Goal: Task Accomplishment & Management: Manage account settings

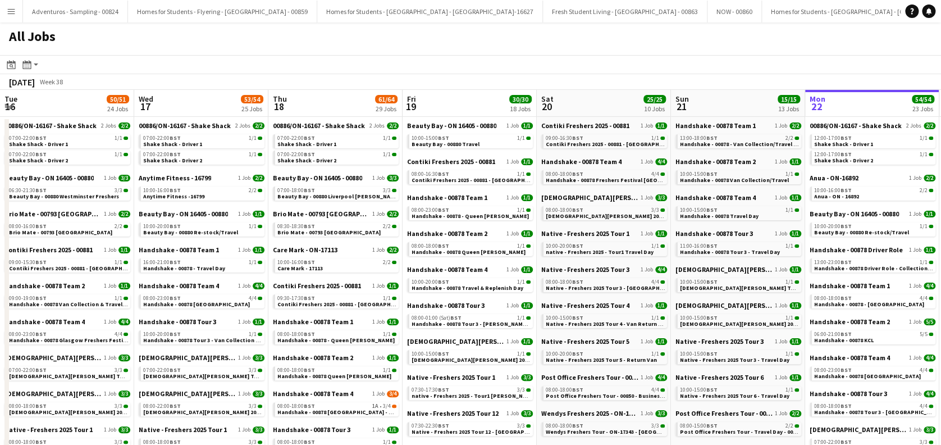
scroll to position [0, 268]
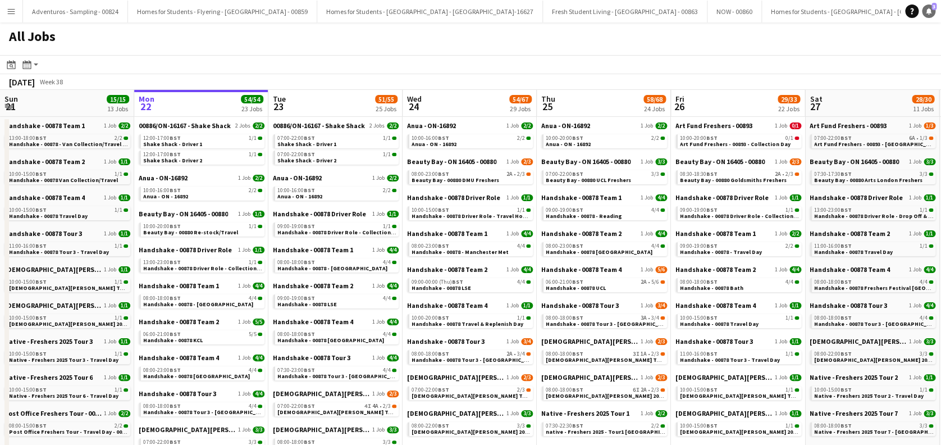
click at [926, 15] on link "Notifications 3" at bounding box center [928, 10] width 13 height 13
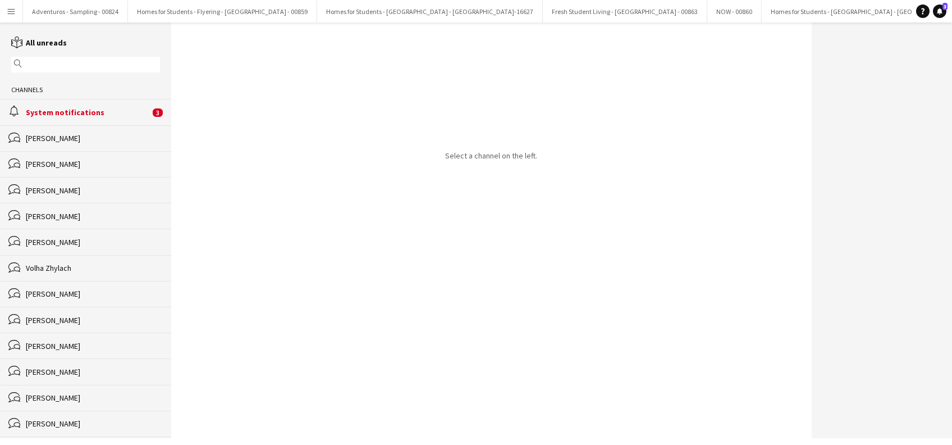
click at [80, 112] on div "System notifications" at bounding box center [88, 112] width 124 height 10
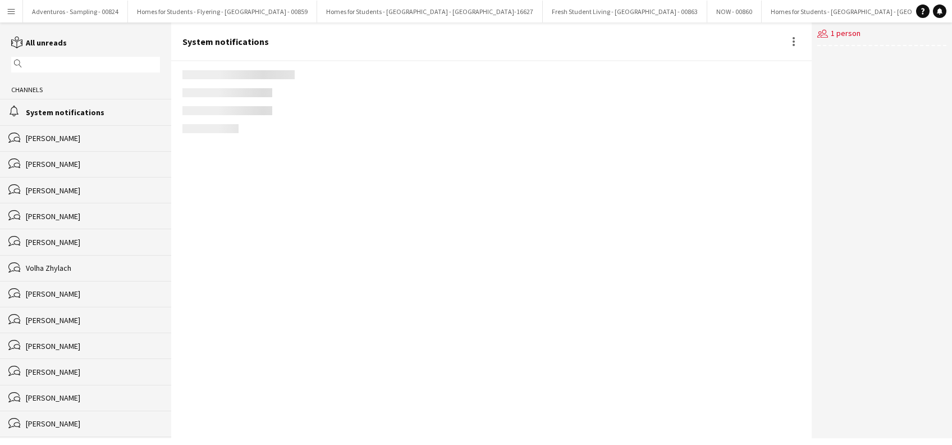
scroll to position [1236, 0]
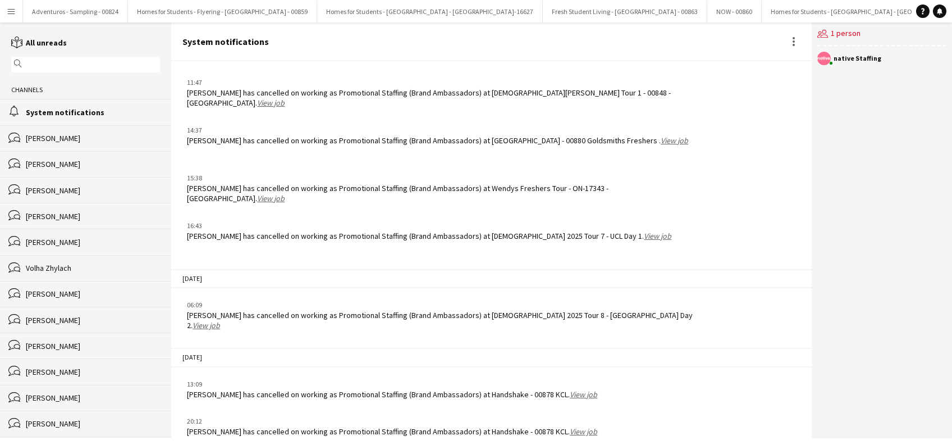
click at [570, 389] on link "View job" at bounding box center [584, 394] width 28 height 10
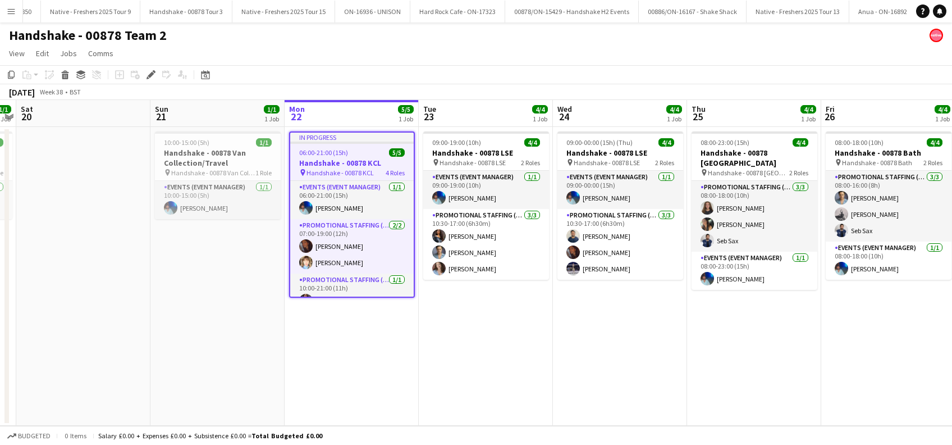
click at [340, 386] on app-date-cell "In progress 06:00-21:00 (15h) 5/5 Handshake - 00878 KCL pin Handshake - 00878 K…" at bounding box center [352, 276] width 134 height 299
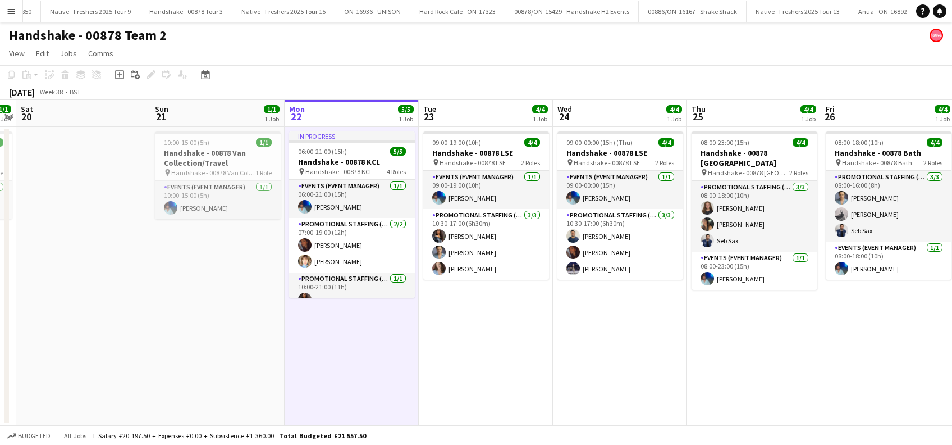
click at [471, 347] on app-date-cell "09:00-19:00 (10h) 4/4 Handshake - 00878 LSE pin Handshake - 00878 LSE 2 Roles E…" at bounding box center [486, 276] width 134 height 299
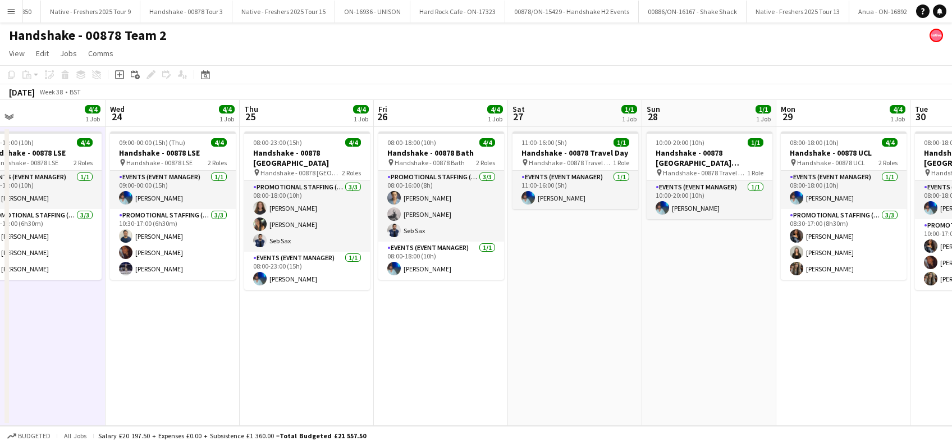
drag, startPoint x: 521, startPoint y: 358, endPoint x: 465, endPoint y: 364, distance: 56.4
click at [465, 364] on app-calendar-viewport "Fri 19 1/1 1 Job Sat 20 Sun 21 1/1 1 Job Mon 22 5/5 1 Job Tue 23 4/4 1 Job Wed …" at bounding box center [476, 263] width 952 height 326
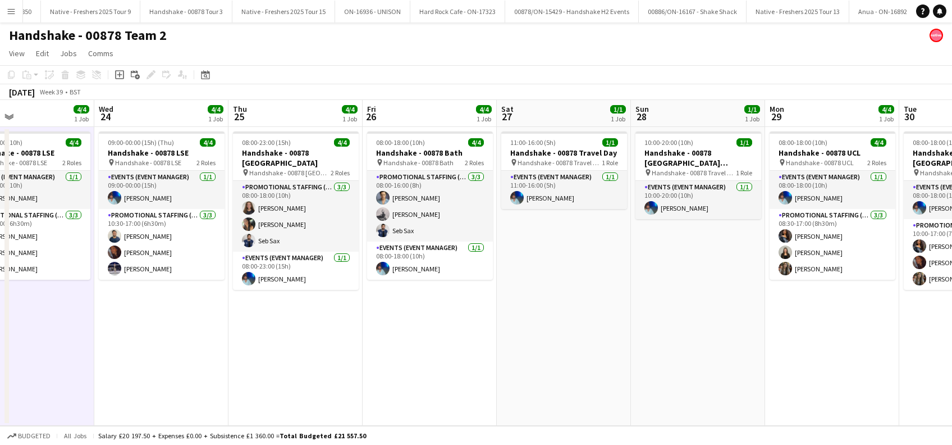
drag, startPoint x: 697, startPoint y: 374, endPoint x: 571, endPoint y: 374, distance: 125.7
click at [571, 374] on app-calendar-viewport "Fri 19 1/1 1 Job Sat 20 Sun 21 1/1 1 Job Mon 22 5/5 1 Job Tue 23 4/4 1 Job Wed …" at bounding box center [476, 263] width 952 height 326
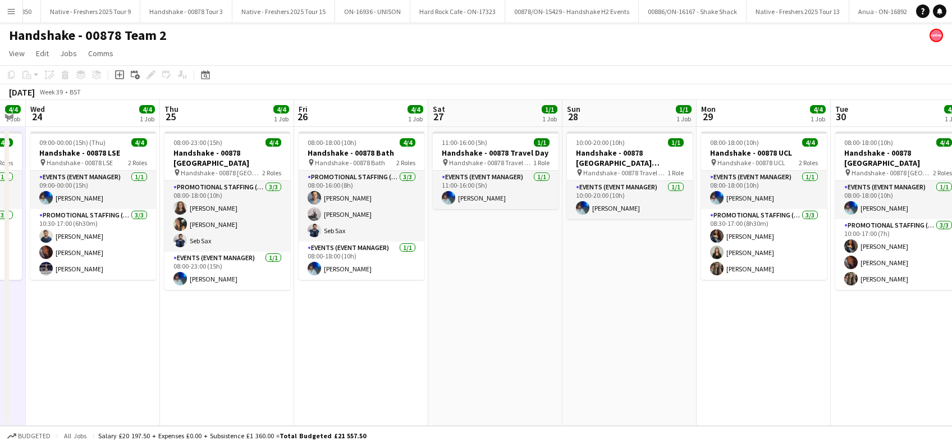
drag, startPoint x: 831, startPoint y: 343, endPoint x: 904, endPoint y: 364, distance: 76.4
click at [951, 374] on html "Menu Boards Boards Boards All jobs Status Workforce Workforce My Workforce Recr…" at bounding box center [476, 222] width 952 height 445
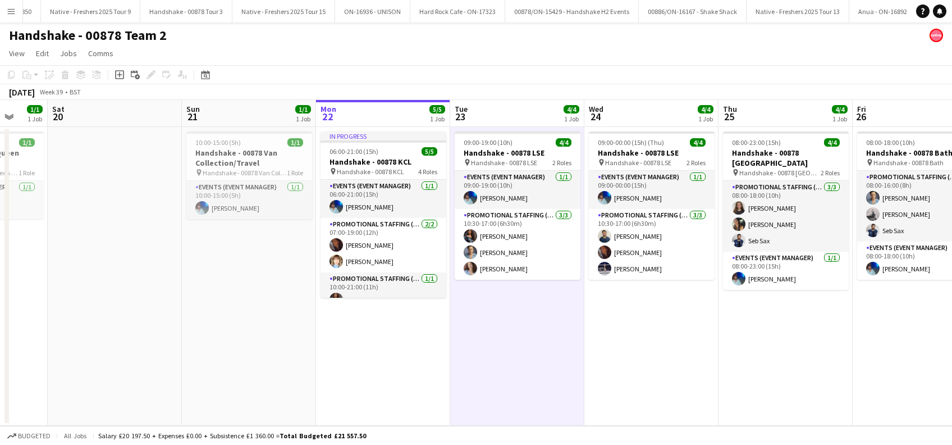
scroll to position [0, 351]
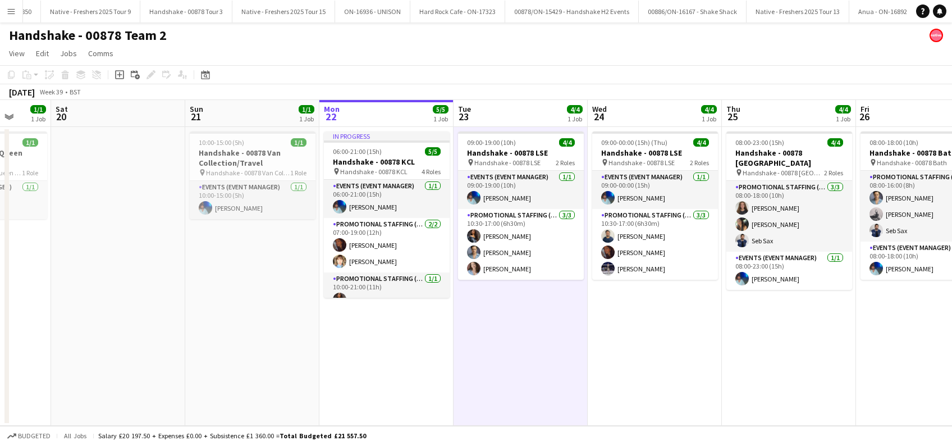
drag, startPoint x: 392, startPoint y: 410, endPoint x: 515, endPoint y: 415, distance: 122.5
click at [515, 415] on app-calendar-viewport "Wed 17 Thu 18 1/1 1 Job Fri 19 1/1 1 Job Sat 20 Sun 21 1/1 1 Job Mon 22 5/5 1 J…" at bounding box center [476, 263] width 952 height 326
click at [12, 10] on app-icon "Menu" at bounding box center [11, 11] width 9 height 9
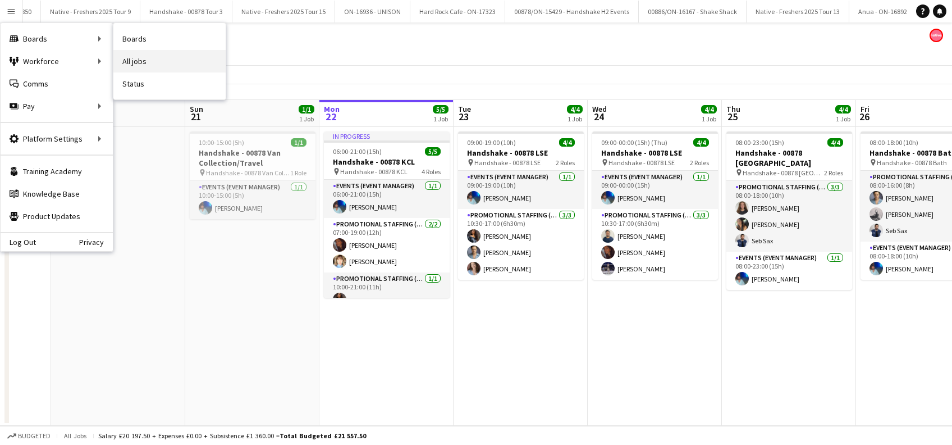
click at [175, 64] on link "All jobs" at bounding box center [169, 61] width 112 height 22
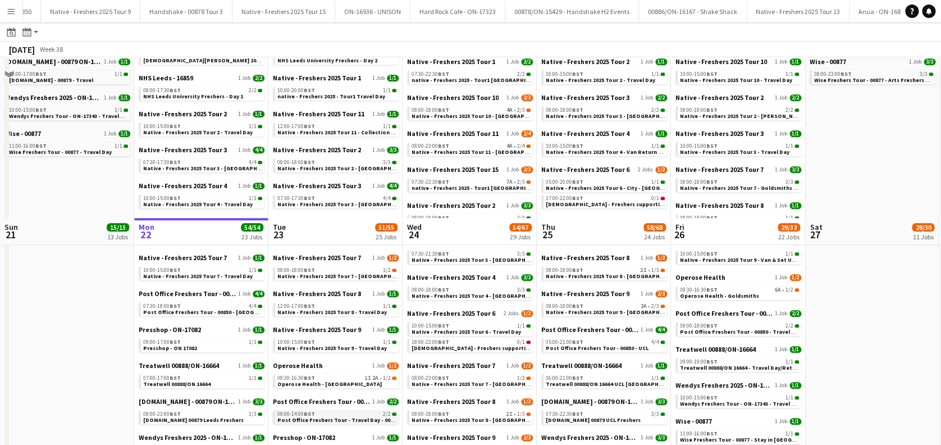
scroll to position [598, 0]
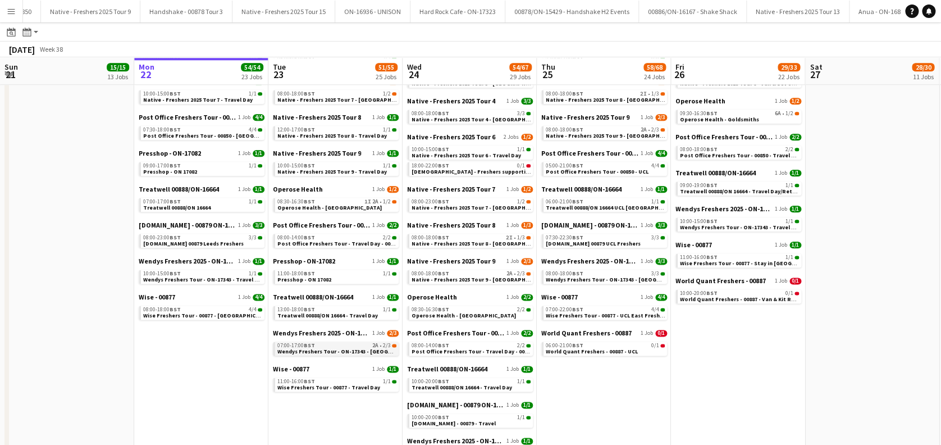
click at [354, 349] on span "Wendys Freshers Tour - ON-17343 - University of Leeds" at bounding box center [351, 350] width 149 height 7
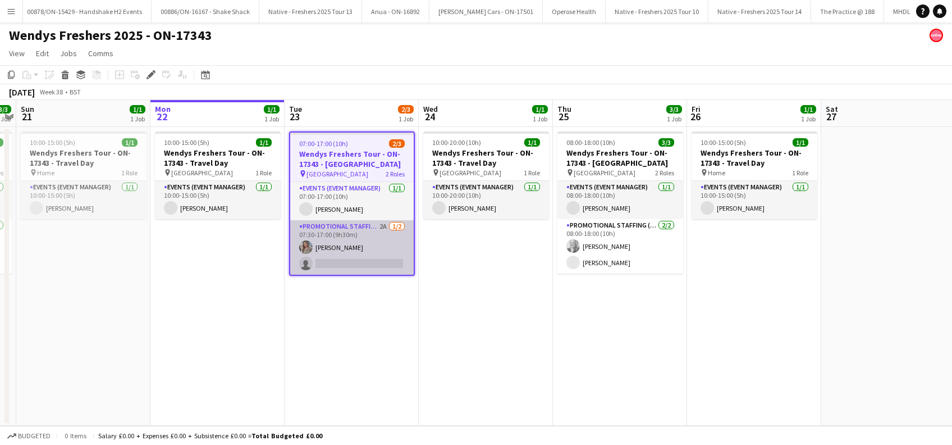
scroll to position [0, 6046]
click at [350, 257] on app-card-role "Promotional Staffing (Brand Ambassadors) 2A 1/2 07:30-17:00 (9h30m) Eima Karim …" at bounding box center [351, 247] width 123 height 54
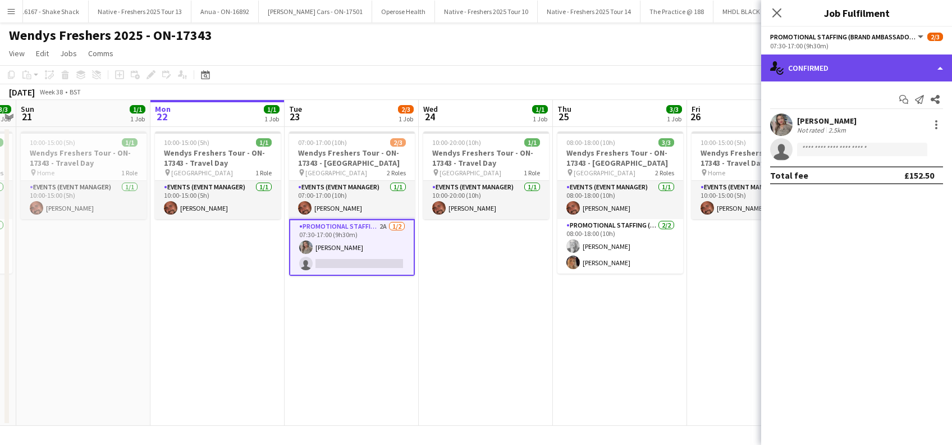
click at [848, 66] on div "single-neutral-actions-check-2 Confirmed" at bounding box center [856, 67] width 191 height 27
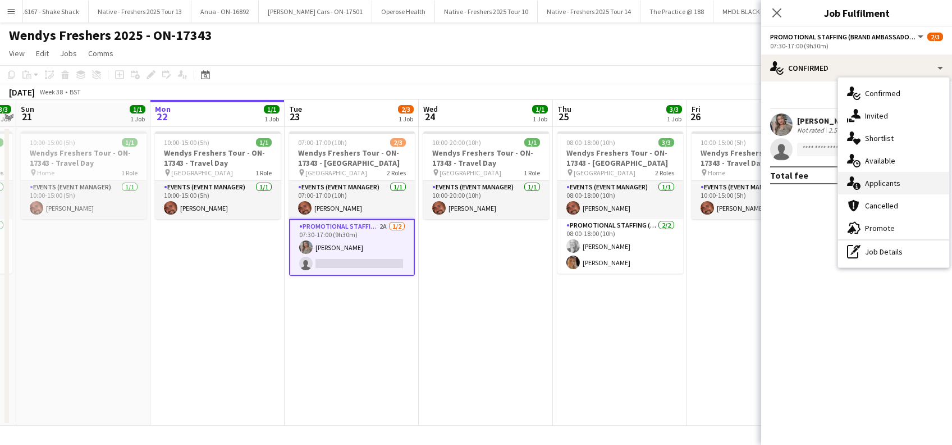
click at [889, 180] on span "Applicants" at bounding box center [882, 183] width 35 height 10
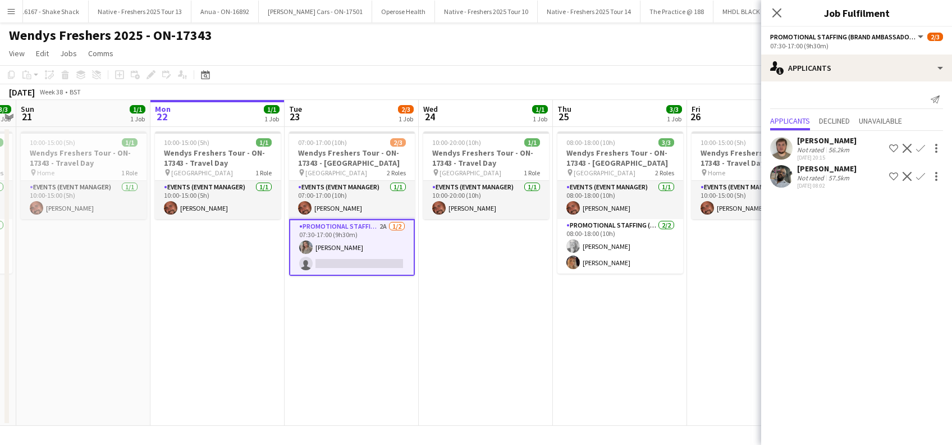
click at [916, 149] on app-icon "Confirm" at bounding box center [920, 148] width 9 height 9
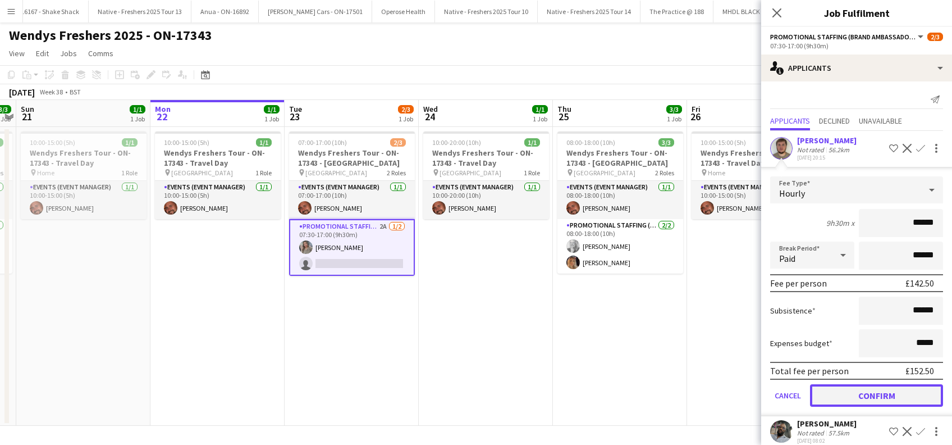
click at [859, 400] on button "Confirm" at bounding box center [876, 395] width 133 height 22
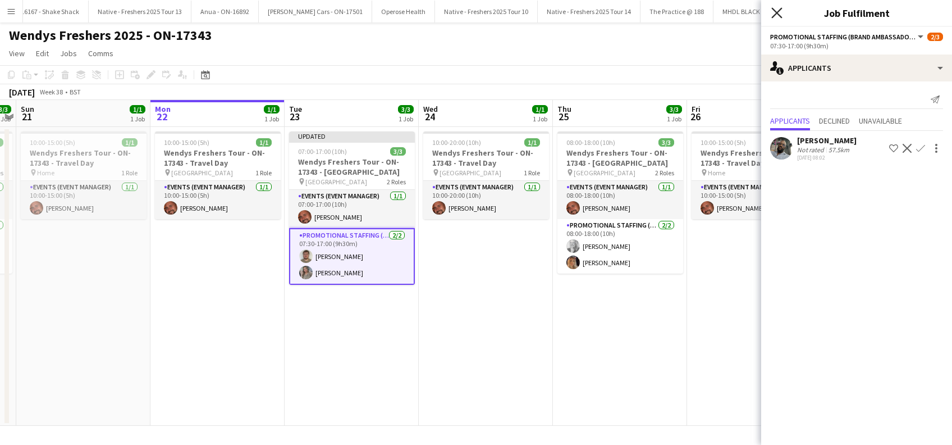
click at [778, 17] on icon "Close pop-in" at bounding box center [776, 12] width 11 height 11
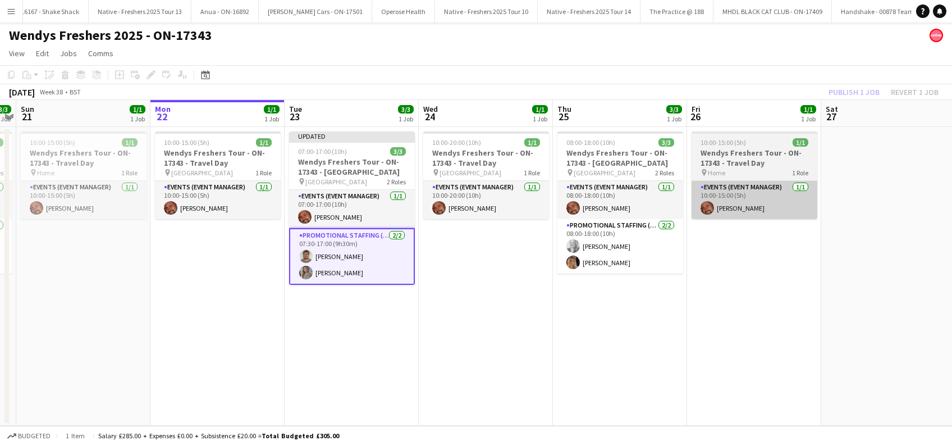
drag, startPoint x: 641, startPoint y: 321, endPoint x: 717, endPoint y: 187, distance: 153.9
click at [644, 317] on app-date-cell "08:00-18:00 (10h) 3/3 Wendys Freshers Tour - ON-17343 - University of Southampt…" at bounding box center [620, 276] width 134 height 299
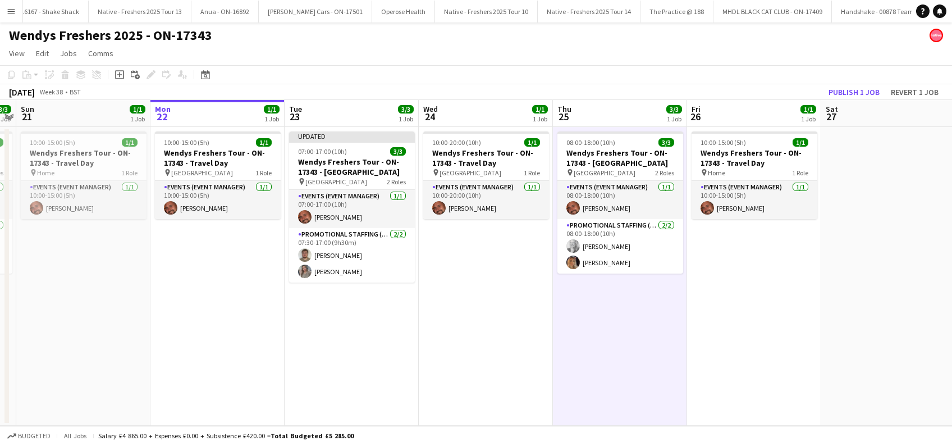
scroll to position [0, 383]
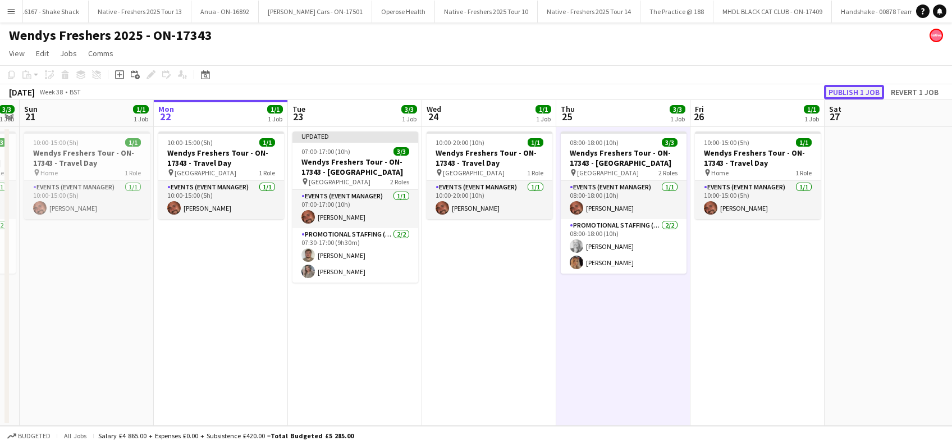
click at [851, 90] on button "Publish 1 job" at bounding box center [854, 92] width 60 height 15
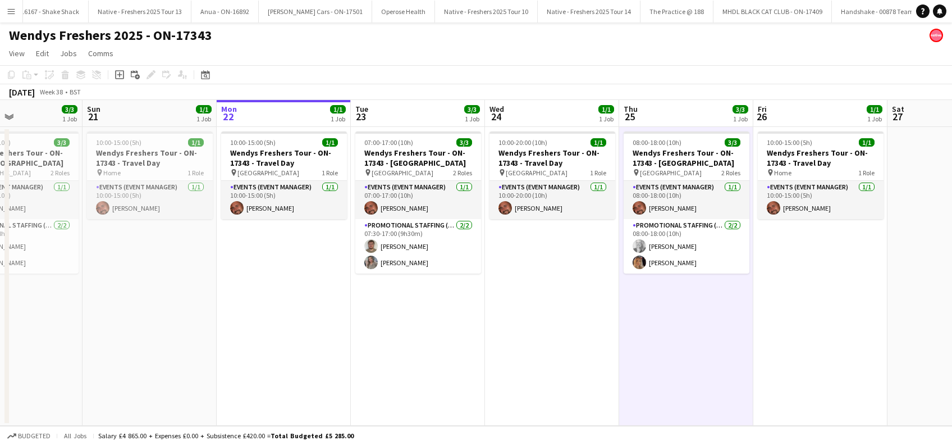
scroll to position [0, 261]
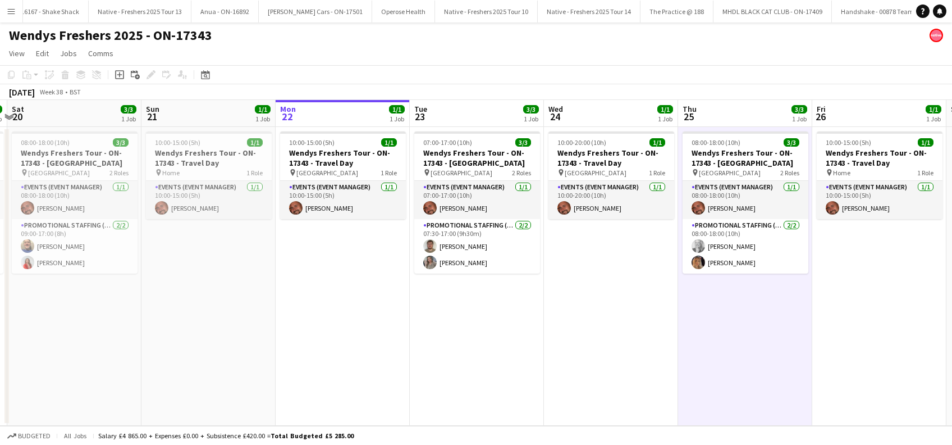
drag, startPoint x: 638, startPoint y: 314, endPoint x: 759, endPoint y: 342, distance: 125.1
click at [759, 342] on app-calendar-viewport "Thu 18 1/1 1 Job Fri 19 3/3 1 Job Sat 20 3/3 1 Job Sun 21 1/1 1 Job Mon 22 1/1 …" at bounding box center [476, 263] width 952 height 326
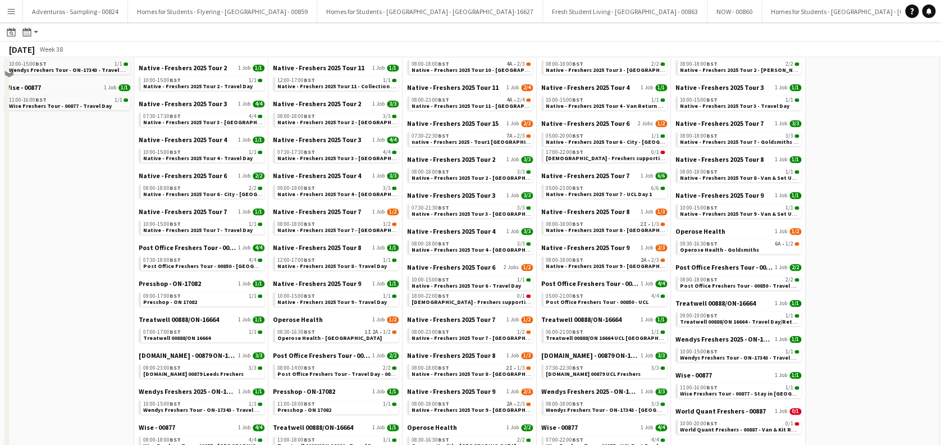
scroll to position [536, 0]
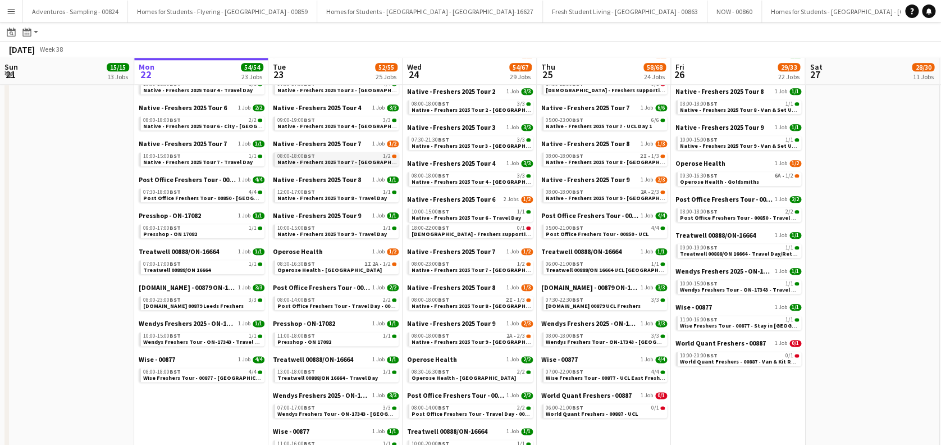
click at [332, 162] on span "Native - Freshers 2025 Tour 7 - [GEOGRAPHIC_DATA] Day 1" at bounding box center [353, 161] width 153 height 7
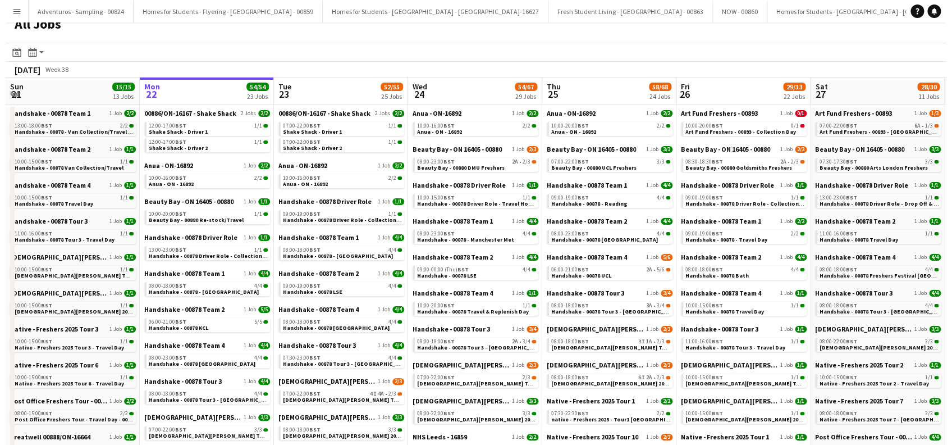
scroll to position [0, 0]
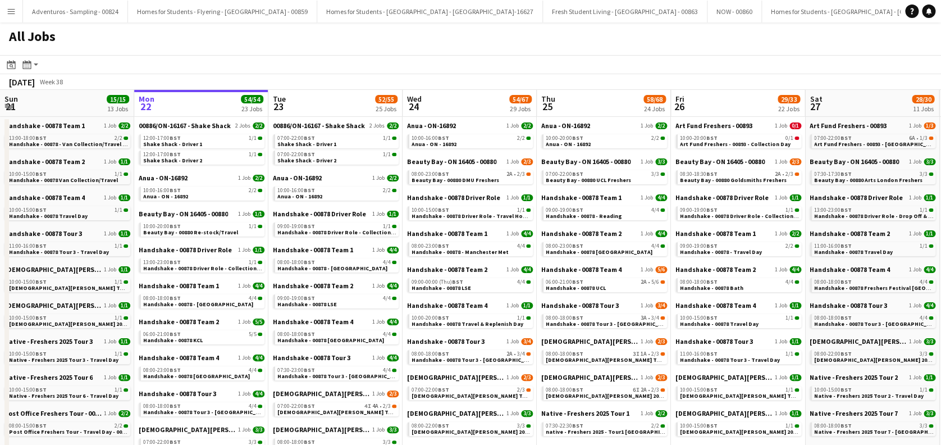
click at [14, 12] on app-icon "Menu" at bounding box center [11, 11] width 9 height 9
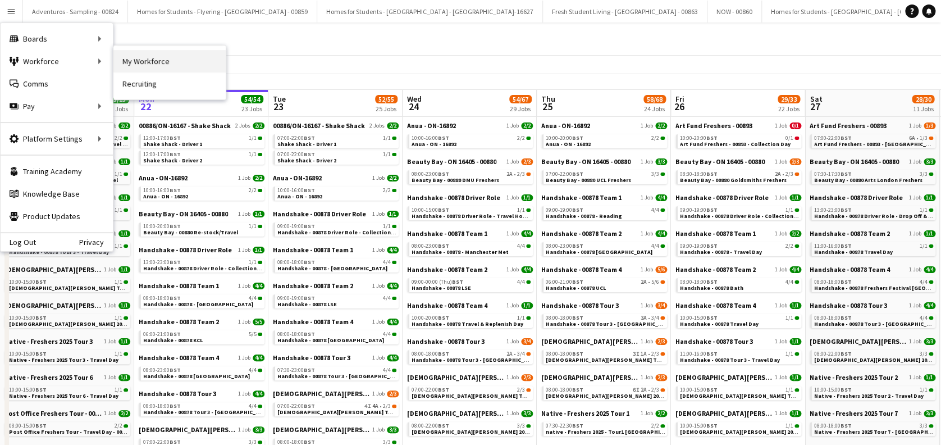
click at [157, 58] on link "My Workforce" at bounding box center [169, 61] width 112 height 22
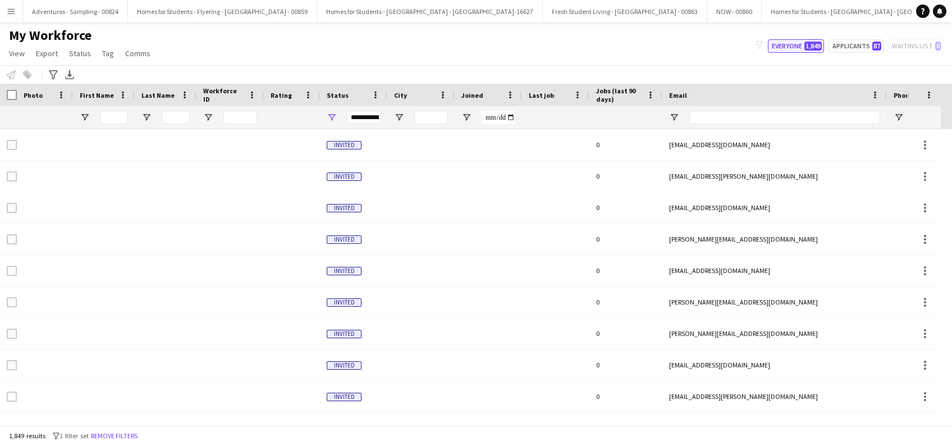
click at [787, 45] on button "Everyone 1,849" at bounding box center [796, 45] width 56 height 13
click at [119, 118] on input "First Name Filter Input" at bounding box center [114, 117] width 28 height 13
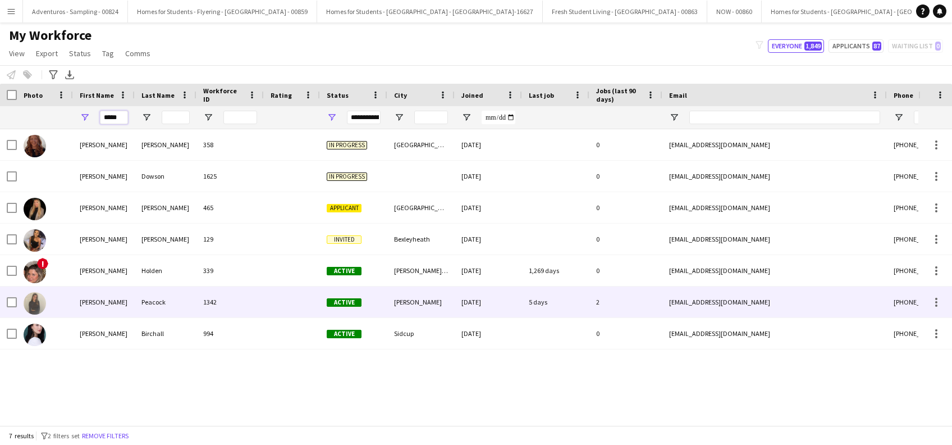
type input "*****"
click at [158, 301] on div "Peacock" at bounding box center [166, 301] width 62 height 31
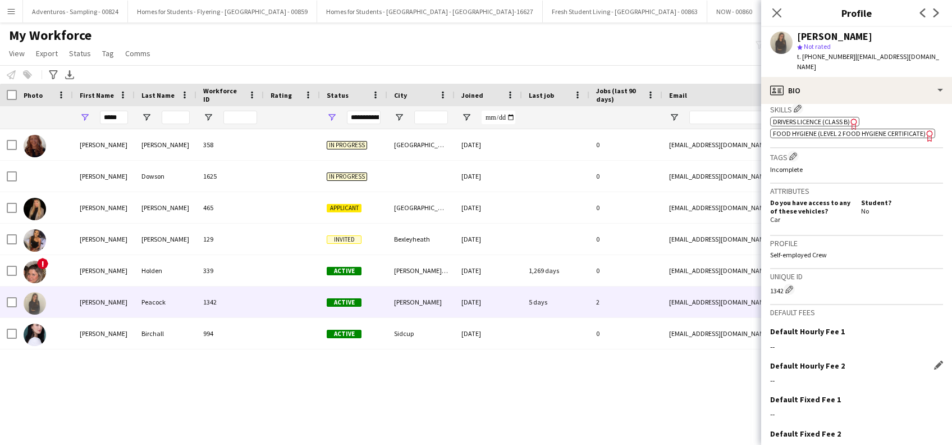
scroll to position [482, 0]
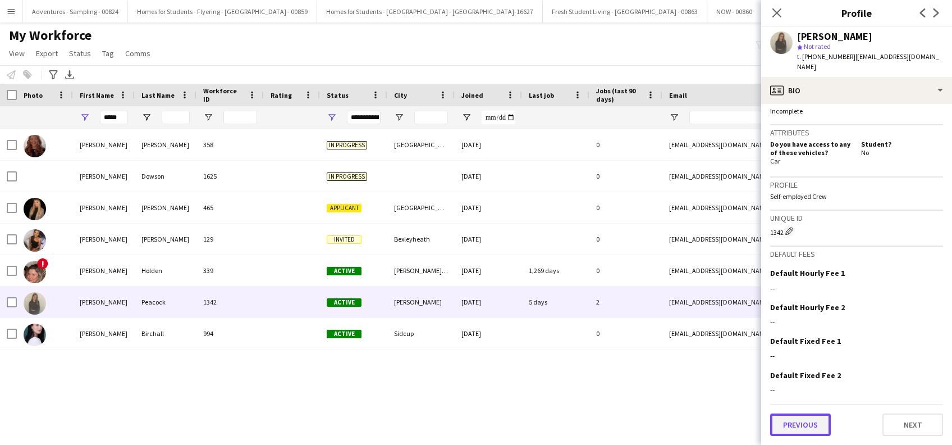
click at [789, 422] on button "Previous" at bounding box center [800, 424] width 61 height 22
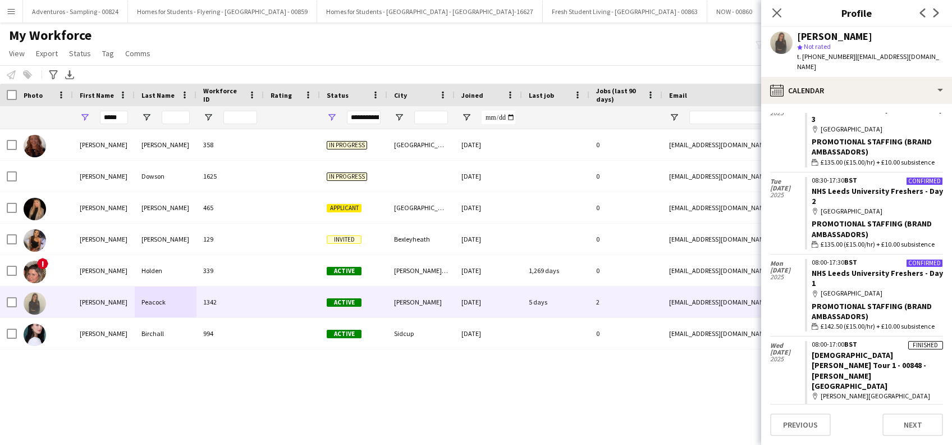
scroll to position [75, 0]
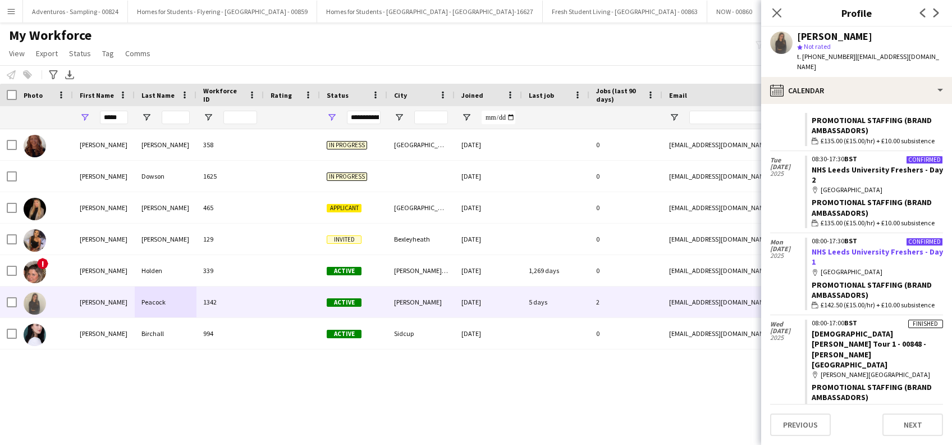
click at [848, 246] on link "NHS Leeds University Freshers - Day 1" at bounding box center [877, 256] width 131 height 20
click at [776, 16] on icon "Close pop-in" at bounding box center [776, 12] width 11 height 11
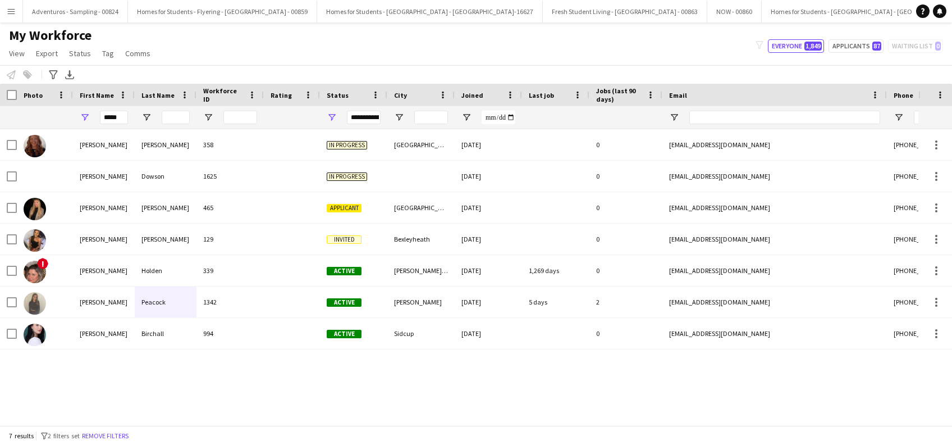
click at [11, 8] on app-icon "Menu" at bounding box center [11, 11] width 9 height 9
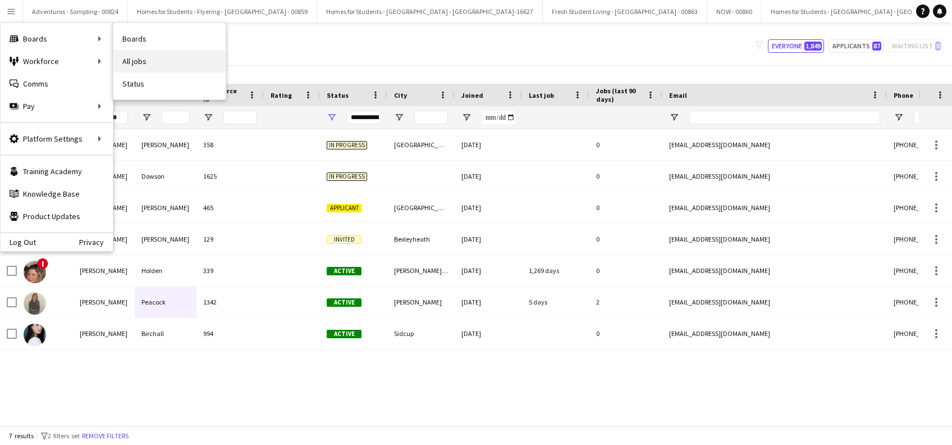
click at [131, 54] on link "All jobs" at bounding box center [169, 61] width 112 height 22
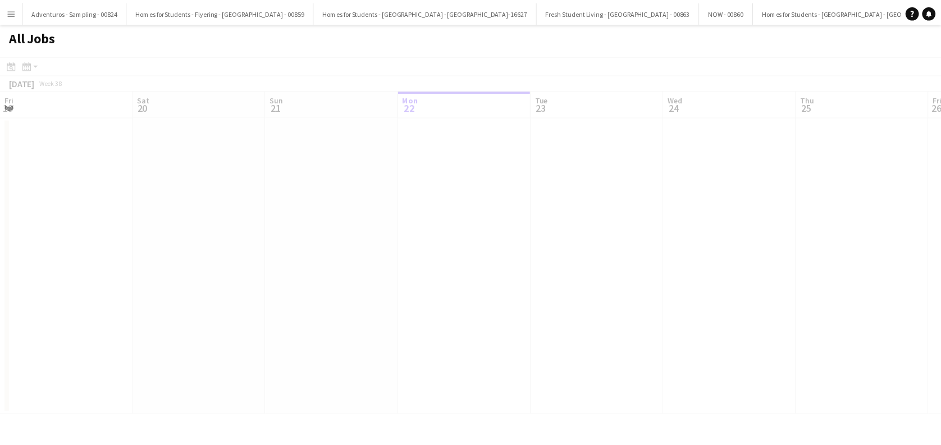
scroll to position [0, 268]
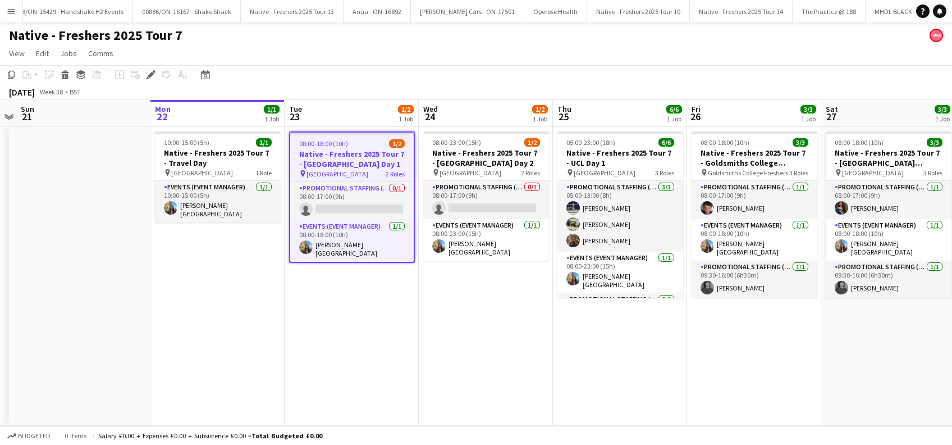
scroll to position [0, 6145]
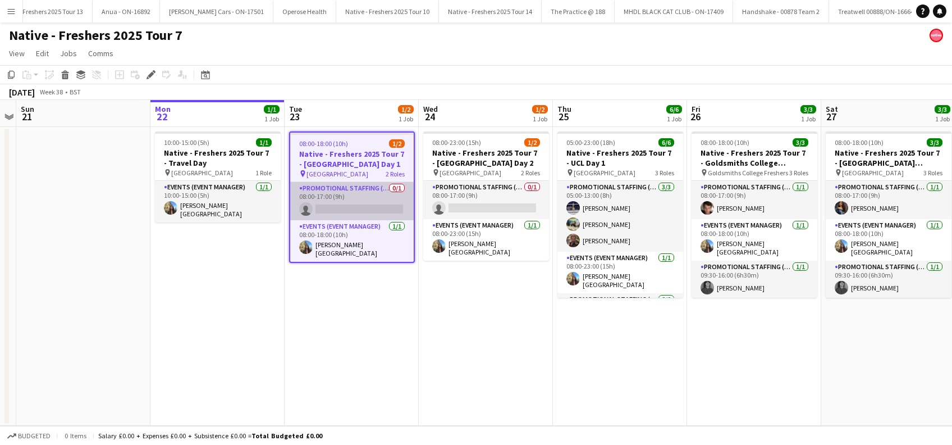
click at [356, 211] on app-card-role "Promotional Staffing (Brand Ambassadors) 0/1 08:00-17:00 (9h) single-neutral-ac…" at bounding box center [351, 201] width 123 height 38
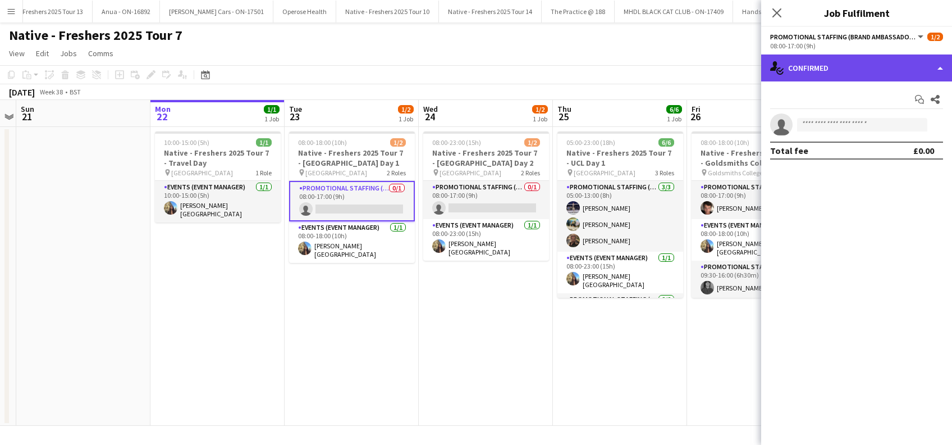
click at [853, 71] on div "single-neutral-actions-check-2 Confirmed" at bounding box center [856, 67] width 191 height 27
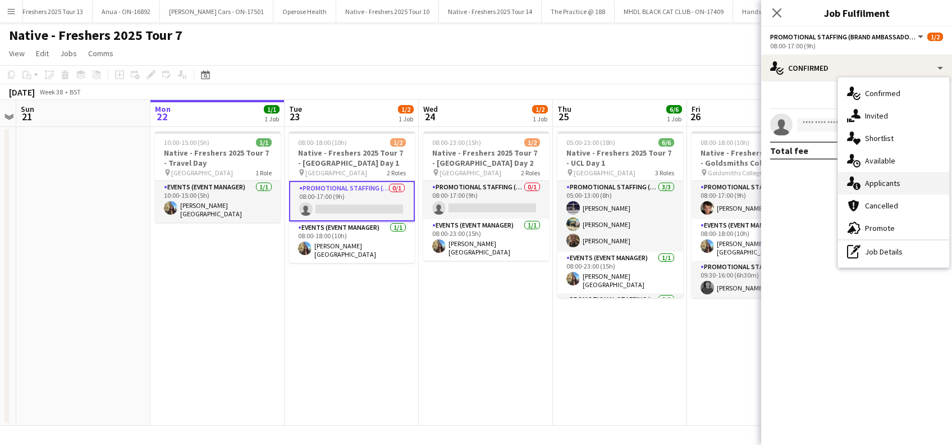
click at [885, 186] on span "Applicants" at bounding box center [882, 183] width 35 height 10
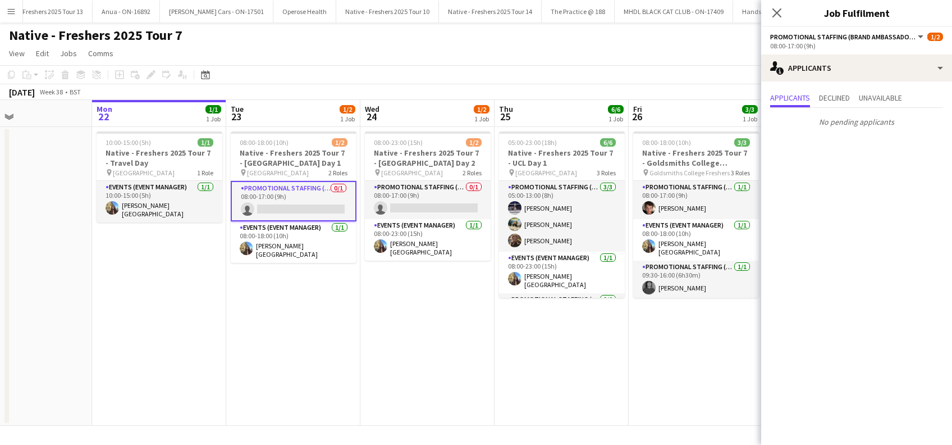
scroll to position [0, 463]
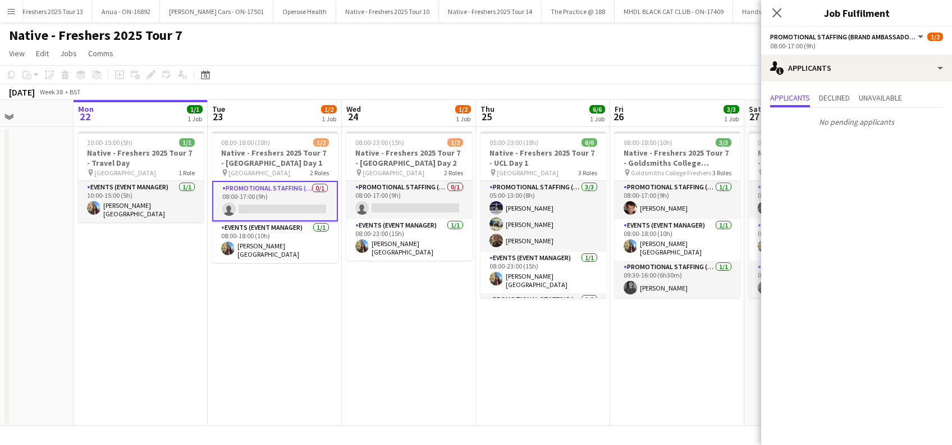
drag, startPoint x: 494, startPoint y: 331, endPoint x: 416, endPoint y: 332, distance: 77.5
click at [416, 332] on app-calendar-viewport "Thu 18 Fri 19 Sat 20 Sun 21 Mon 22 1/1 1 Job Tue 23 1/2 1 Job Wed 24 1/2 1 Job …" at bounding box center [476, 263] width 952 height 326
click at [419, 207] on app-card-role "Promotional Staffing (Brand Ambassadors) 0/1 08:00-17:00 (9h) single-neutral-ac…" at bounding box center [409, 200] width 126 height 38
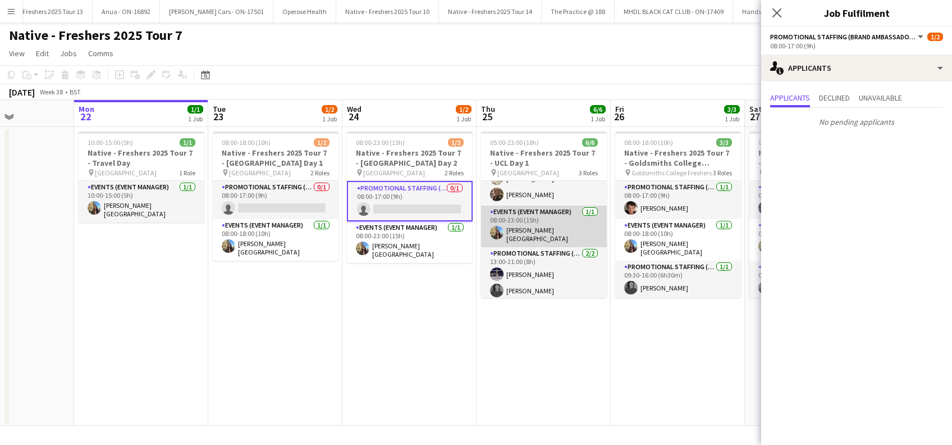
scroll to position [0, 0]
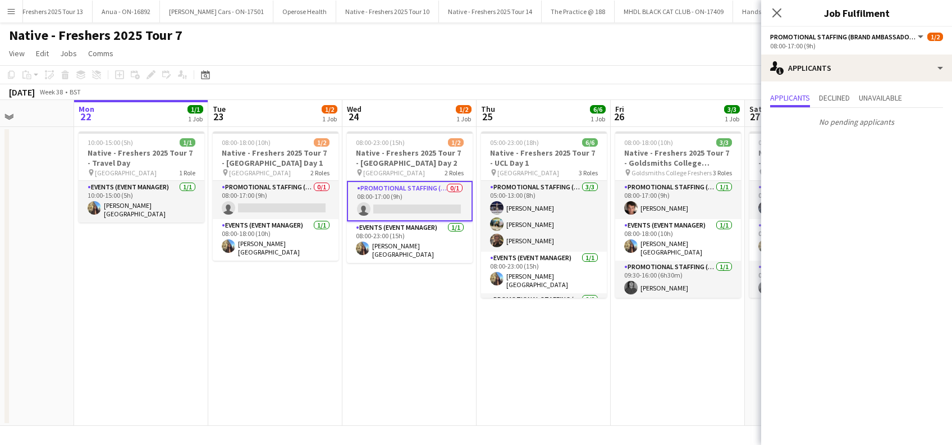
drag, startPoint x: 773, startPoint y: 10, endPoint x: 745, endPoint y: 38, distance: 39.7
click at [774, 10] on icon at bounding box center [776, 12] width 9 height 9
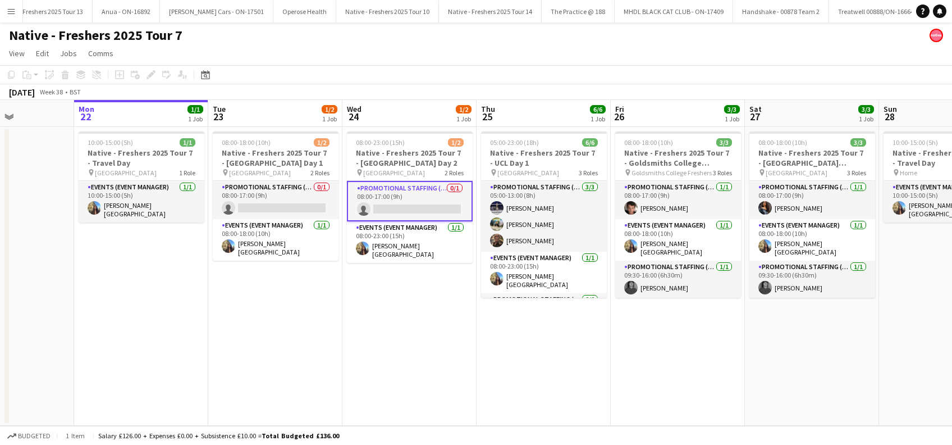
click at [400, 341] on app-date-cell "08:00-23:00 (15h) 1/2 Native - Freshers 2025 Tour 7 - Aberystwyth University Da…" at bounding box center [409, 276] width 134 height 299
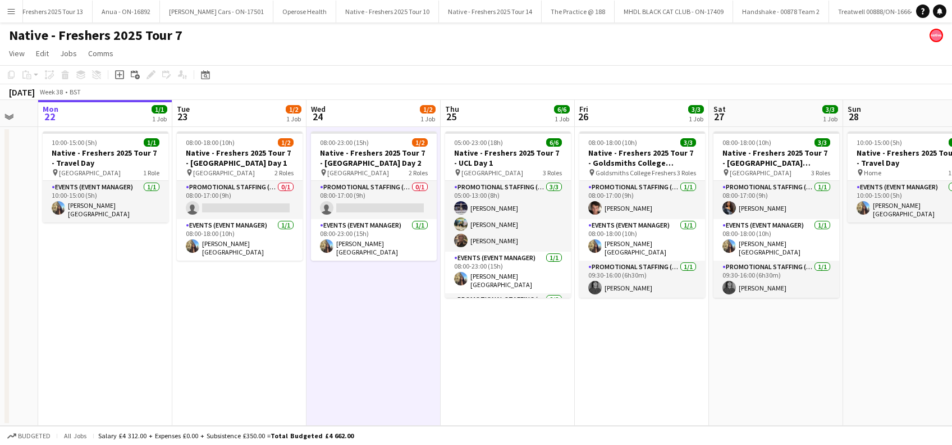
scroll to position [0, 500]
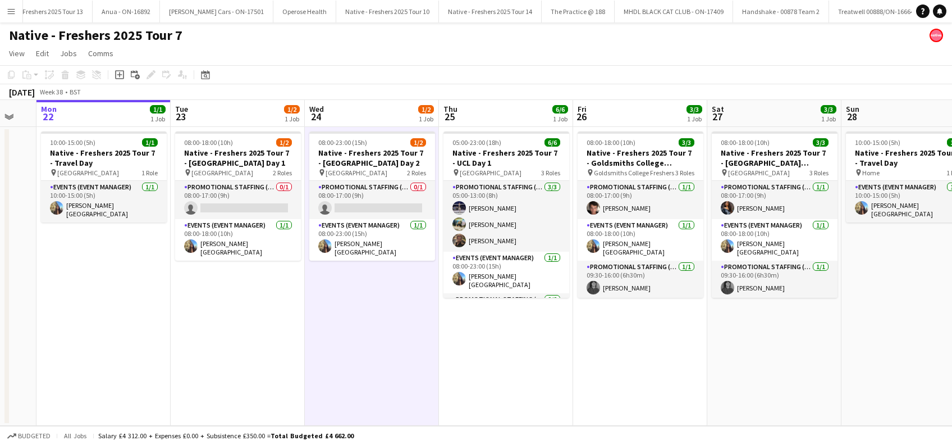
drag, startPoint x: 263, startPoint y: 161, endPoint x: 225, endPoint y: 161, distance: 37.6
click at [225, 161] on app-calendar-viewport "Thu 18 Fri 19 Sat 20 Sun 21 Mon 22 1/1 1 Job Tue 23 1/2 1 Job Wed 24 1/2 1 Job …" at bounding box center [476, 263] width 952 height 326
drag, startPoint x: 244, startPoint y: 327, endPoint x: 329, endPoint y: 328, distance: 85.3
click at [245, 328] on app-date-cell "08:00-18:00 (10h) 1/2 Native - Freshers 2025 Tour 7 - Aberystwyth University Da…" at bounding box center [238, 276] width 134 height 299
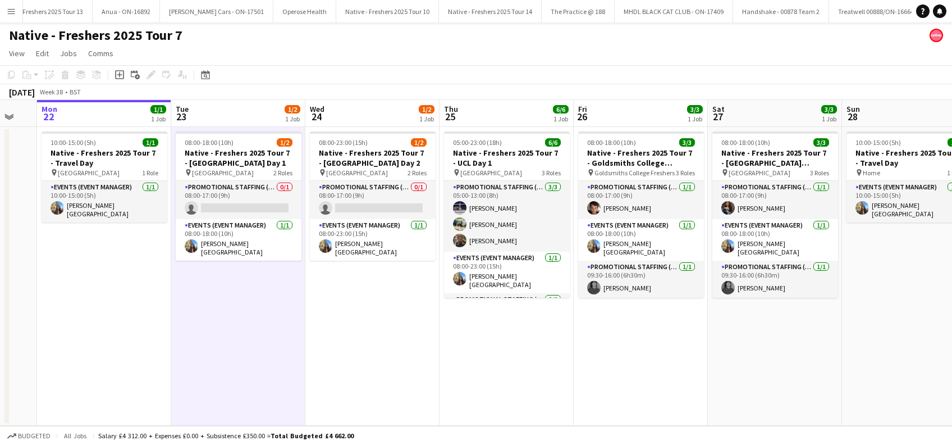
click at [406, 336] on app-date-cell "08:00-23:00 (15h) 1/2 Native - Freshers 2025 Tour 7 - Aberystwyth University Da…" at bounding box center [372, 276] width 134 height 299
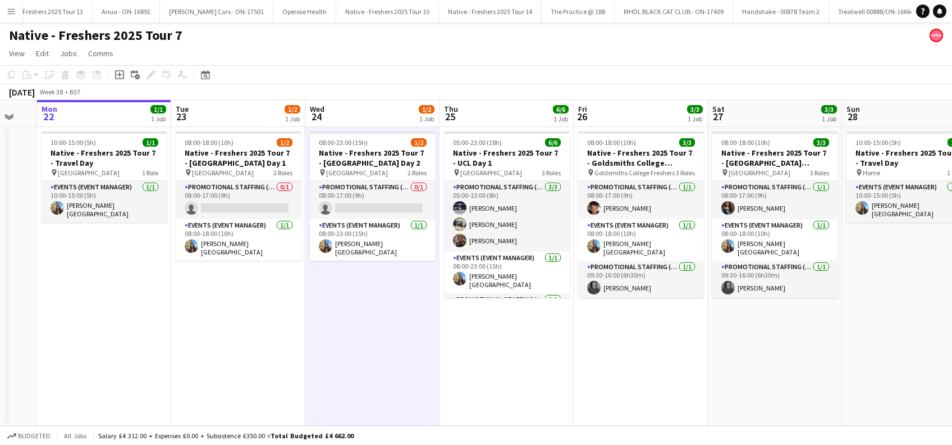
scroll to position [0, 499]
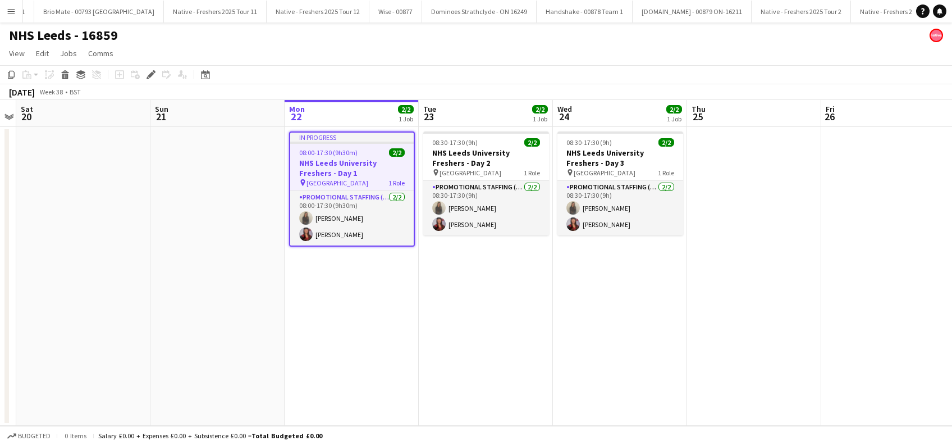
scroll to position [0, 2393]
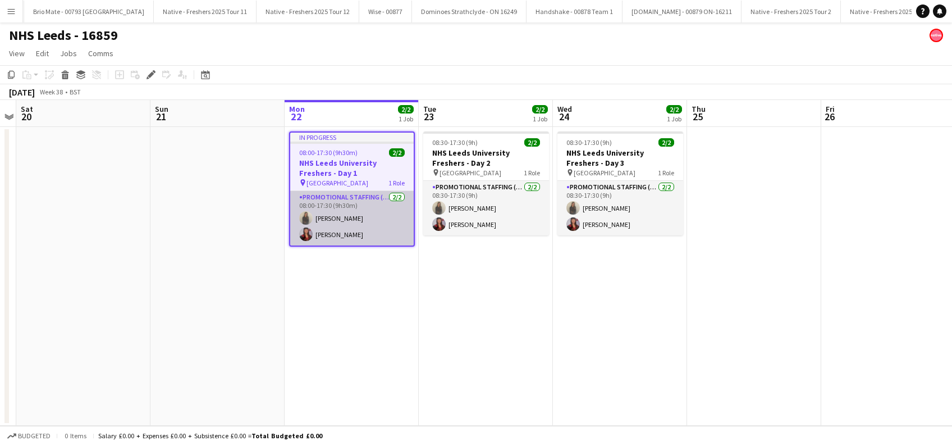
click at [337, 233] on app-card-role "Promotional Staffing (Brand Ambassadors) [DATE] 08:00-17:30 (9h30m) [PERSON_NAM…" at bounding box center [351, 218] width 123 height 54
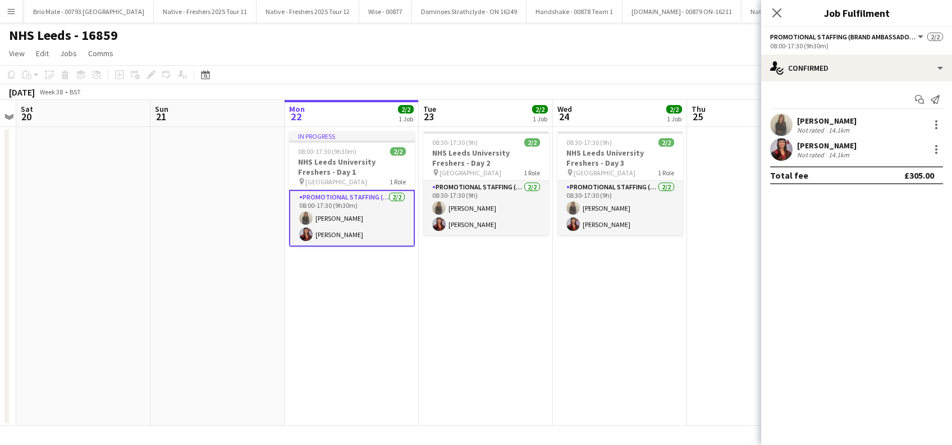
click at [817, 144] on div "[PERSON_NAME]" at bounding box center [826, 145] width 59 height 10
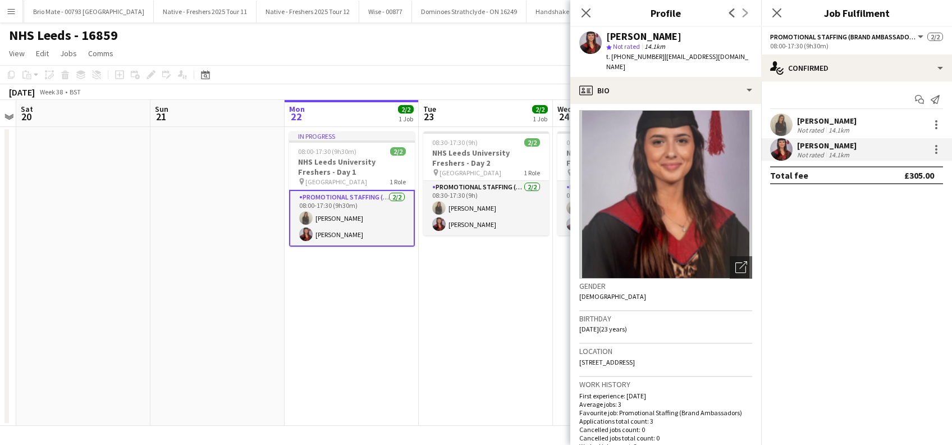
scroll to position [0, 0]
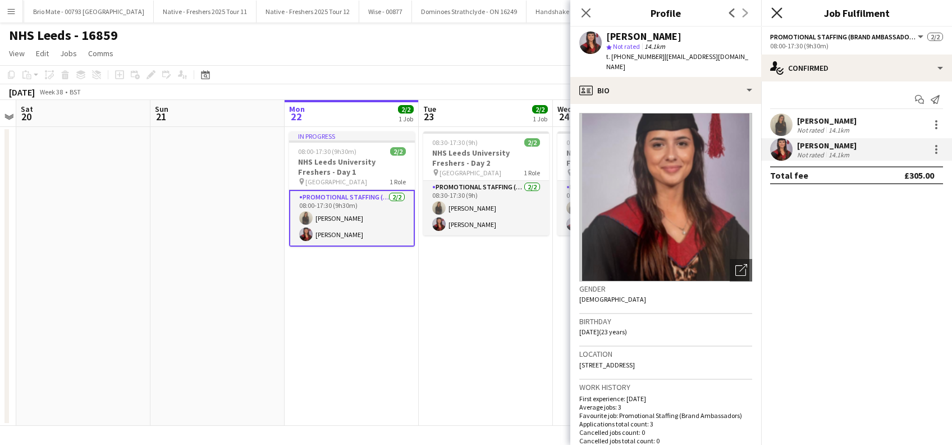
click at [773, 12] on icon "Close pop-in" at bounding box center [776, 12] width 11 height 11
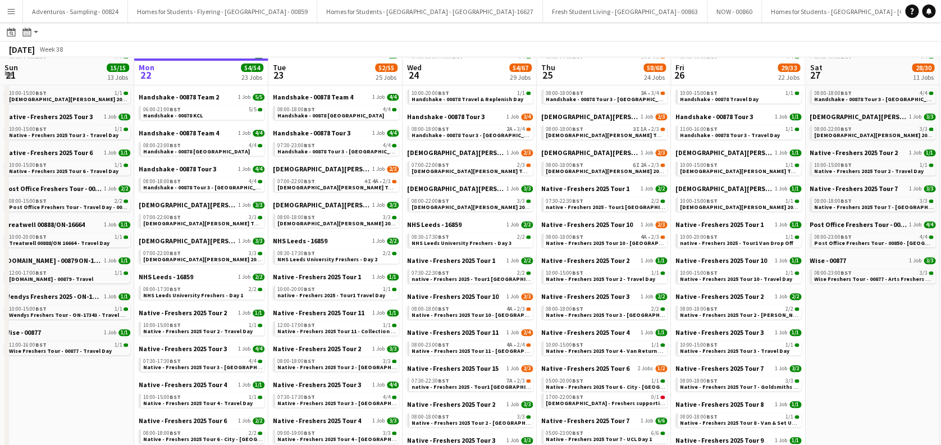
scroll to position [225, 0]
click at [346, 183] on span "[DEMOGRAPHIC_DATA][PERSON_NAME] Tour 1 - 00848 - [GEOGRAPHIC_DATA]" at bounding box center [379, 185] width 204 height 7
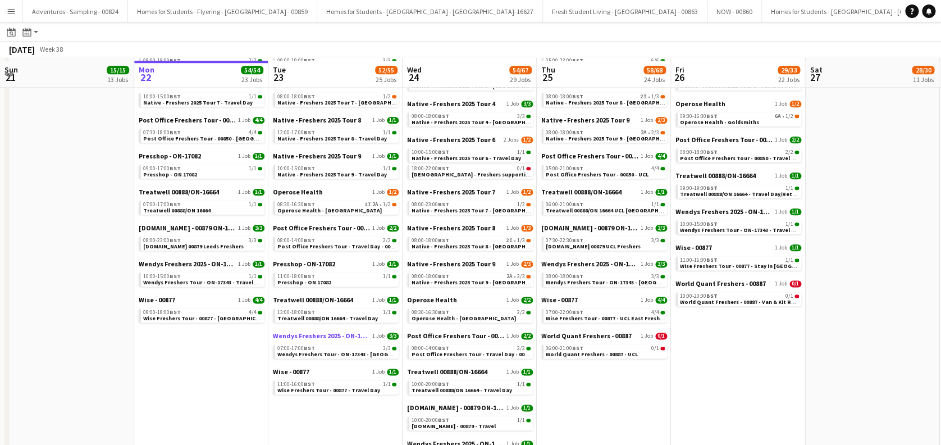
scroll to position [598, 0]
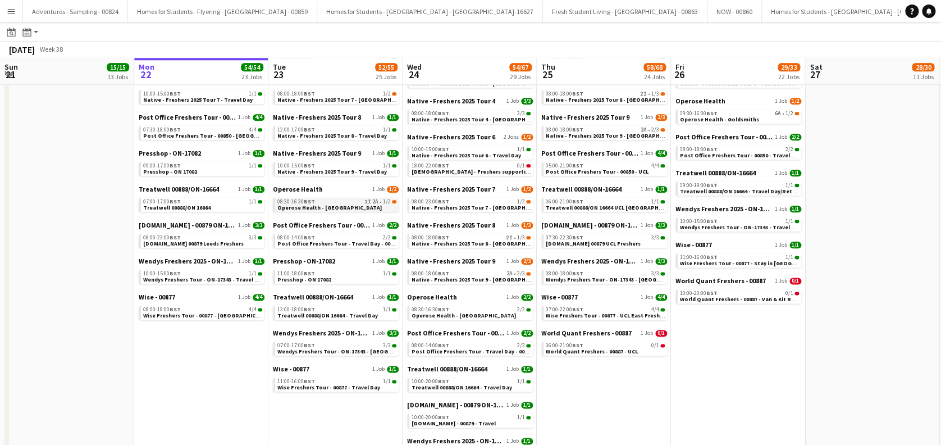
click at [332, 207] on span "Operose Health - Leeds Uni" at bounding box center [329, 207] width 104 height 7
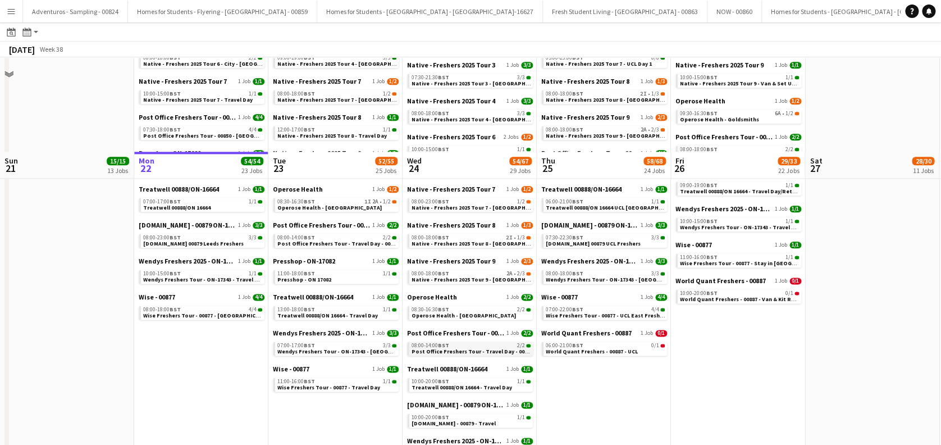
scroll to position [761, 0]
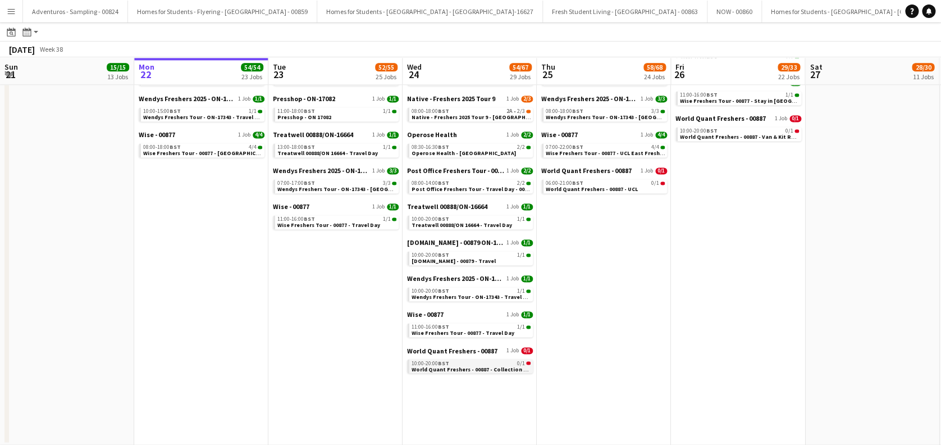
click at [469, 369] on span "World Quant Freshers - 00887 - Collection Day" at bounding box center [472, 368] width 122 height 7
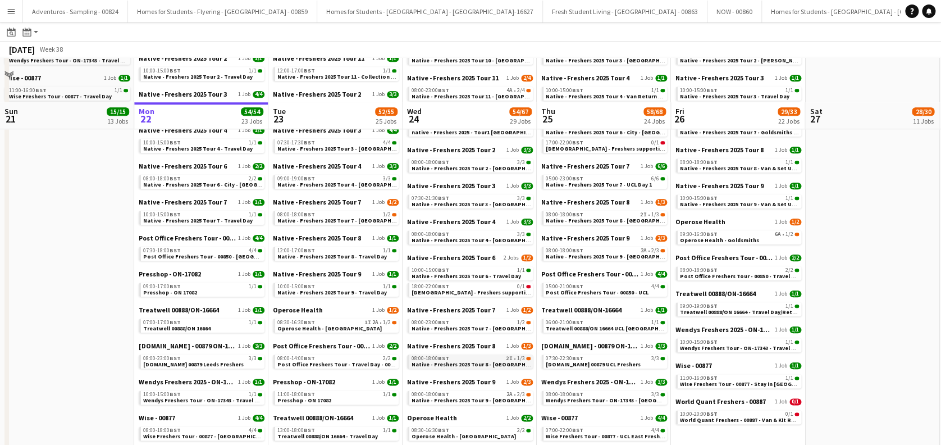
scroll to position [524, 0]
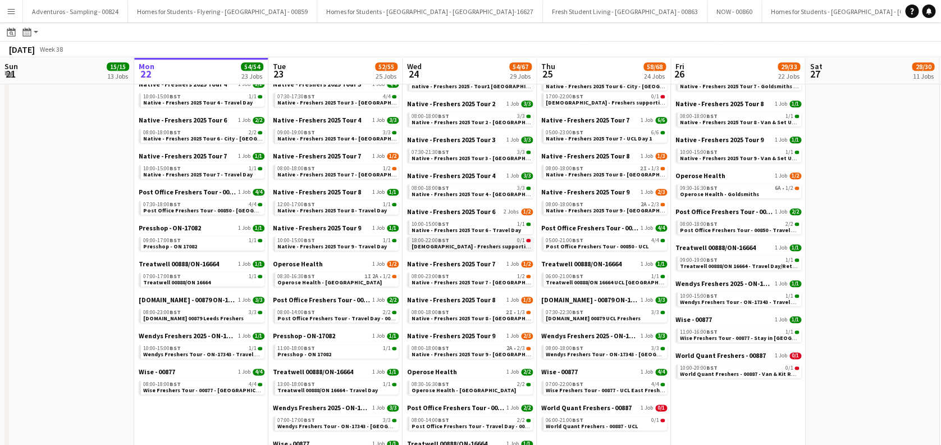
click at [476, 247] on span "Native - Freshers supporting Event Manager/Rigger" at bounding box center [503, 245] width 184 height 7
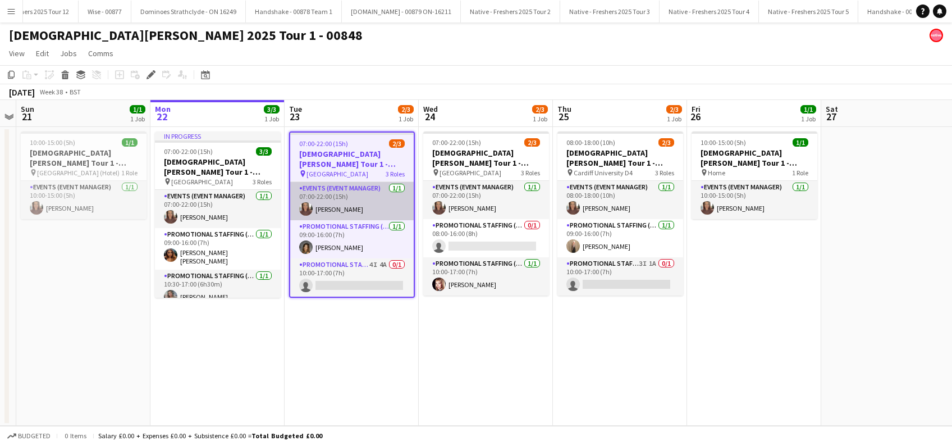
scroll to position [0, 2701]
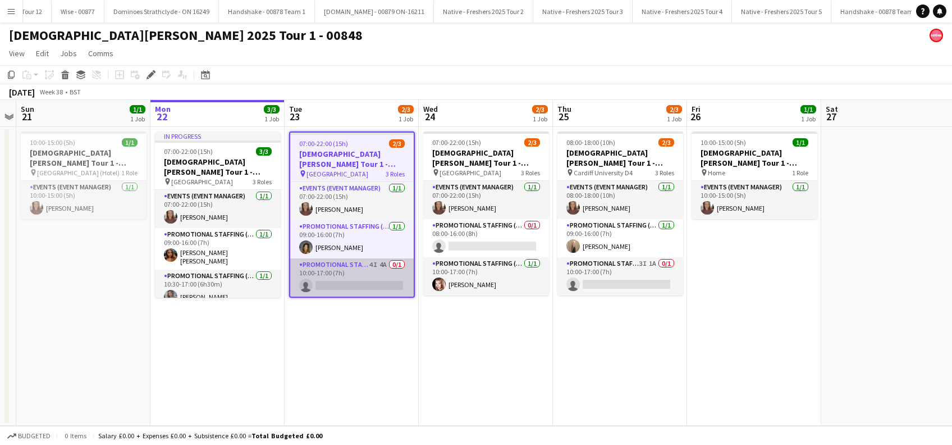
click at [369, 283] on app-card-role "Promotional Staffing (Brand Ambassadors) 4I 4A 0/1 10:00-17:00 (7h) single-neut…" at bounding box center [351, 277] width 123 height 38
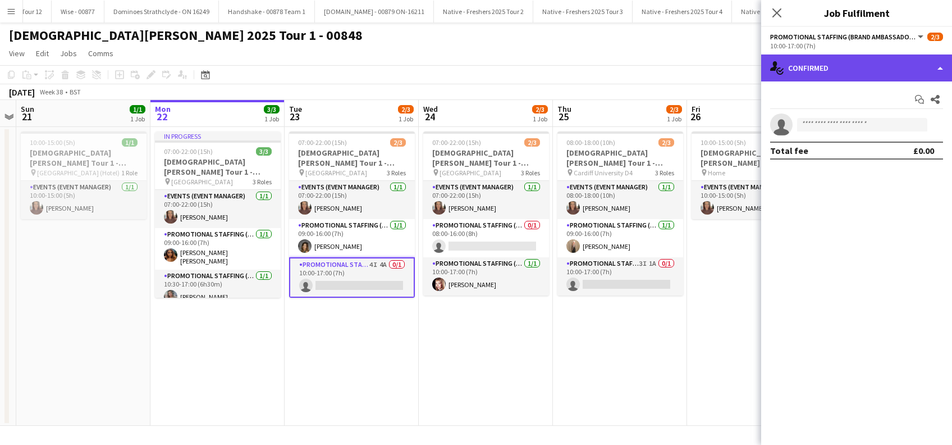
click at [849, 61] on div "single-neutral-actions-check-2 Confirmed" at bounding box center [856, 67] width 191 height 27
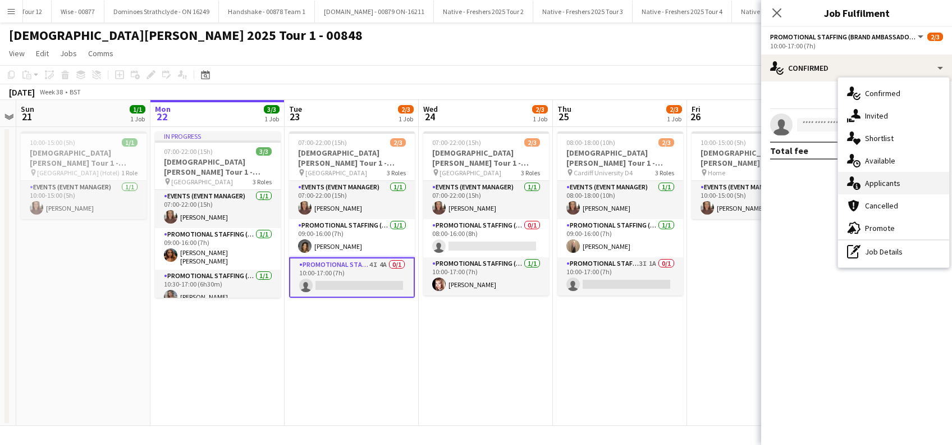
click at [883, 187] on span "Applicants" at bounding box center [882, 183] width 35 height 10
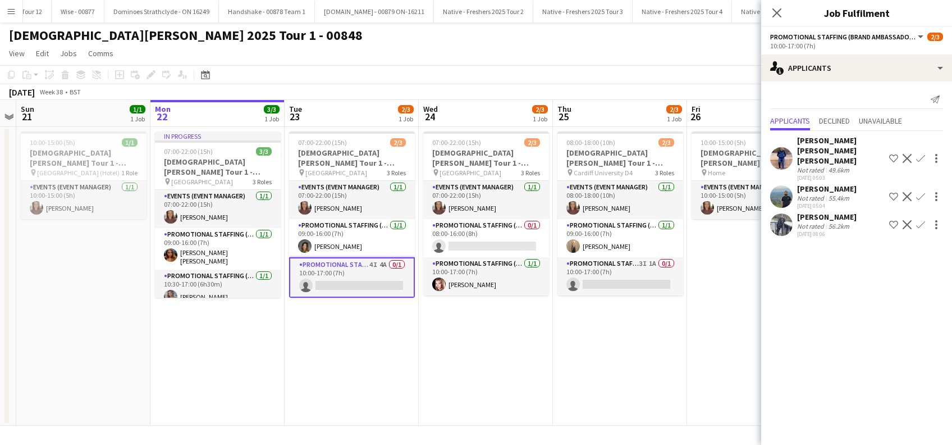
click at [813, 218] on div "Saif Hassan" at bounding box center [826, 217] width 59 height 10
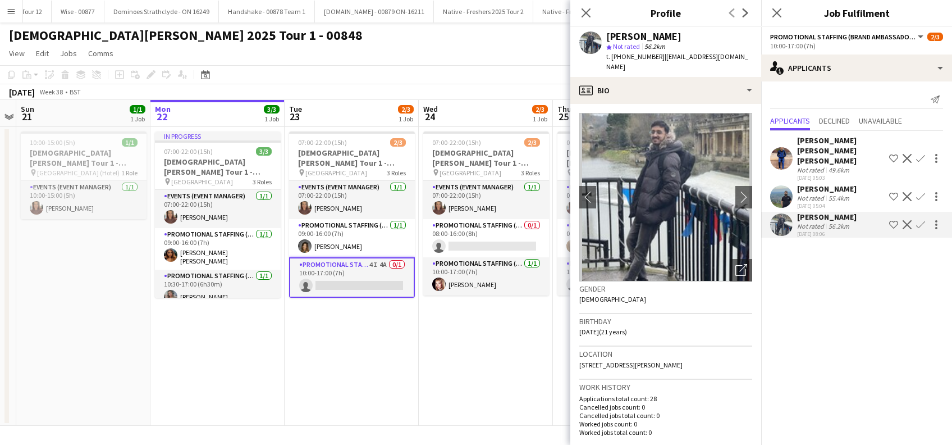
click at [812, 184] on div "Muhammad Saim Hameed" at bounding box center [826, 189] width 59 height 10
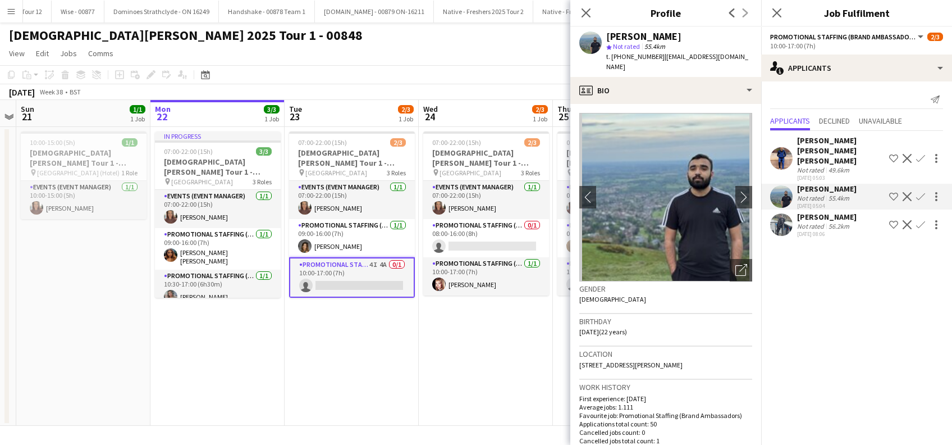
drag, startPoint x: 812, startPoint y: 184, endPoint x: 805, endPoint y: 145, distance: 39.3
click at [807, 148] on div "Syed Taimoor Shah Shirazi" at bounding box center [841, 150] width 88 height 30
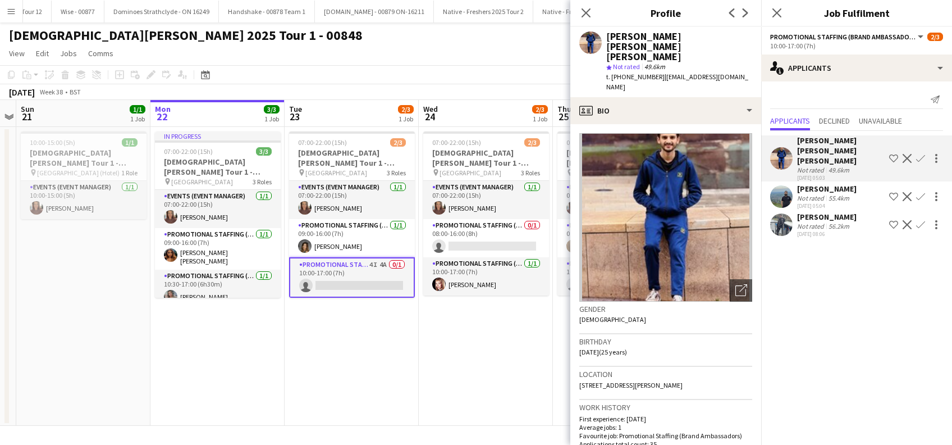
click at [777, 4] on div "Close pop-in" at bounding box center [776, 13] width 31 height 26
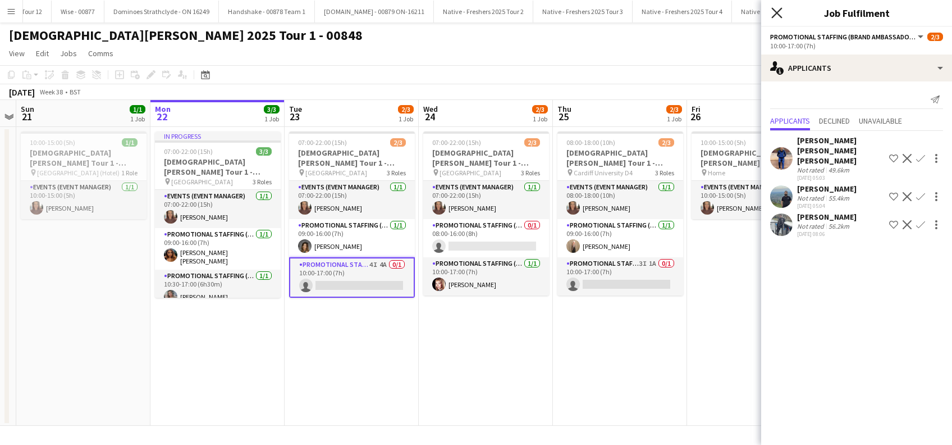
click at [777, 16] on icon "Close pop-in" at bounding box center [776, 12] width 11 height 11
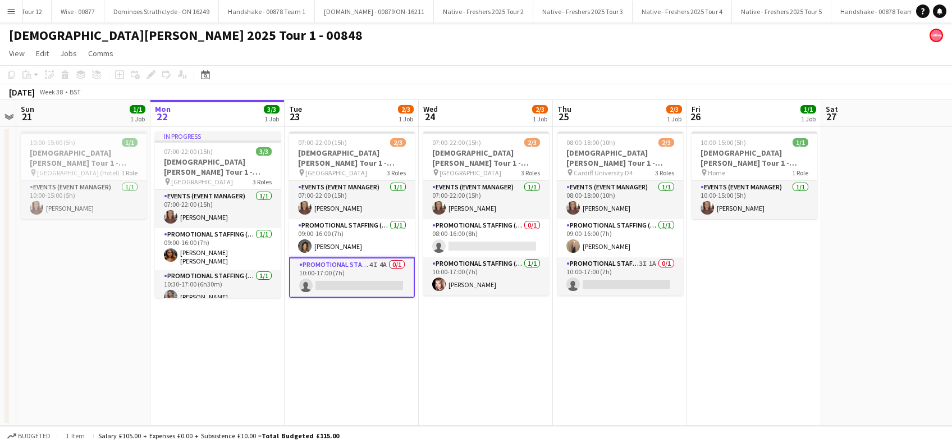
drag, startPoint x: 396, startPoint y: 351, endPoint x: 419, endPoint y: 345, distance: 23.8
click at [397, 351] on app-date-cell "07:00-22:00 (15h) 2/3 Lady Garden Tour 1 - 00848 - University of Leicester pin …" at bounding box center [352, 276] width 134 height 299
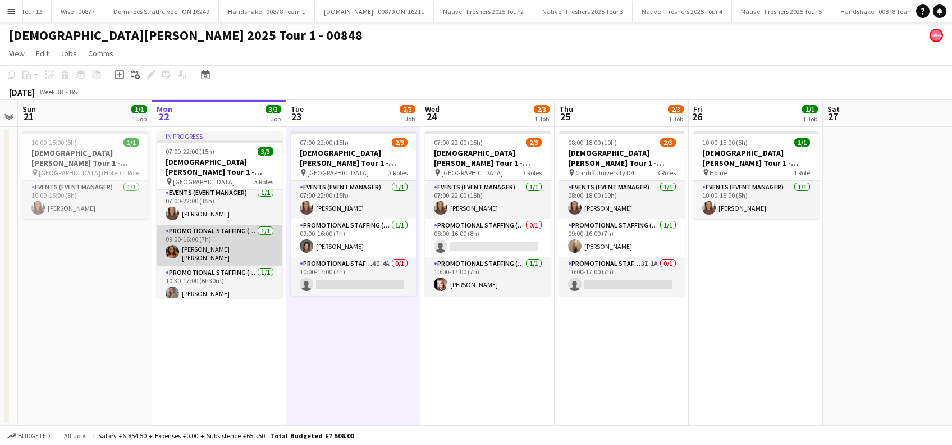
scroll to position [6, 0]
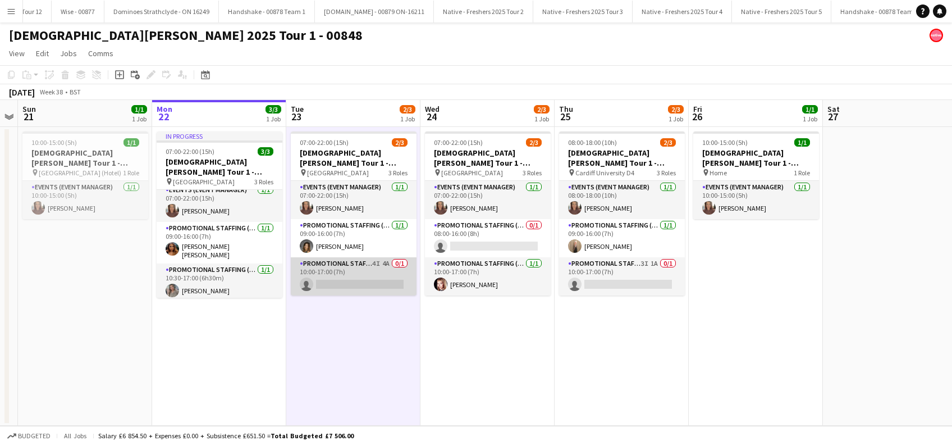
click at [356, 278] on app-card-role "Promotional Staffing (Brand Ambassadors) 4I 4A 0/1 10:00-17:00 (7h) single-neut…" at bounding box center [354, 276] width 126 height 38
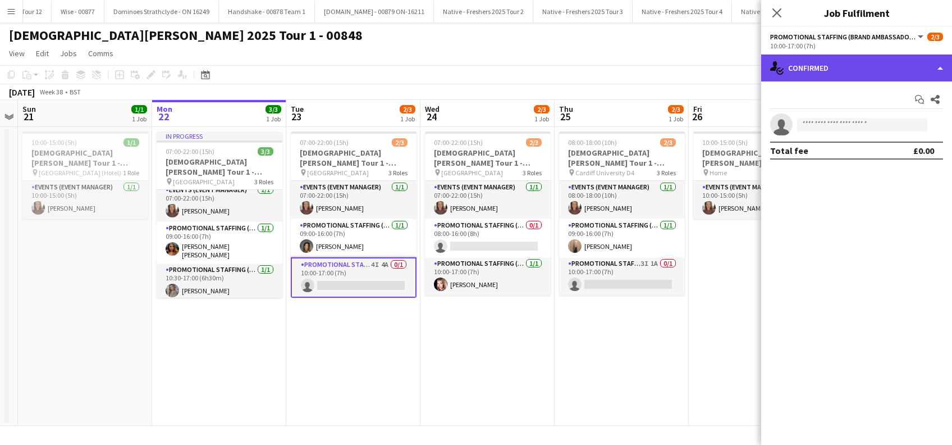
click at [869, 74] on div "single-neutral-actions-check-2 Confirmed" at bounding box center [856, 67] width 191 height 27
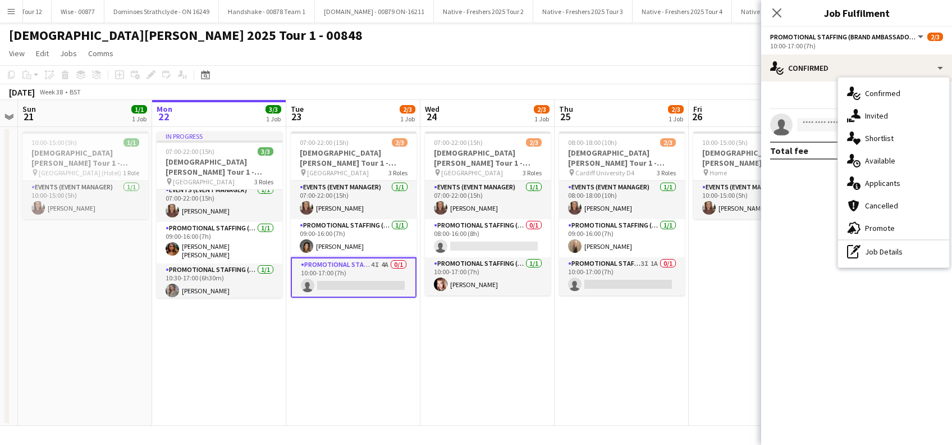
click at [890, 122] on div "single-neutral-actions-share-1 Invited" at bounding box center [893, 115] width 111 height 22
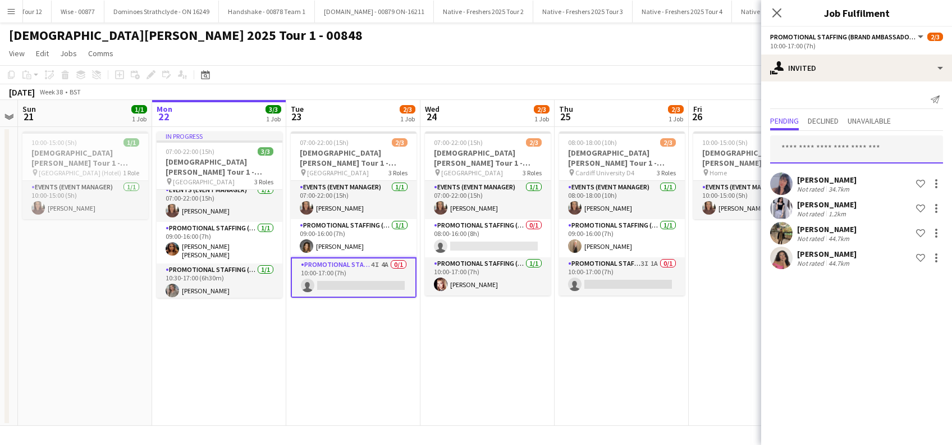
click at [796, 154] on input "text" at bounding box center [856, 149] width 173 height 28
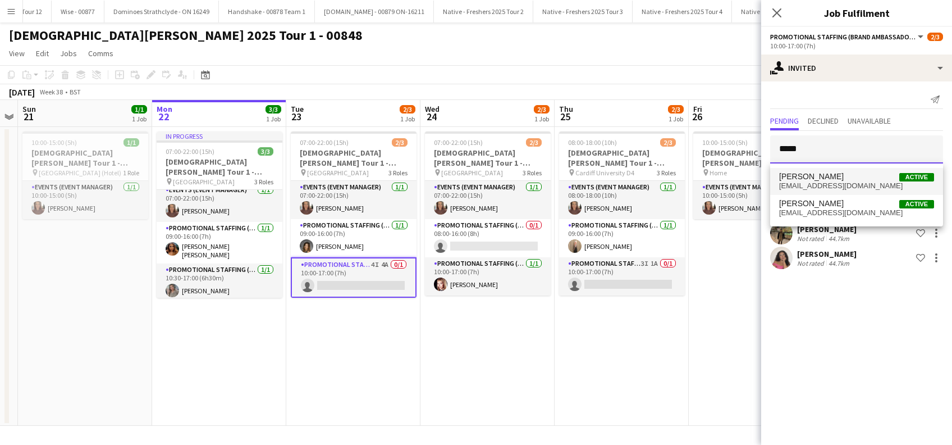
type input "*****"
click at [818, 170] on mat-option "Isabeau Bentley Active isabeau_bentley@hotmail.com" at bounding box center [856, 181] width 173 height 27
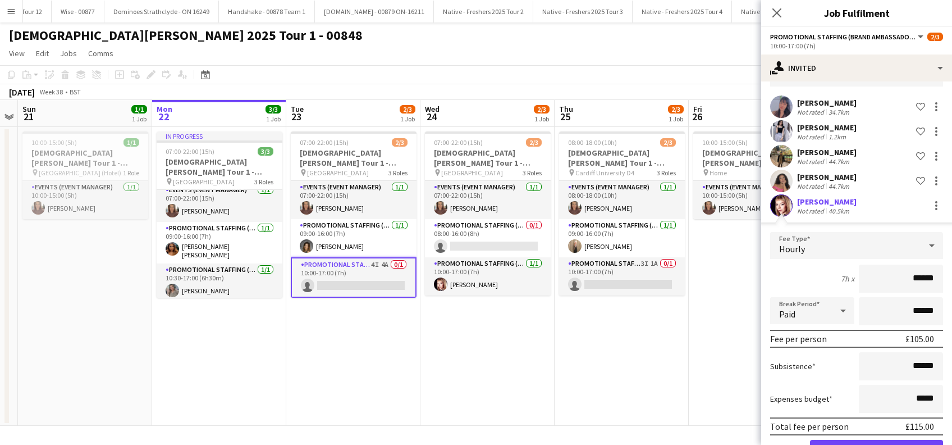
scroll to position [113, 0]
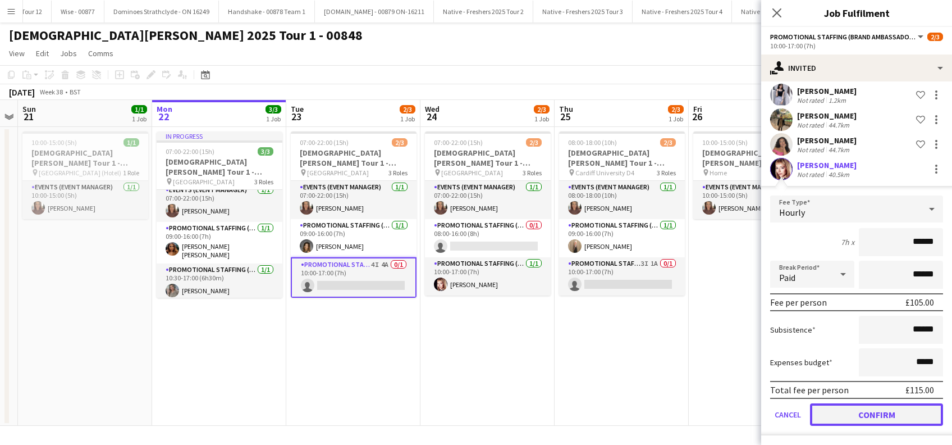
click at [863, 413] on button "Confirm" at bounding box center [876, 414] width 133 height 22
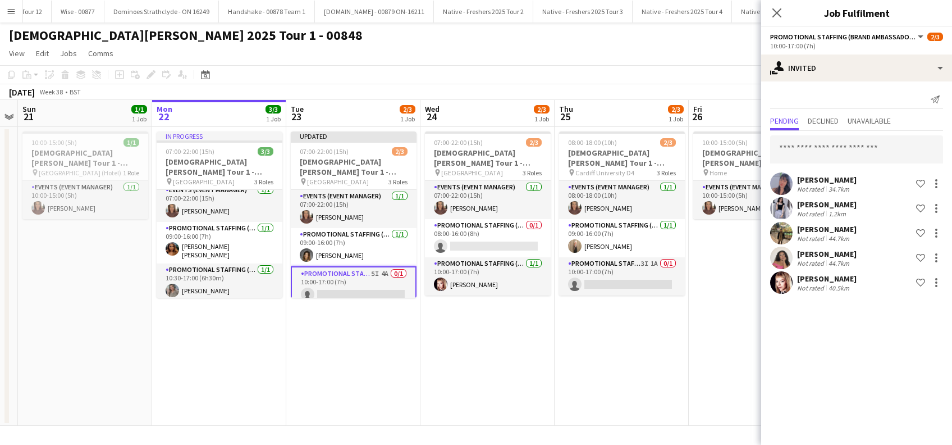
click at [776, 7] on app-icon "Close pop-in" at bounding box center [776, 12] width 13 height 13
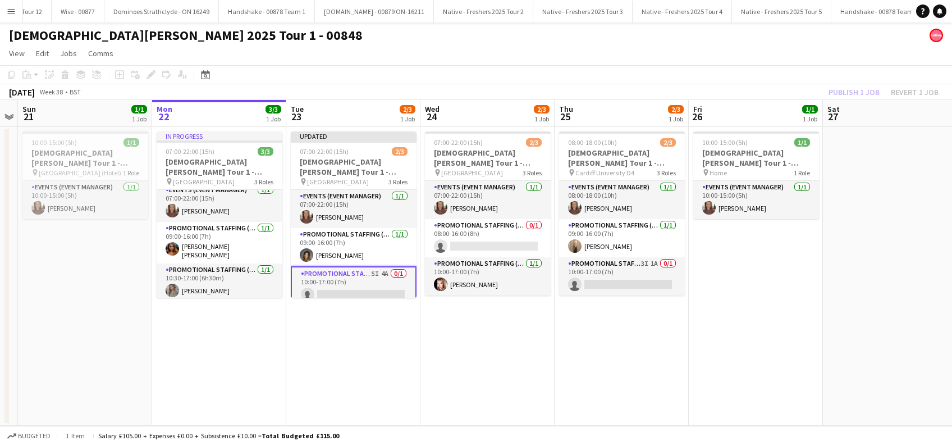
click at [844, 99] on div "Publish 1 job Revert 1 job" at bounding box center [883, 92] width 137 height 15
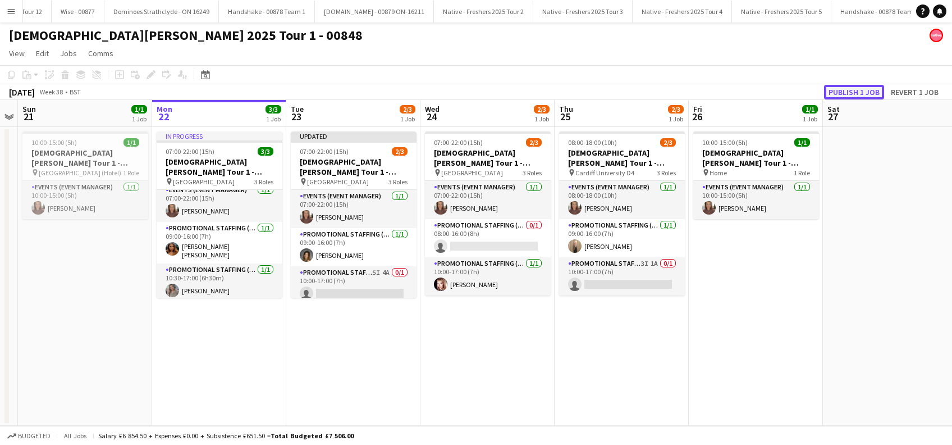
click at [848, 86] on button "Publish 1 job" at bounding box center [854, 92] width 60 height 15
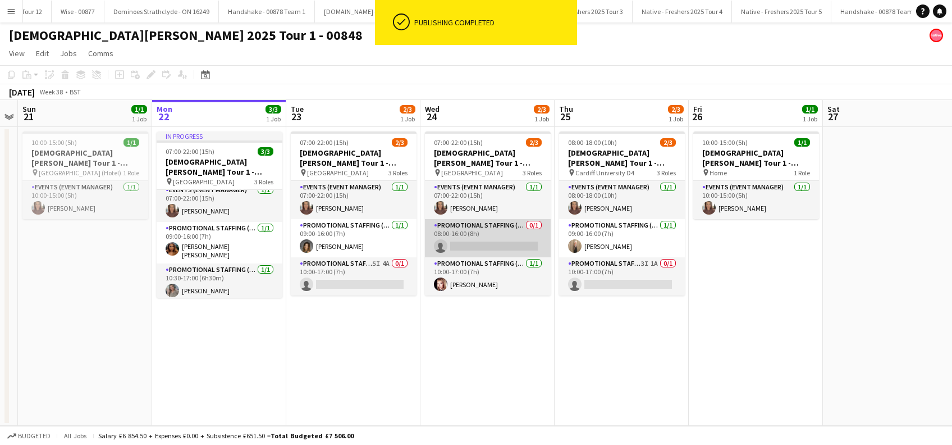
click at [502, 252] on app-card-role "Promotional Staffing (Brand Ambassadors) 0/1 08:00-16:00 (8h) single-neutral-ac…" at bounding box center [488, 238] width 126 height 38
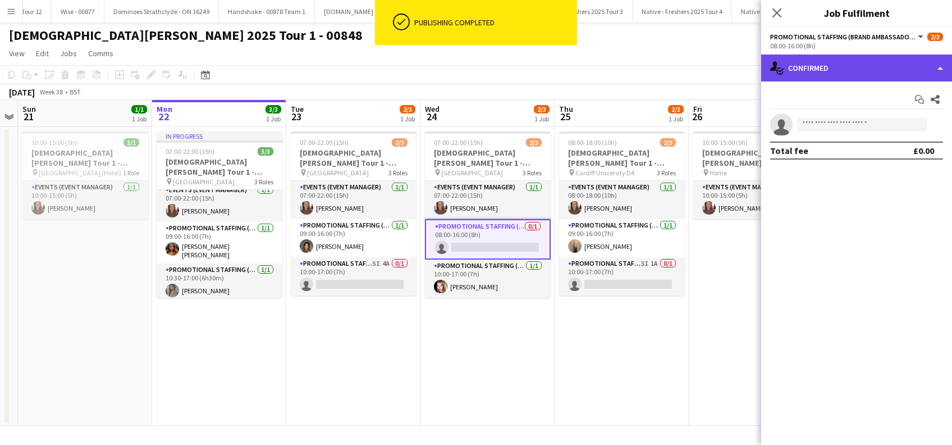
click at [839, 71] on div "single-neutral-actions-check-2 Confirmed" at bounding box center [856, 67] width 191 height 27
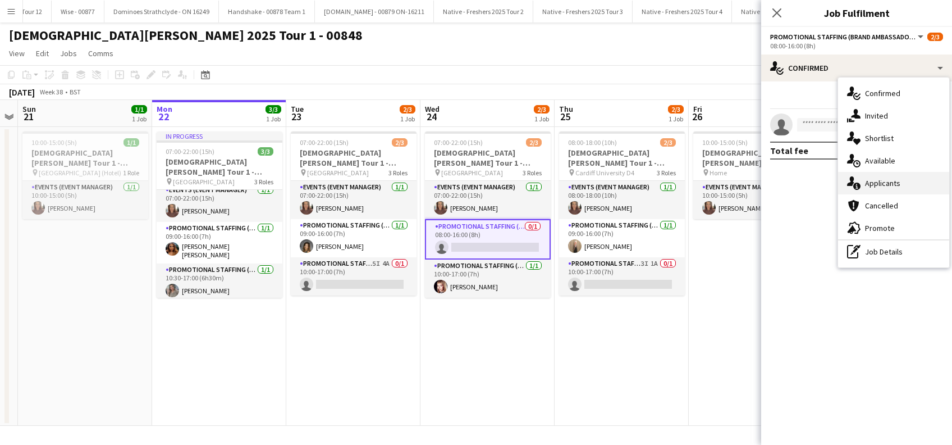
click at [880, 178] on span "Applicants" at bounding box center [882, 183] width 35 height 10
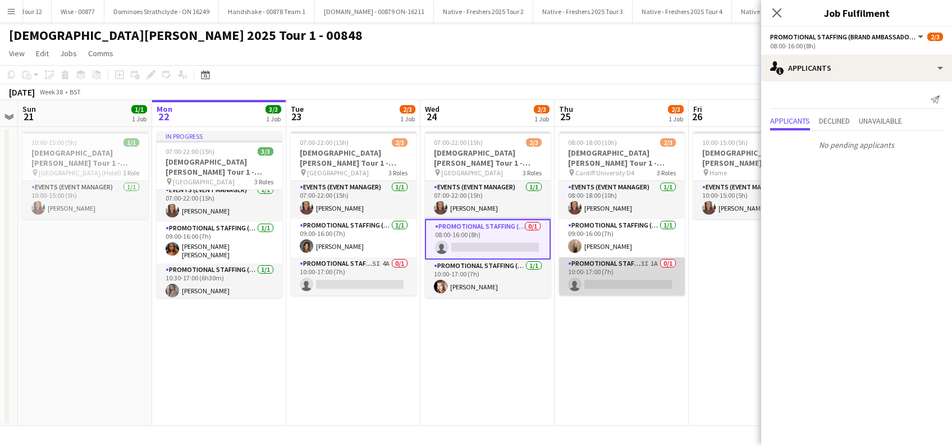
click at [584, 283] on app-card-role "Promotional Staffing (Brand Ambassadors) 3I 1A 0/1 10:00-17:00 (7h) single-neut…" at bounding box center [622, 276] width 126 height 38
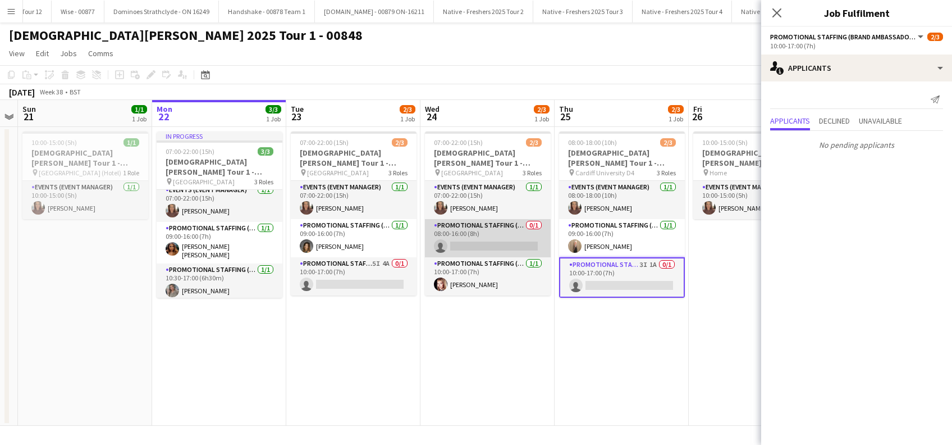
click at [499, 242] on app-card-role "Promotional Staffing (Brand Ambassadors) 0/1 08:00-16:00 (8h) single-neutral-ac…" at bounding box center [488, 238] width 126 height 38
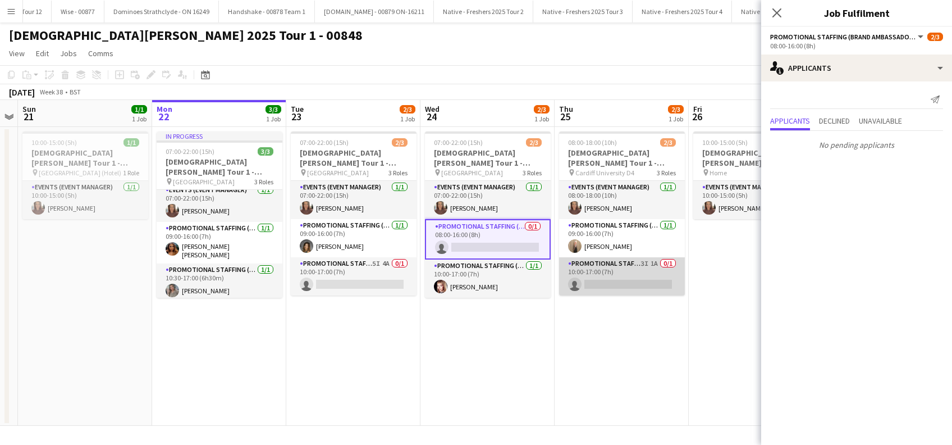
click at [632, 282] on app-card-role "Promotional Staffing (Brand Ambassadors) 3I 1A 0/1 10:00-17:00 (7h) single-neut…" at bounding box center [622, 276] width 126 height 38
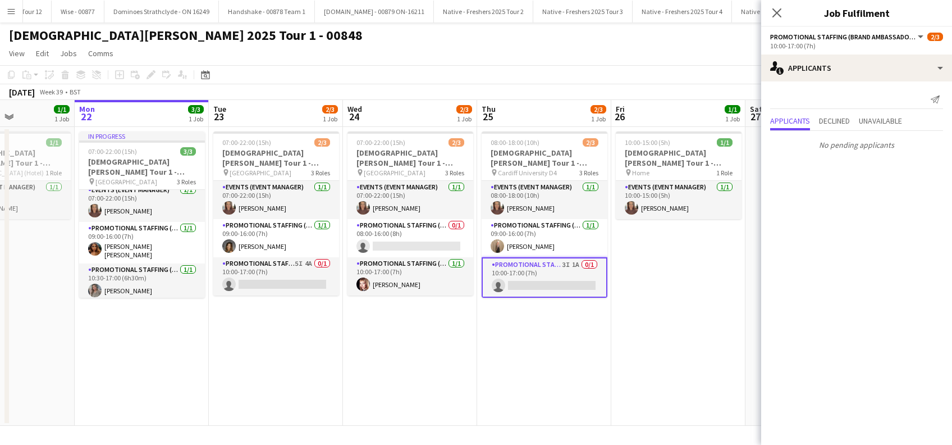
scroll to position [0, 327]
drag, startPoint x: 678, startPoint y: 350, endPoint x: 601, endPoint y: 369, distance: 79.2
click at [601, 369] on app-calendar-viewport "Fri 19 Sat 20 Sun 21 1/1 1 Job Mon 22 3/3 1 Job Tue 23 2/3 1 Job Wed 24 2/3 1 J…" at bounding box center [476, 263] width 952 height 326
click at [848, 52] on app-options-switcher "Promotional Staffing (Brand Ambassadors) All roles Promotional Staffing (Brand …" at bounding box center [856, 41] width 191 height 28
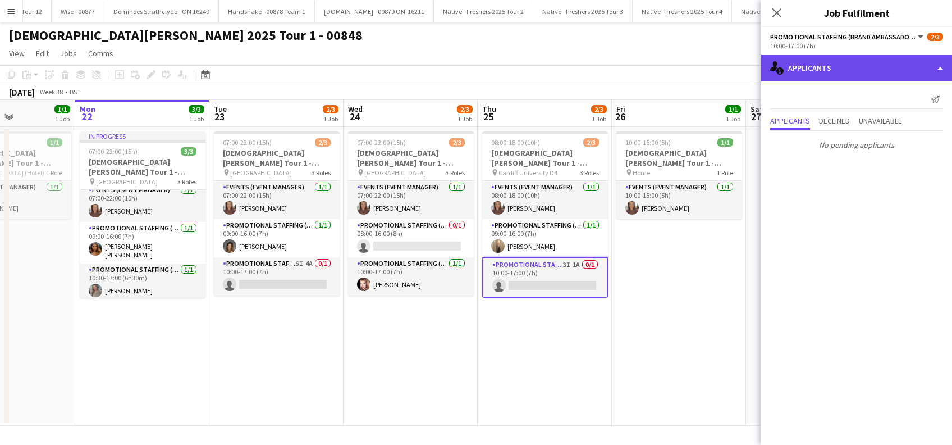
click at [850, 67] on div "single-neutral-actions-information Applicants" at bounding box center [856, 67] width 191 height 27
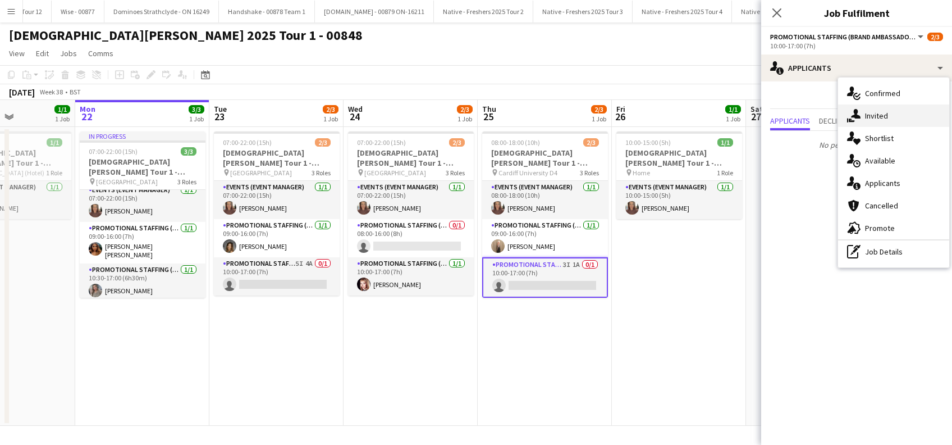
click at [876, 117] on span "Invited" at bounding box center [876, 116] width 23 height 10
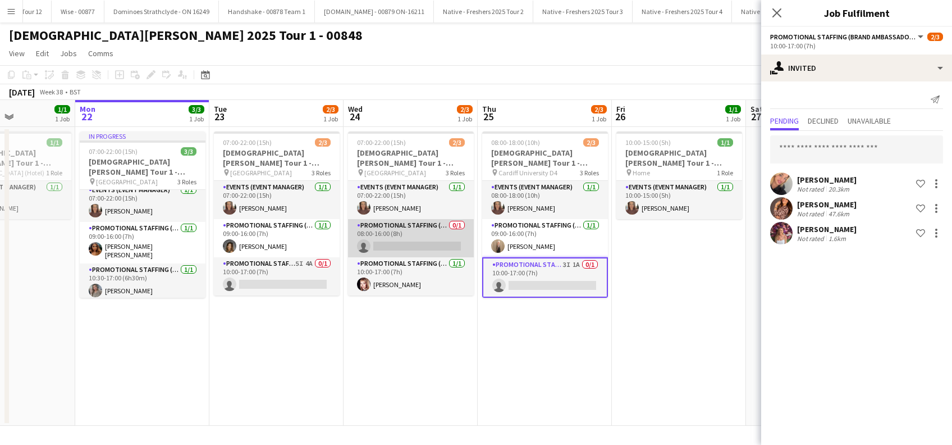
click at [400, 245] on app-card-role "Promotional Staffing (Brand Ambassadors) 0/1 08:00-16:00 (8h) single-neutral-ac…" at bounding box center [411, 238] width 126 height 38
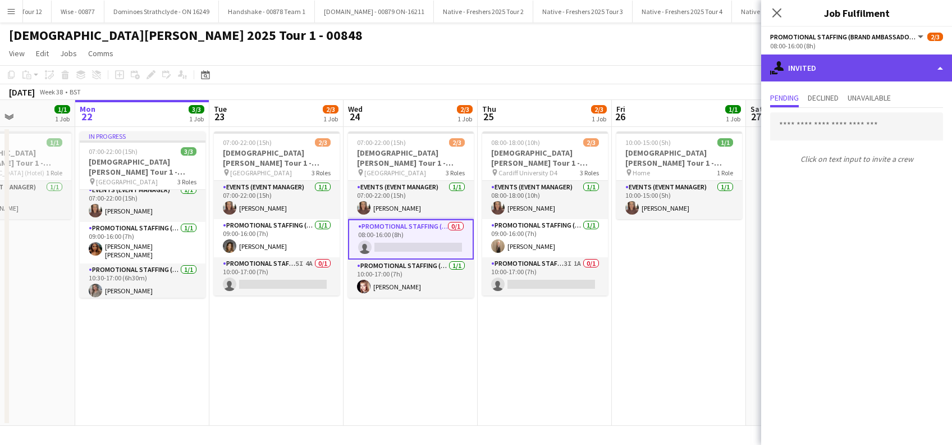
click at [875, 62] on div "single-neutral-actions-share-1 Invited" at bounding box center [856, 67] width 191 height 27
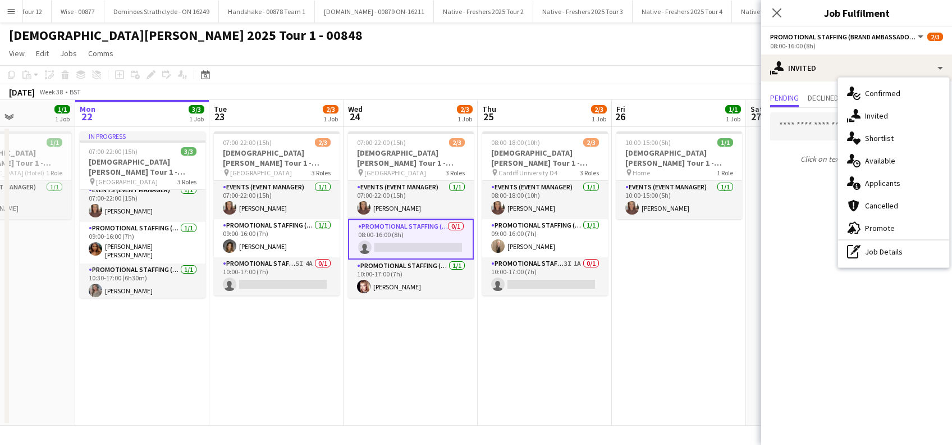
click at [880, 163] on span "Available" at bounding box center [880, 160] width 30 height 10
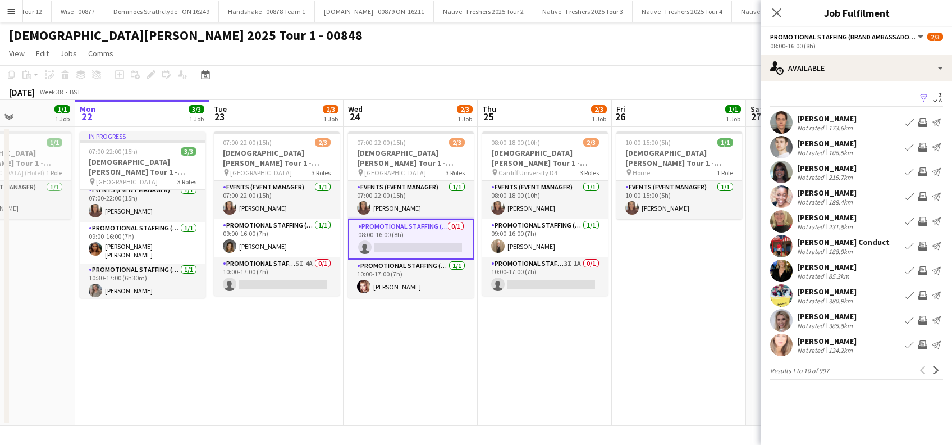
click at [924, 99] on app-icon "Filter" at bounding box center [923, 98] width 9 height 11
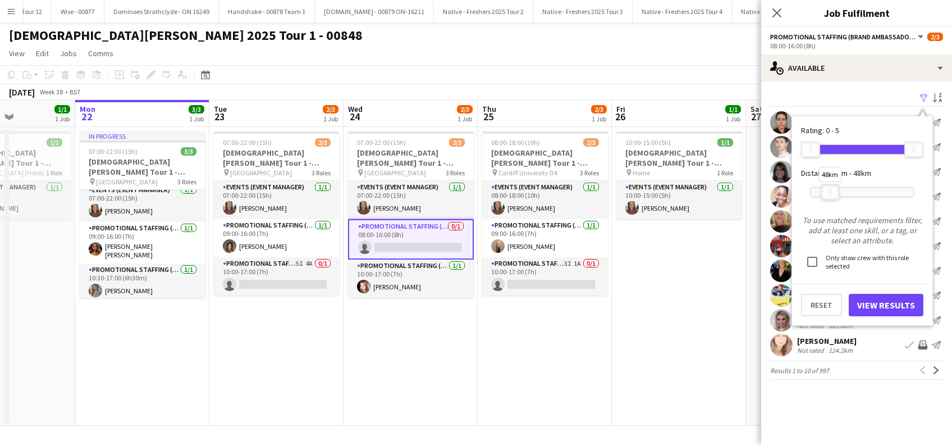
drag, startPoint x: 912, startPoint y: 189, endPoint x: 827, endPoint y: 198, distance: 84.7
click at [827, 198] on div at bounding box center [830, 192] width 18 height 15
click at [882, 306] on button "View Results" at bounding box center [886, 305] width 75 height 22
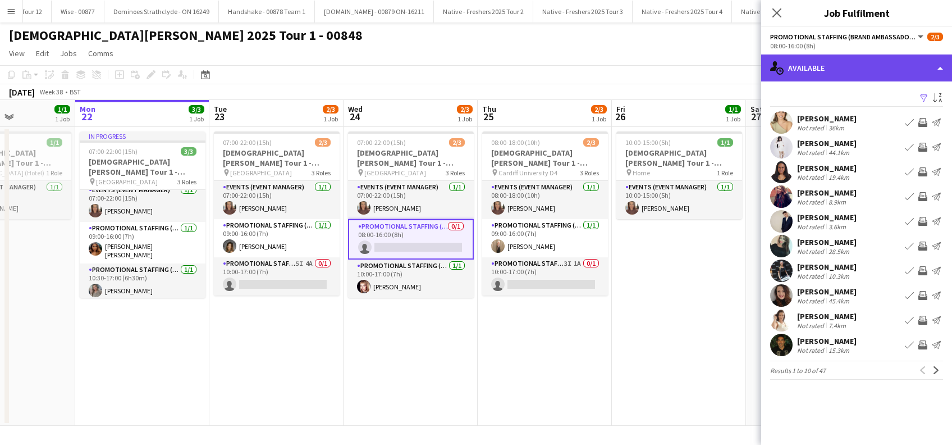
click at [880, 68] on div "single-neutral-actions-upload Available" at bounding box center [856, 67] width 191 height 27
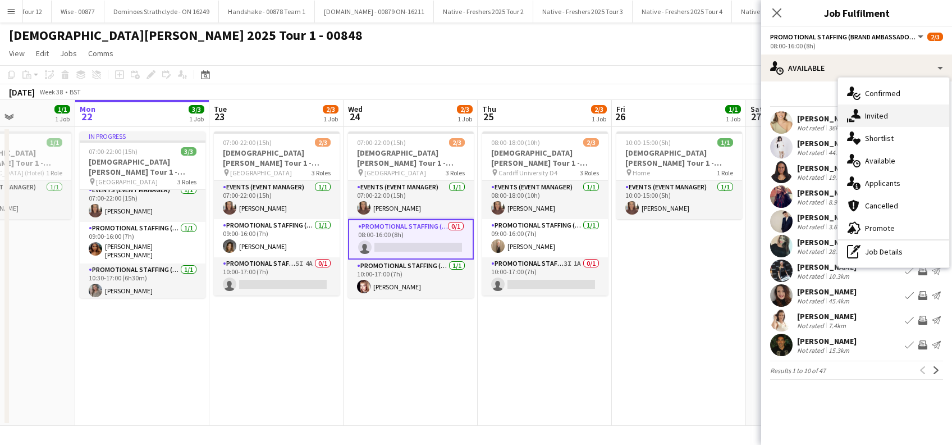
click at [872, 118] on span "Invited" at bounding box center [876, 116] width 23 height 10
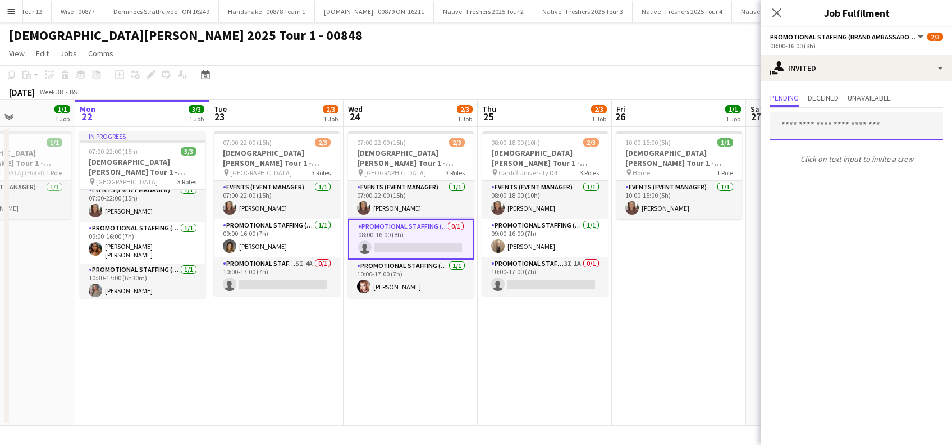
click at [795, 117] on input "text" at bounding box center [856, 126] width 173 height 28
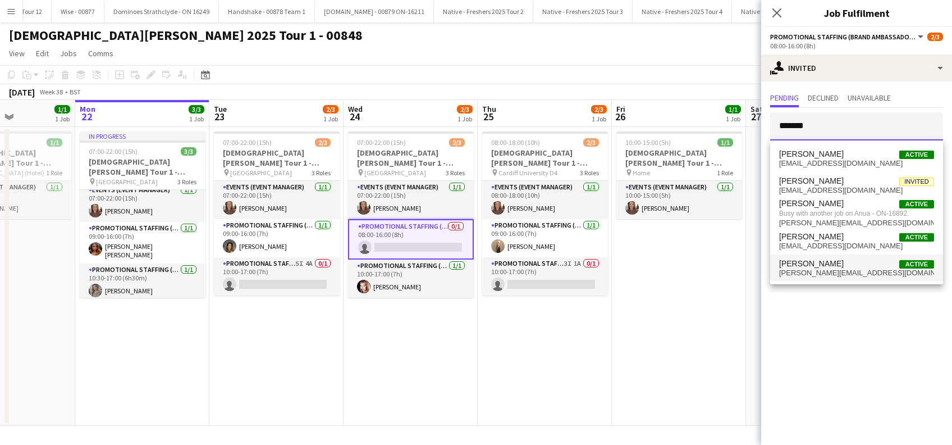
type input "*******"
click at [816, 273] on span "kimberley.jade@live.com" at bounding box center [856, 272] width 155 height 9
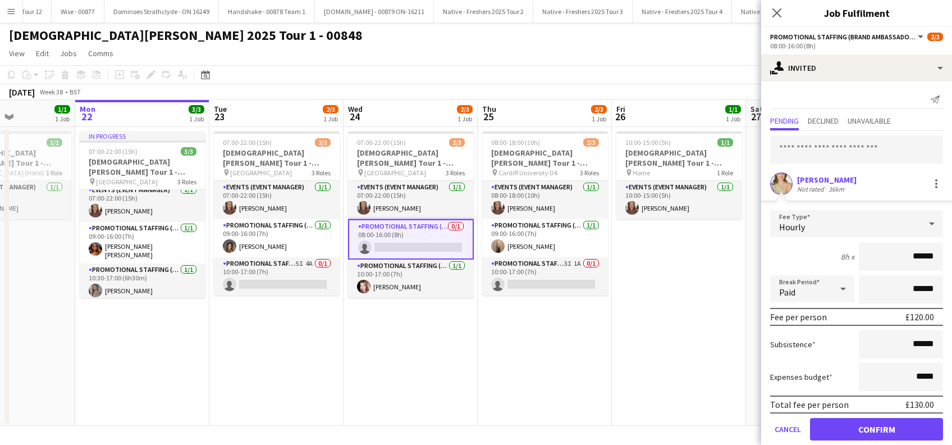
scroll to position [15, 0]
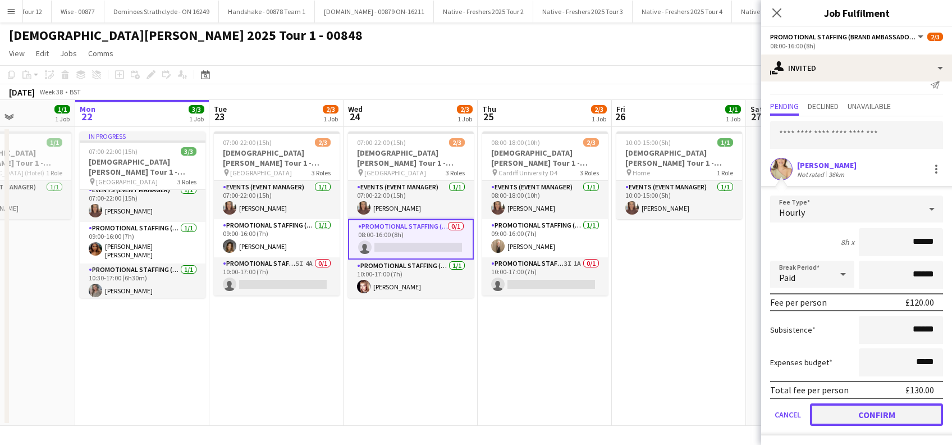
click at [879, 414] on button "Confirm" at bounding box center [876, 414] width 133 height 22
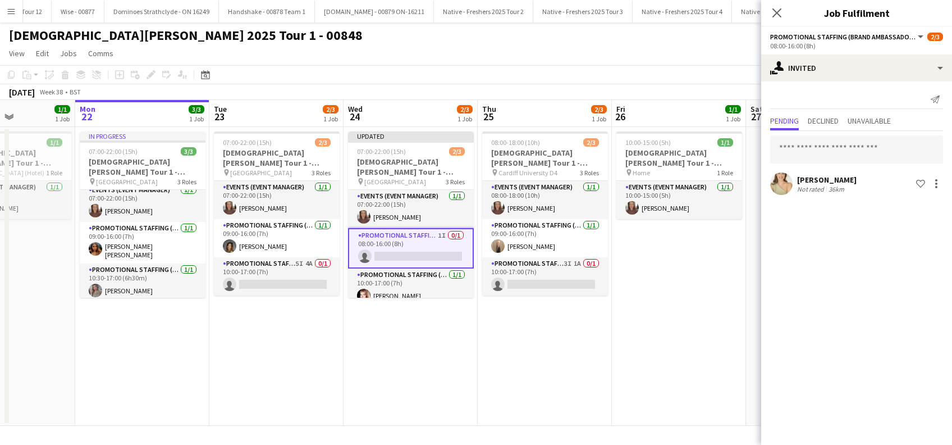
scroll to position [0, 0]
click at [802, 146] on input "text" at bounding box center [856, 149] width 173 height 28
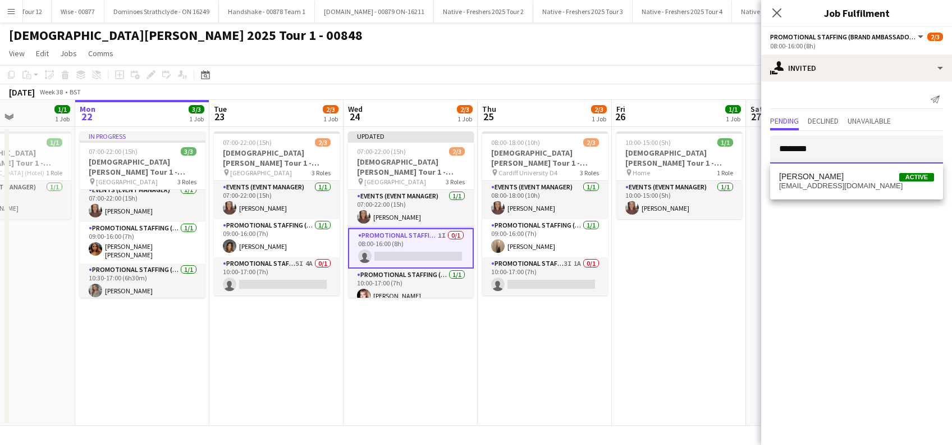
type input "********"
click at [807, 179] on span "Manpreet Kaur" at bounding box center [811, 177] width 65 height 10
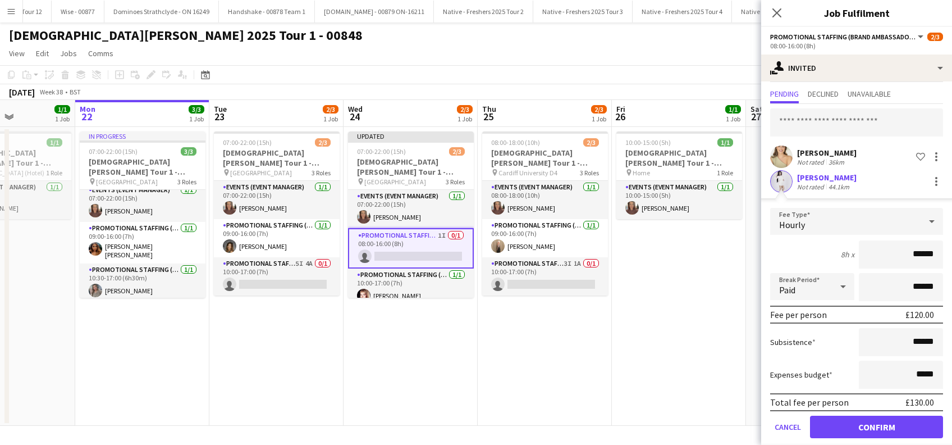
scroll to position [39, 0]
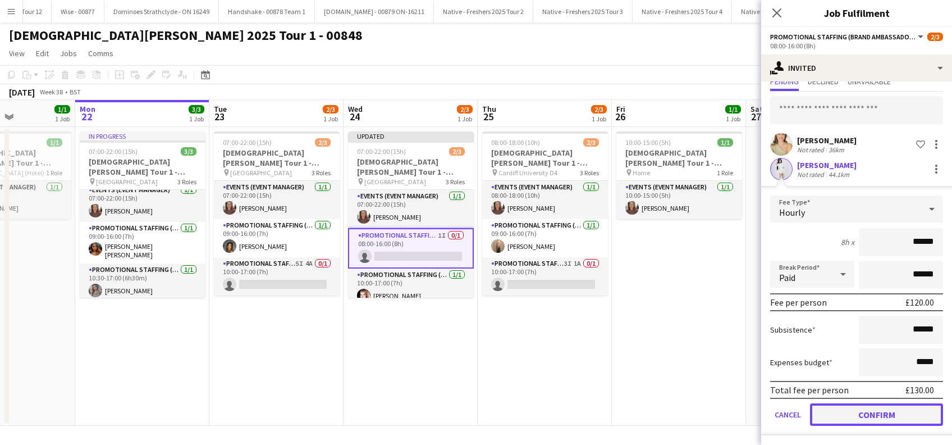
click at [838, 413] on button "Confirm" at bounding box center [876, 414] width 133 height 22
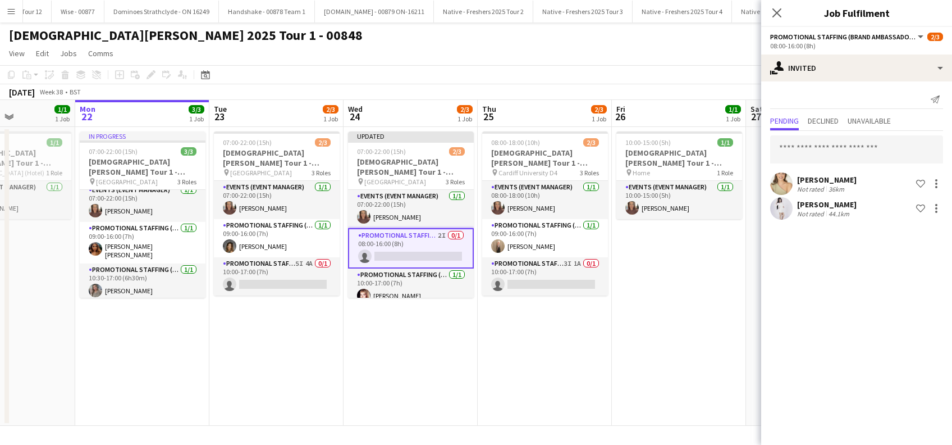
scroll to position [0, 0]
click at [794, 138] on input "text" at bounding box center [856, 149] width 173 height 28
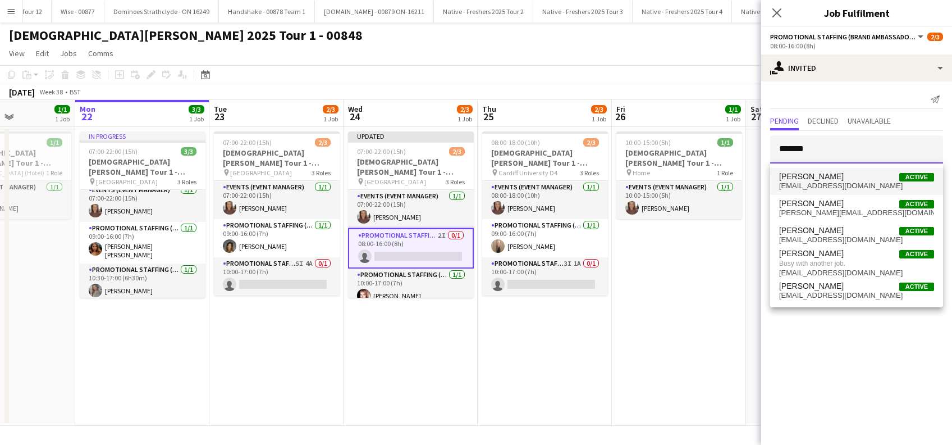
type input "*******"
click at [820, 175] on span "Rebecca Hall" at bounding box center [811, 177] width 65 height 10
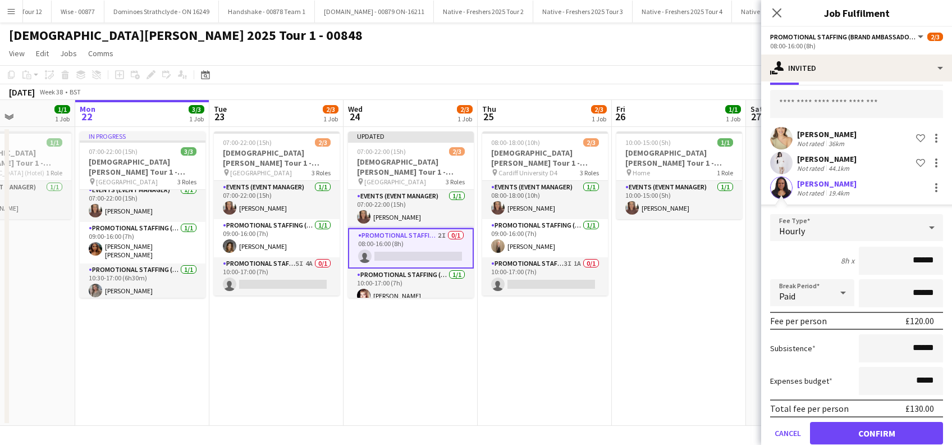
scroll to position [64, 0]
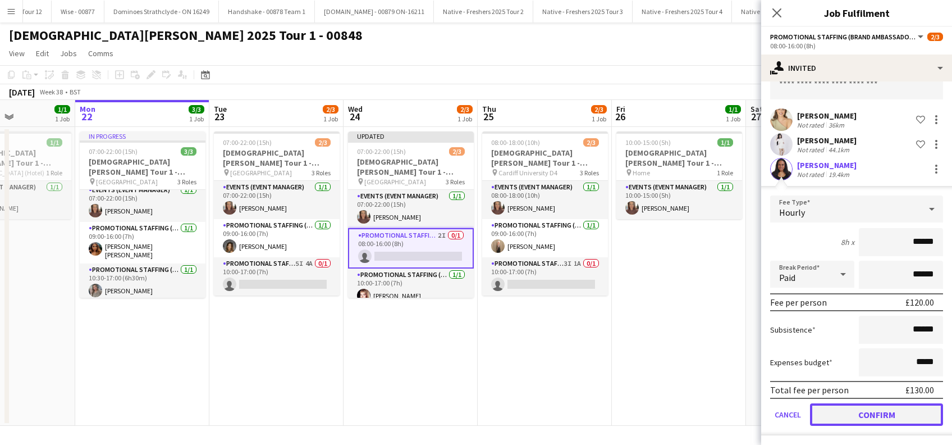
click at [864, 418] on button "Confirm" at bounding box center [876, 414] width 133 height 22
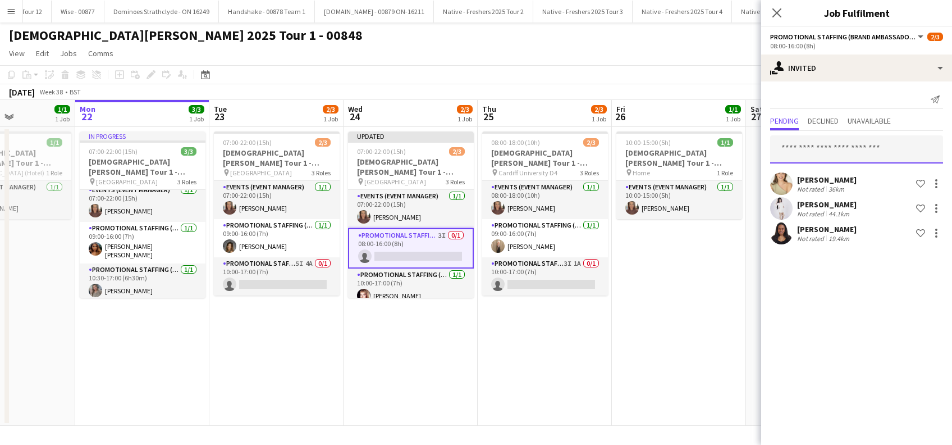
click at [796, 139] on input "text" at bounding box center [856, 149] width 173 height 28
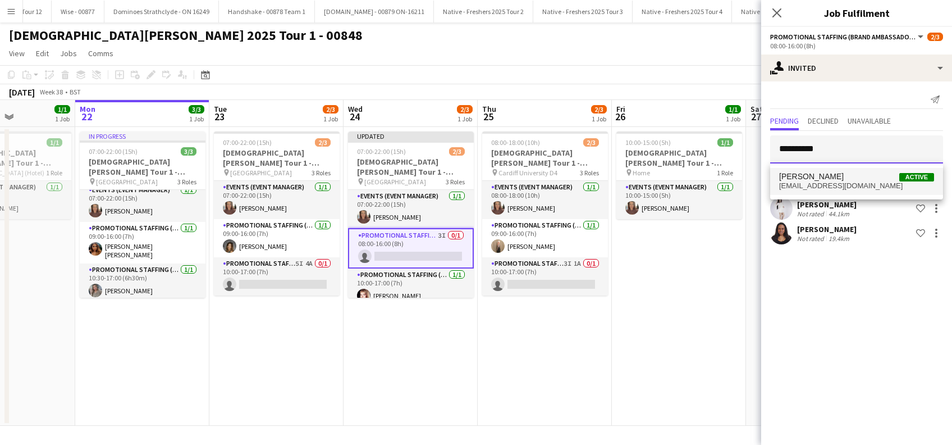
type input "**********"
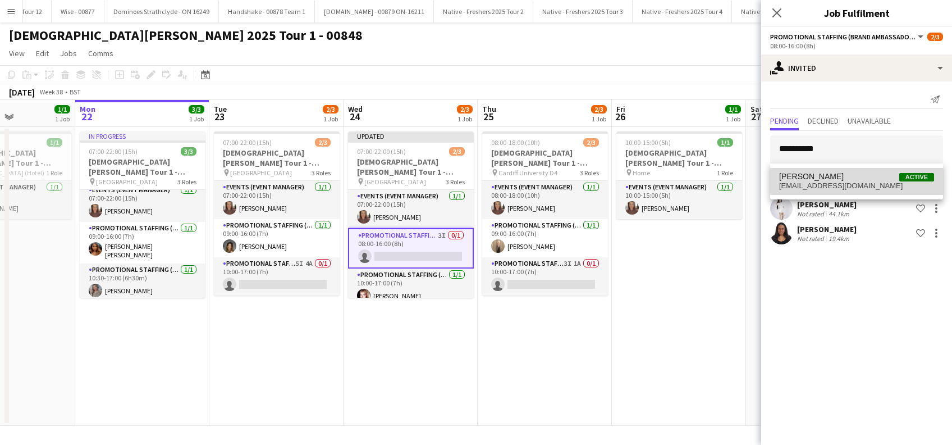
click at [801, 184] on span "lauzmo123@googlemail.com" at bounding box center [856, 185] width 155 height 9
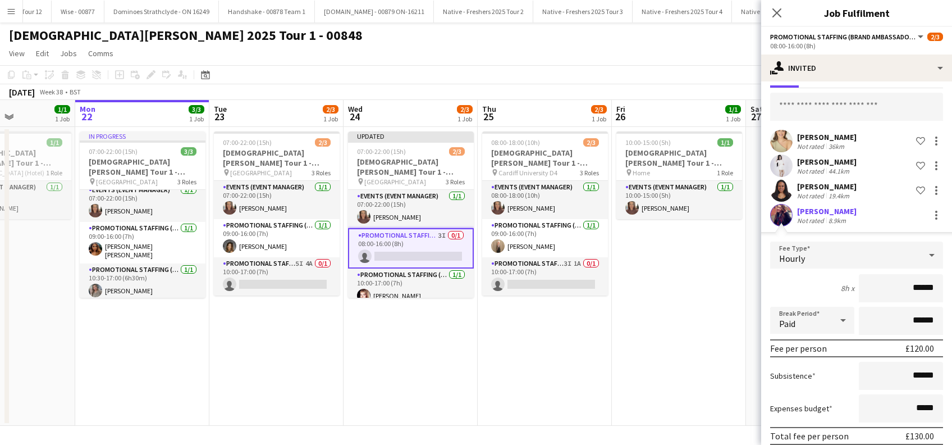
scroll to position [89, 0]
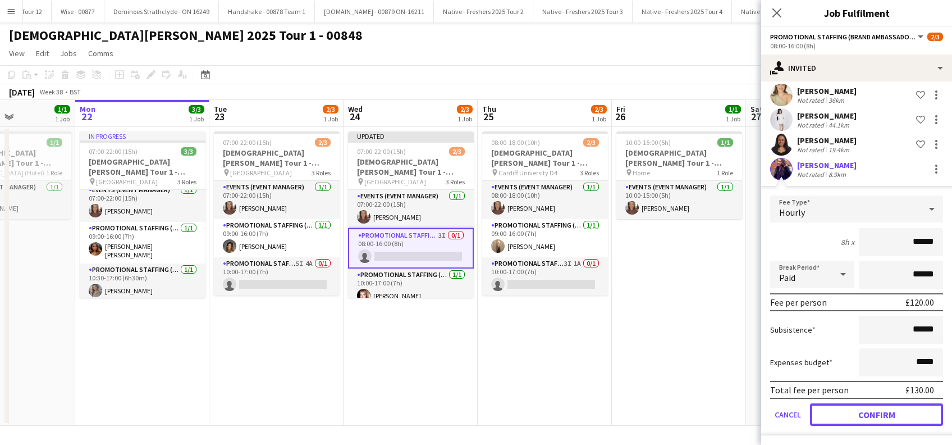
click at [867, 412] on button "Confirm" at bounding box center [876, 414] width 133 height 22
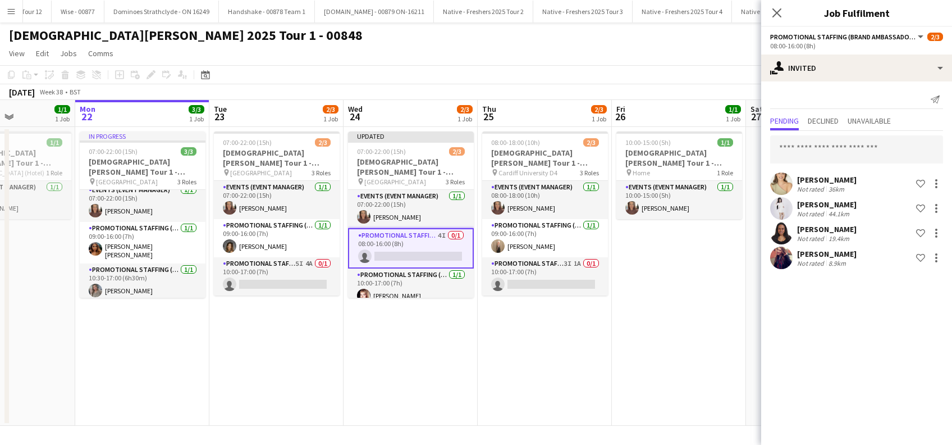
scroll to position [0, 0]
click at [804, 147] on input "text" at bounding box center [856, 149] width 173 height 28
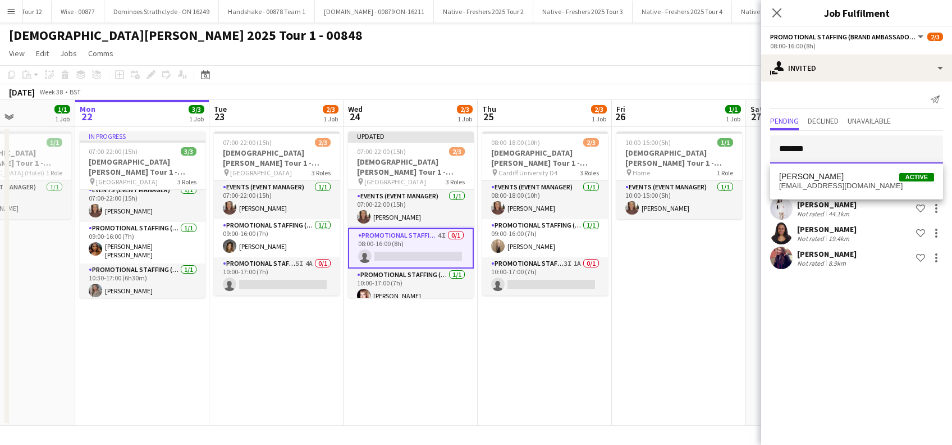
type input "*******"
click at [830, 178] on span "Hanisha Khoda" at bounding box center [811, 177] width 65 height 10
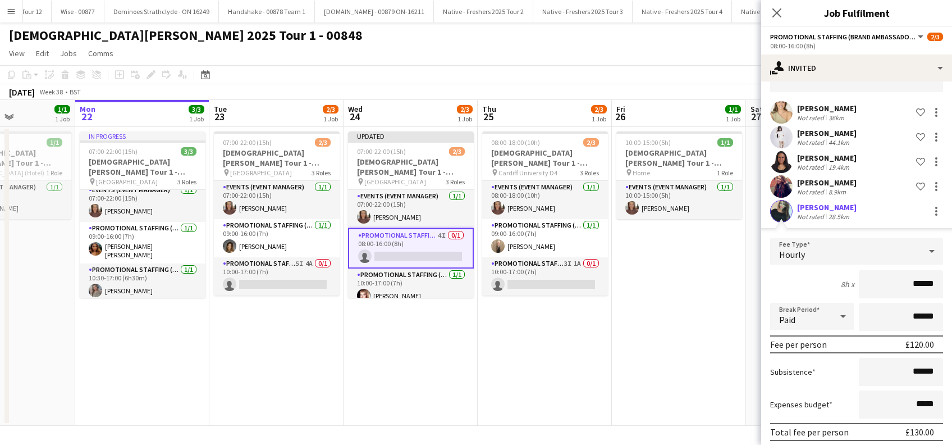
scroll to position [113, 0]
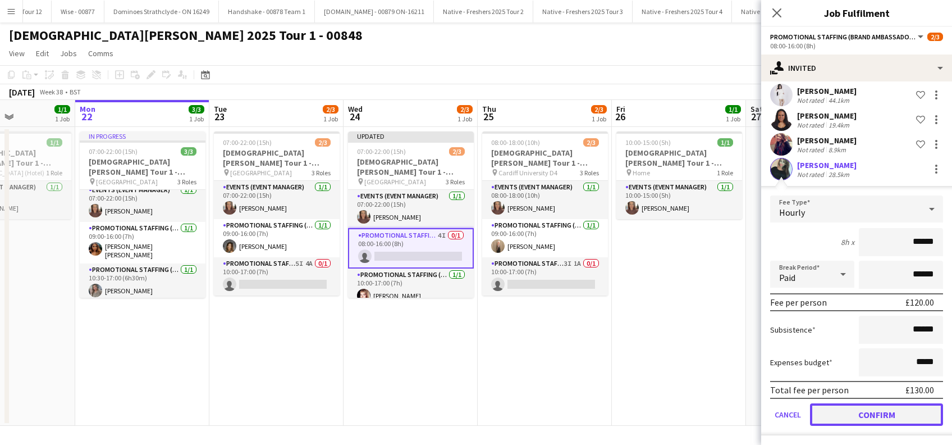
click at [851, 408] on button "Confirm" at bounding box center [876, 414] width 133 height 22
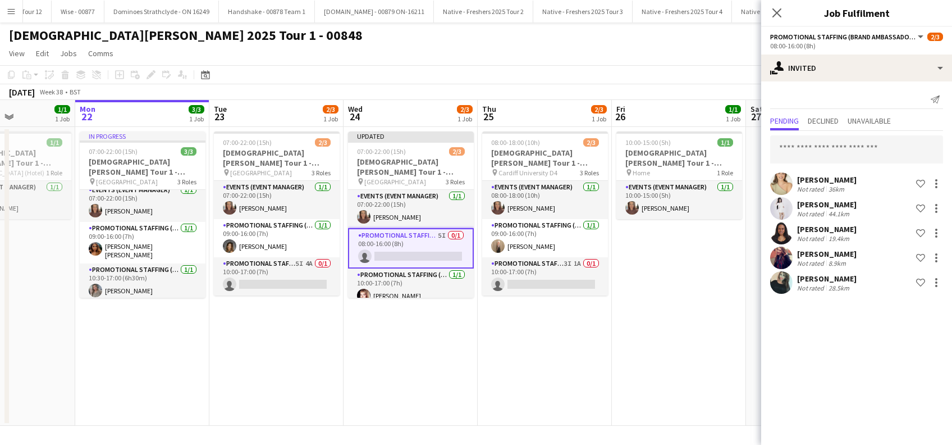
scroll to position [0, 0]
click at [812, 141] on input "text" at bounding box center [856, 149] width 173 height 28
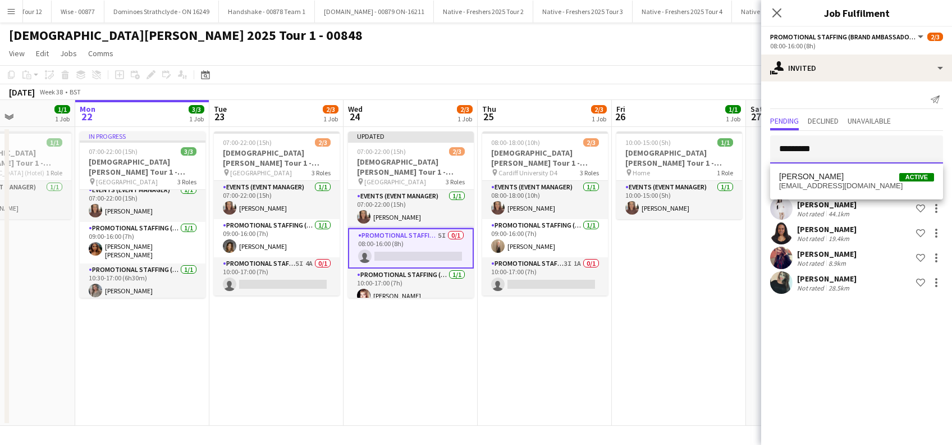
type input "*********"
click at [824, 178] on span "Sophie Johnson" at bounding box center [811, 177] width 65 height 10
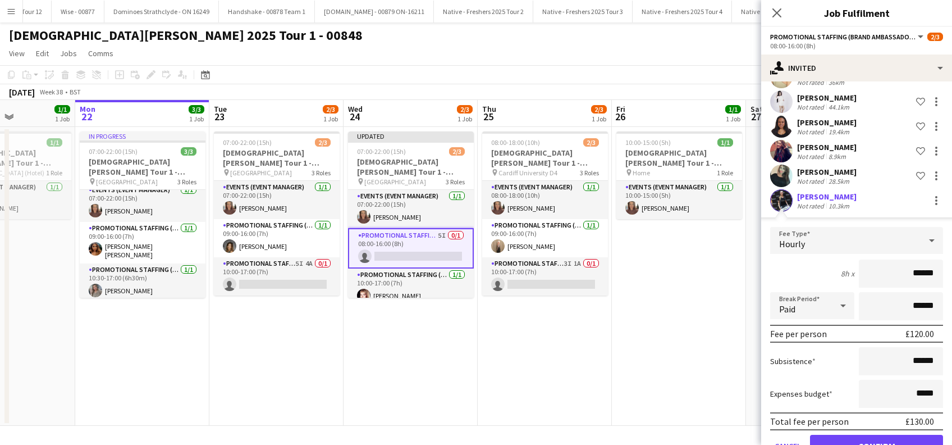
scroll to position [138, 0]
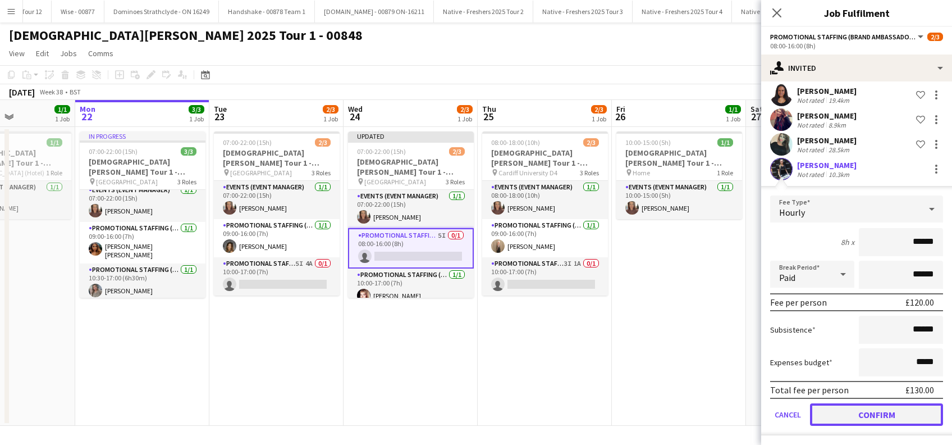
click at [855, 416] on button "Confirm" at bounding box center [876, 414] width 133 height 22
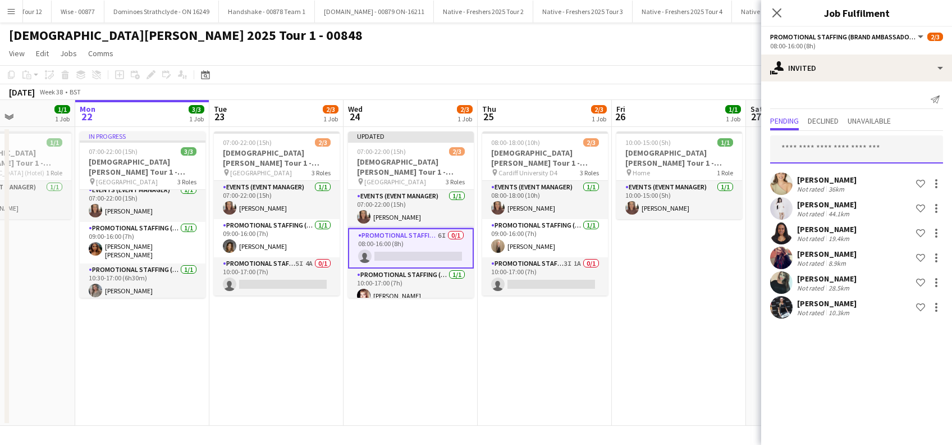
click at [799, 148] on input "text" at bounding box center [856, 149] width 173 height 28
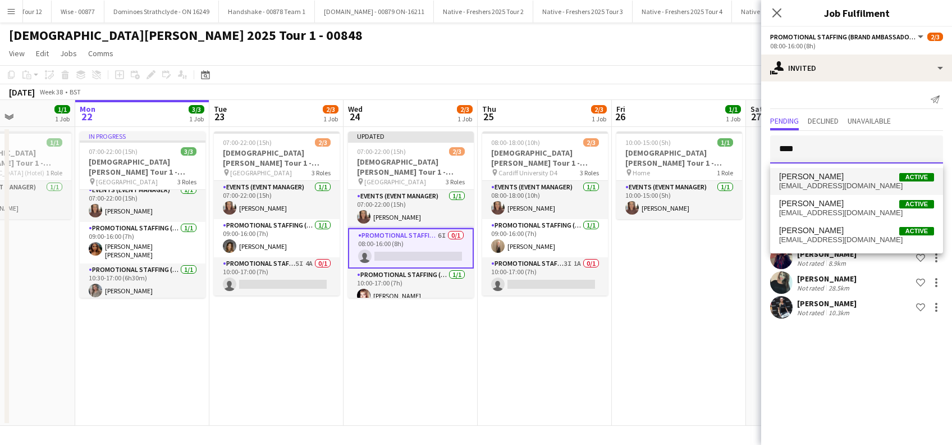
type input "****"
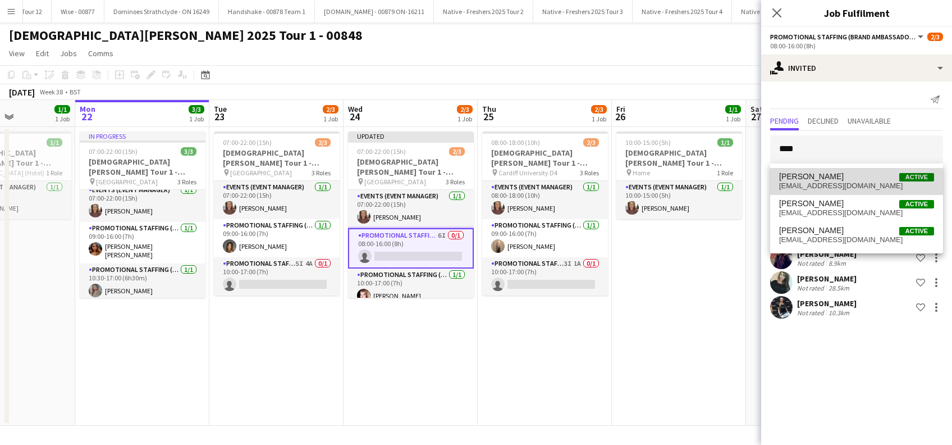
click at [800, 180] on span "Jade Coulton" at bounding box center [811, 177] width 65 height 10
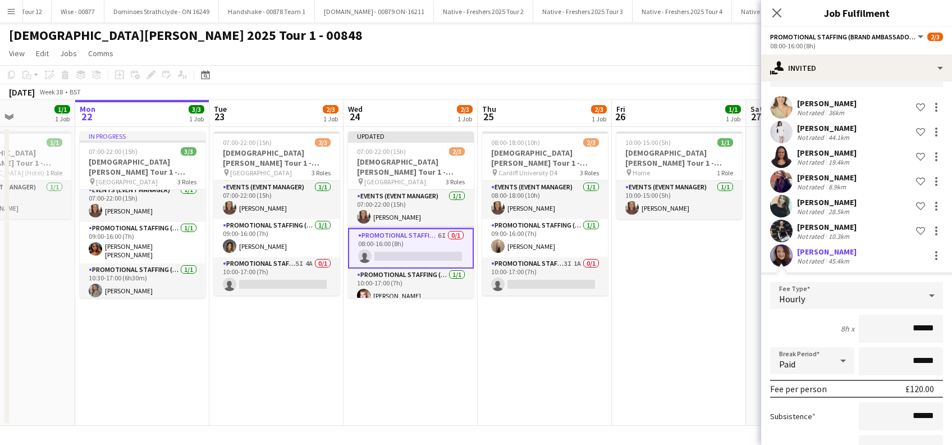
scroll to position [149, 0]
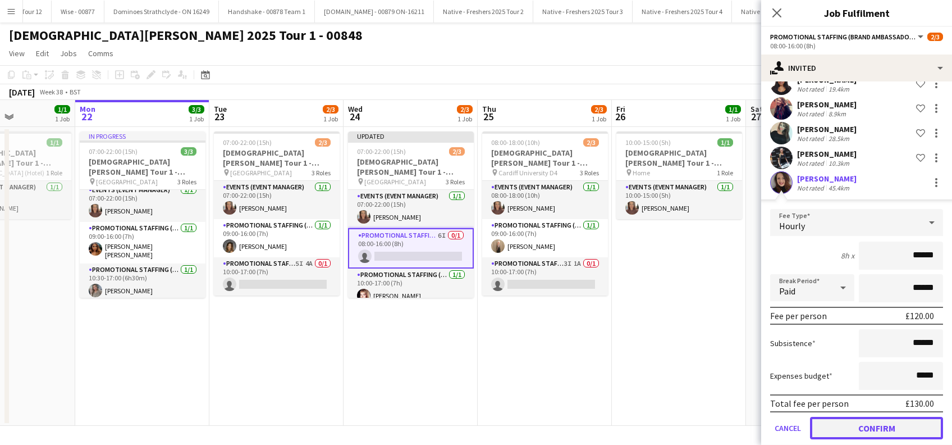
click at [845, 427] on button "Confirm" at bounding box center [876, 427] width 133 height 22
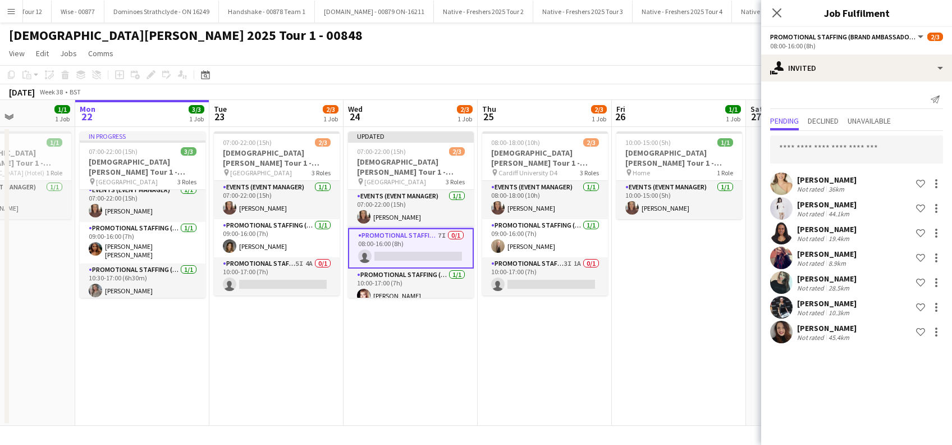
scroll to position [0, 0]
click at [814, 148] on input "text" at bounding box center [856, 149] width 173 height 28
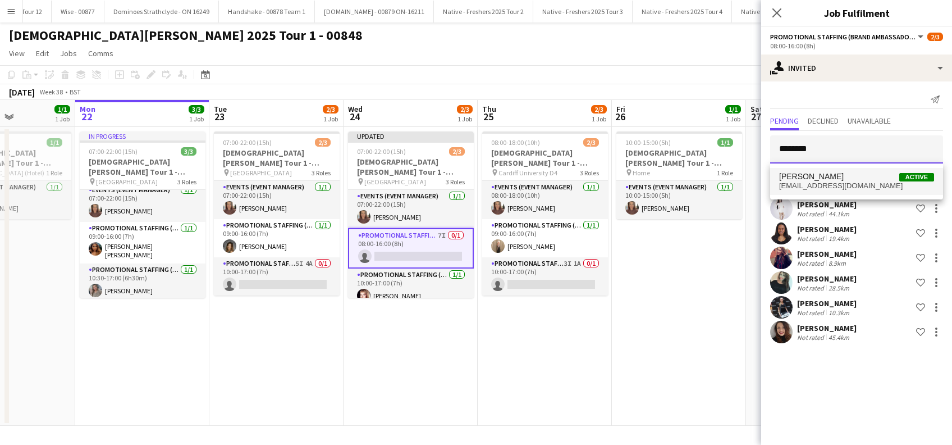
type input "********"
click at [814, 180] on span "Emily McCabe" at bounding box center [811, 177] width 65 height 10
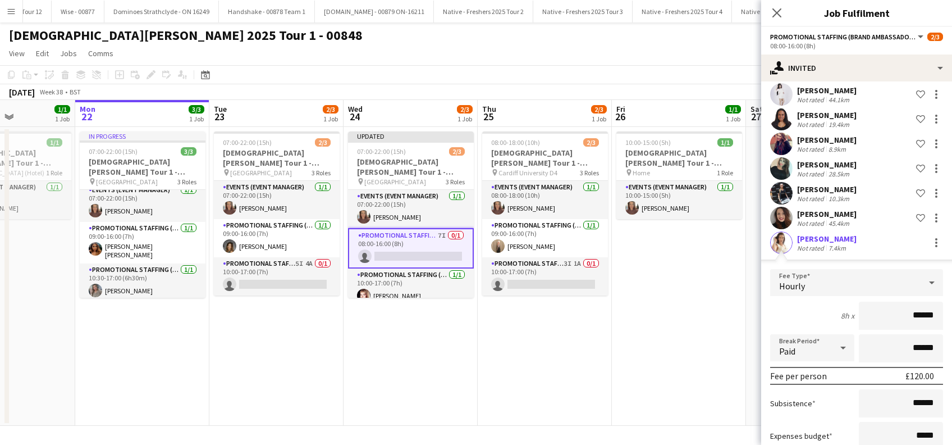
scroll to position [187, 0]
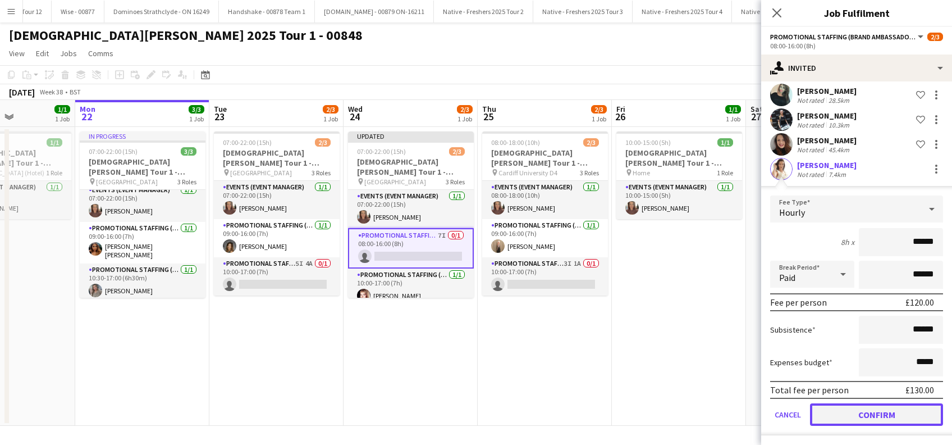
click at [870, 409] on button "Confirm" at bounding box center [876, 414] width 133 height 22
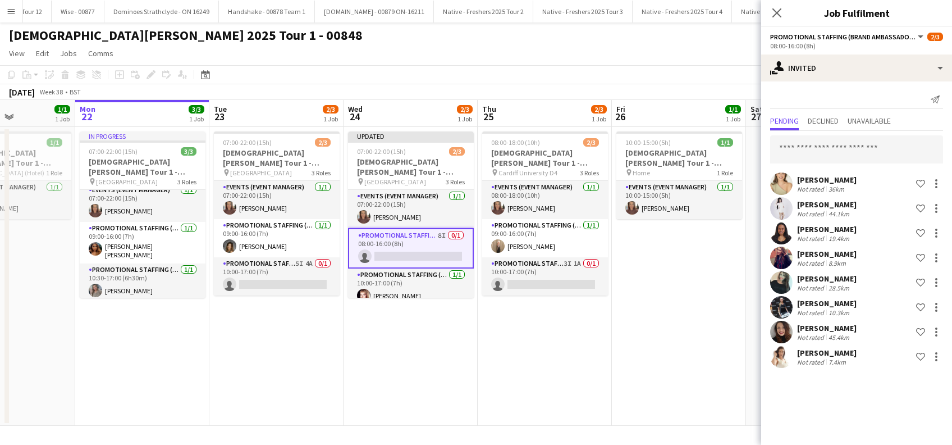
scroll to position [0, 0]
click at [779, 13] on icon "Close pop-in" at bounding box center [776, 12] width 9 height 9
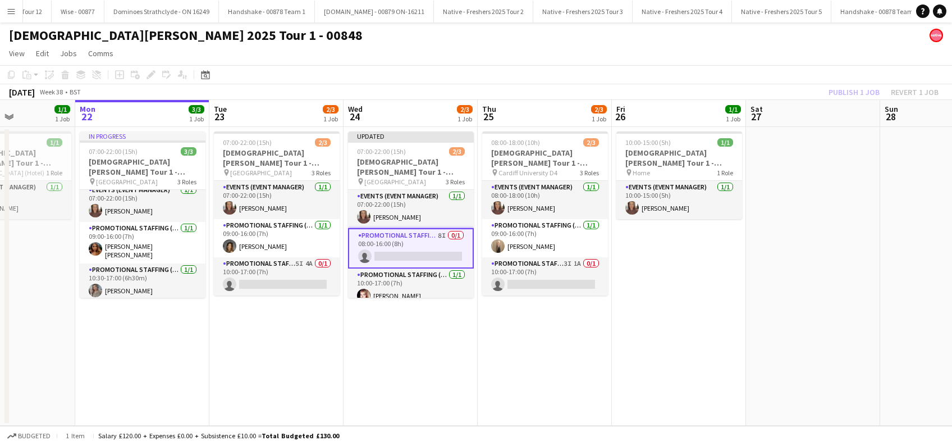
click at [701, 279] on app-date-cell "10:00-15:00 (5h) 1/1 Lady Garden Tour 1 - 00848 - Travel Day pin Home 1 Role Ev…" at bounding box center [679, 276] width 134 height 299
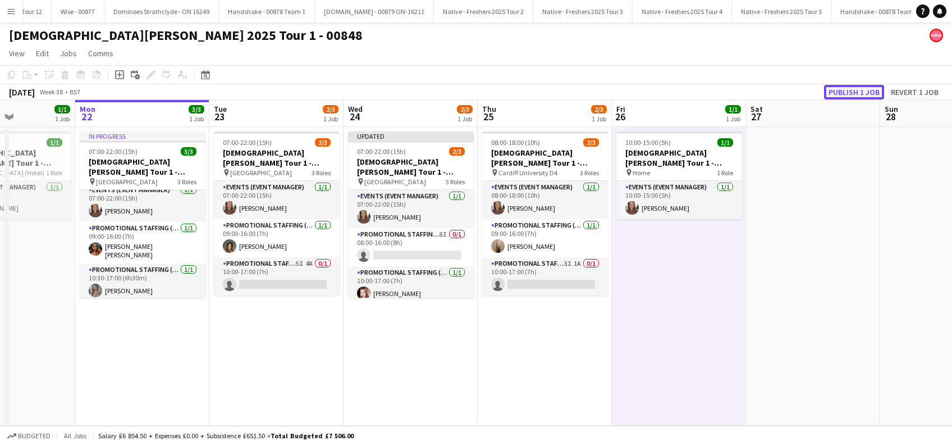
click at [847, 95] on button "Publish 1 job" at bounding box center [854, 92] width 60 height 15
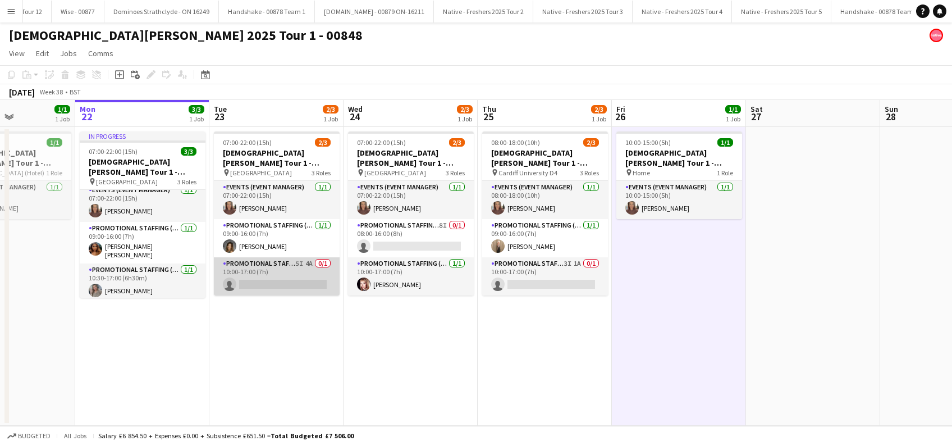
click at [285, 276] on app-card-role "Promotional Staffing (Brand Ambassadors) 5I 4A 0/1 10:00-17:00 (7h) single-neut…" at bounding box center [277, 276] width 126 height 38
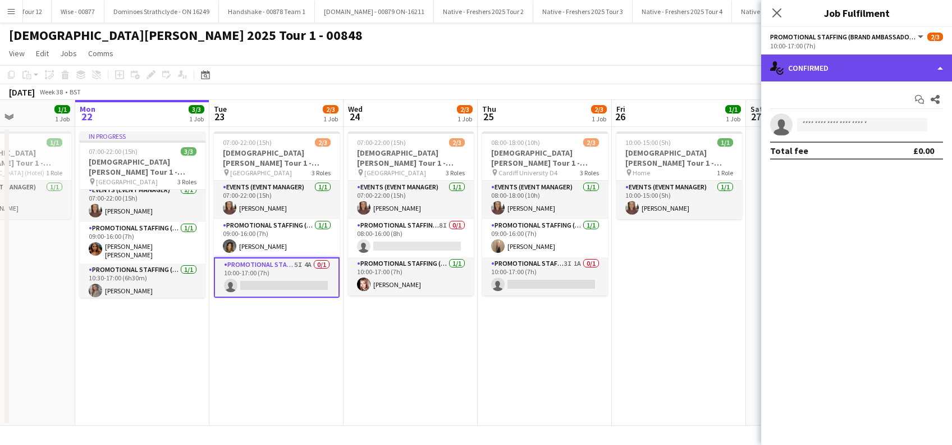
click at [859, 54] on div "single-neutral-actions-check-2 Confirmed" at bounding box center [856, 67] width 191 height 27
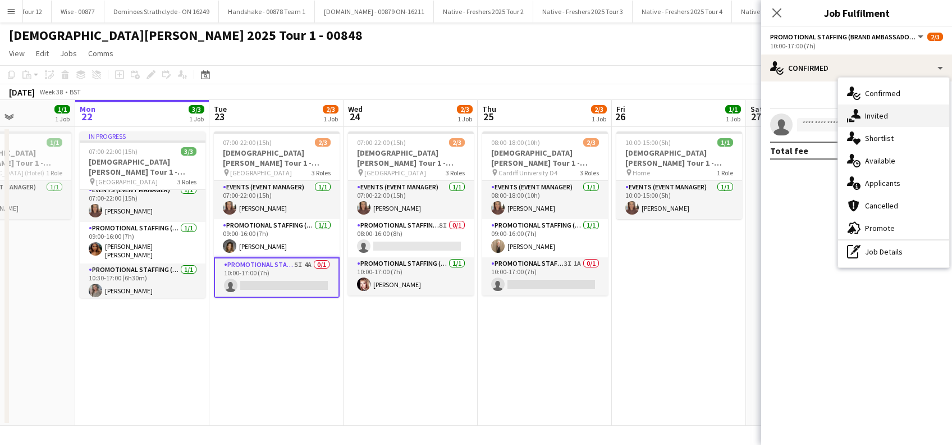
click at [887, 113] on span "Invited" at bounding box center [876, 116] width 23 height 10
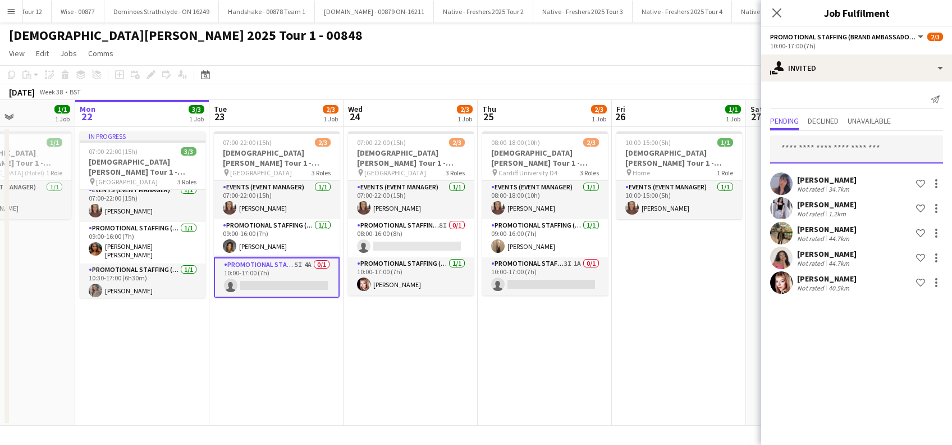
click at [811, 148] on input "text" at bounding box center [856, 149] width 173 height 28
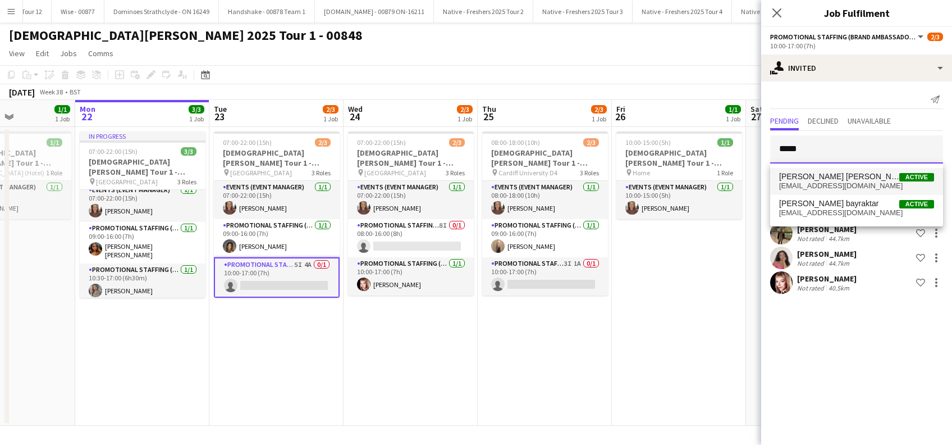
type input "*****"
click at [819, 180] on span "Melika Ebrahim esfahani" at bounding box center [839, 177] width 120 height 10
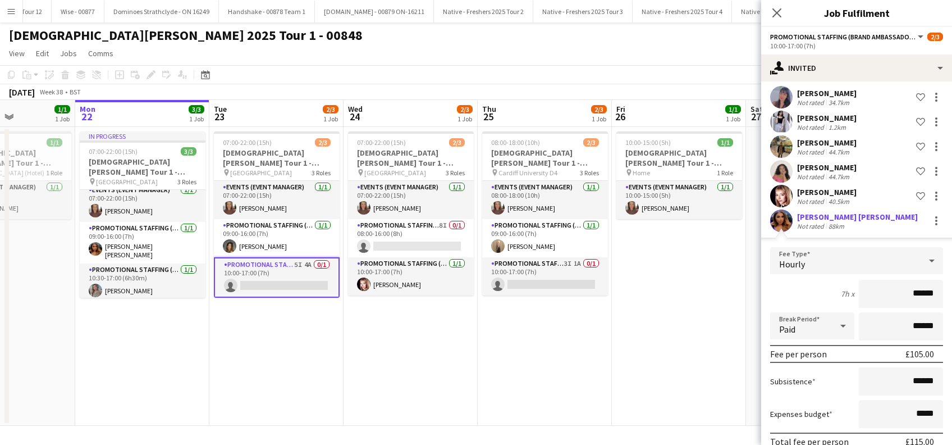
scroll to position [138, 0]
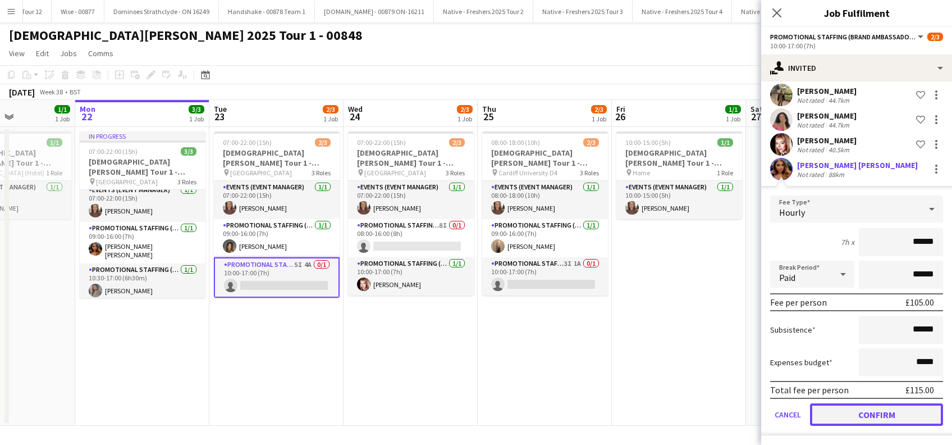
click at [871, 414] on button "Confirm" at bounding box center [876, 414] width 133 height 22
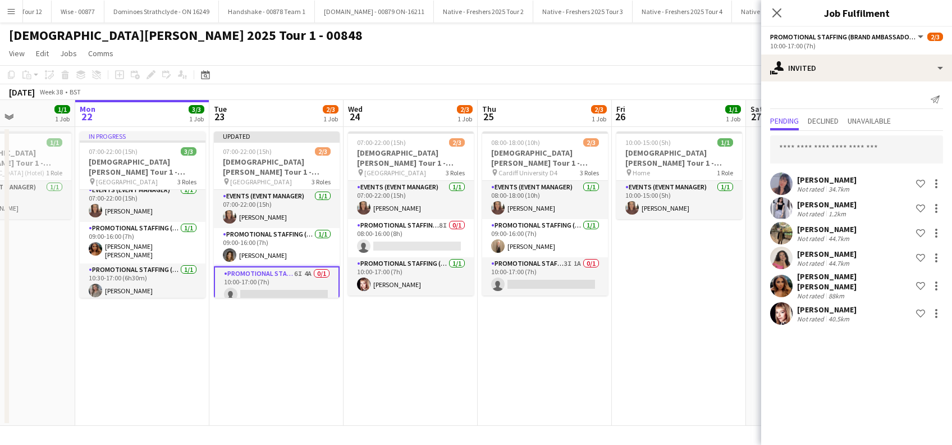
scroll to position [0, 0]
click at [777, 9] on icon "Close pop-in" at bounding box center [776, 12] width 11 height 11
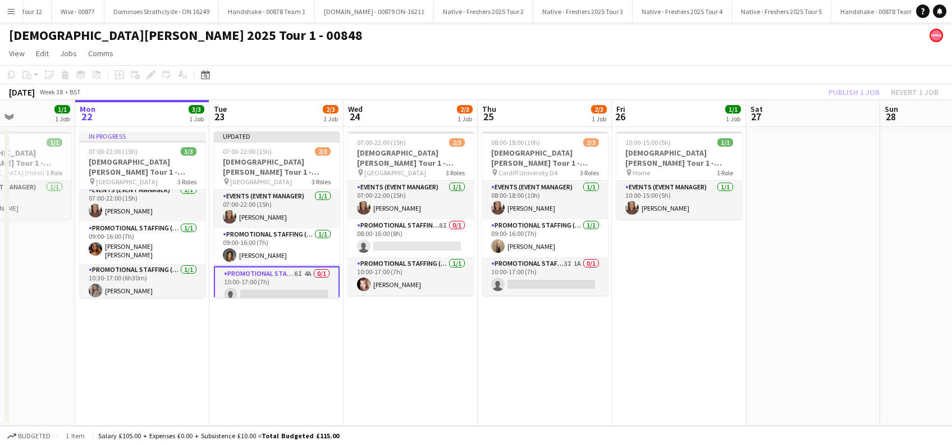
click at [703, 322] on app-calendar-viewport "Fri 19 Sat 20 Sun 21 1/1 1 Job Mon 22 3/3 1 Job Tue 23 2/3 1 Job Wed 24 2/3 1 J…" at bounding box center [476, 263] width 952 height 326
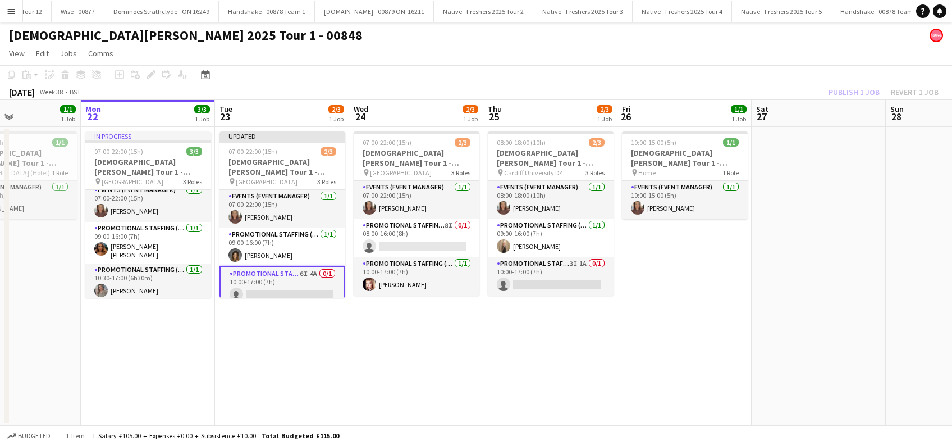
click at [847, 81] on app-toolbar "Copy Paste Paste Ctrl+V Paste with crew Ctrl+Shift+V Paste linked Job Delete Gr…" at bounding box center [476, 74] width 952 height 19
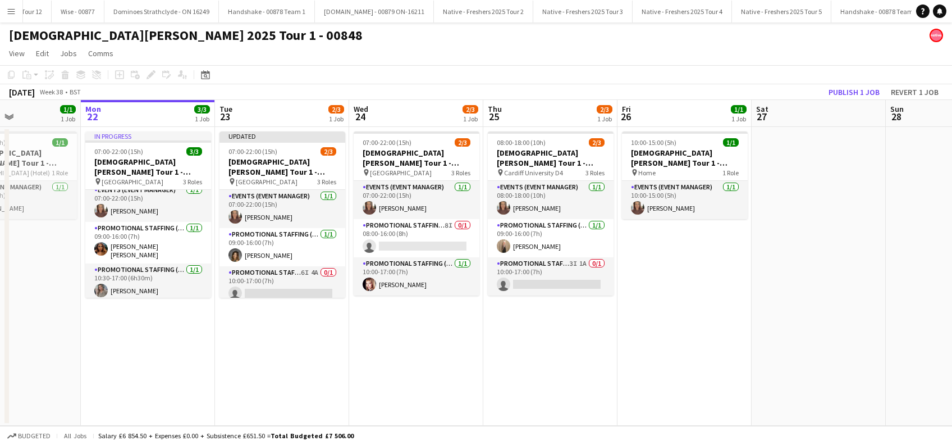
drag, startPoint x: 847, startPoint y: 193, endPoint x: 843, endPoint y: 117, distance: 75.9
click at [847, 193] on app-date-cell at bounding box center [819, 276] width 134 height 299
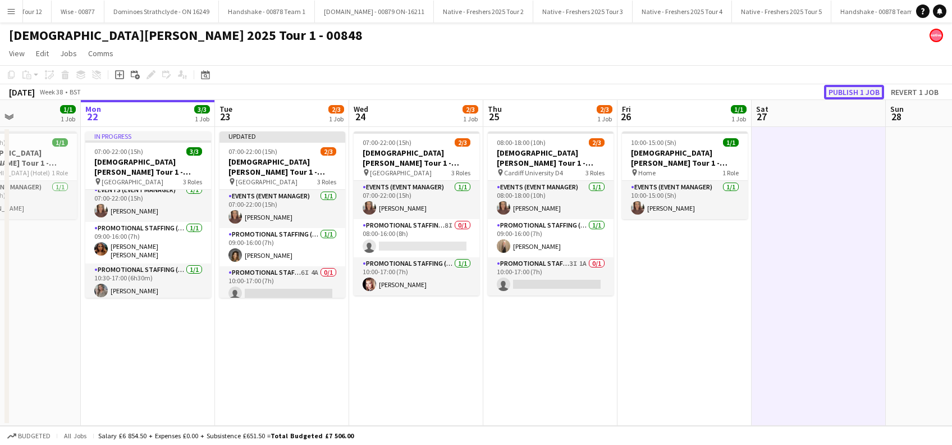
click at [854, 86] on button "Publish 1 job" at bounding box center [854, 92] width 60 height 15
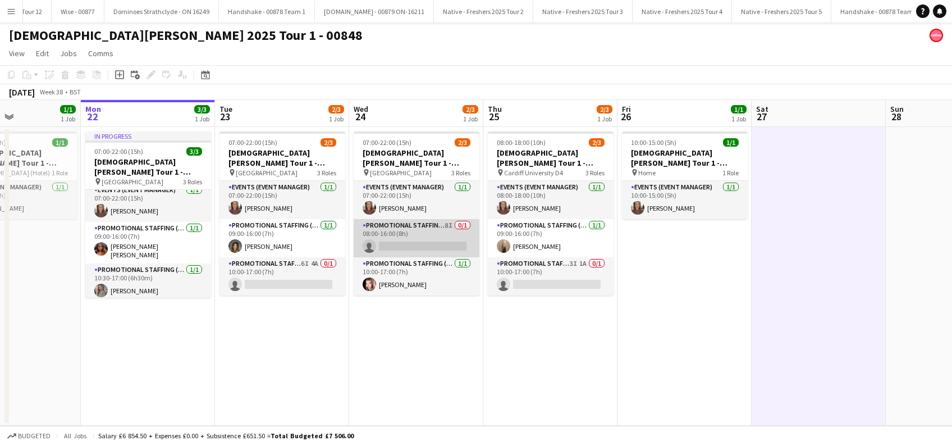
click at [413, 246] on app-card-role "Promotional Staffing (Brand Ambassadors) 8I 0/1 08:00-16:00 (8h) single-neutral…" at bounding box center [417, 238] width 126 height 38
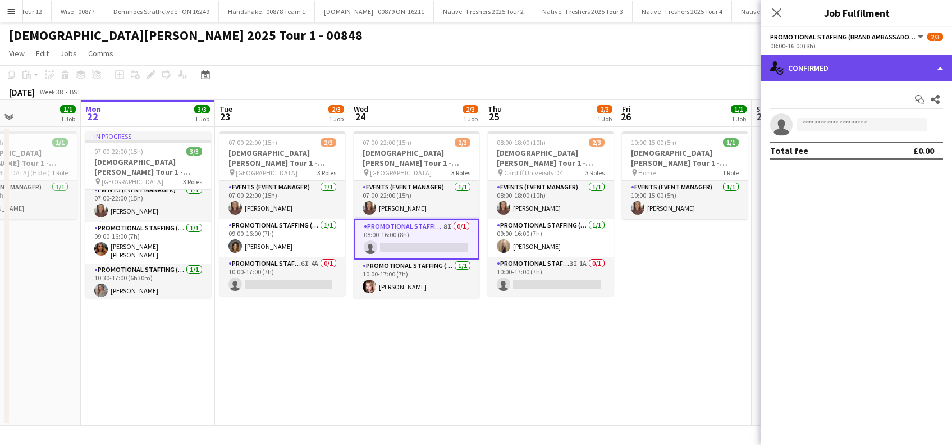
click at [811, 54] on div "single-neutral-actions-check-2 Confirmed" at bounding box center [856, 67] width 191 height 27
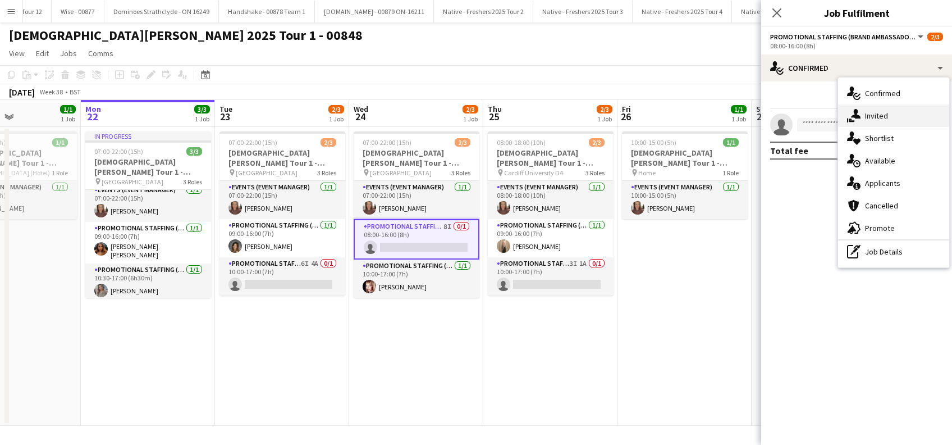
click at [868, 111] on span "Invited" at bounding box center [876, 116] width 23 height 10
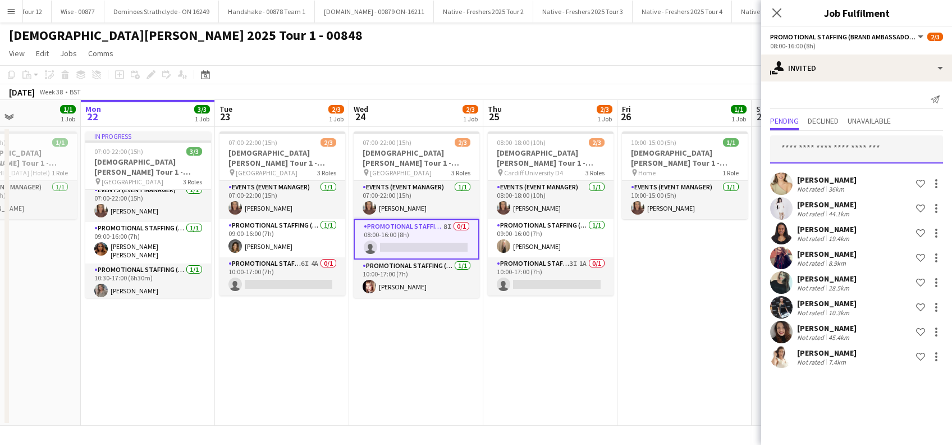
click at [818, 150] on input "text" at bounding box center [856, 149] width 173 height 28
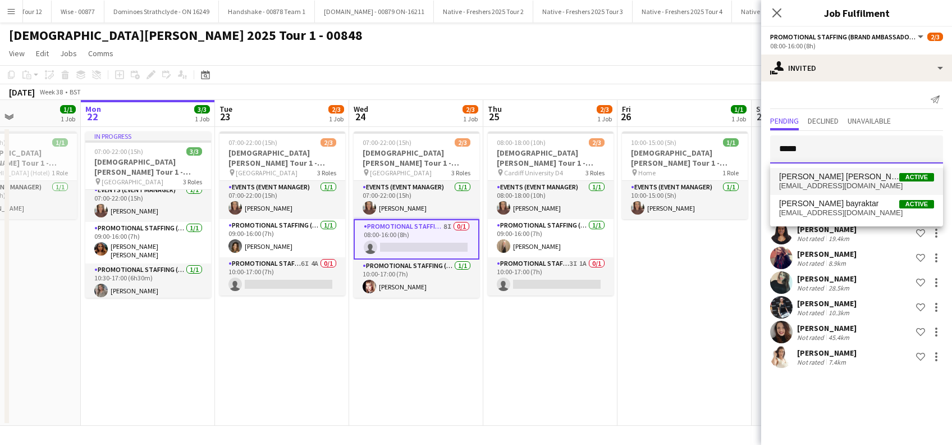
type input "*****"
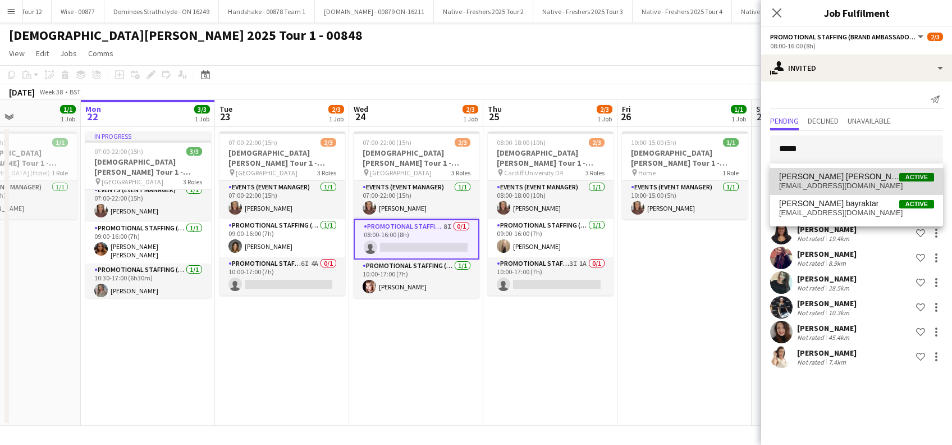
click at [823, 182] on span "mel_ebrahim@hotmail.co.uk" at bounding box center [856, 185] width 155 height 9
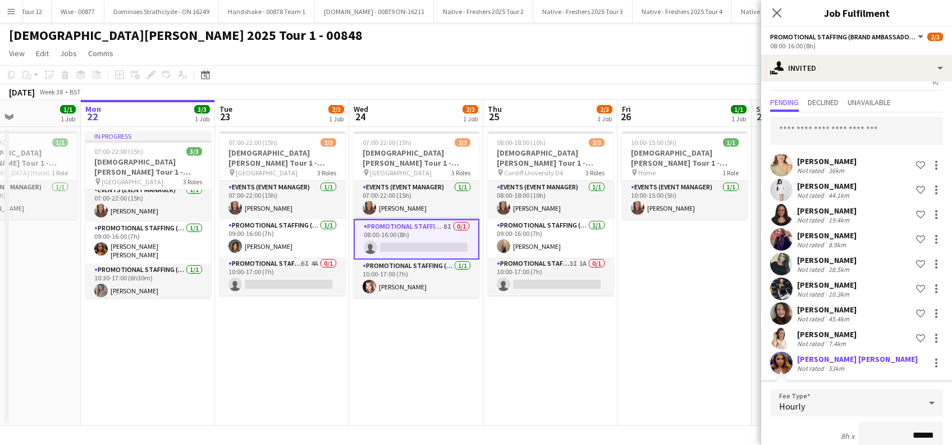
scroll to position [212, 0]
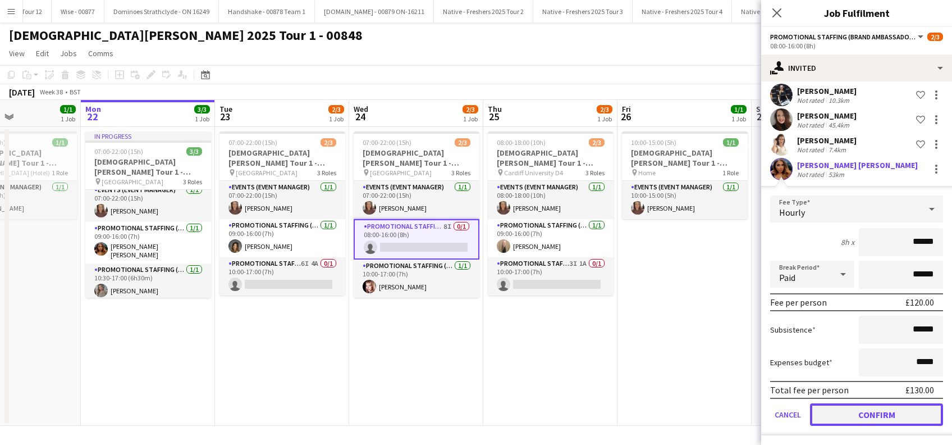
click at [863, 413] on button "Confirm" at bounding box center [876, 414] width 133 height 22
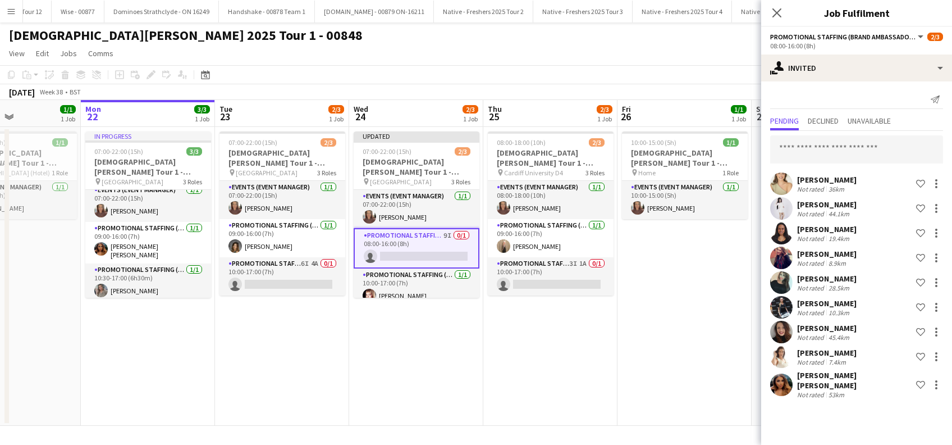
drag, startPoint x: 779, startPoint y: 11, endPoint x: 779, endPoint y: 18, distance: 6.7
click at [779, 12] on icon "Close pop-in" at bounding box center [776, 12] width 9 height 9
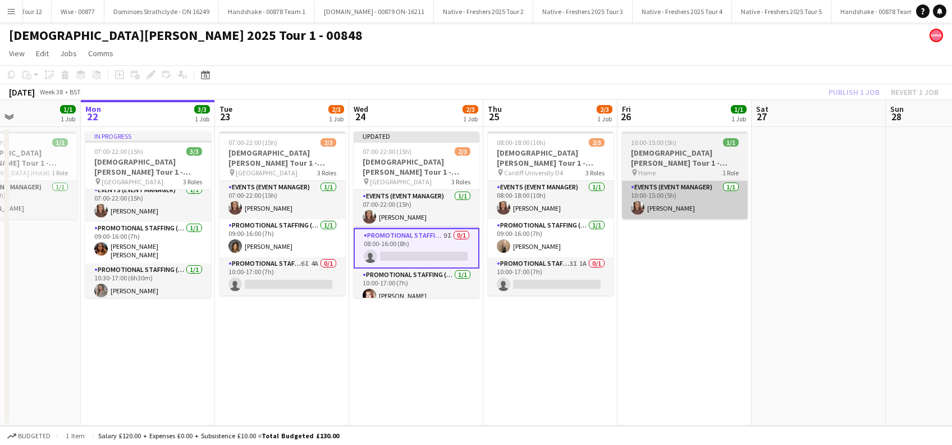
drag, startPoint x: 700, startPoint y: 299, endPoint x: 736, endPoint y: 212, distance: 93.6
click at [700, 297] on app-date-cell "10:00-15:00 (5h) 1/1 Lady Garden Tour 1 - 00848 - Travel Day pin Home 1 Role Ev…" at bounding box center [684, 276] width 134 height 299
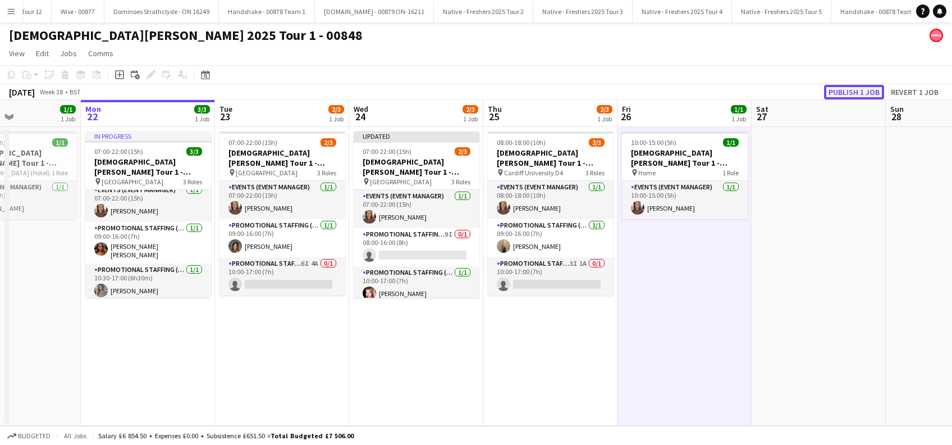
click at [849, 95] on button "Publish 1 job" at bounding box center [854, 92] width 60 height 15
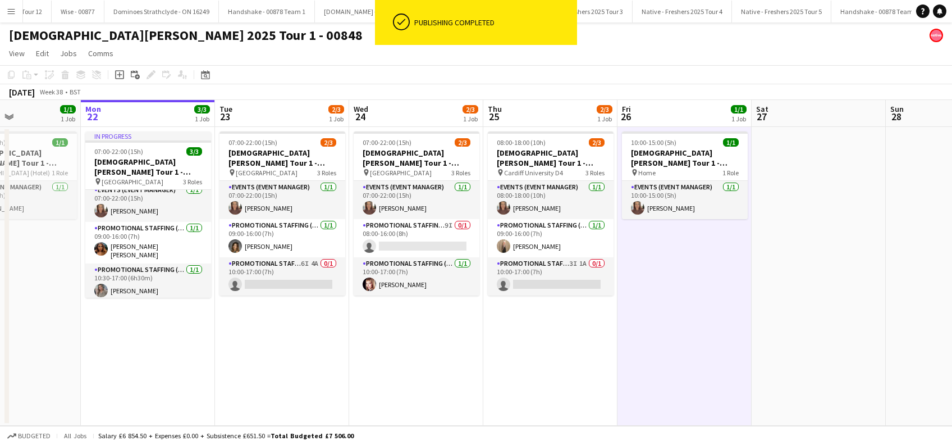
click at [146, 329] on app-date-cell "In progress 07:00-22:00 (15h) 3/3 Lady Garden Tour 1 - 00848 - University of Sh…" at bounding box center [148, 276] width 134 height 299
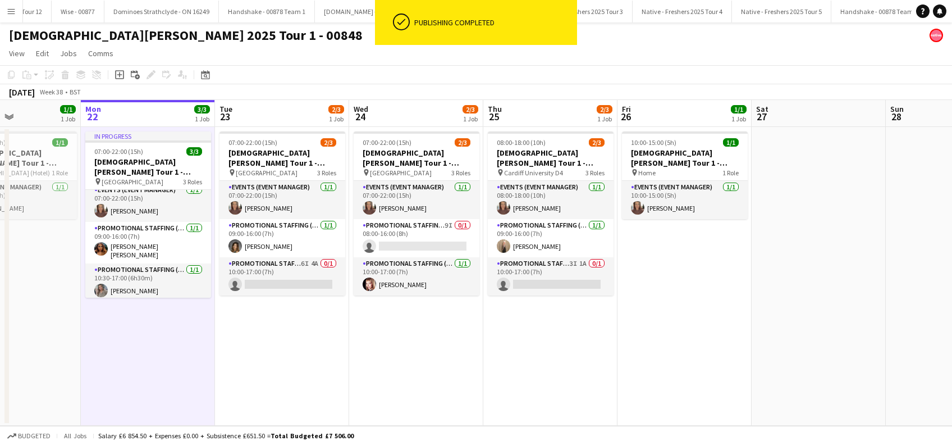
click at [242, 338] on app-date-cell "07:00-22:00 (15h) 2/3 Lady Garden Tour 1 - 00848 - University of Leicester pin …" at bounding box center [282, 276] width 134 height 299
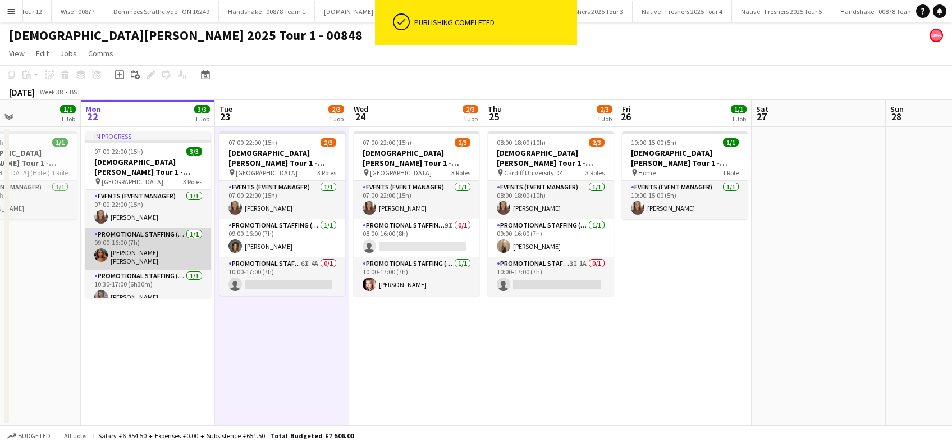
scroll to position [6, 0]
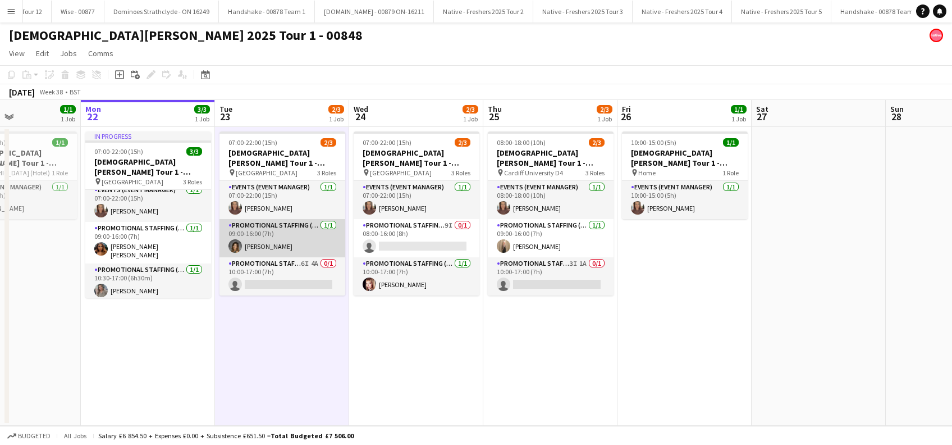
click at [264, 248] on app-card-role "Promotional Staffing (Brand Ambassadors) 1/1 09:00-16:00 (7h) Anna Rawson" at bounding box center [282, 238] width 126 height 38
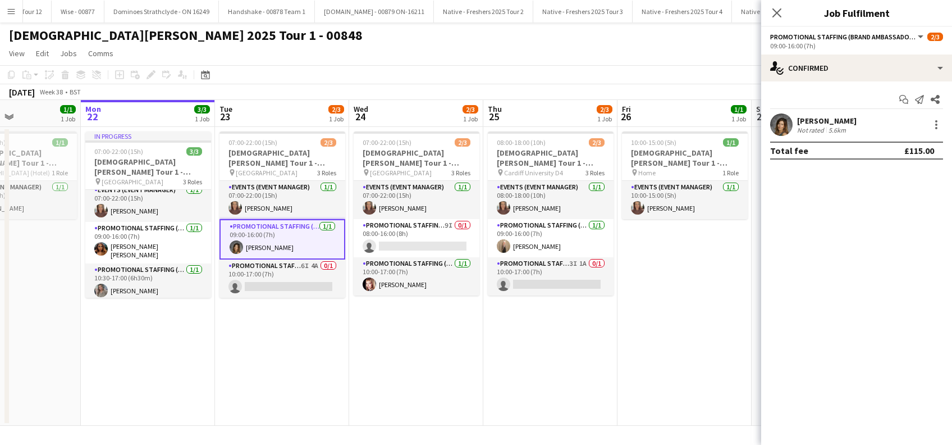
click at [828, 118] on div "Anna Rawson" at bounding box center [826, 121] width 59 height 10
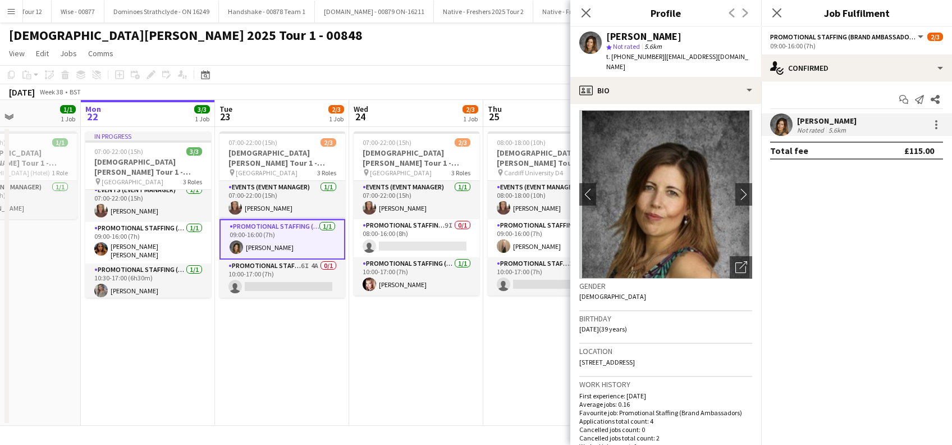
scroll to position [0, 0]
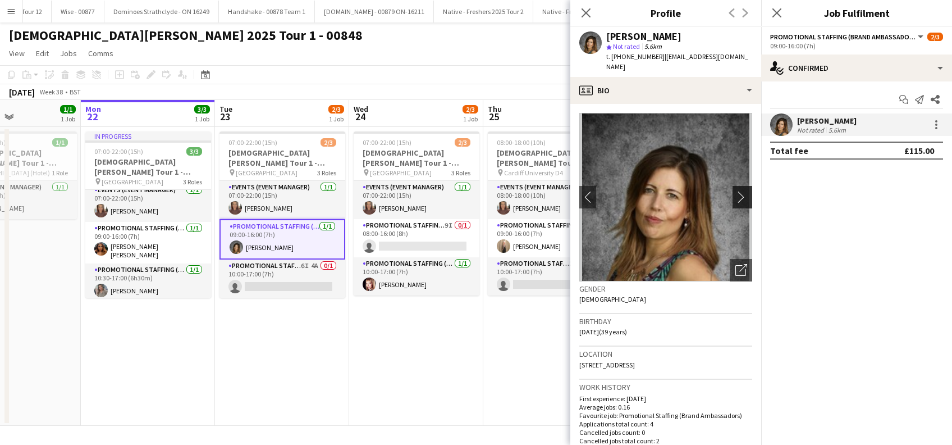
click at [735, 191] on app-icon "chevron-right" at bounding box center [743, 197] width 17 height 12
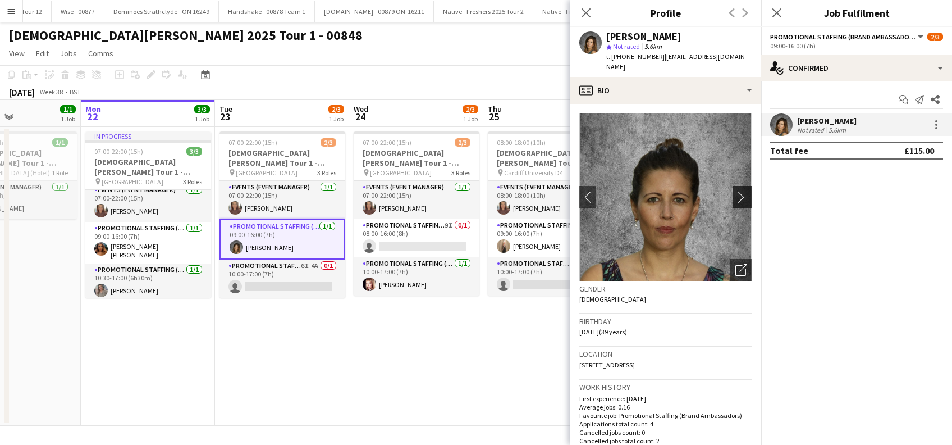
click at [735, 191] on app-icon "chevron-right" at bounding box center [743, 197] width 17 height 12
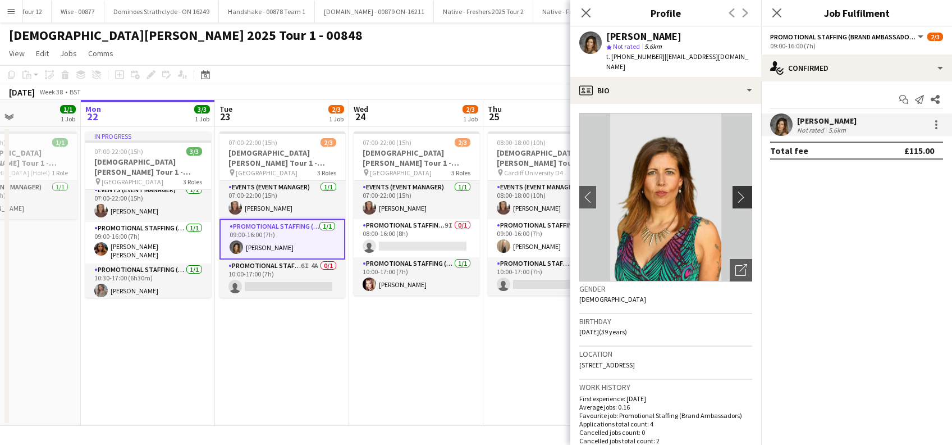
click at [735, 191] on app-icon "chevron-right" at bounding box center [743, 197] width 17 height 12
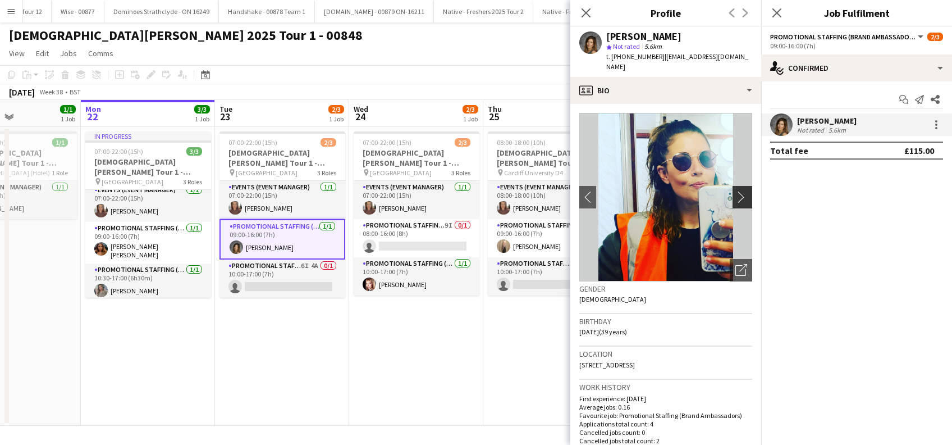
click at [735, 191] on app-icon "chevron-right" at bounding box center [743, 197] width 17 height 12
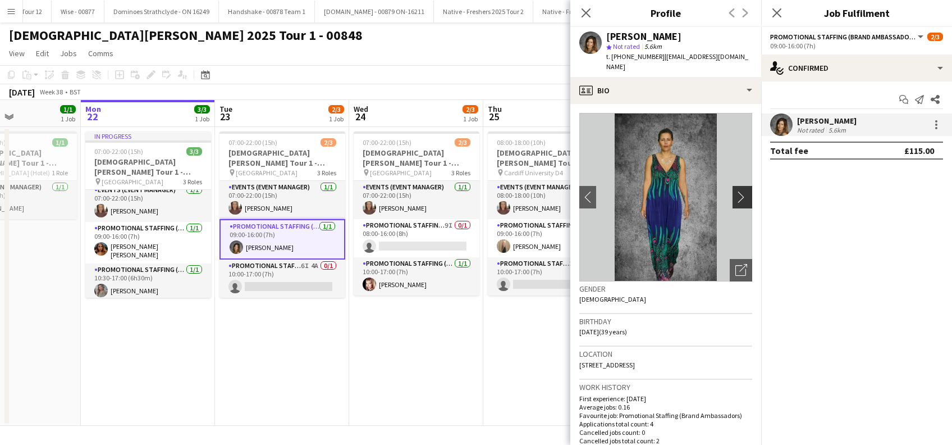
click at [735, 191] on app-icon "chevron-right" at bounding box center [743, 197] width 17 height 12
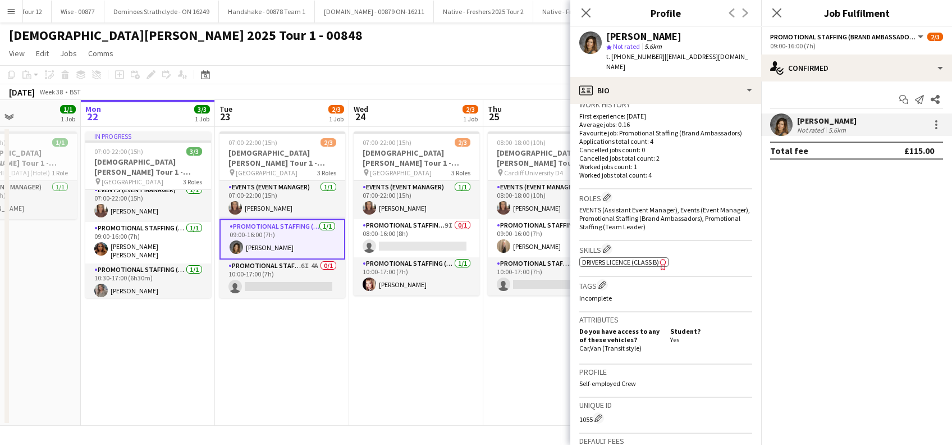
scroll to position [299, 0]
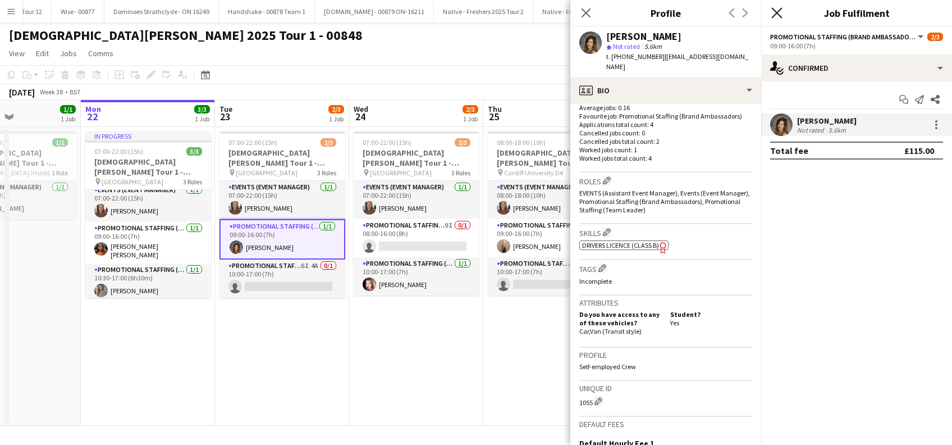
click at [775, 11] on icon at bounding box center [776, 12] width 11 height 11
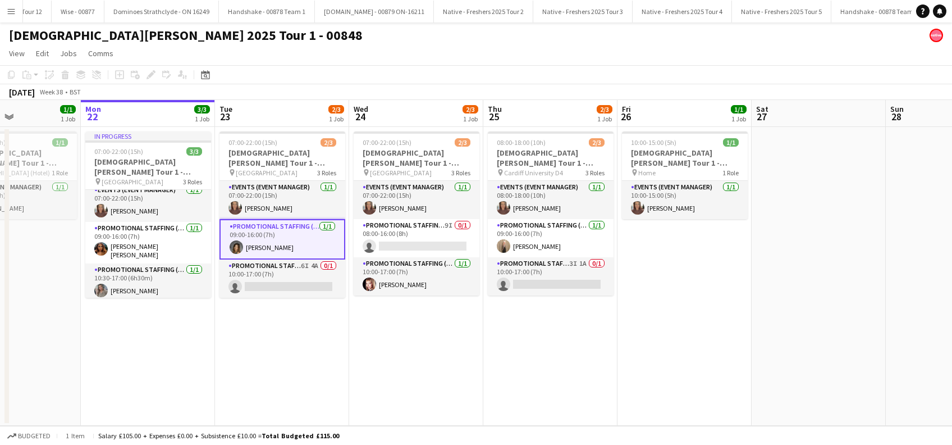
click at [387, 350] on app-date-cell "07:00-22:00 (15h) 2/3 Lady Garden Tour 1 - 00848 - University of Nottingham pin…" at bounding box center [416, 276] width 134 height 299
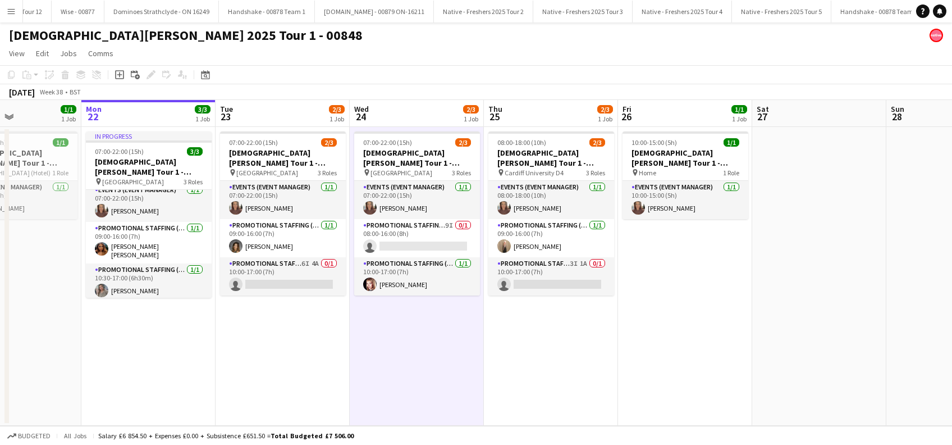
click at [474, 354] on app-date-cell "07:00-22:00 (15h) 2/3 Lady Garden Tour 1 - 00848 - University of Nottingham pin…" at bounding box center [417, 276] width 134 height 299
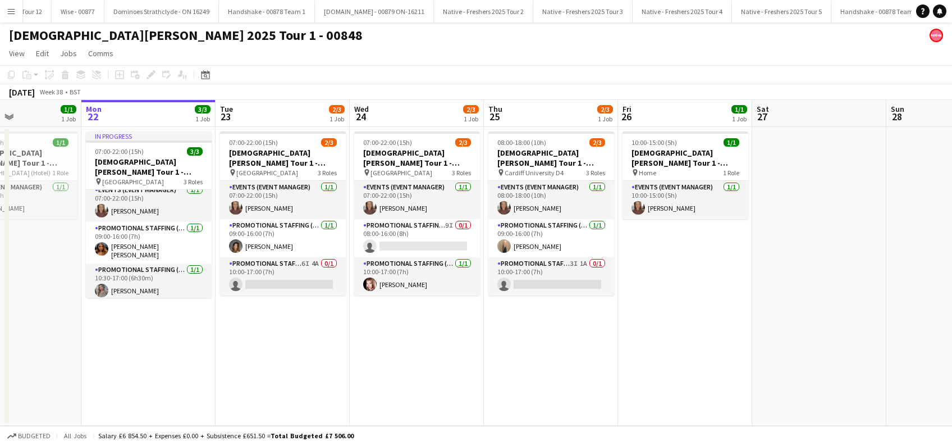
scroll to position [0, 321]
drag, startPoint x: 651, startPoint y: 355, endPoint x: 737, endPoint y: 355, distance: 85.9
click at [651, 355] on app-date-cell "10:00-15:00 (5h) 1/1 Lady Garden Tour 1 - 00848 - Travel Day pin Home 1 Role Ev…" at bounding box center [686, 276] width 134 height 299
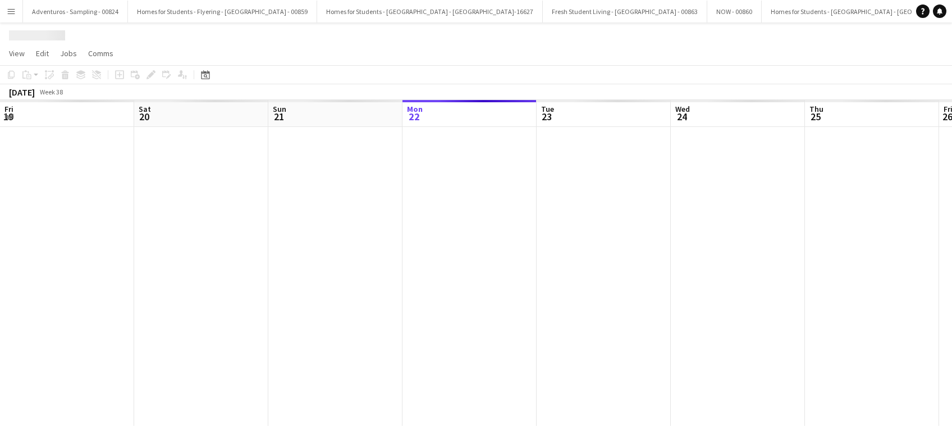
scroll to position [0, 268]
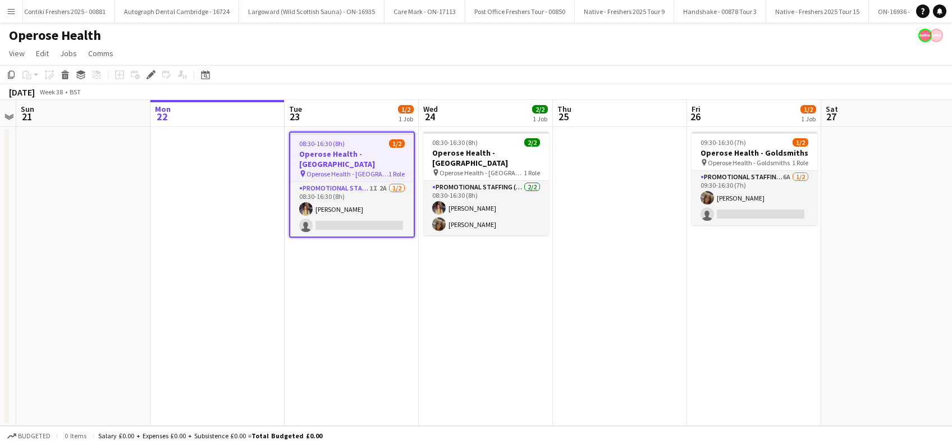
scroll to position [0, 4902]
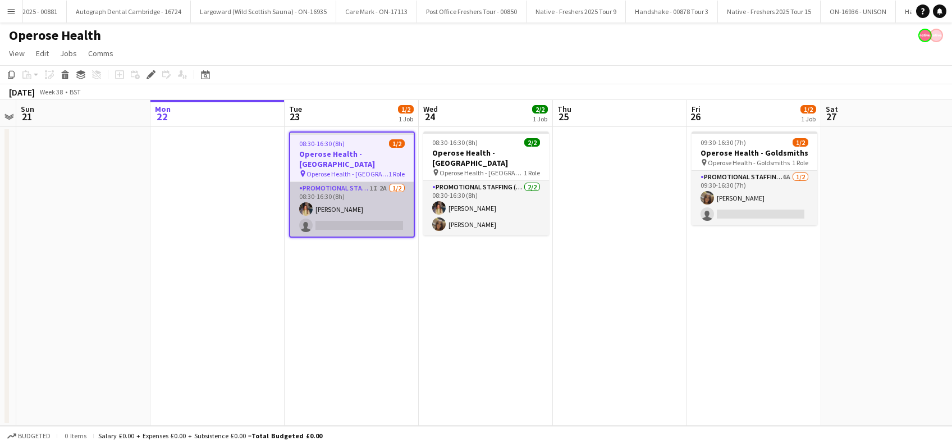
click at [356, 214] on app-card-role "Promotional Staffing (Brand Ambassadors) 1I 2A 1/2 08:30-16:30 (8h) Mia Tillyar…" at bounding box center [351, 209] width 123 height 54
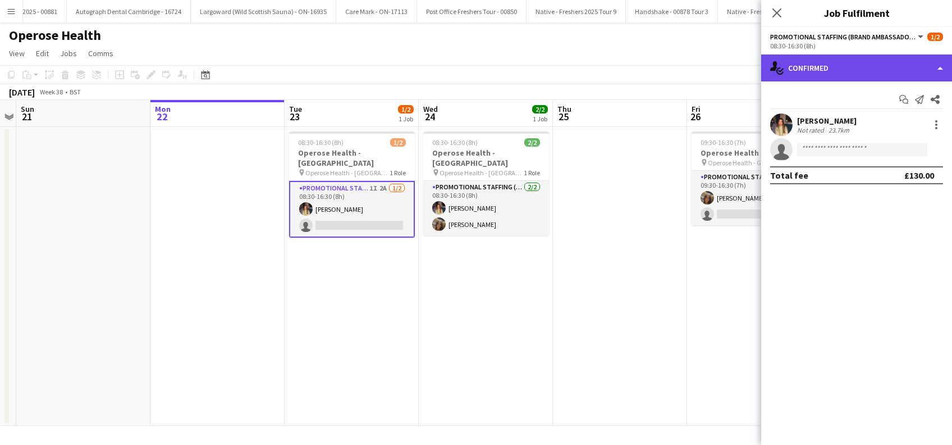
click at [849, 72] on div "single-neutral-actions-check-2 Confirmed" at bounding box center [856, 67] width 191 height 27
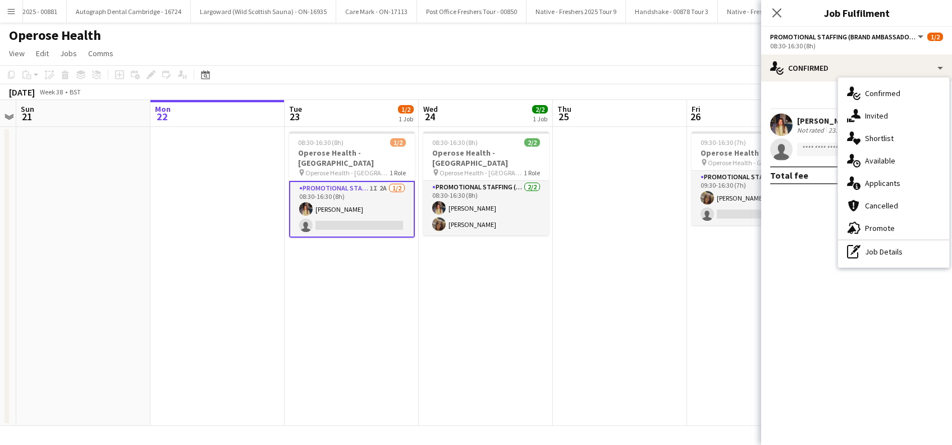
click at [885, 115] on span "Invited" at bounding box center [876, 116] width 23 height 10
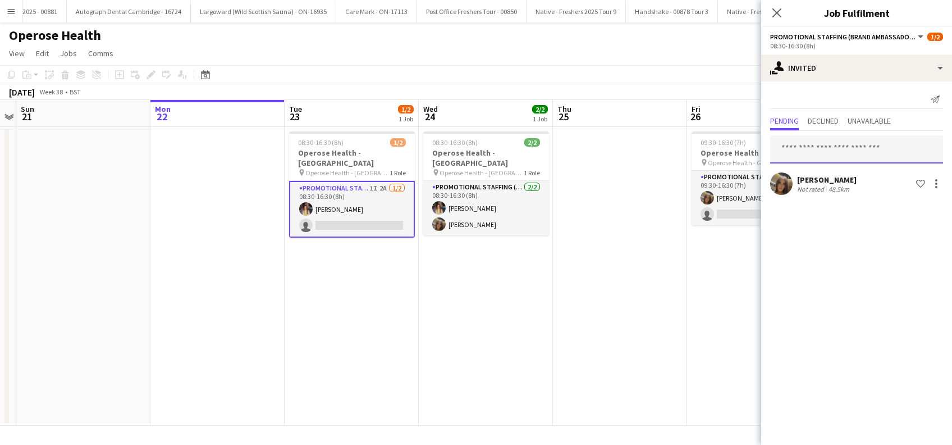
click at [810, 149] on input "text" at bounding box center [856, 149] width 173 height 28
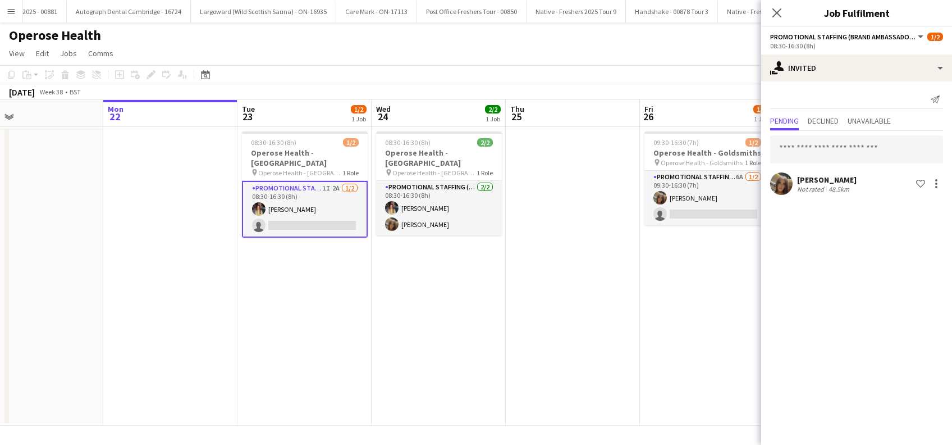
scroll to position [0, 468]
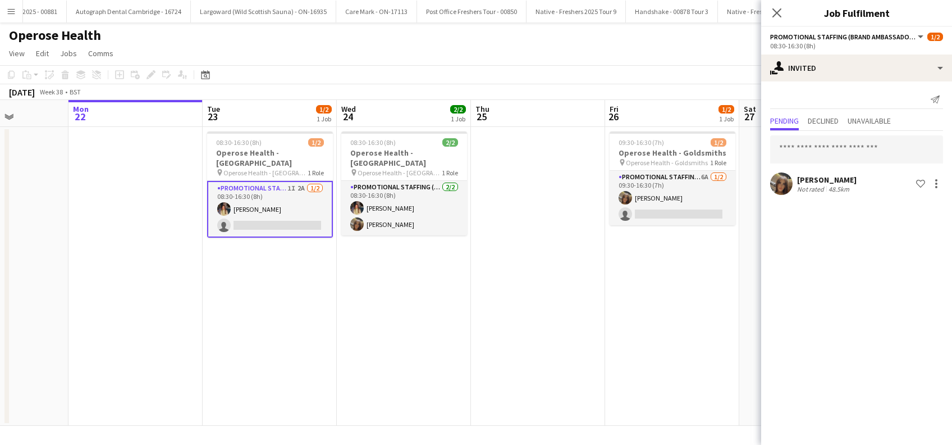
drag, startPoint x: 630, startPoint y: 281, endPoint x: 547, endPoint y: 308, distance: 87.9
click at [548, 308] on app-calendar-viewport "Thu 18 2/2 1 Job Fri 19 2/2 1 Job Sat 20 Sun 21 Mon 22 Tue 23 1/2 1 Job Wed 24 …" at bounding box center [476, 263] width 952 height 326
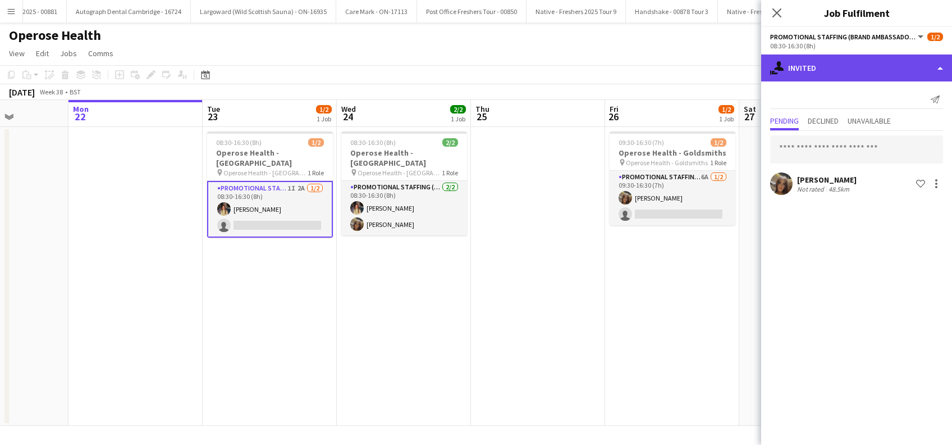
drag, startPoint x: 862, startPoint y: 71, endPoint x: 868, endPoint y: 76, distance: 8.0
click at [862, 71] on div "single-neutral-actions-share-1 Invited" at bounding box center [856, 67] width 191 height 27
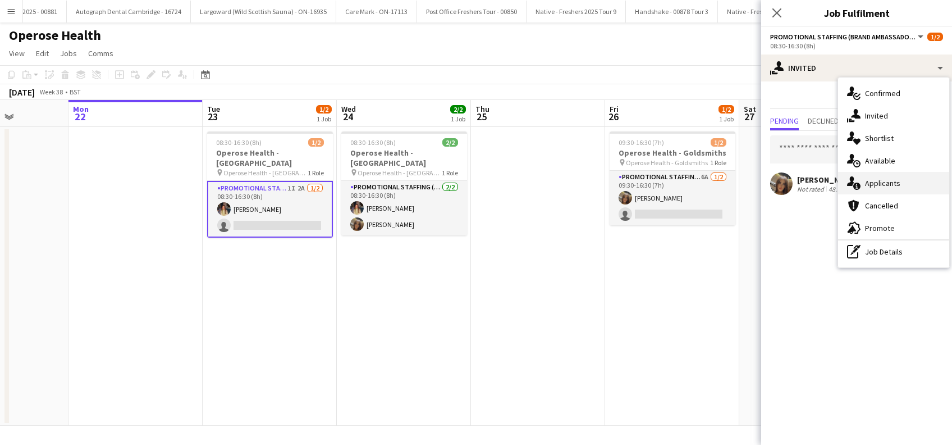
click at [873, 180] on span "Applicants" at bounding box center [882, 183] width 35 height 10
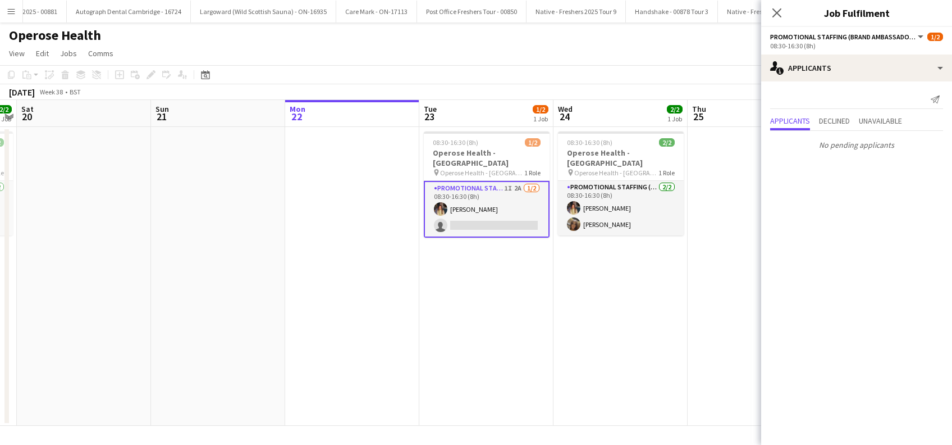
drag, startPoint x: 224, startPoint y: 310, endPoint x: 580, endPoint y: 332, distance: 357.1
click at [583, 332] on app-calendar-viewport "Thu 18 2/2 1 Job Fri 19 2/2 1 Job Sat 20 Sun 21 Mon 22 Tue 23 1/2 1 Job Wed 24 …" at bounding box center [476, 263] width 952 height 326
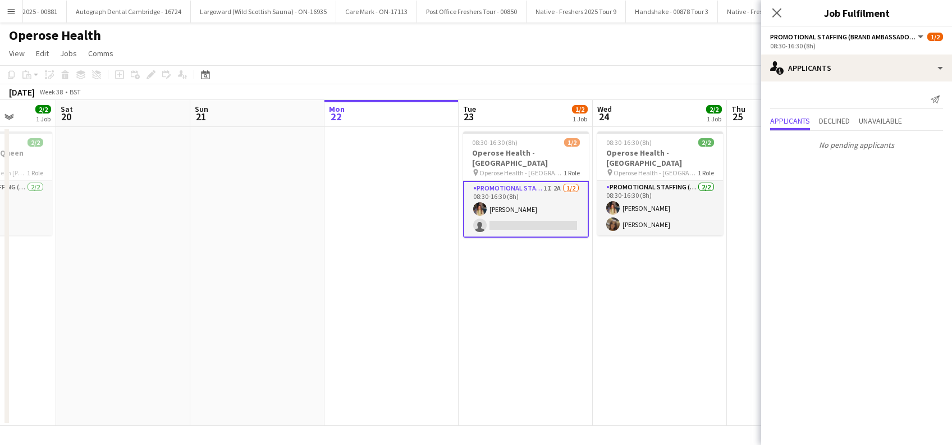
drag, startPoint x: 332, startPoint y: 356, endPoint x: 471, endPoint y: 359, distance: 139.2
click at [471, 359] on app-calendar-viewport "Wed 17 2/2 1 Job Thu 18 2/2 1 Job Fri 19 2/2 1 Job Sat 20 Sun 21 Mon 22 Tue 23 …" at bounding box center [476, 263] width 952 height 326
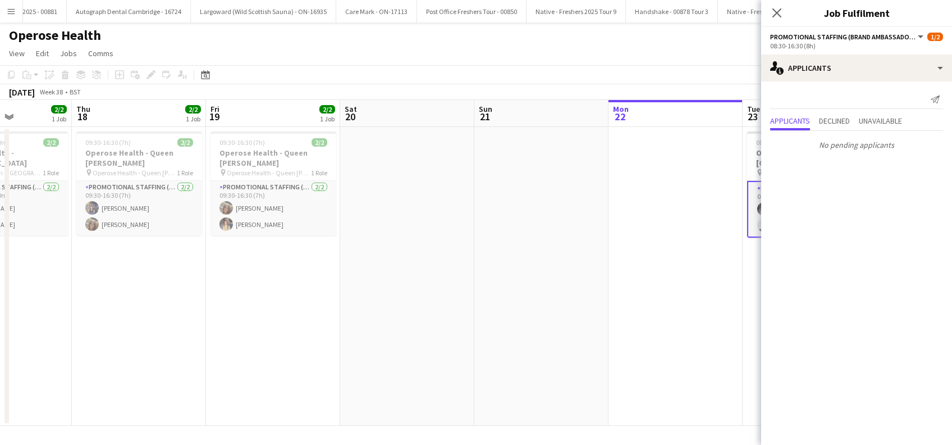
drag, startPoint x: 381, startPoint y: 354, endPoint x: 537, endPoint y: 352, distance: 156.0
click at [548, 354] on app-calendar-viewport "Mon 15 Tue 16 4/4 2 Jobs Wed 17 2/2 1 Job Thu 18 2/2 1 Job Fri 19 2/2 1 Job Sat…" at bounding box center [476, 263] width 952 height 326
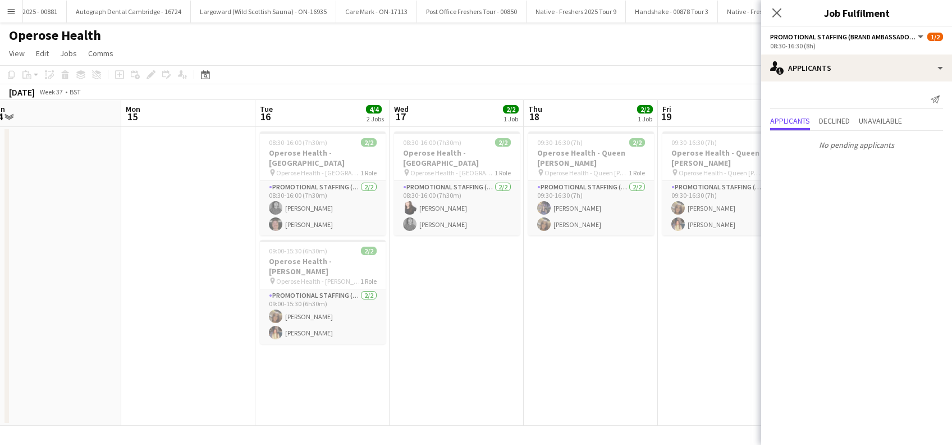
scroll to position [0, 259]
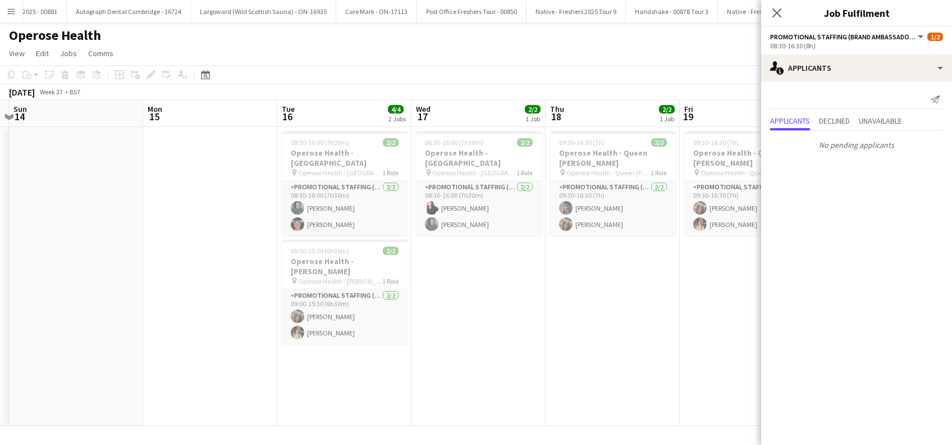
drag, startPoint x: 269, startPoint y: 360, endPoint x: 500, endPoint y: 377, distance: 231.9
click at [500, 377] on app-calendar-viewport "Fri 12 Sat 13 Sun 14 Mon 15 Tue 16 4/4 2 Jobs Wed 17 2/2 1 Job Thu 18 2/2 1 Job…" at bounding box center [476, 263] width 952 height 326
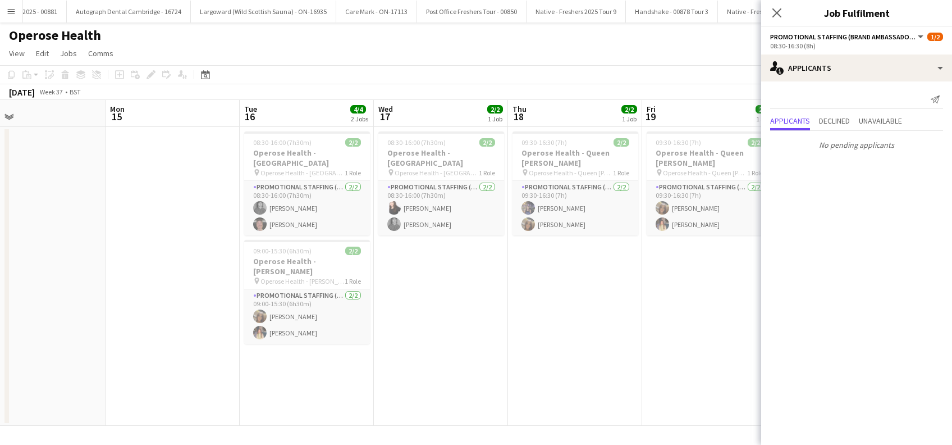
drag, startPoint x: 202, startPoint y: 364, endPoint x: 152, endPoint y: 356, distance: 51.0
click at [152, 358] on app-calendar-viewport "Thu 11 Fri 12 Sat 13 Sun 14 Mon 15 Tue 16 4/4 2 Jobs Wed 17 2/2 1 Job Thu 18 2/…" at bounding box center [476, 263] width 952 height 326
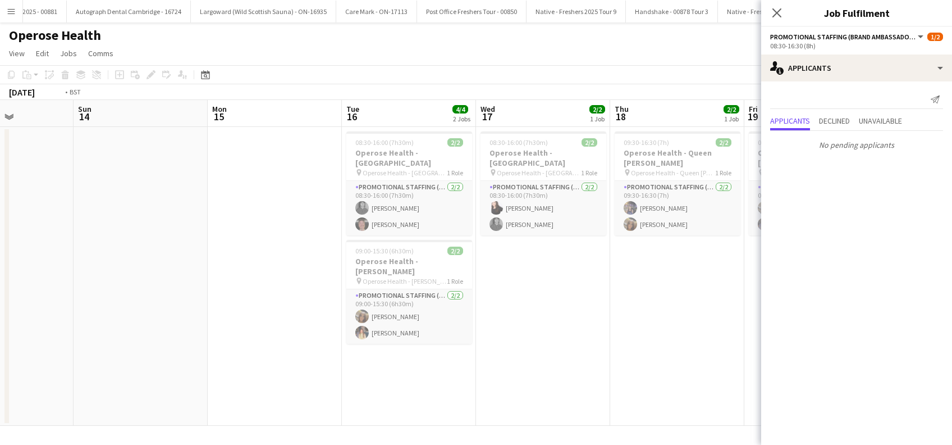
click at [497, 360] on app-calendar-viewport "Thu 11 Fri 12 Sat 13 Sun 14 Mon 15 Tue 16 4/4 2 Jobs Wed 17 2/2 1 Job Thu 18 2/…" at bounding box center [476, 263] width 952 height 326
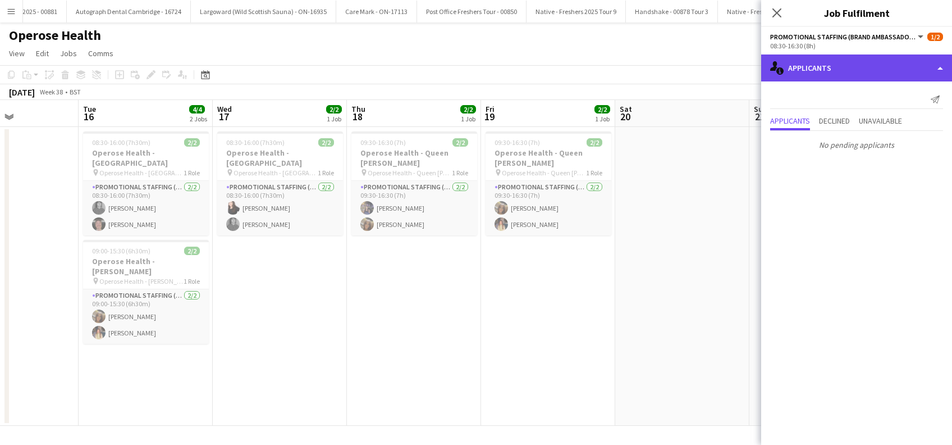
click at [853, 58] on div "single-neutral-actions-information Applicants" at bounding box center [856, 67] width 191 height 27
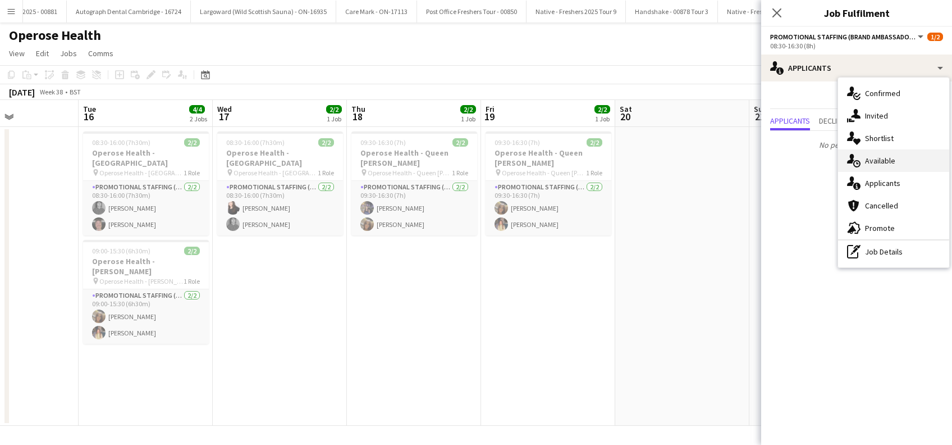
click at [882, 159] on span "Available" at bounding box center [880, 160] width 30 height 10
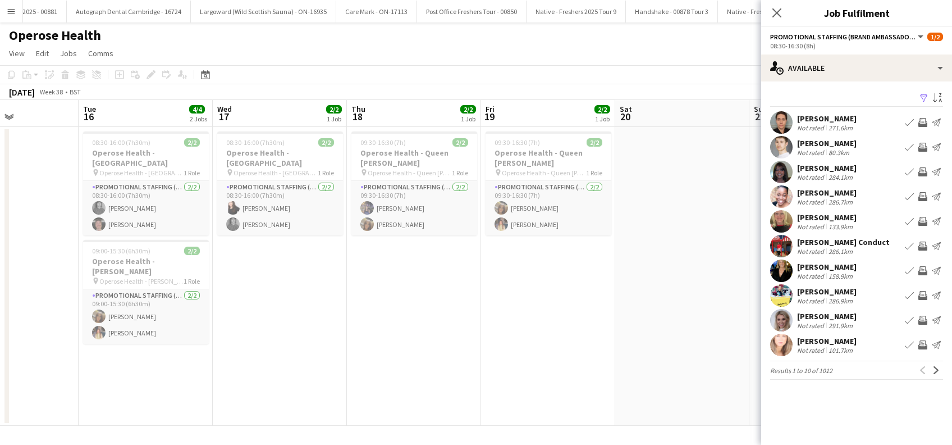
click at [925, 98] on app-icon "Filter" at bounding box center [923, 98] width 9 height 11
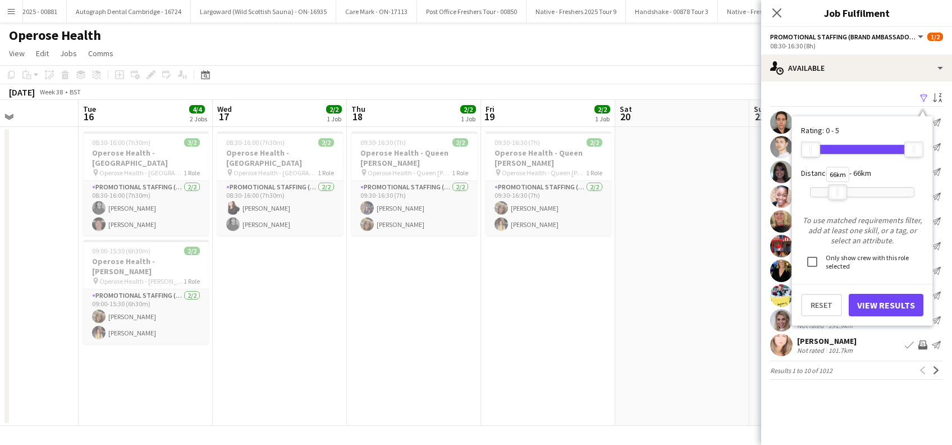
drag, startPoint x: 916, startPoint y: 193, endPoint x: 840, endPoint y: 198, distance: 76.5
click at [840, 198] on div at bounding box center [837, 192] width 18 height 15
click at [871, 305] on button "View Results" at bounding box center [886, 305] width 75 height 22
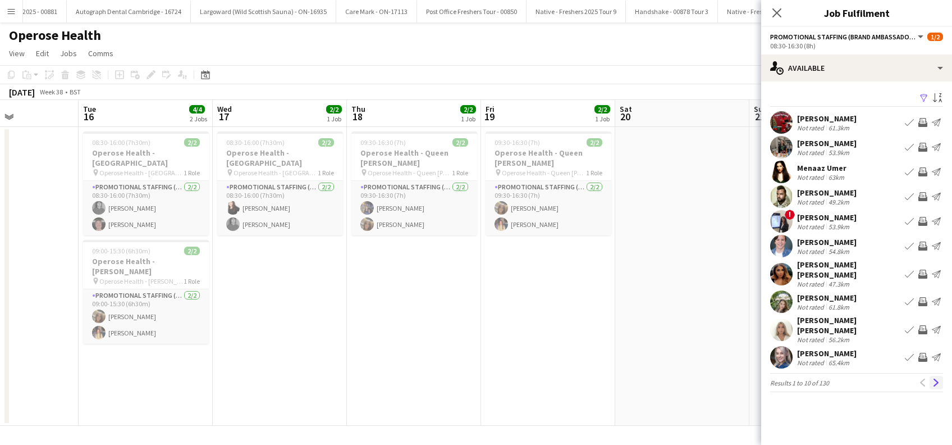
click at [936, 378] on app-icon "Next" at bounding box center [936, 382] width 8 height 8
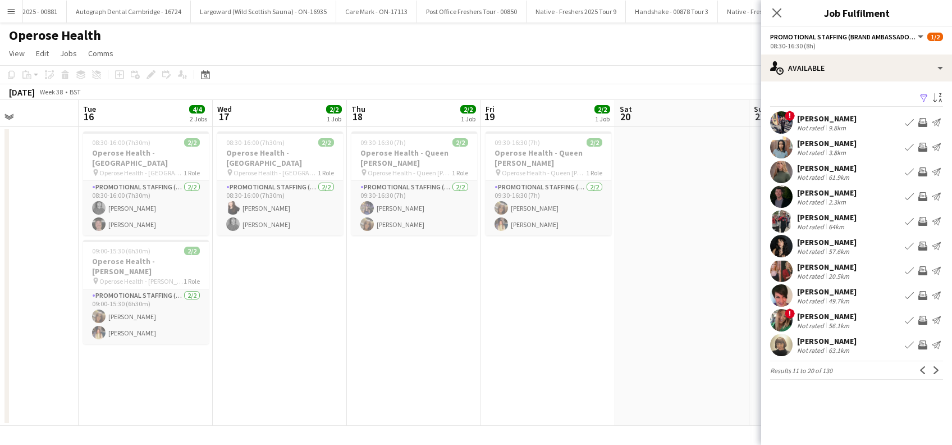
click at [936, 370] on app-icon "Next" at bounding box center [936, 370] width 8 height 8
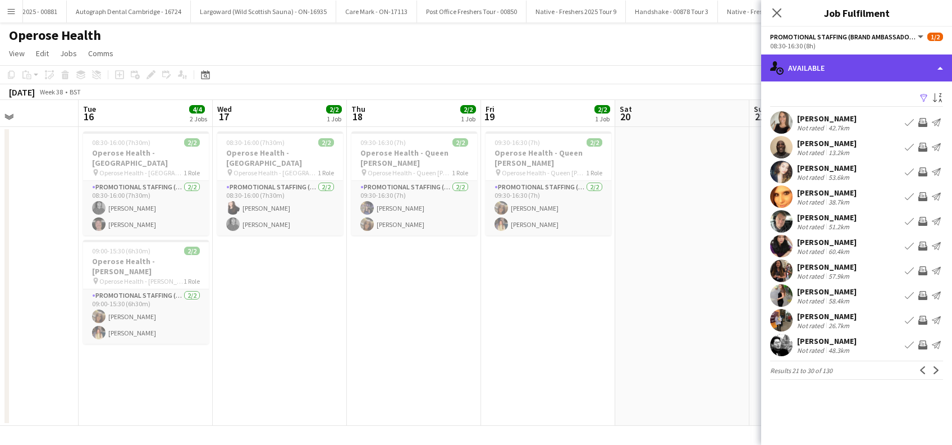
click at [862, 63] on div "single-neutral-actions-upload Available" at bounding box center [856, 67] width 191 height 27
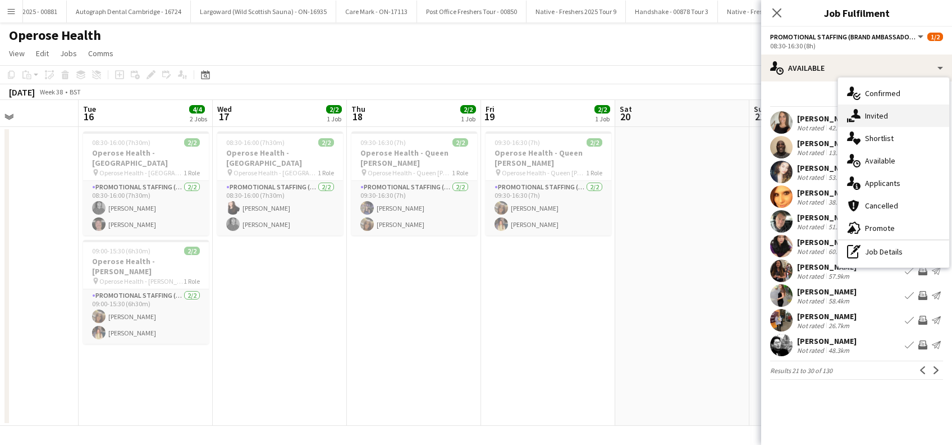
click at [876, 117] on span "Invited" at bounding box center [876, 116] width 23 height 10
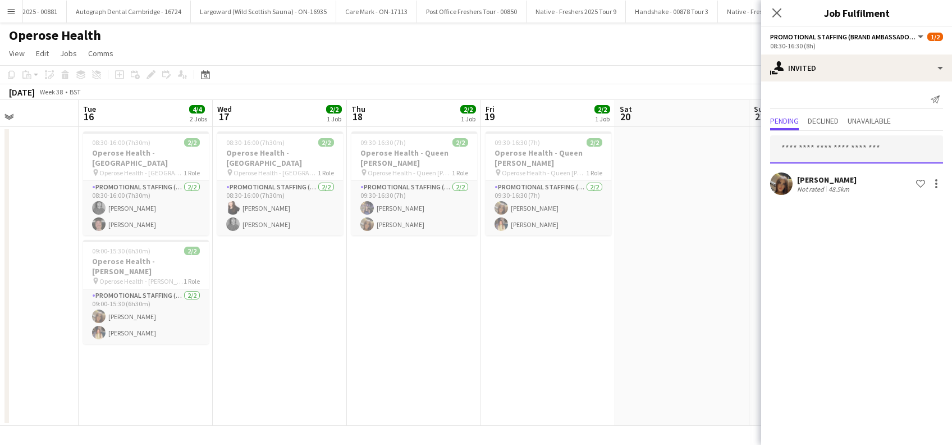
click at [813, 151] on input "text" at bounding box center [856, 149] width 173 height 28
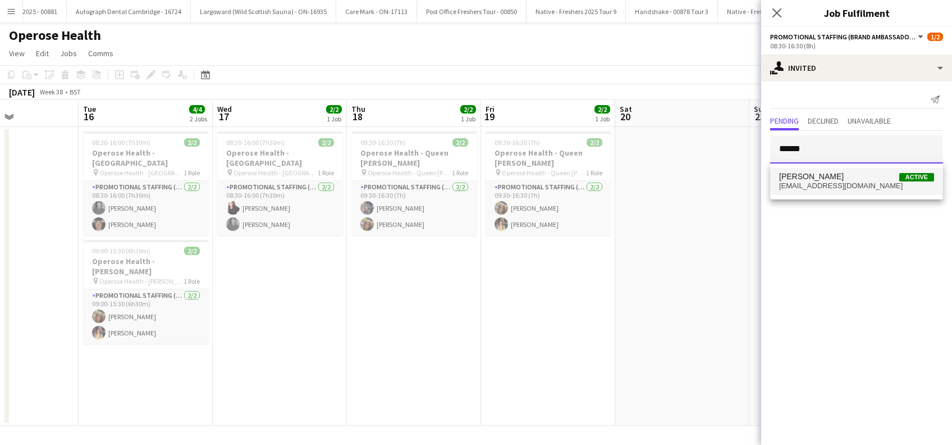
type input "******"
click at [801, 181] on span "catrynphilbin@gmail.com" at bounding box center [856, 185] width 155 height 9
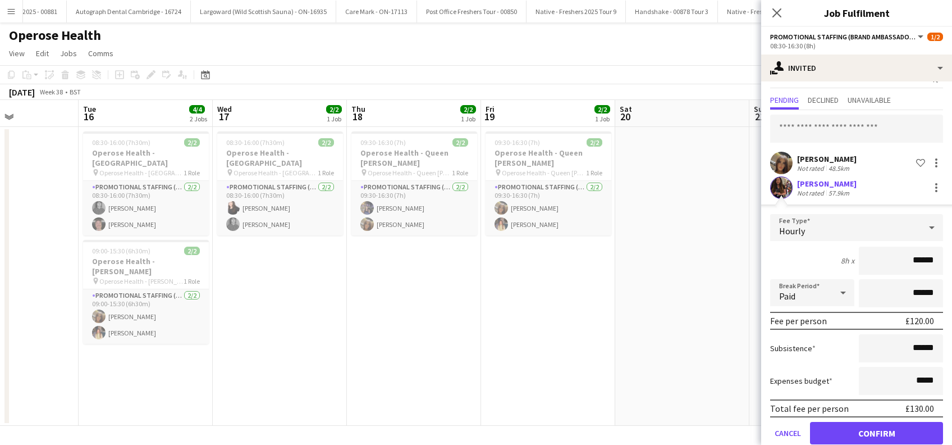
scroll to position [39, 0]
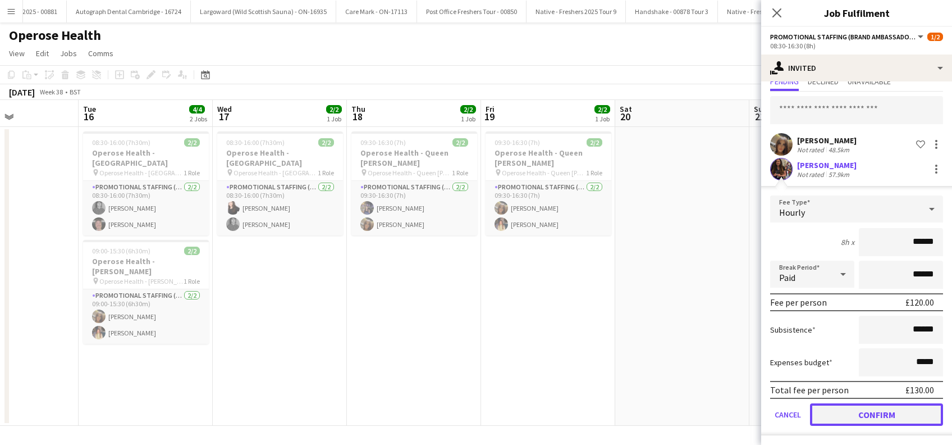
click at [871, 414] on button "Confirm" at bounding box center [876, 414] width 133 height 22
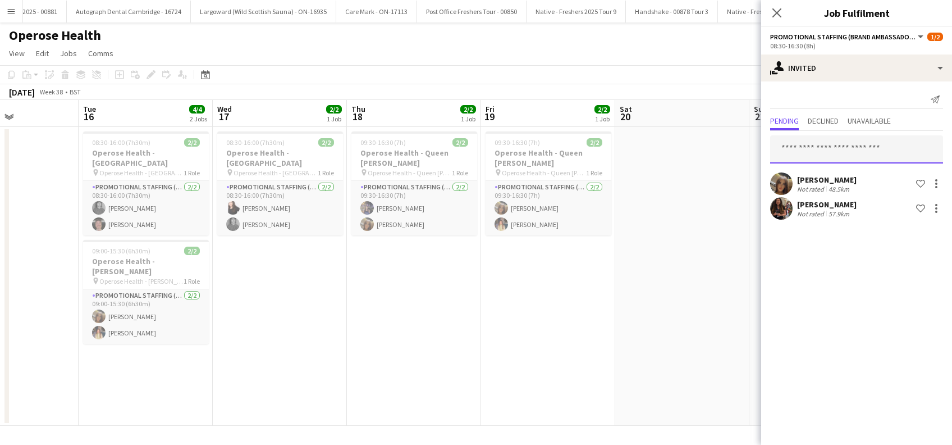
click at [839, 153] on input "text" at bounding box center [856, 149] width 173 height 28
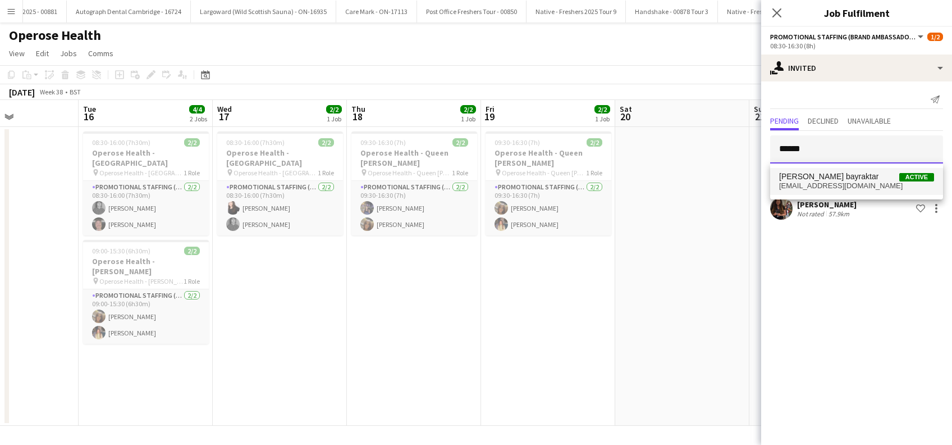
type input "******"
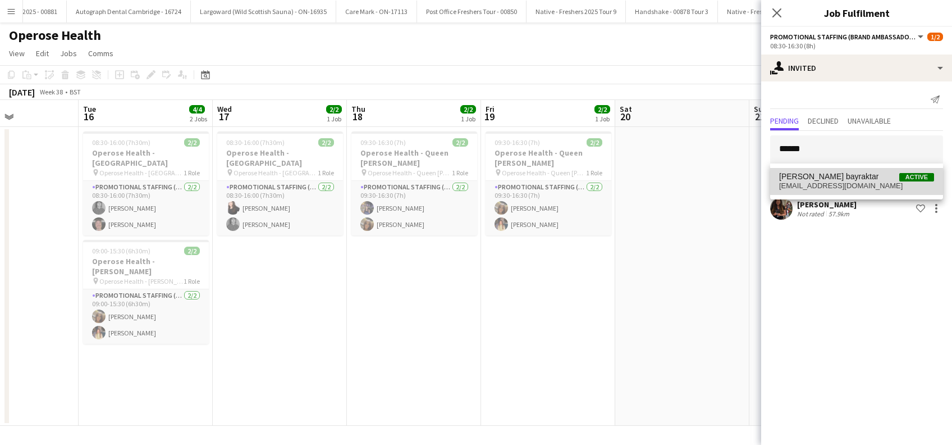
click at [830, 185] on span "melikeforsnac@gmail.com" at bounding box center [856, 185] width 155 height 9
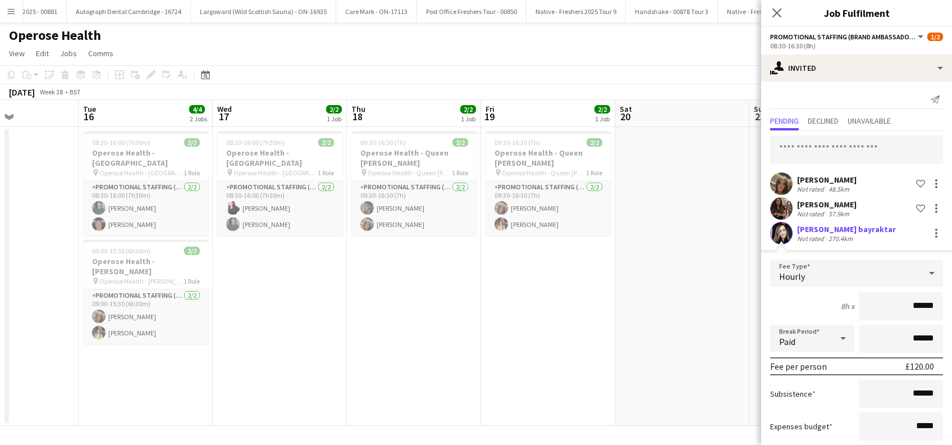
scroll to position [64, 0]
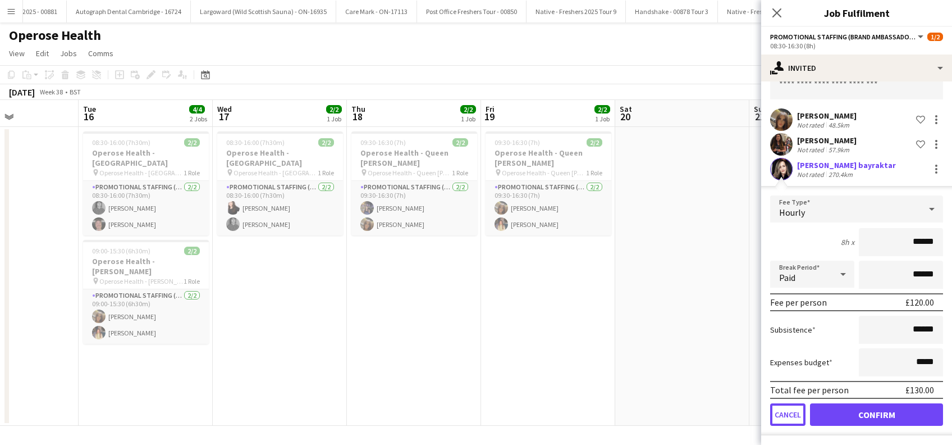
click at [787, 415] on button "Cancel" at bounding box center [787, 414] width 35 height 22
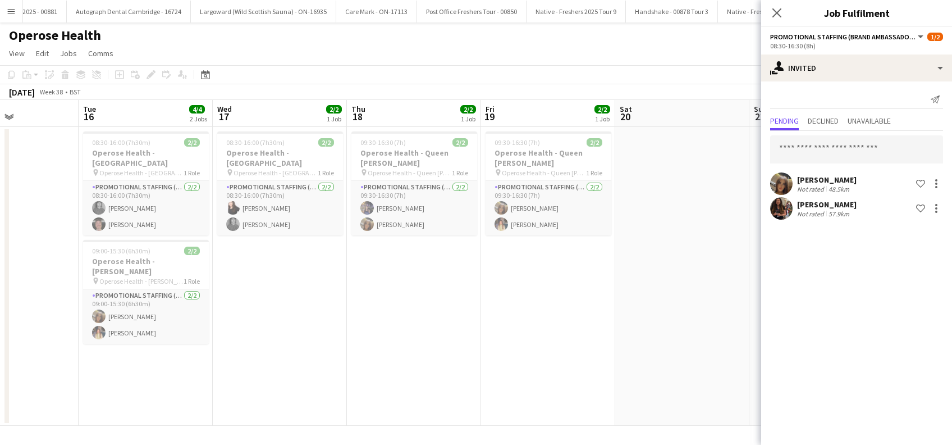
scroll to position [0, 0]
click at [804, 141] on input "text" at bounding box center [856, 149] width 173 height 28
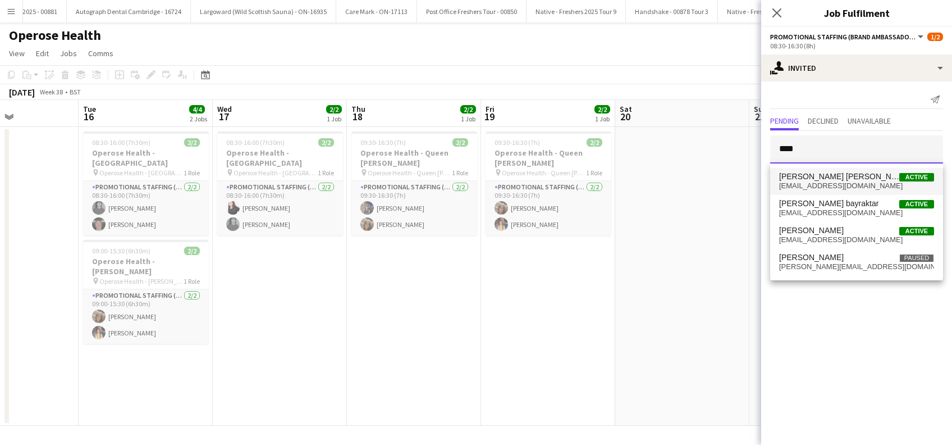
type input "****"
click at [832, 178] on span "Melika Ebrahim esfahani" at bounding box center [839, 177] width 120 height 10
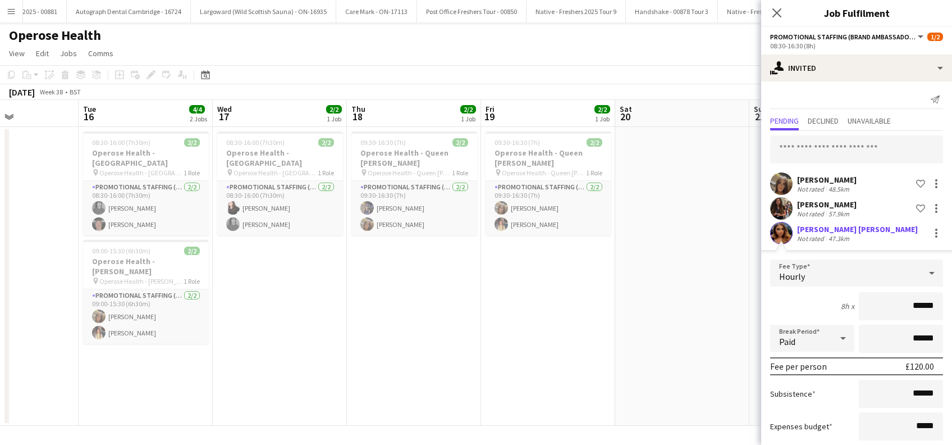
scroll to position [64, 0]
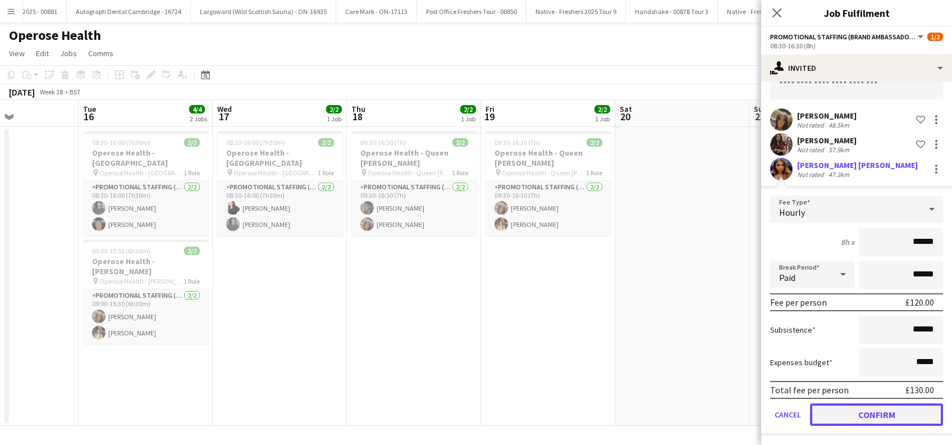
click at [876, 408] on button "Confirm" at bounding box center [876, 414] width 133 height 22
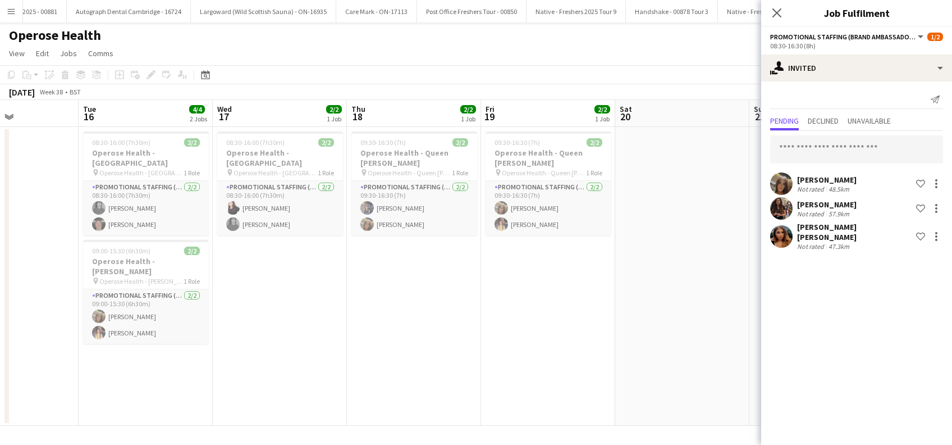
click at [653, 258] on app-date-cell at bounding box center [682, 276] width 134 height 299
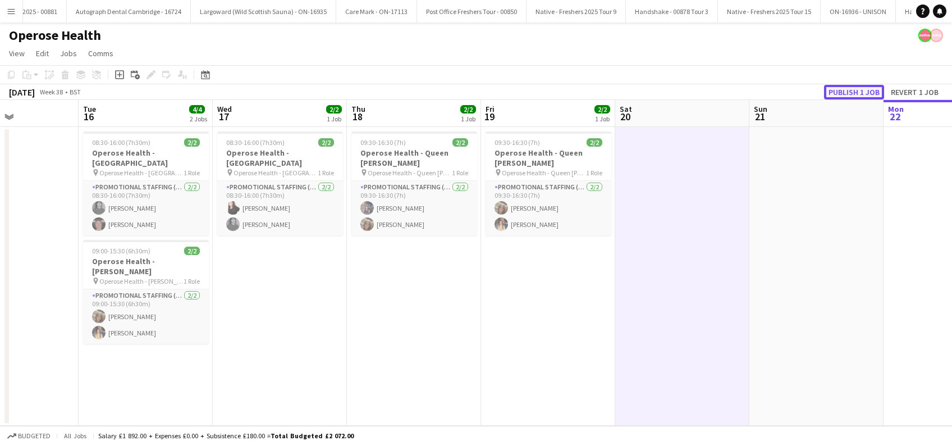
click at [835, 91] on button "Publish 1 job" at bounding box center [854, 92] width 60 height 15
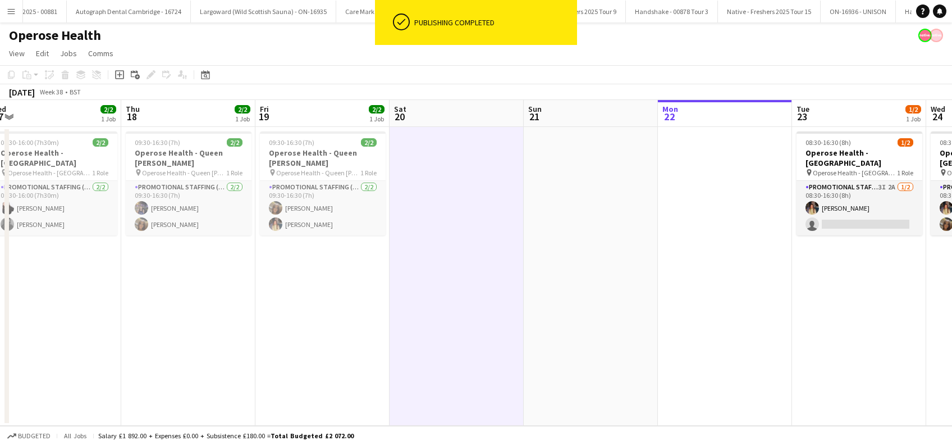
drag, startPoint x: 566, startPoint y: 306, endPoint x: 463, endPoint y: 335, distance: 107.2
click at [303, 338] on app-calendar-viewport "Sat 13 Sun 14 Mon 15 Tue 16 4/4 2 Jobs Wed 17 2/2 1 Job Thu 18 2/2 1 Job Fri 19…" at bounding box center [476, 263] width 952 height 326
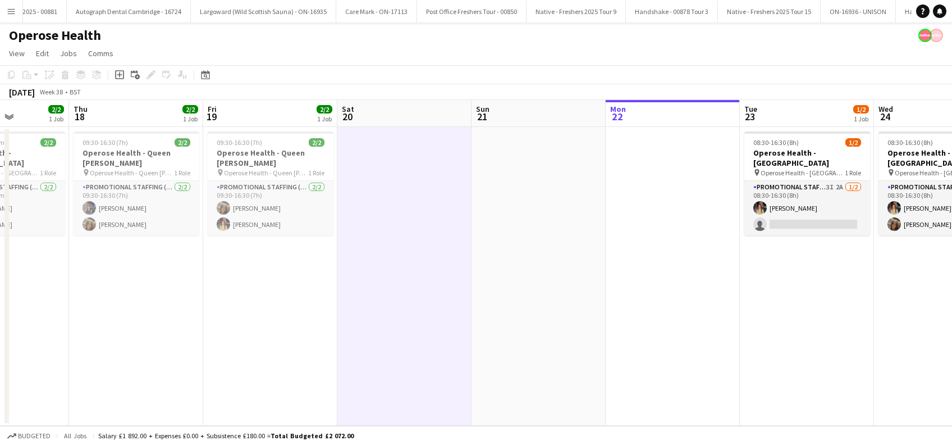
drag, startPoint x: 553, startPoint y: 345, endPoint x: 512, endPoint y: 337, distance: 41.8
click at [431, 346] on app-calendar-viewport "Mon 15 Tue 16 4/4 2 Jobs Wed 17 2/2 1 Job Thu 18 2/2 1 Job Fri 19 2/2 1 Job Sat…" at bounding box center [476, 263] width 952 height 326
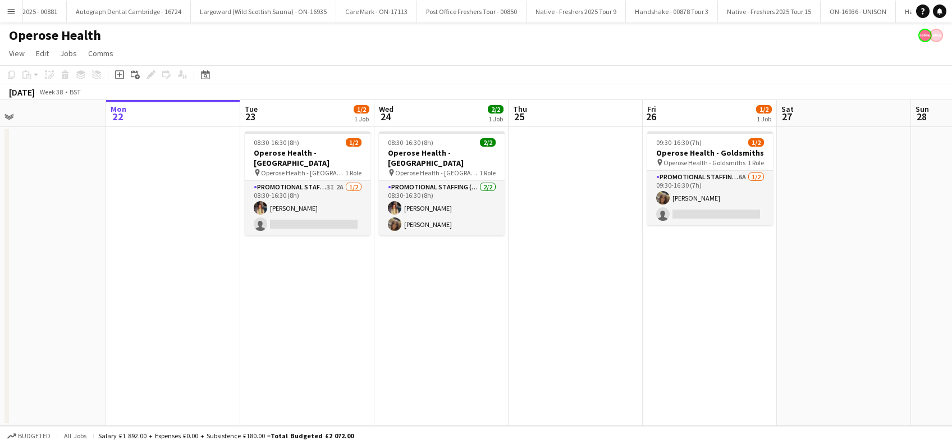
scroll to position [0, 377]
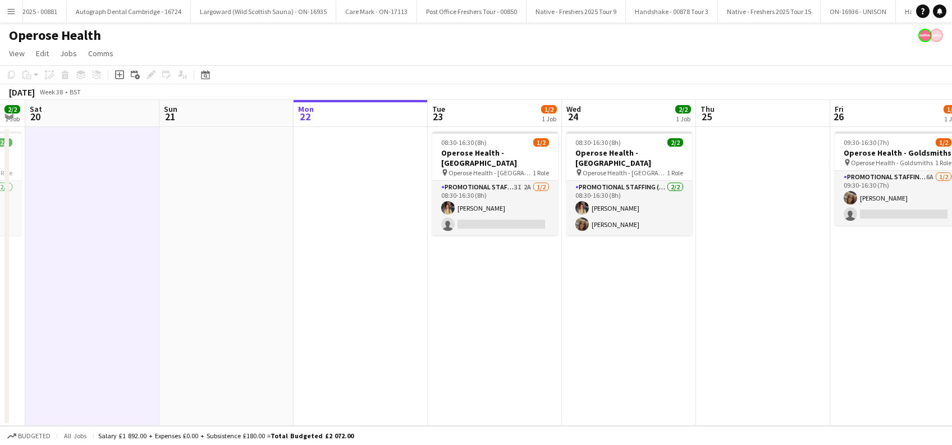
drag, startPoint x: 726, startPoint y: 359, endPoint x: 525, endPoint y: 359, distance: 200.4
click at [445, 365] on app-calendar-viewport "Wed 17 2/2 1 Job Thu 18 2/2 1 Job Fri 19 2/2 1 Job Sat 20 Sun 21 Mon 22 Tue 23 …" at bounding box center [476, 263] width 952 height 326
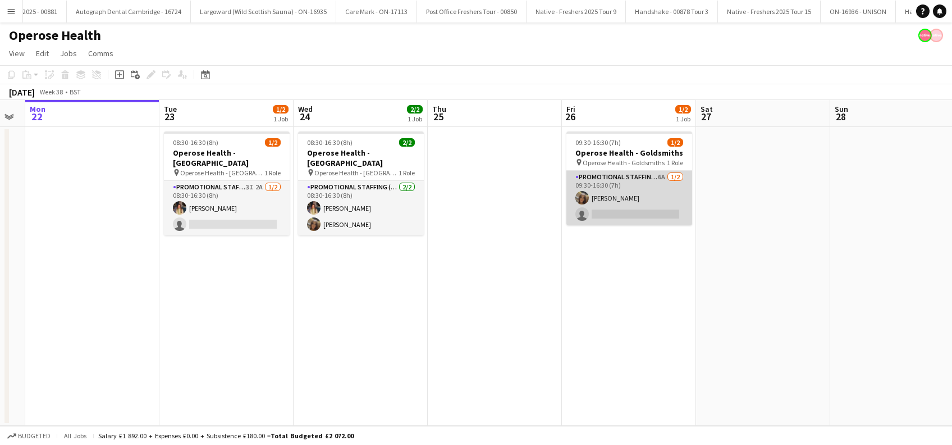
click at [649, 217] on app-card-role "Promotional Staffing (Brand Ambassadors) 6A 1/2 09:30-16:30 (7h) Maylinda Perle…" at bounding box center [629, 198] width 126 height 54
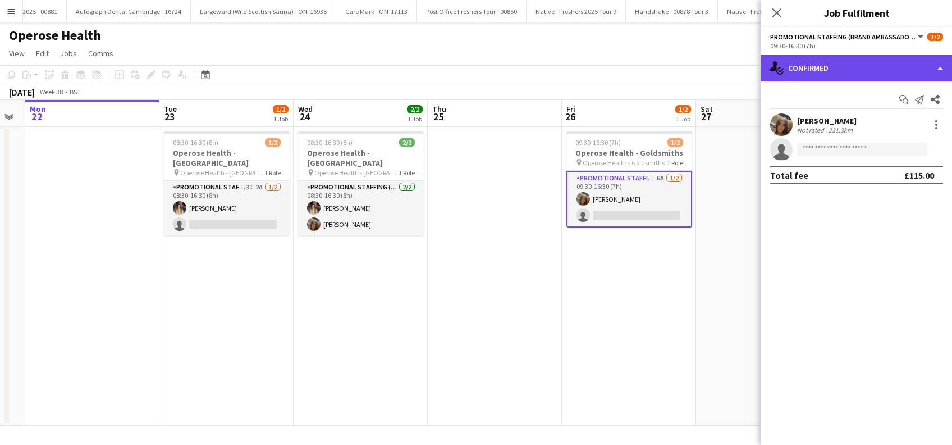
click at [856, 64] on div "single-neutral-actions-check-2 Confirmed" at bounding box center [856, 67] width 191 height 27
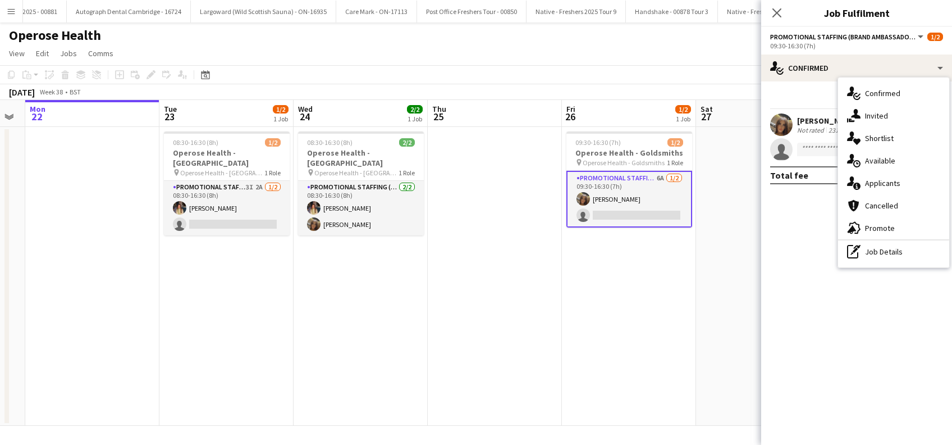
click at [885, 182] on span "Applicants" at bounding box center [882, 183] width 35 height 10
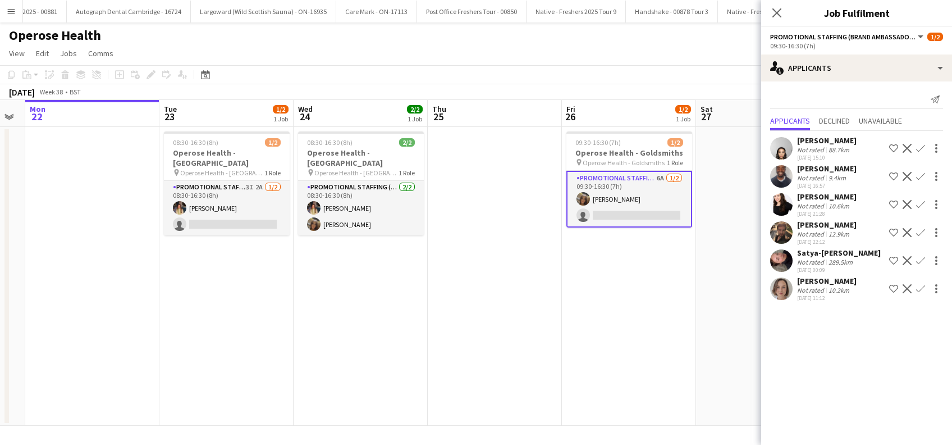
click at [821, 280] on div "Aleksandra Burak" at bounding box center [826, 281] width 59 height 10
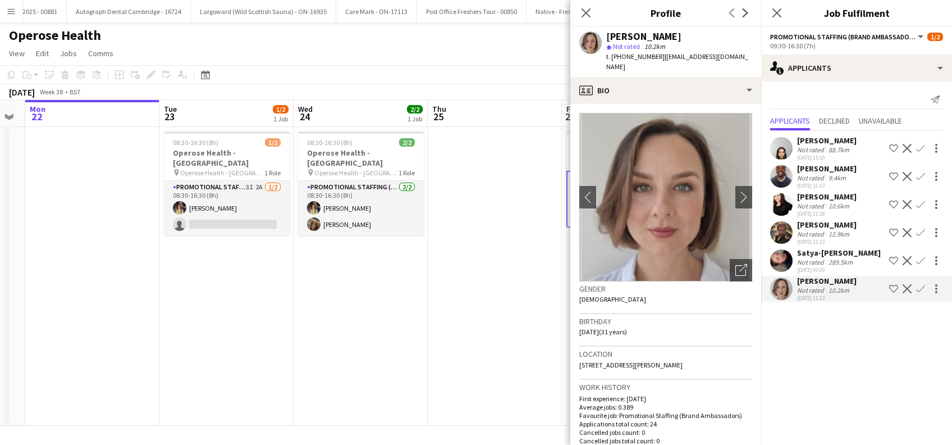
click at [816, 255] on div "Satya-sara Khachik" at bounding box center [839, 253] width 84 height 10
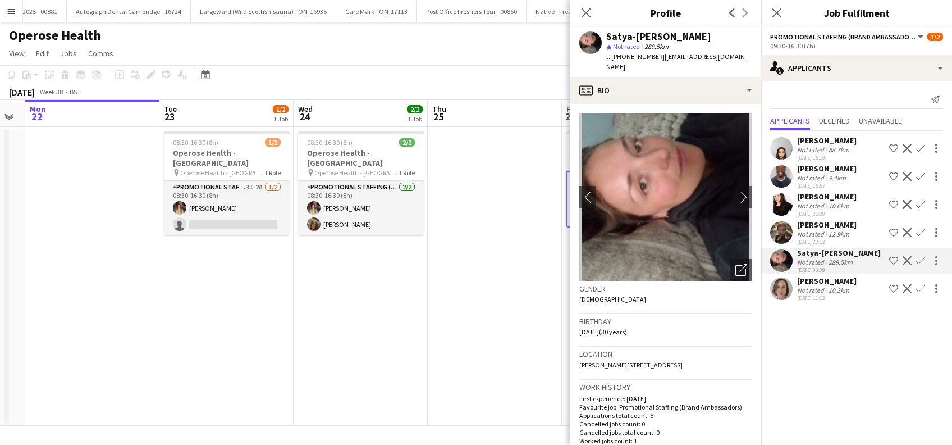
click at [816, 170] on div "Isaac Olorunfemi" at bounding box center [826, 168] width 59 height 10
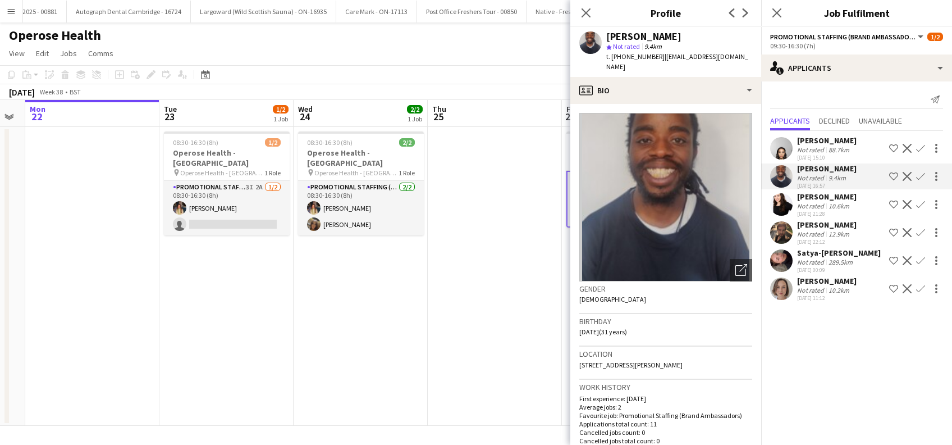
click at [819, 140] on div "Aaliyah Shah" at bounding box center [826, 140] width 59 height 10
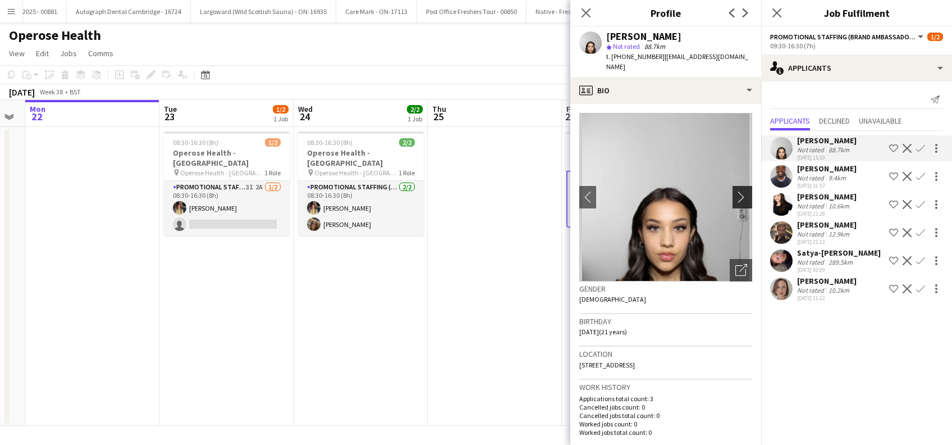
click at [735, 202] on app-icon "chevron-right" at bounding box center [743, 197] width 17 height 12
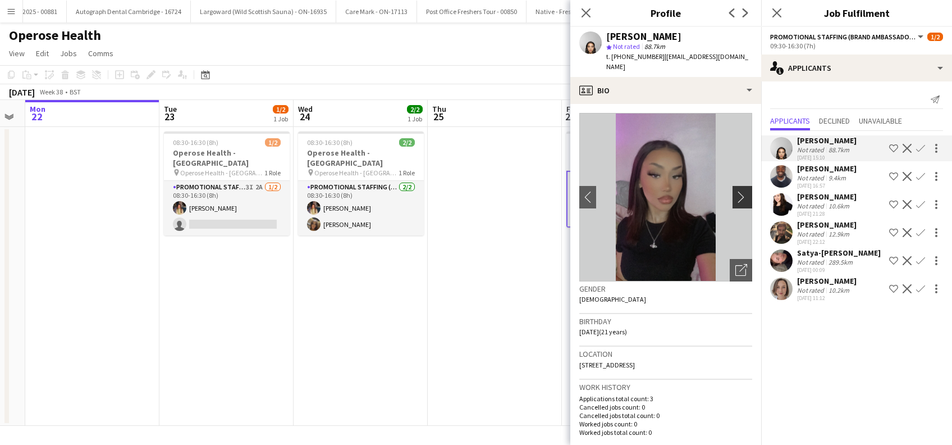
click at [735, 202] on app-icon "chevron-right" at bounding box center [743, 197] width 17 height 12
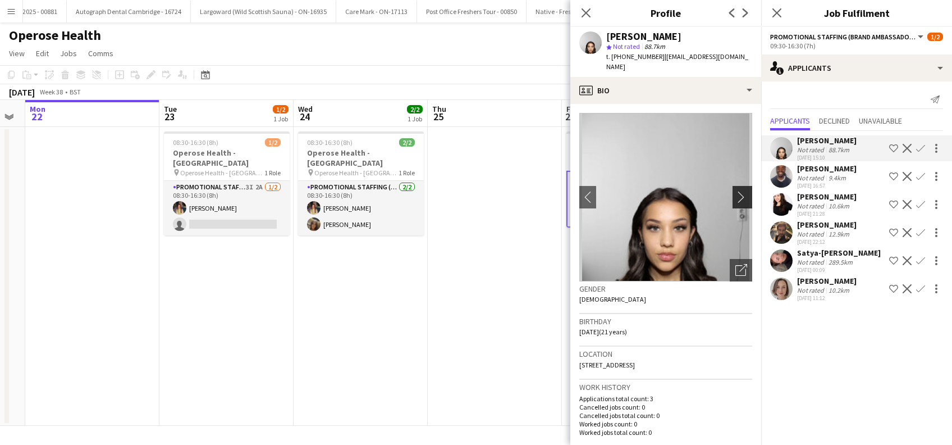
click at [735, 202] on app-icon "chevron-right" at bounding box center [743, 197] width 17 height 12
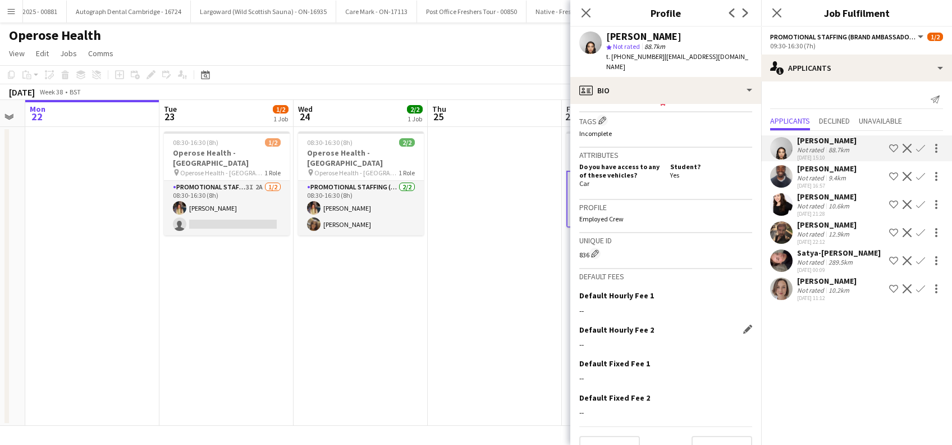
scroll to position [445, 0]
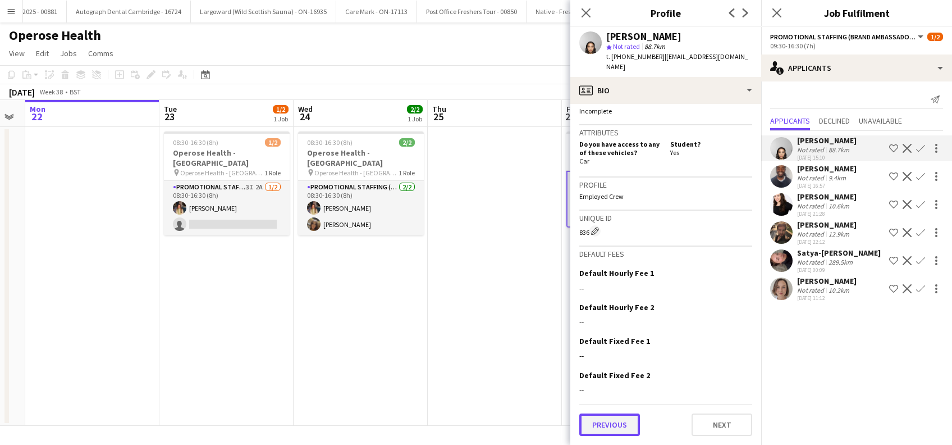
click at [621, 425] on button "Previous" at bounding box center [609, 424] width 61 height 22
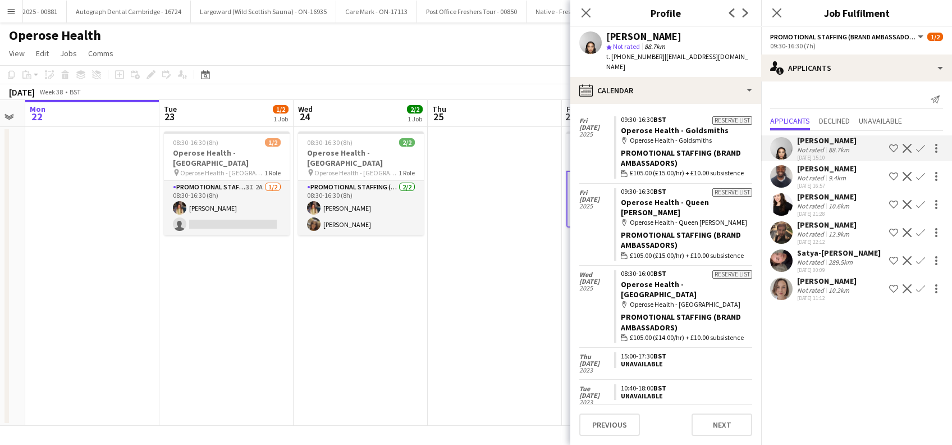
scroll to position [49, 0]
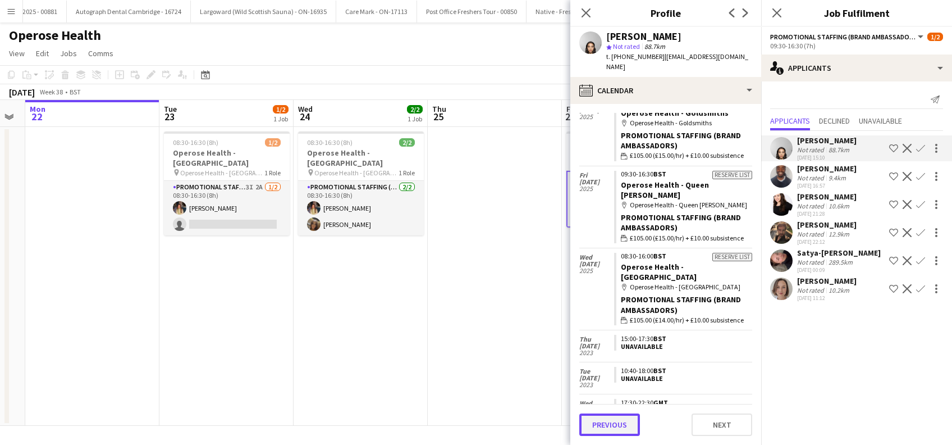
click at [611, 434] on button "Previous" at bounding box center [609, 424] width 61 height 22
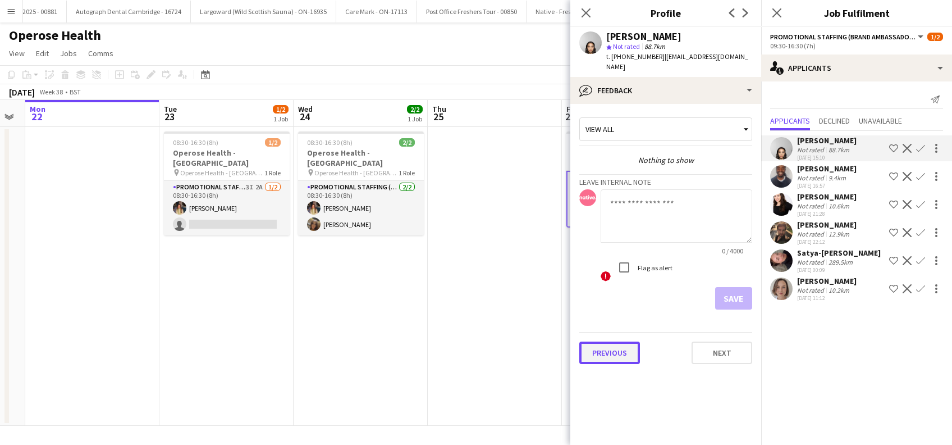
click at [614, 355] on button "Previous" at bounding box center [609, 352] width 61 height 22
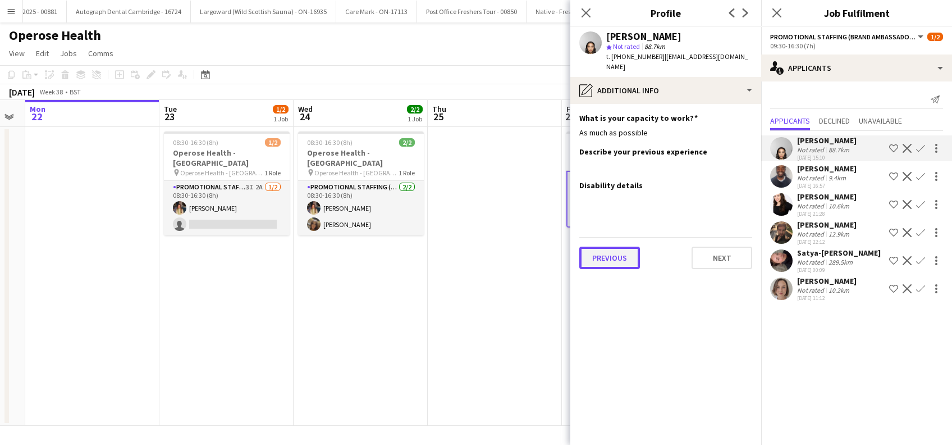
click at [614, 263] on button "Previous" at bounding box center [609, 257] width 61 height 22
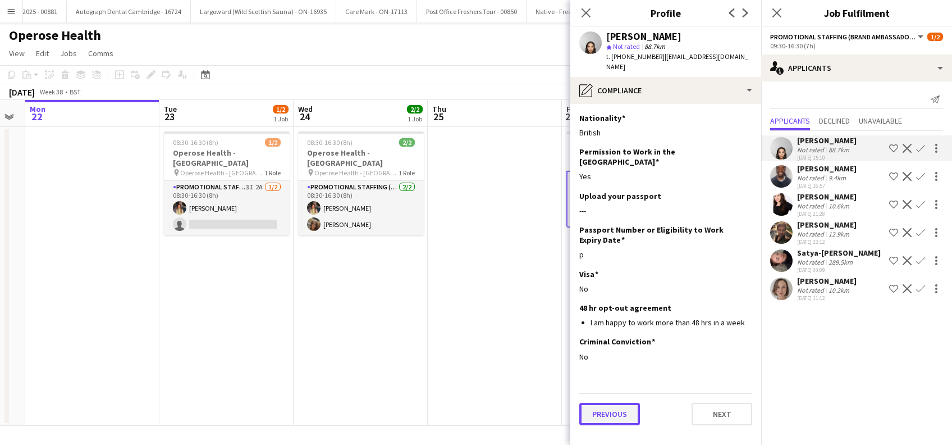
click at [608, 405] on button "Previous" at bounding box center [609, 413] width 61 height 22
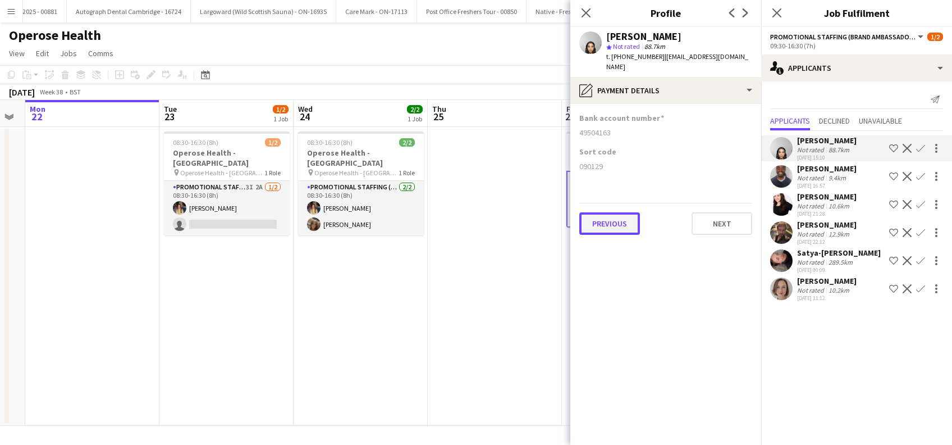
click at [615, 227] on button "Previous" at bounding box center [609, 223] width 61 height 22
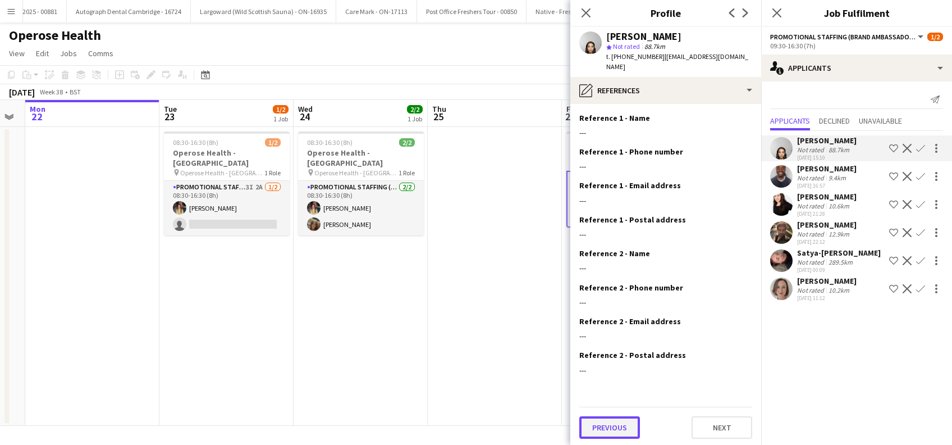
click at [596, 431] on button "Previous" at bounding box center [609, 427] width 61 height 22
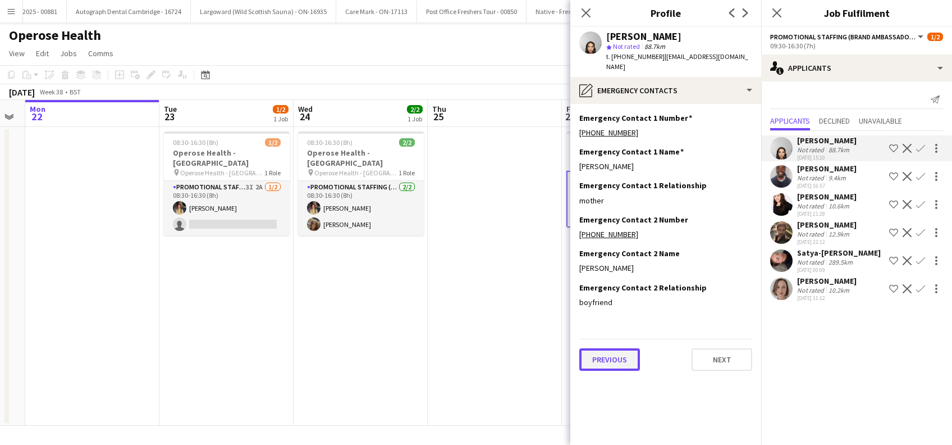
click at [601, 357] on button "Previous" at bounding box center [609, 359] width 61 height 22
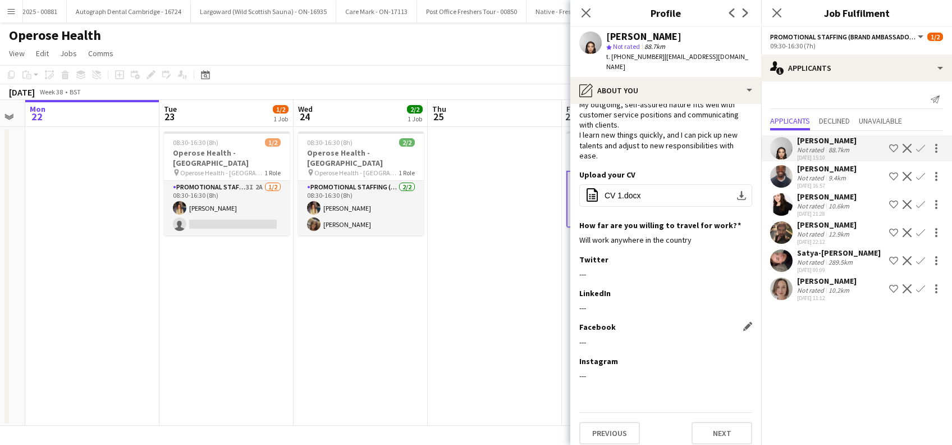
scroll to position [36, 0]
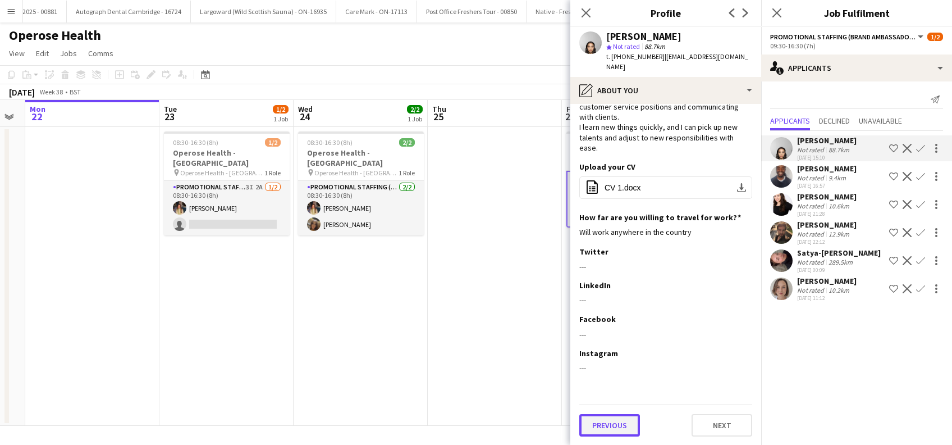
click at [614, 426] on button "Previous" at bounding box center [609, 425] width 61 height 22
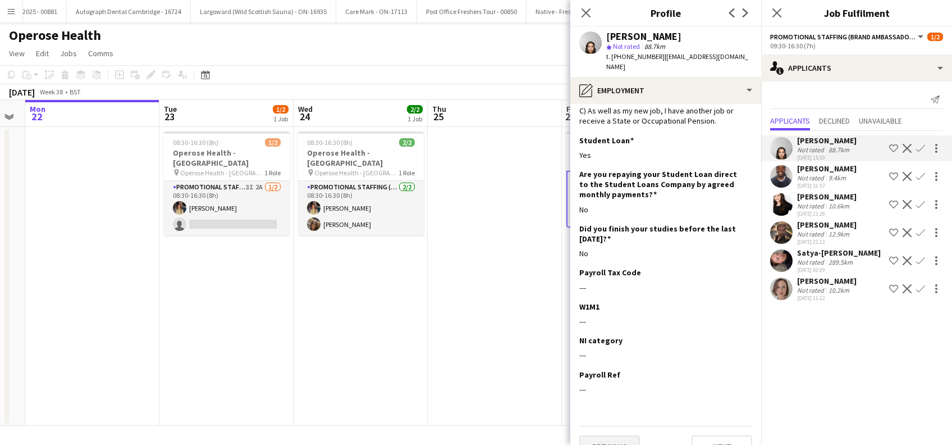
scroll to position [76, 0]
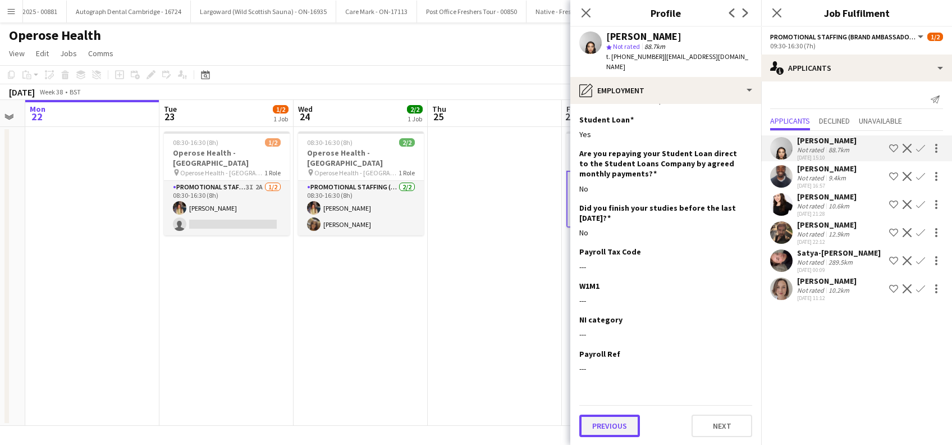
click at [607, 425] on button "Previous" at bounding box center [609, 425] width 61 height 22
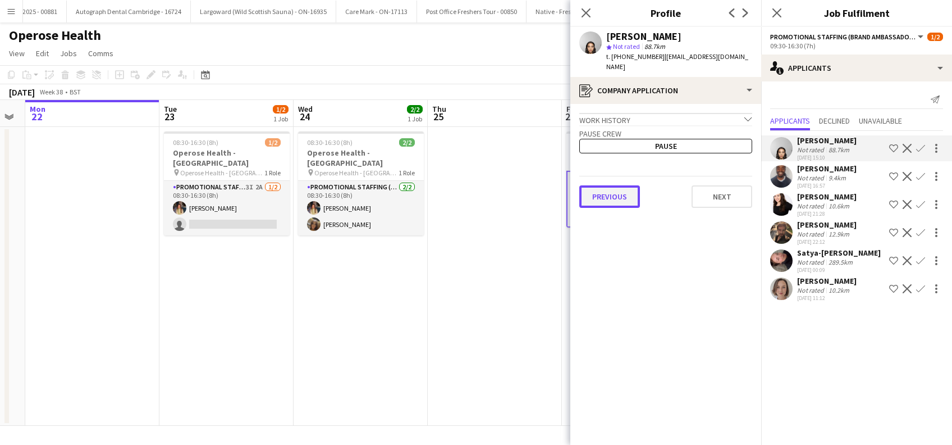
click at [612, 202] on button "Previous" at bounding box center [609, 196] width 61 height 22
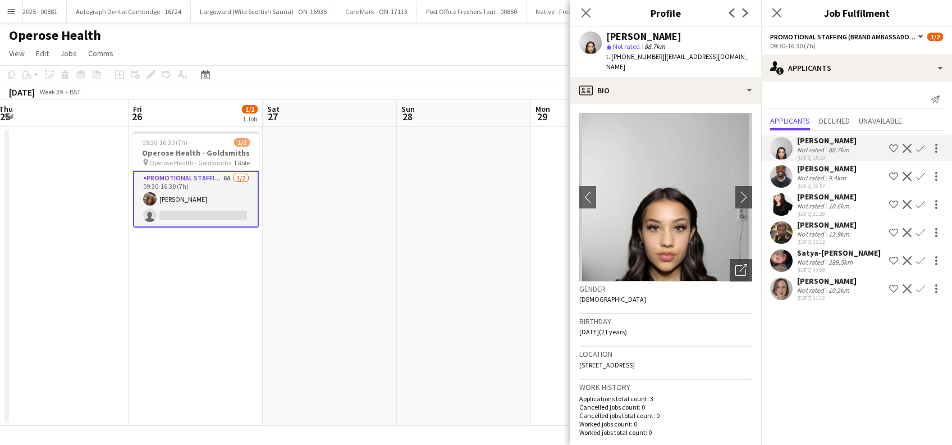
scroll to position [0, 329]
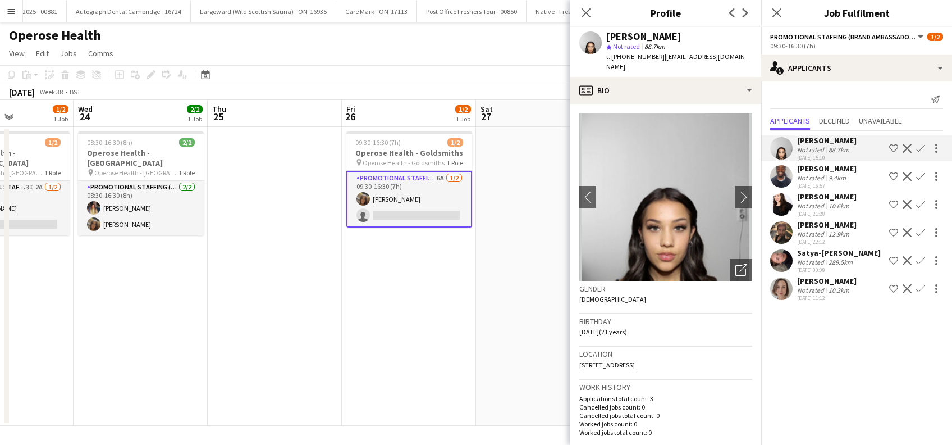
drag, startPoint x: 489, startPoint y: 396, endPoint x: 269, endPoint y: 405, distance: 220.8
click at [269, 405] on app-calendar-viewport "Sun 21 Mon 22 Tue 23 1/2 1 Job Wed 24 2/2 1 Job Thu 25 Fri 26 1/2 1 Job Sat 27 …" at bounding box center [476, 263] width 952 height 326
click at [777, 13] on icon at bounding box center [776, 12] width 11 height 11
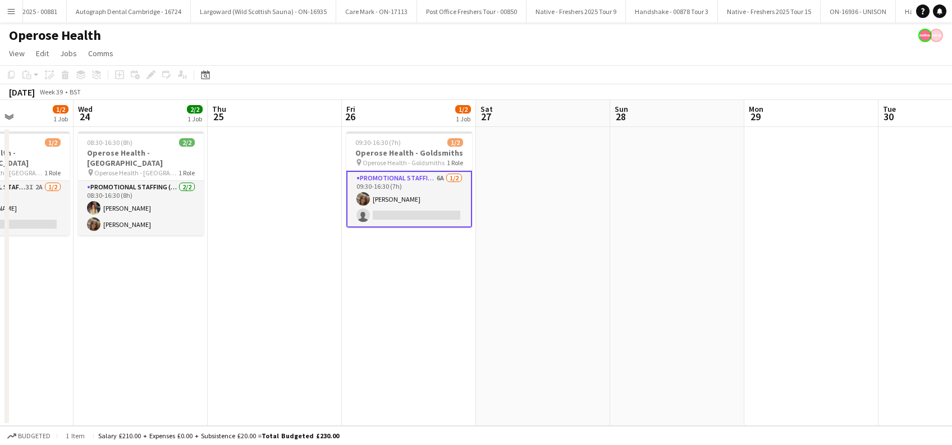
drag, startPoint x: 480, startPoint y: 338, endPoint x: 537, endPoint y: 323, distance: 58.5
click at [480, 340] on app-date-cell at bounding box center [543, 276] width 134 height 299
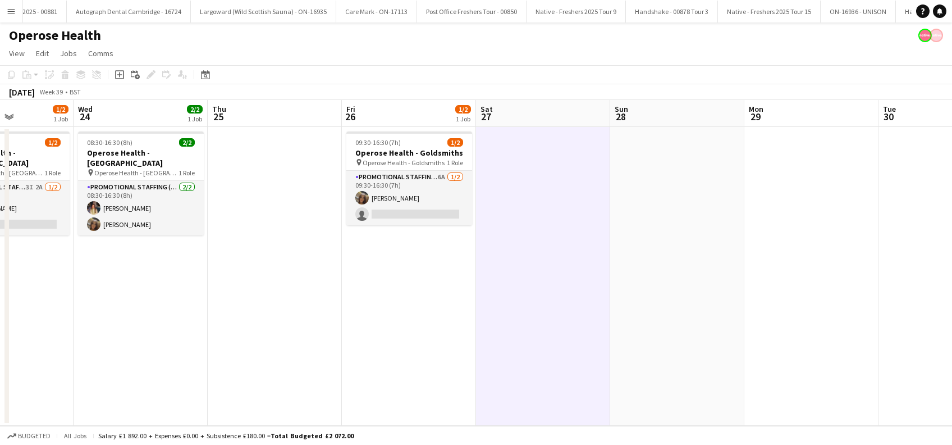
scroll to position [0, 328]
click at [574, 316] on app-date-cell at bounding box center [544, 276] width 134 height 299
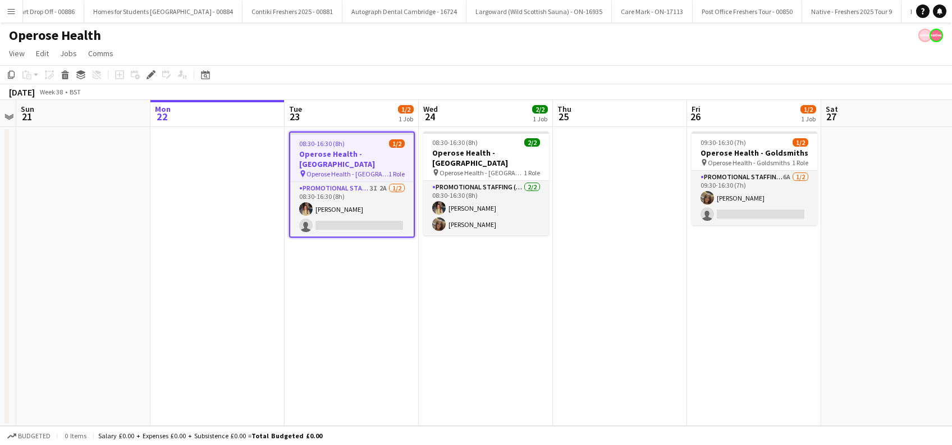
scroll to position [0, 4902]
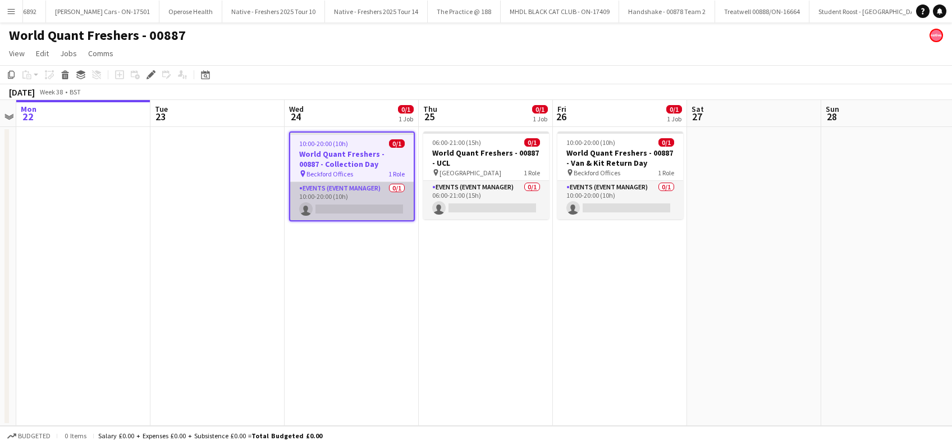
click at [338, 201] on app-card-role "Events (Event Manager) 0/1 10:00-20:00 (10h) single-neutral-actions" at bounding box center [351, 201] width 123 height 38
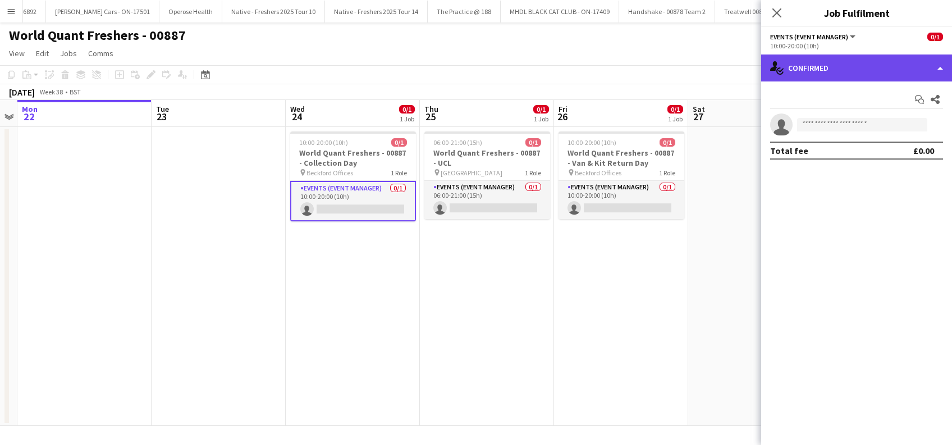
click at [838, 71] on div "single-neutral-actions-check-2 Confirmed" at bounding box center [856, 67] width 191 height 27
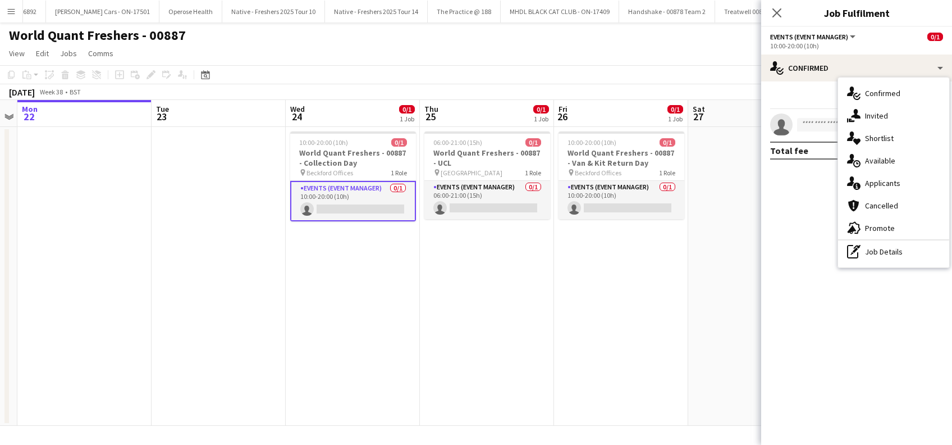
click at [878, 157] on span "Available" at bounding box center [880, 160] width 30 height 10
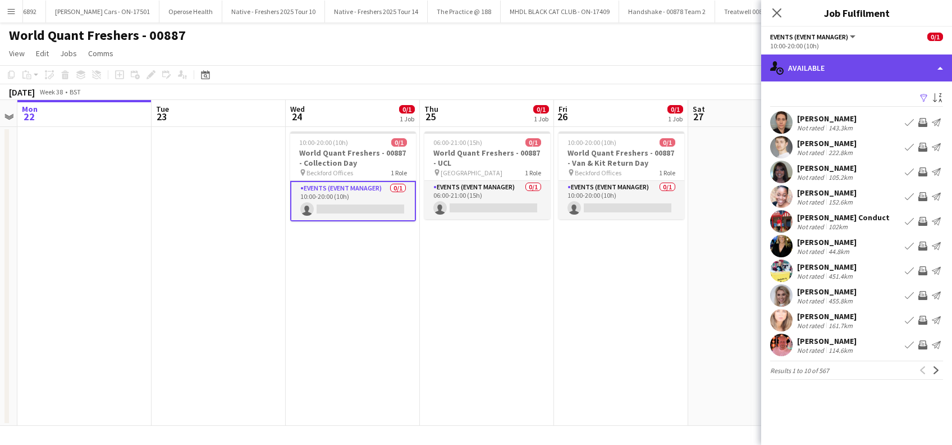
click at [848, 72] on div "single-neutral-actions-upload Available" at bounding box center [856, 67] width 191 height 27
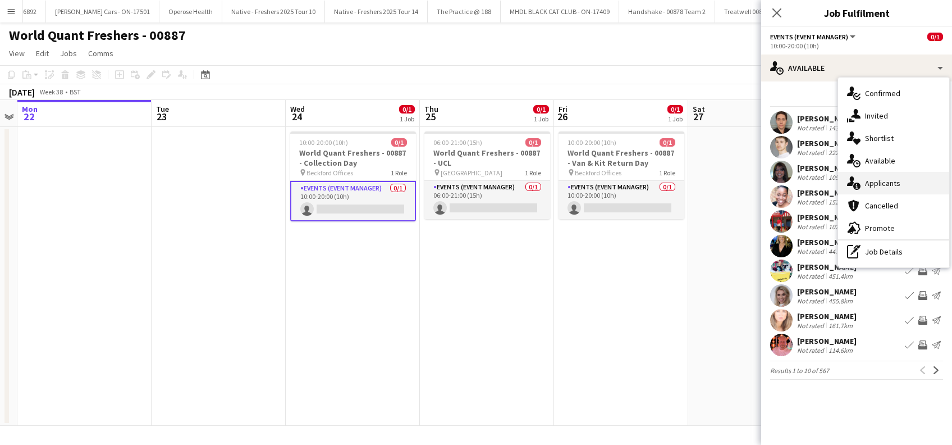
click at [873, 180] on span "Applicants" at bounding box center [882, 183] width 35 height 10
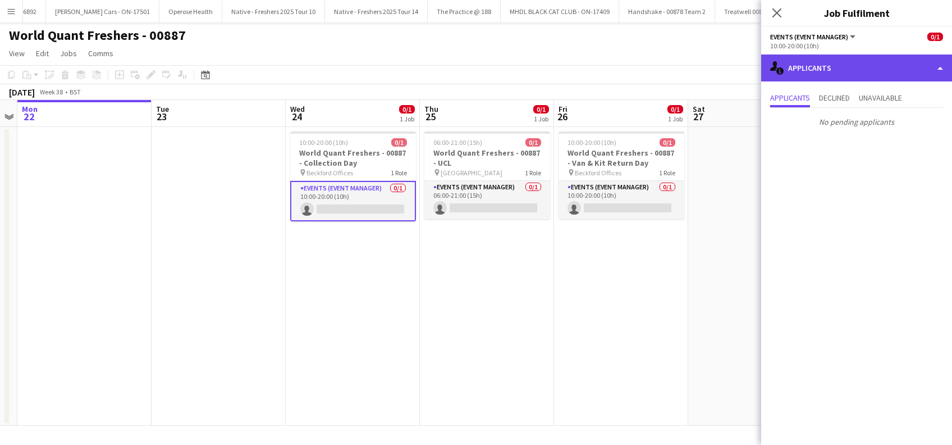
click at [848, 66] on div "single-neutral-actions-information Applicants" at bounding box center [856, 67] width 191 height 27
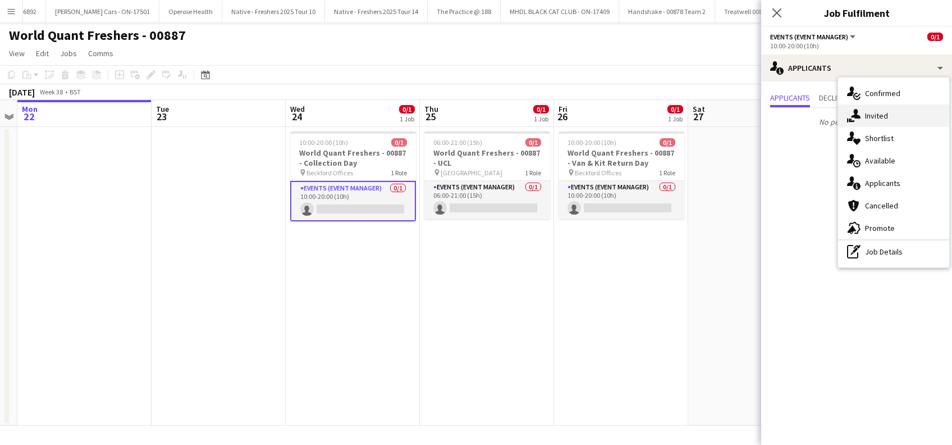
click at [872, 116] on span "Invited" at bounding box center [876, 116] width 23 height 10
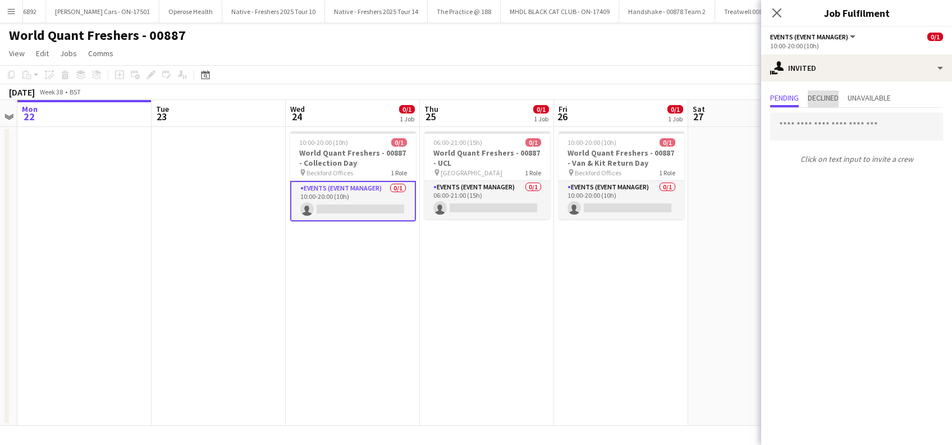
click at [825, 98] on span "Declined" at bounding box center [823, 98] width 31 height 8
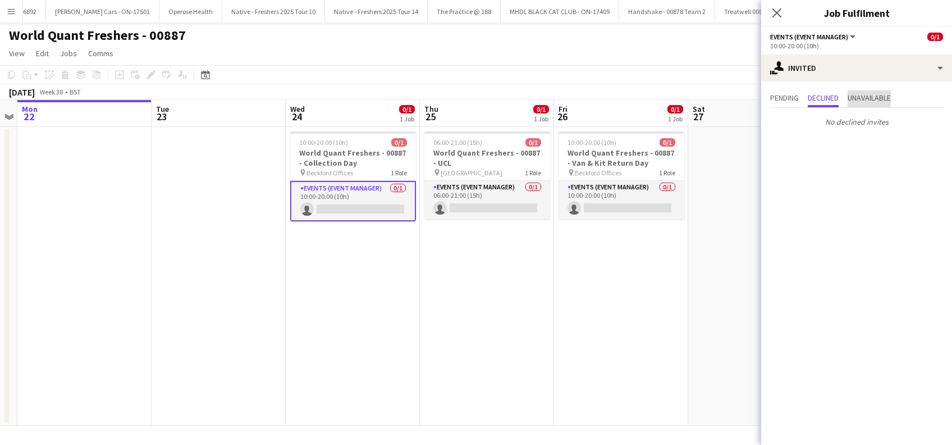
click at [863, 99] on span "Unavailable" at bounding box center [869, 98] width 43 height 8
click at [793, 101] on span "Pending" at bounding box center [784, 98] width 29 height 8
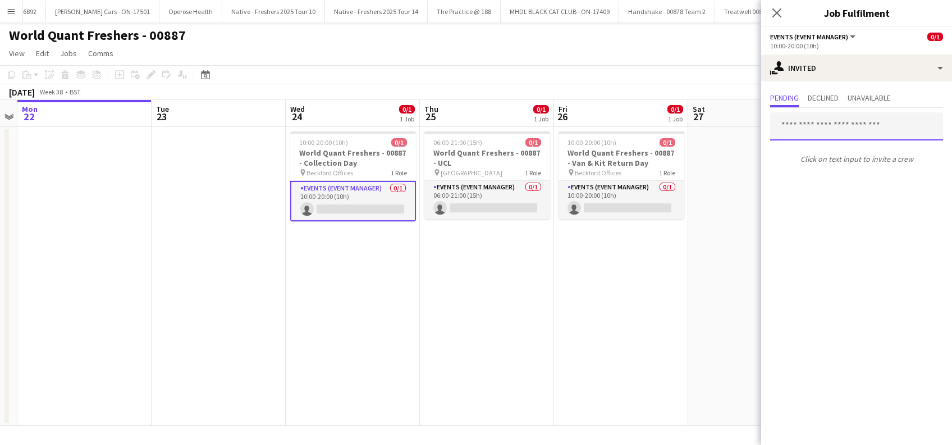
click at [802, 131] on input "text" at bounding box center [856, 126] width 173 height 28
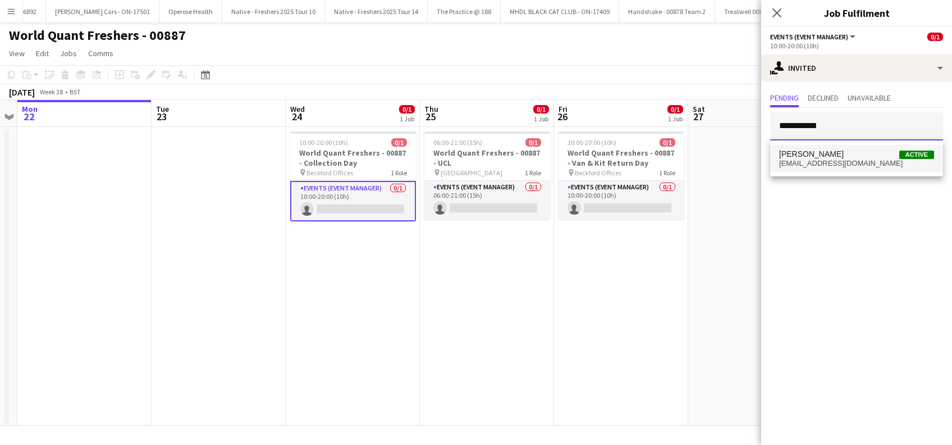
type input "**********"
click at [800, 154] on span "[PERSON_NAME]" at bounding box center [811, 154] width 65 height 10
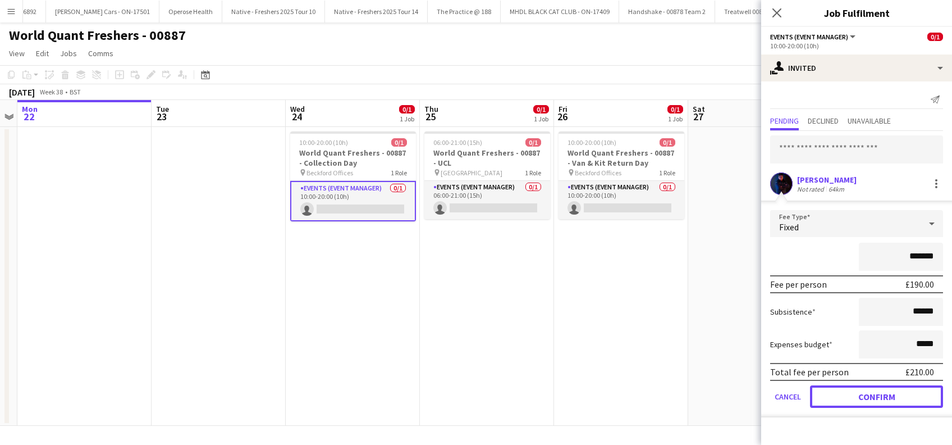
click at [871, 399] on button "Confirm" at bounding box center [876, 396] width 133 height 22
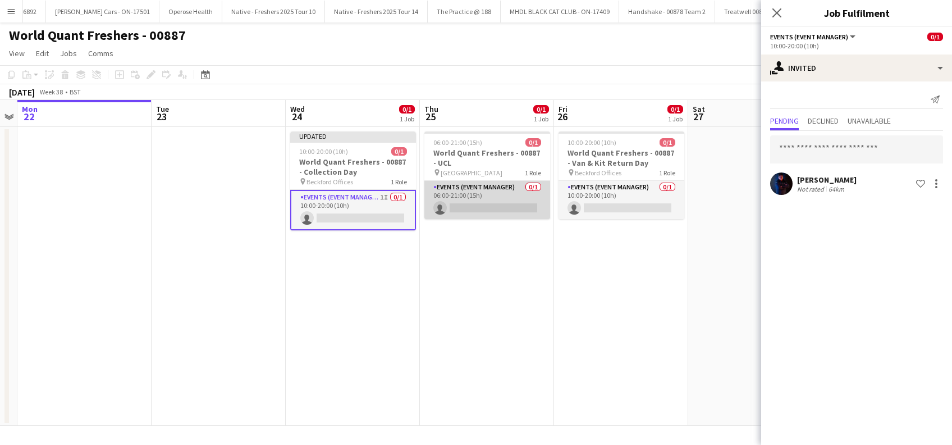
click at [524, 201] on app-card-role "Events (Event Manager) 0/1 06:00-21:00 (15h) single-neutral-actions" at bounding box center [487, 200] width 126 height 38
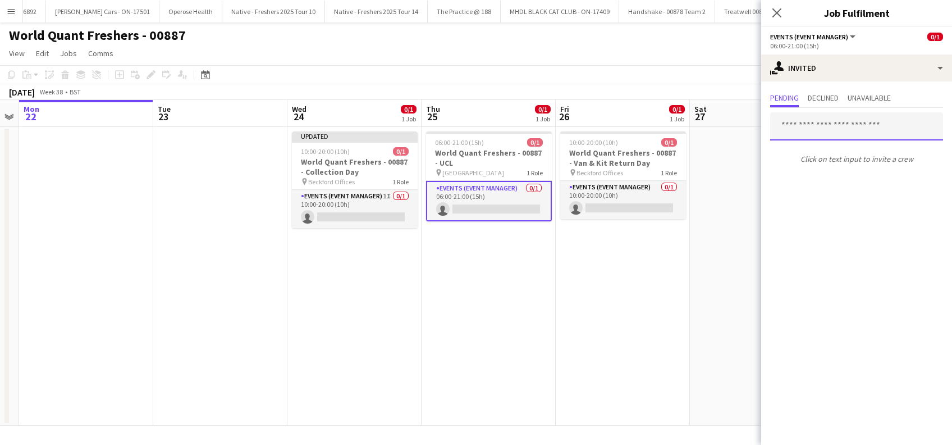
click at [804, 131] on input "text" at bounding box center [856, 126] width 173 height 28
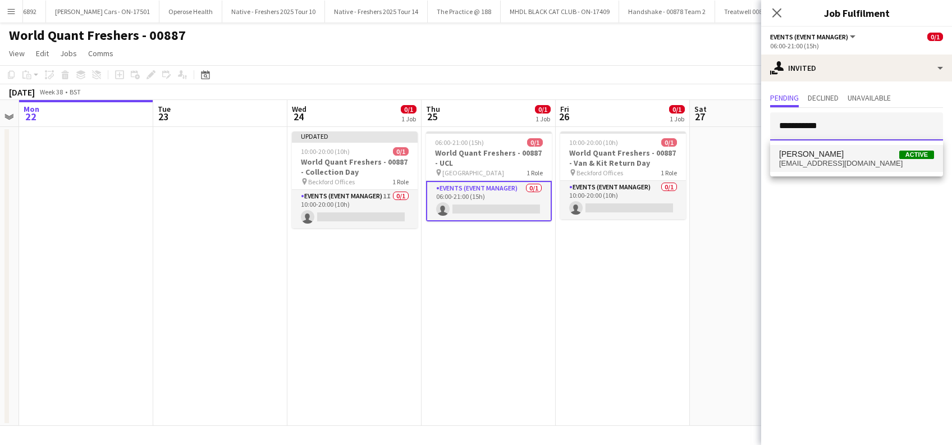
type input "**********"
click at [813, 149] on span "[PERSON_NAME]" at bounding box center [811, 154] width 65 height 10
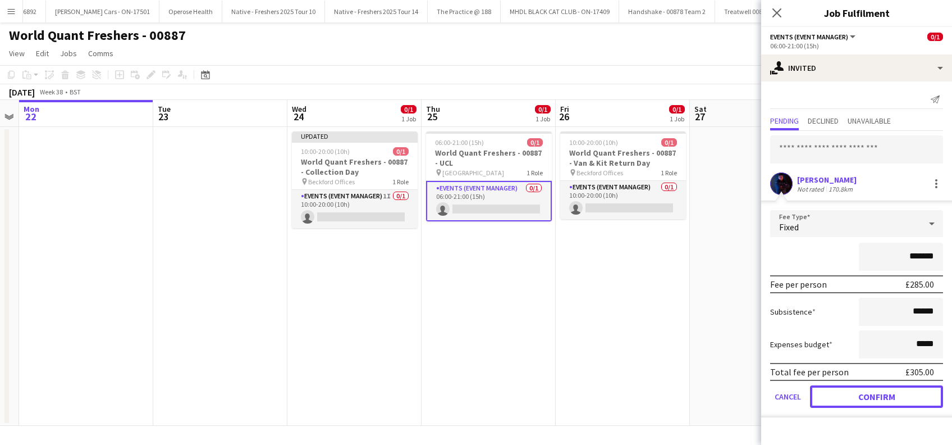
click at [866, 393] on button "Confirm" at bounding box center [876, 396] width 133 height 22
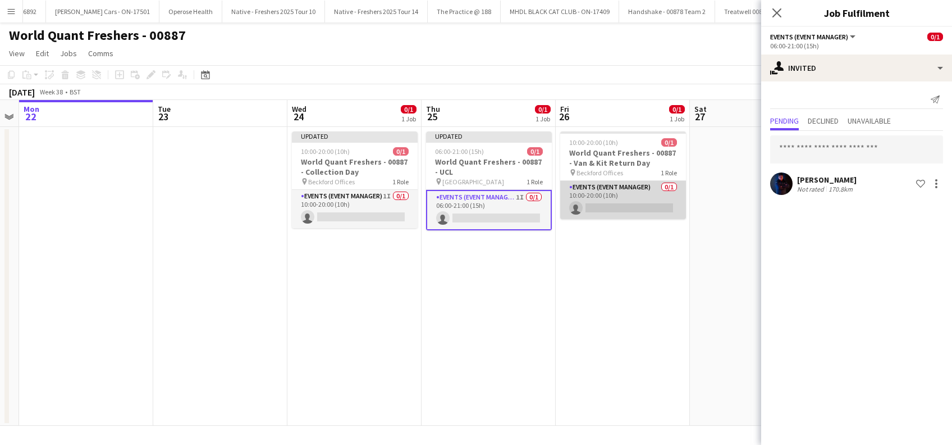
click at [635, 210] on app-card-role "Events (Event Manager) 0/1 10:00-20:00 (10h) single-neutral-actions" at bounding box center [623, 200] width 126 height 38
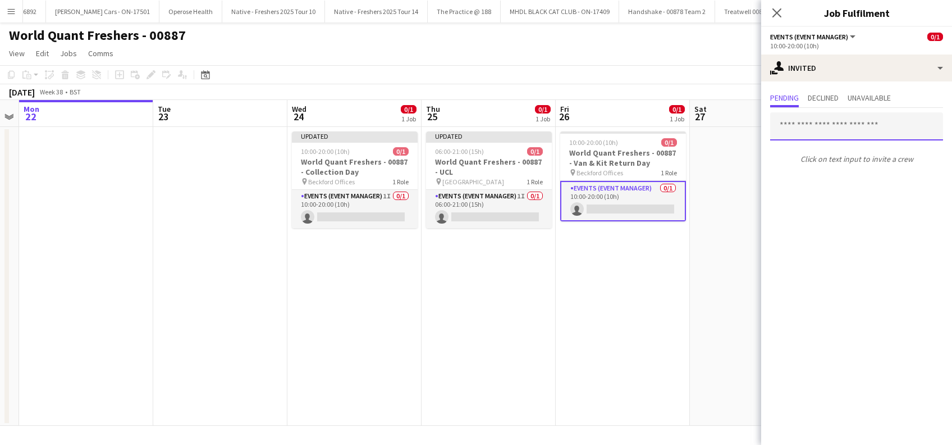
click at [835, 129] on input "text" at bounding box center [856, 126] width 173 height 28
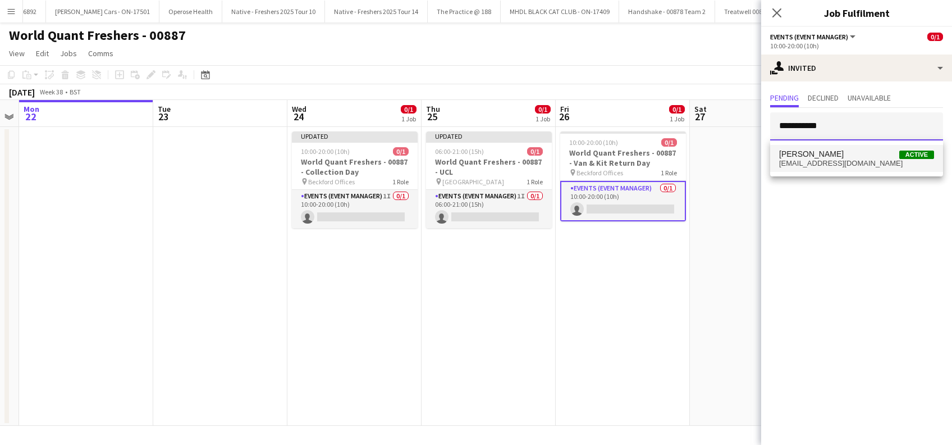
type input "**********"
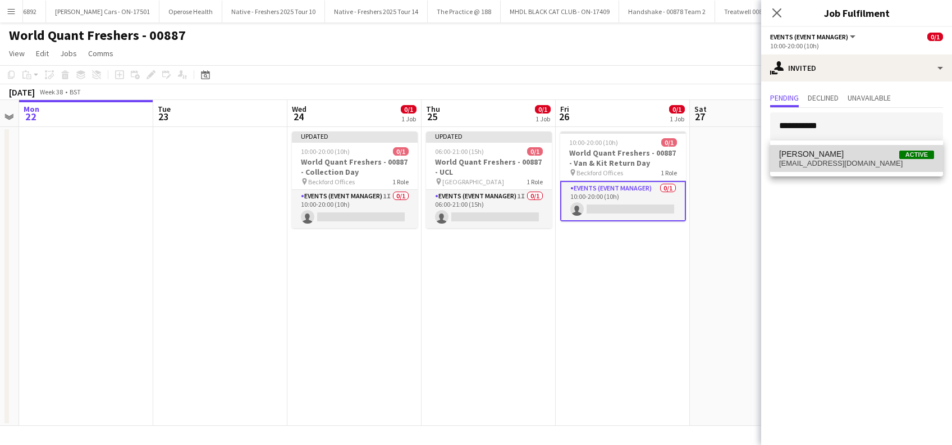
click at [808, 155] on span "[PERSON_NAME]" at bounding box center [811, 154] width 65 height 10
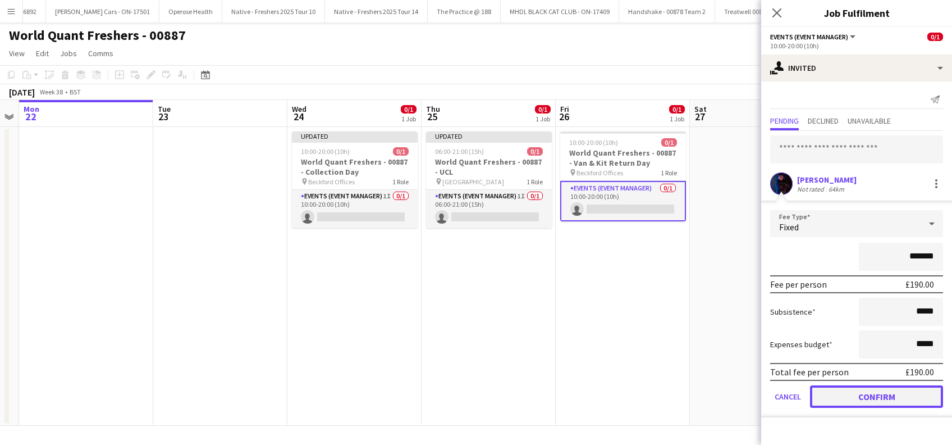
click at [869, 397] on button "Confirm" at bounding box center [876, 396] width 133 height 22
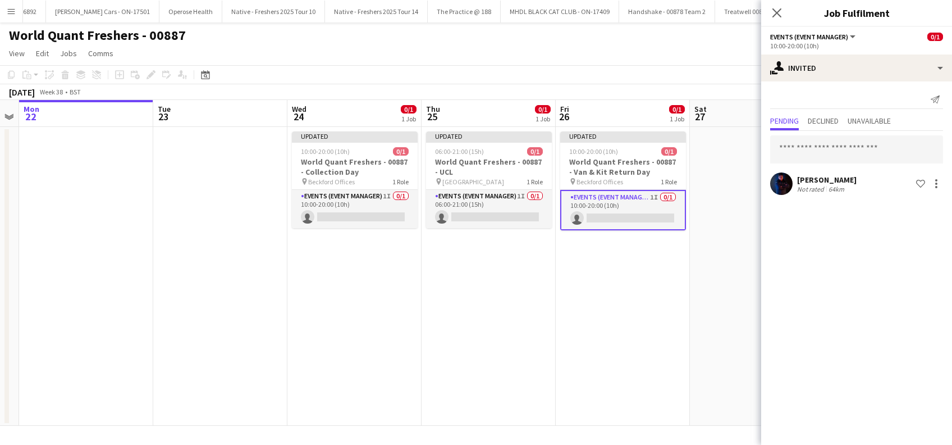
click at [701, 345] on app-date-cell at bounding box center [757, 276] width 134 height 299
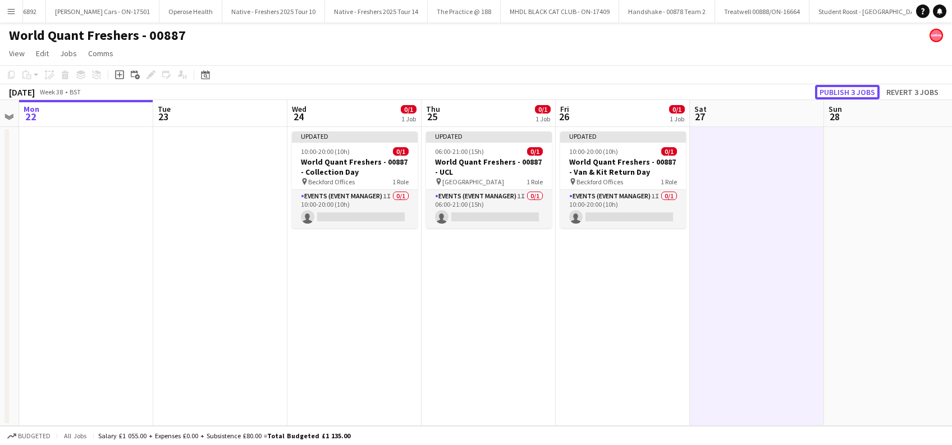
click at [848, 90] on button "Publish 3 jobs" at bounding box center [847, 92] width 65 height 15
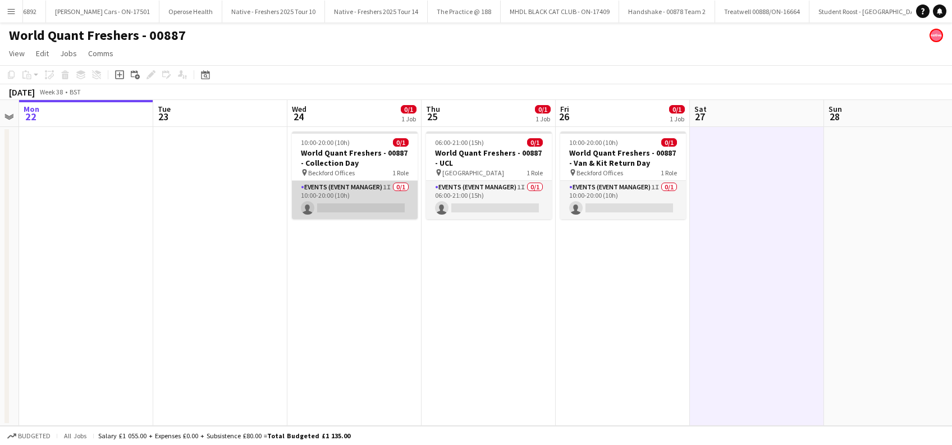
click at [359, 203] on app-card-role "Events (Event Manager) 1I 0/1 10:00-20:00 (10h) single-neutral-actions" at bounding box center [355, 200] width 126 height 38
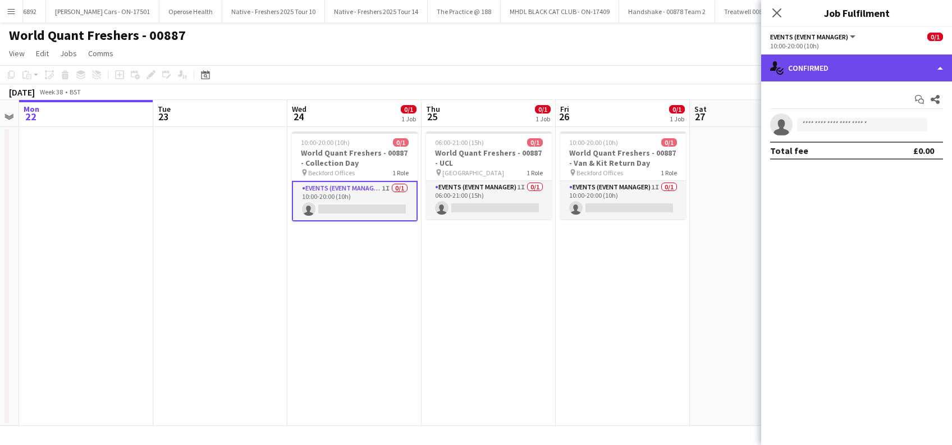
click at [853, 70] on div "single-neutral-actions-check-2 Confirmed" at bounding box center [856, 67] width 191 height 27
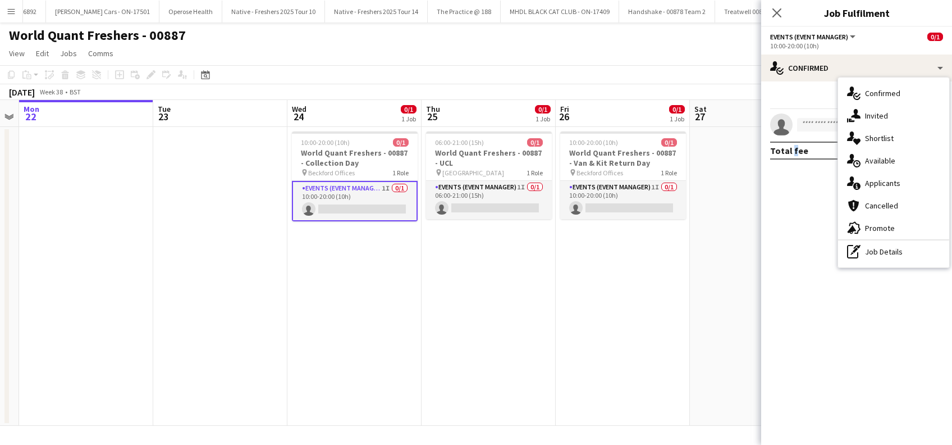
click at [793, 235] on mat-expansion-panel "check Confirmed Start chat Share single-neutral-actions Total fee £0.00" at bounding box center [856, 262] width 191 height 363
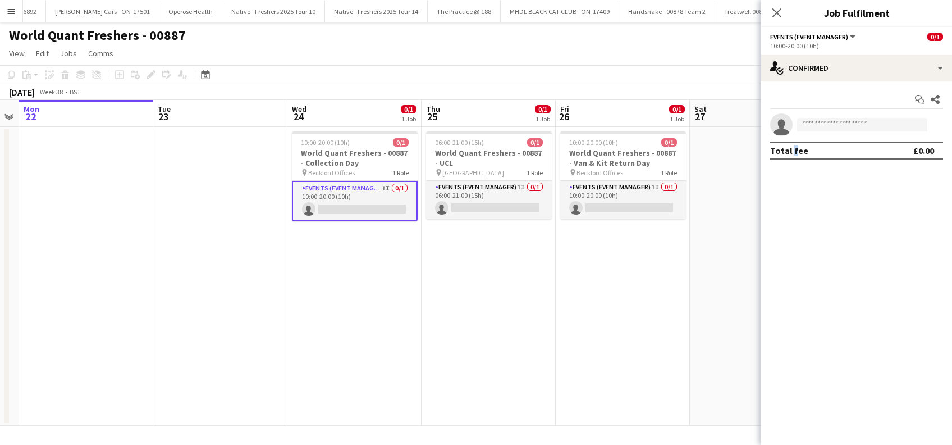
click at [690, 281] on app-date-cell at bounding box center [757, 276] width 134 height 299
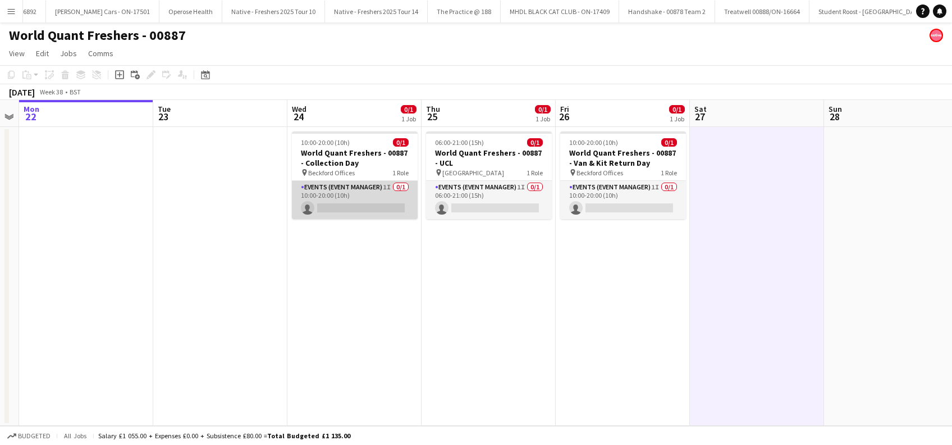
click at [365, 215] on app-card-role "Events (Event Manager) 1I 0/1 10:00-20:00 (10h) single-neutral-actions" at bounding box center [355, 200] width 126 height 38
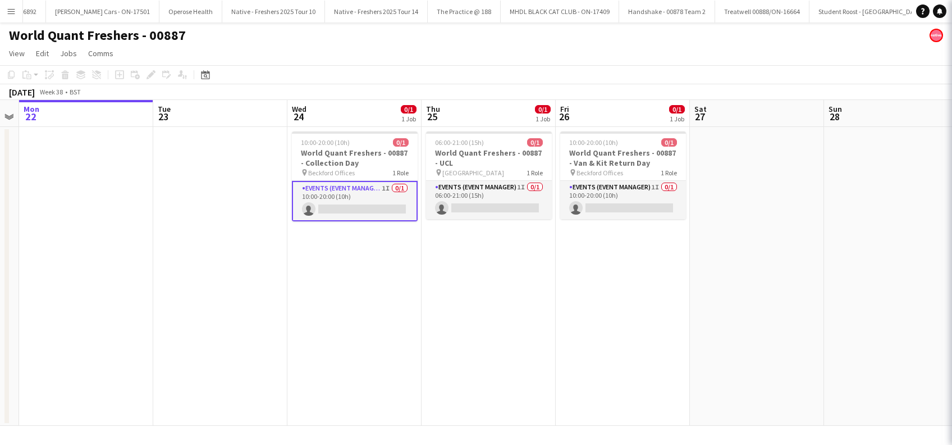
scroll to position [0, 383]
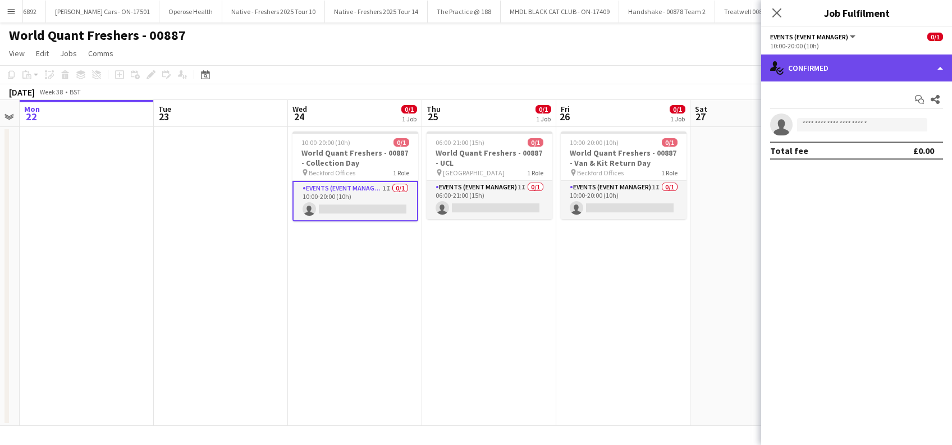
click at [822, 62] on div "single-neutral-actions-check-2 Confirmed" at bounding box center [856, 67] width 191 height 27
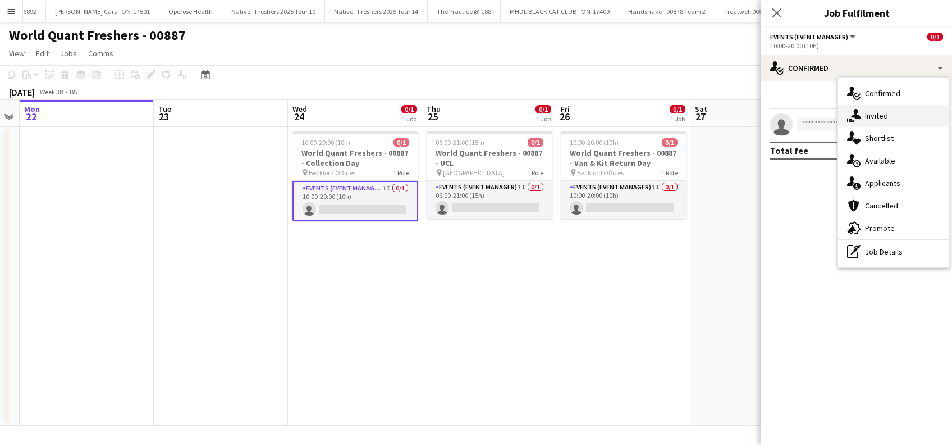
click at [877, 117] on span "Invited" at bounding box center [876, 116] width 23 height 10
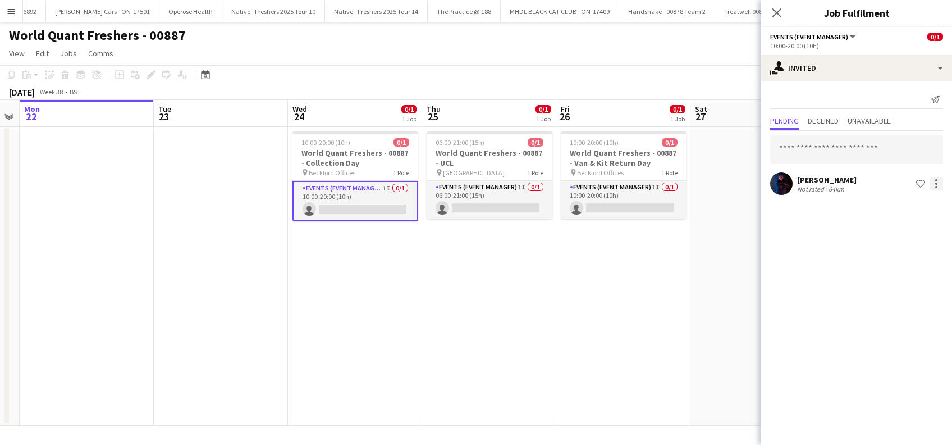
click at [936, 180] on div at bounding box center [936, 180] width 2 height 2
click at [898, 282] on span "Cancel invitation" at bounding box center [901, 285] width 66 height 10
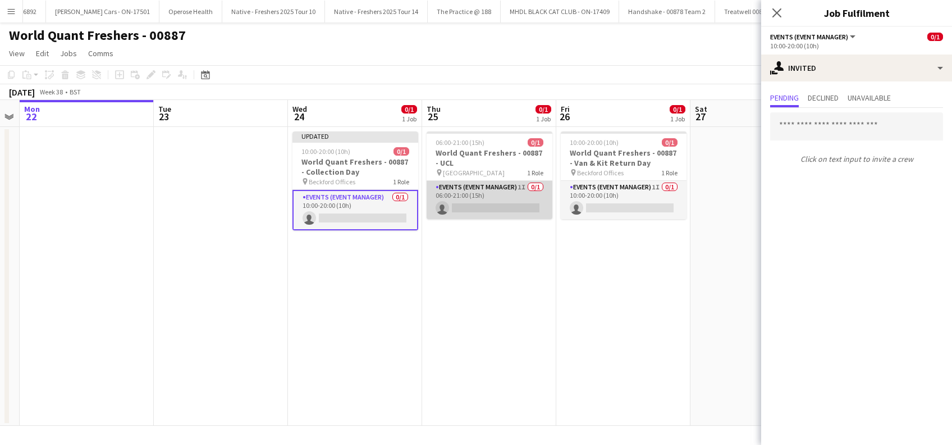
click at [511, 202] on app-card-role "Events (Event Manager) 1I 0/1 06:00-21:00 (15h) single-neutral-actions" at bounding box center [490, 200] width 126 height 38
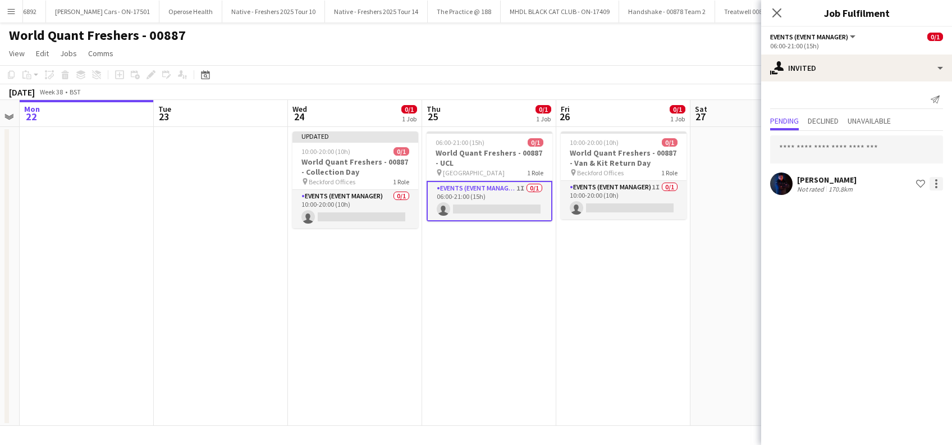
click at [940, 184] on div at bounding box center [936, 183] width 13 height 13
click at [890, 287] on span "Cancel invitation" at bounding box center [901, 285] width 66 height 10
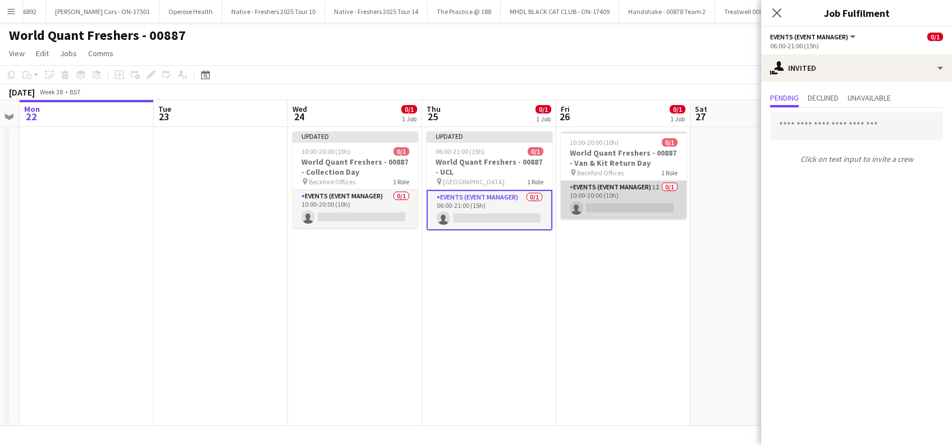
click at [666, 208] on app-card-role "Events (Event Manager) 1I 0/1 10:00-20:00 (10h) single-neutral-actions" at bounding box center [624, 200] width 126 height 38
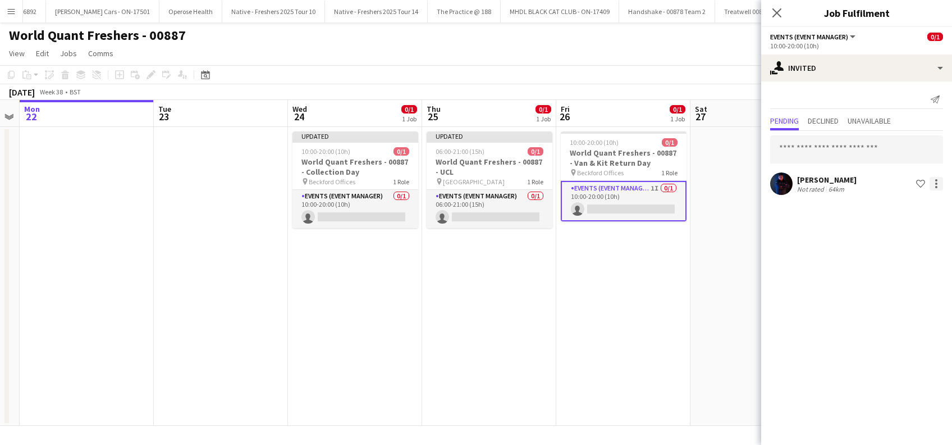
click at [938, 182] on div at bounding box center [936, 183] width 13 height 13
click at [889, 288] on span "Cancel invitation" at bounding box center [901, 285] width 66 height 10
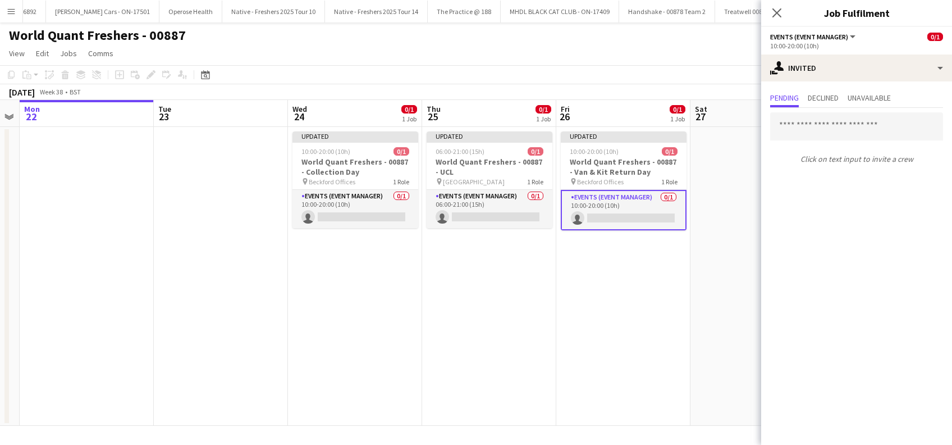
drag, startPoint x: 743, startPoint y: 282, endPoint x: 753, endPoint y: 274, distance: 12.8
click at [744, 282] on app-date-cell at bounding box center [757, 276] width 134 height 299
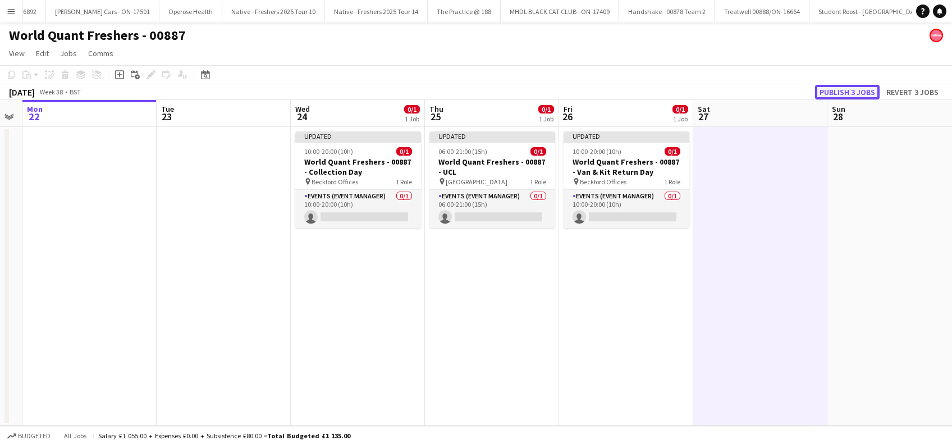
click at [835, 89] on button "Publish 3 jobs" at bounding box center [847, 92] width 65 height 15
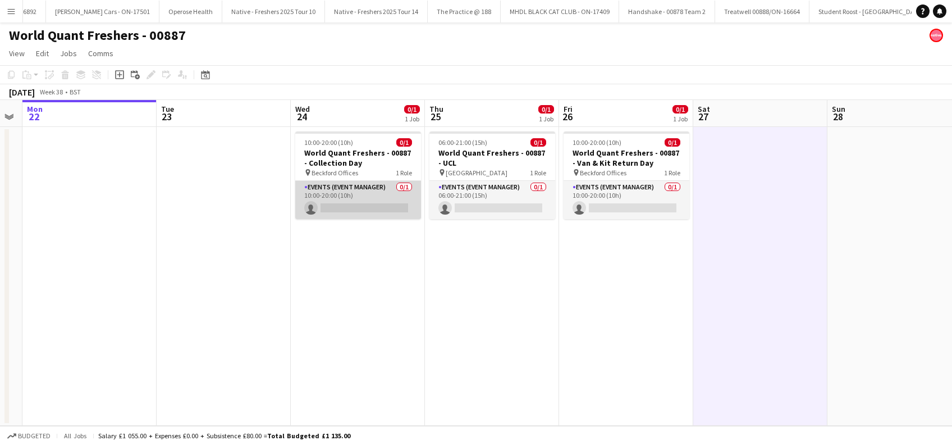
click at [367, 198] on app-card-role "Events (Event Manager) 0/1 10:00-20:00 (10h) single-neutral-actions" at bounding box center [358, 200] width 126 height 38
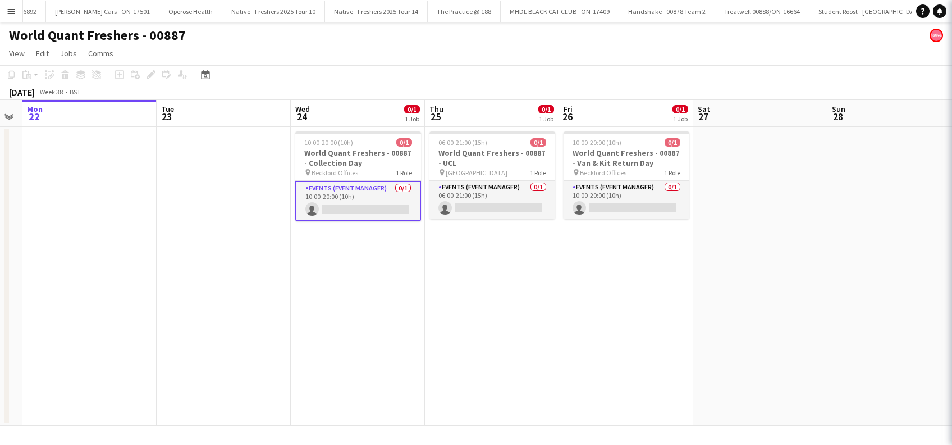
scroll to position [0, 381]
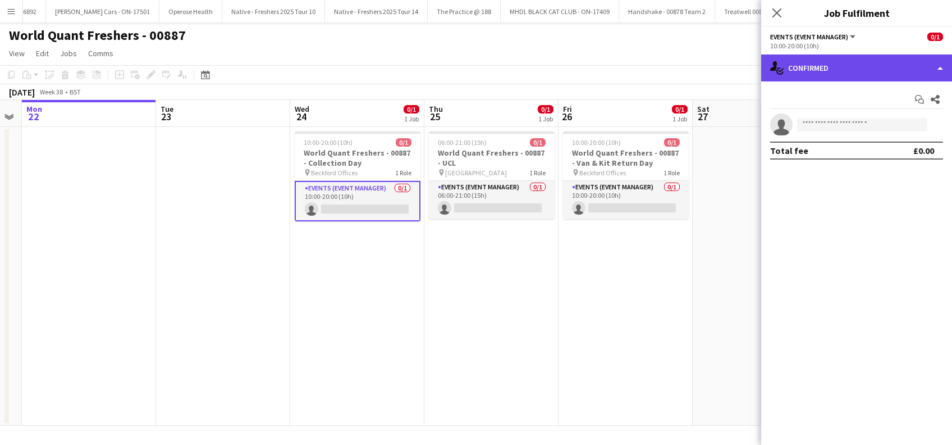
click at [883, 67] on div "single-neutral-actions-check-2 Confirmed" at bounding box center [856, 67] width 191 height 27
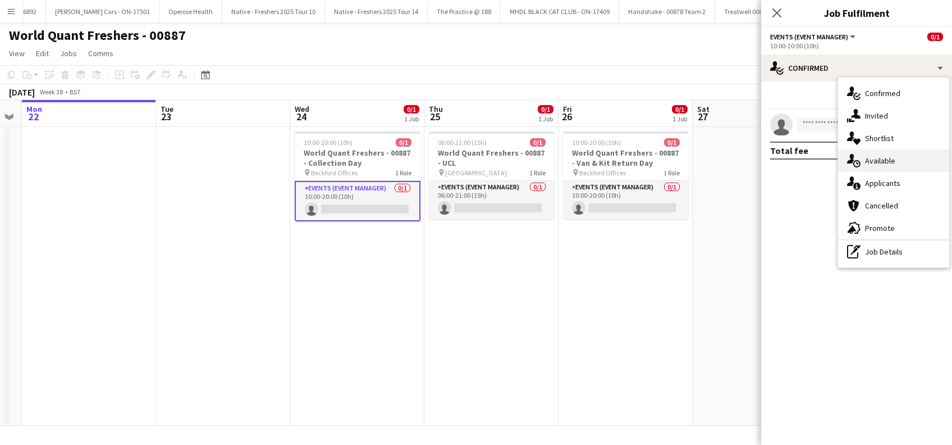
click at [874, 162] on span "Available" at bounding box center [880, 160] width 30 height 10
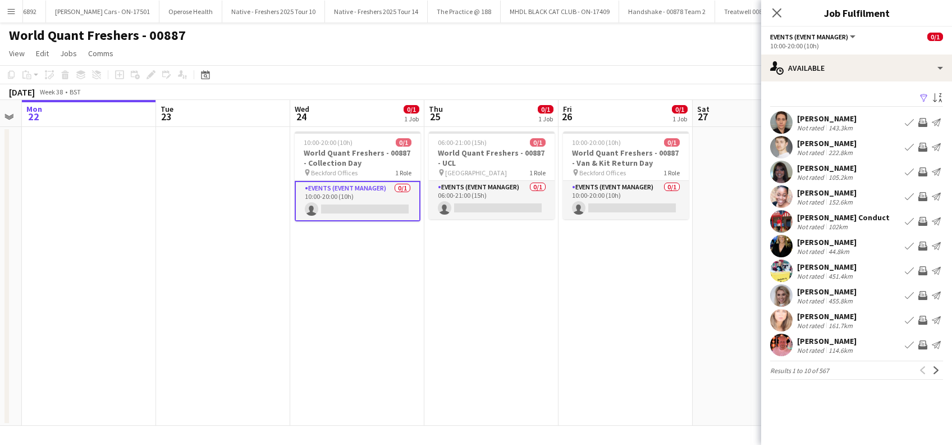
click at [924, 97] on app-icon "Filter" at bounding box center [923, 98] width 9 height 11
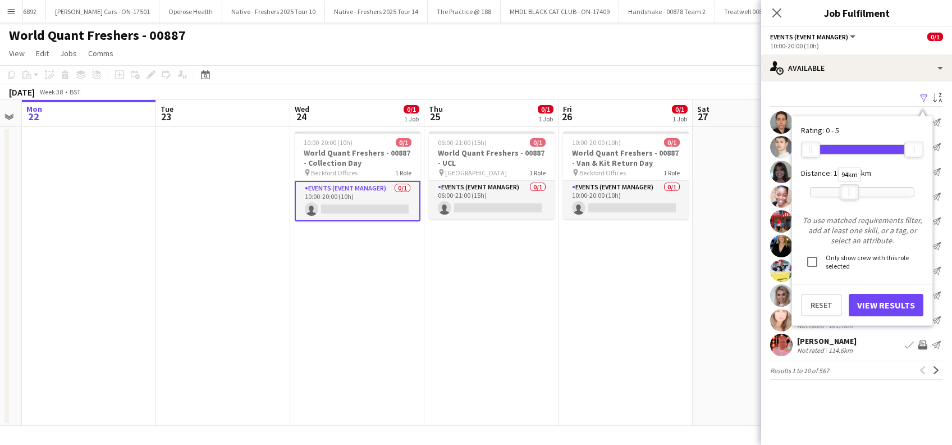
drag, startPoint x: 917, startPoint y: 192, endPoint x: 847, endPoint y: 198, distance: 69.9
click at [851, 192] on div at bounding box center [849, 192] width 18 height 15
click at [880, 305] on button "View Results" at bounding box center [886, 305] width 75 height 22
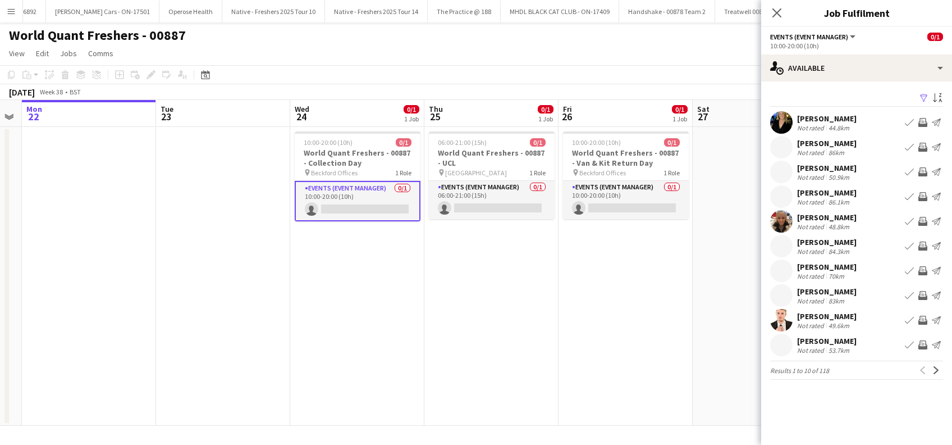
click at [826, 144] on div "[PERSON_NAME]" at bounding box center [826, 143] width 59 height 10
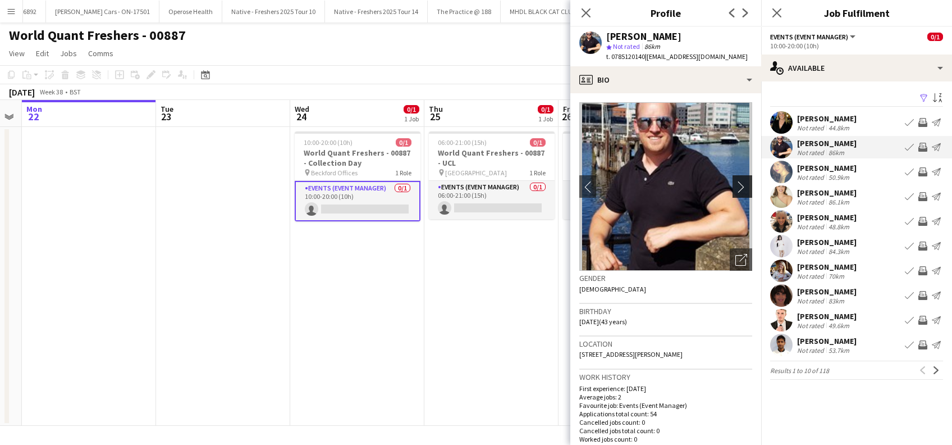
click at [736, 185] on app-icon "chevron-right" at bounding box center [743, 187] width 17 height 12
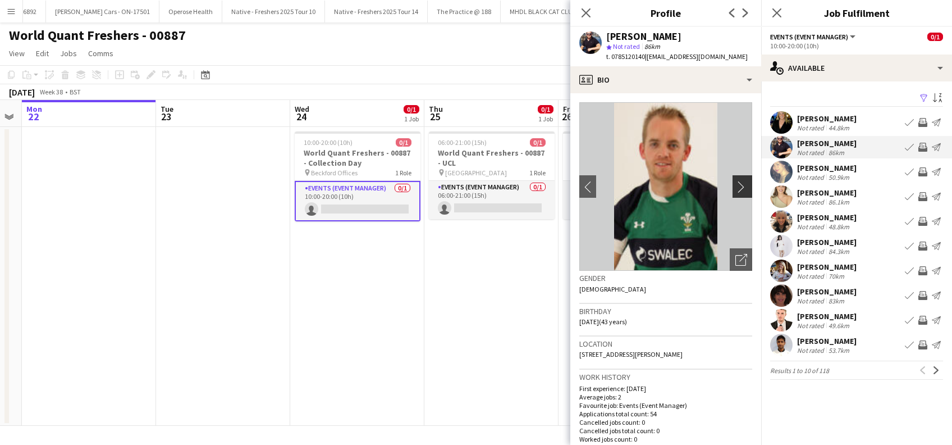
click at [735, 185] on app-icon "chevron-right" at bounding box center [743, 187] width 17 height 12
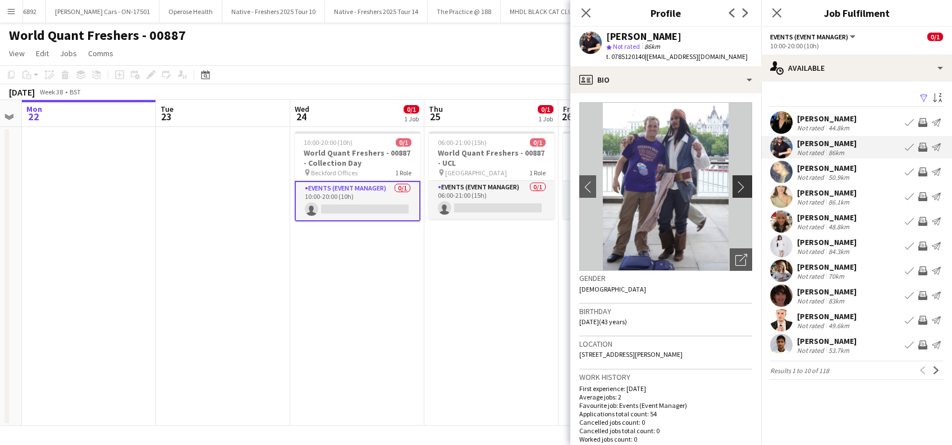
click at [735, 184] on app-icon "chevron-right" at bounding box center [743, 187] width 17 height 12
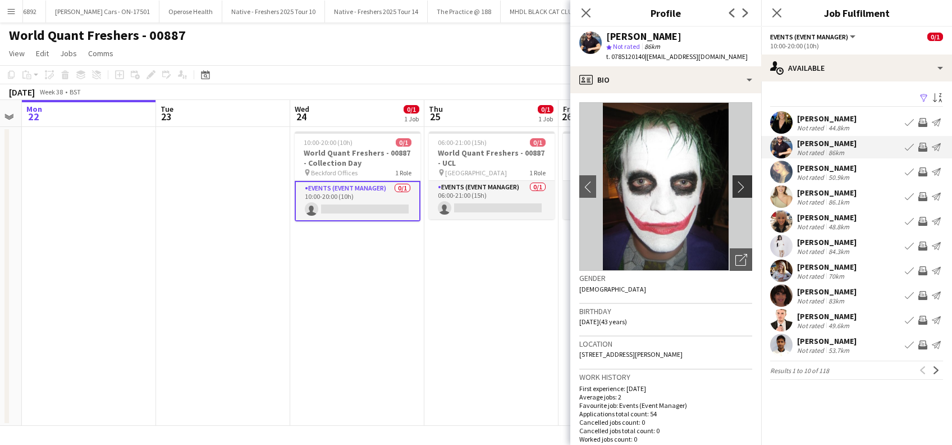
click at [735, 184] on app-icon "chevron-right" at bounding box center [743, 187] width 17 height 12
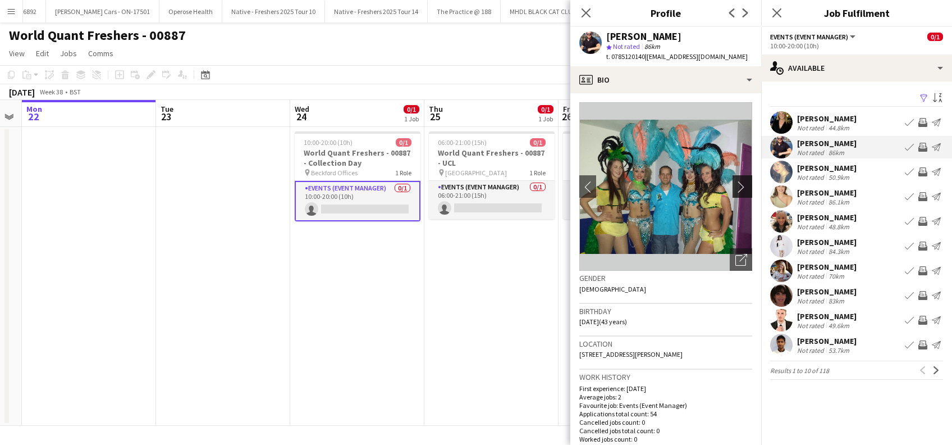
click at [735, 184] on app-icon "chevron-right" at bounding box center [743, 187] width 17 height 12
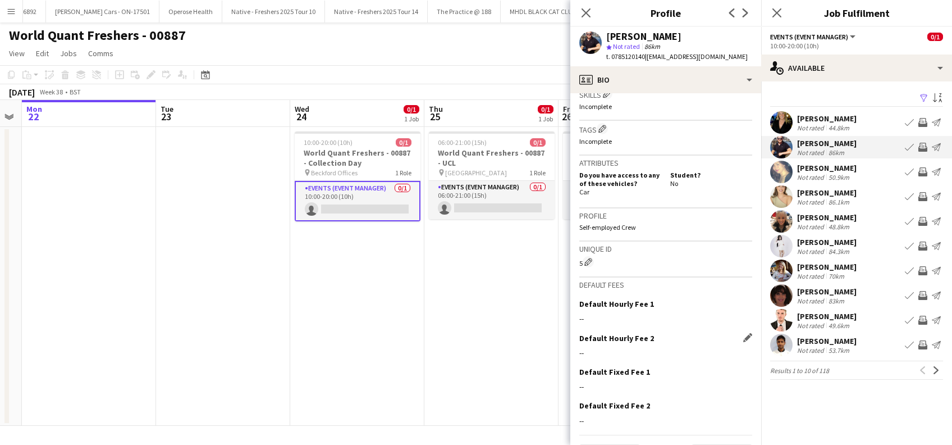
scroll to position [449, 0]
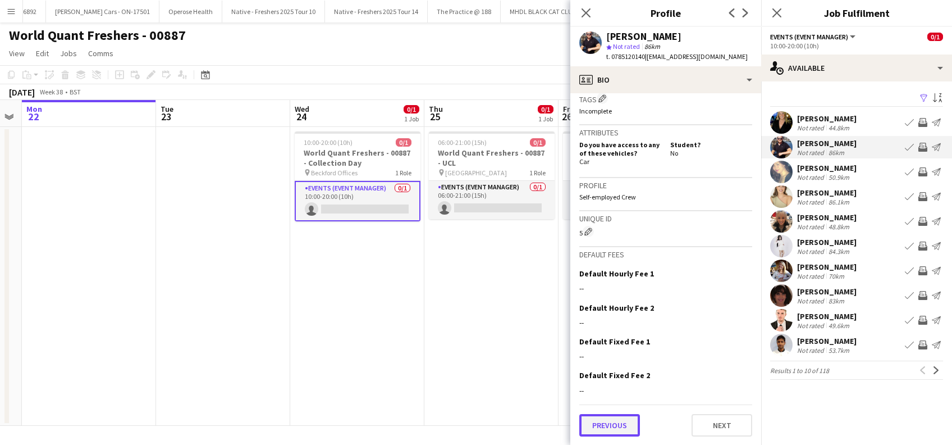
click at [619, 418] on button "Previous" at bounding box center [609, 425] width 61 height 22
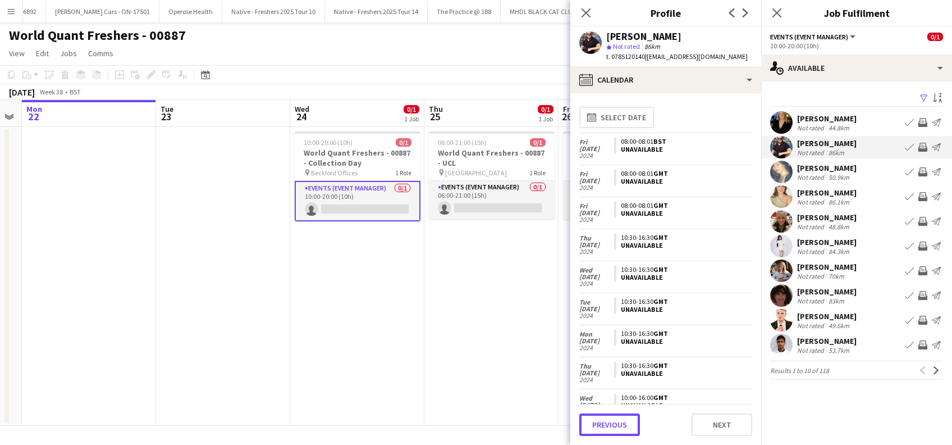
click at [606, 413] on div "Previous Next" at bounding box center [665, 420] width 173 height 32
click at [603, 422] on button "Previous" at bounding box center [609, 424] width 61 height 22
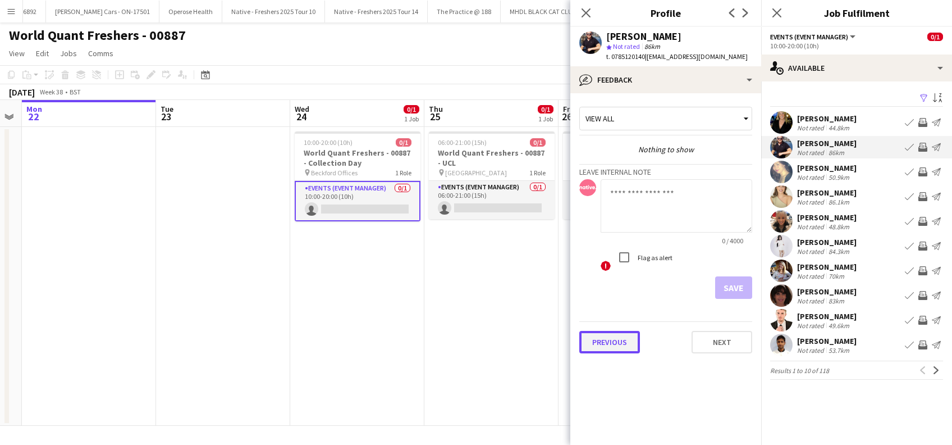
click at [607, 337] on button "Previous" at bounding box center [609, 342] width 61 height 22
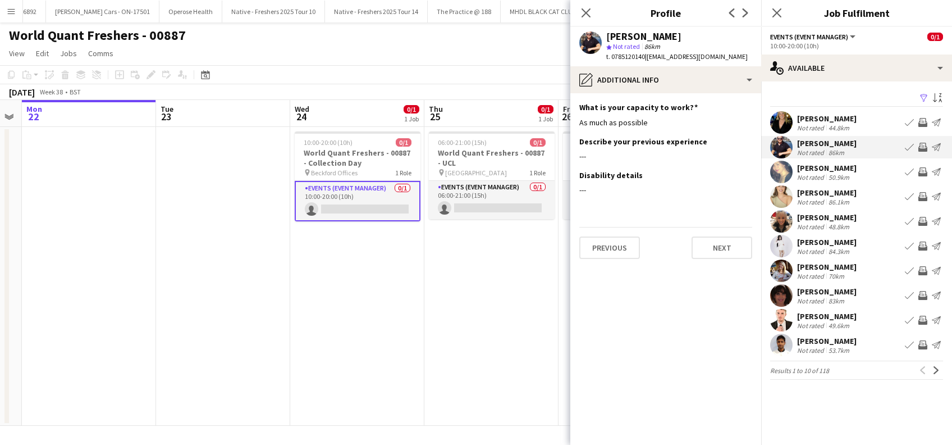
click at [841, 268] on div "[PERSON_NAME]" at bounding box center [826, 267] width 59 height 10
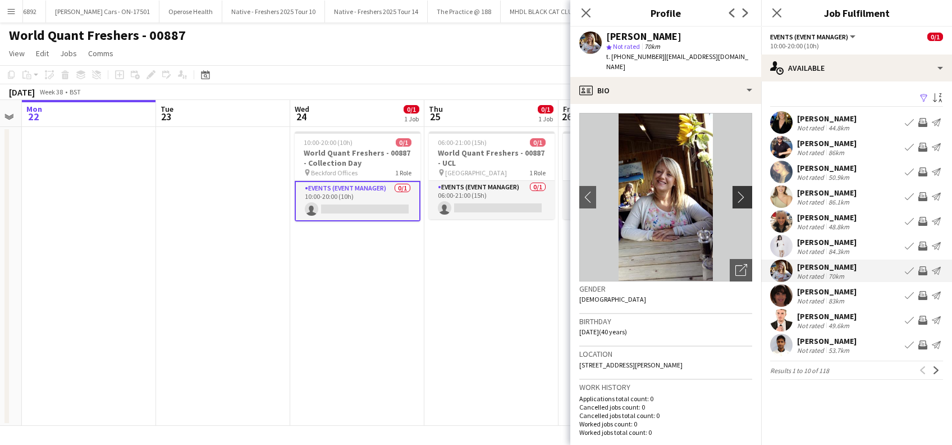
click at [737, 191] on app-icon "chevron-right" at bounding box center [743, 197] width 17 height 12
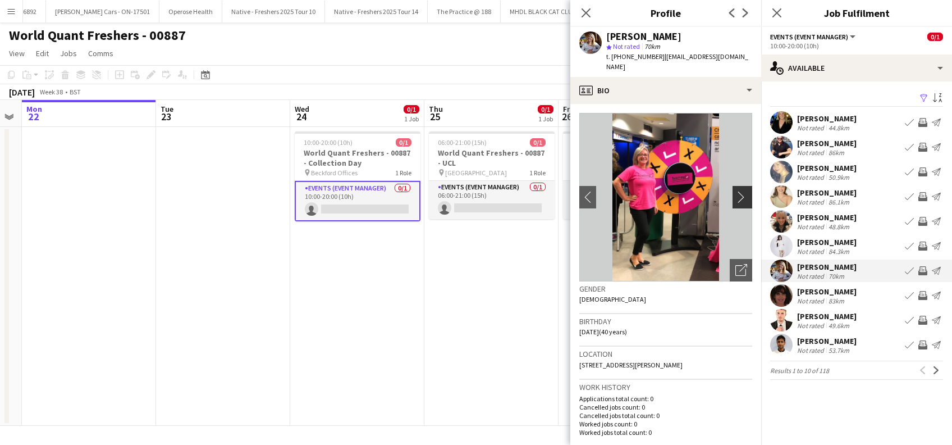
click at [735, 191] on app-icon "chevron-right" at bounding box center [743, 197] width 17 height 12
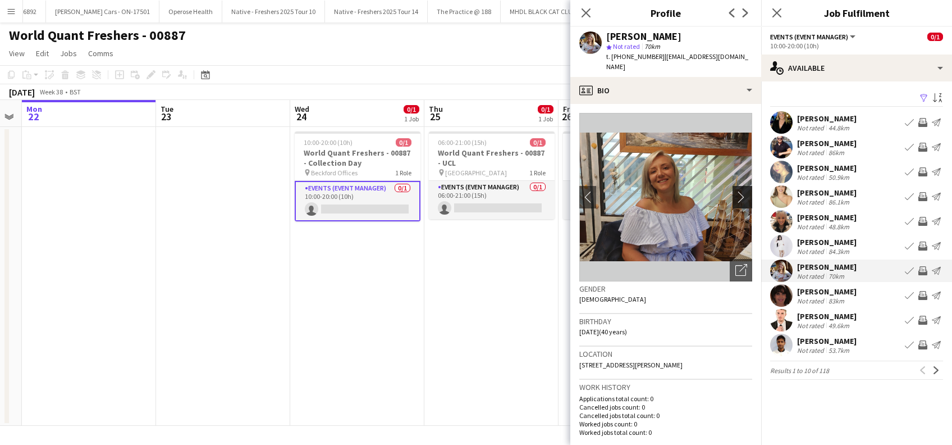
click at [735, 191] on app-icon "chevron-right" at bounding box center [743, 197] width 17 height 12
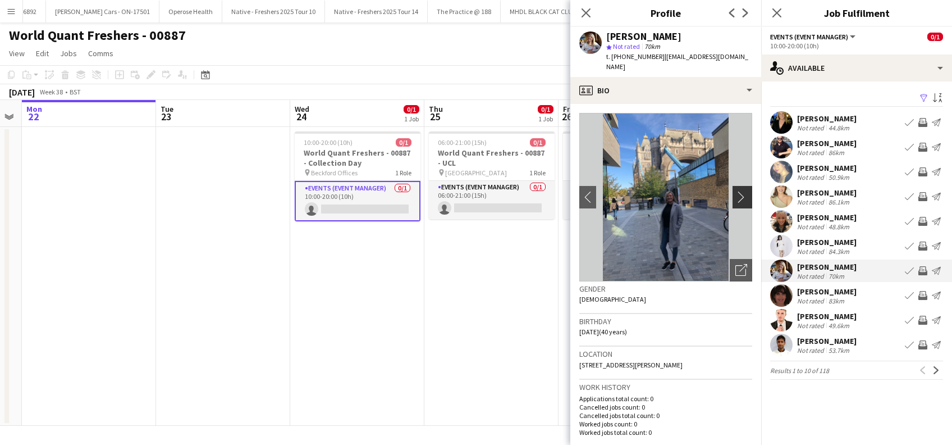
click at [735, 191] on app-icon "chevron-right" at bounding box center [743, 197] width 17 height 12
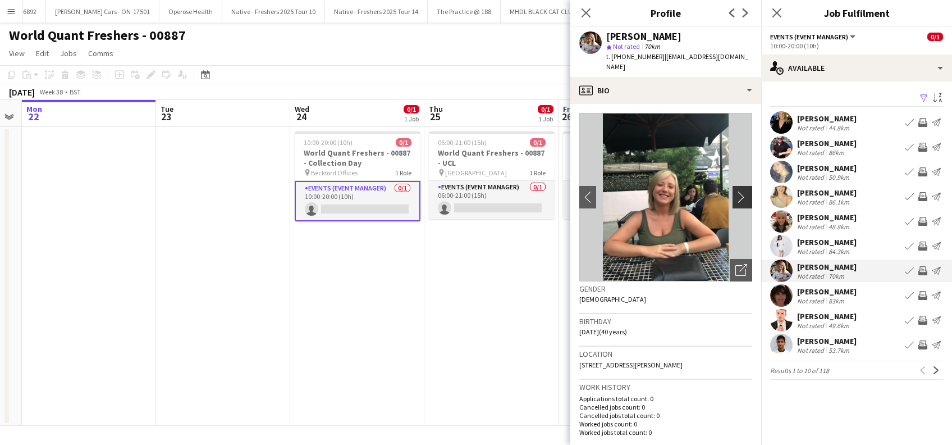
click at [735, 191] on app-icon "chevron-right" at bounding box center [743, 197] width 17 height 12
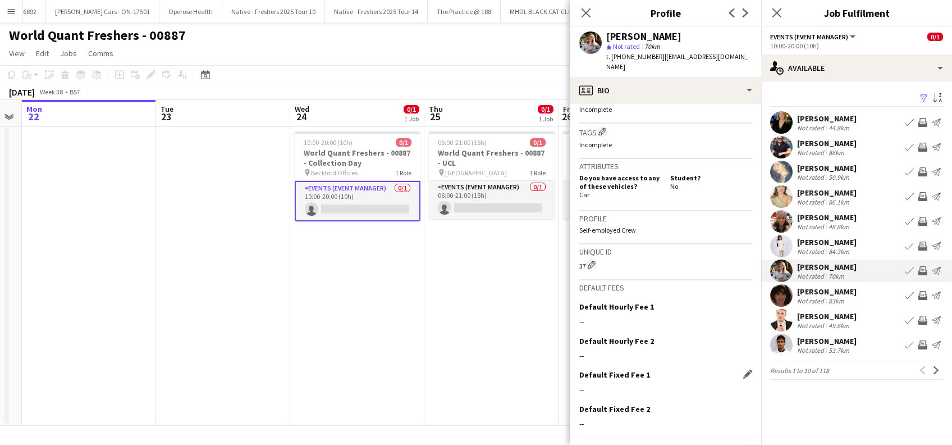
scroll to position [424, 0]
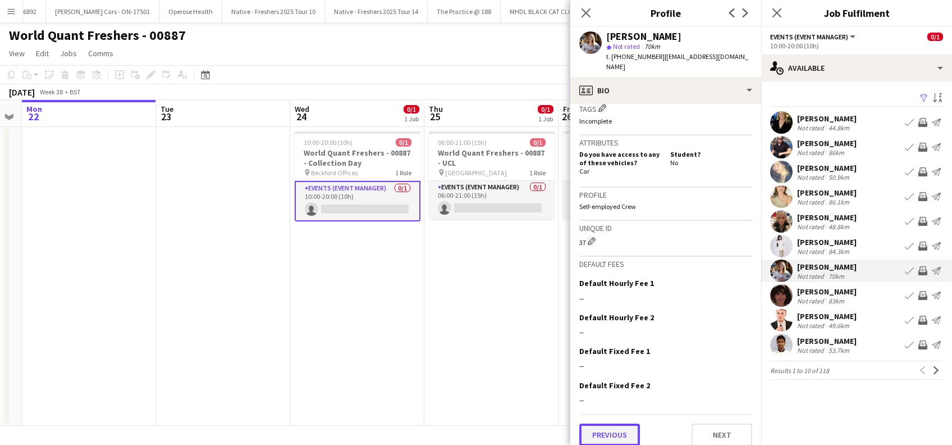
click at [605, 425] on button "Previous" at bounding box center [609, 434] width 61 height 22
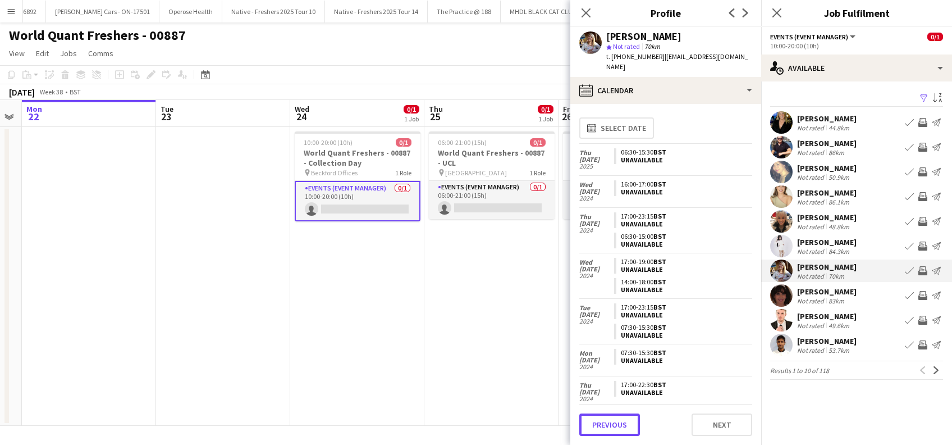
click at [605, 425] on button "Previous" at bounding box center [609, 424] width 61 height 22
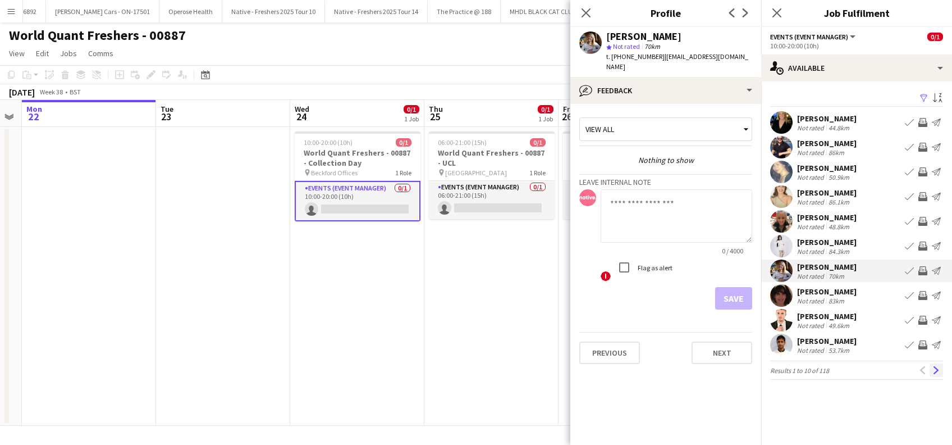
click at [938, 367] on app-icon "Next" at bounding box center [936, 370] width 8 height 8
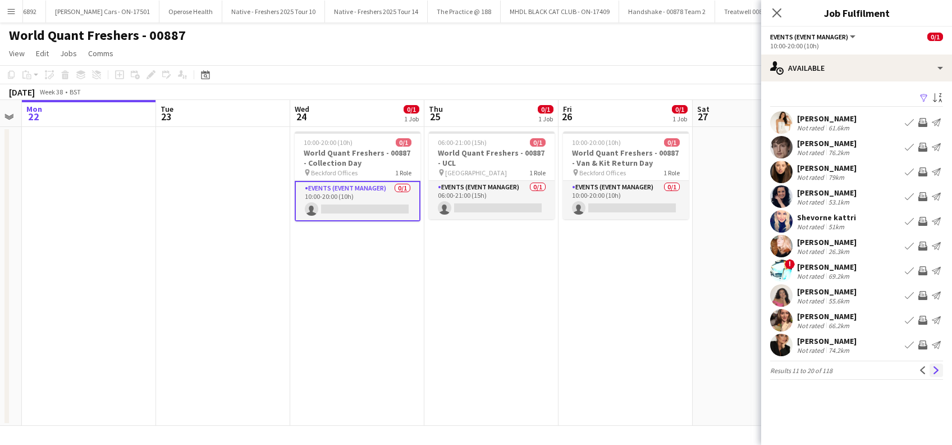
click at [937, 368] on app-icon "Next" at bounding box center [936, 370] width 8 height 8
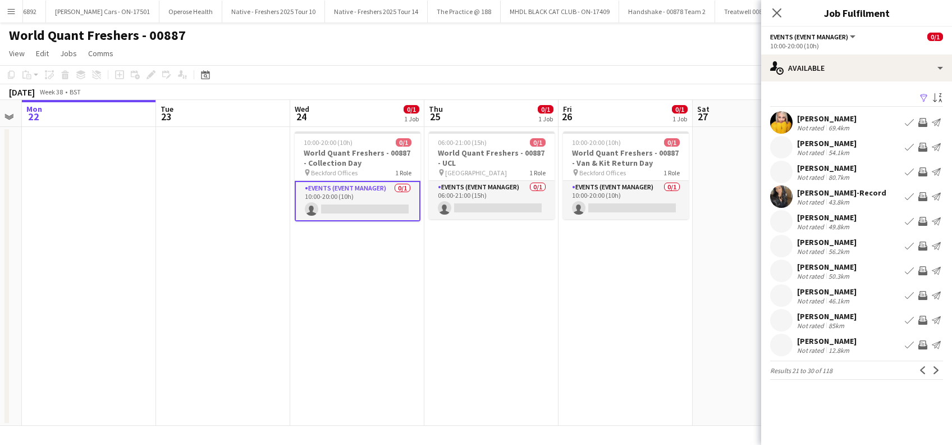
click at [813, 116] on div "[PERSON_NAME]" at bounding box center [826, 118] width 59 height 10
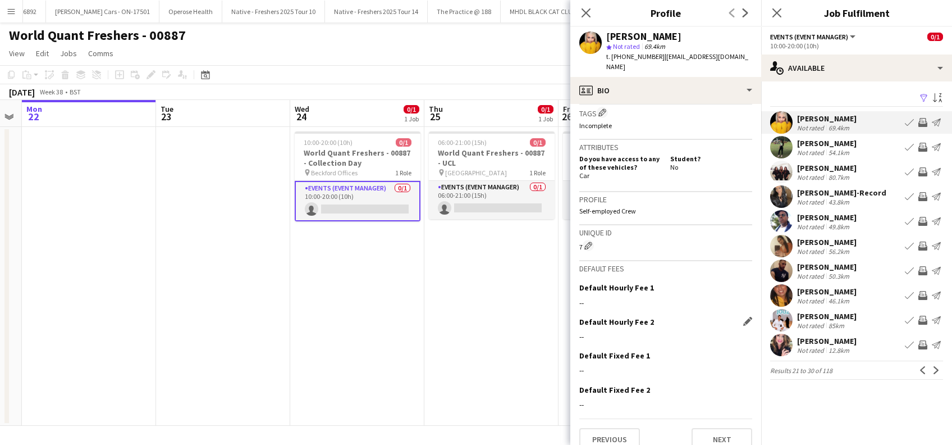
scroll to position [449, 0]
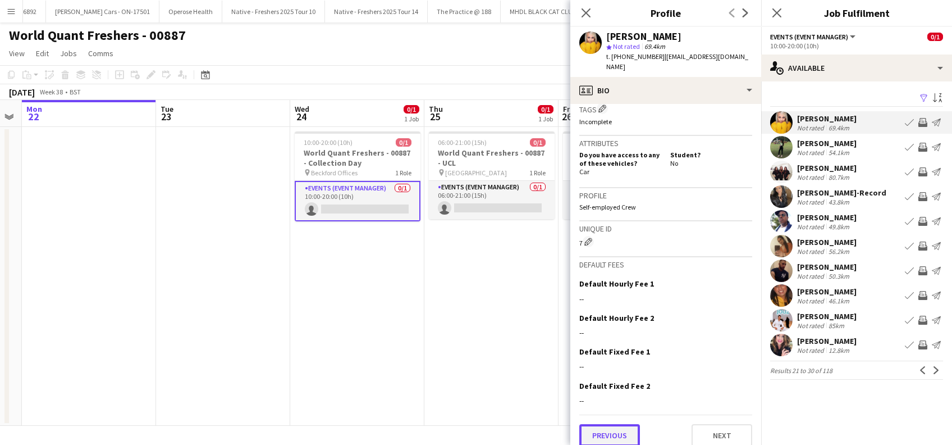
click at [594, 424] on button "Previous" at bounding box center [609, 435] width 61 height 22
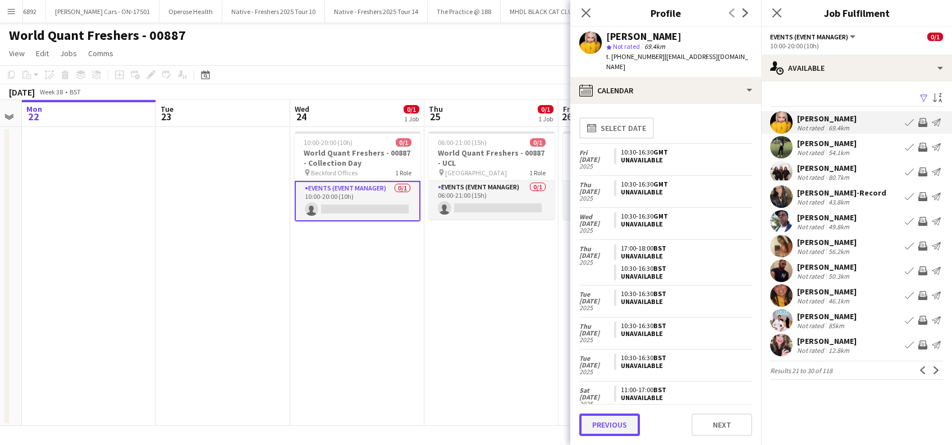
click at [609, 418] on button "Previous" at bounding box center [609, 424] width 61 height 22
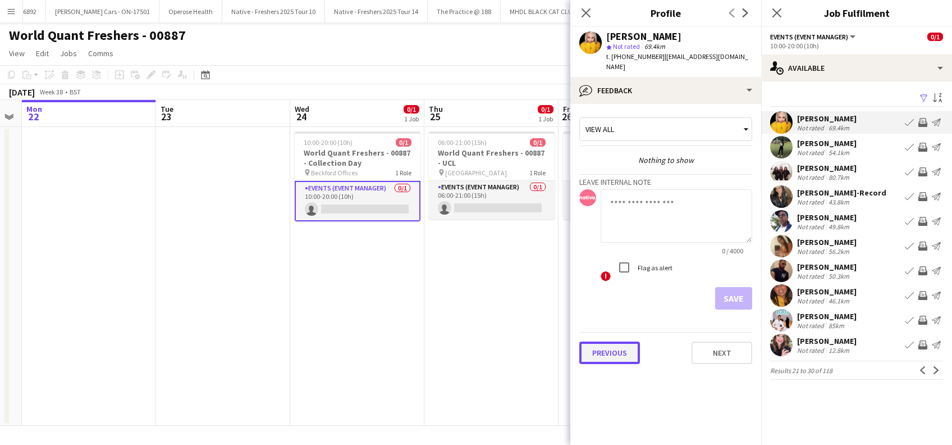
click at [611, 341] on button "Previous" at bounding box center [609, 352] width 61 height 22
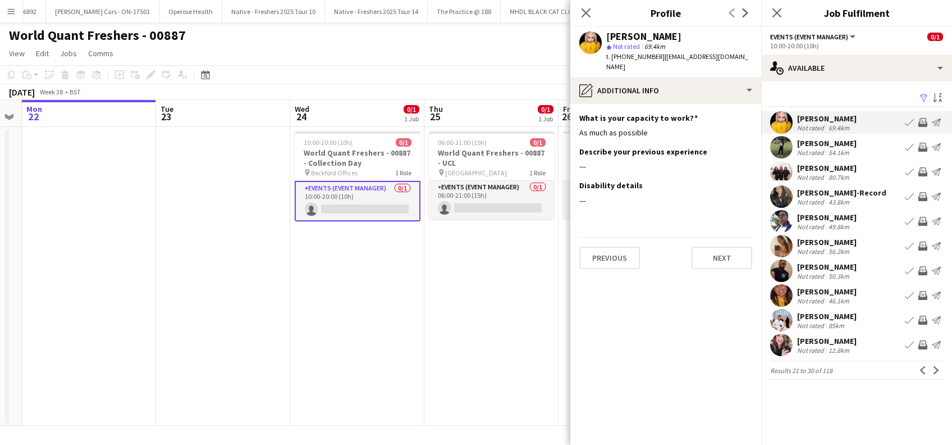
click at [602, 273] on app-section-data-types "What is your capacity to work? Edit this field As much as possible Describe you…" at bounding box center [665, 274] width 191 height 341
click at [605, 253] on button "Previous" at bounding box center [609, 257] width 61 height 22
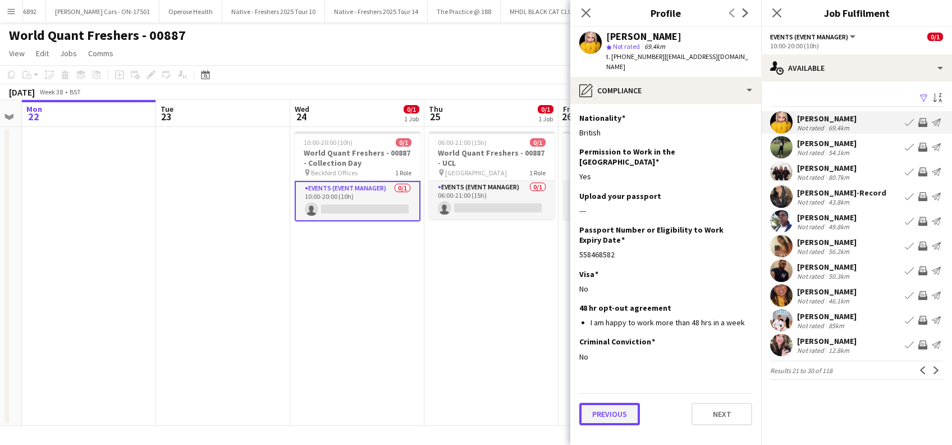
click at [620, 402] on button "Previous" at bounding box center [609, 413] width 61 height 22
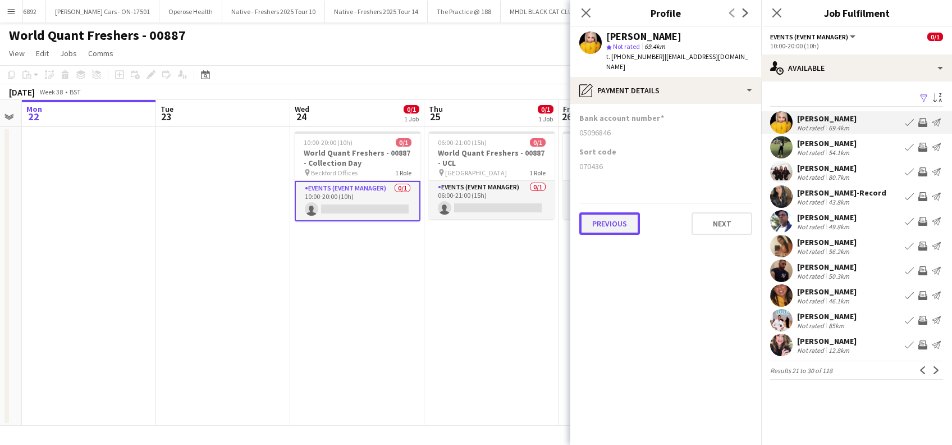
click at [613, 212] on button "Previous" at bounding box center [609, 223] width 61 height 22
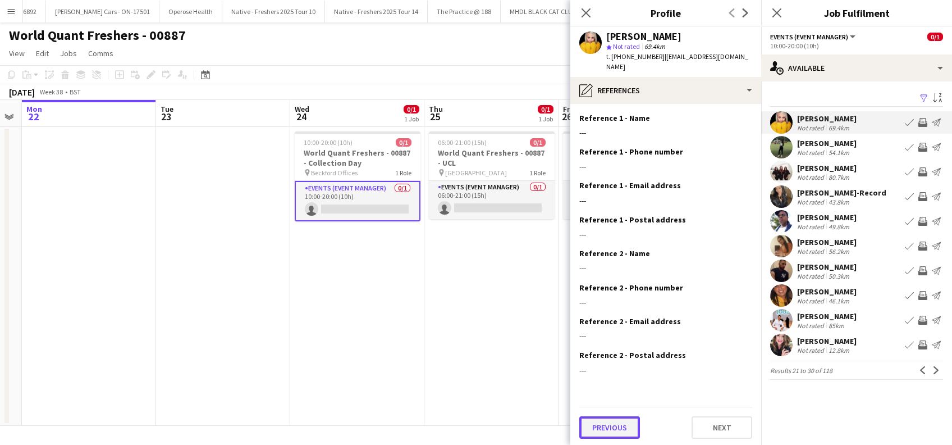
click at [612, 416] on button "Previous" at bounding box center [609, 427] width 61 height 22
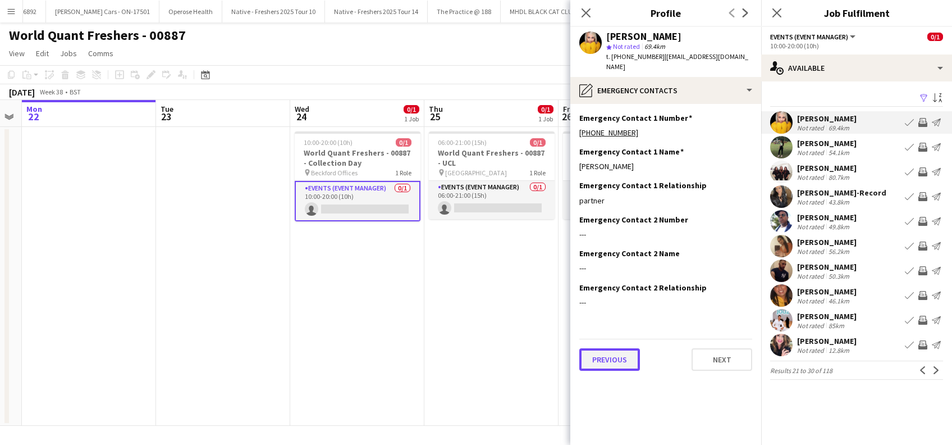
click at [605, 348] on button "Previous" at bounding box center [609, 359] width 61 height 22
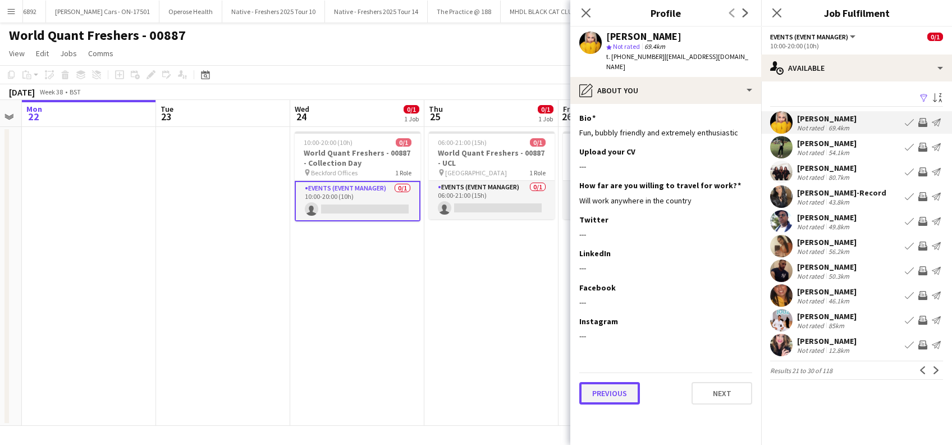
click at [610, 388] on button "Previous" at bounding box center [609, 393] width 61 height 22
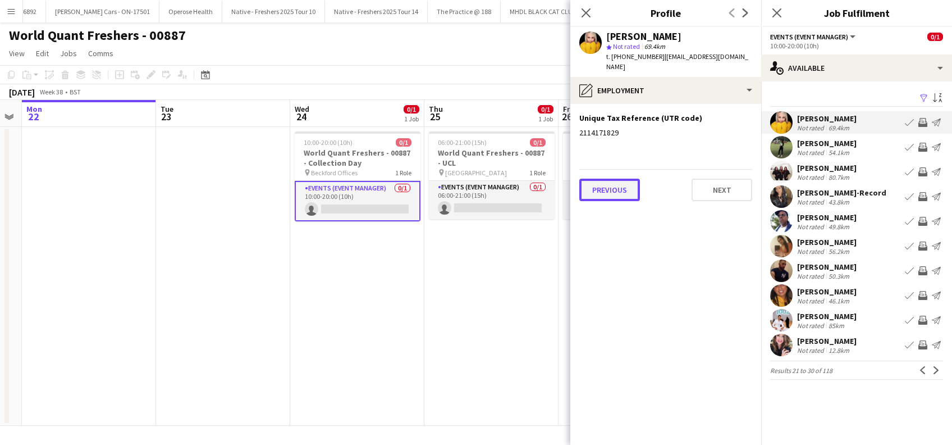
click at [613, 183] on button "Previous" at bounding box center [609, 189] width 61 height 22
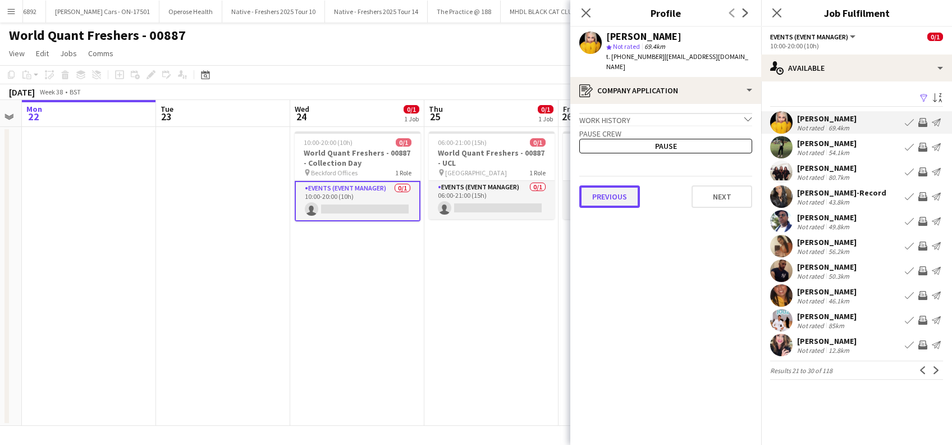
click at [611, 185] on button "Previous" at bounding box center [609, 196] width 61 height 22
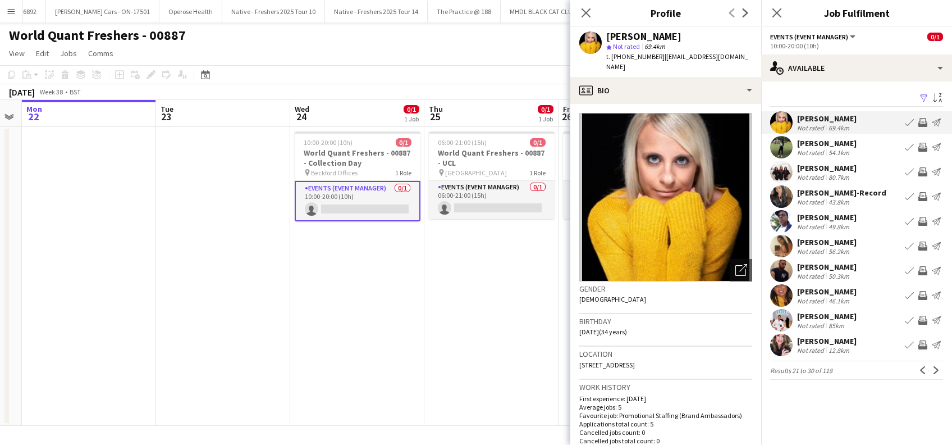
click at [850, 189] on div "[PERSON_NAME]-Record" at bounding box center [841, 192] width 89 height 10
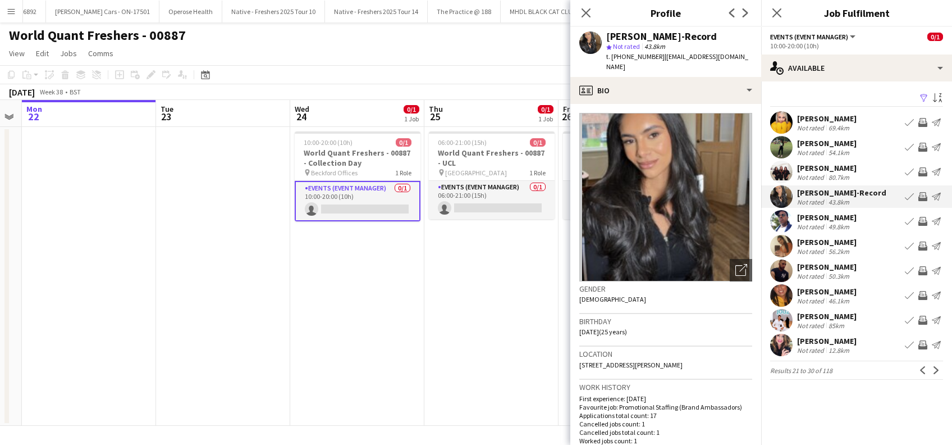
click at [853, 166] on div "[PERSON_NAME]" at bounding box center [826, 168] width 59 height 10
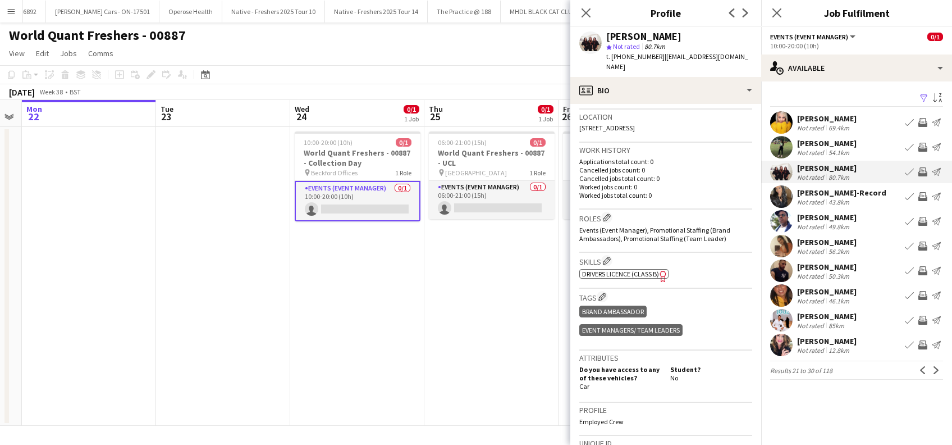
scroll to position [299, 0]
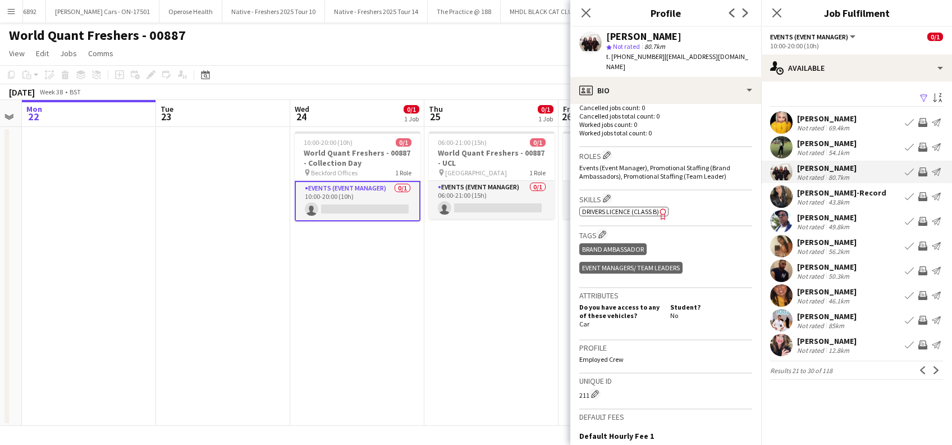
click at [854, 195] on div "[PERSON_NAME]-Record" at bounding box center [841, 192] width 89 height 10
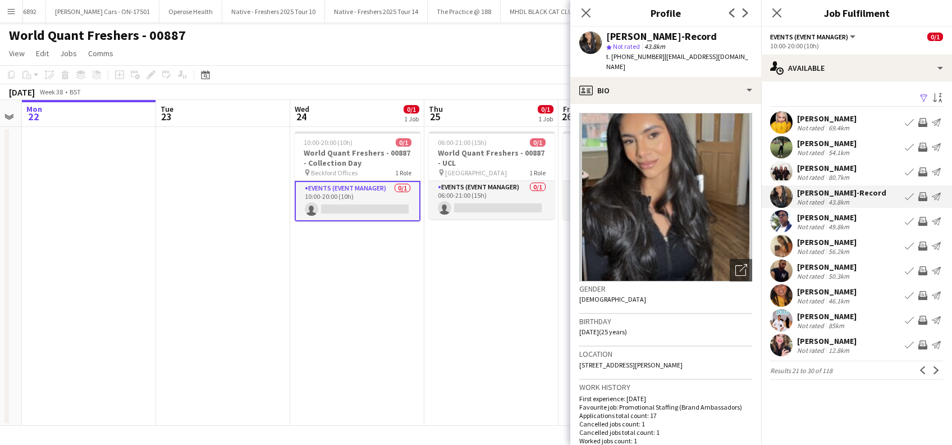
click at [828, 217] on div "[PERSON_NAME]" at bounding box center [826, 217] width 59 height 10
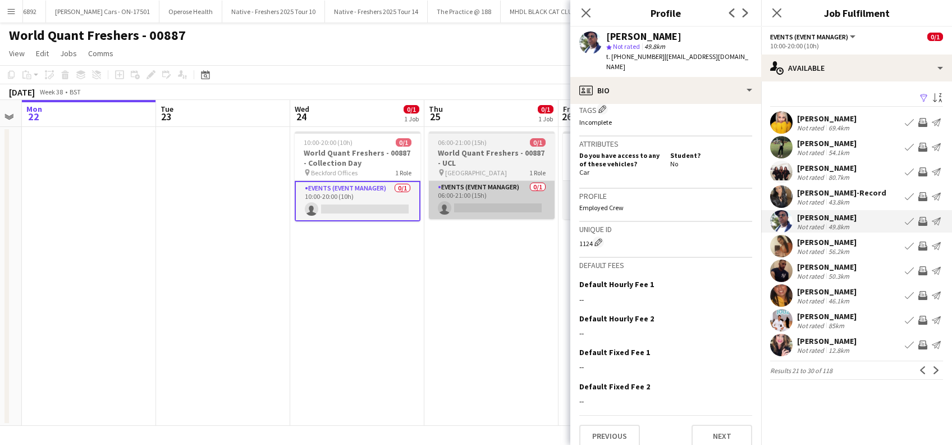
scroll to position [459, 0]
click at [458, 158] on h3 "World Quant Freshers - 00887 - UCL" at bounding box center [492, 158] width 126 height 20
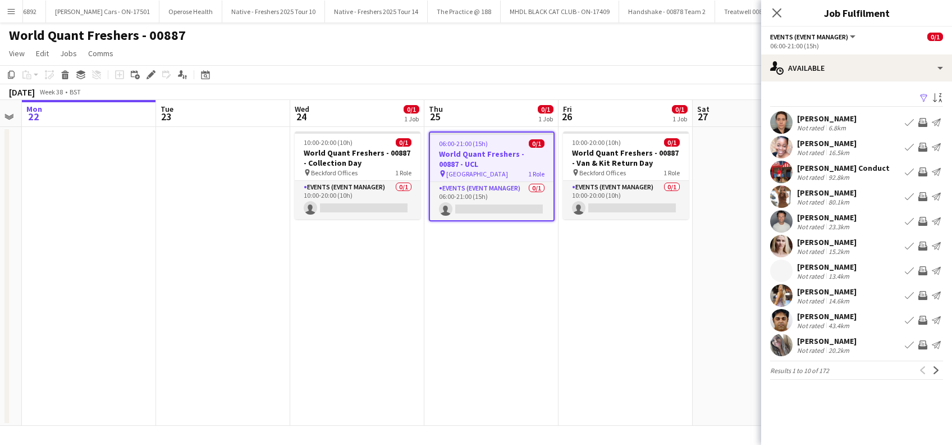
click at [452, 157] on h3 "World Quant Freshers - 00887 - UCL" at bounding box center [491, 159] width 123 height 20
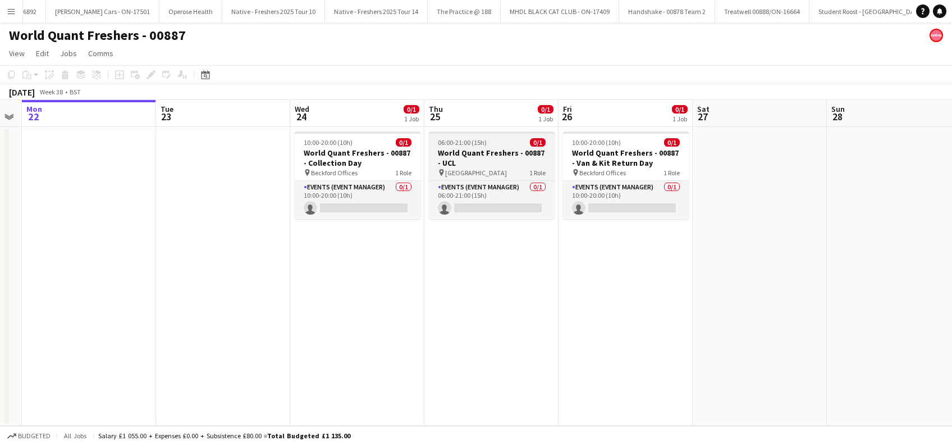
click at [452, 157] on h3 "World Quant Freshers - 00887 - UCL" at bounding box center [492, 158] width 126 height 20
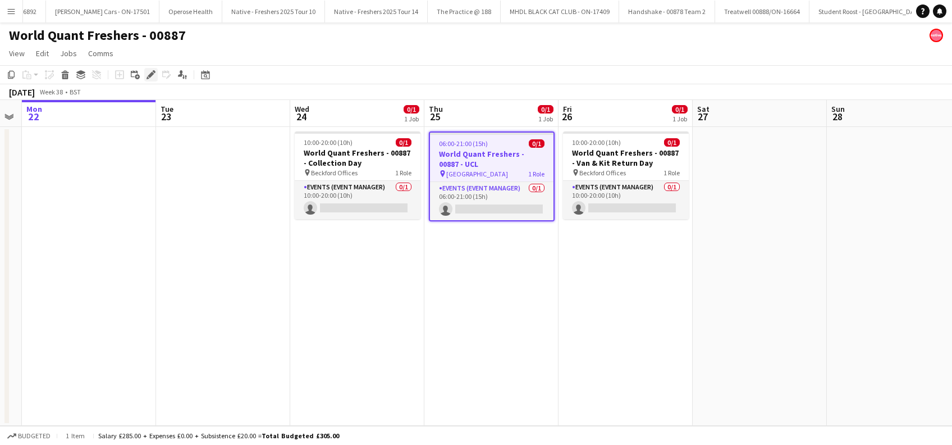
click at [151, 78] on icon "Edit" at bounding box center [150, 74] width 9 height 9
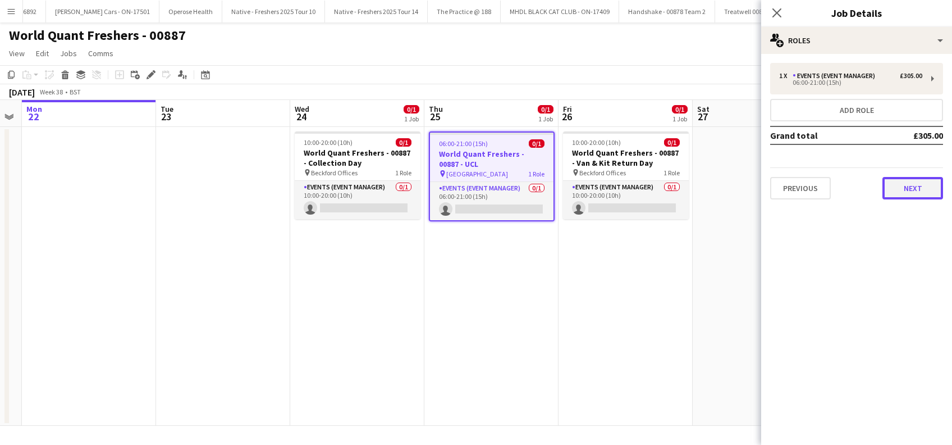
click at [909, 190] on button "Next" at bounding box center [912, 188] width 61 height 22
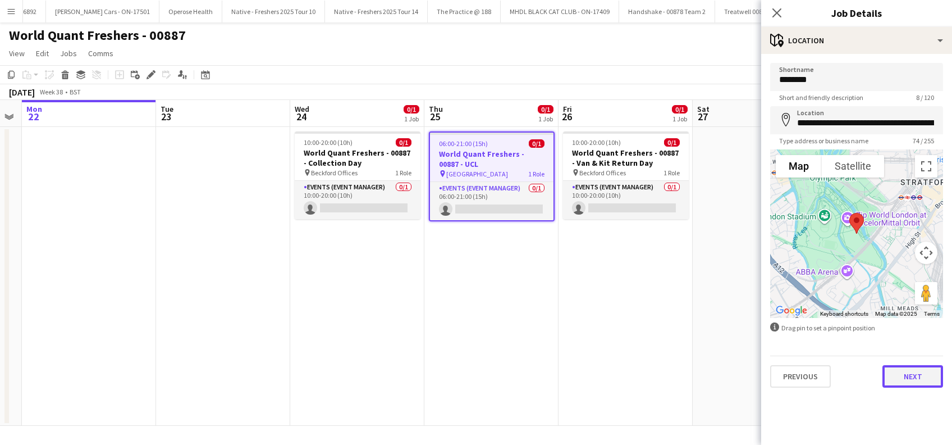
click at [919, 377] on button "Next" at bounding box center [912, 376] width 61 height 22
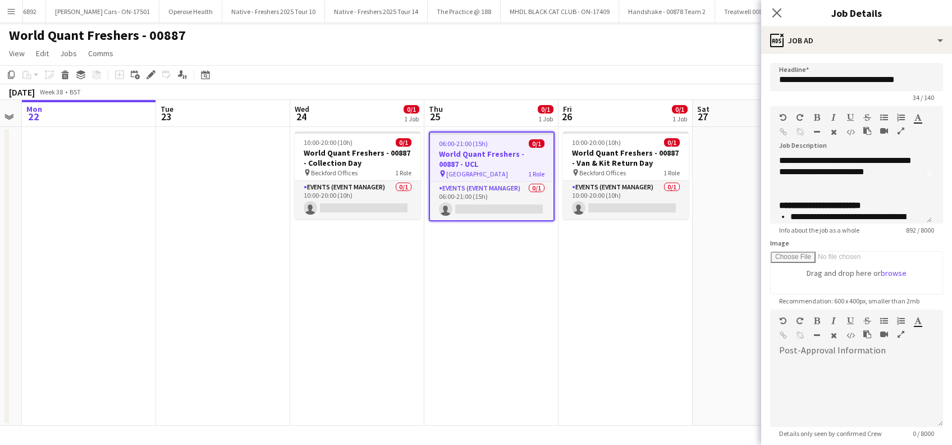
scroll to position [0, 0]
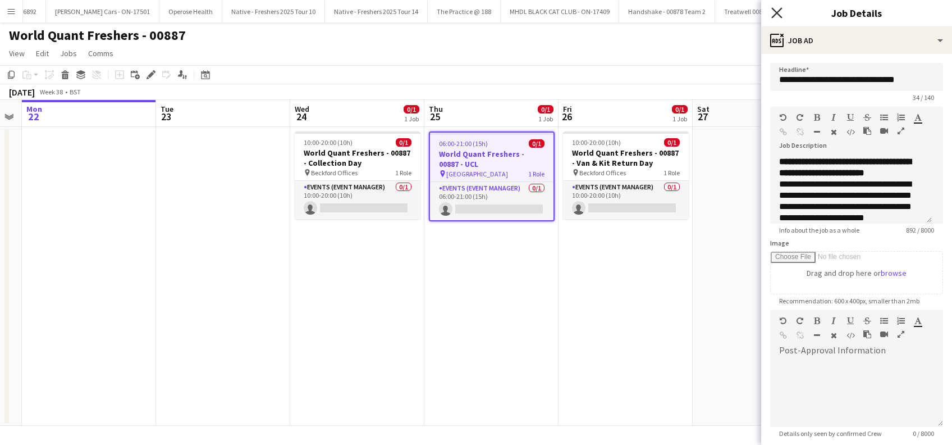
click at [777, 13] on icon at bounding box center [776, 12] width 11 height 11
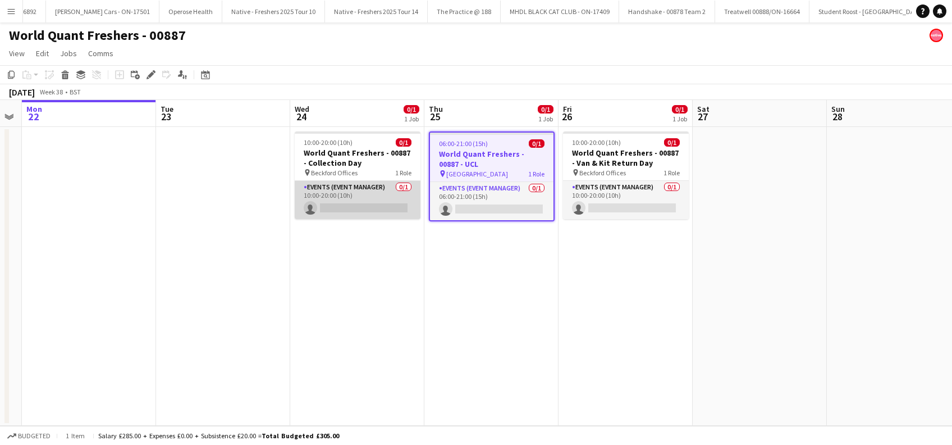
click at [388, 204] on app-card-role "Events (Event Manager) 0/1 10:00-20:00 (10h) single-neutral-actions" at bounding box center [358, 200] width 126 height 38
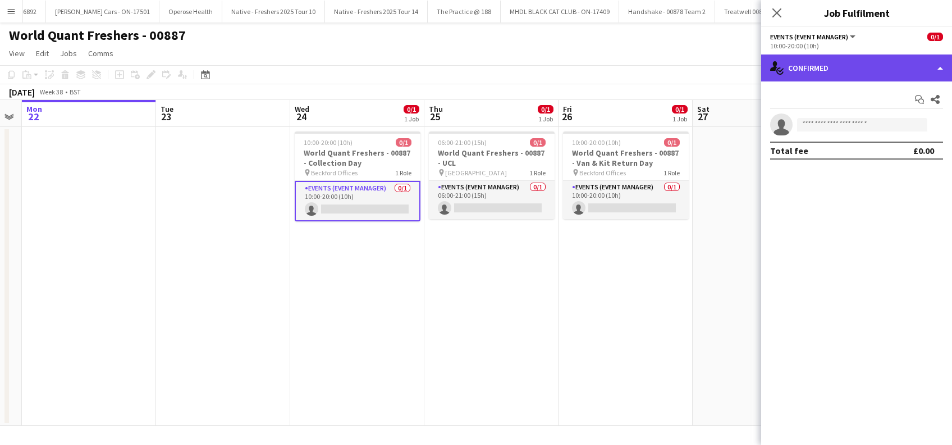
click at [849, 71] on div "single-neutral-actions-check-2 Confirmed" at bounding box center [856, 67] width 191 height 27
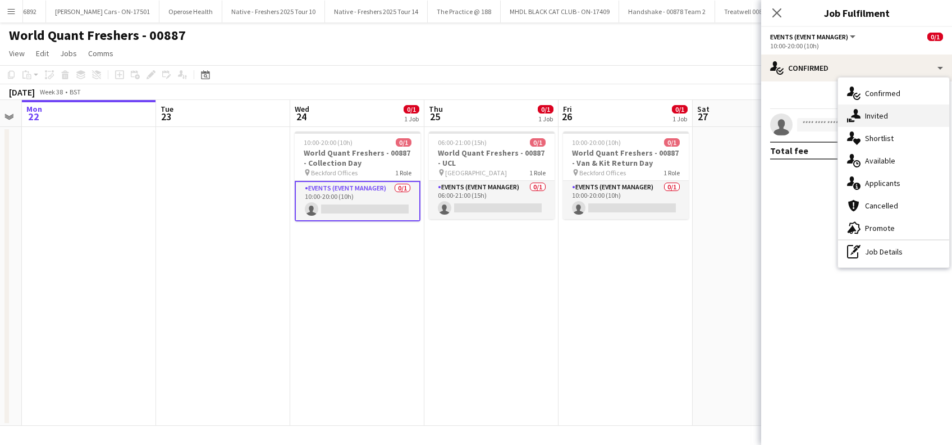
click at [878, 116] on span "Invited" at bounding box center [876, 116] width 23 height 10
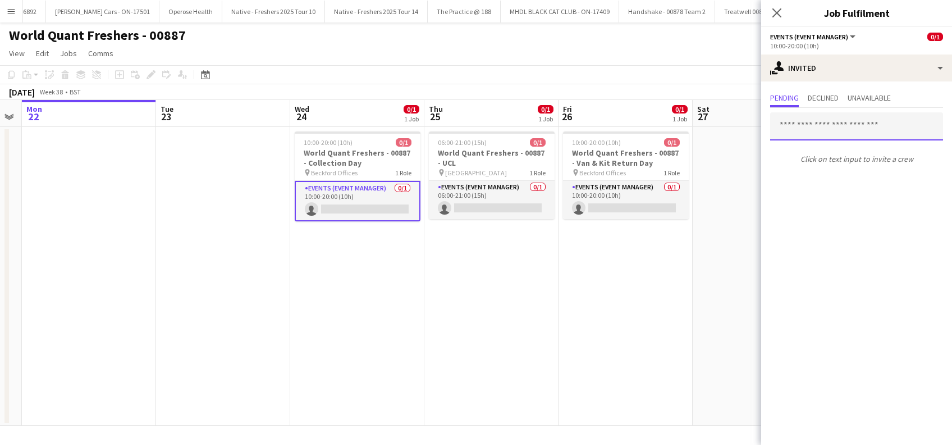
click at [802, 130] on input "text" at bounding box center [856, 126] width 173 height 28
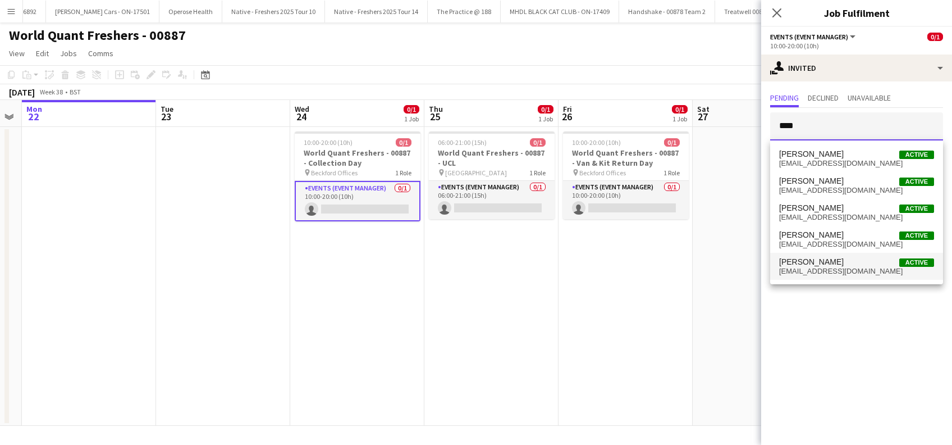
type input "****"
click at [804, 267] on span "[EMAIL_ADDRESS][DOMAIN_NAME]" at bounding box center [856, 271] width 155 height 9
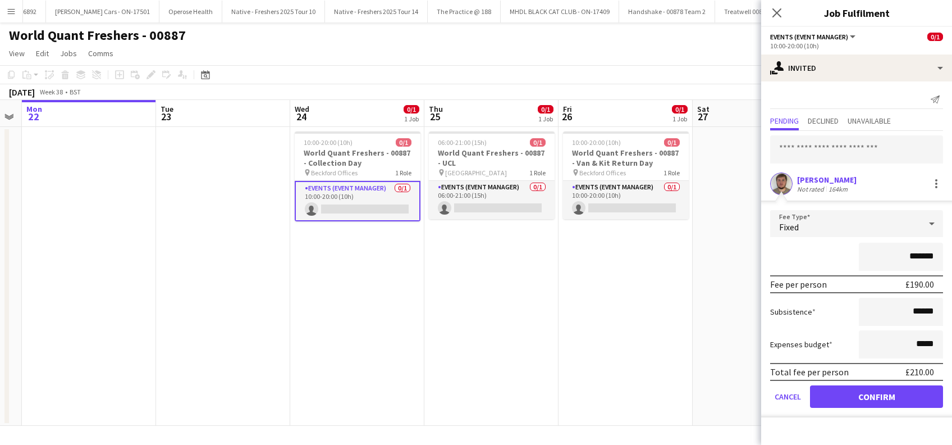
click at [831, 178] on div "[PERSON_NAME]" at bounding box center [826, 180] width 59 height 10
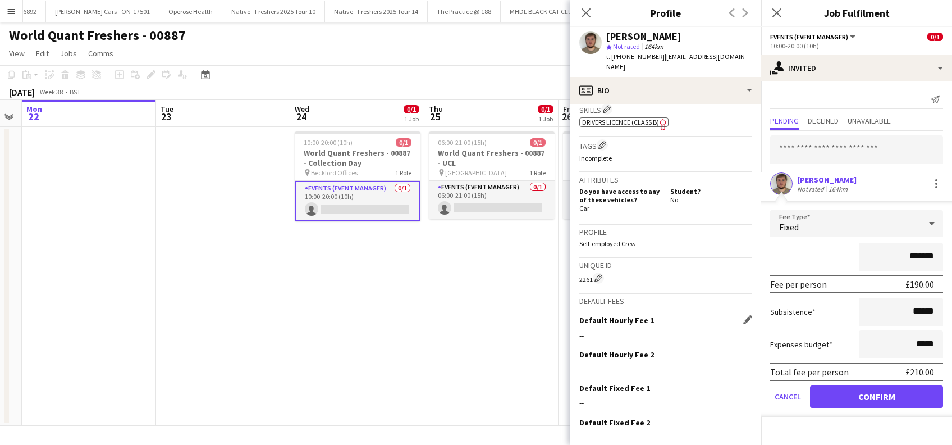
scroll to position [468, 0]
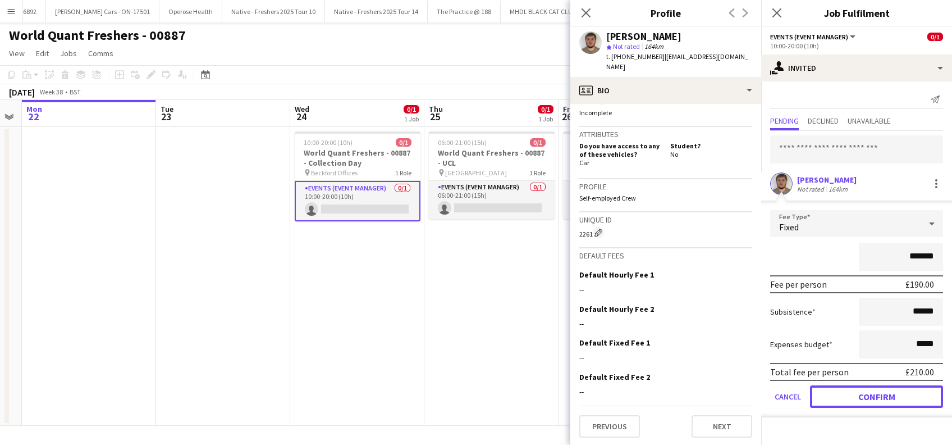
click at [854, 399] on button "Confirm" at bounding box center [876, 396] width 133 height 22
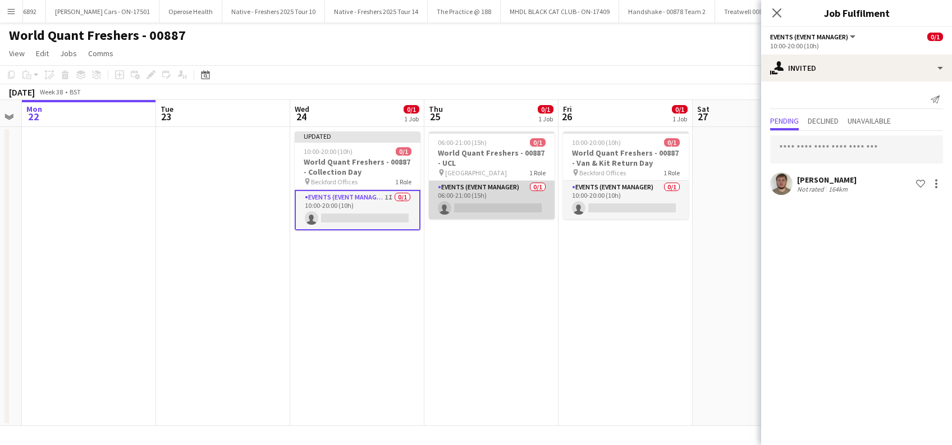
click at [526, 205] on app-card-role "Events (Event Manager) 0/1 06:00-21:00 (15h) single-neutral-actions" at bounding box center [492, 200] width 126 height 38
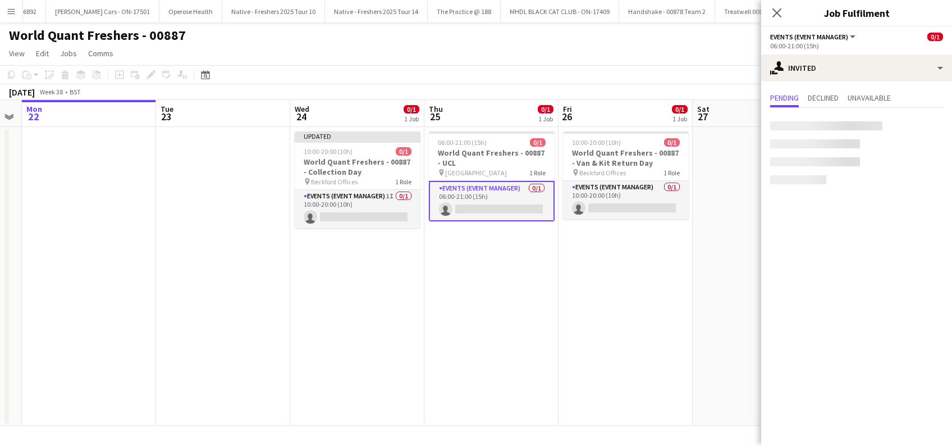
scroll to position [0, 380]
click at [807, 117] on input "text" at bounding box center [856, 126] width 173 height 28
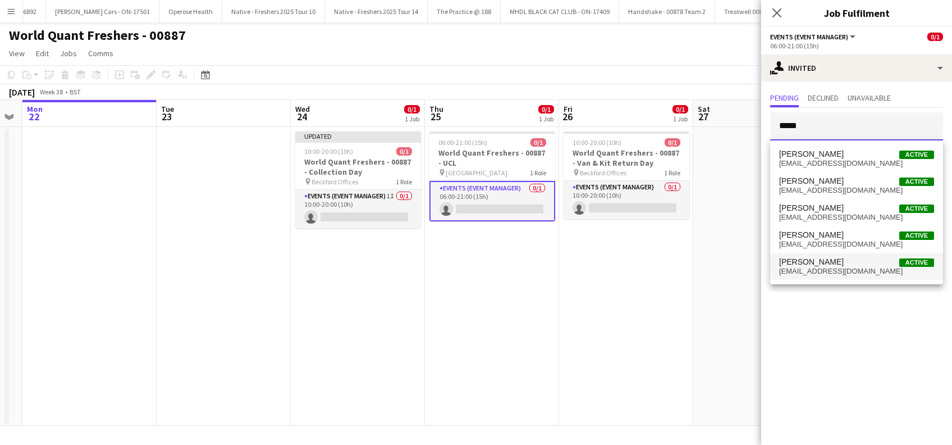
type input "****"
click at [791, 264] on span "[PERSON_NAME]" at bounding box center [811, 262] width 65 height 10
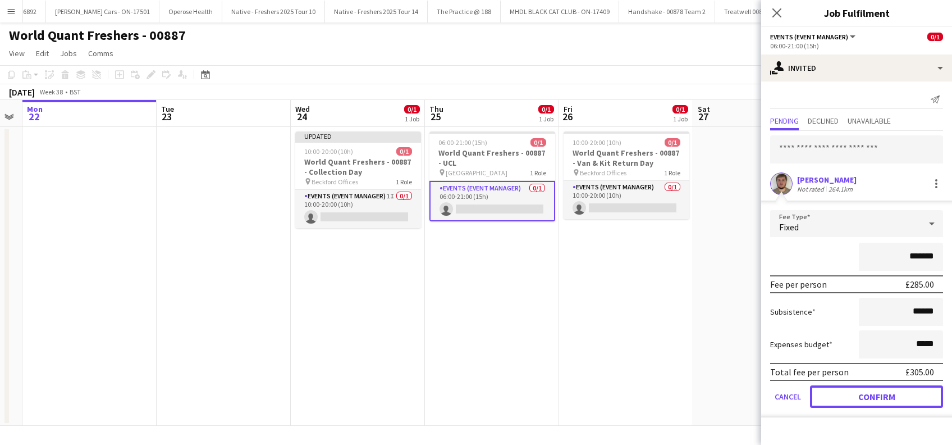
click at [855, 396] on button "Confirm" at bounding box center [876, 396] width 133 height 22
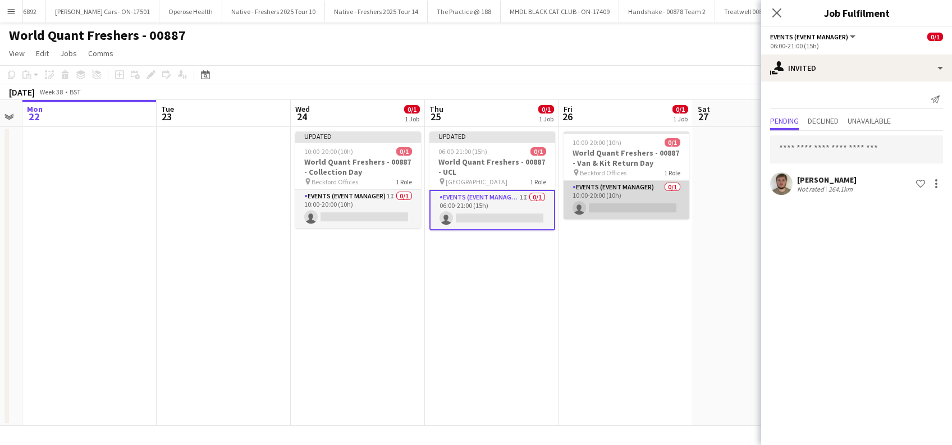
click at [638, 217] on app-card-role "Events (Event Manager) 0/1 10:00-20:00 (10h) single-neutral-actions" at bounding box center [627, 200] width 126 height 38
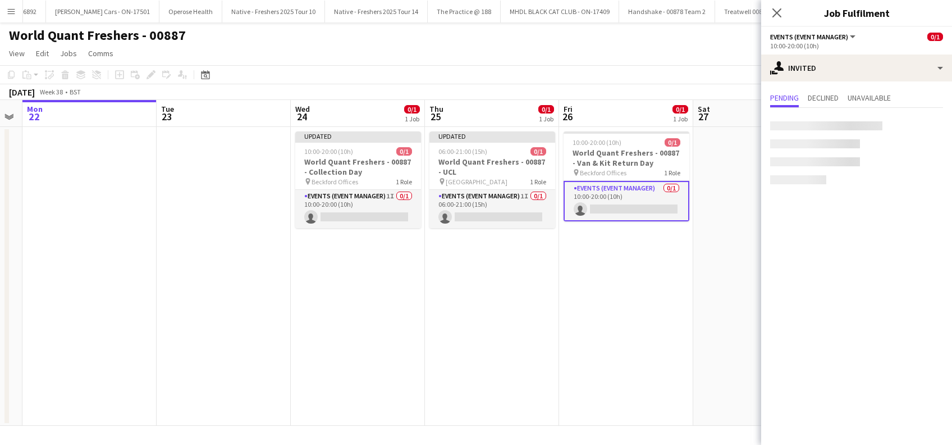
scroll to position [0, 379]
click at [840, 131] on input "text" at bounding box center [856, 126] width 173 height 28
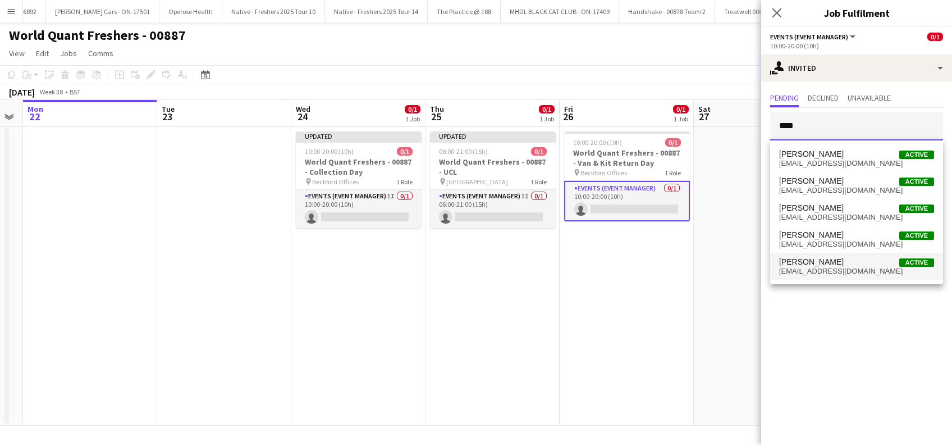
type input "****"
click at [803, 269] on span "[EMAIL_ADDRESS][DOMAIN_NAME]" at bounding box center [856, 271] width 155 height 9
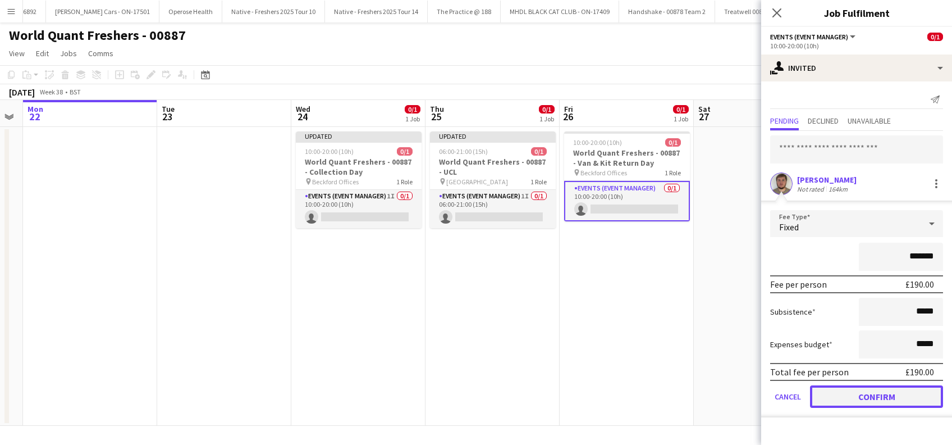
click at [832, 399] on button "Confirm" at bounding box center [876, 396] width 133 height 22
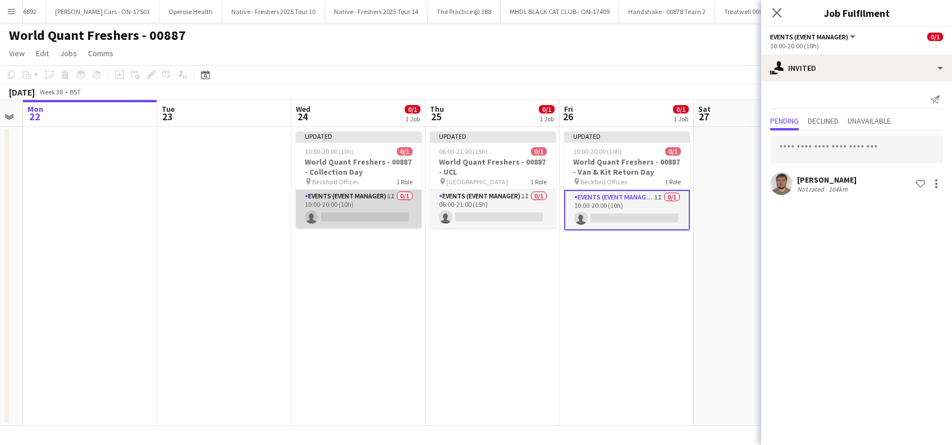
click at [361, 214] on app-card-role "Events (Event Manager) 1I 0/1 10:00-20:00 (10h) single-neutral-actions" at bounding box center [359, 209] width 126 height 38
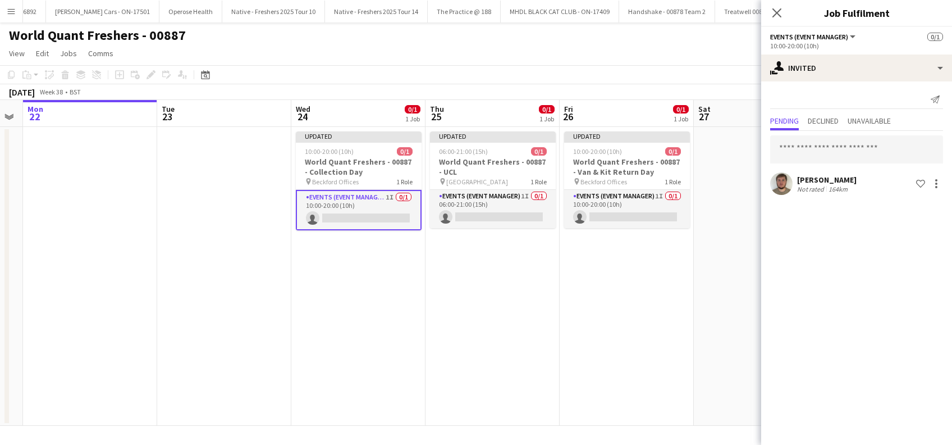
click at [673, 261] on app-date-cell "Updated 10:00-20:00 (10h) 0/1 World Quant Freshers - 00887 - Van & Kit Return D…" at bounding box center [627, 276] width 134 height 299
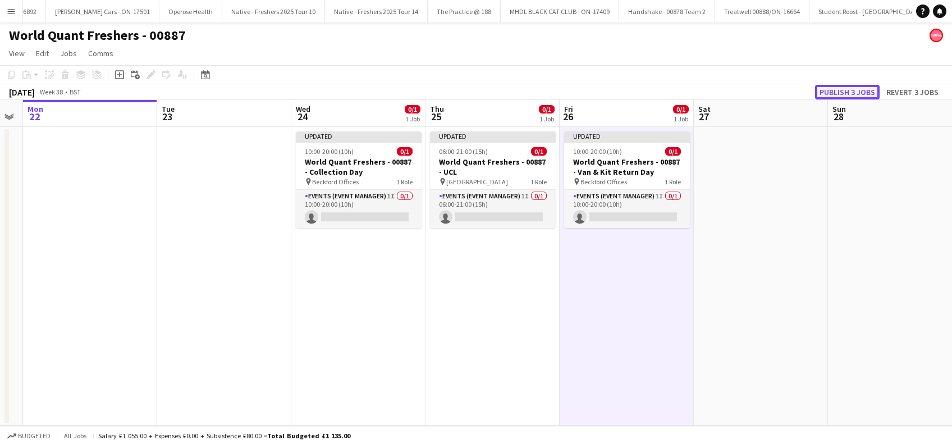
click at [846, 88] on button "Publish 3 jobs" at bounding box center [847, 92] width 65 height 15
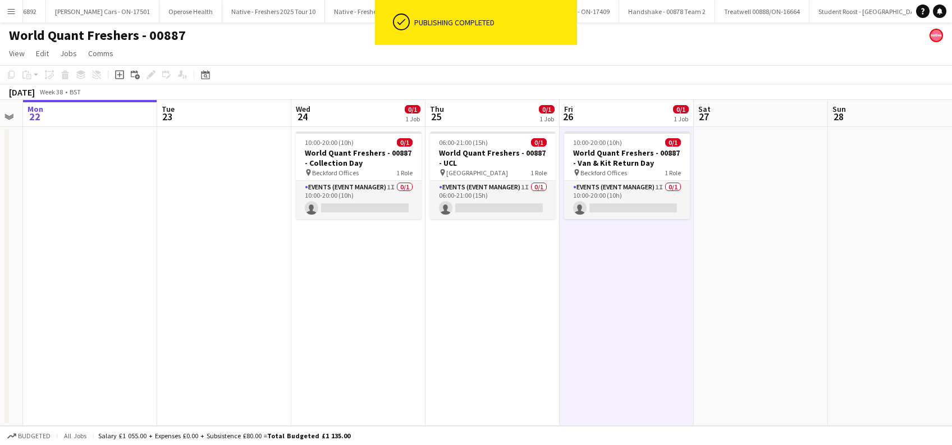
drag, startPoint x: 771, startPoint y: 271, endPoint x: 772, endPoint y: 258, distance: 12.5
click at [772, 271] on app-date-cell at bounding box center [761, 276] width 134 height 299
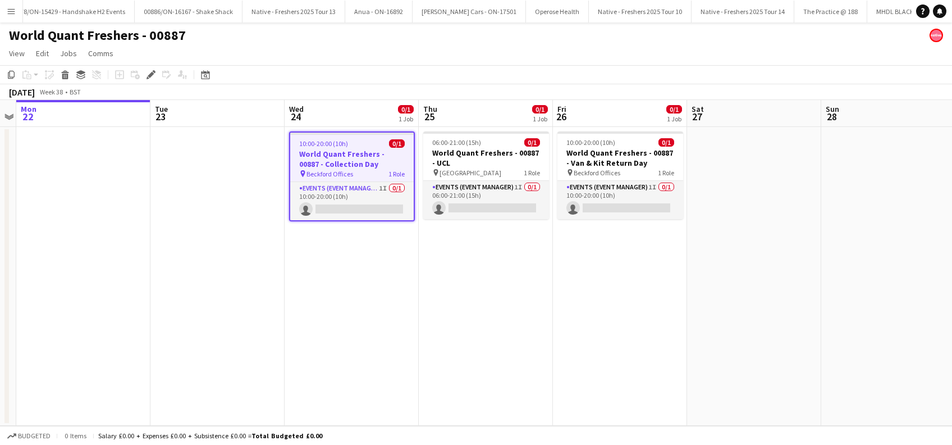
scroll to position [0, 6245]
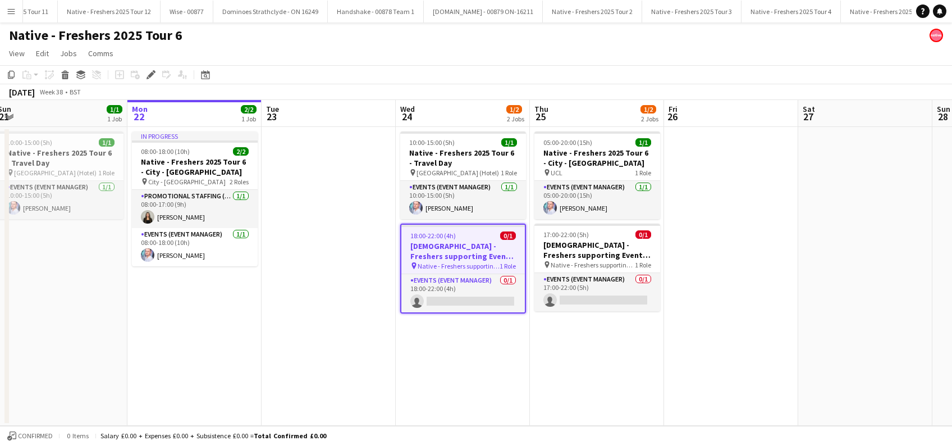
scroll to position [0, 254]
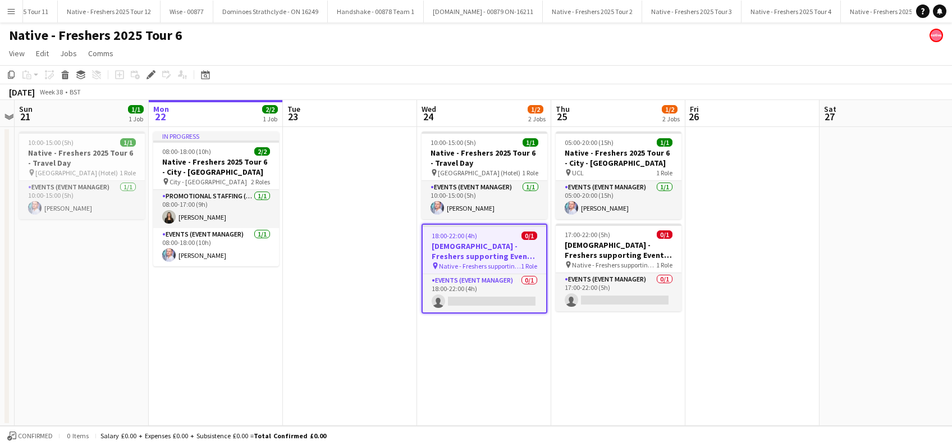
drag, startPoint x: 391, startPoint y: 371, endPoint x: 478, endPoint y: 371, distance: 86.4
click at [478, 371] on app-calendar-viewport "Fri 19 2/2 1 Job Sat 20 Sun 21 1/1 1 Job Mon 22 2/2 1 Job Tue 23 Wed 24 1/2 2 J…" at bounding box center [476, 263] width 952 height 326
click at [475, 296] on app-card-role "Events (Event Manager) 0/1 18:00-22:00 (4h) single-neutral-actions" at bounding box center [484, 293] width 123 height 38
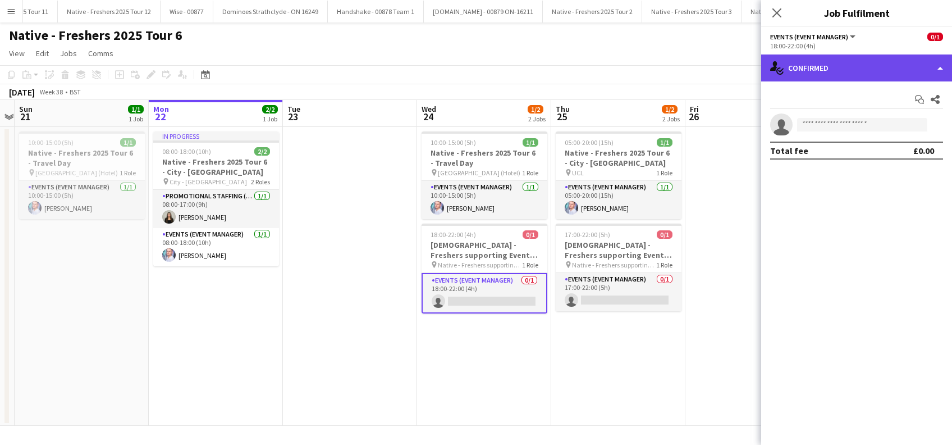
click at [849, 67] on div "single-neutral-actions-check-2 Confirmed" at bounding box center [856, 67] width 191 height 27
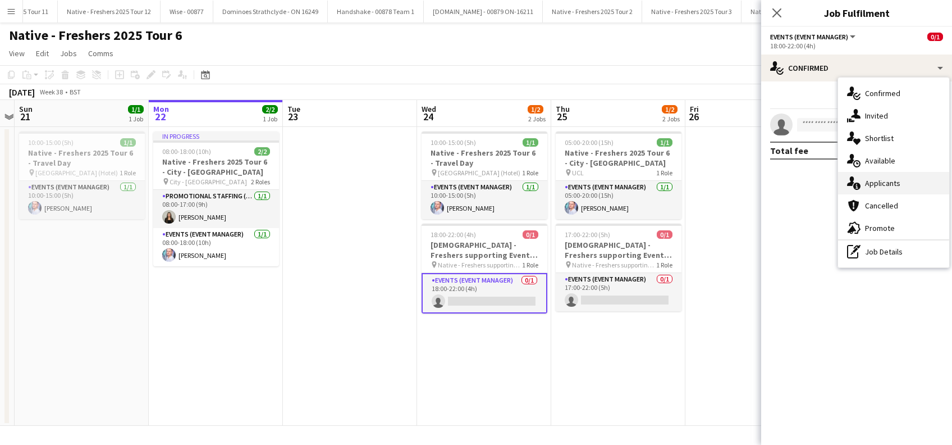
click at [879, 187] on span "Applicants" at bounding box center [882, 183] width 35 height 10
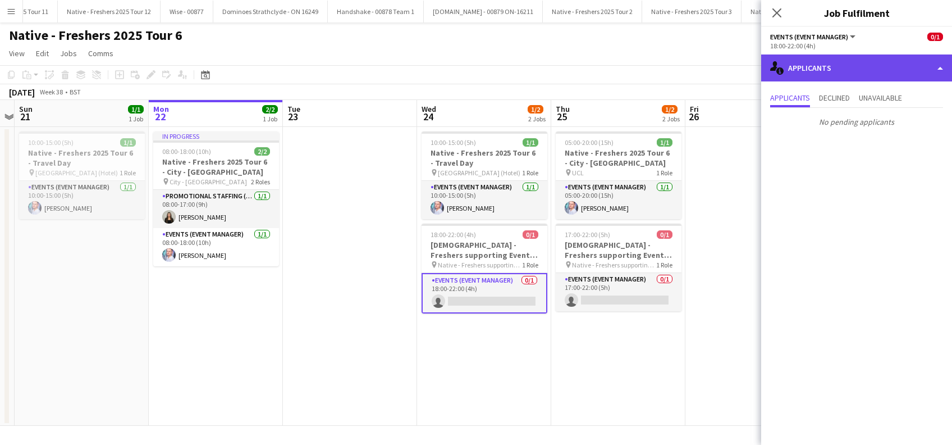
click at [849, 73] on div "single-neutral-actions-information Applicants" at bounding box center [856, 67] width 191 height 27
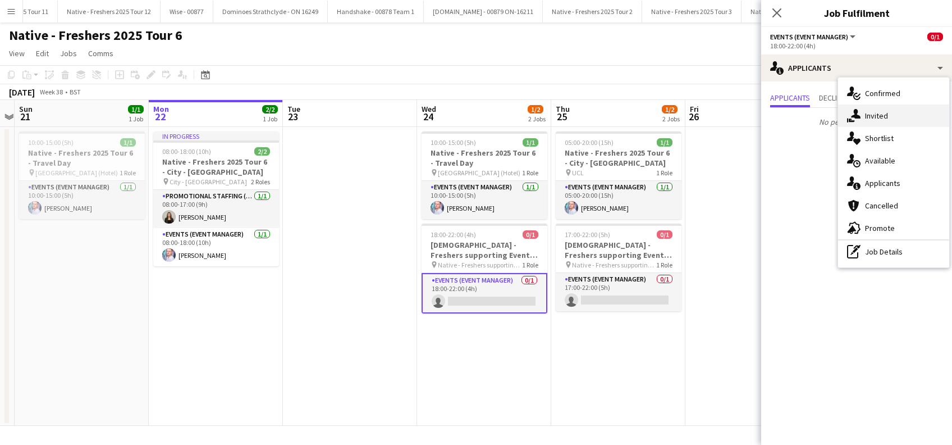
click at [880, 116] on span "Invited" at bounding box center [876, 116] width 23 height 10
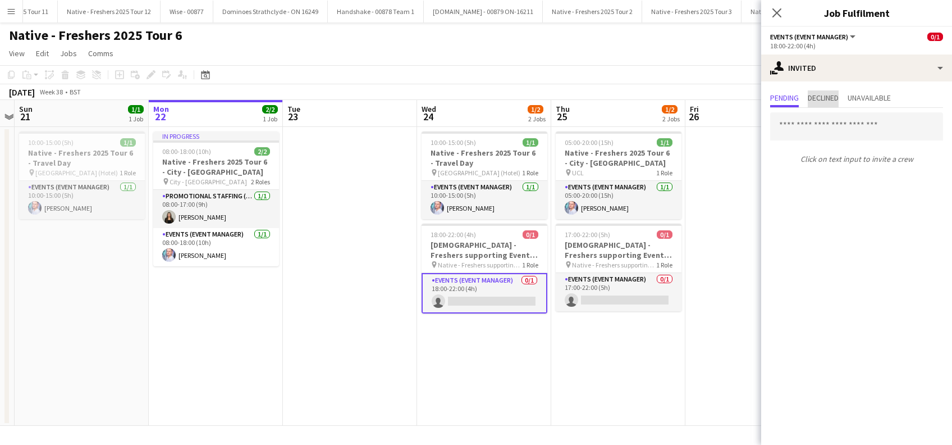
click at [826, 107] on span "Declined" at bounding box center [823, 98] width 31 height 17
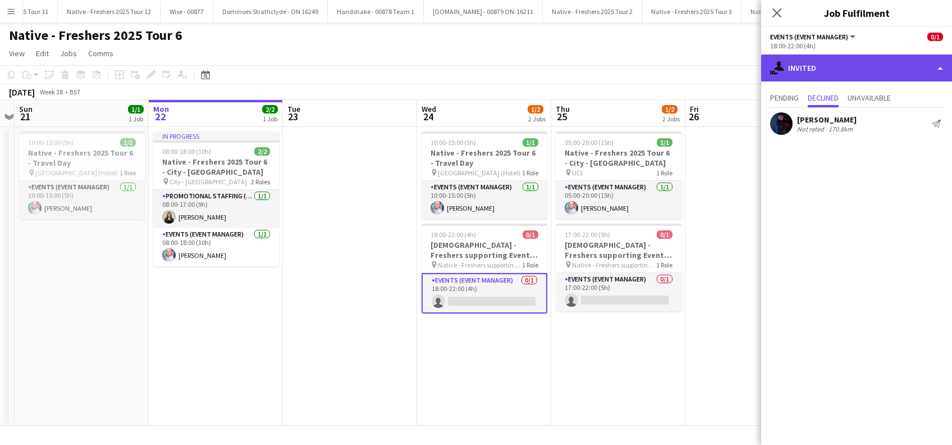
click at [835, 67] on div "single-neutral-actions-share-1 Invited" at bounding box center [856, 67] width 191 height 27
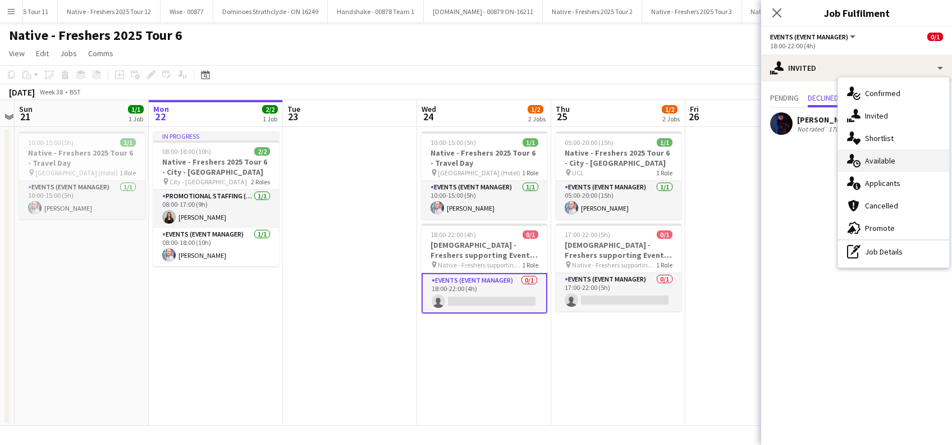
click at [881, 156] on span "Available" at bounding box center [880, 160] width 30 height 10
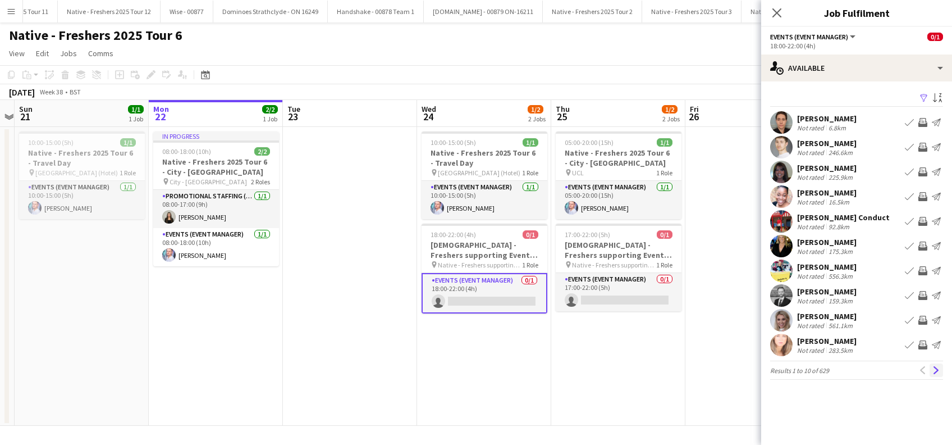
click at [935, 372] on app-icon "Next" at bounding box center [936, 370] width 8 height 8
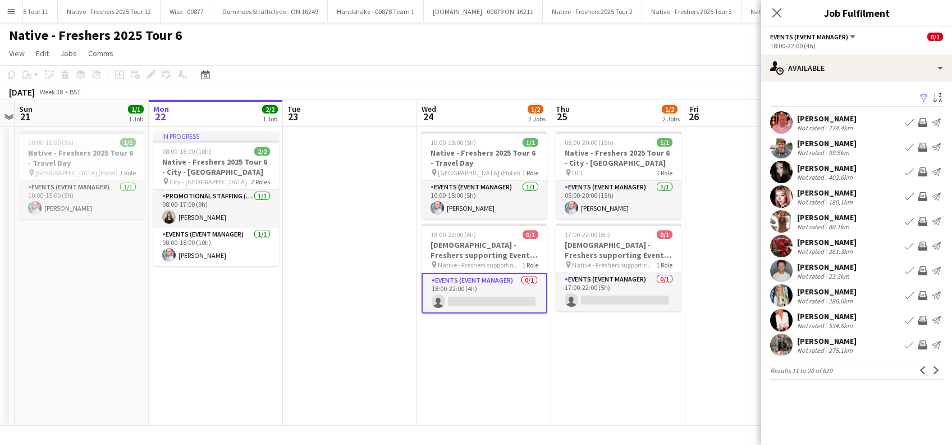
click at [935, 372] on app-icon "Next" at bounding box center [936, 370] width 8 height 8
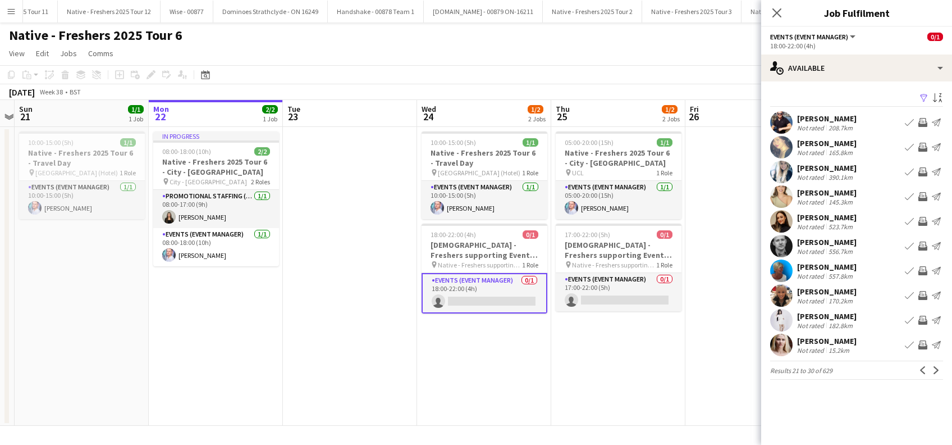
click at [935, 372] on app-icon "Next" at bounding box center [936, 370] width 8 height 8
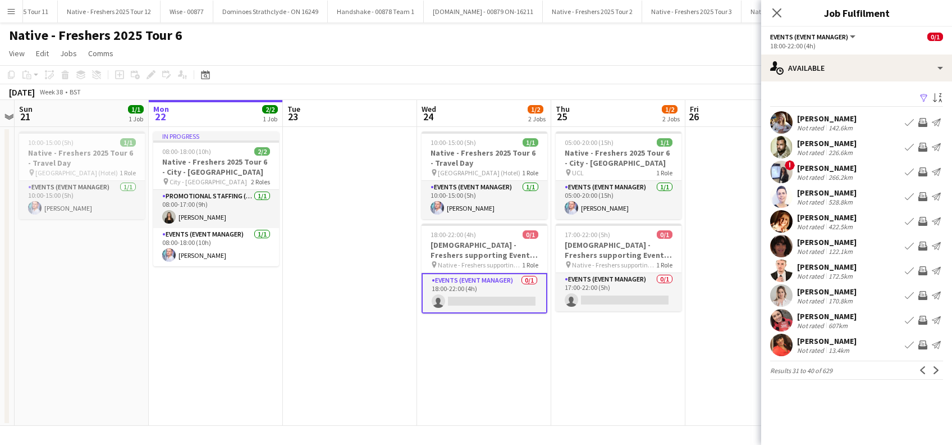
click at [935, 372] on app-icon "Next" at bounding box center [936, 370] width 8 height 8
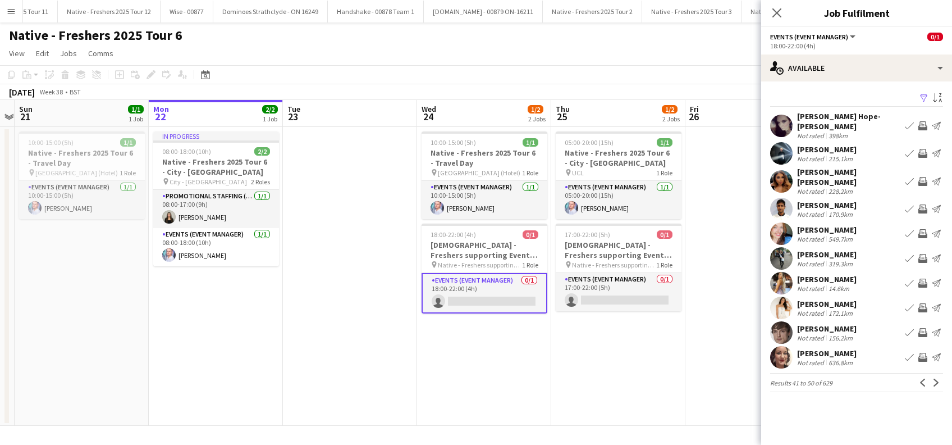
click at [811, 144] on div "Lewis Jones" at bounding box center [826, 149] width 59 height 10
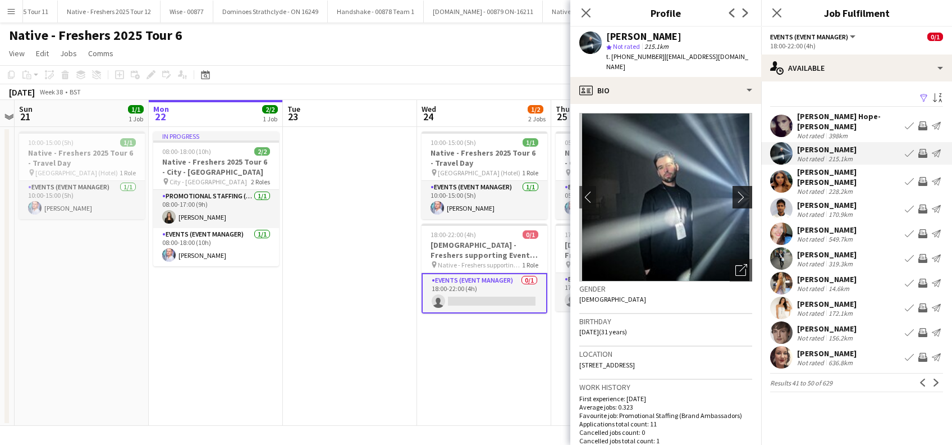
click at [735, 191] on app-icon "chevron-right" at bounding box center [743, 197] width 17 height 12
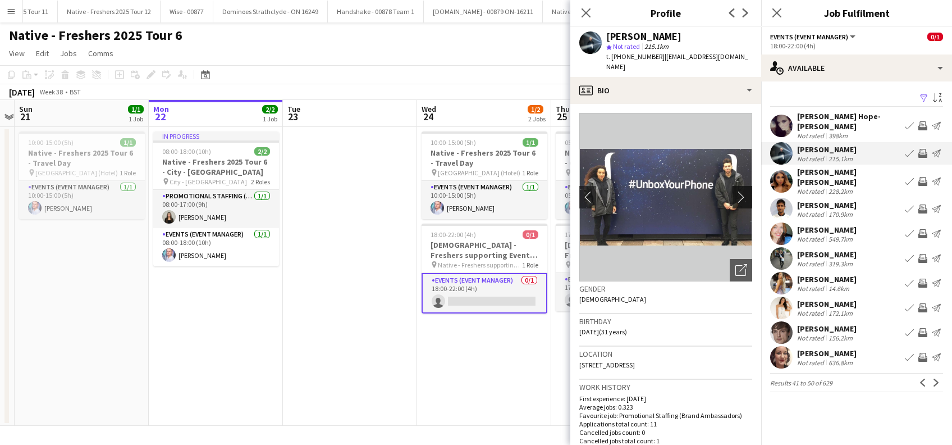
click at [735, 191] on app-icon "chevron-right" at bounding box center [743, 197] width 17 height 12
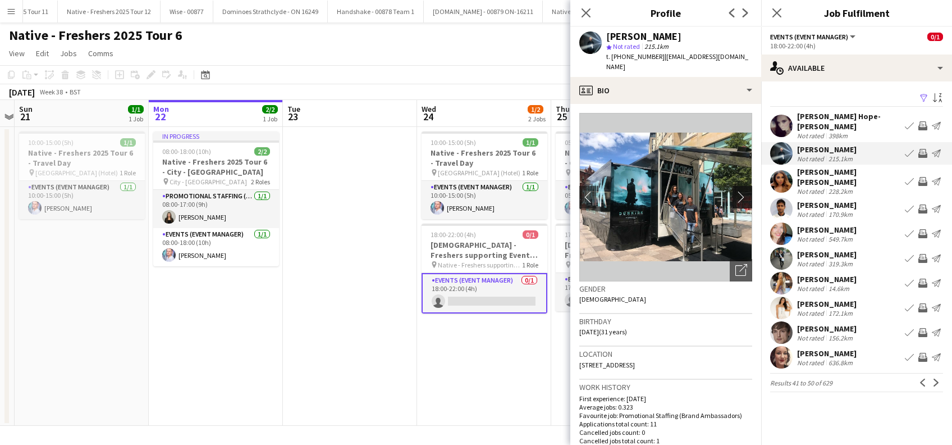
click at [735, 191] on app-icon "chevron-right" at bounding box center [743, 197] width 17 height 12
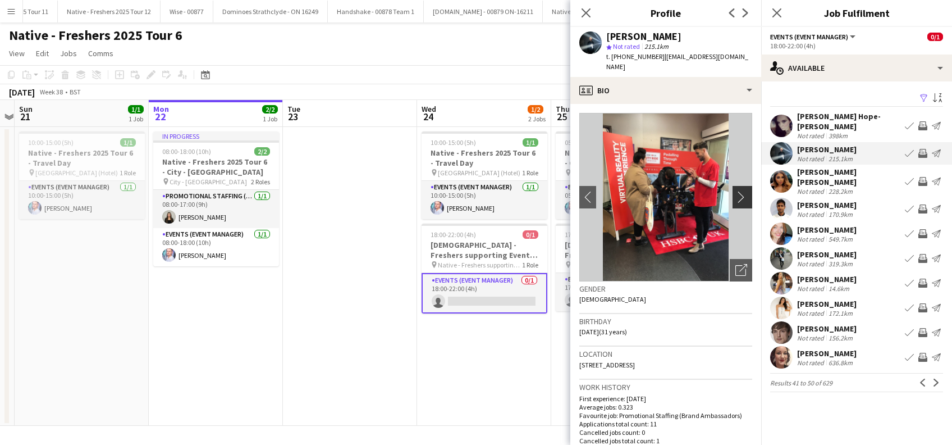
click at [735, 191] on app-icon "chevron-right" at bounding box center [743, 197] width 17 height 12
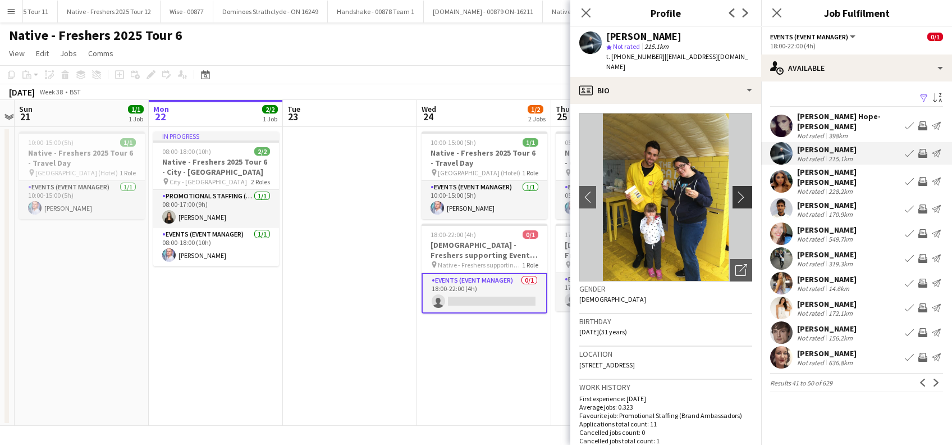
click at [735, 191] on app-icon "chevron-right" at bounding box center [743, 197] width 17 height 12
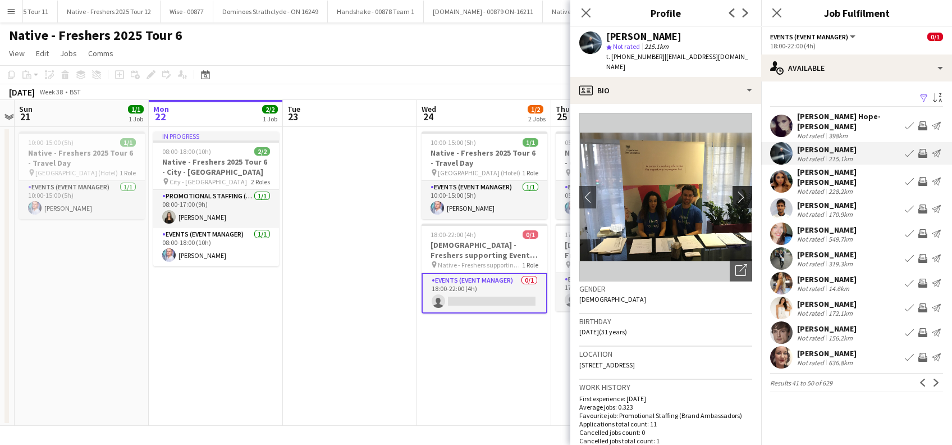
click at [735, 191] on app-icon "chevron-right" at bounding box center [743, 197] width 17 height 12
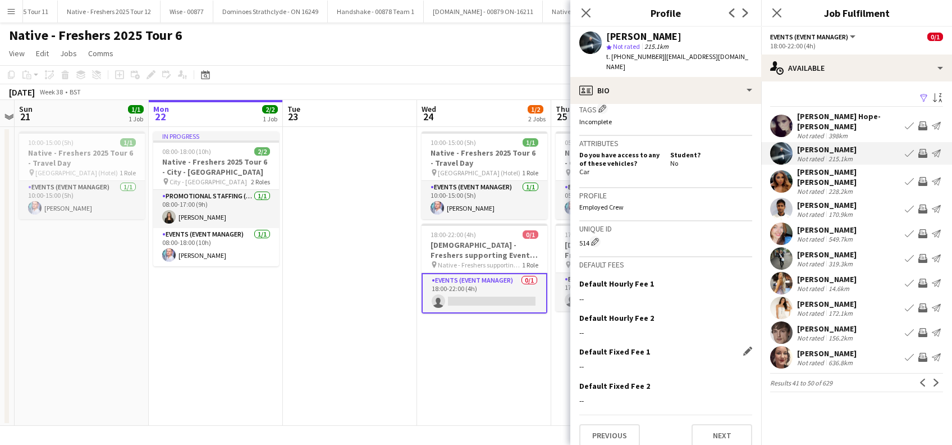
scroll to position [458, 0]
click at [600, 425] on button "Previous" at bounding box center [609, 434] width 61 height 22
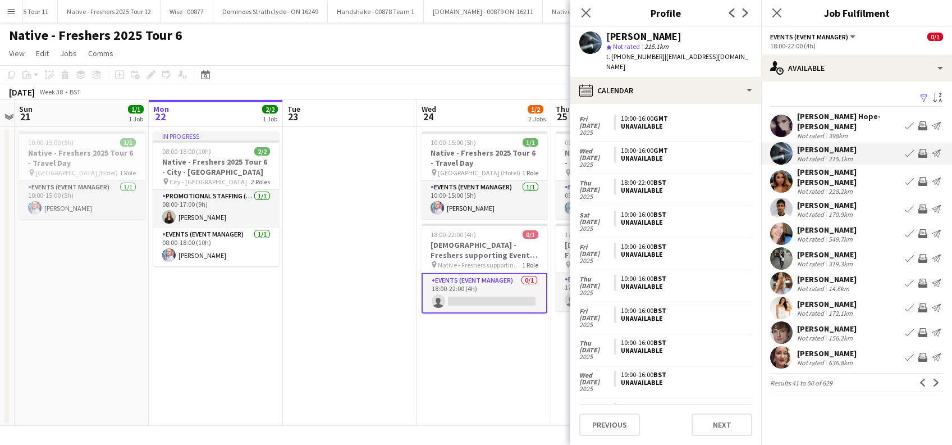
scroll to position [48, 0]
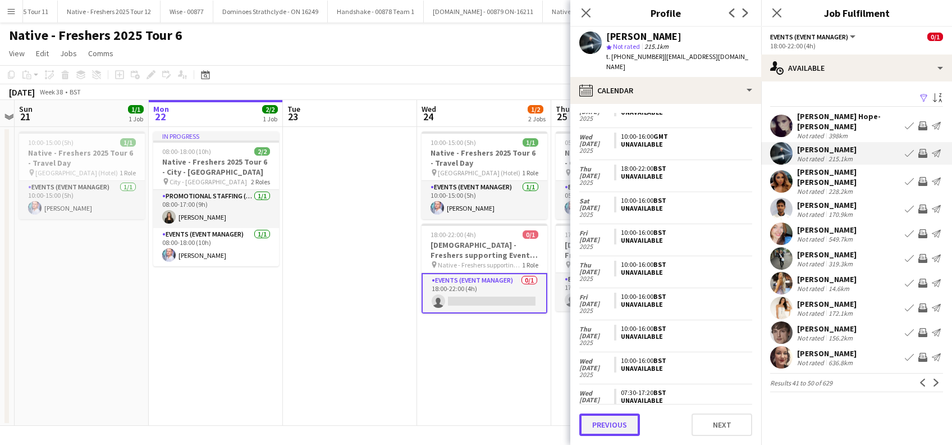
click at [606, 422] on button "Previous" at bounding box center [609, 424] width 61 height 22
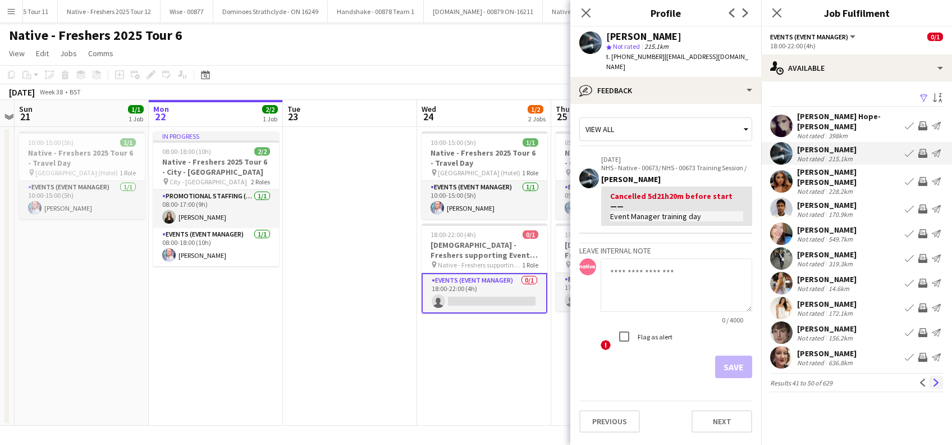
click at [935, 378] on app-icon "Next" at bounding box center [936, 382] width 8 height 8
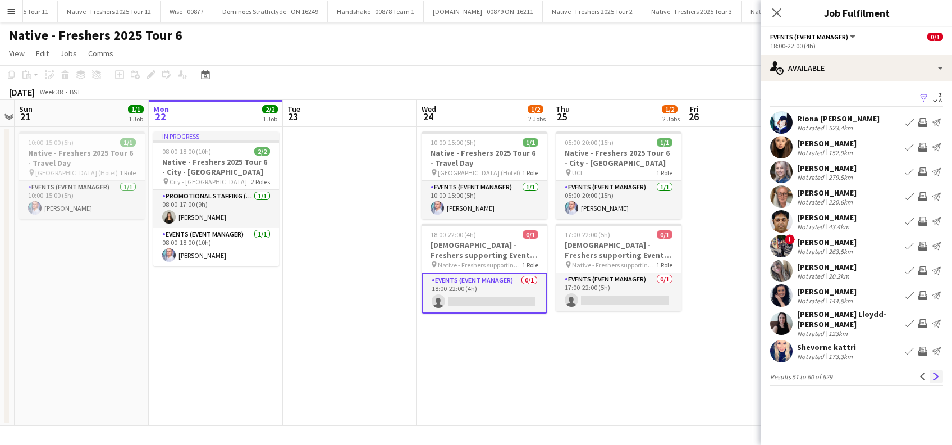
click at [939, 372] on app-icon "Next" at bounding box center [936, 376] width 8 height 8
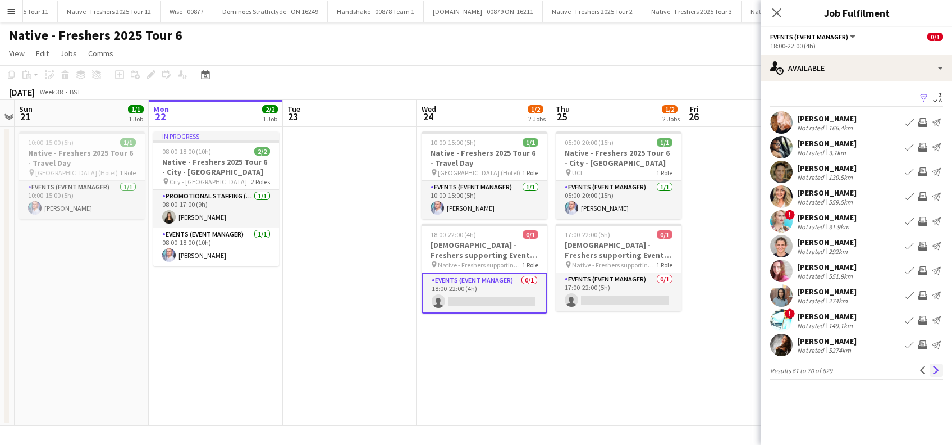
click at [938, 368] on app-icon "Next" at bounding box center [936, 370] width 8 height 8
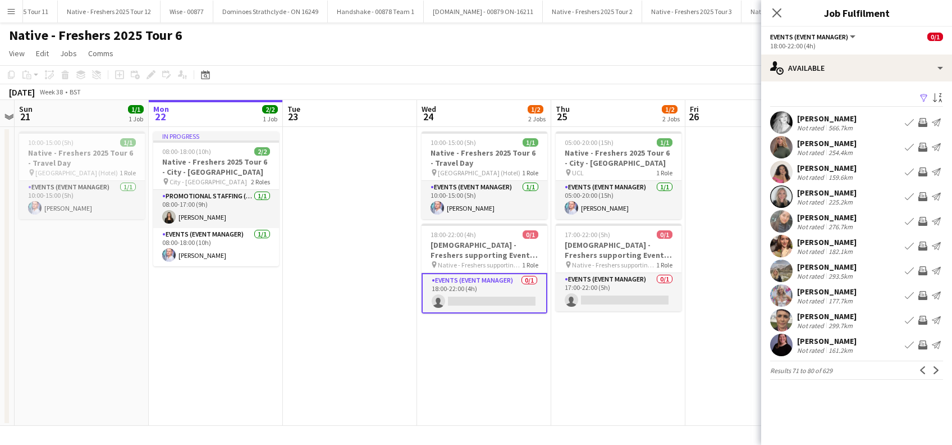
click at [938, 368] on app-icon "Next" at bounding box center [936, 370] width 8 height 8
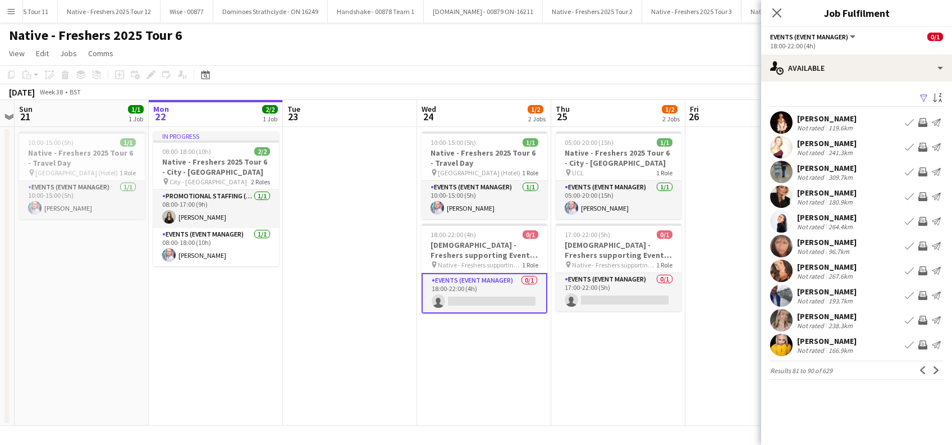
click at [938, 368] on app-icon "Next" at bounding box center [936, 370] width 8 height 8
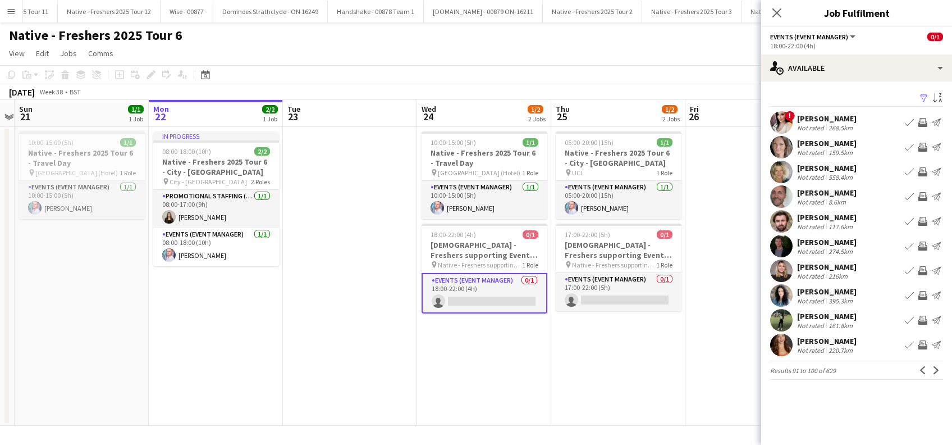
click at [938, 368] on app-icon "Next" at bounding box center [936, 370] width 8 height 8
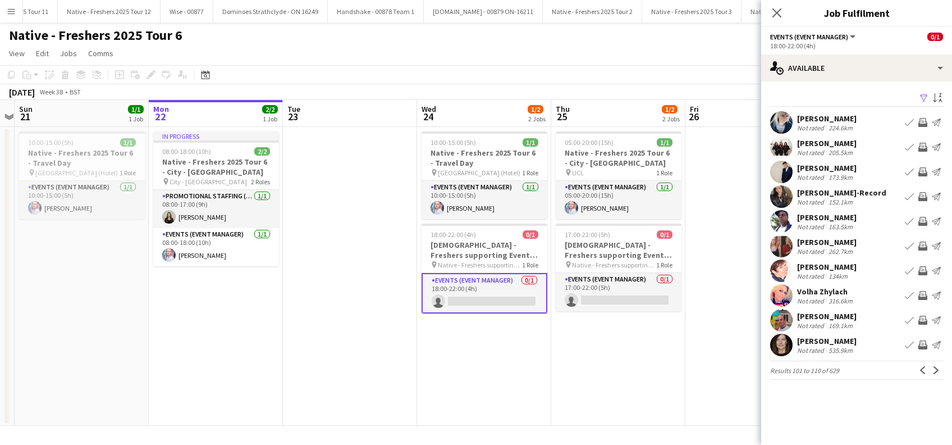
click at [938, 368] on app-icon "Next" at bounding box center [936, 370] width 8 height 8
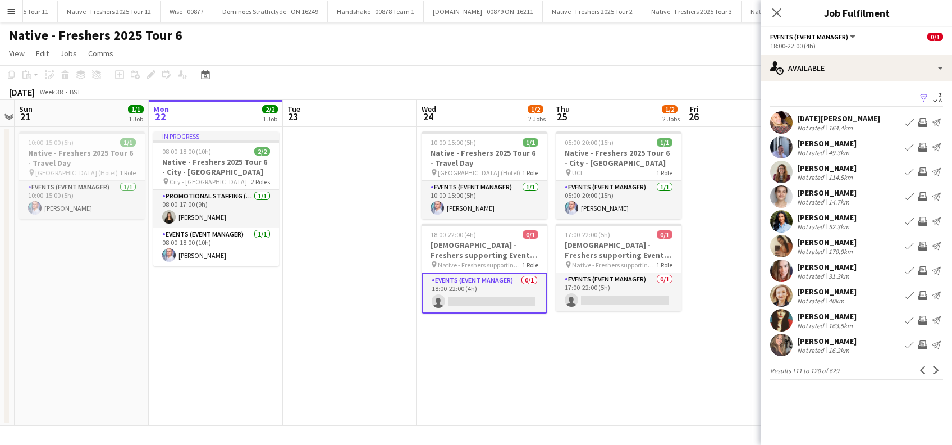
click at [938, 368] on app-icon "Next" at bounding box center [936, 370] width 8 height 8
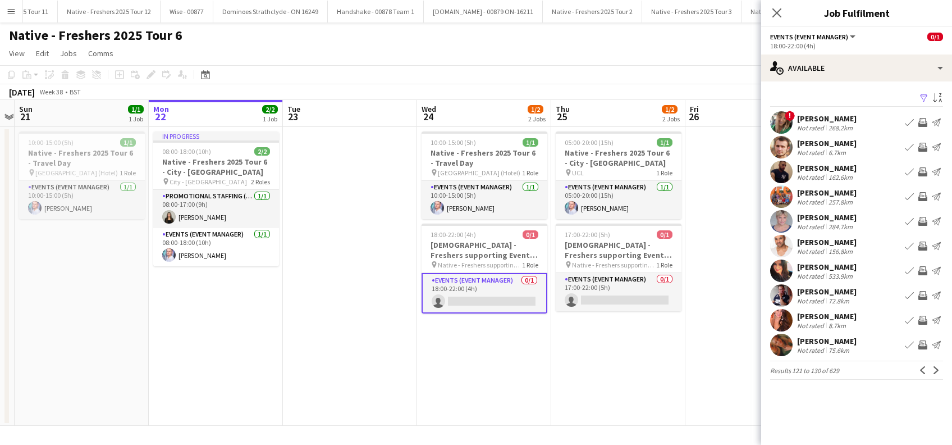
click at [938, 368] on app-icon "Next" at bounding box center [936, 370] width 8 height 8
click at [829, 193] on div "Lee Thompson" at bounding box center [826, 192] width 59 height 10
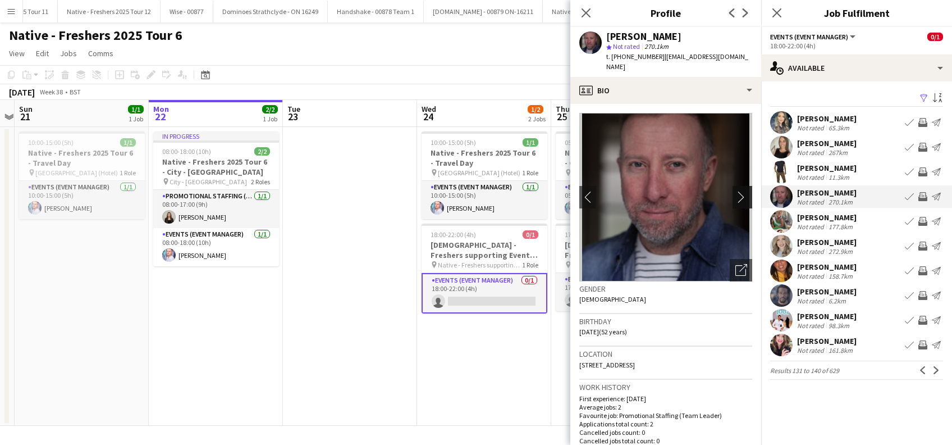
click at [735, 191] on app-icon "chevron-right" at bounding box center [743, 197] width 17 height 12
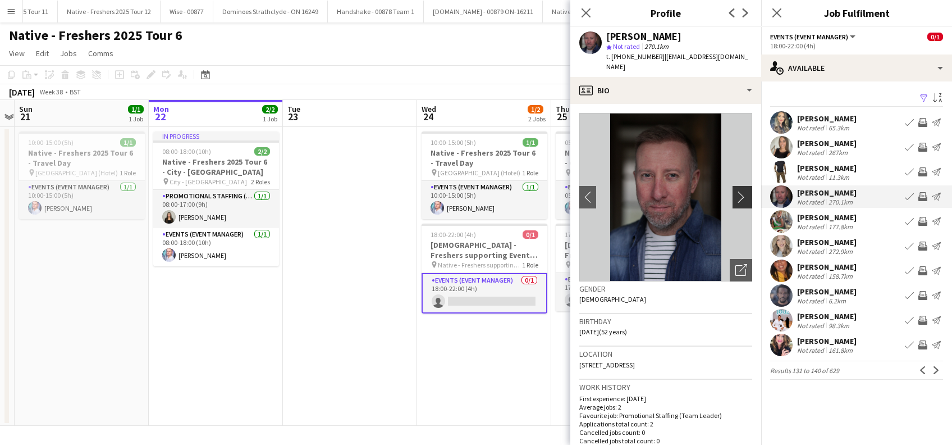
click at [735, 191] on app-icon "chevron-right" at bounding box center [743, 197] width 17 height 12
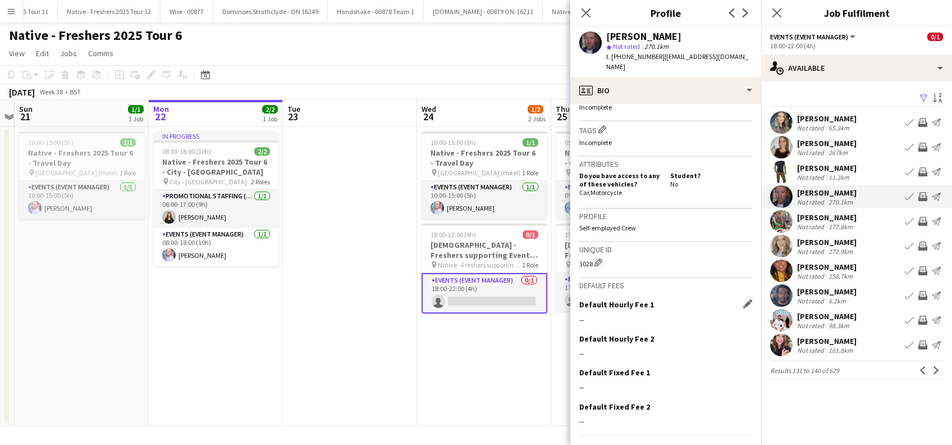
scroll to position [441, 0]
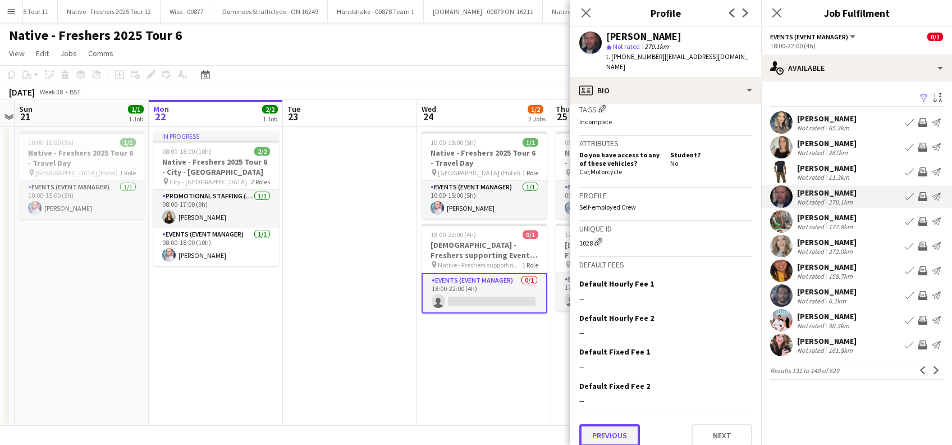
click at [624, 425] on button "Previous" at bounding box center [609, 435] width 61 height 22
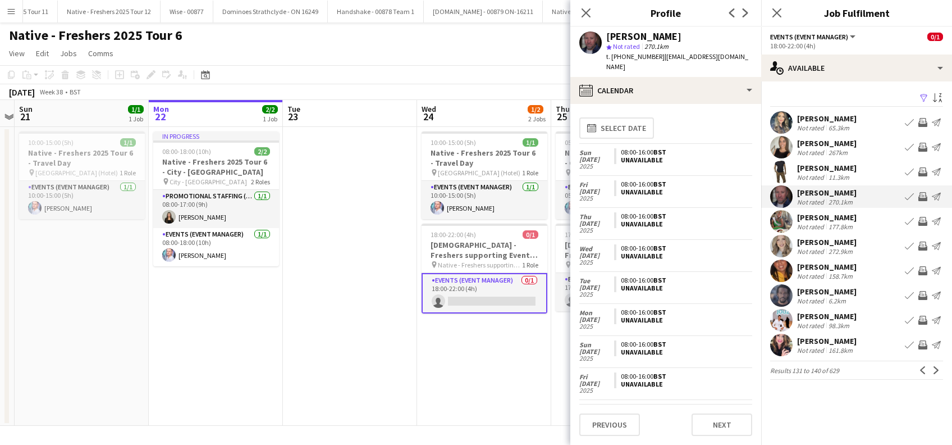
click at [836, 321] on div "98.3km" at bounding box center [838, 325] width 25 height 8
click at [480, 294] on app-card-role "Events (Event Manager) 0/1 18:00-22:00 (4h) single-neutral-actions" at bounding box center [485, 293] width 126 height 40
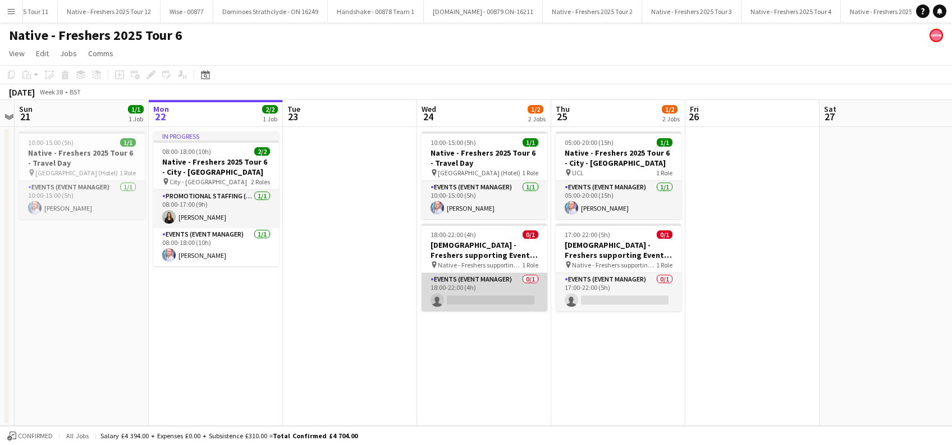
click at [480, 294] on app-card-role "Events (Event Manager) 0/1 18:00-22:00 (4h) single-neutral-actions" at bounding box center [485, 292] width 126 height 38
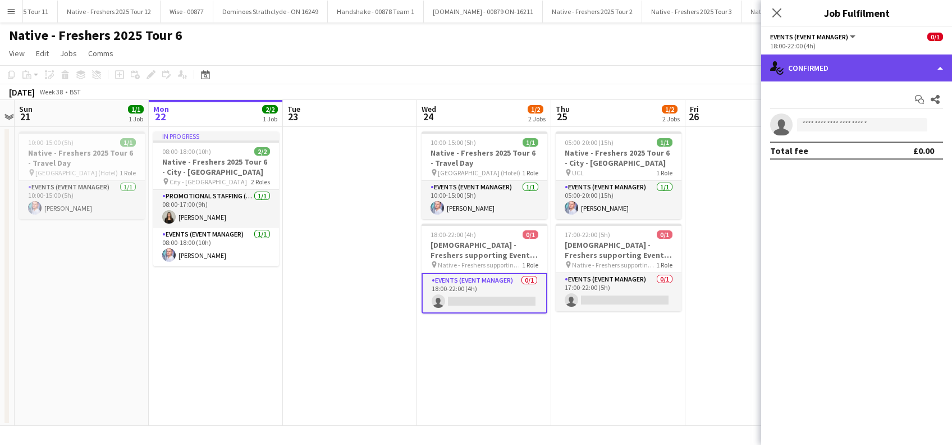
click at [849, 59] on div "single-neutral-actions-check-2 Confirmed" at bounding box center [856, 67] width 191 height 27
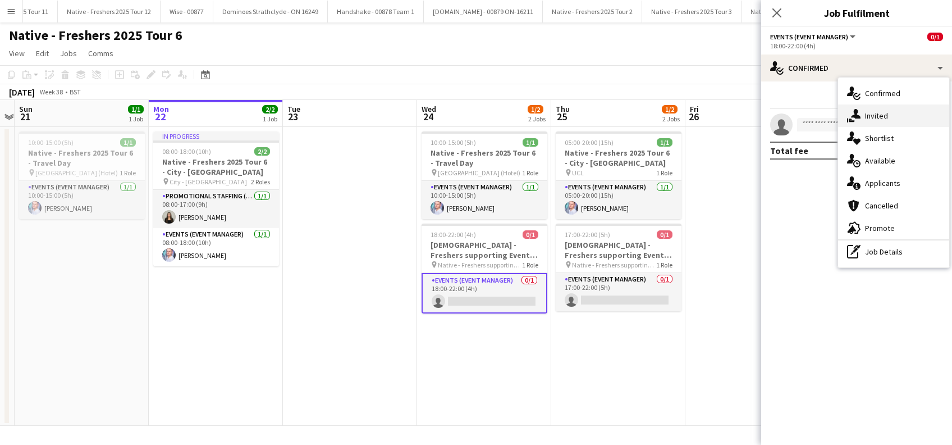
click at [880, 117] on span "Invited" at bounding box center [876, 116] width 23 height 10
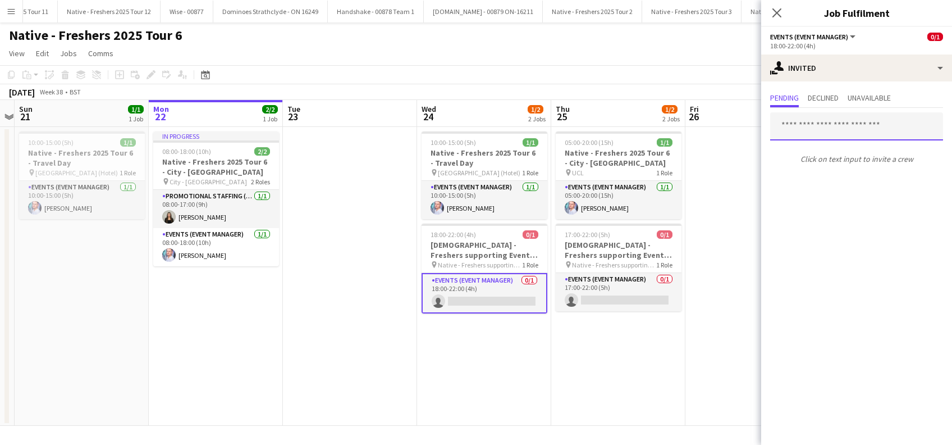
click at [804, 127] on input "text" at bounding box center [856, 126] width 173 height 28
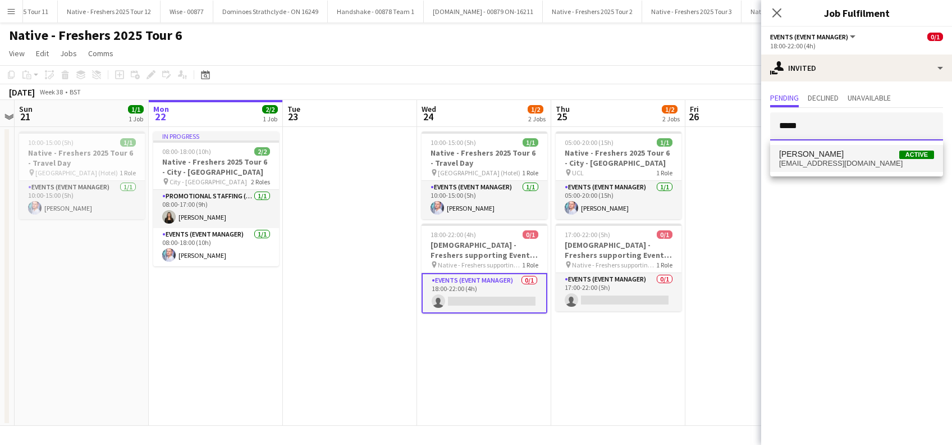
type input "*****"
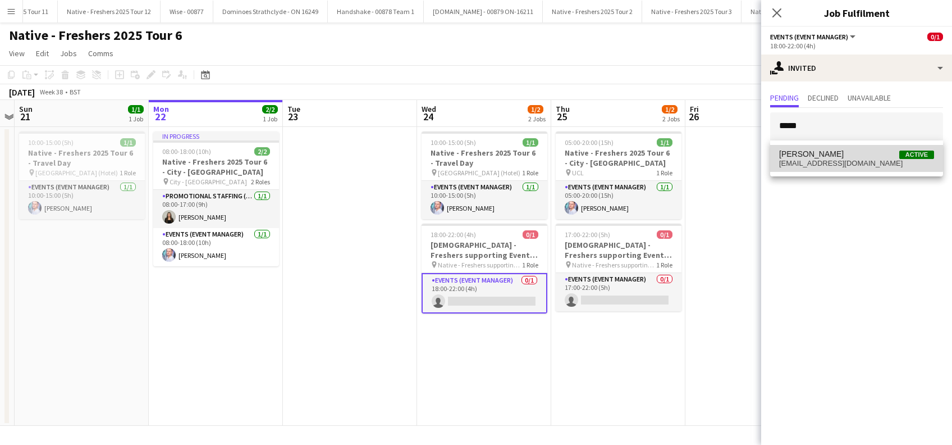
click at [820, 154] on span "Shane Matthews" at bounding box center [811, 154] width 65 height 10
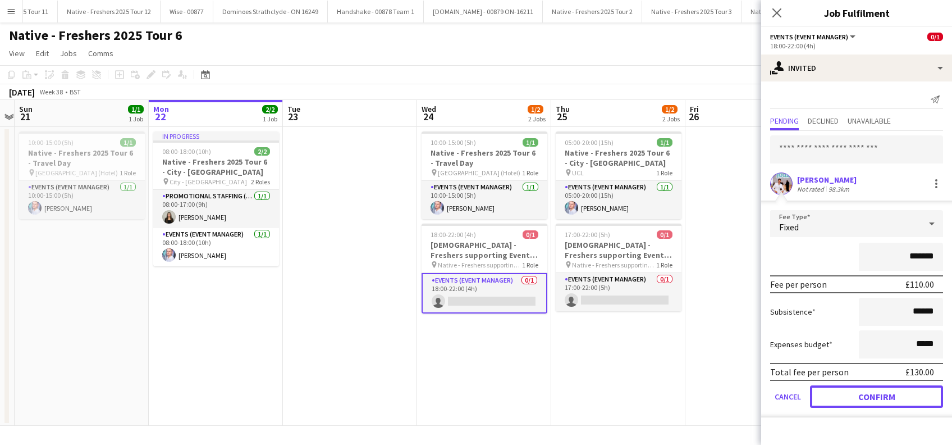
click at [869, 391] on button "Confirm" at bounding box center [876, 396] width 133 height 22
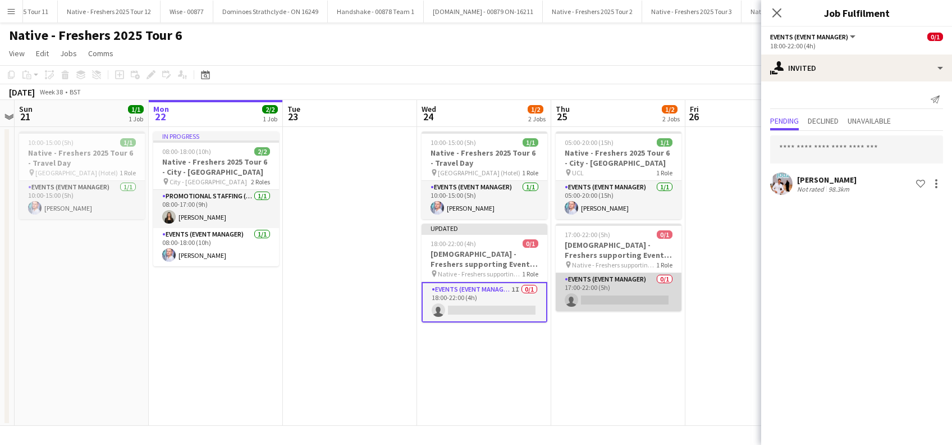
click at [642, 301] on app-card-role "Events (Event Manager) 0/1 17:00-22:00 (5h) single-neutral-actions" at bounding box center [619, 292] width 126 height 38
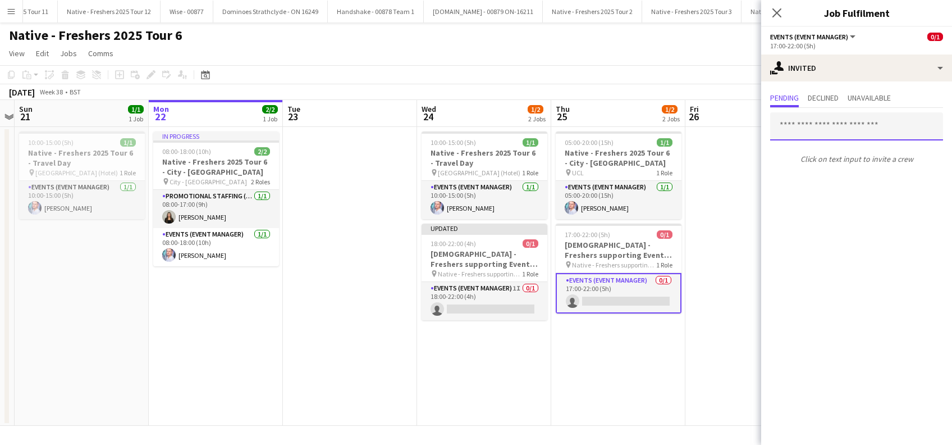
click at [845, 122] on input "text" at bounding box center [856, 126] width 173 height 28
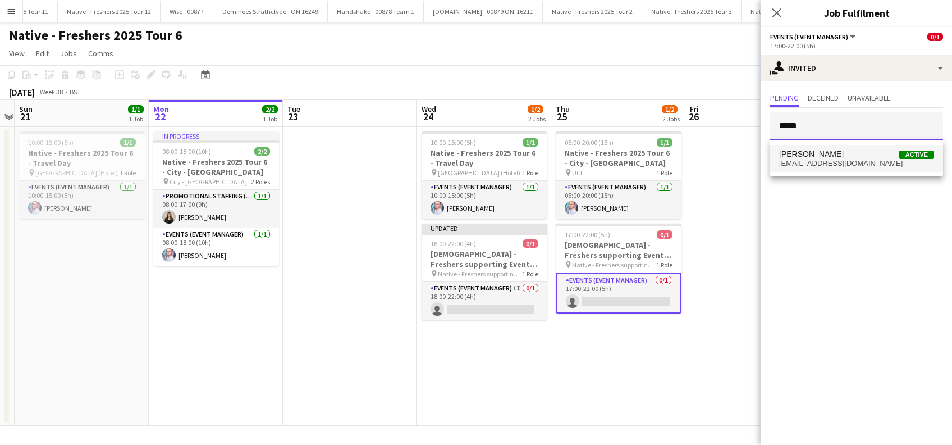
type input "*****"
click at [813, 157] on span "Shane Matthews" at bounding box center [811, 154] width 65 height 10
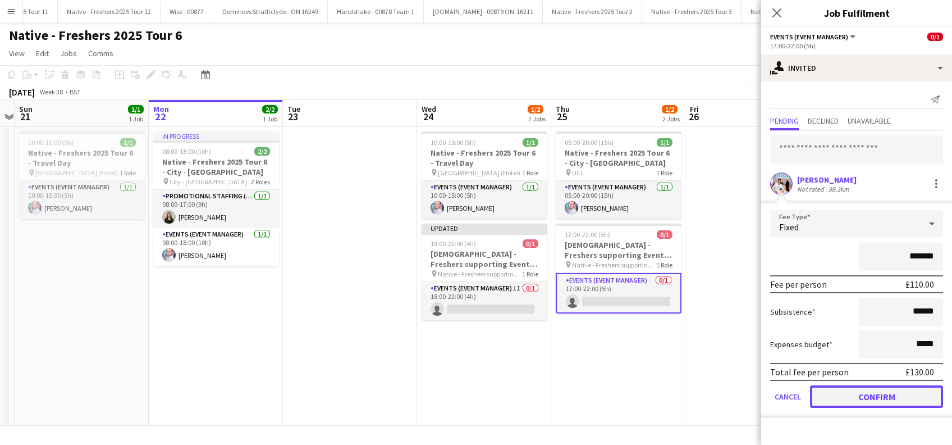
click at [873, 397] on button "Confirm" at bounding box center [876, 396] width 133 height 22
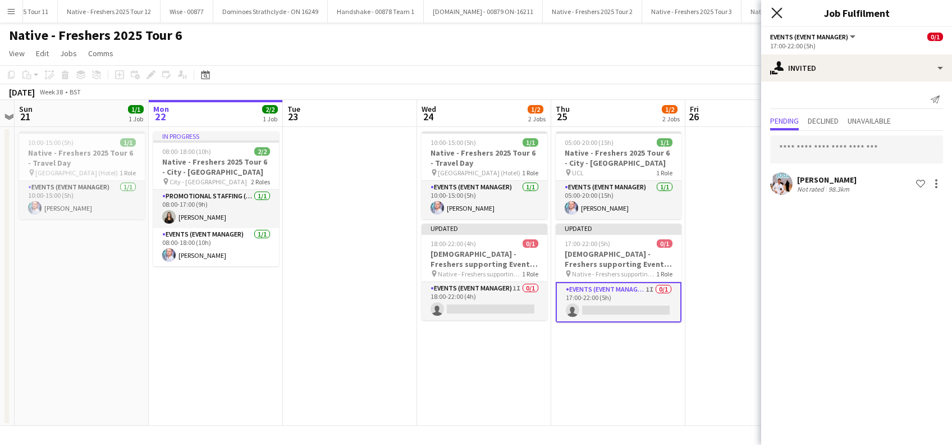
click at [779, 11] on icon at bounding box center [776, 12] width 11 height 11
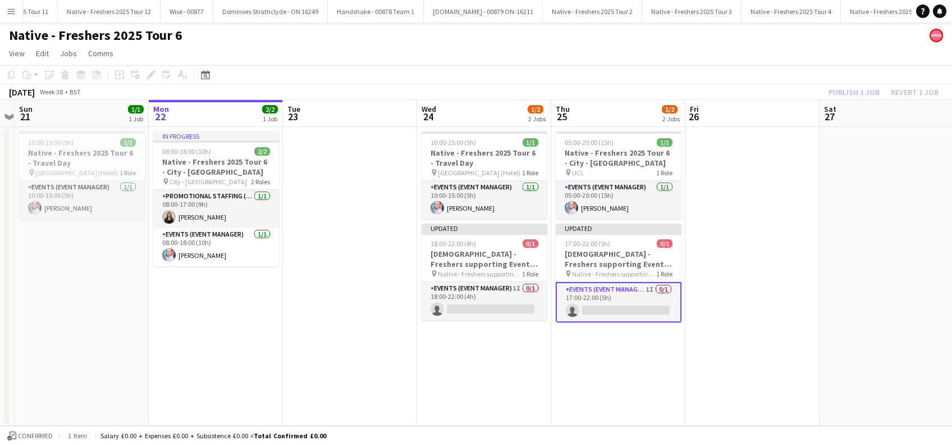
click at [775, 239] on app-date-cell at bounding box center [752, 276] width 134 height 299
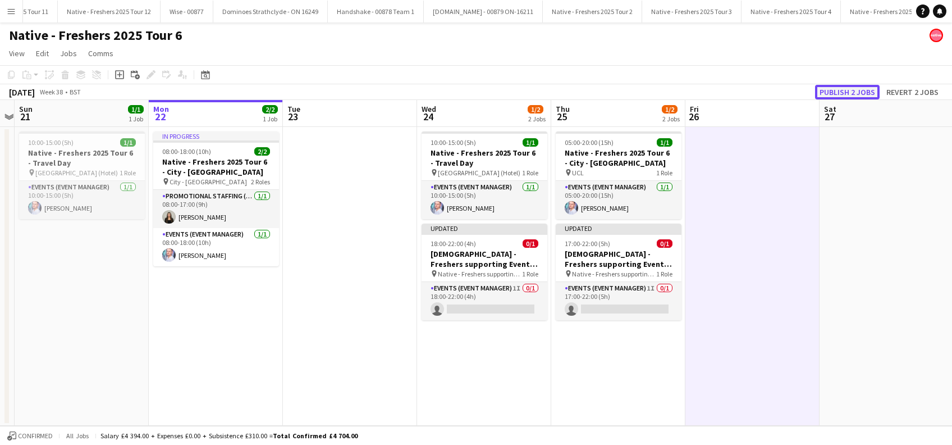
click at [844, 90] on button "Publish 2 jobs" at bounding box center [847, 92] width 65 height 15
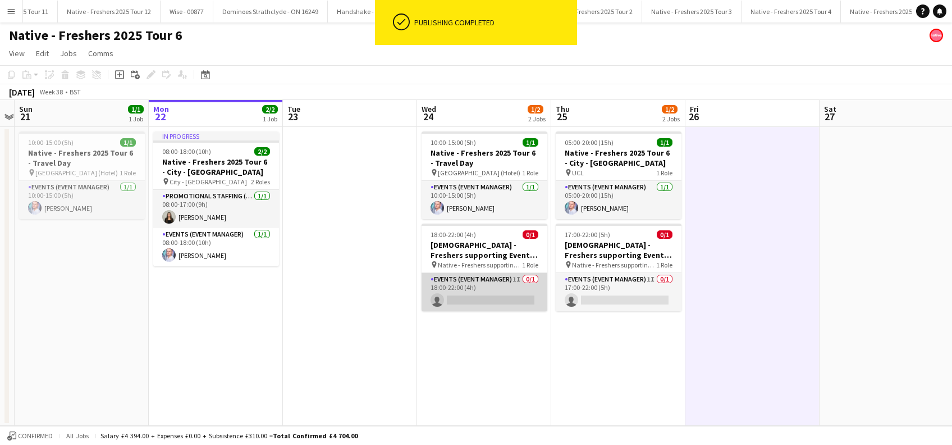
click at [484, 296] on app-card-role "Events (Event Manager) 1I 0/1 18:00-22:00 (4h) single-neutral-actions" at bounding box center [485, 292] width 126 height 38
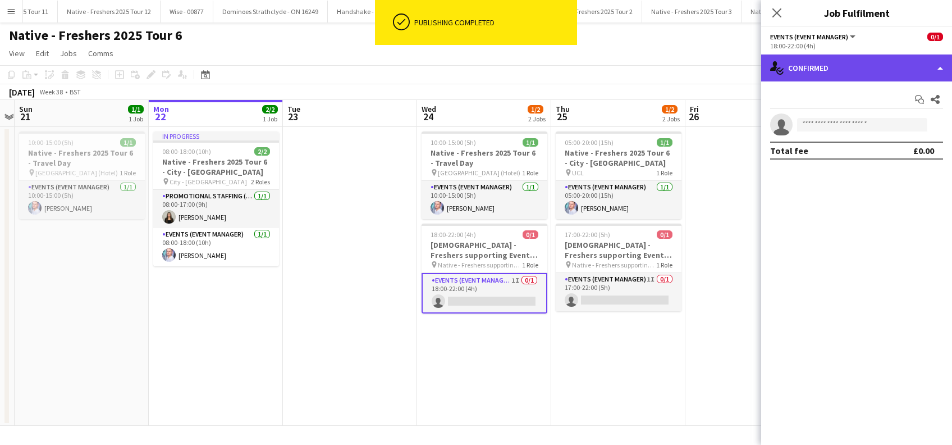
click at [841, 68] on div "single-neutral-actions-check-2 Confirmed" at bounding box center [856, 67] width 191 height 27
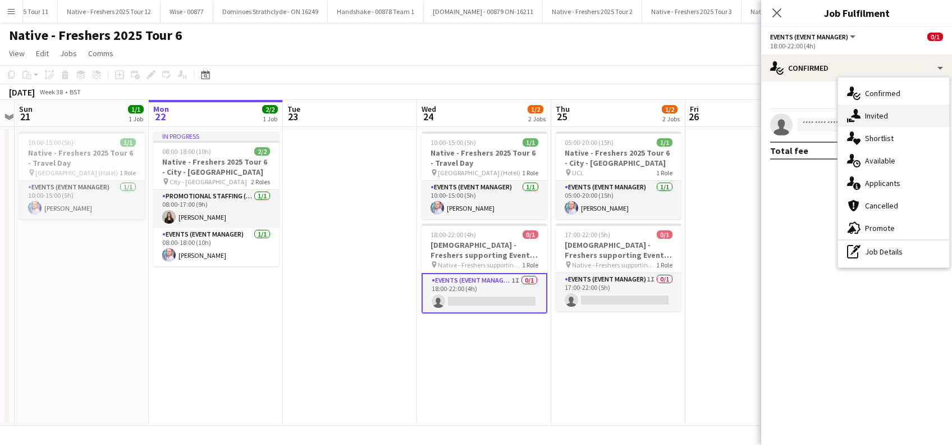
click at [887, 117] on span "Invited" at bounding box center [876, 116] width 23 height 10
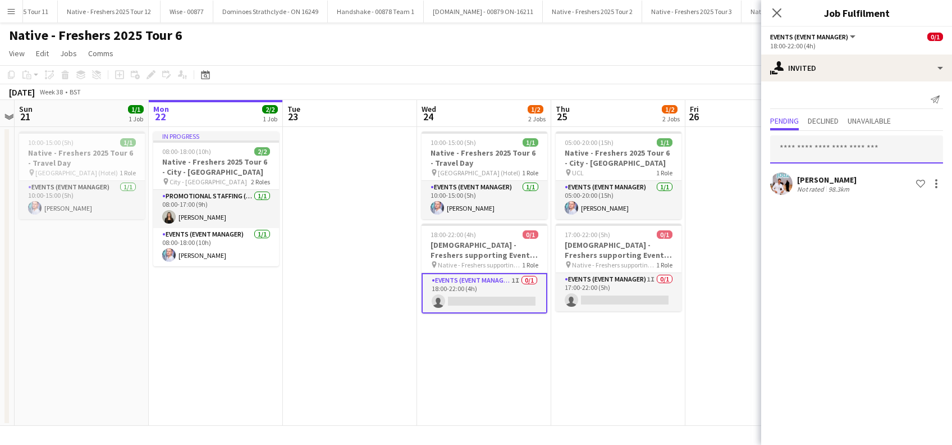
click at [812, 146] on input "text" at bounding box center [856, 149] width 173 height 28
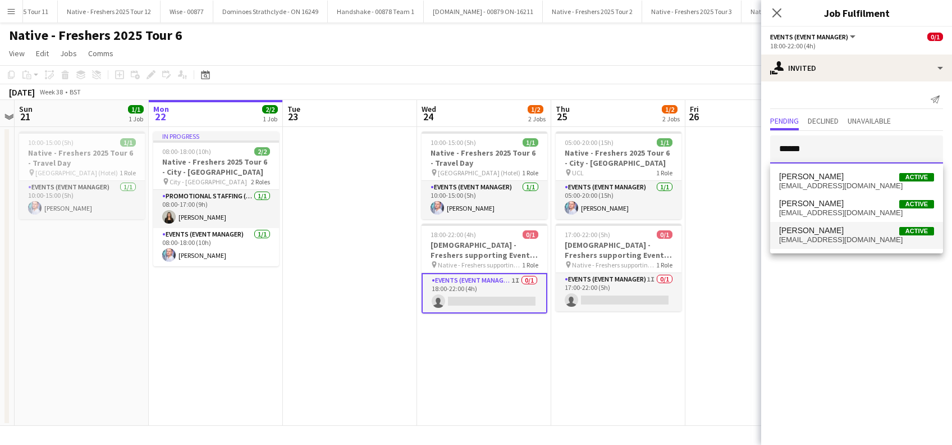
type input "******"
click at [807, 228] on span "Steven Voss" at bounding box center [811, 231] width 65 height 10
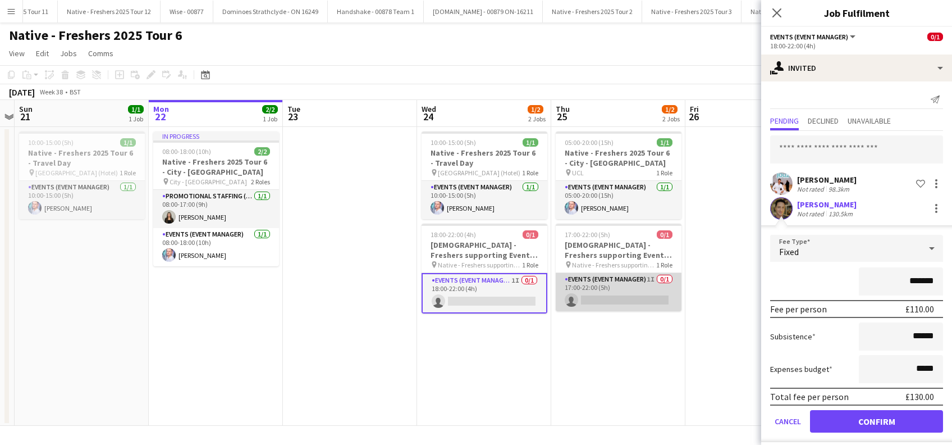
click at [613, 301] on app-card-role "Events (Event Manager) 1I 0/1 17:00-22:00 (5h) single-neutral-actions" at bounding box center [619, 292] width 126 height 38
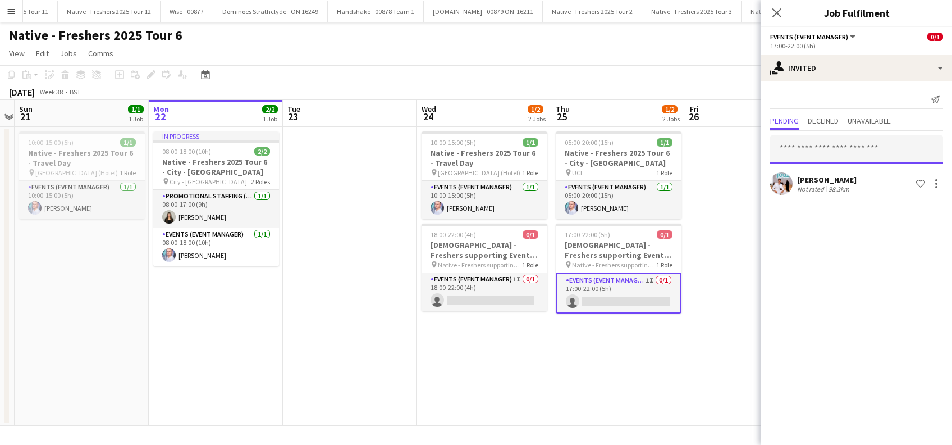
click at [807, 144] on input "text" at bounding box center [856, 149] width 173 height 28
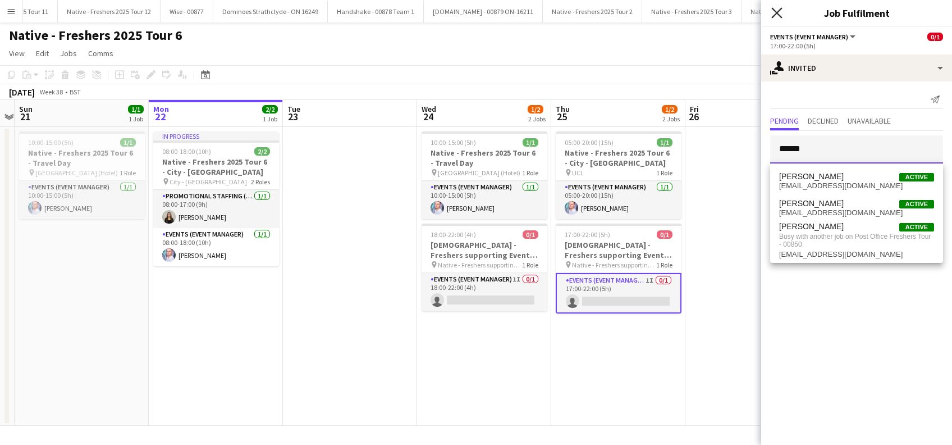
type input "******"
click at [776, 15] on icon "Close pop-in" at bounding box center [776, 12] width 11 height 11
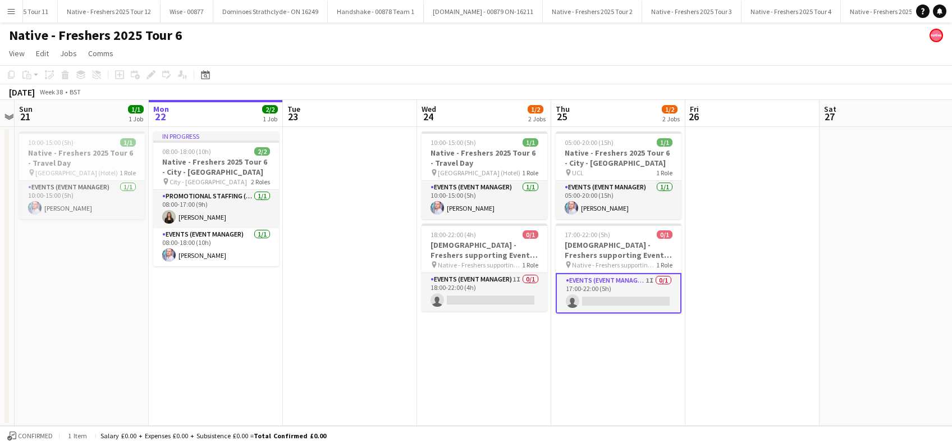
click at [744, 276] on app-date-cell at bounding box center [752, 276] width 134 height 299
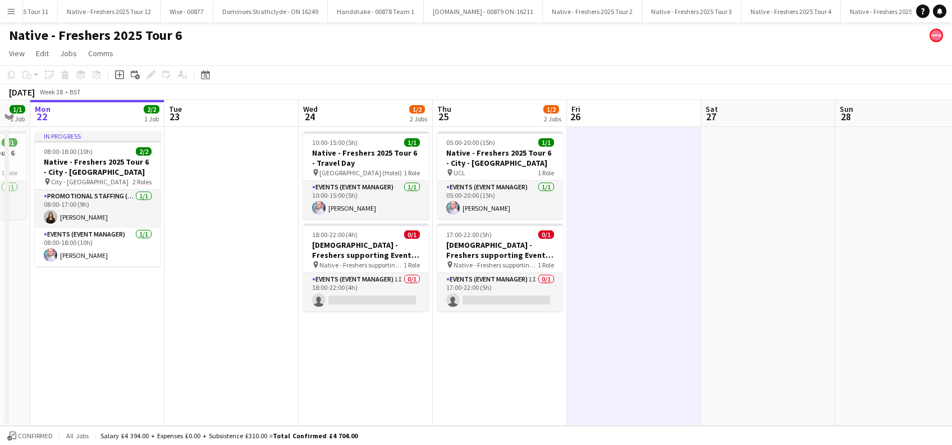
drag, startPoint x: 734, startPoint y: 292, endPoint x: 606, endPoint y: 309, distance: 129.1
click at [617, 325] on app-calendar-viewport "Fri 19 2/2 1 Job Sat 20 Sun 21 1/1 1 Job Mon 22 2/2 1 Job Tue 23 Wed 24 1/2 2 J…" at bounding box center [476, 263] width 952 height 326
click at [488, 302] on app-card-role "Events (Event Manager) 1I 0/1 17:00-22:00 (5h) single-neutral-actions" at bounding box center [500, 292] width 126 height 38
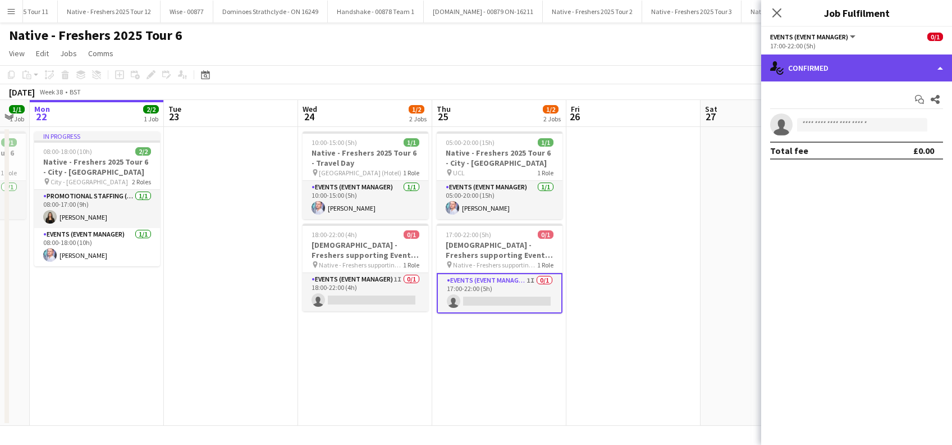
click at [857, 58] on div "single-neutral-actions-check-2 Confirmed" at bounding box center [856, 67] width 191 height 27
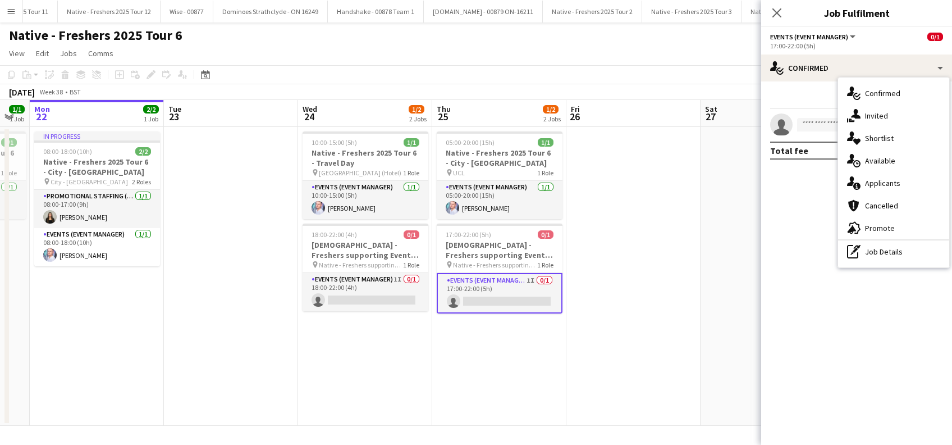
click at [871, 121] on div "single-neutral-actions-share-1 Invited" at bounding box center [893, 115] width 111 height 22
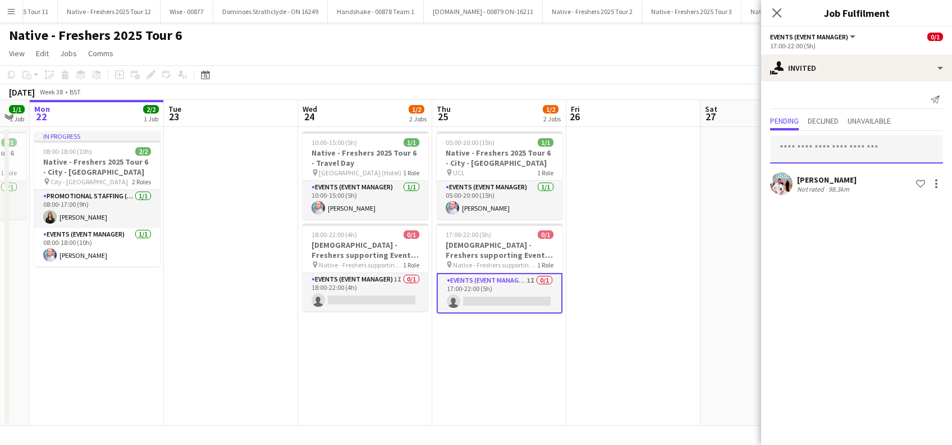
click at [801, 148] on input "text" at bounding box center [856, 149] width 173 height 28
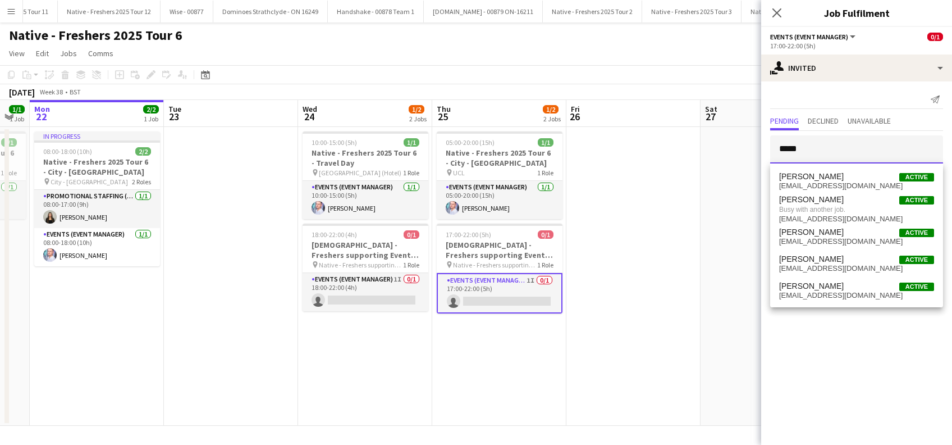
type input "*****"
click at [700, 299] on app-date-cell at bounding box center [767, 276] width 134 height 299
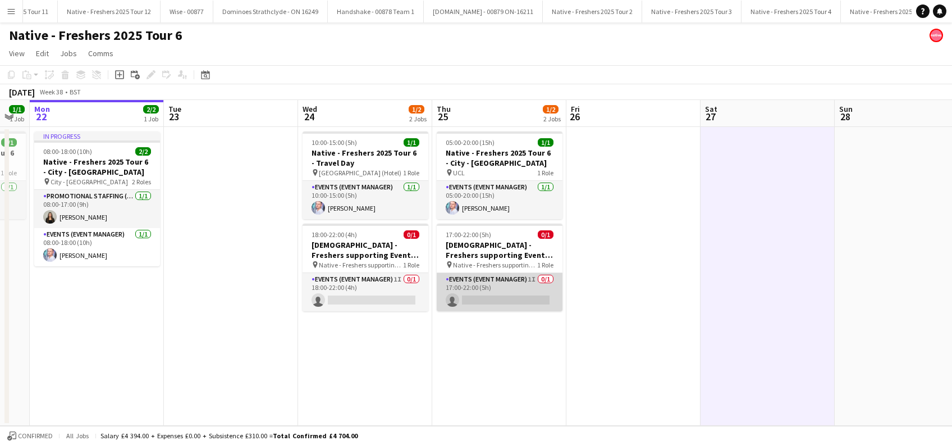
click at [491, 291] on app-card-role "Events (Event Manager) 1I 0/1 17:00-22:00 (5h) single-neutral-actions" at bounding box center [500, 292] width 126 height 38
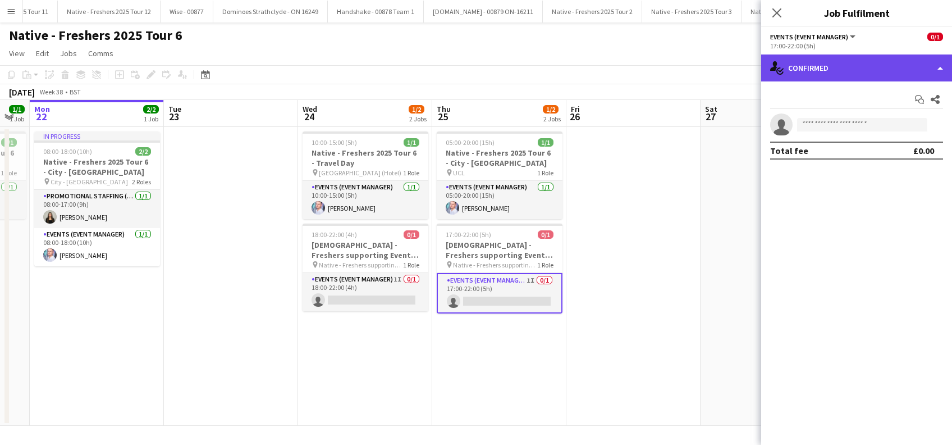
click at [844, 68] on div "single-neutral-actions-check-2 Confirmed" at bounding box center [856, 67] width 191 height 27
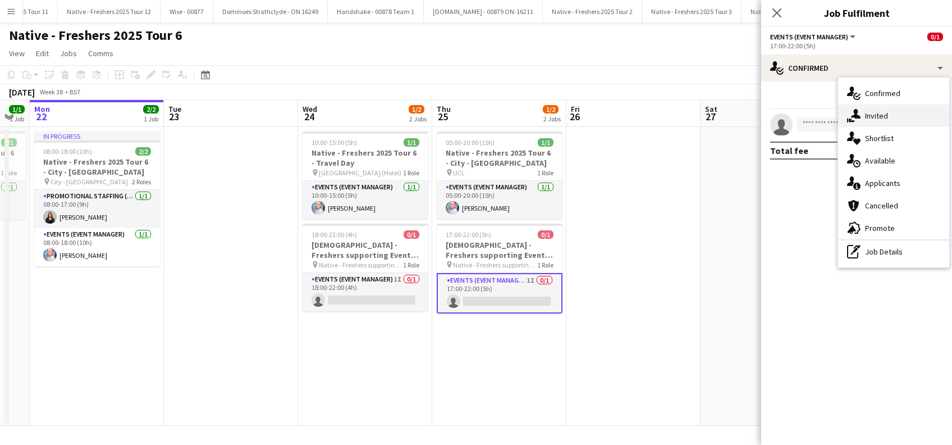
click at [874, 117] on span "Invited" at bounding box center [876, 116] width 23 height 10
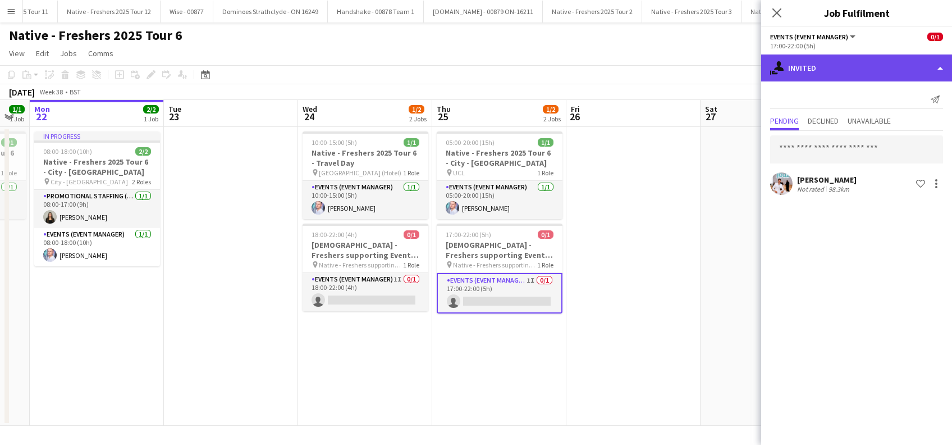
click at [819, 65] on div "single-neutral-actions-share-1 Invited" at bounding box center [856, 67] width 191 height 27
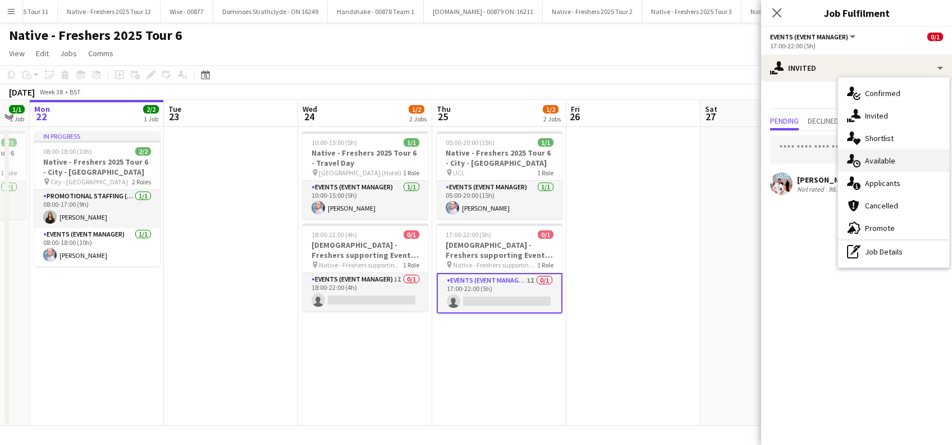
click at [887, 161] on span "Available" at bounding box center [880, 160] width 30 height 10
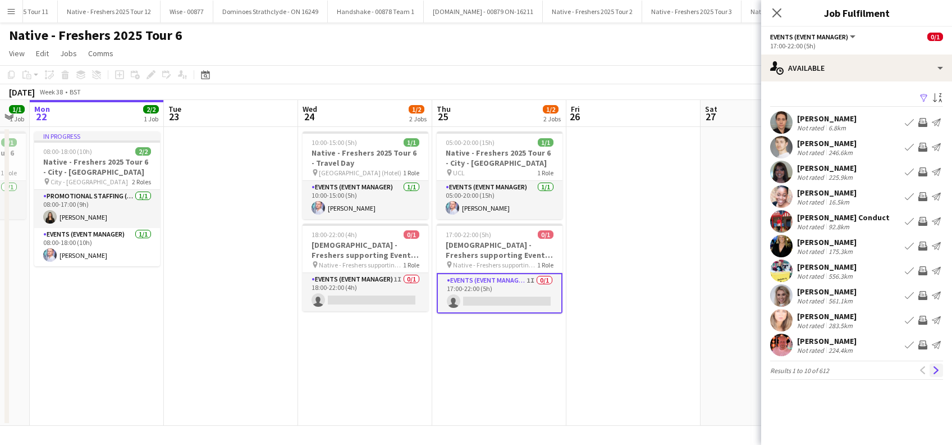
click at [940, 368] on app-icon "Next" at bounding box center [936, 370] width 8 height 8
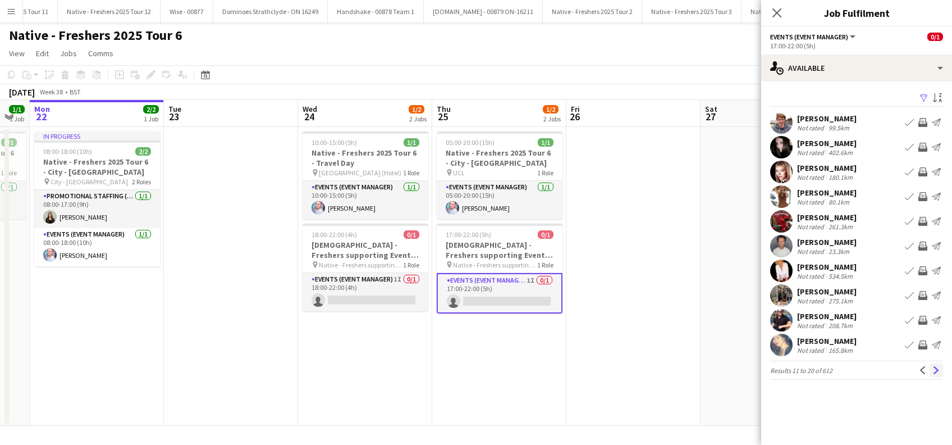
click at [938, 373] on app-icon "Next" at bounding box center [936, 370] width 8 height 8
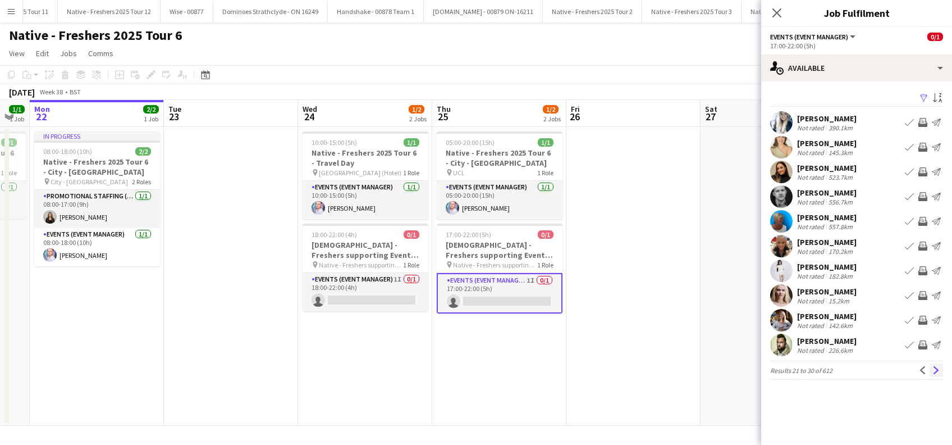
click at [938, 372] on app-icon "Next" at bounding box center [936, 370] width 8 height 8
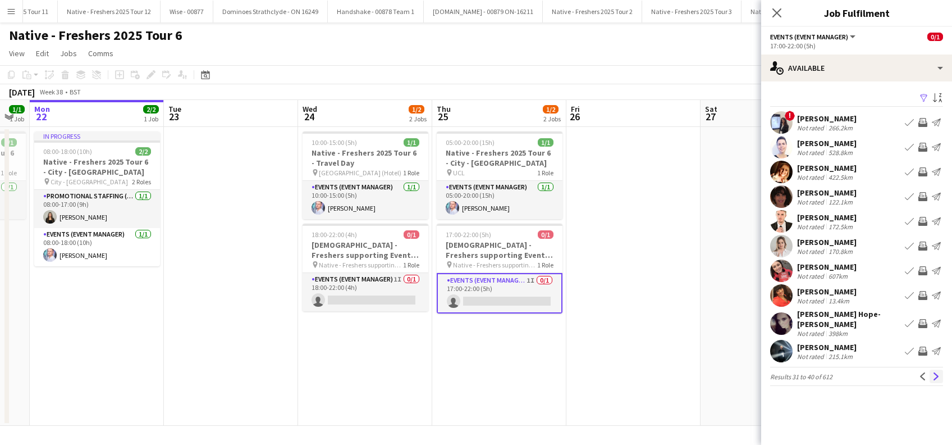
click at [938, 372] on app-icon "Next" at bounding box center [936, 376] width 8 height 8
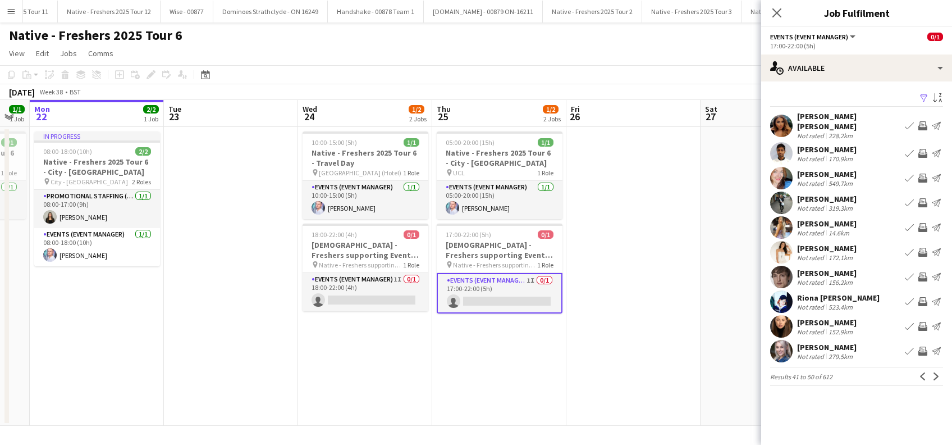
click at [938, 372] on app-icon "Next" at bounding box center [936, 376] width 8 height 8
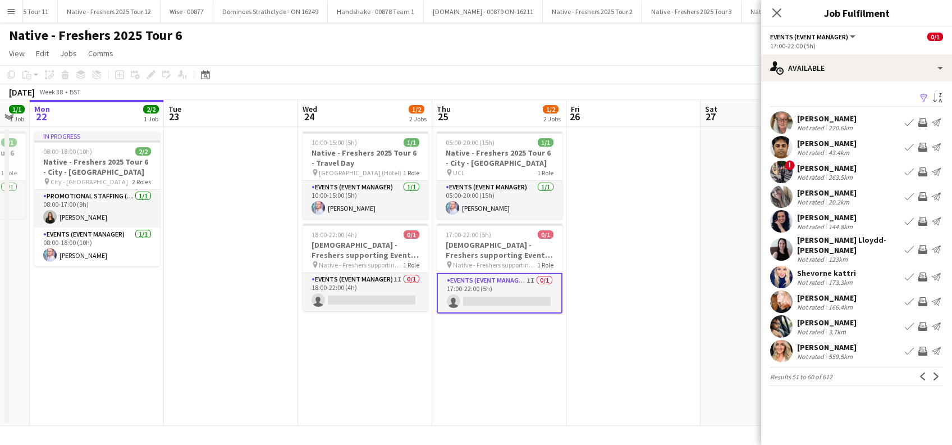
click at [938, 372] on app-icon "Next" at bounding box center [936, 376] width 8 height 8
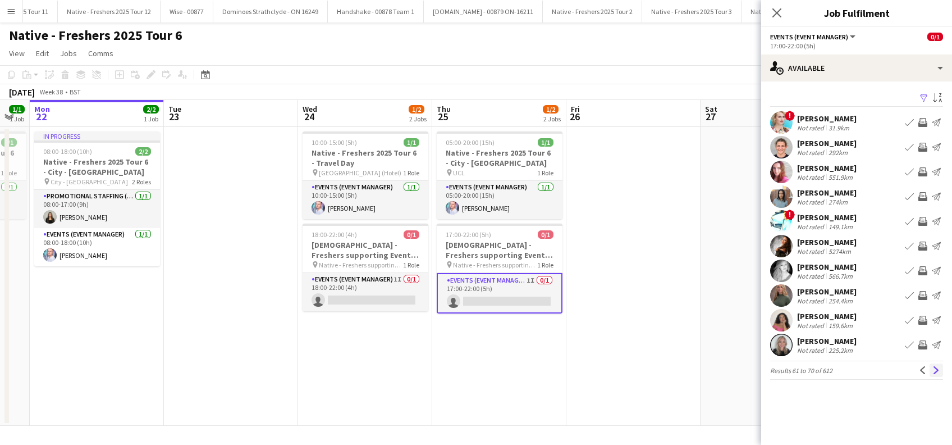
click at [939, 370] on app-icon "Next" at bounding box center [936, 370] width 8 height 8
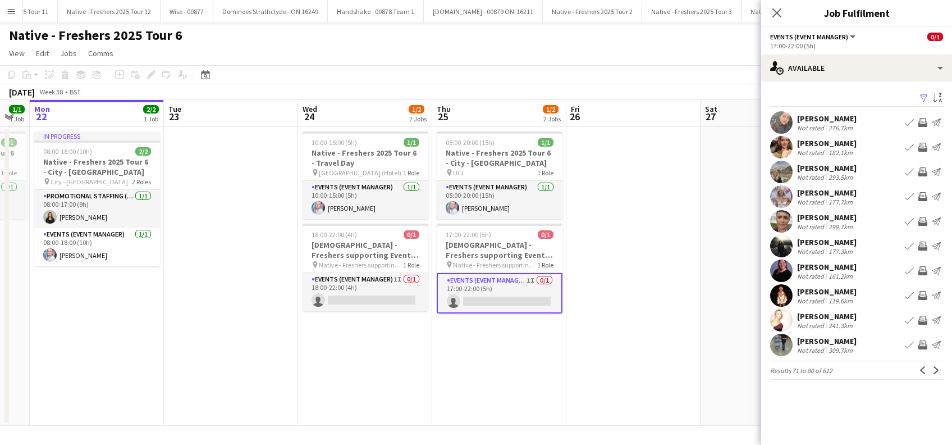
click at [939, 370] on app-icon "Next" at bounding box center [936, 370] width 8 height 8
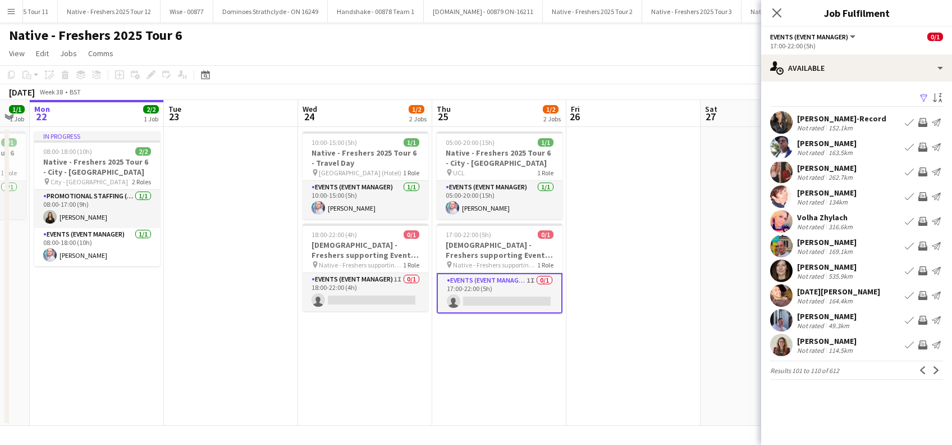
click at [939, 370] on app-icon "Next" at bounding box center [936, 370] width 8 height 8
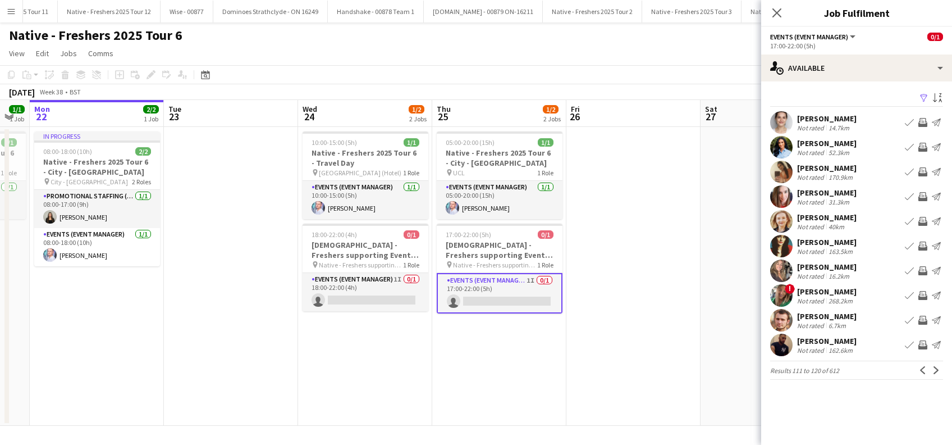
click at [939, 370] on app-icon "Next" at bounding box center [936, 370] width 8 height 8
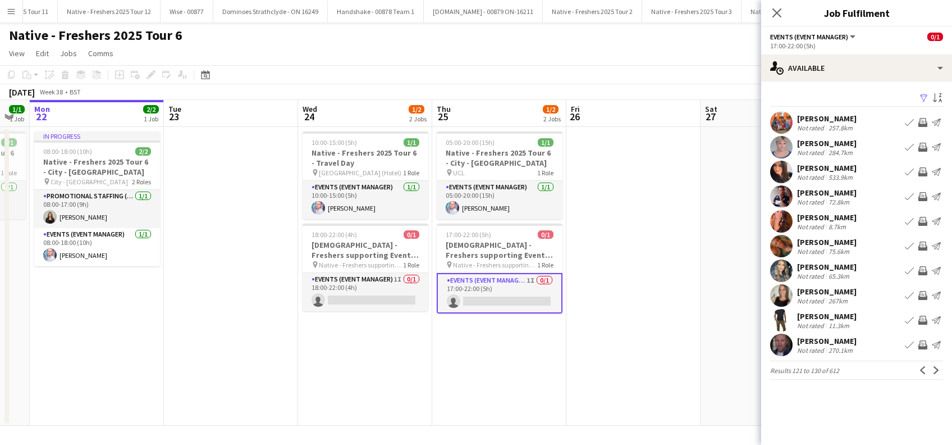
click at [814, 315] on div "Jordan Wilson" at bounding box center [826, 316] width 59 height 10
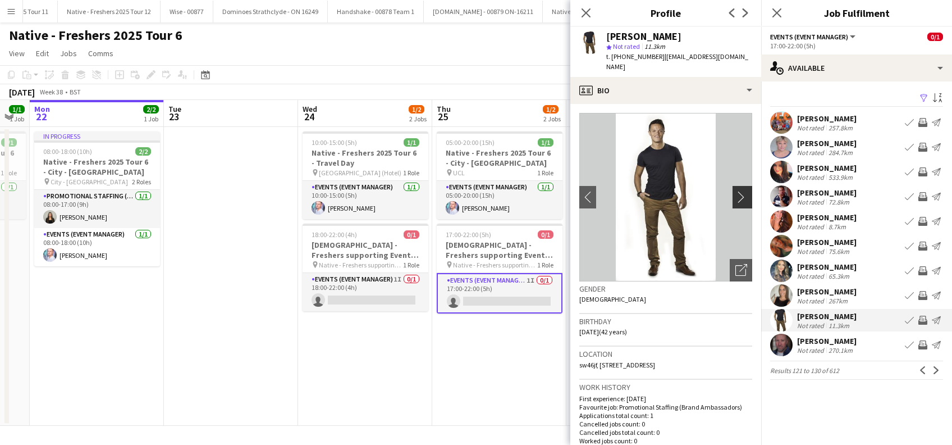
click at [732, 186] on button "chevron-right" at bounding box center [743, 197] width 22 height 22
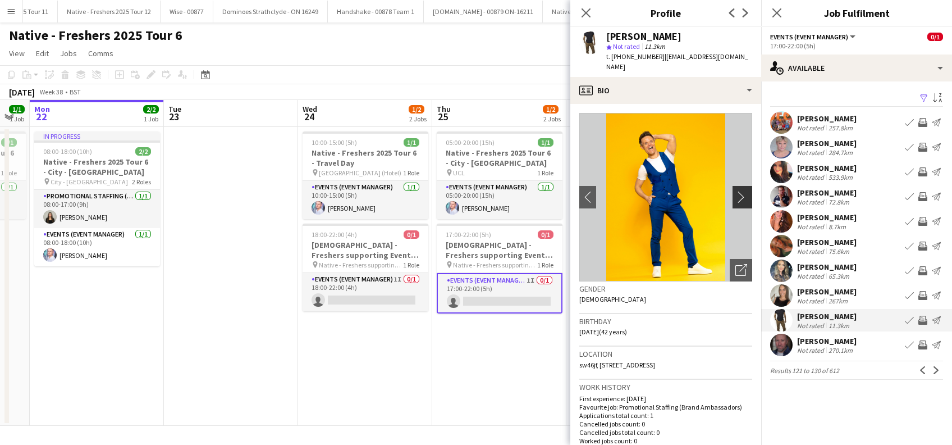
click at [735, 191] on app-icon "chevron-right" at bounding box center [743, 197] width 17 height 12
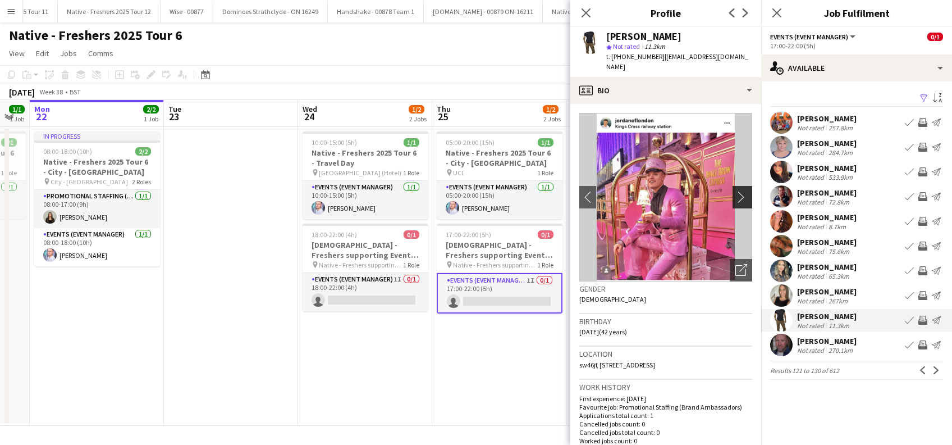
click at [735, 191] on app-icon "chevron-right" at bounding box center [743, 197] width 17 height 12
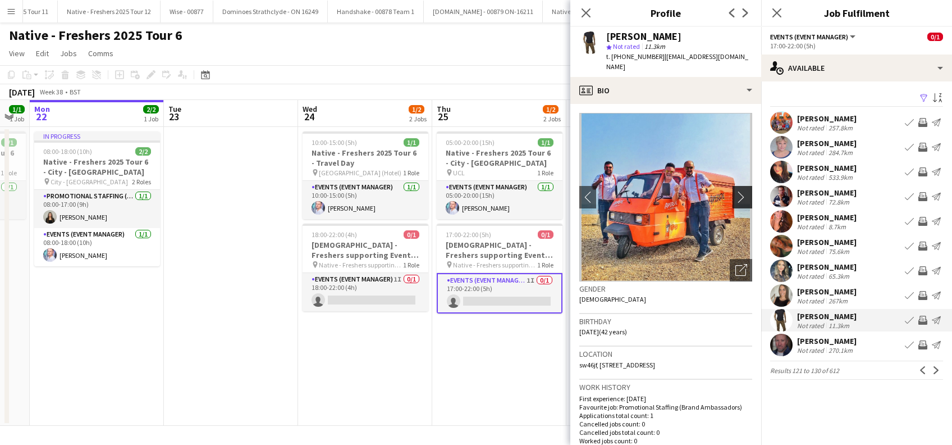
click at [735, 191] on app-icon "chevron-right" at bounding box center [743, 197] width 17 height 12
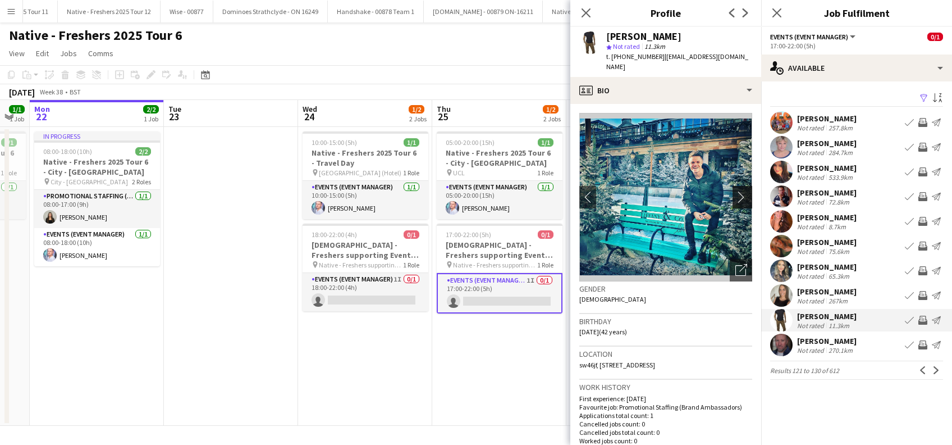
click at [735, 191] on app-icon "chevron-right" at bounding box center [743, 197] width 17 height 12
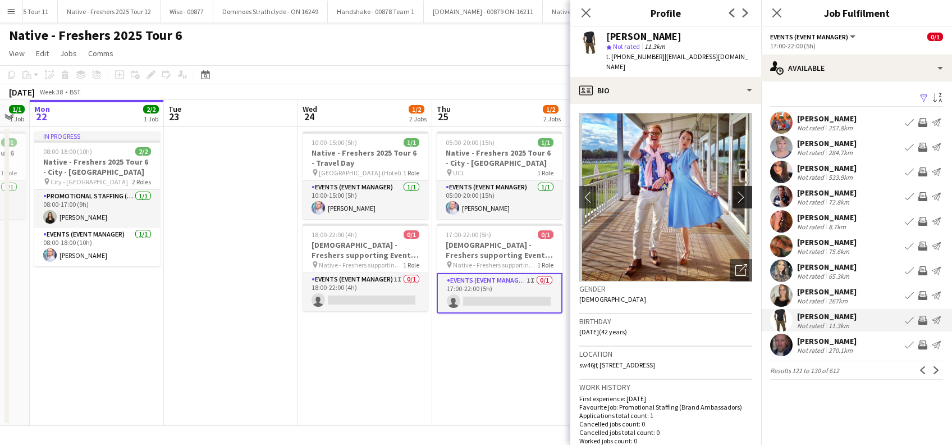
click at [735, 191] on app-icon "chevron-right" at bounding box center [743, 197] width 17 height 12
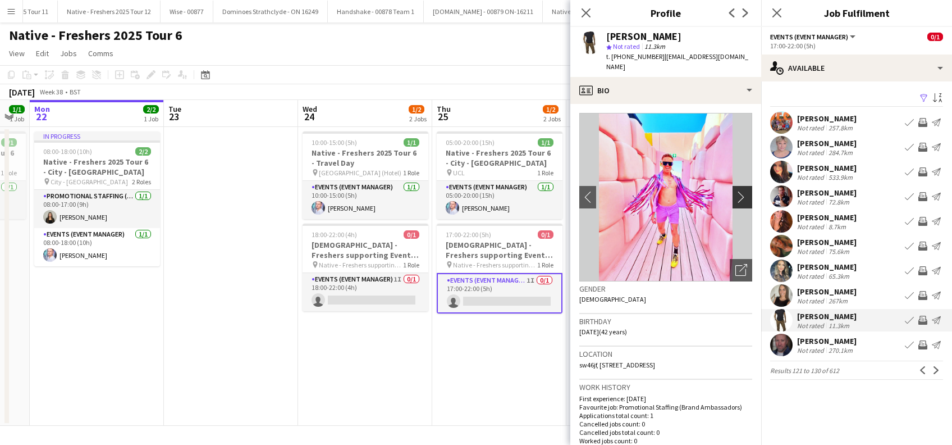
click at [735, 191] on app-icon "chevron-right" at bounding box center [743, 197] width 17 height 12
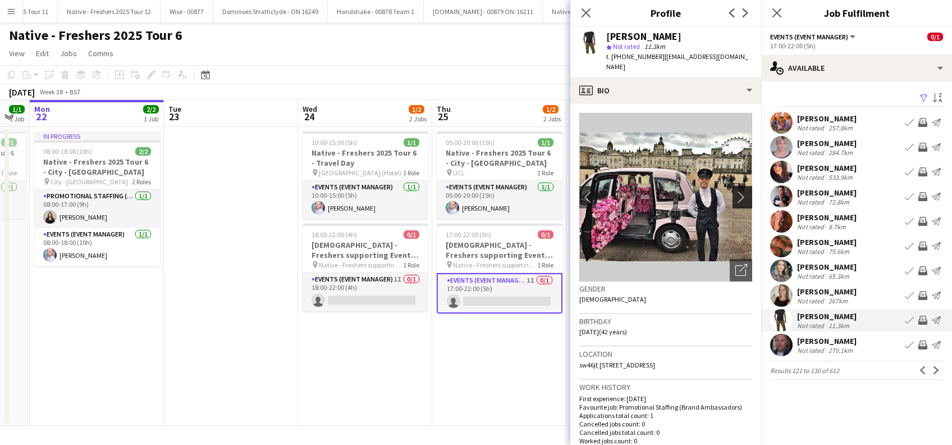
click at [735, 191] on app-icon "chevron-right" at bounding box center [743, 197] width 17 height 12
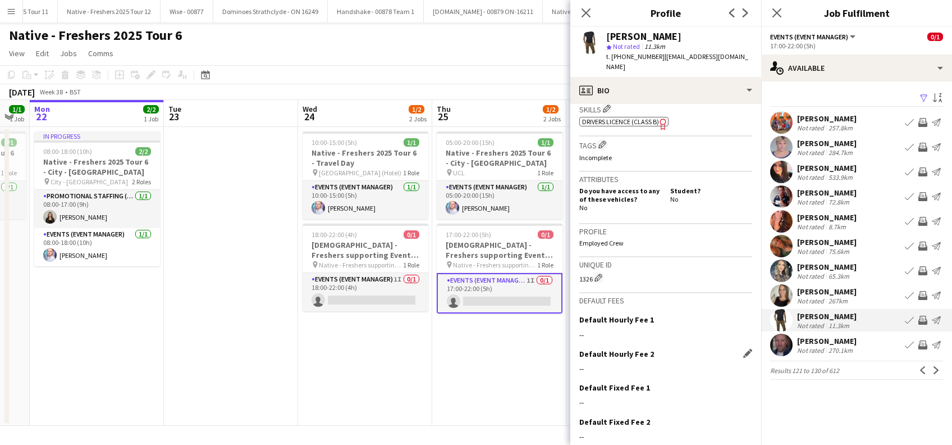
scroll to position [451, 0]
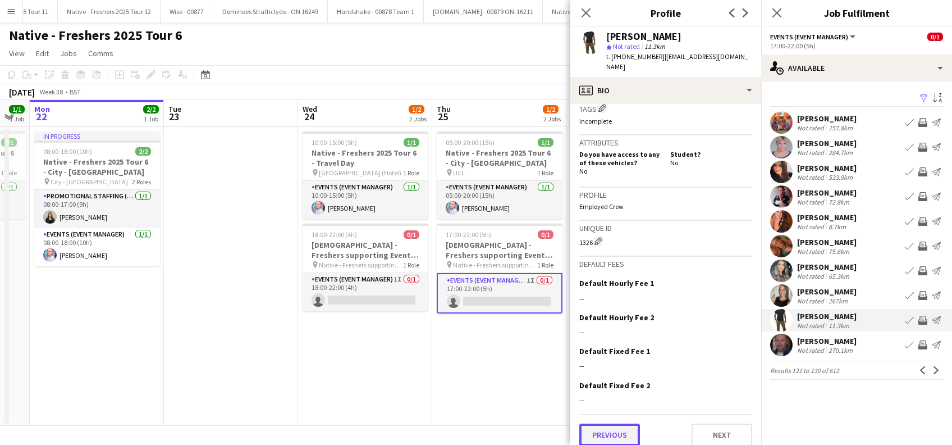
click at [598, 423] on button "Previous" at bounding box center [609, 434] width 61 height 22
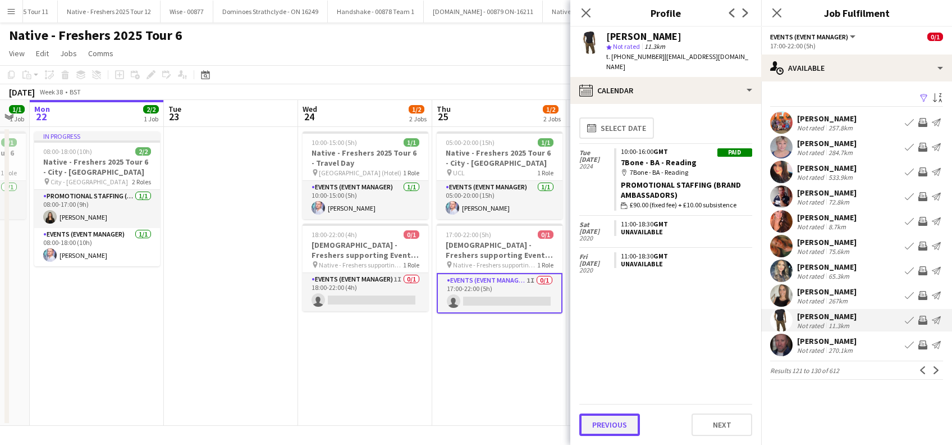
click at [597, 420] on button "Previous" at bounding box center [609, 424] width 61 height 22
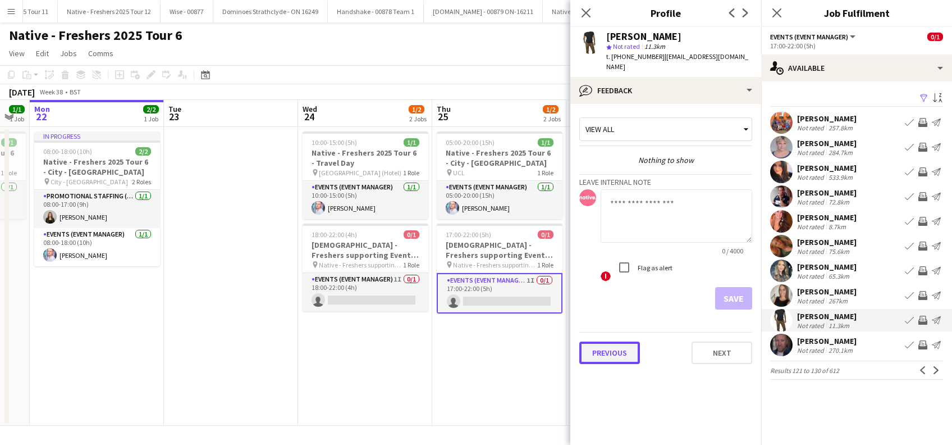
click at [606, 341] on button "Previous" at bounding box center [609, 352] width 61 height 22
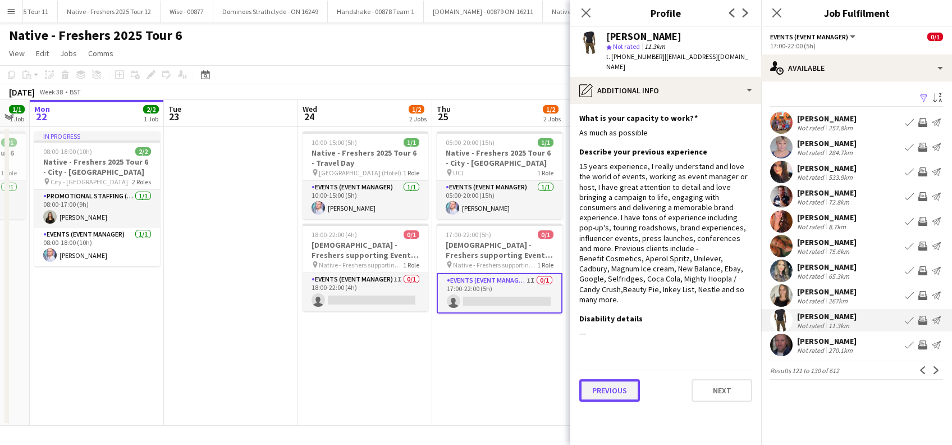
click at [607, 382] on button "Previous" at bounding box center [609, 390] width 61 height 22
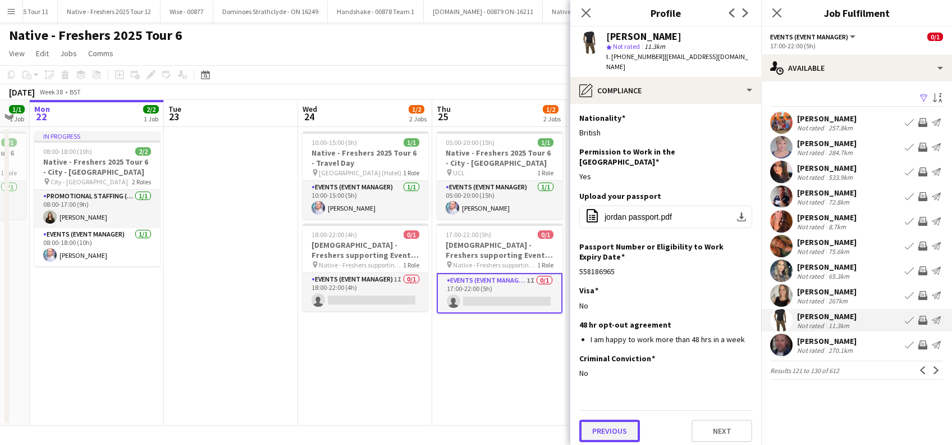
click at [608, 419] on button "Previous" at bounding box center [609, 430] width 61 height 22
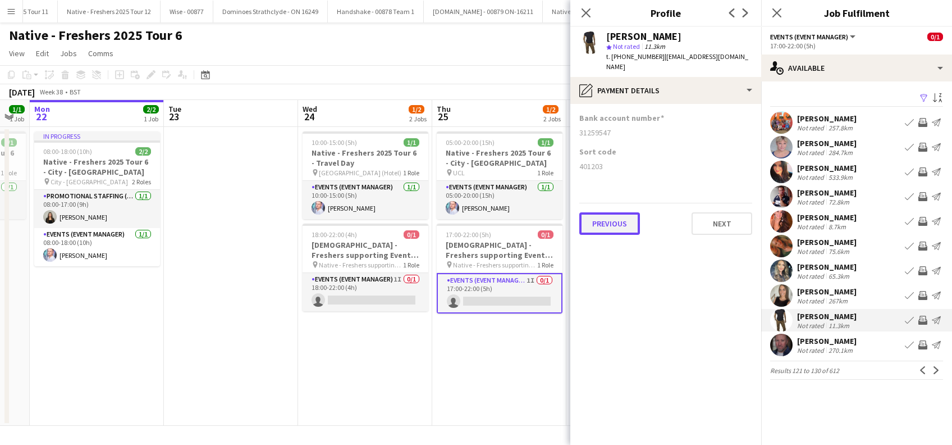
click at [607, 218] on button "Previous" at bounding box center [609, 223] width 61 height 22
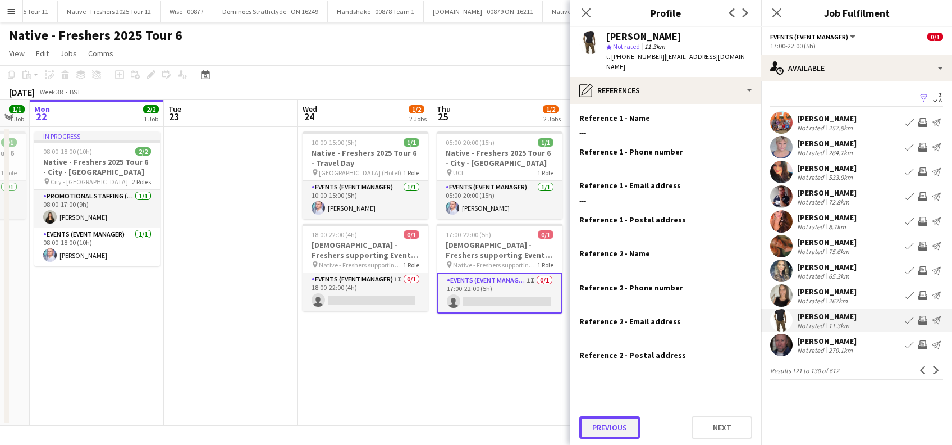
click at [606, 418] on button "Previous" at bounding box center [609, 427] width 61 height 22
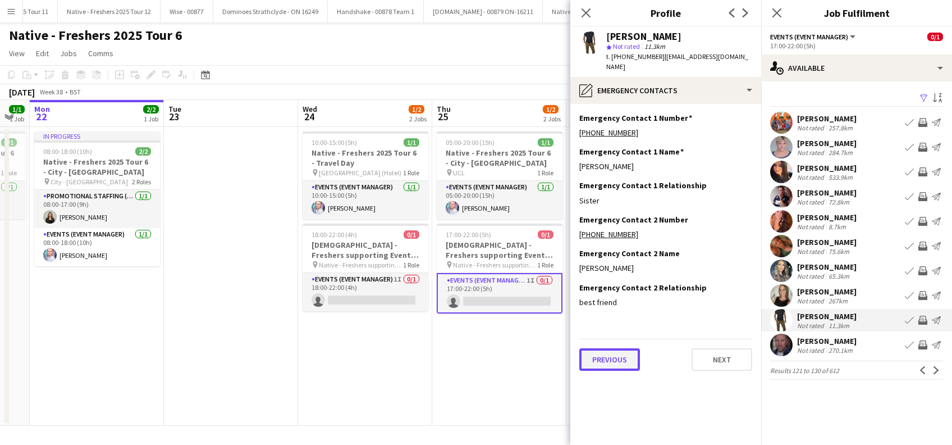
click at [611, 354] on button "Previous" at bounding box center [609, 359] width 61 height 22
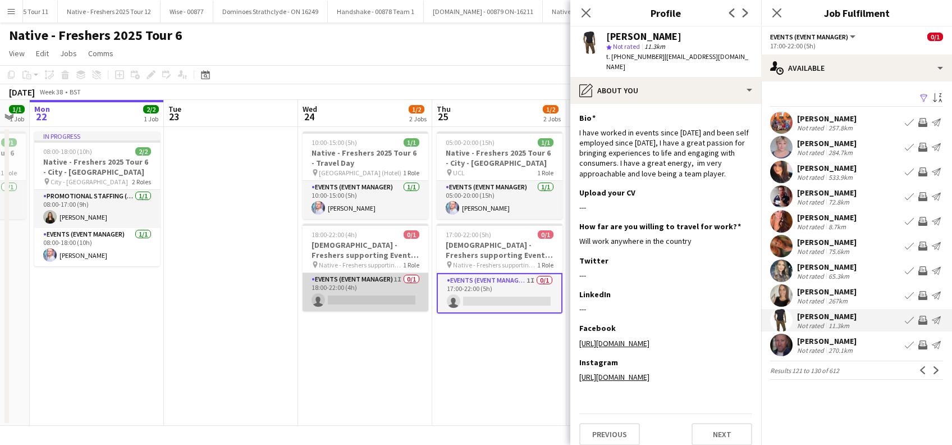
click at [359, 297] on app-card-role "Events (Event Manager) 1I 0/1 18:00-22:00 (4h) single-neutral-actions" at bounding box center [366, 292] width 126 height 38
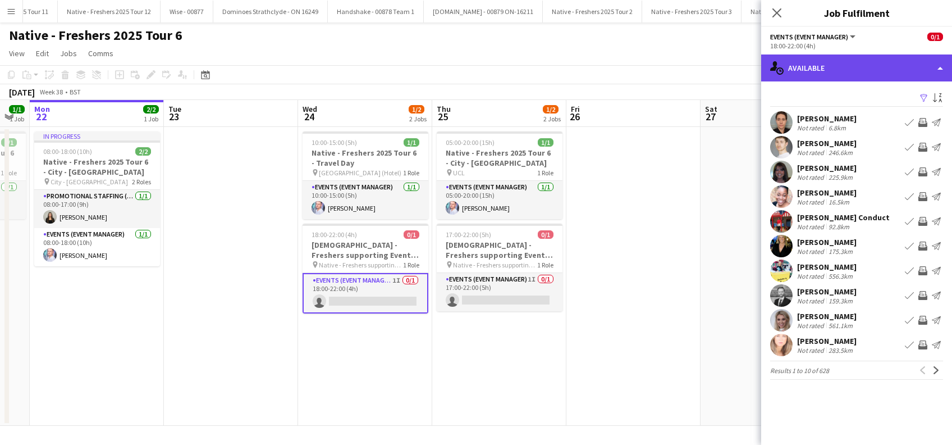
click at [840, 62] on div "single-neutral-actions-upload Available" at bounding box center [856, 67] width 191 height 27
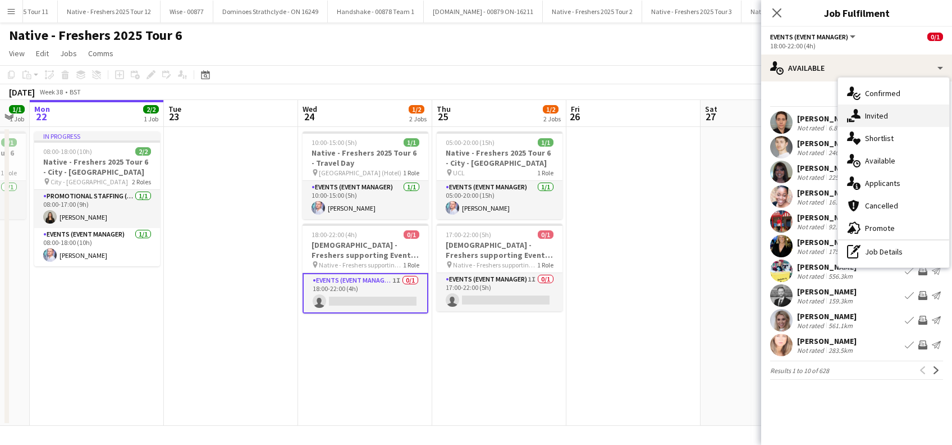
click at [882, 120] on span "Invited" at bounding box center [876, 116] width 23 height 10
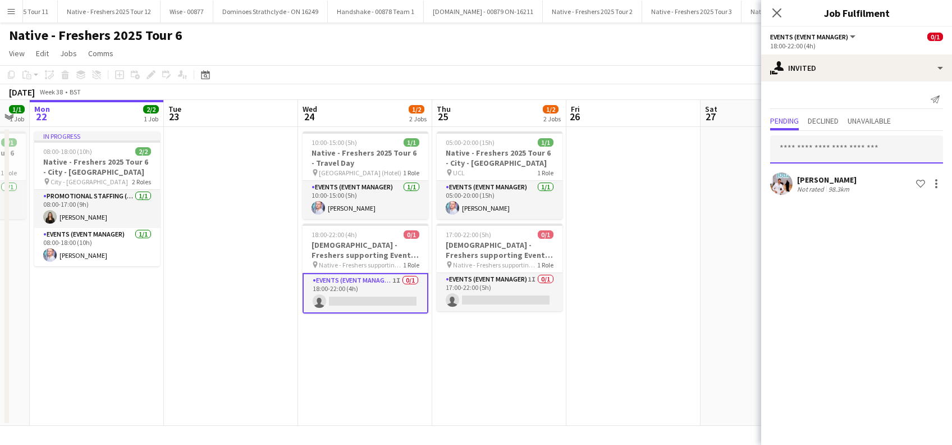
drag, startPoint x: 813, startPoint y: 148, endPoint x: 814, endPoint y: 154, distance: 6.8
click at [813, 148] on input "text" at bounding box center [856, 149] width 173 height 28
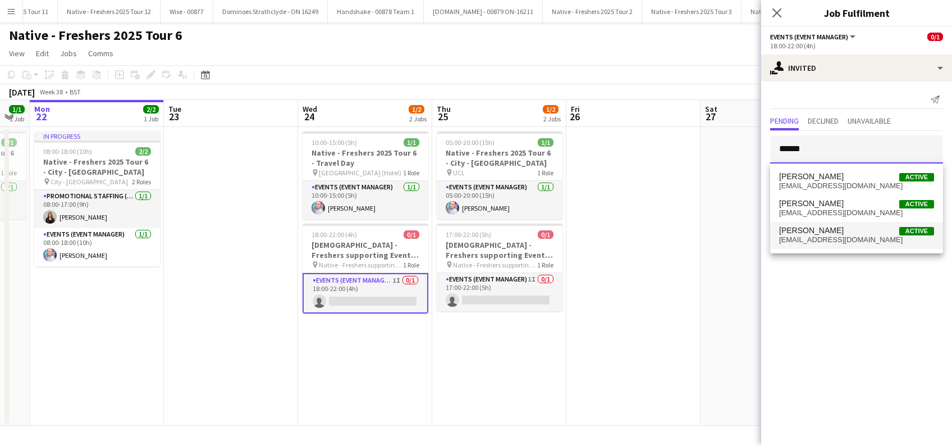
type input "******"
click at [804, 226] on span "Jordan Wilson" at bounding box center [811, 231] width 65 height 10
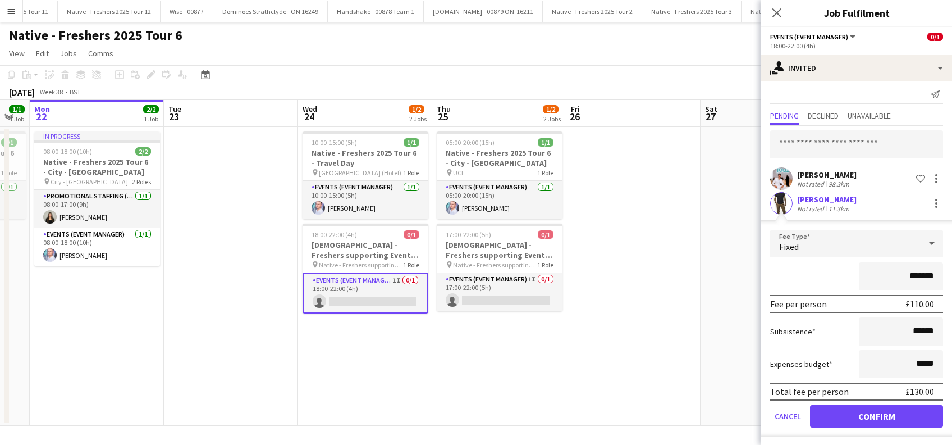
scroll to position [7, 0]
click at [855, 414] on button "Confirm" at bounding box center [876, 414] width 133 height 22
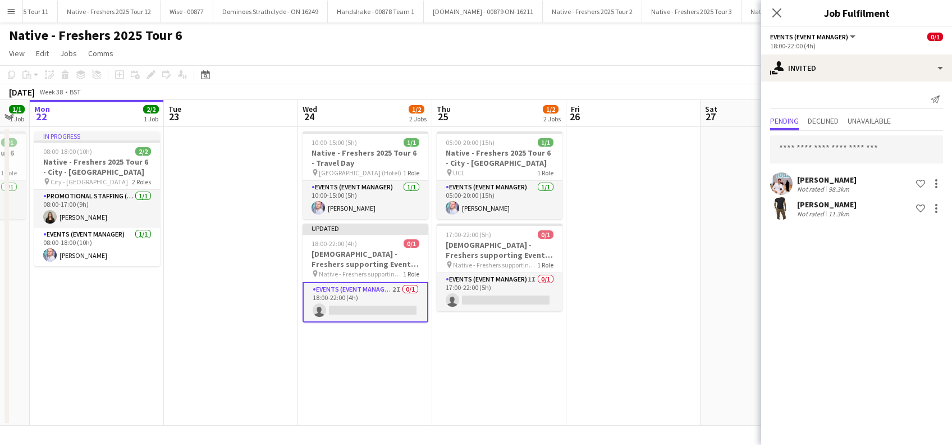
scroll to position [0, 0]
click at [512, 303] on app-card-role "Events (Event Manager) 1I 0/1 17:00-22:00 (5h) single-neutral-actions" at bounding box center [500, 292] width 126 height 38
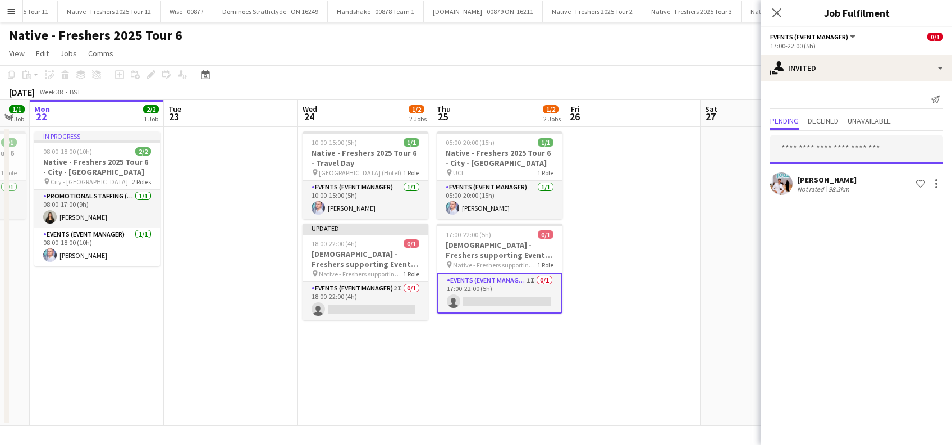
click at [795, 145] on input "text" at bounding box center [856, 149] width 173 height 28
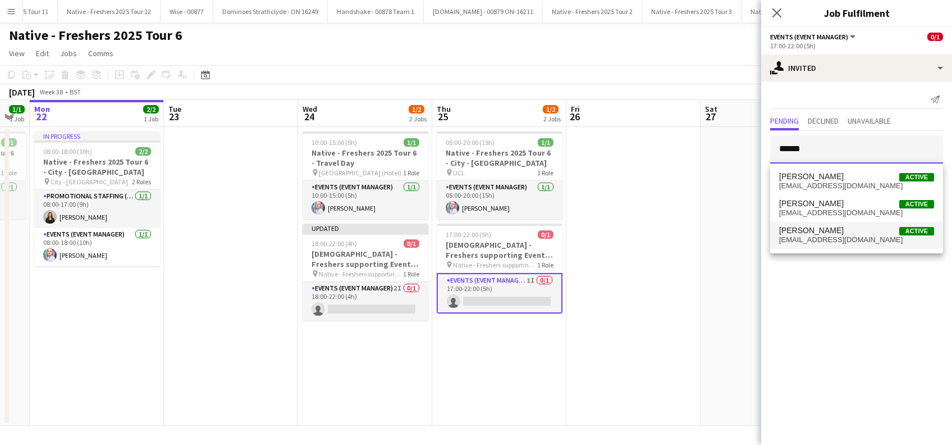
type input "******"
click at [812, 233] on span "Jordan Wilson" at bounding box center [811, 231] width 65 height 10
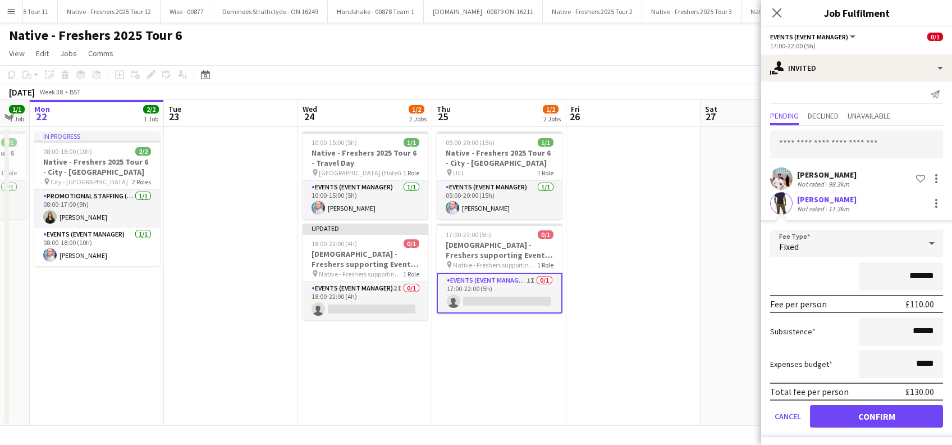
scroll to position [7, 0]
click at [862, 410] on button "Confirm" at bounding box center [876, 414] width 133 height 22
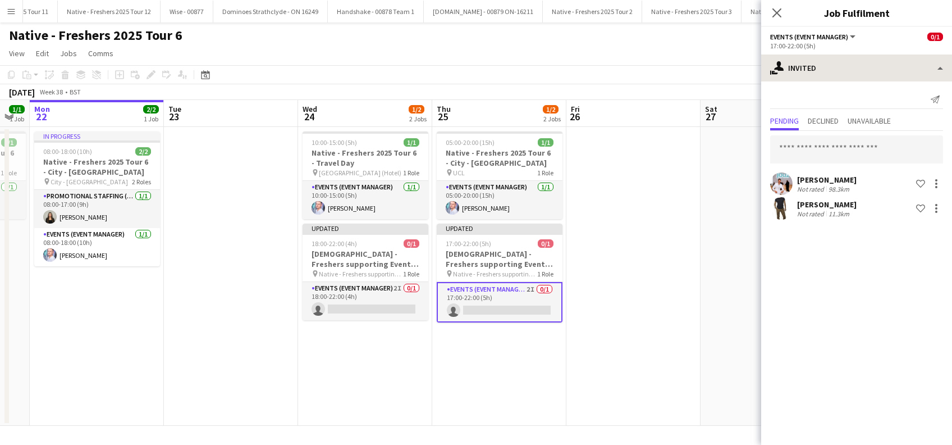
scroll to position [0, 0]
click at [780, 10] on icon at bounding box center [776, 12] width 11 height 11
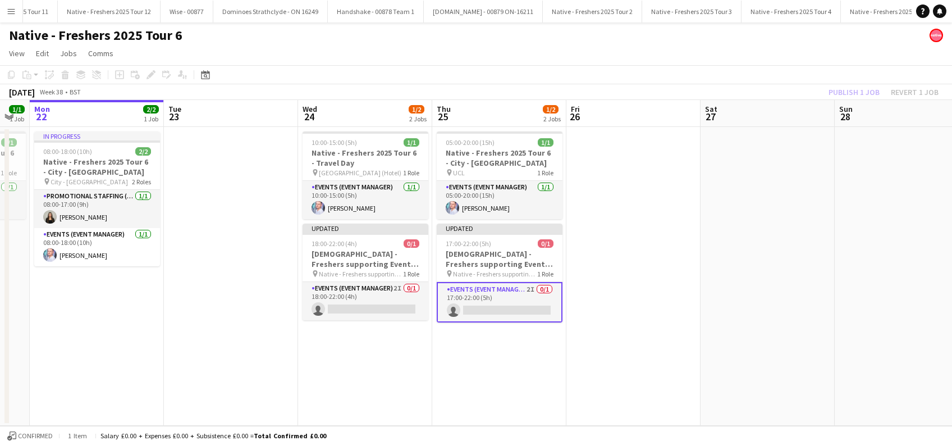
click at [631, 218] on app-date-cell at bounding box center [633, 276] width 134 height 299
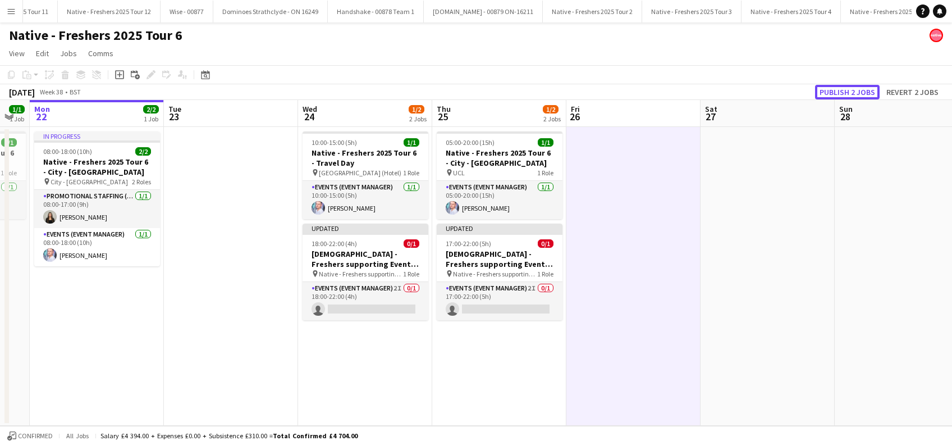
click at [839, 92] on button "Publish 2 jobs" at bounding box center [847, 92] width 65 height 15
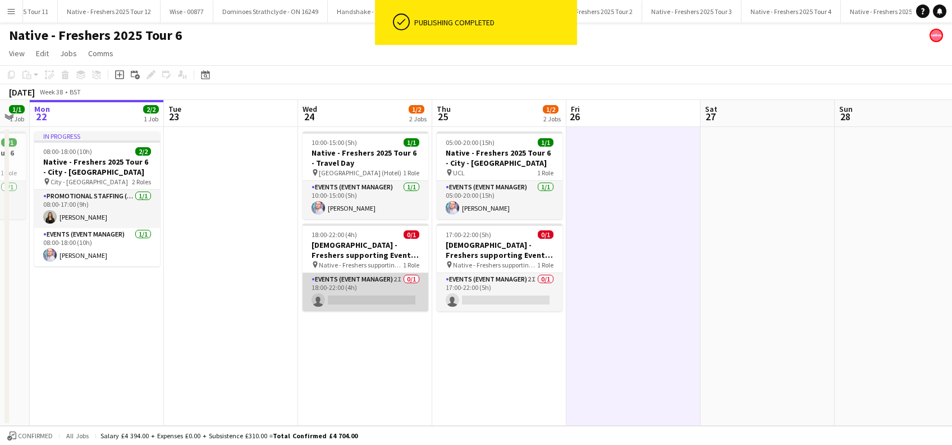
click at [354, 301] on app-card-role "Events (Event Manager) 2I 0/1 18:00-22:00 (4h) single-neutral-actions" at bounding box center [366, 292] width 126 height 38
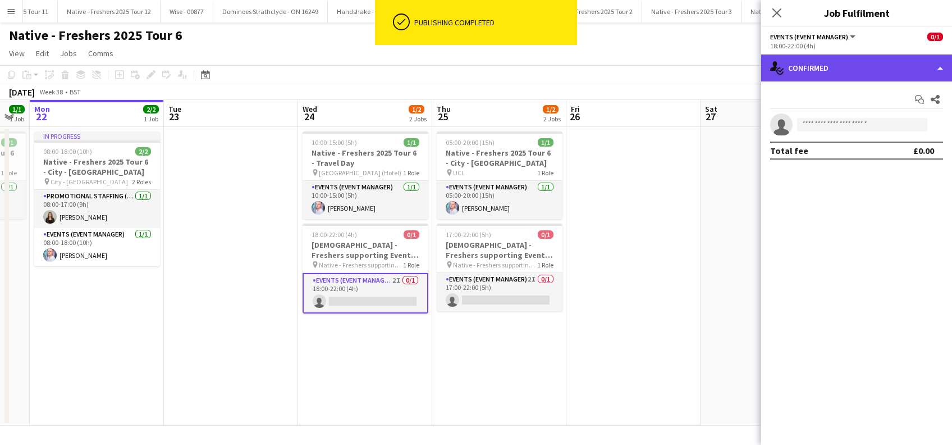
click at [867, 68] on div "single-neutral-actions-check-2 Confirmed" at bounding box center [856, 67] width 191 height 27
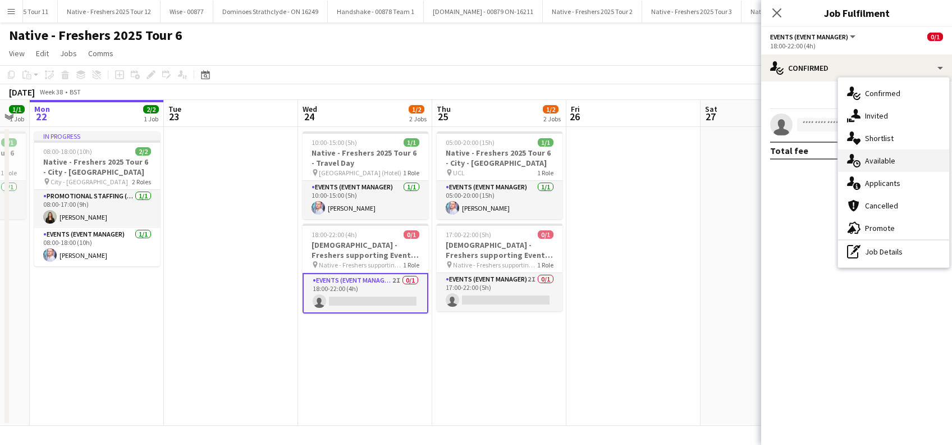
click at [882, 166] on div "single-neutral-actions-upload Available" at bounding box center [893, 160] width 111 height 22
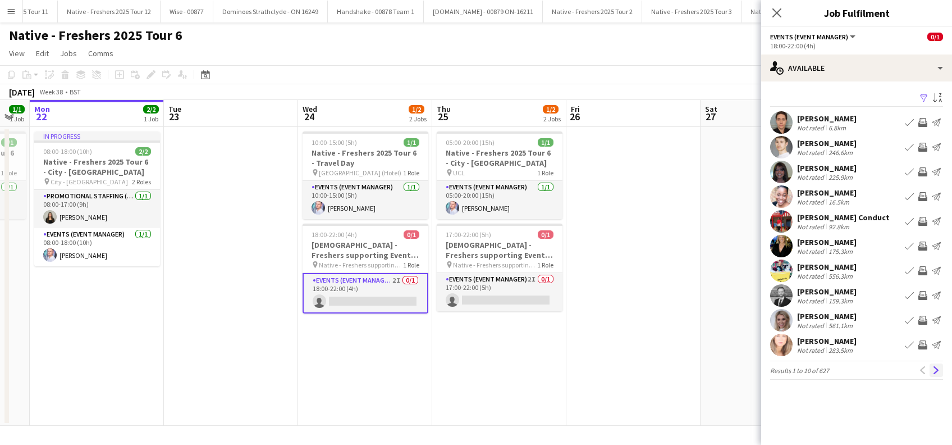
click at [936, 368] on app-icon "Next" at bounding box center [936, 370] width 8 height 8
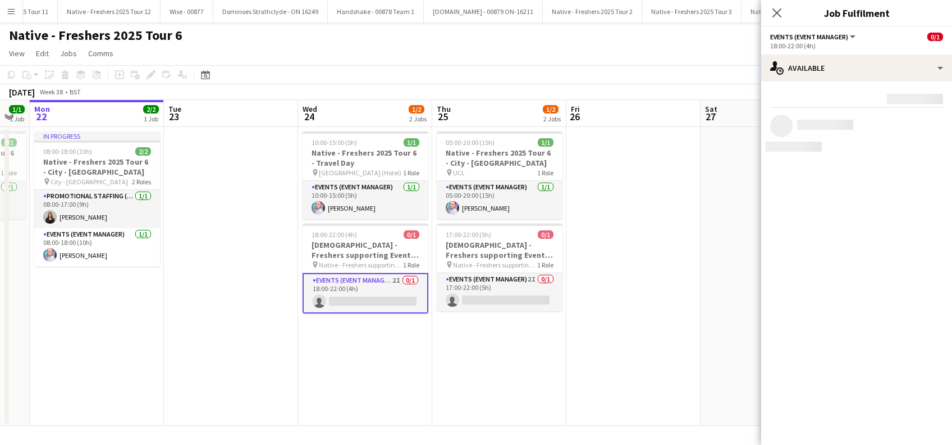
click at [936, 368] on mat-expansion-panel "users Available Rating: 0 - 5 0 5 Distance: 1km - 1001km+ 1001km+ To use matche…" at bounding box center [856, 262] width 191 height 363
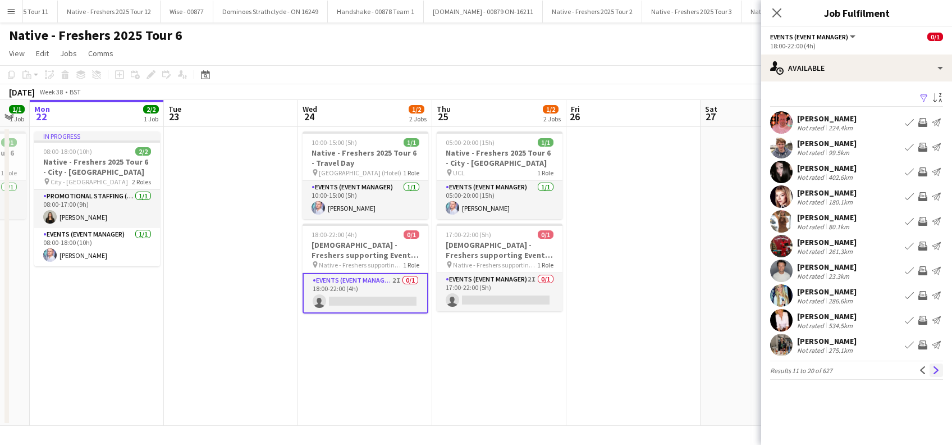
click at [937, 368] on app-icon "Next" at bounding box center [936, 370] width 8 height 8
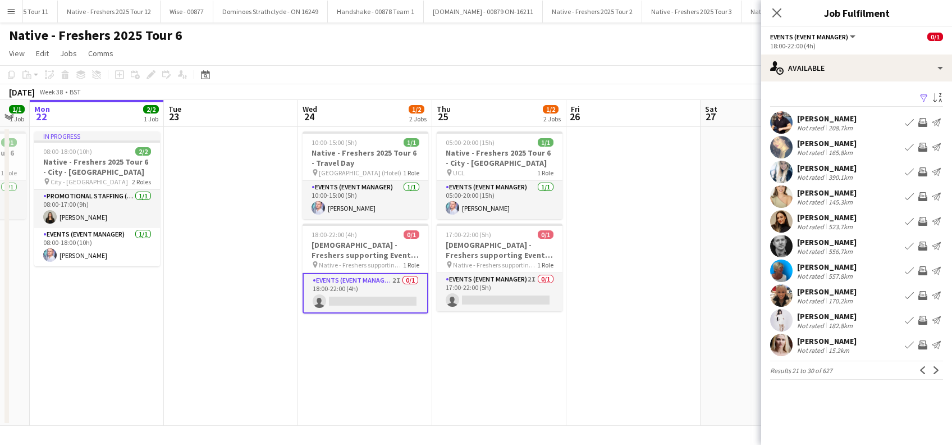
click at [937, 368] on app-icon "Next" at bounding box center [936, 370] width 8 height 8
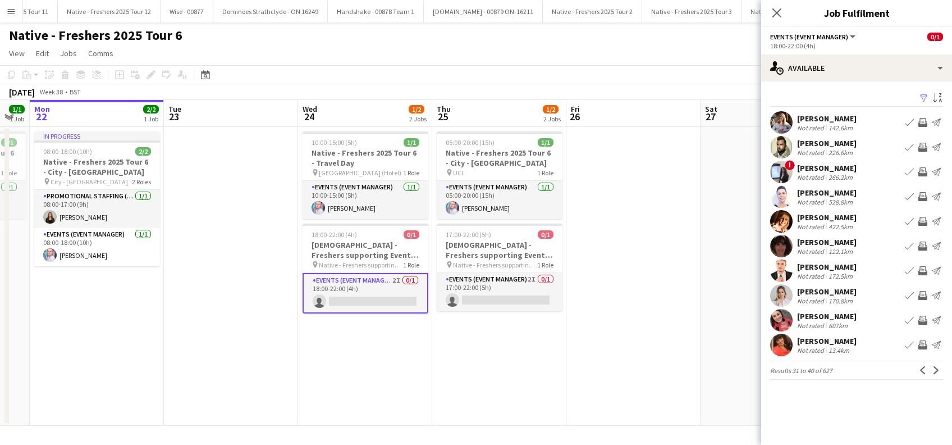
click at [937, 368] on app-icon "Next" at bounding box center [936, 370] width 8 height 8
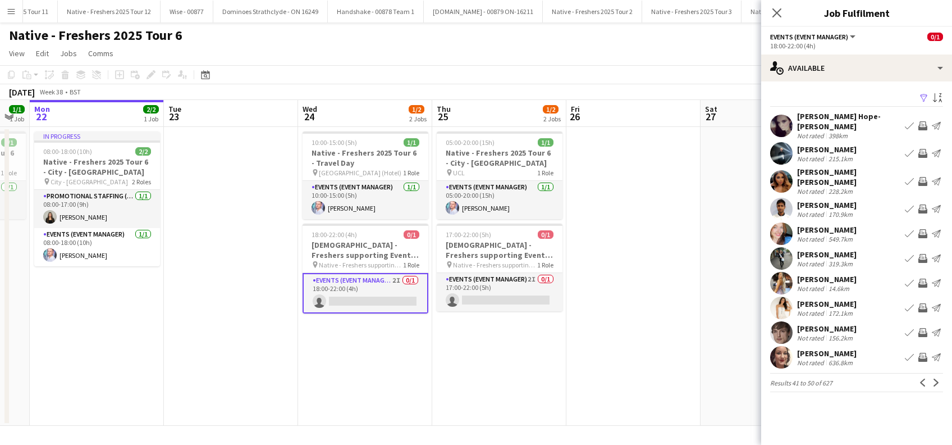
click at [937, 378] on app-icon "Next" at bounding box center [936, 382] width 8 height 8
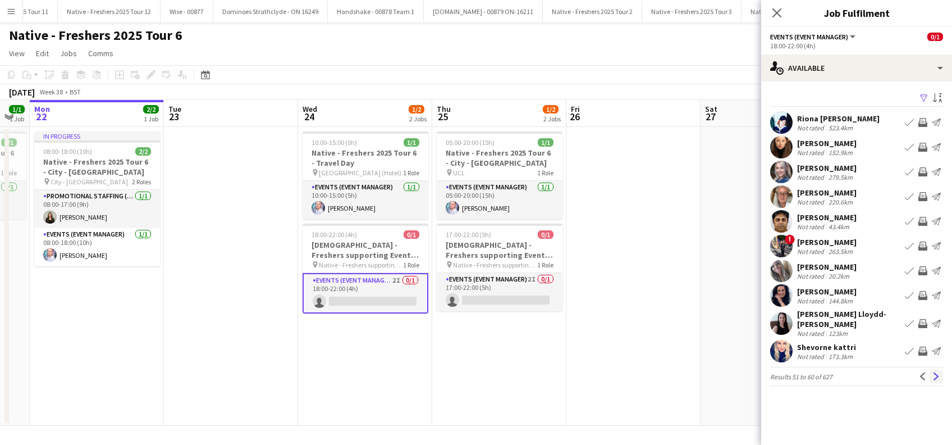
click at [936, 372] on app-icon "Next" at bounding box center [936, 376] width 8 height 8
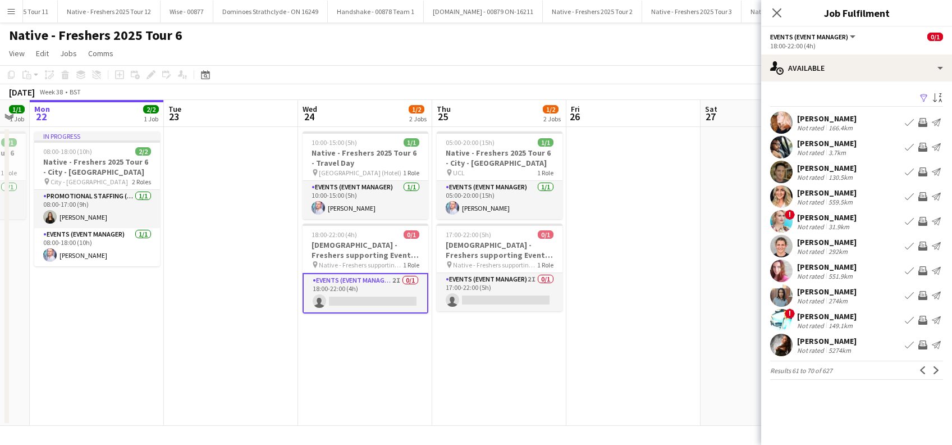
click at [936, 370] on app-icon "Next" at bounding box center [936, 370] width 8 height 8
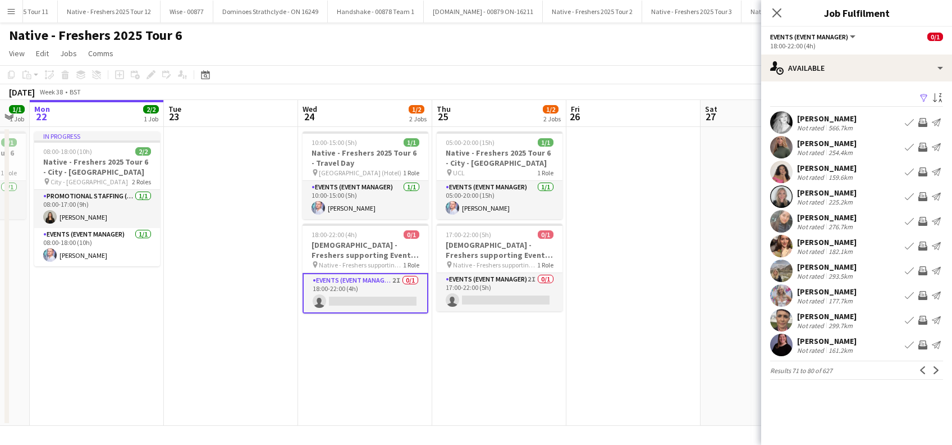
click at [936, 370] on app-icon "Next" at bounding box center [936, 370] width 8 height 8
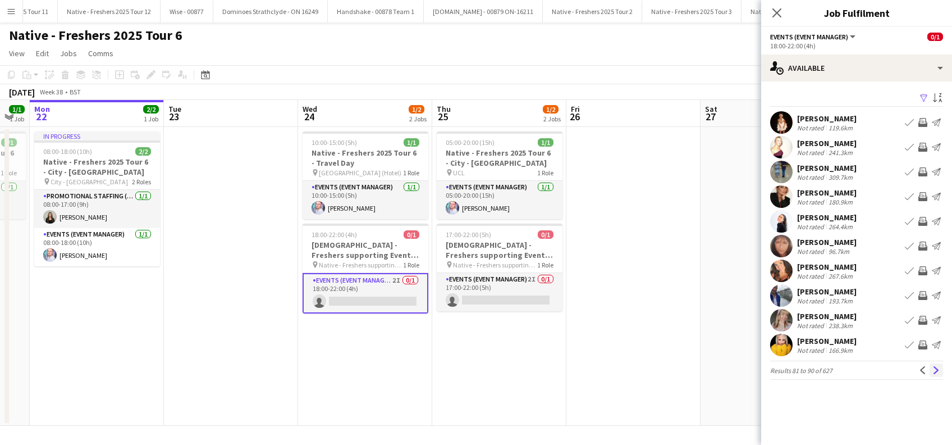
click at [936, 373] on app-icon "Next" at bounding box center [936, 370] width 8 height 8
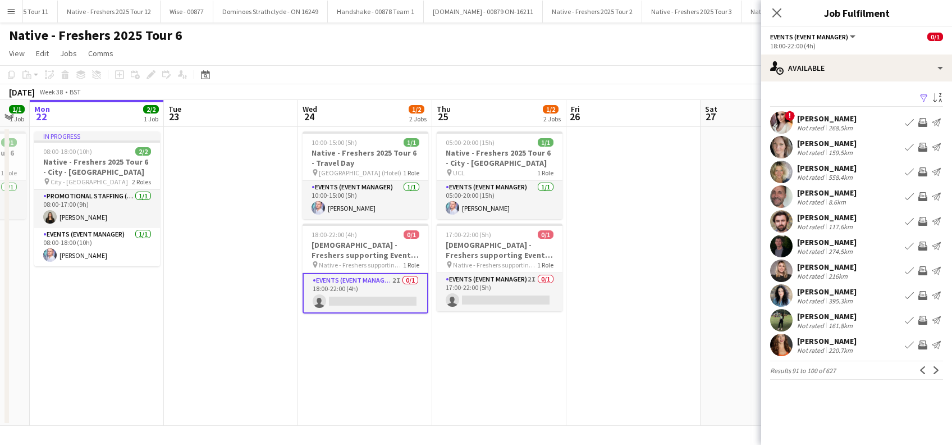
click at [935, 373] on app-icon "Next" at bounding box center [936, 370] width 8 height 8
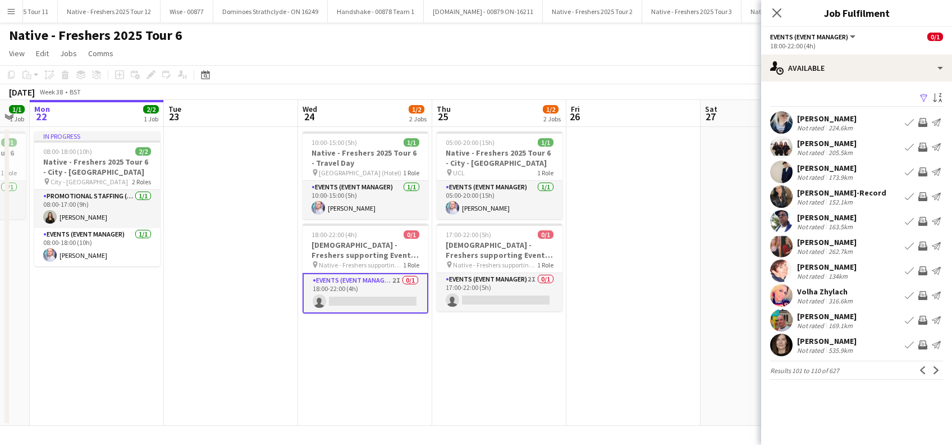
click at [935, 373] on app-icon "Next" at bounding box center [936, 370] width 8 height 8
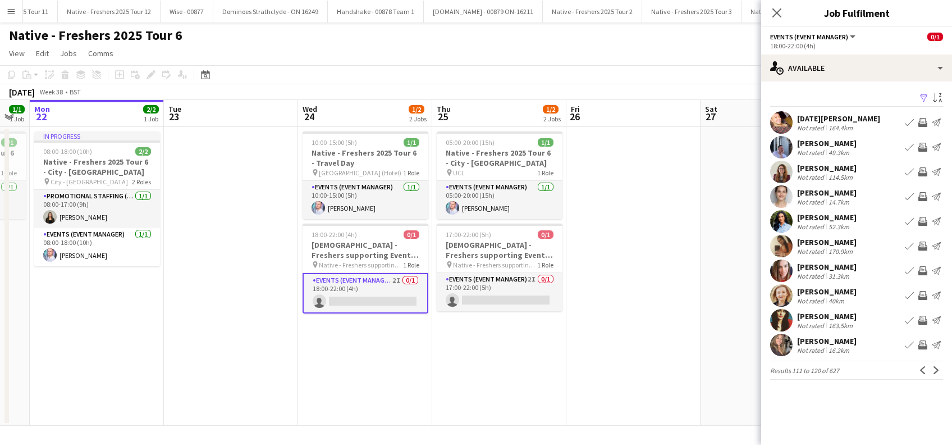
click at [935, 373] on app-icon "Next" at bounding box center [936, 370] width 8 height 8
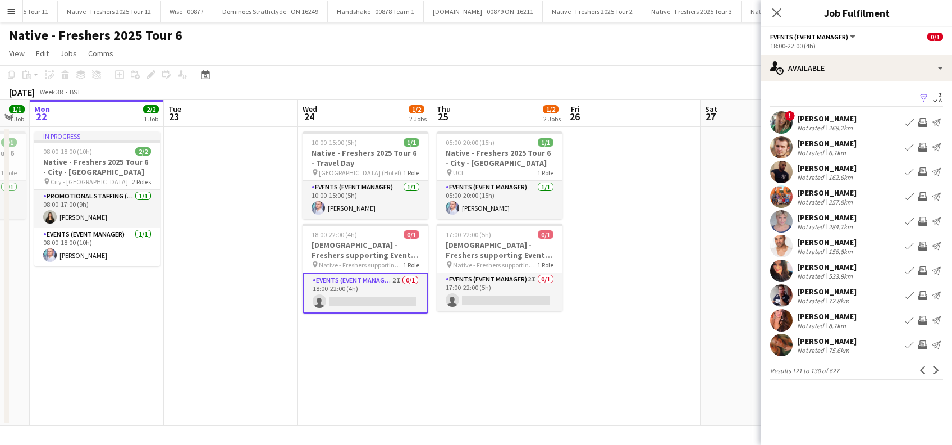
click at [830, 290] on div "Dan Strasters" at bounding box center [826, 291] width 59 height 10
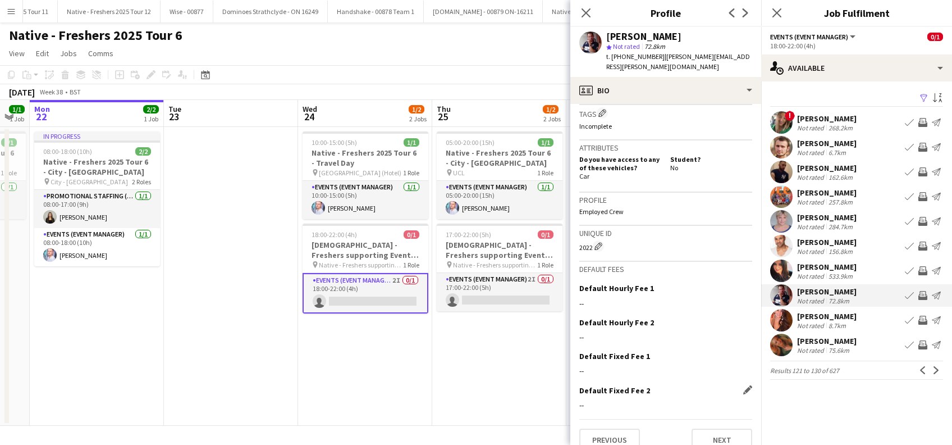
scroll to position [466, 0]
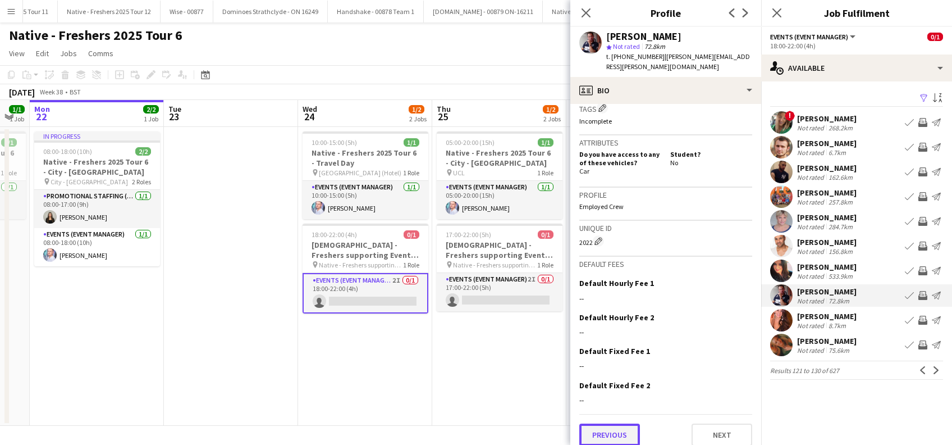
click at [606, 423] on button "Previous" at bounding box center [609, 434] width 61 height 22
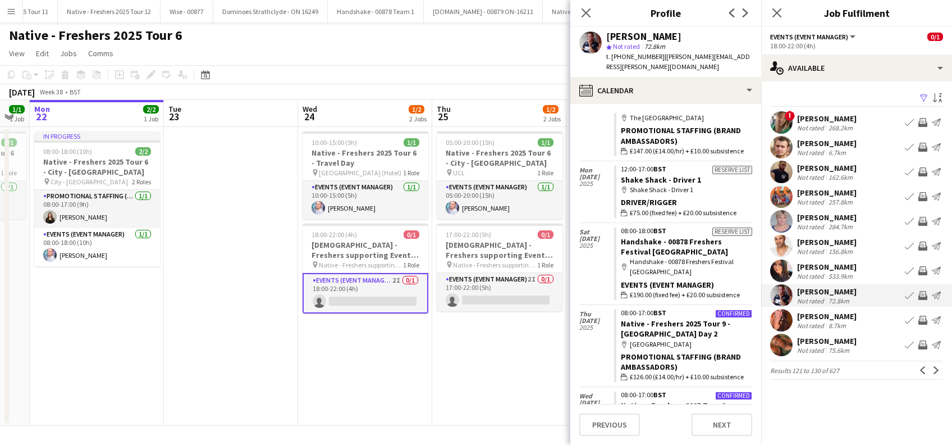
scroll to position [299, 0]
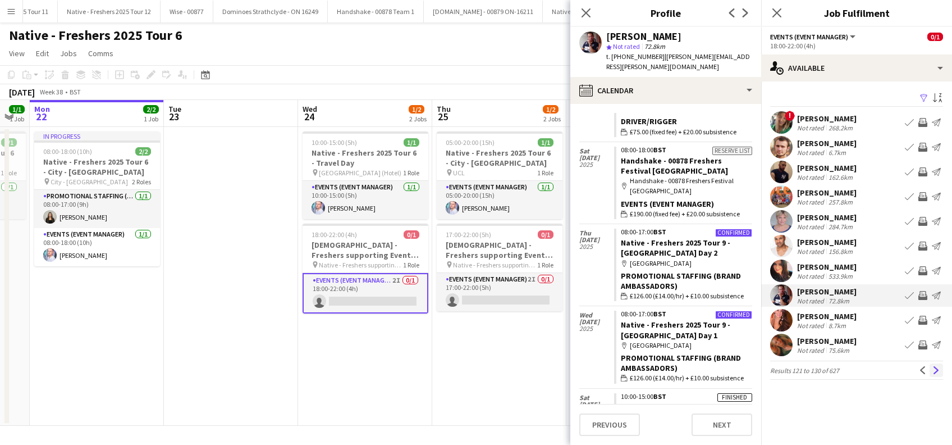
click at [937, 367] on app-icon "Next" at bounding box center [936, 370] width 8 height 8
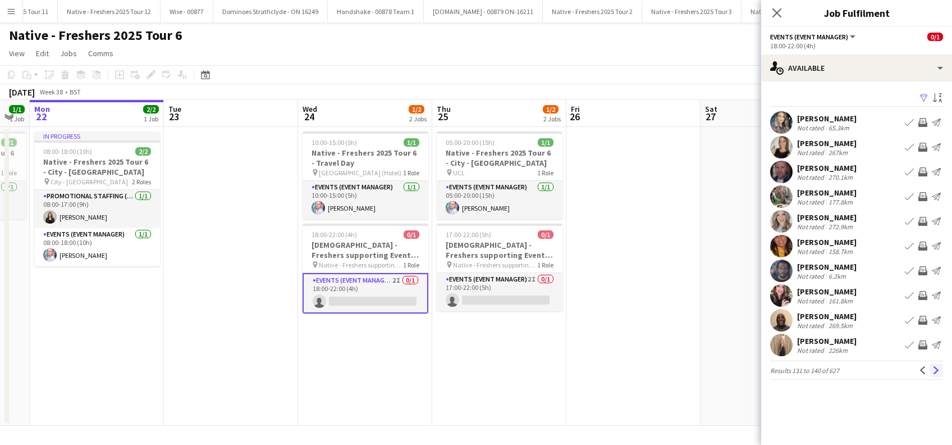
click at [935, 368] on app-icon "Next" at bounding box center [936, 370] width 8 height 8
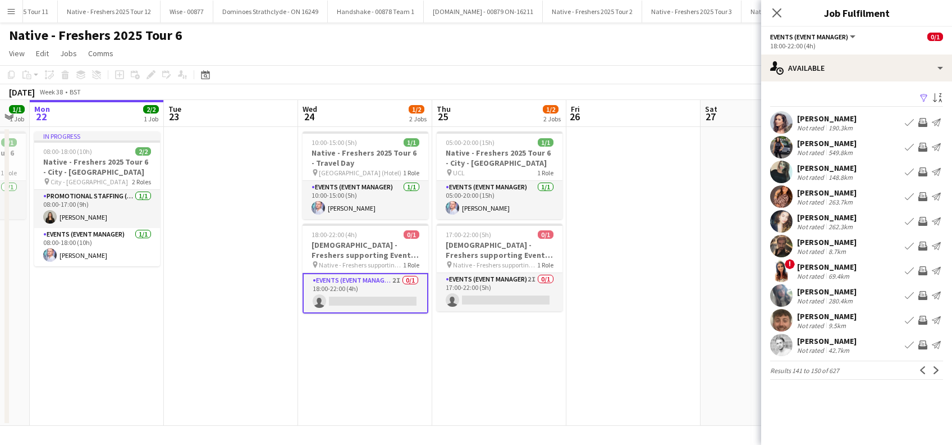
scroll to position [0, 373]
click at [346, 292] on app-card-role "Events (Event Manager) 2I 0/1 18:00-22:00 (4h) single-neutral-actions" at bounding box center [366, 293] width 126 height 40
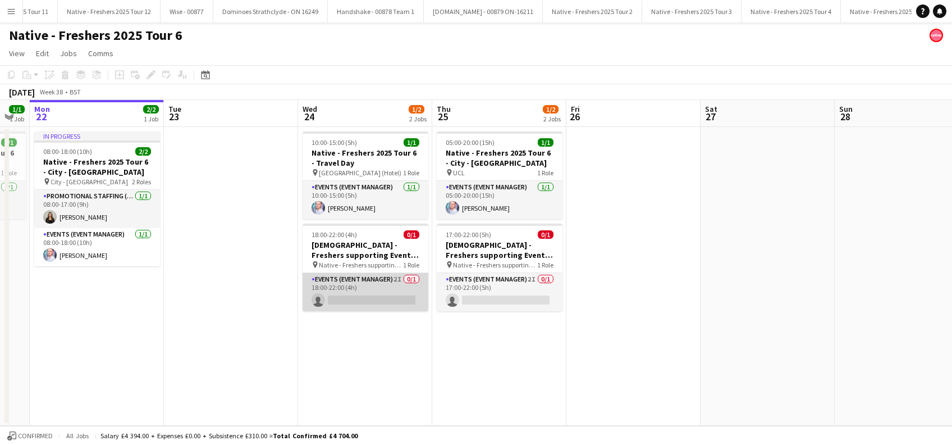
click at [370, 299] on app-card-role "Events (Event Manager) 2I 0/1 18:00-22:00 (4h) single-neutral-actions" at bounding box center [366, 292] width 126 height 38
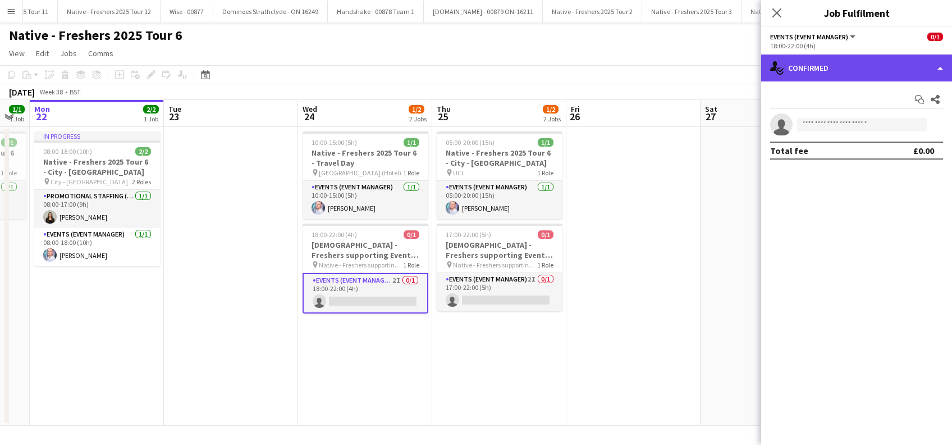
click at [837, 75] on div "single-neutral-actions-check-2 Confirmed" at bounding box center [856, 67] width 191 height 27
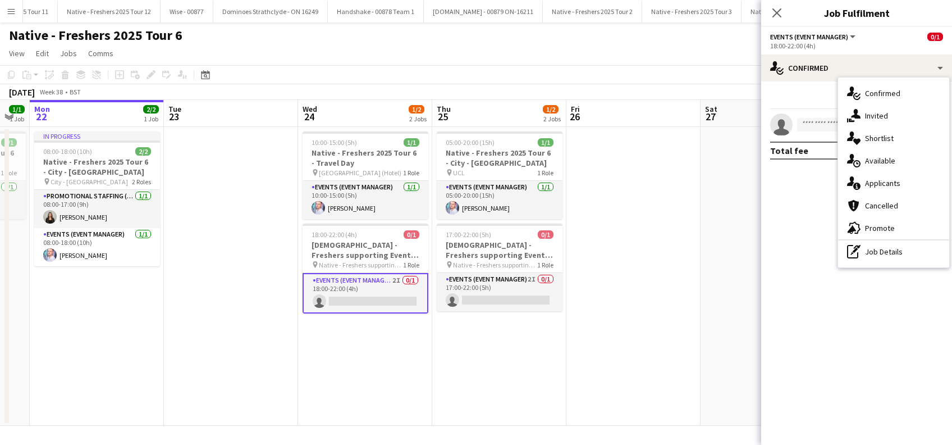
click at [877, 112] on span "Invited" at bounding box center [876, 116] width 23 height 10
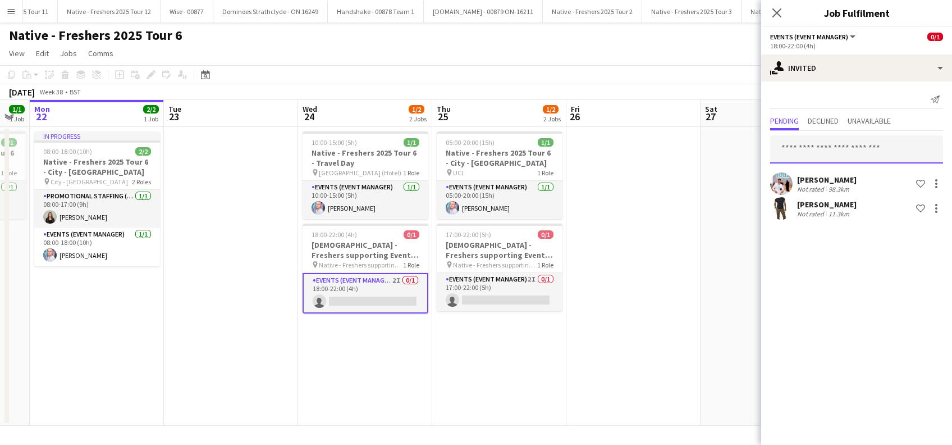
click at [807, 150] on input "text" at bounding box center [856, 149] width 173 height 28
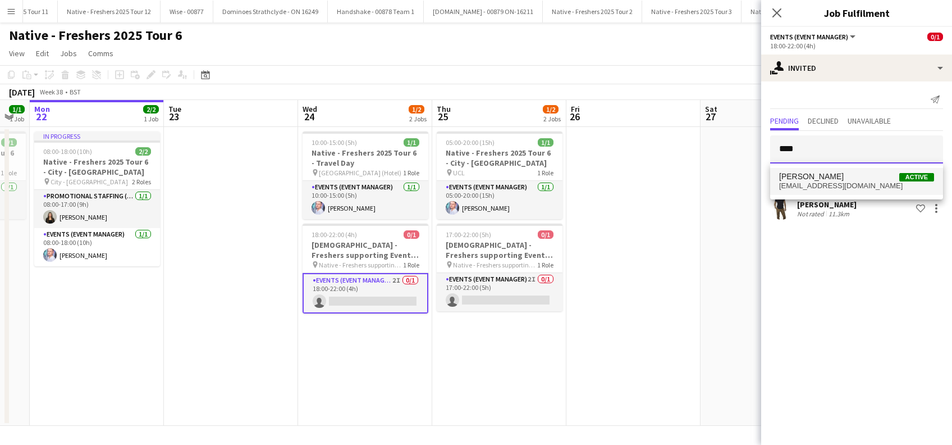
type input "****"
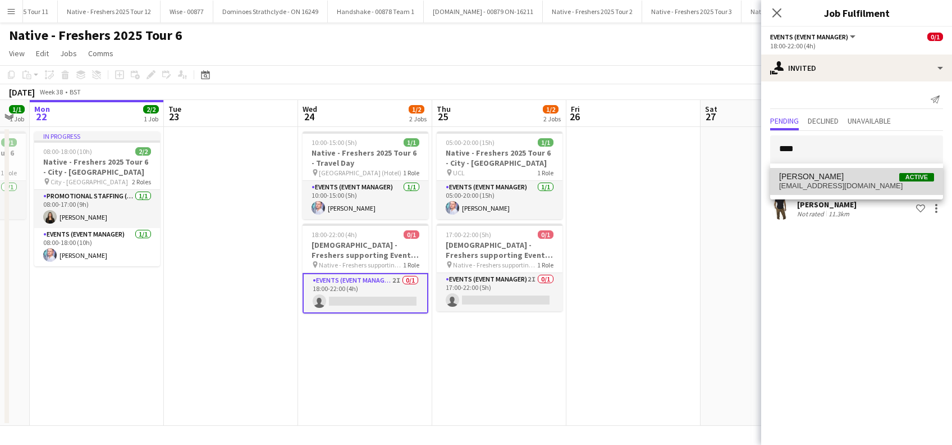
click at [817, 175] on span "Alan Johnstone" at bounding box center [811, 177] width 65 height 10
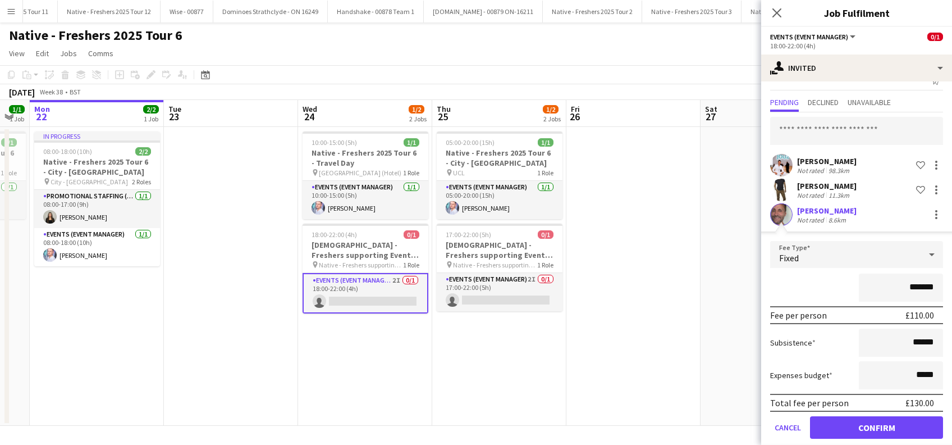
scroll to position [31, 0]
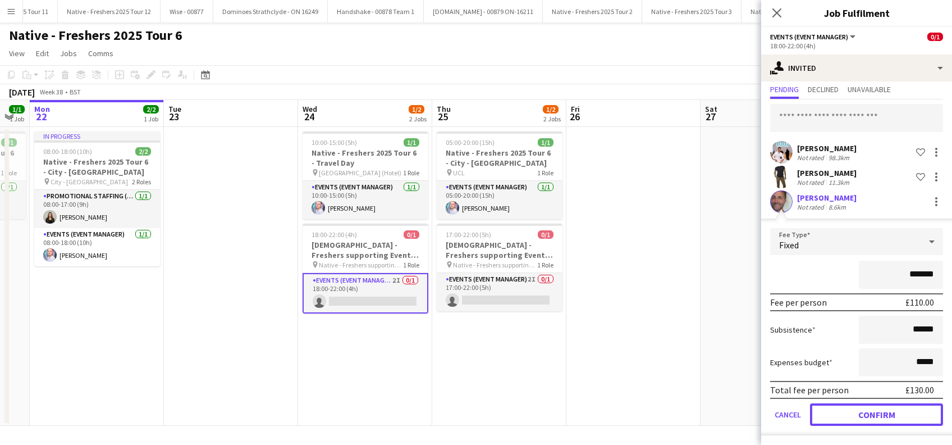
click at [844, 414] on button "Confirm" at bounding box center [876, 414] width 133 height 22
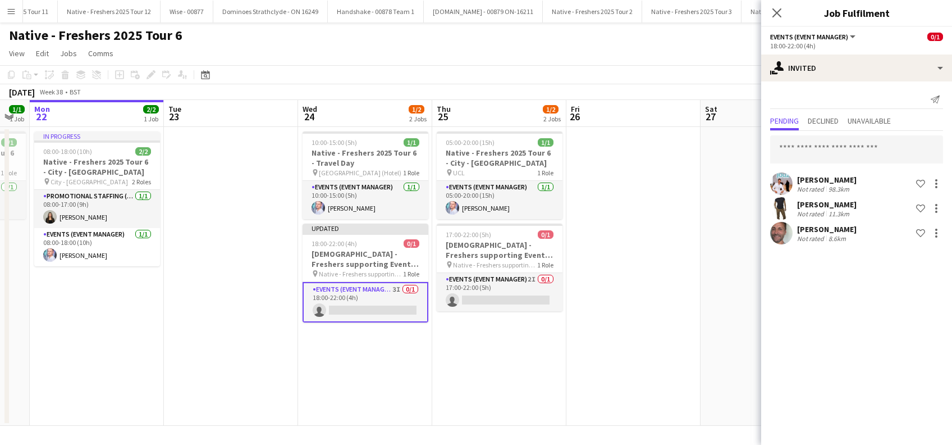
scroll to position [0, 0]
click at [525, 296] on app-card-role "Events (Event Manager) 2I 0/1 17:00-22:00 (5h) single-neutral-actions" at bounding box center [500, 292] width 126 height 38
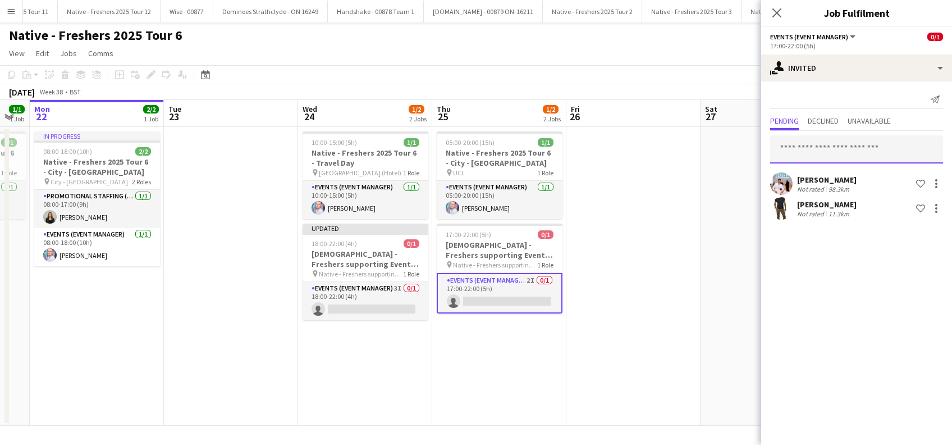
click at [821, 139] on input "text" at bounding box center [856, 149] width 173 height 28
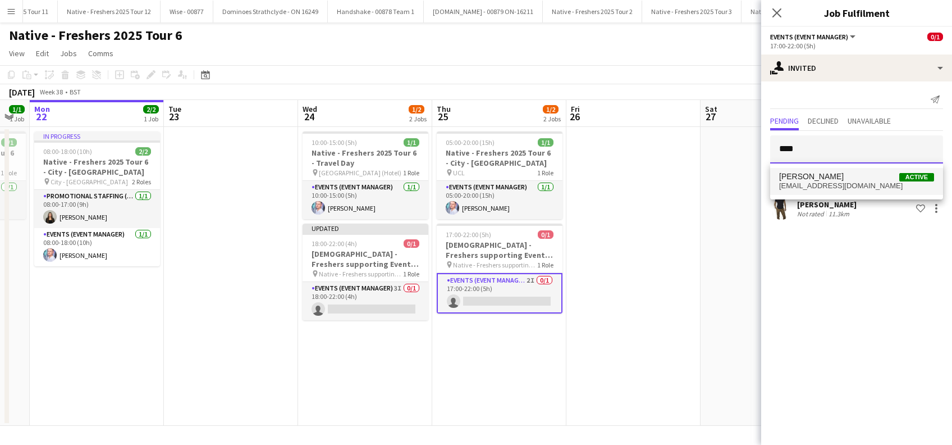
type input "****"
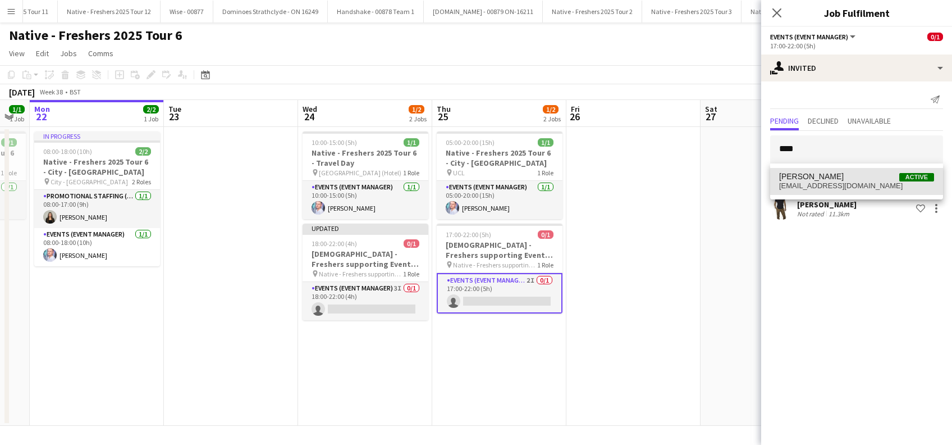
click at [807, 184] on span "alanjohnstone9@gmail.com" at bounding box center [856, 185] width 155 height 9
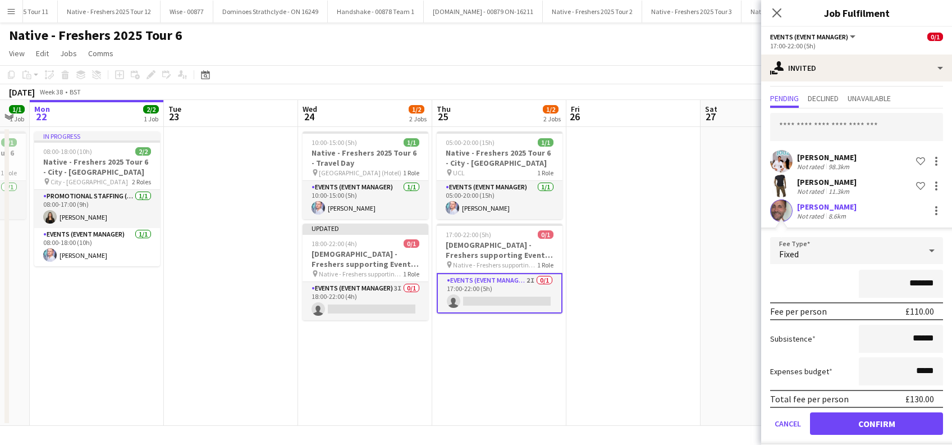
scroll to position [31, 0]
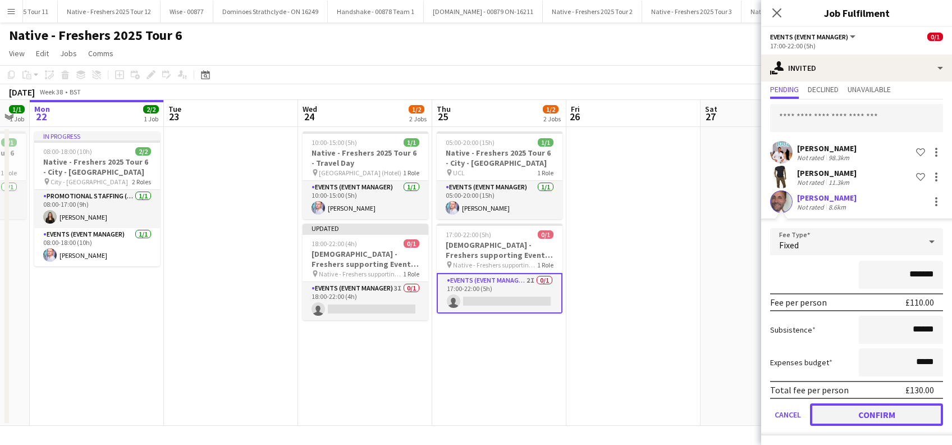
click at [865, 413] on button "Confirm" at bounding box center [876, 414] width 133 height 22
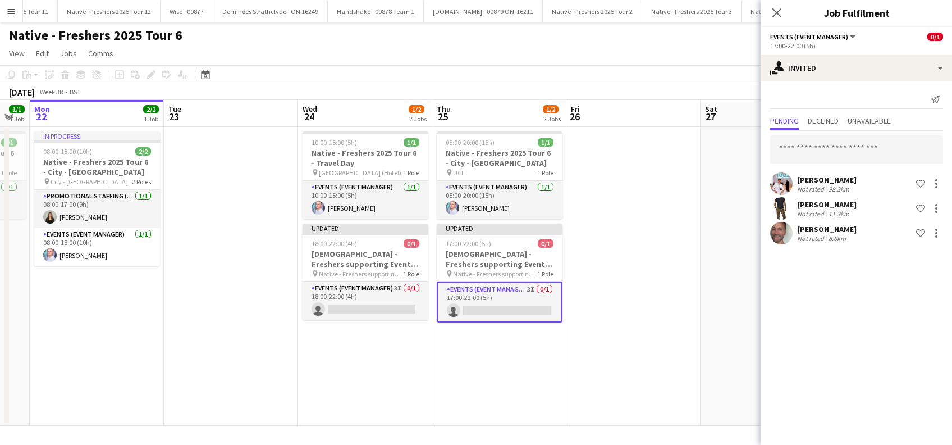
scroll to position [0, 0]
drag, startPoint x: 339, startPoint y: 312, endPoint x: 345, endPoint y: 304, distance: 9.2
click at [340, 312] on app-card-role "Events (Event Manager) 3I 0/1 18:00-22:00 (4h) single-neutral-actions" at bounding box center [366, 301] width 126 height 38
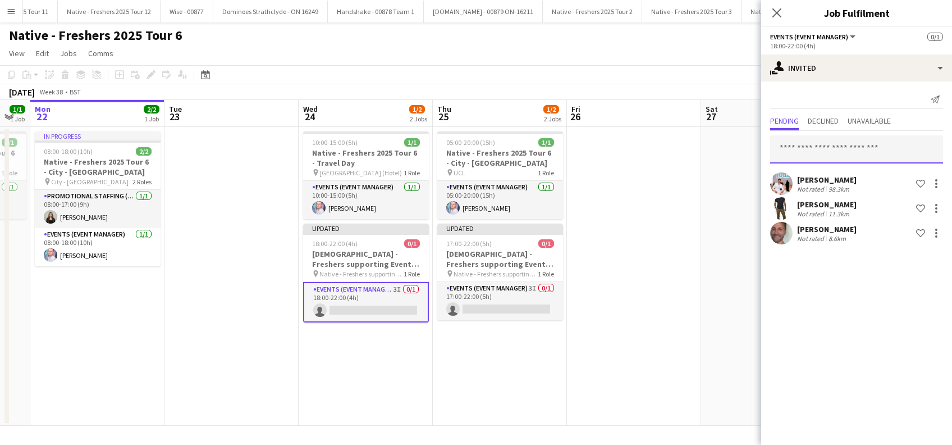
click at [858, 146] on input "text" at bounding box center [856, 149] width 173 height 28
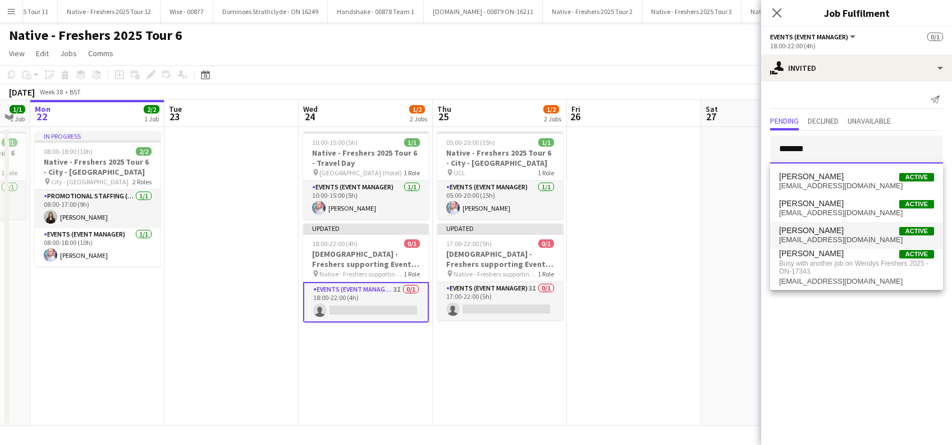
type input "*******"
click at [817, 234] on span "Bradley Sapsford" at bounding box center [811, 231] width 65 height 10
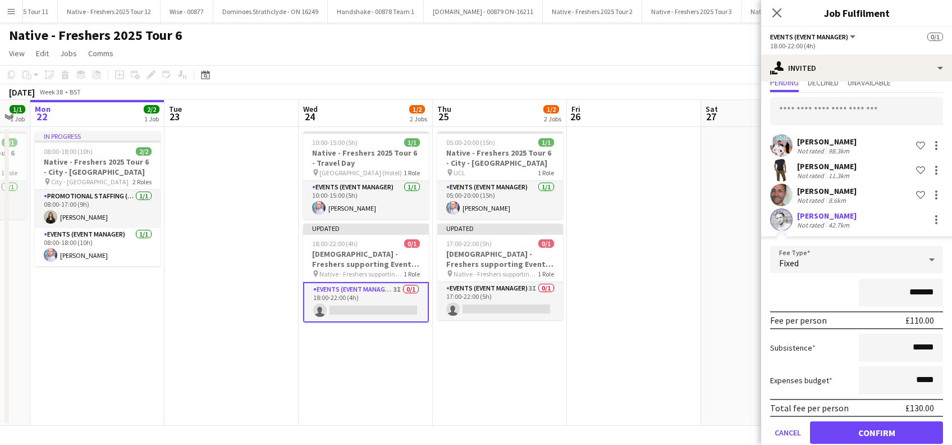
scroll to position [56, 0]
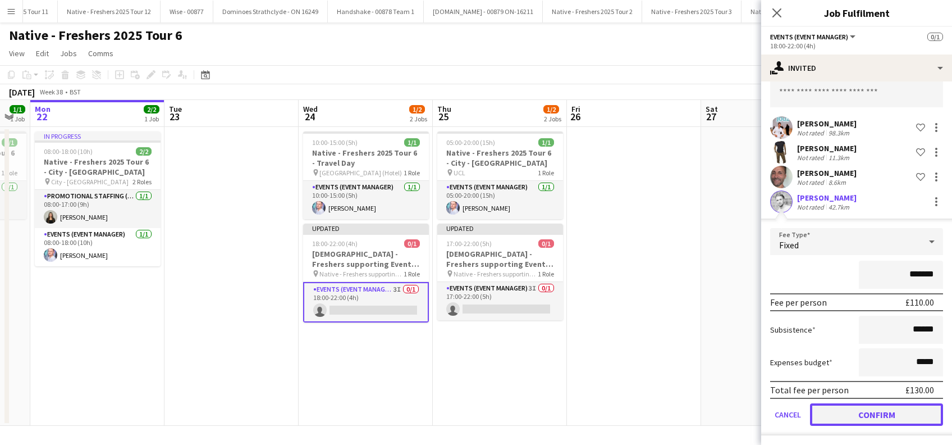
click at [895, 409] on button "Confirm" at bounding box center [876, 414] width 133 height 22
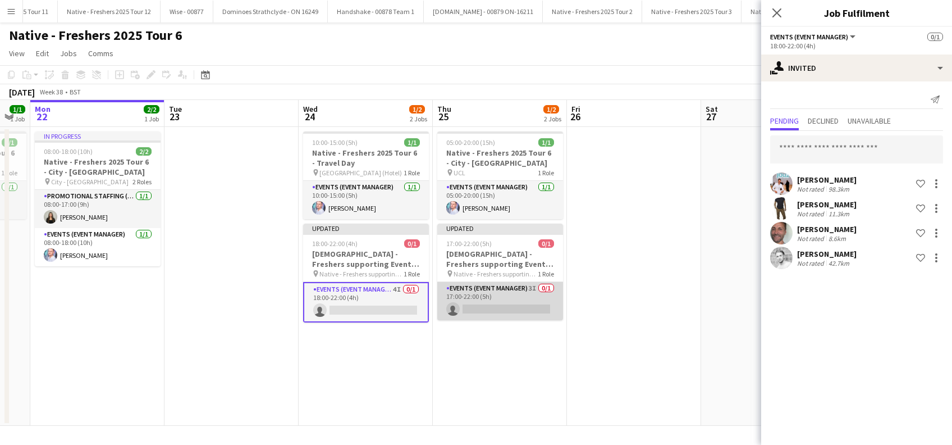
click at [498, 310] on app-card-role "Events (Event Manager) 3I 0/1 17:00-22:00 (5h) single-neutral-actions" at bounding box center [500, 301] width 126 height 38
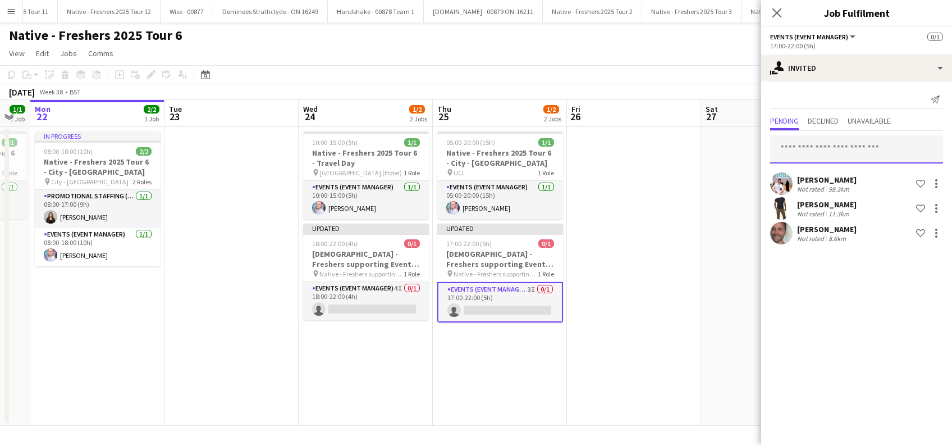
click at [821, 154] on input "text" at bounding box center [856, 149] width 173 height 28
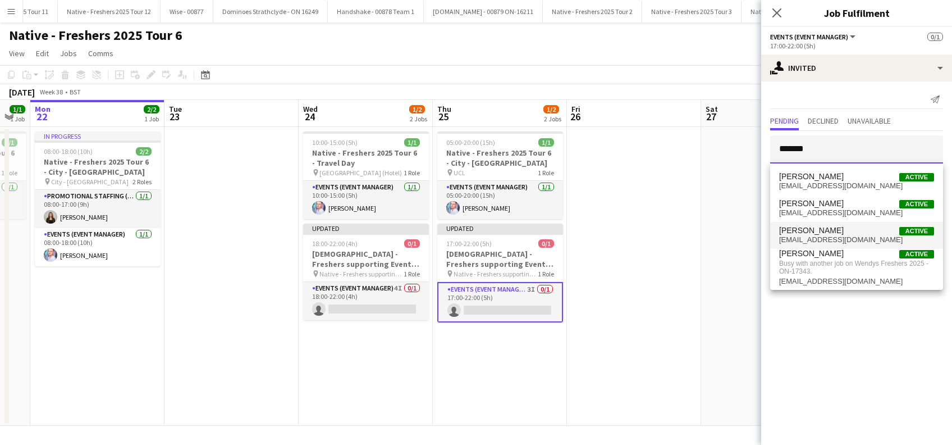
type input "*******"
click at [830, 232] on span "Bradley Sapsford" at bounding box center [811, 231] width 65 height 10
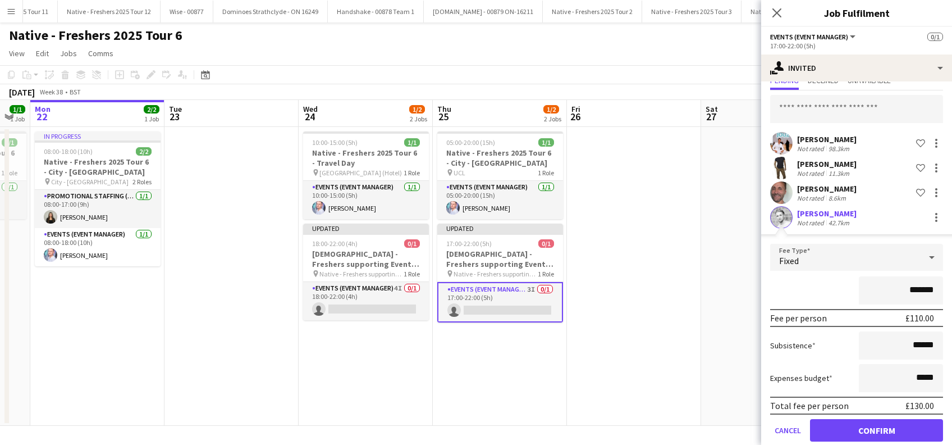
scroll to position [56, 0]
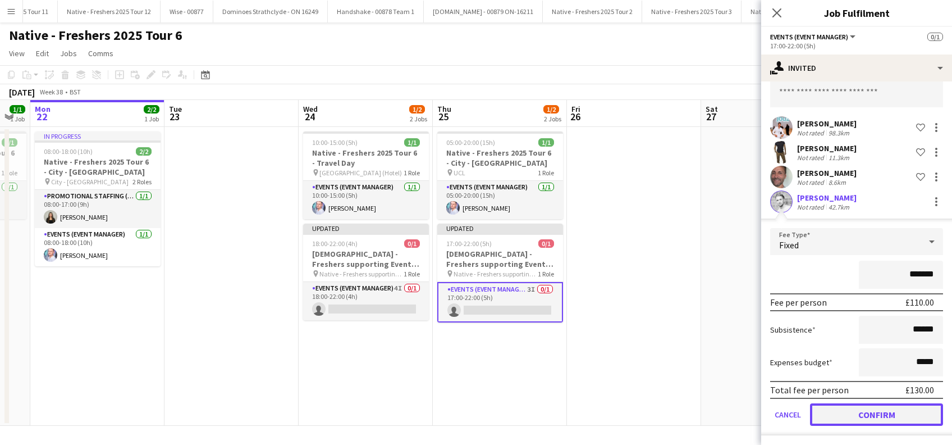
click at [887, 411] on button "Confirm" at bounding box center [876, 414] width 133 height 22
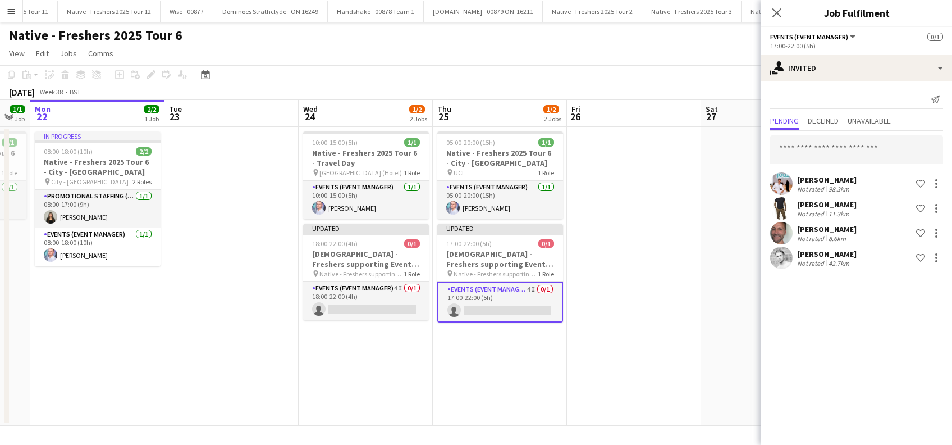
click at [686, 328] on app-date-cell at bounding box center [634, 276] width 134 height 299
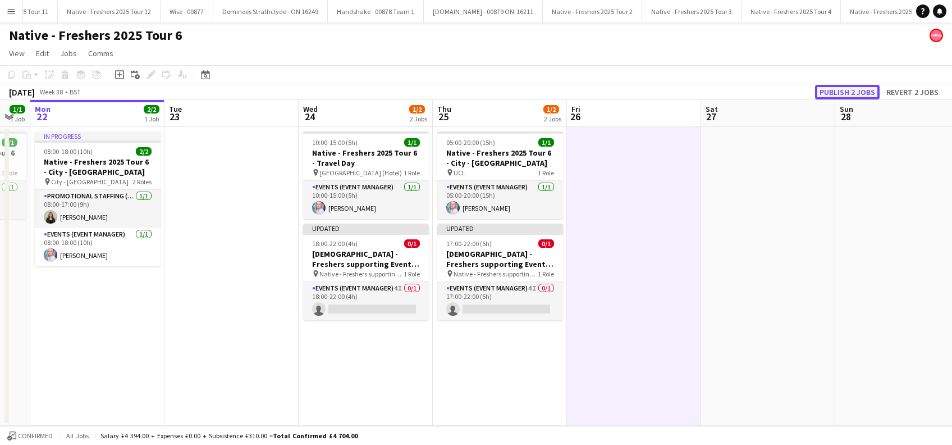
click at [836, 87] on button "Publish 2 jobs" at bounding box center [847, 92] width 65 height 15
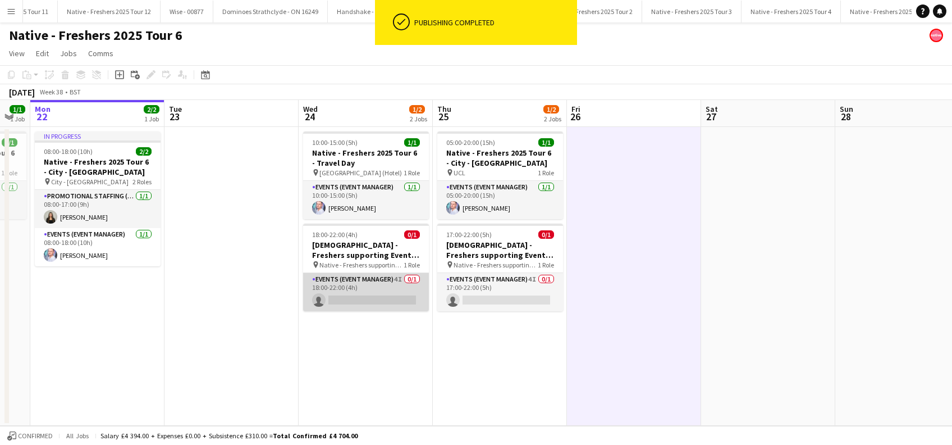
click at [372, 297] on app-card-role "Events (Event Manager) 4I 0/1 18:00-22:00 (4h) single-neutral-actions" at bounding box center [366, 292] width 126 height 38
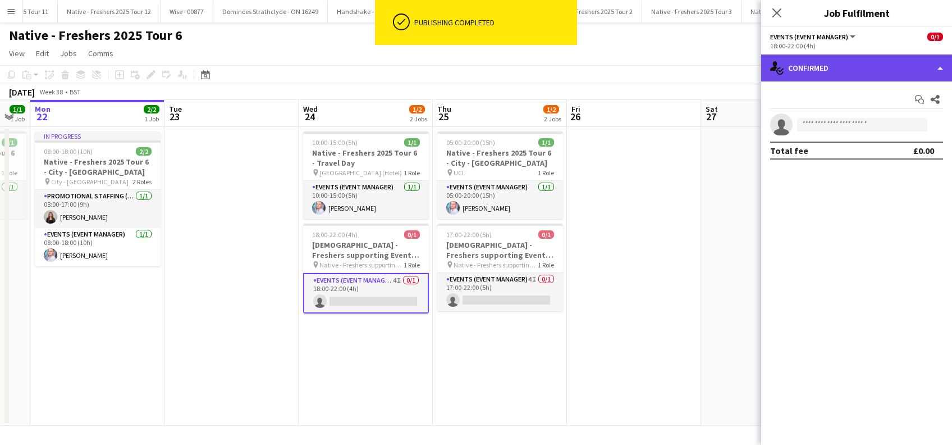
click at [839, 63] on div "single-neutral-actions-check-2 Confirmed" at bounding box center [856, 67] width 191 height 27
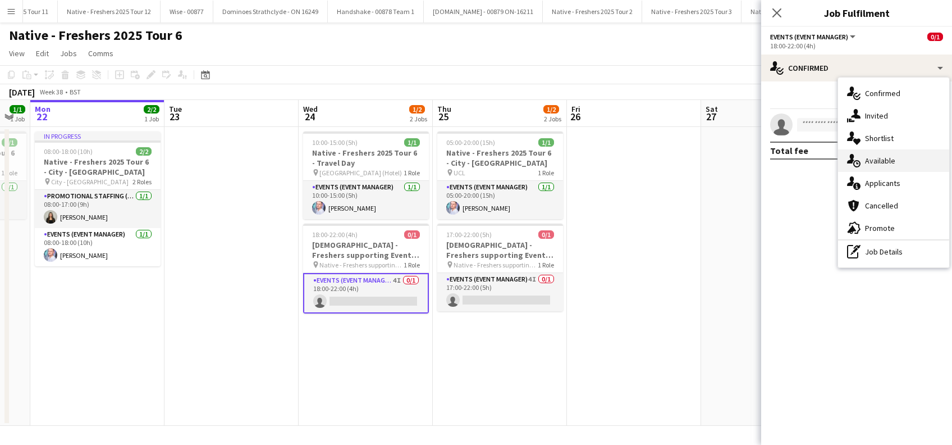
click at [873, 164] on span "Available" at bounding box center [880, 160] width 30 height 10
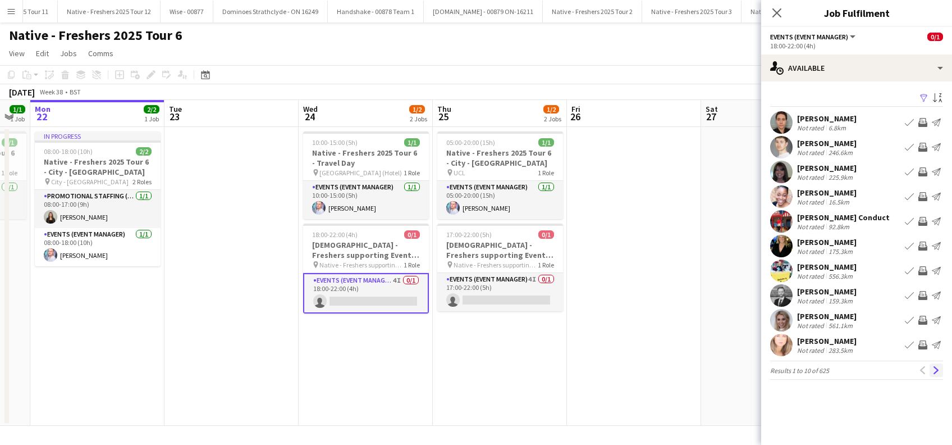
click at [935, 369] on app-icon "Next" at bounding box center [936, 370] width 8 height 8
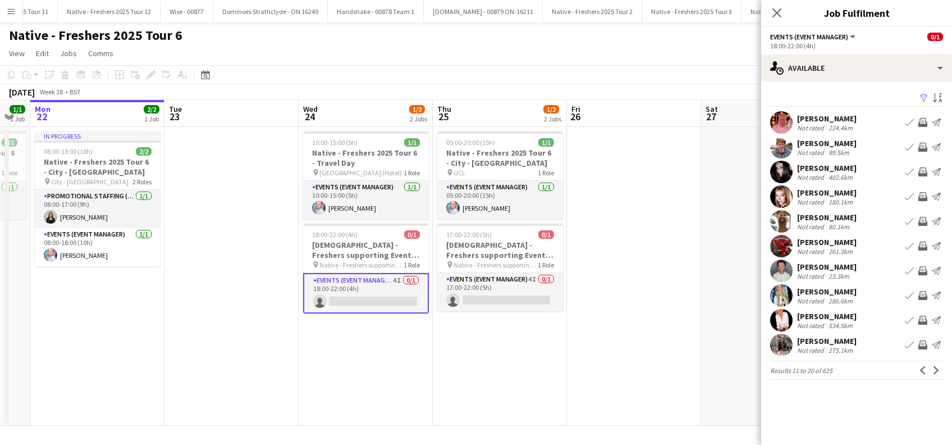
click at [935, 369] on app-icon "Next" at bounding box center [936, 370] width 8 height 8
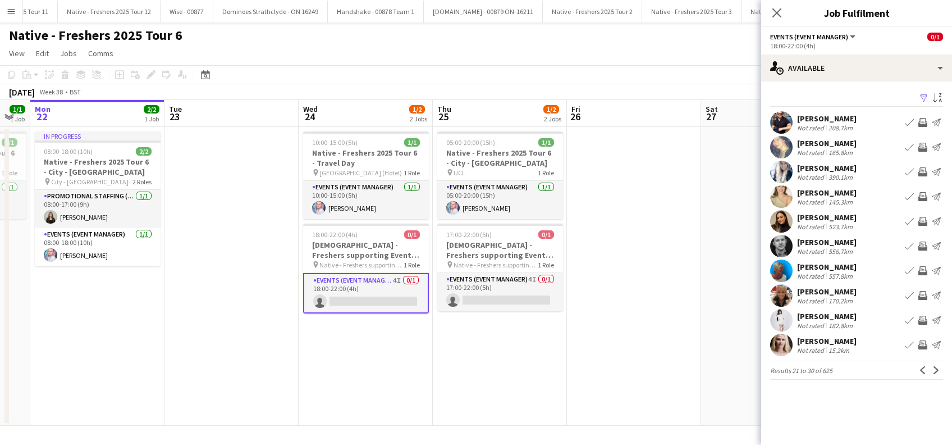
click at [935, 369] on app-icon "Next" at bounding box center [936, 370] width 8 height 8
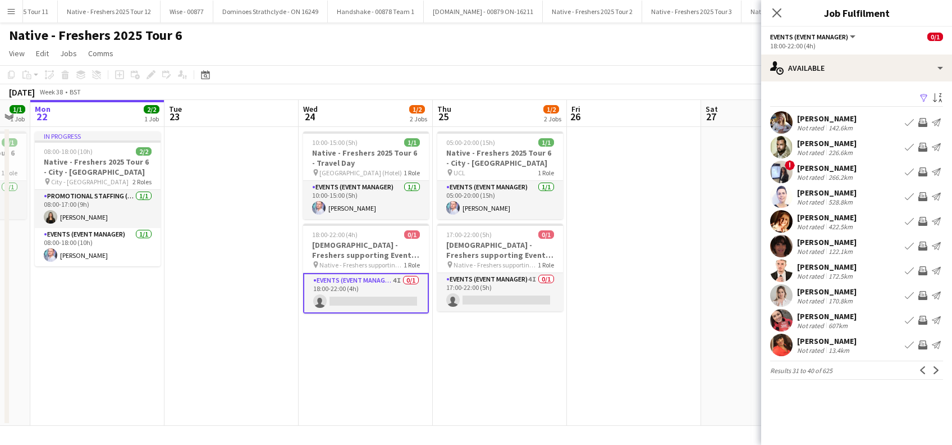
click at [935, 369] on app-icon "Next" at bounding box center [936, 370] width 8 height 8
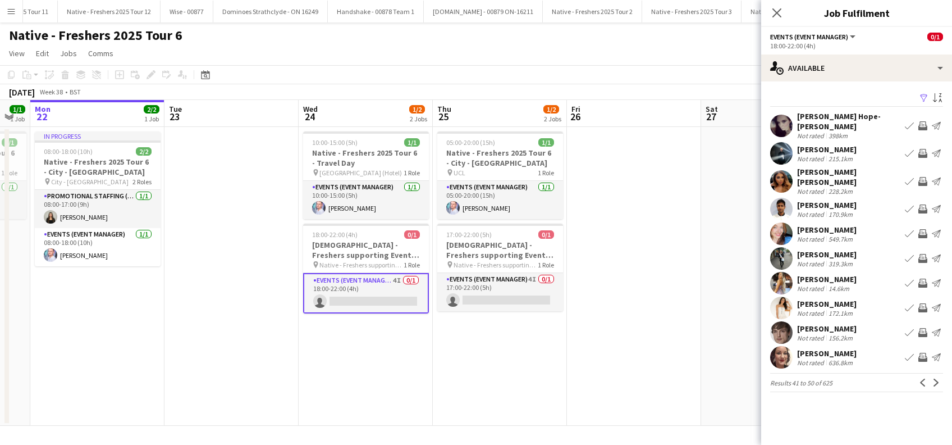
click at [935, 378] on app-icon "Next" at bounding box center [936, 382] width 8 height 8
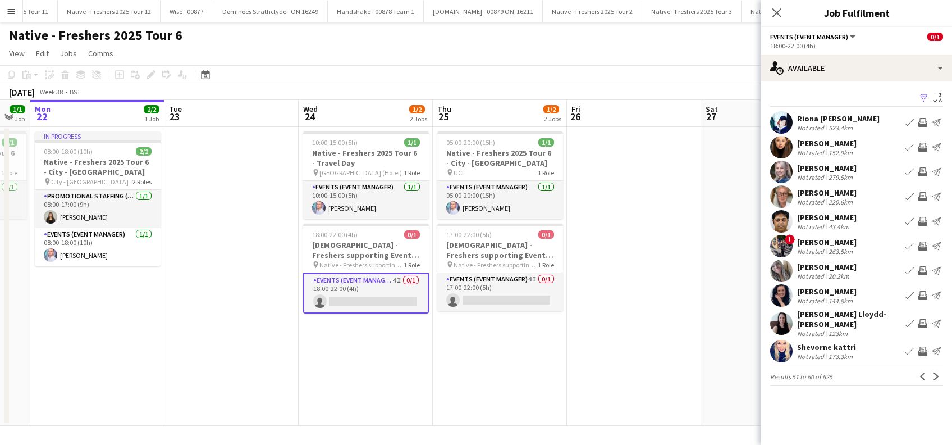
click at [935, 372] on app-icon "Next" at bounding box center [936, 376] width 8 height 8
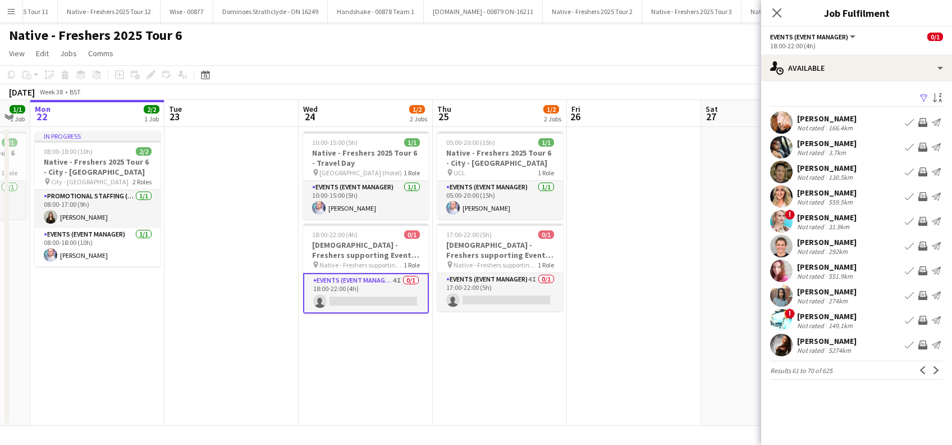
click at [935, 369] on app-icon "Next" at bounding box center [936, 370] width 8 height 8
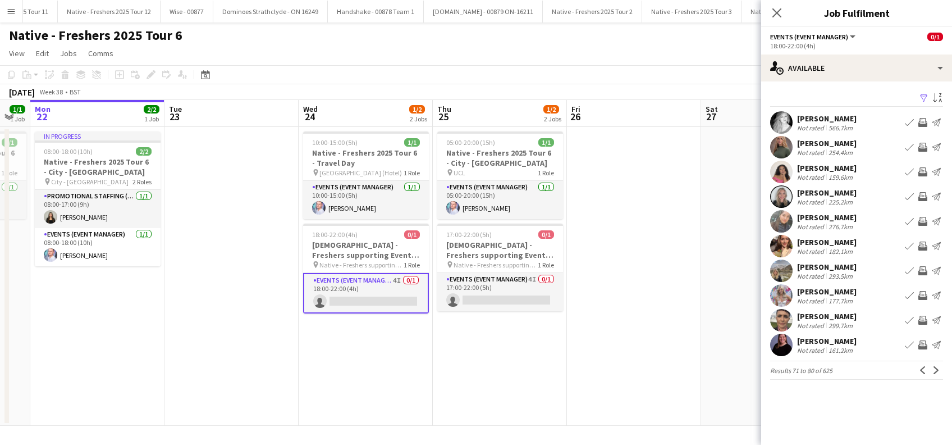
click at [935, 369] on app-icon "Next" at bounding box center [936, 370] width 8 height 8
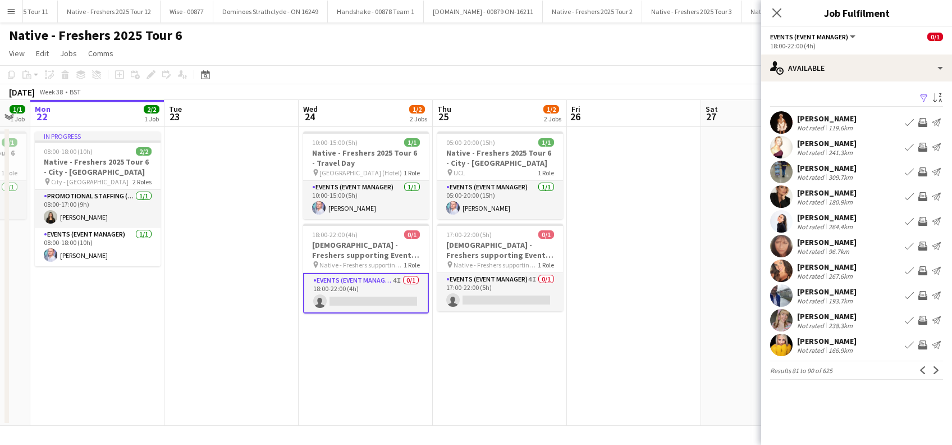
click at [935, 369] on app-icon "Next" at bounding box center [936, 370] width 8 height 8
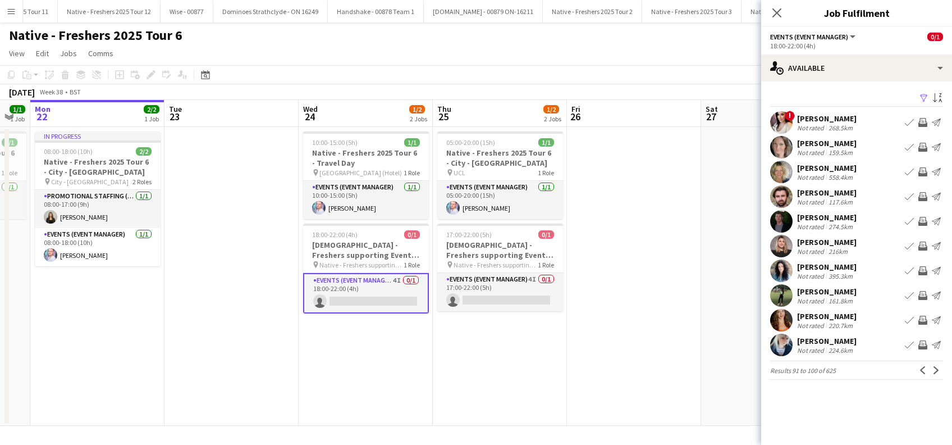
click at [935, 369] on app-icon "Next" at bounding box center [936, 370] width 8 height 8
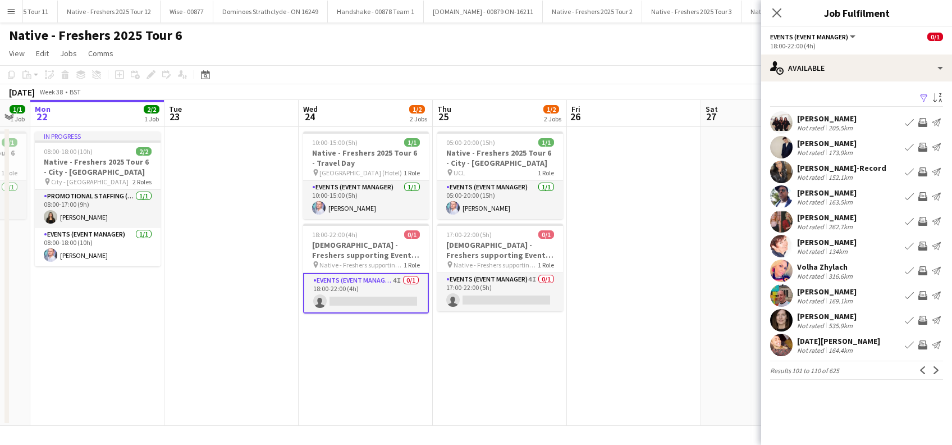
click at [935, 369] on app-icon "Next" at bounding box center [936, 370] width 8 height 8
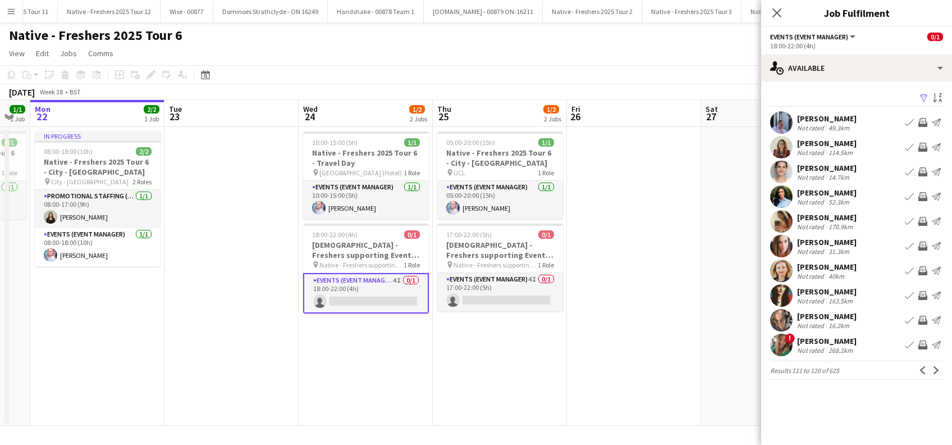
click at [935, 369] on app-icon "Next" at bounding box center [936, 370] width 8 height 8
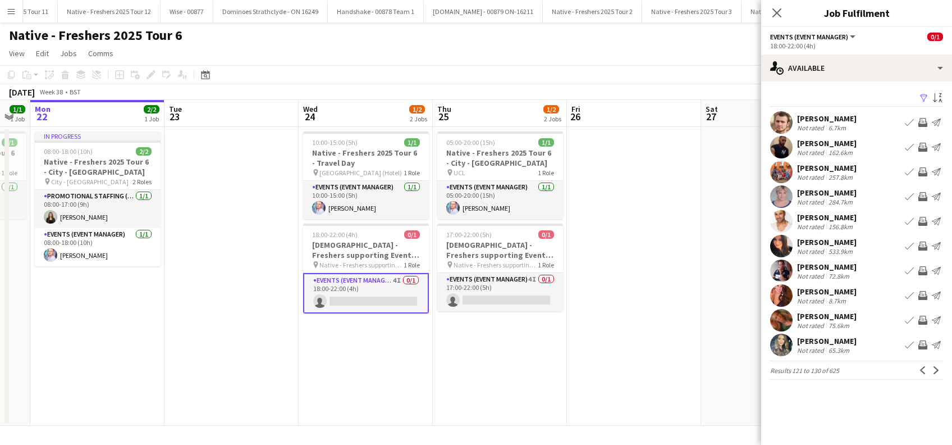
click at [935, 369] on app-icon "Next" at bounding box center [936, 370] width 8 height 8
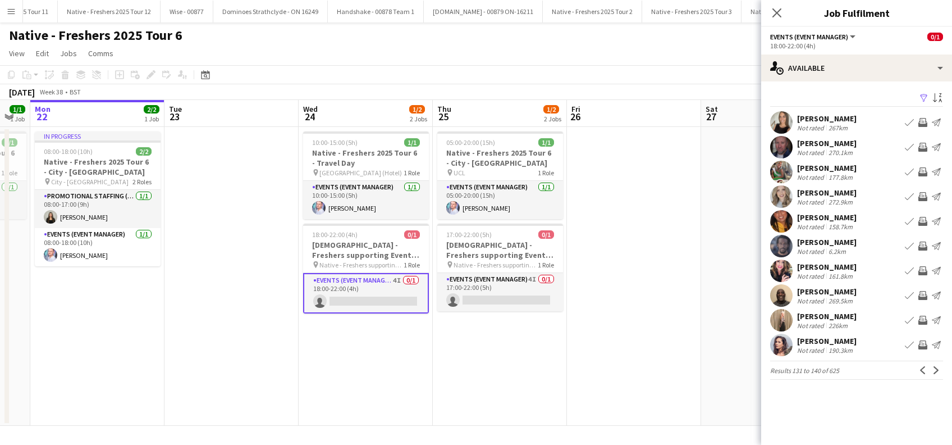
click at [935, 369] on app-icon "Next" at bounding box center [936, 370] width 8 height 8
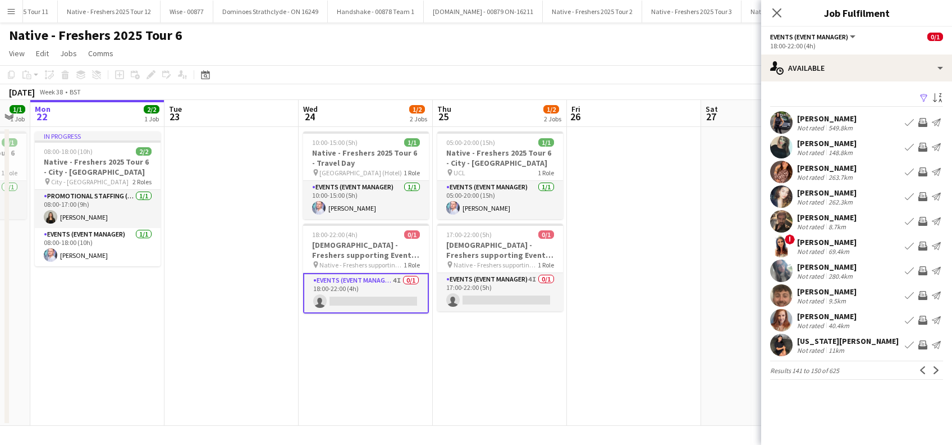
click at [936, 369] on app-icon "Next" at bounding box center [936, 370] width 8 height 8
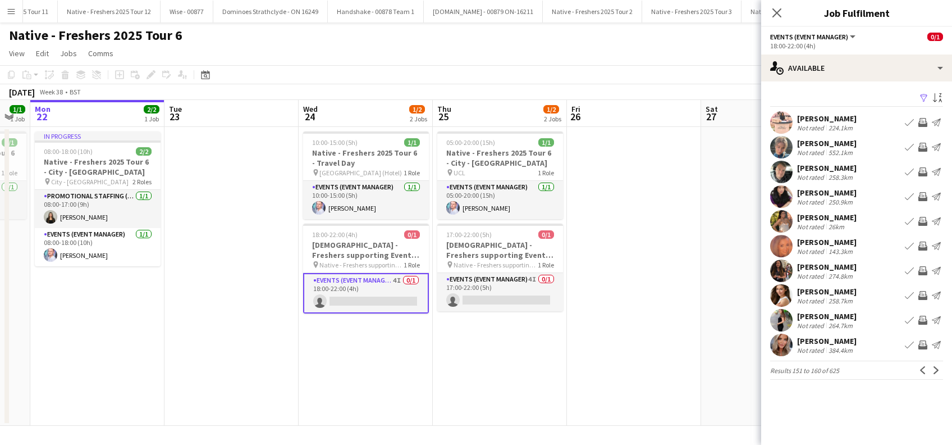
click at [936, 369] on app-icon "Next" at bounding box center [936, 370] width 8 height 8
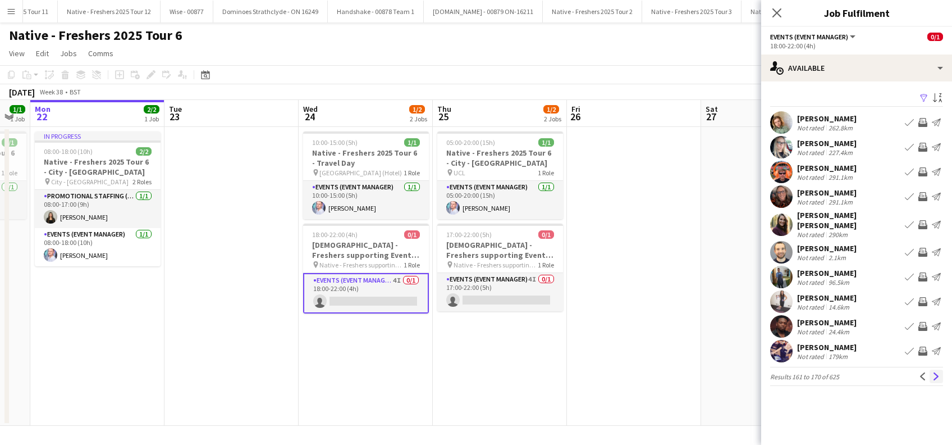
click at [938, 372] on app-icon "Next" at bounding box center [936, 376] width 8 height 8
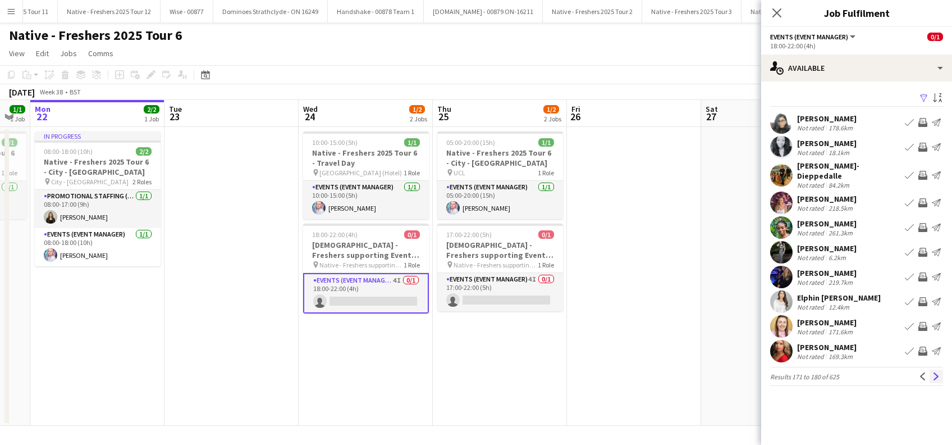
click at [938, 372] on app-icon "Next" at bounding box center [936, 376] width 8 height 8
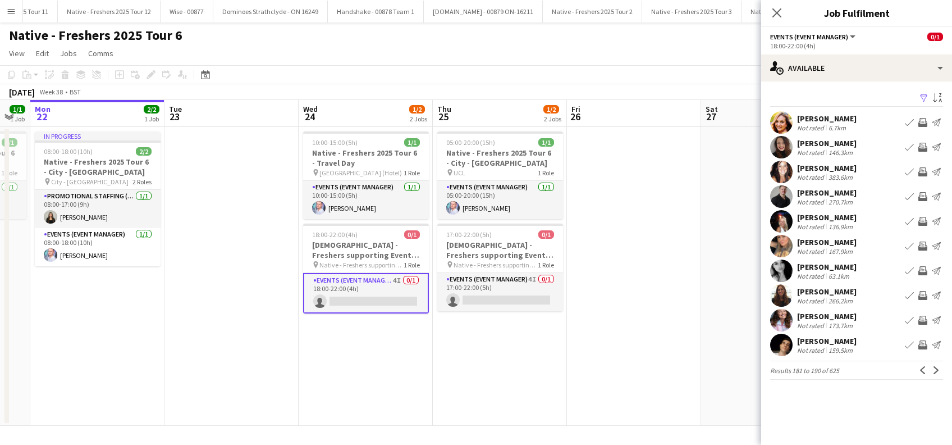
click at [938, 370] on app-icon "Next" at bounding box center [936, 370] width 8 height 8
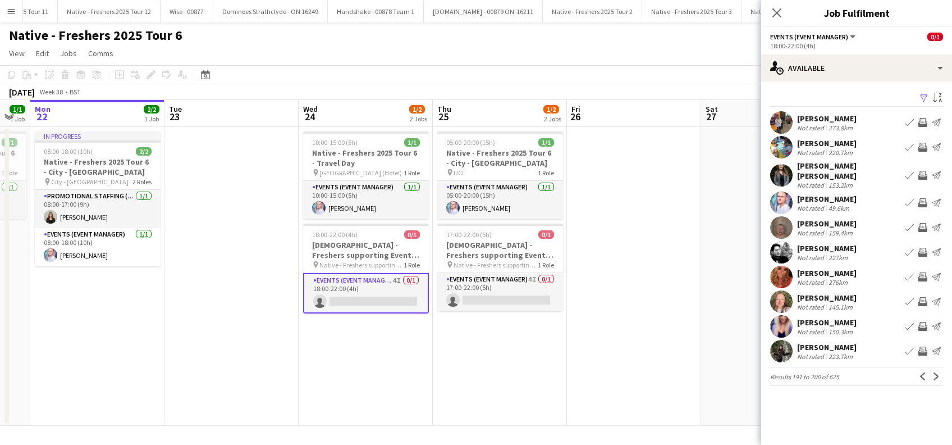
click at [938, 372] on app-icon "Next" at bounding box center [936, 376] width 8 height 8
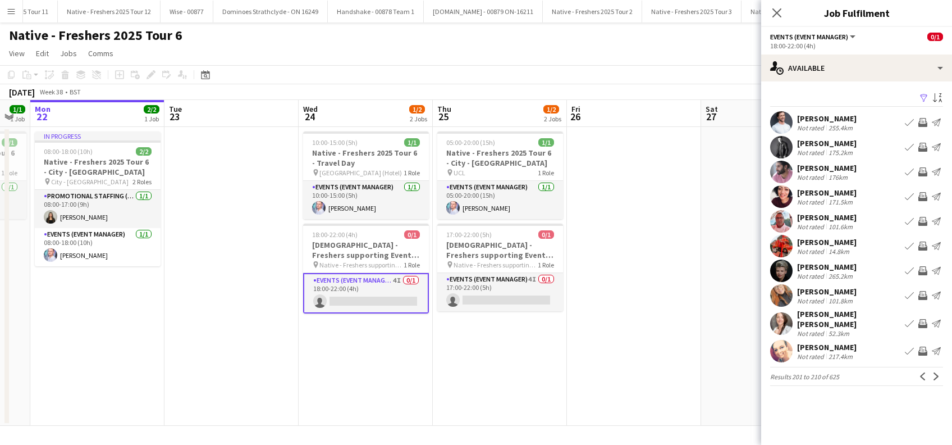
click at [938, 372] on app-icon "Next" at bounding box center [936, 376] width 8 height 8
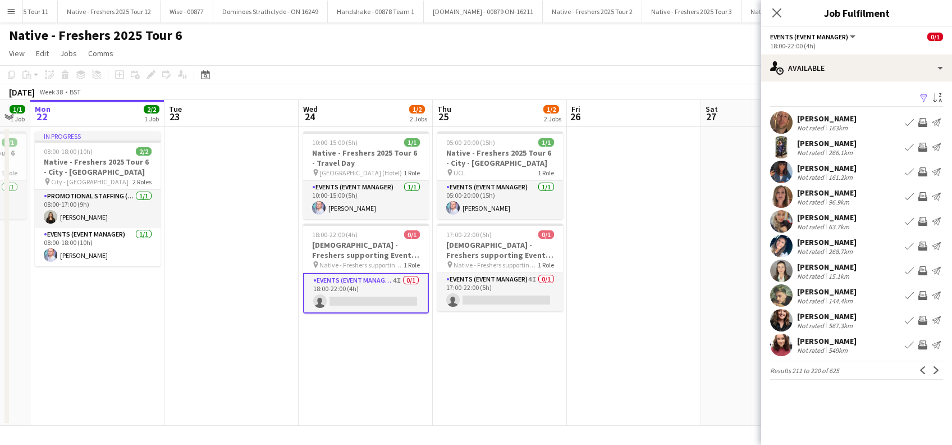
click at [938, 370] on app-icon "Next" at bounding box center [936, 370] width 8 height 8
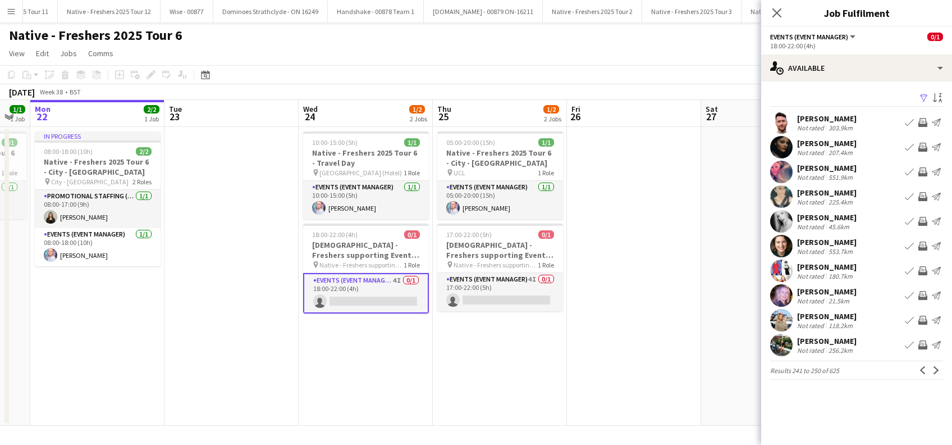
click at [938, 370] on app-icon "Next" at bounding box center [936, 370] width 8 height 8
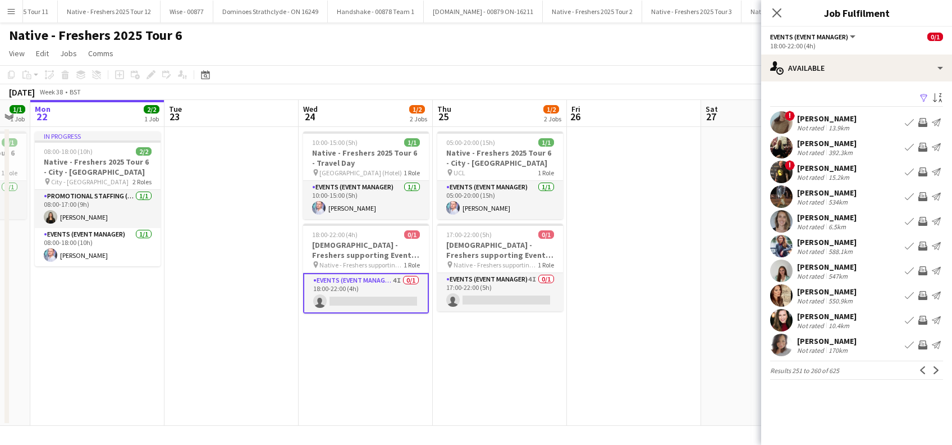
click at [938, 370] on app-icon "Next" at bounding box center [936, 370] width 8 height 8
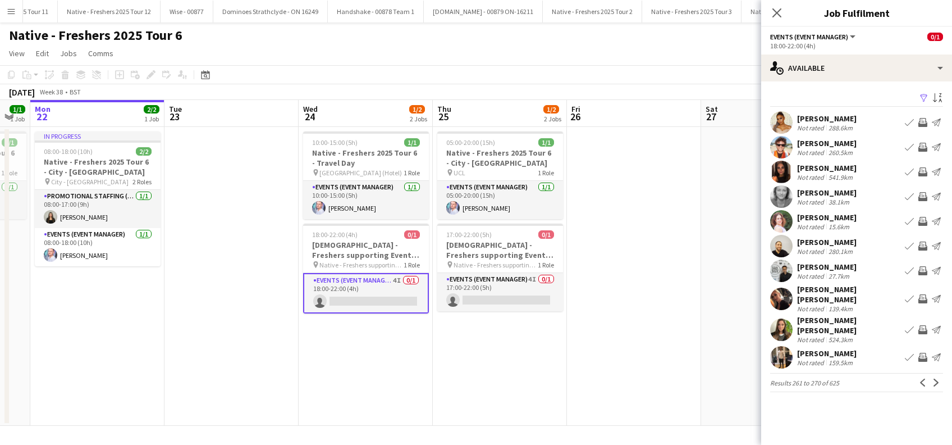
click at [938, 378] on app-icon "Next" at bounding box center [936, 382] width 8 height 8
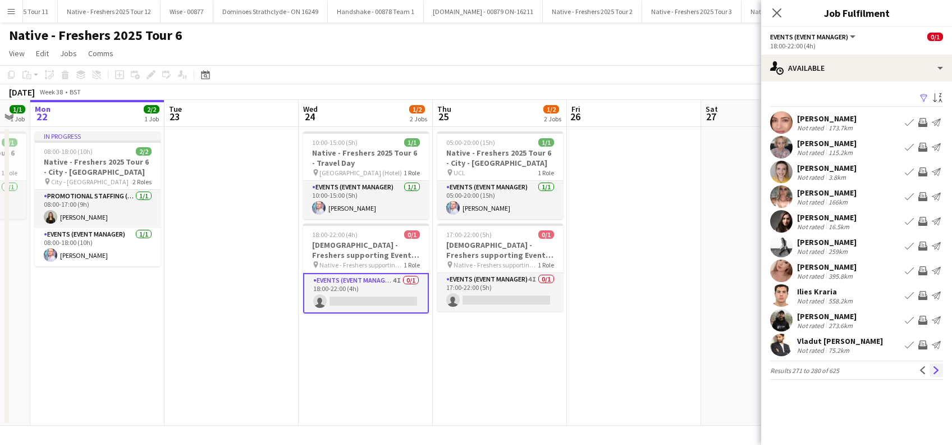
click at [939, 370] on app-icon "Next" at bounding box center [936, 370] width 8 height 8
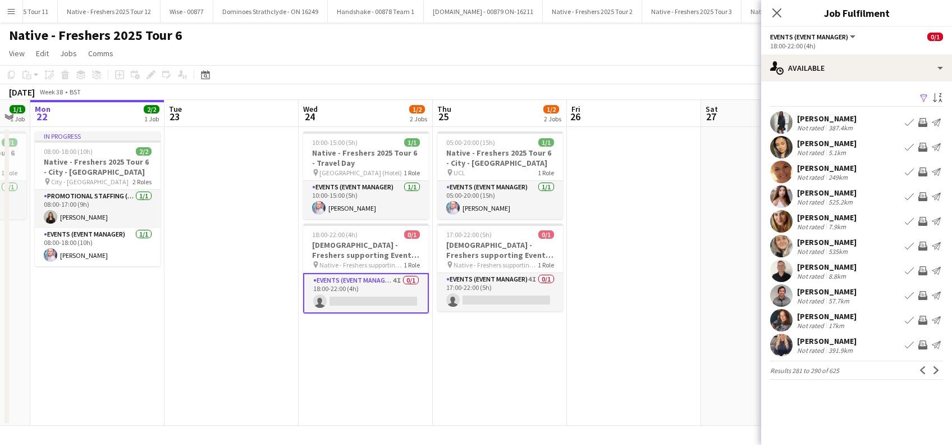
click at [939, 370] on app-icon "Next" at bounding box center [936, 370] width 8 height 8
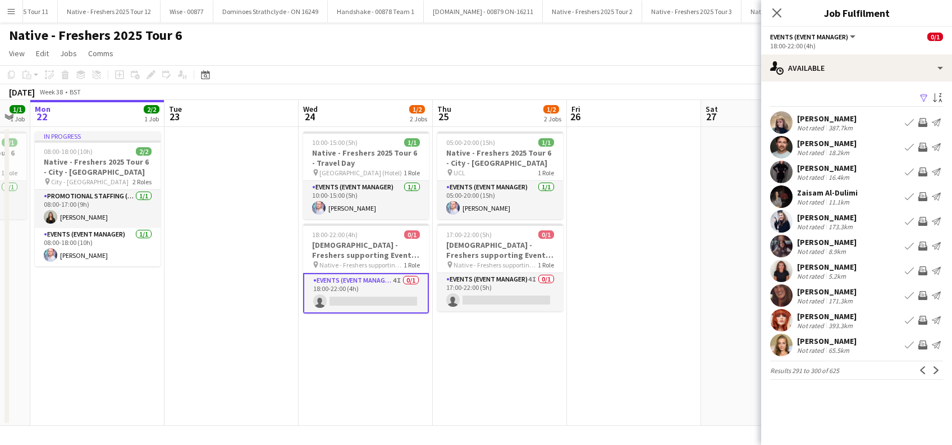
click at [939, 370] on app-icon "Next" at bounding box center [936, 370] width 8 height 8
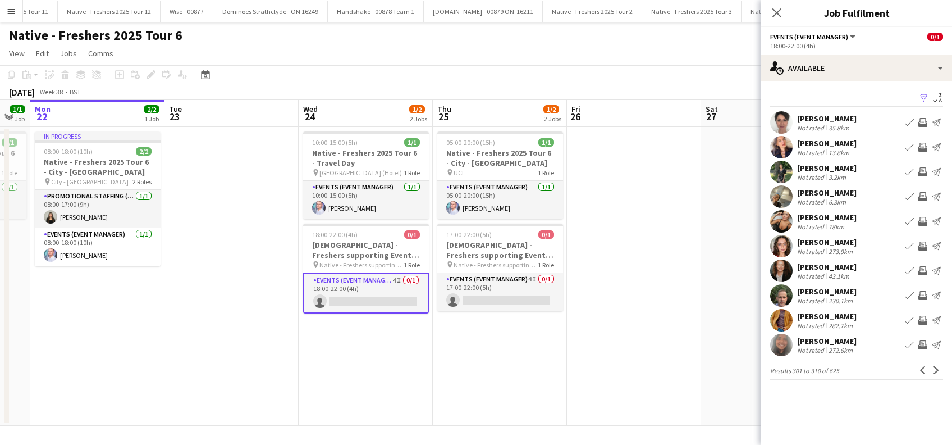
click at [939, 370] on app-icon "Next" at bounding box center [936, 370] width 8 height 8
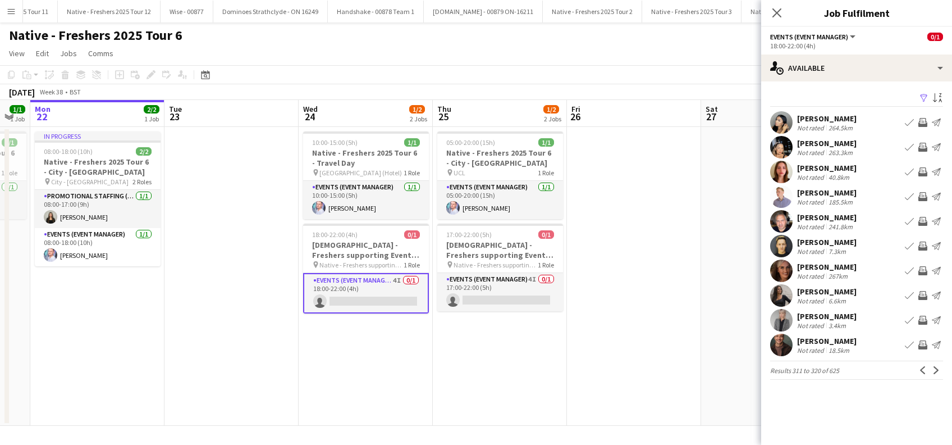
click at [813, 341] on div "Colin Marshall" at bounding box center [826, 341] width 59 height 10
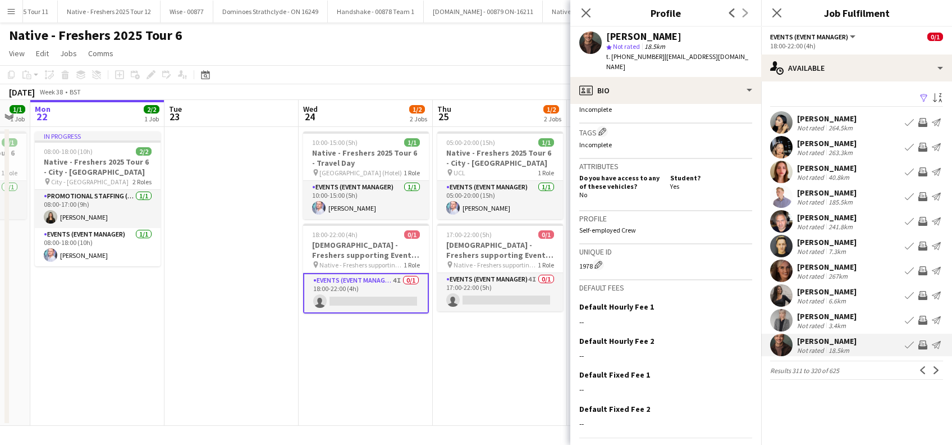
scroll to position [451, 0]
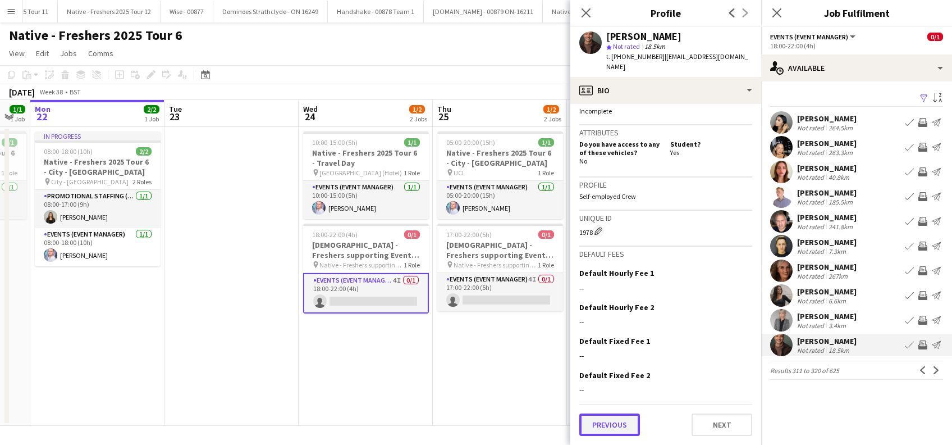
click at [601, 422] on button "Previous" at bounding box center [609, 424] width 61 height 22
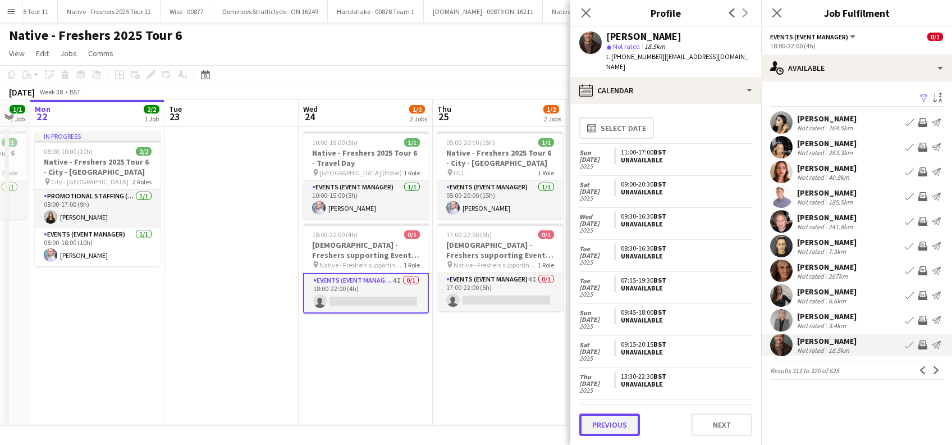
click at [602, 423] on button "Previous" at bounding box center [609, 424] width 61 height 22
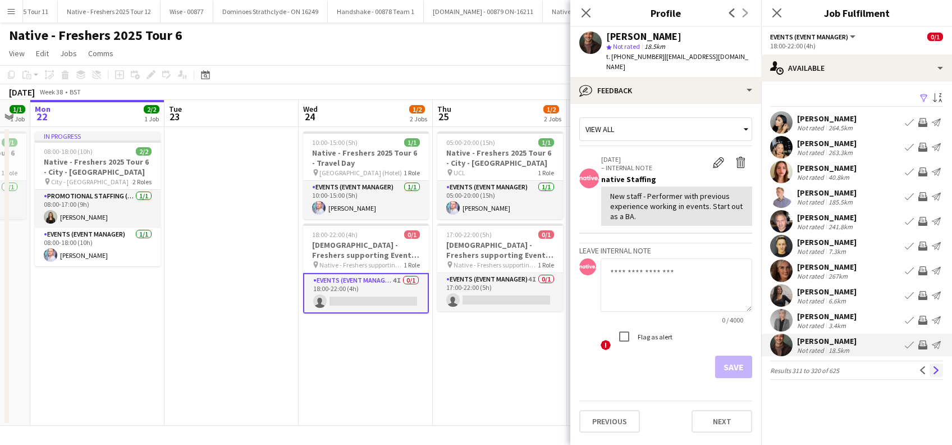
click at [933, 370] on app-icon "Next" at bounding box center [936, 370] width 8 height 8
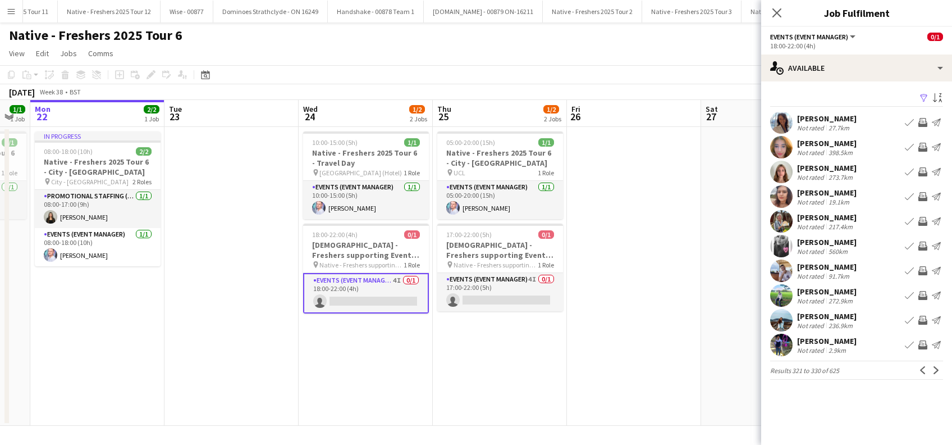
click at [933, 370] on app-icon "Next" at bounding box center [936, 370] width 8 height 8
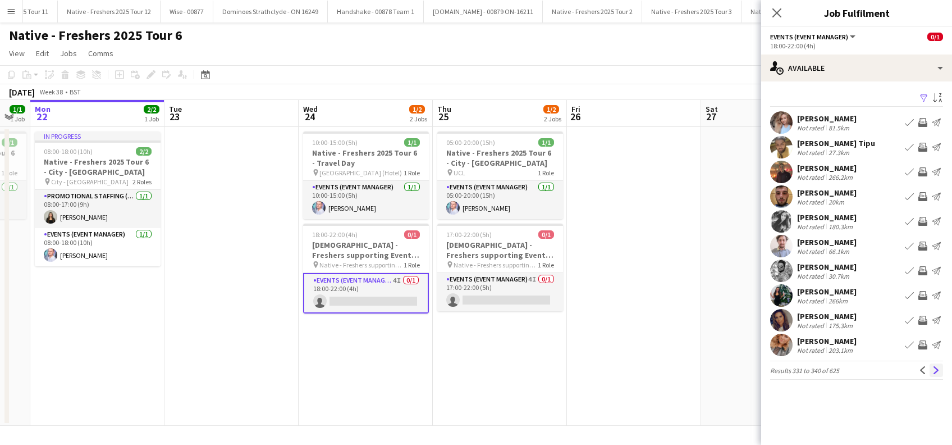
click at [936, 370] on app-icon "Next" at bounding box center [936, 370] width 8 height 8
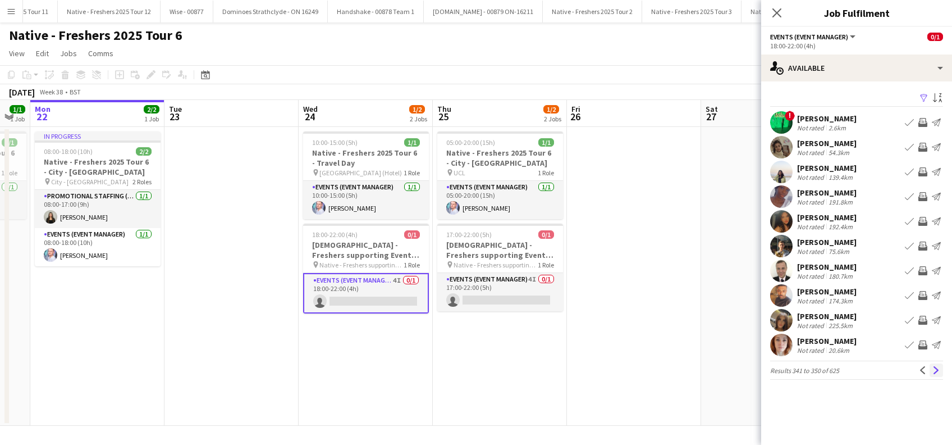
click at [935, 369] on app-icon "Next" at bounding box center [936, 370] width 8 height 8
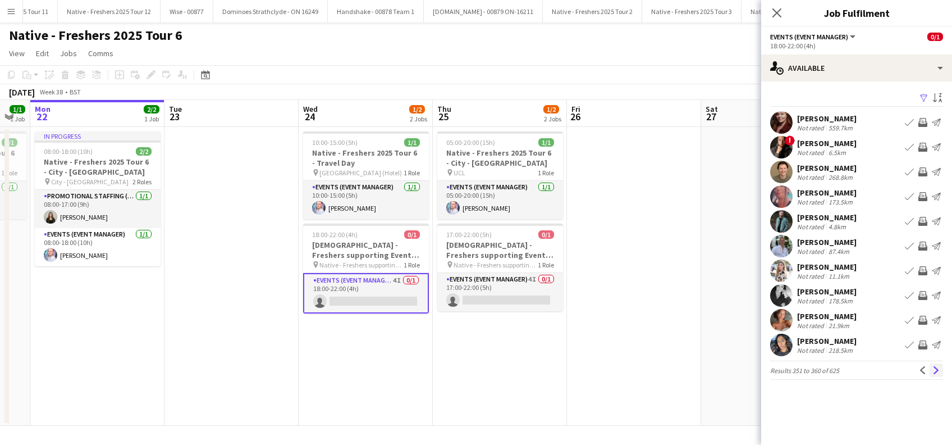
click at [937, 368] on app-icon "Next" at bounding box center [936, 370] width 8 height 8
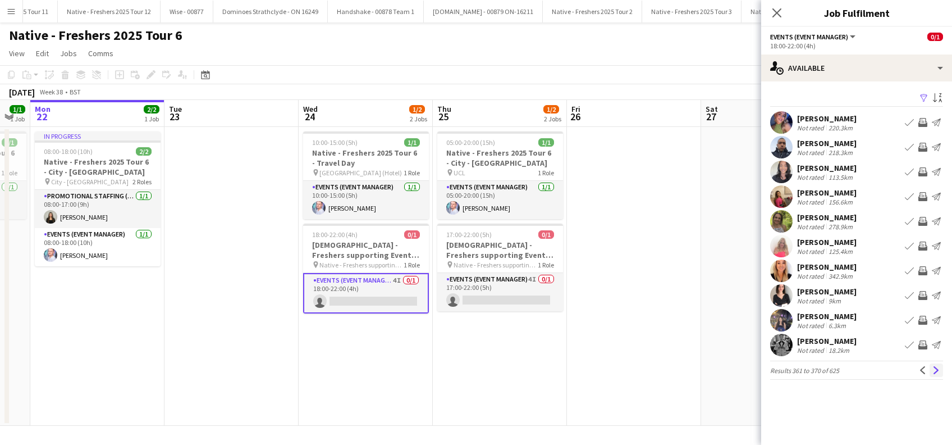
click at [937, 369] on app-icon "Next" at bounding box center [936, 370] width 8 height 8
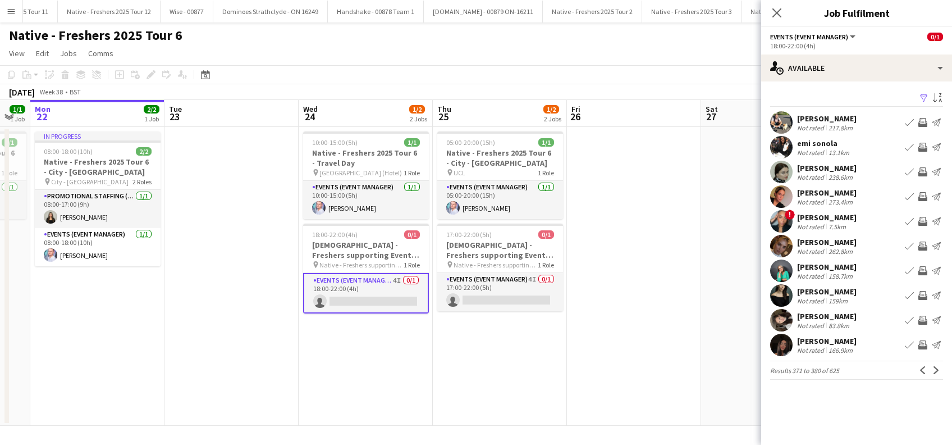
click at [937, 369] on app-icon "Next" at bounding box center [936, 370] width 8 height 8
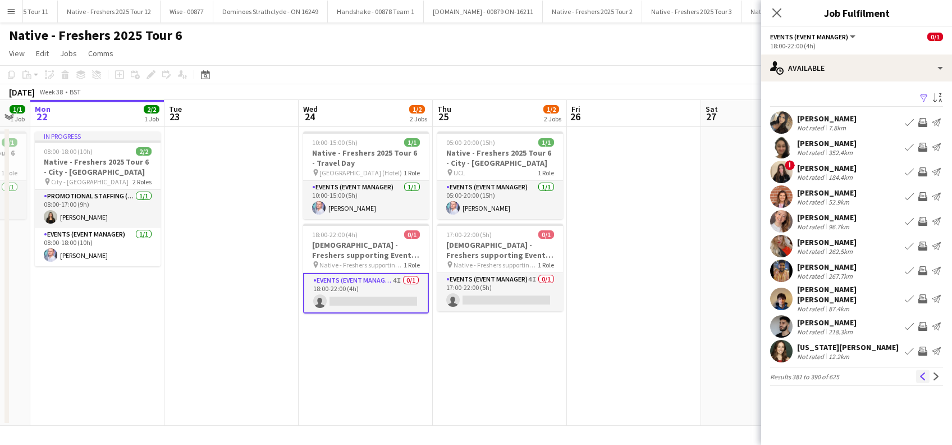
click at [921, 372] on app-icon "Previous" at bounding box center [923, 376] width 8 height 8
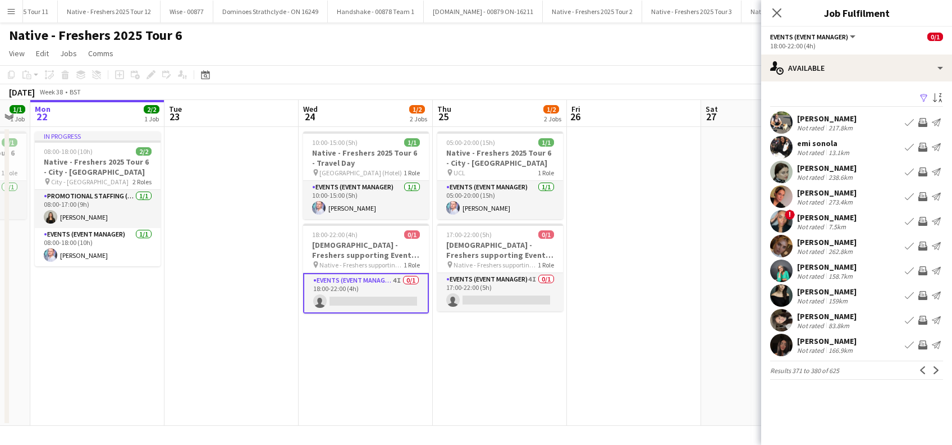
click at [346, 291] on app-card-role "Events (Event Manager) 4I 0/1 18:00-22:00 (4h) single-neutral-actions" at bounding box center [366, 293] width 126 height 40
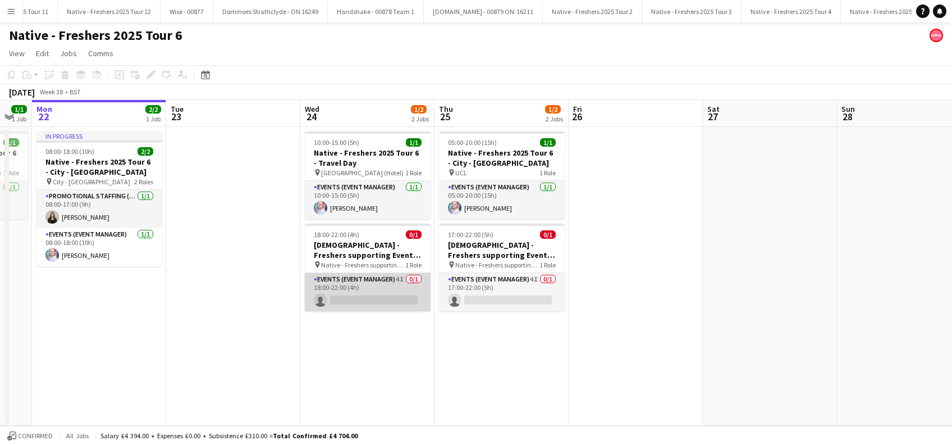
click at [411, 304] on app-card-role "Events (Event Manager) 4I 0/1 18:00-22:00 (4h) single-neutral-actions" at bounding box center [368, 292] width 126 height 38
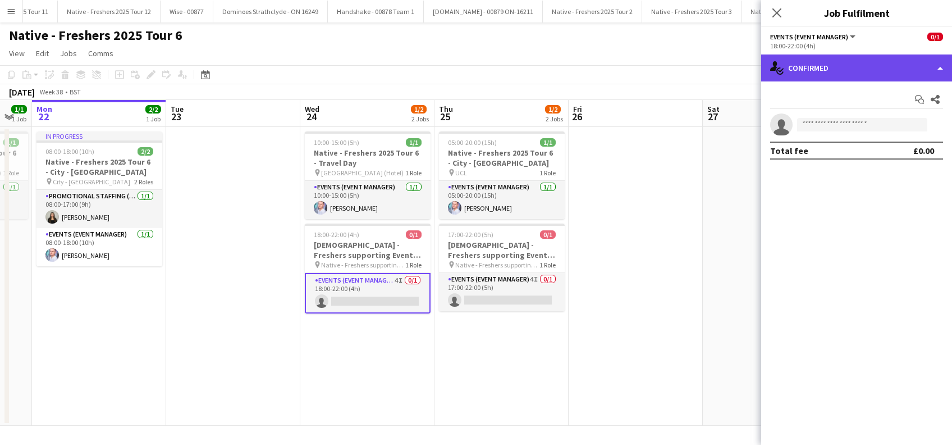
click at [848, 72] on div "single-neutral-actions-check-2 Confirmed" at bounding box center [856, 67] width 191 height 27
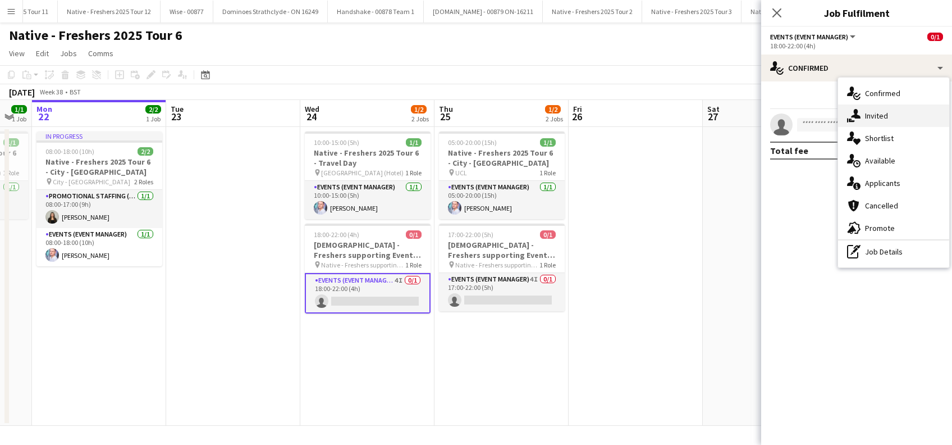
click at [878, 111] on span "Invited" at bounding box center [876, 116] width 23 height 10
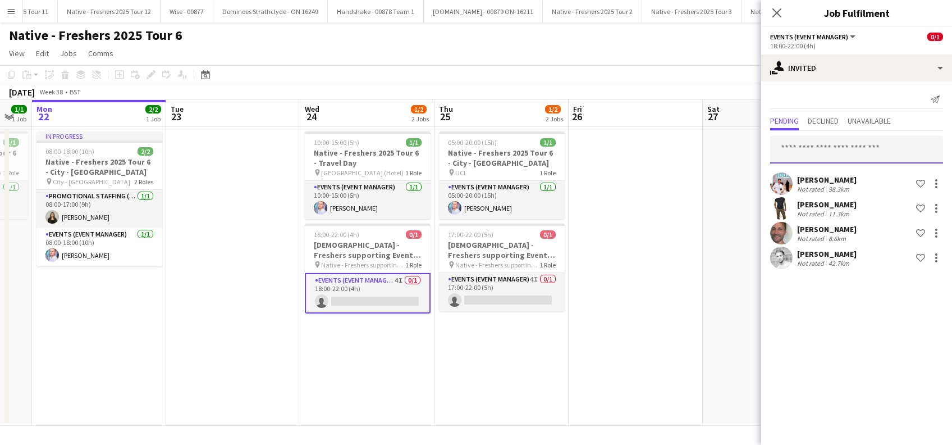
drag, startPoint x: 821, startPoint y: 145, endPoint x: 826, endPoint y: 153, distance: 9.7
click at [821, 145] on input "text" at bounding box center [856, 149] width 173 height 28
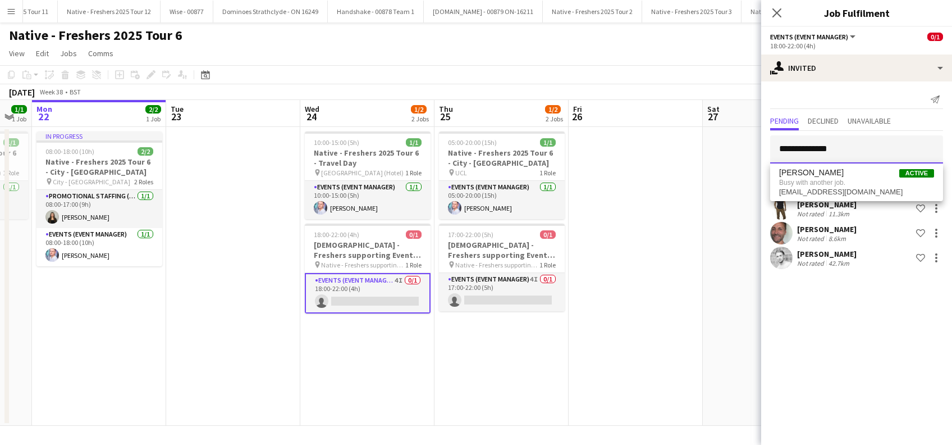
type input "**********"
click at [381, 308] on app-card-role "Events (Event Manager) 4I 0/1 18:00-22:00 (4h) single-neutral-actions" at bounding box center [368, 293] width 126 height 40
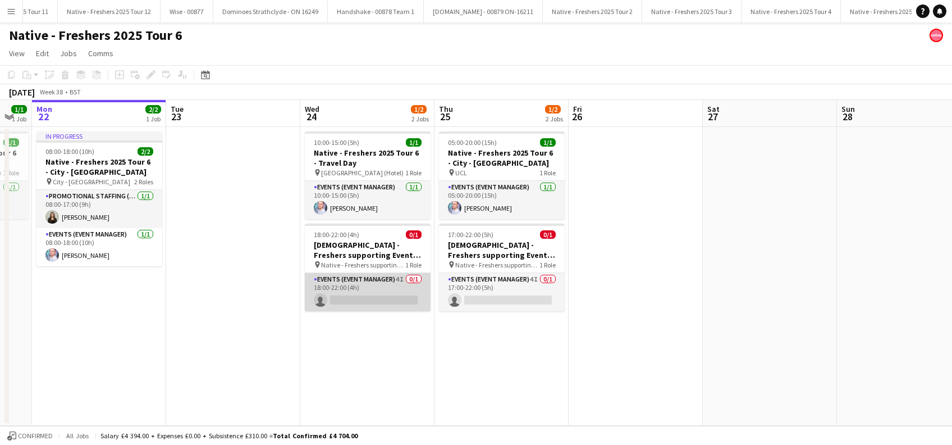
click at [383, 296] on app-card-role "Events (Event Manager) 4I 0/1 18:00-22:00 (4h) single-neutral-actions" at bounding box center [368, 292] width 126 height 38
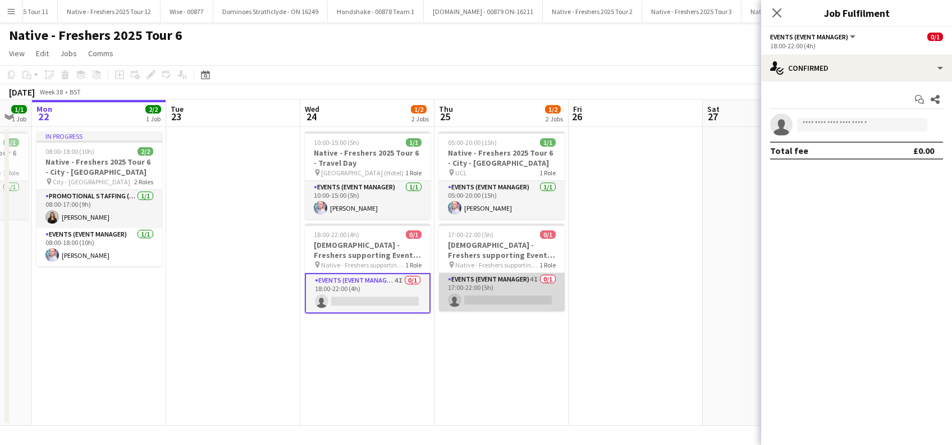
click at [524, 292] on app-card-role "Events (Event Manager) 4I 0/1 17:00-22:00 (5h) single-neutral-actions" at bounding box center [502, 292] width 126 height 38
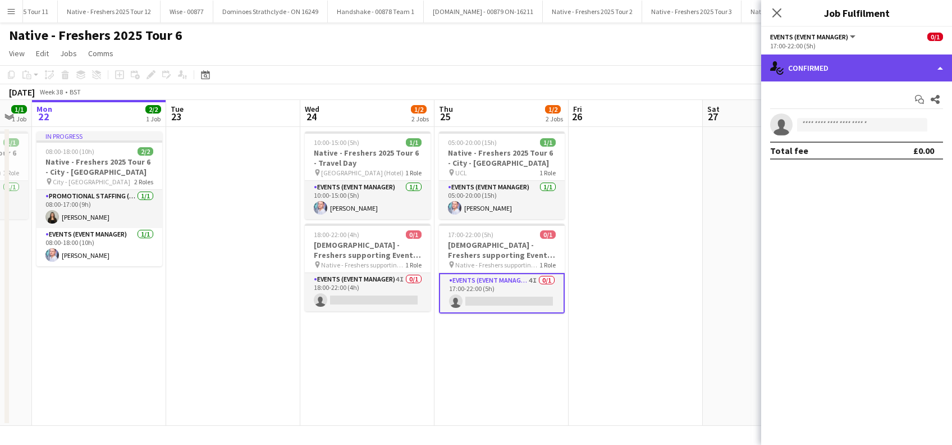
click at [869, 58] on div "single-neutral-actions-check-2 Confirmed" at bounding box center [856, 67] width 191 height 27
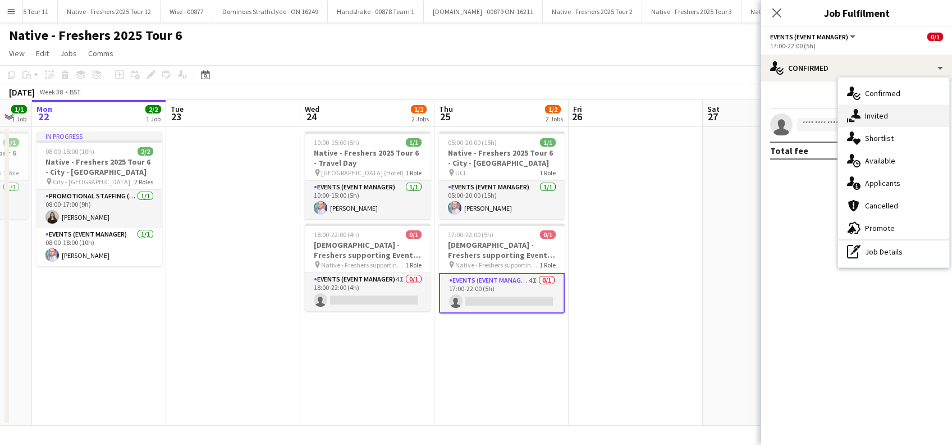
click at [885, 116] on span "Invited" at bounding box center [876, 116] width 23 height 10
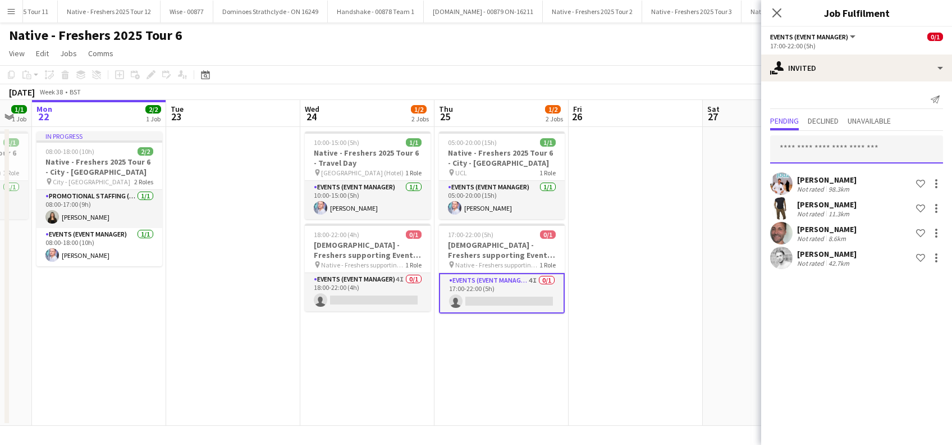
drag, startPoint x: 816, startPoint y: 158, endPoint x: 825, endPoint y: 145, distance: 15.7
click at [816, 157] on input "text" at bounding box center [856, 149] width 173 height 28
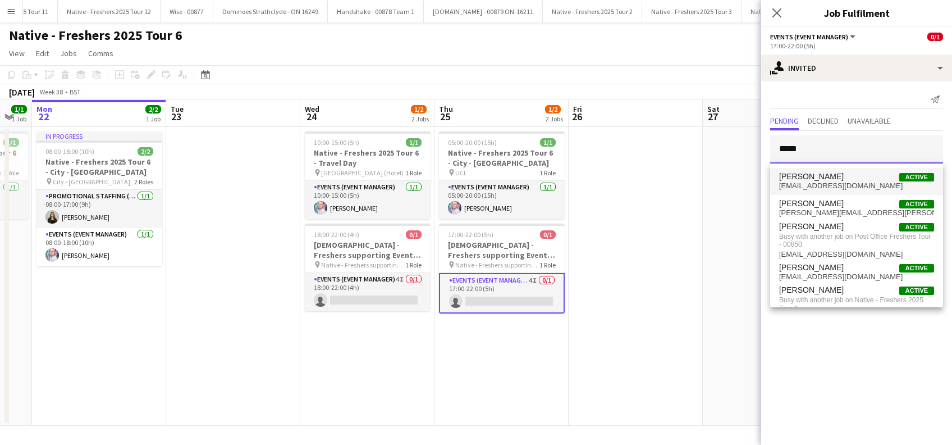
type input "*****"
click at [825, 182] on span "parkedavid1@hotmail.co.uk" at bounding box center [856, 185] width 155 height 9
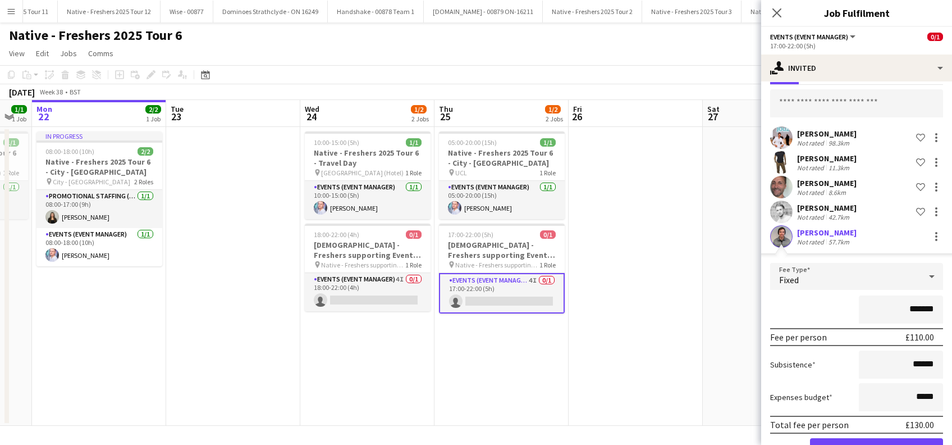
scroll to position [81, 0]
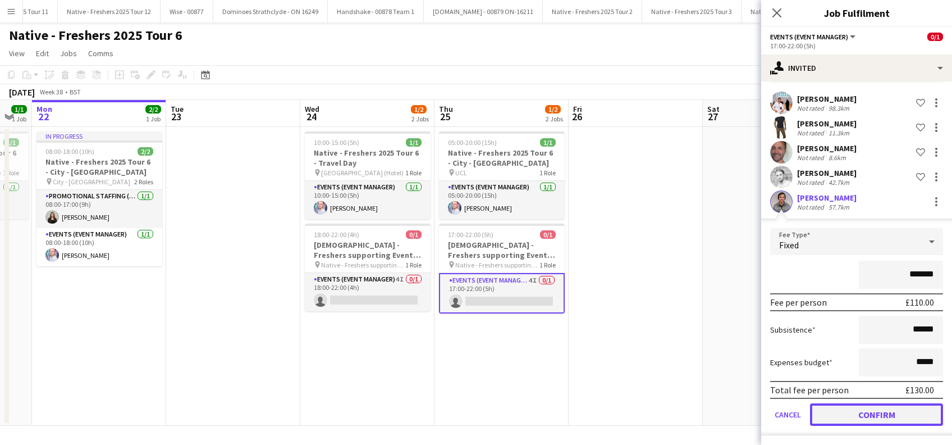
click at [849, 418] on button "Confirm" at bounding box center [876, 414] width 133 height 22
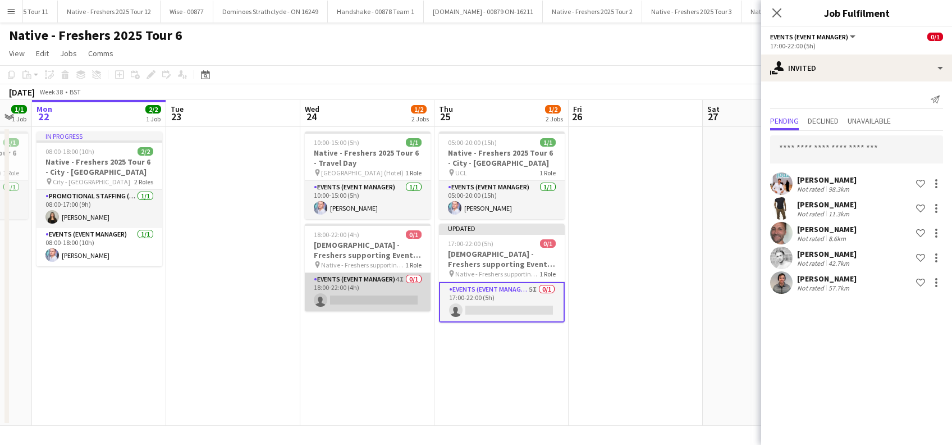
click at [368, 299] on app-card-role "Events (Event Manager) 4I 0/1 18:00-22:00 (4h) single-neutral-actions" at bounding box center [368, 292] width 126 height 38
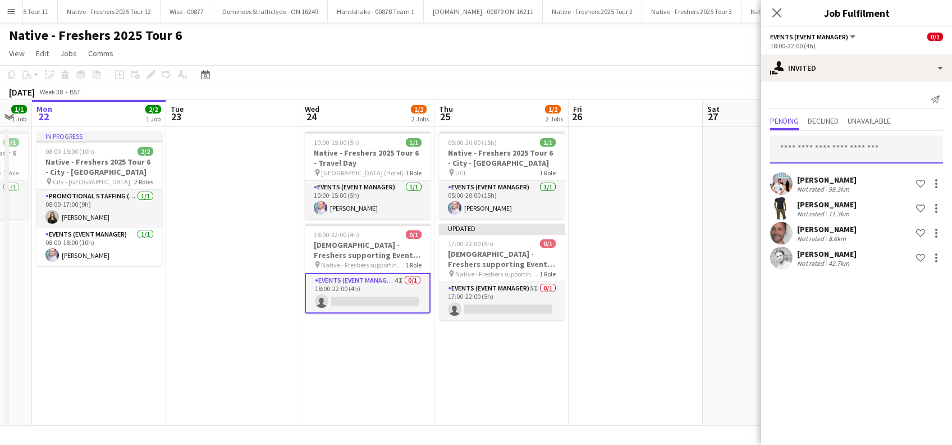
click at [788, 143] on input "text" at bounding box center [856, 149] width 173 height 28
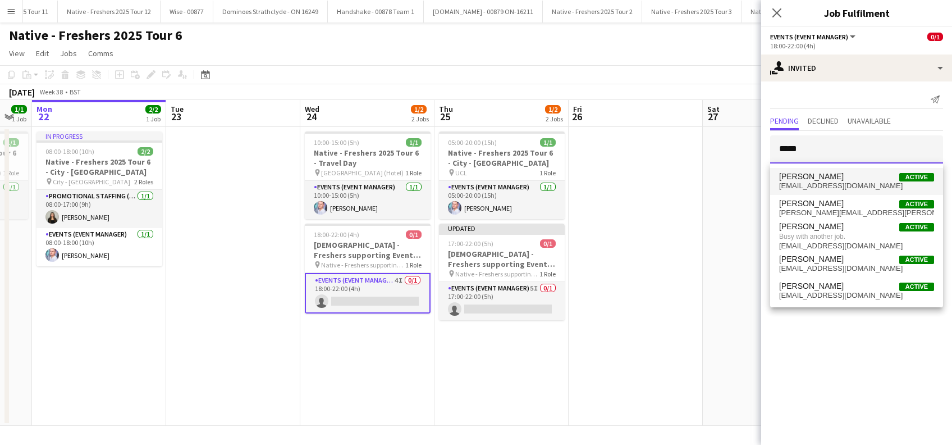
type input "*****"
click at [818, 184] on span "parkedavid1@hotmail.co.uk" at bounding box center [856, 185] width 155 height 9
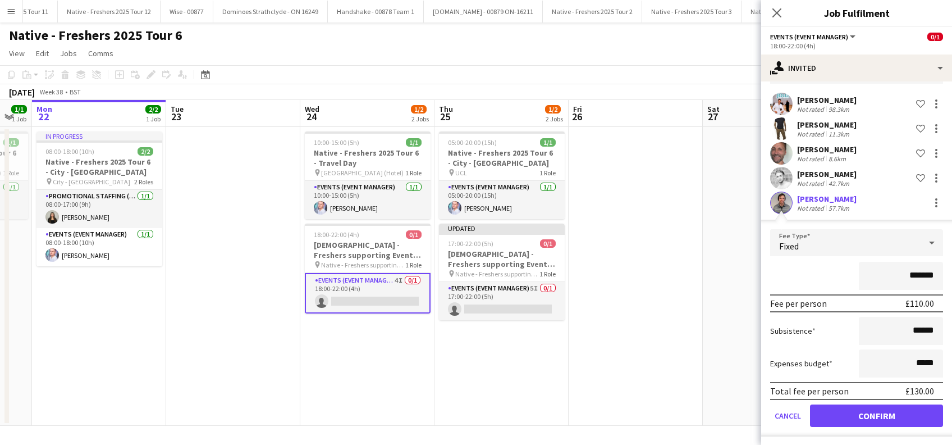
scroll to position [81, 0]
click at [864, 409] on button "Confirm" at bounding box center [876, 414] width 133 height 22
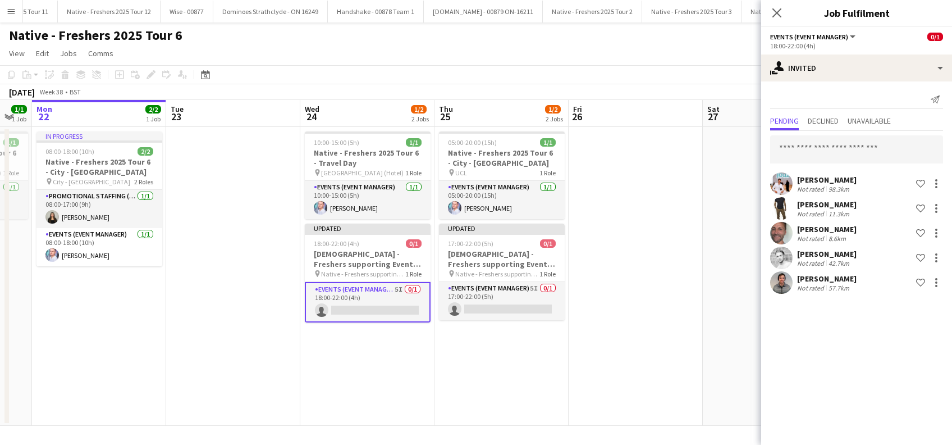
scroll to position [0, 0]
click at [620, 286] on app-date-cell at bounding box center [636, 276] width 134 height 299
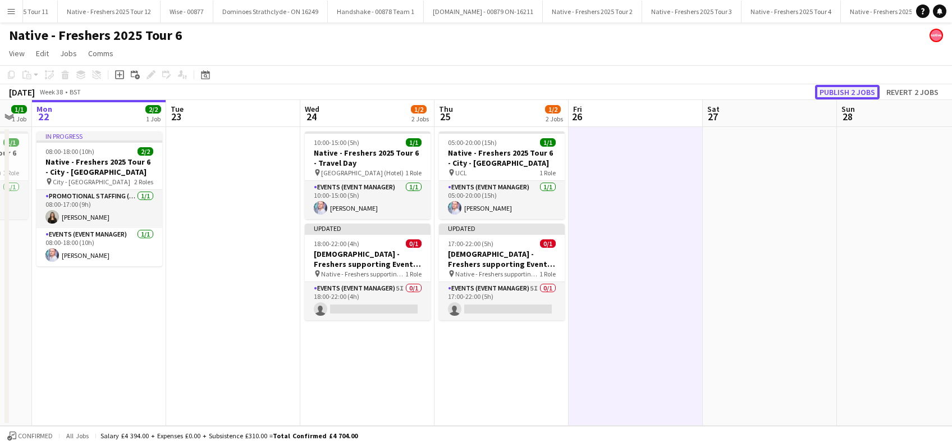
click at [846, 88] on button "Publish 2 jobs" at bounding box center [847, 92] width 65 height 15
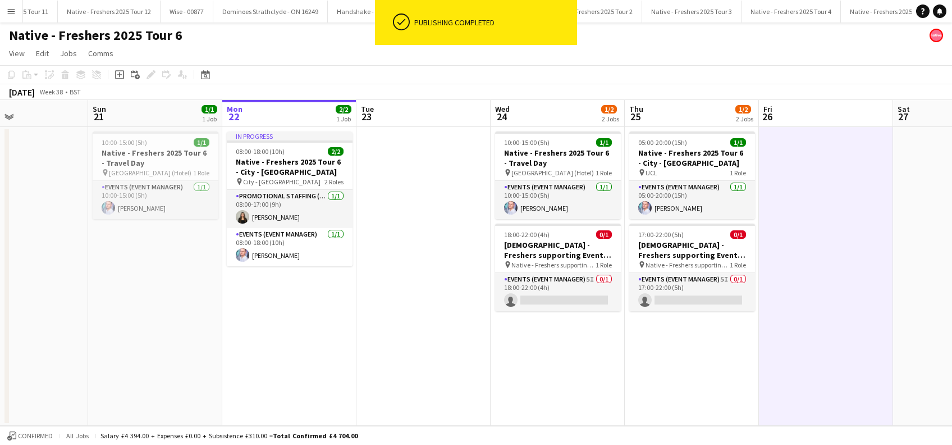
scroll to position [0, 306]
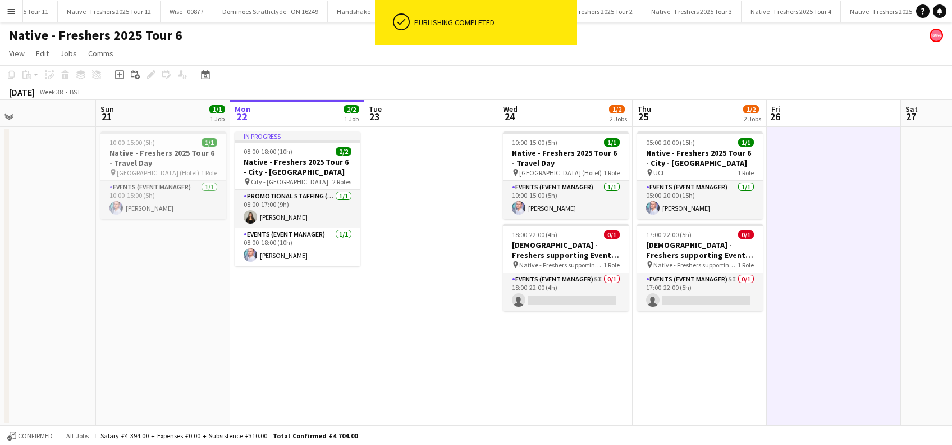
drag, startPoint x: 207, startPoint y: 360, endPoint x: 405, endPoint y: 361, distance: 198.1
click at [405, 361] on app-calendar-viewport "Thu 18 1/1 1 Job Fri 19 2/2 1 Job Sat 20 Sun 21 1/1 1 Job Mon 22 2/2 1 Job Tue …" at bounding box center [476, 263] width 952 height 326
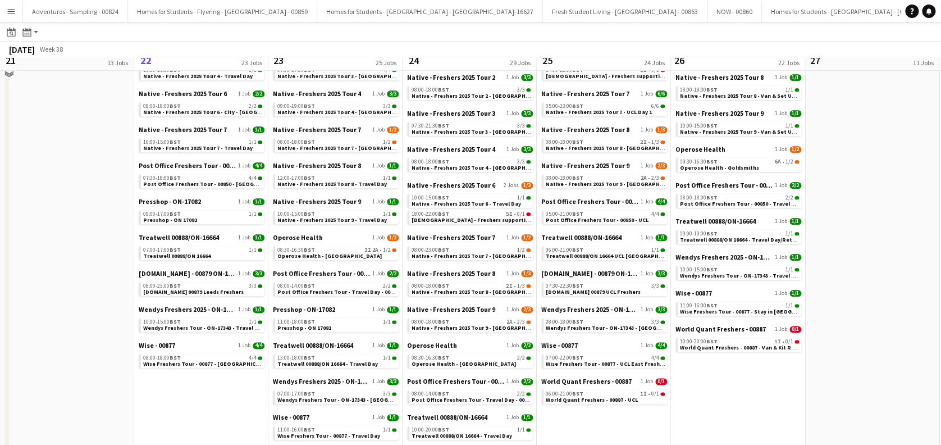
scroll to position [536, 0]
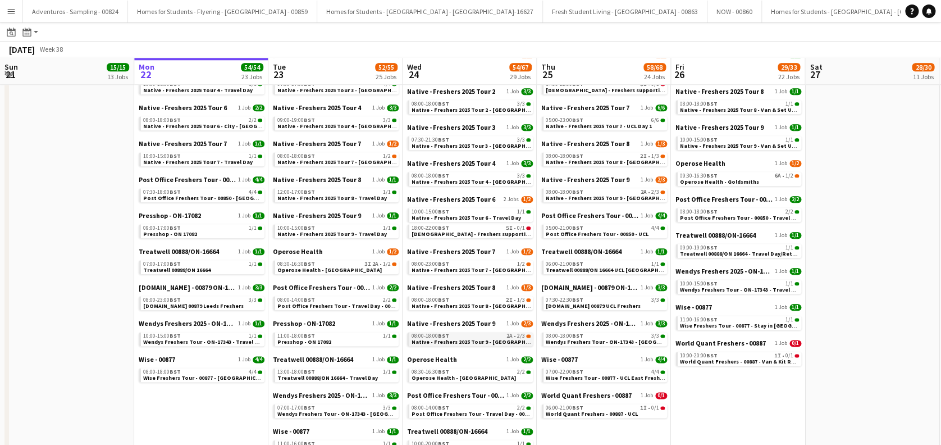
click at [470, 336] on div "08:00-18:00 BST 2A • 2/3" at bounding box center [470, 336] width 119 height 6
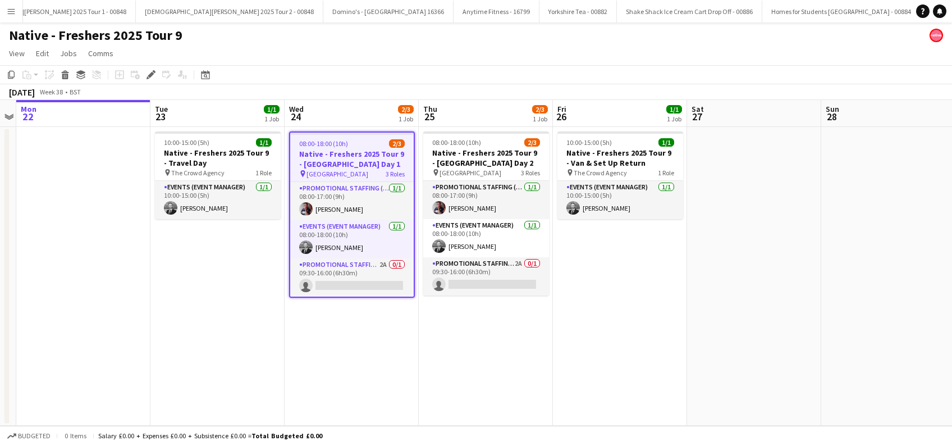
scroll to position [0, 3988]
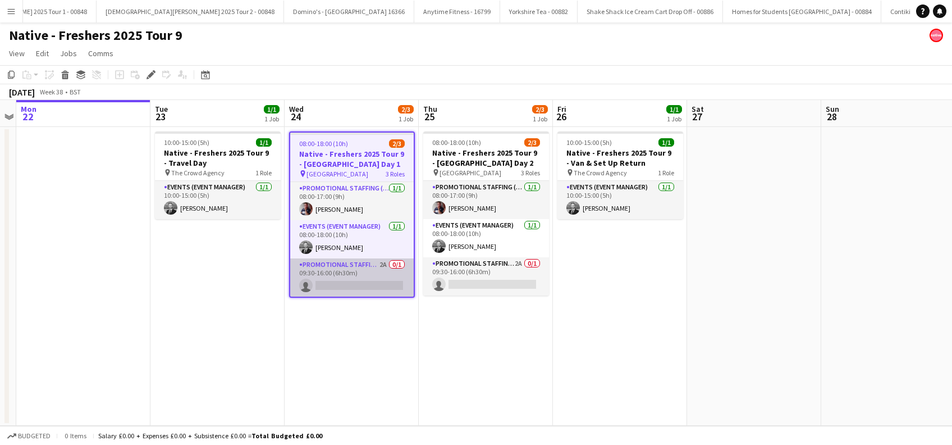
click at [368, 282] on app-card-role "Promotional Staffing (Brand Ambassadors) 2A 0/1 09:30-16:00 (6h30m) single-neut…" at bounding box center [351, 277] width 123 height 38
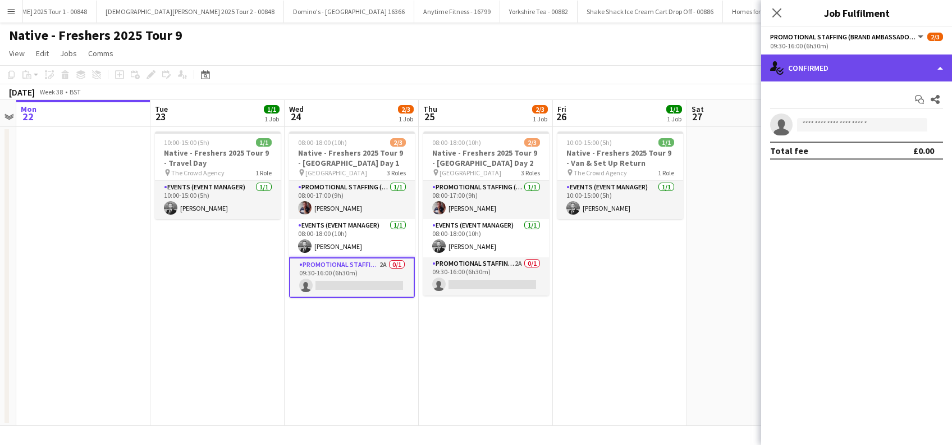
click at [834, 68] on div "single-neutral-actions-check-2 Confirmed" at bounding box center [856, 67] width 191 height 27
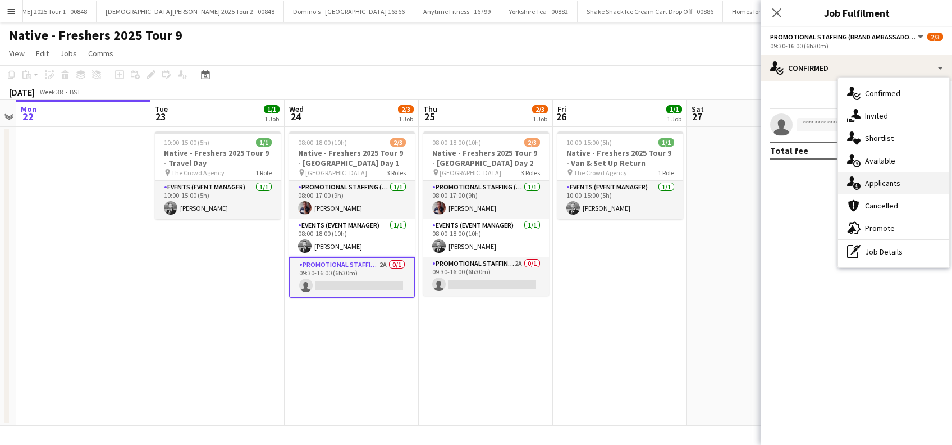
click at [885, 180] on span "Applicants" at bounding box center [882, 183] width 35 height 10
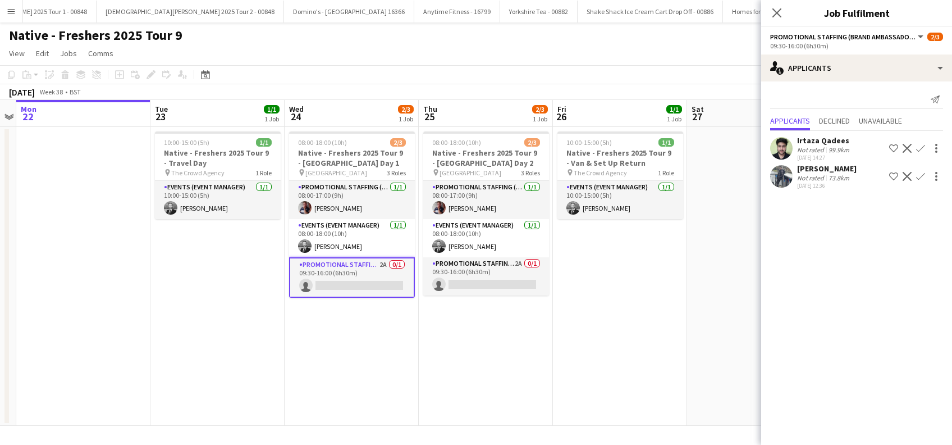
click at [813, 140] on div "Irtaza Qadees" at bounding box center [824, 140] width 54 height 10
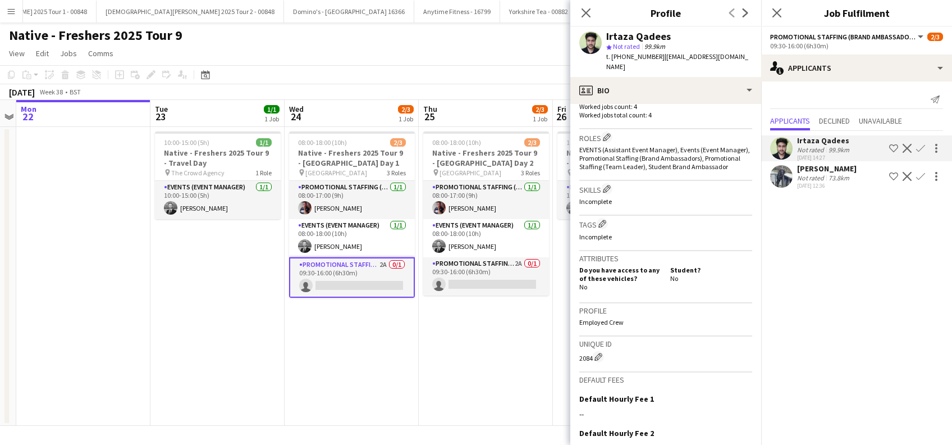
scroll to position [476, 0]
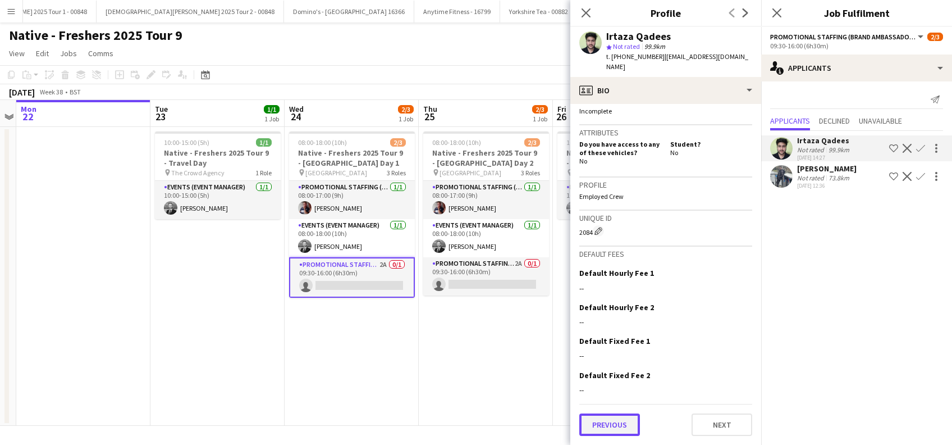
click at [602, 428] on button "Previous" at bounding box center [609, 424] width 61 height 22
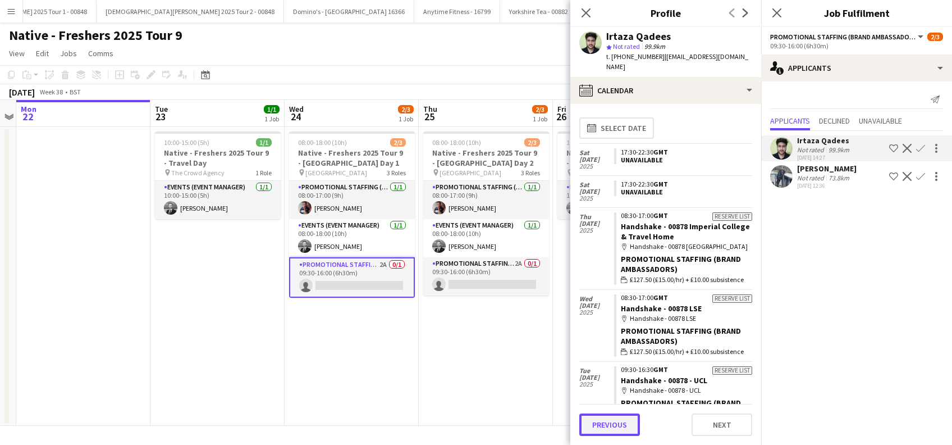
click at [600, 424] on button "Previous" at bounding box center [609, 424] width 61 height 22
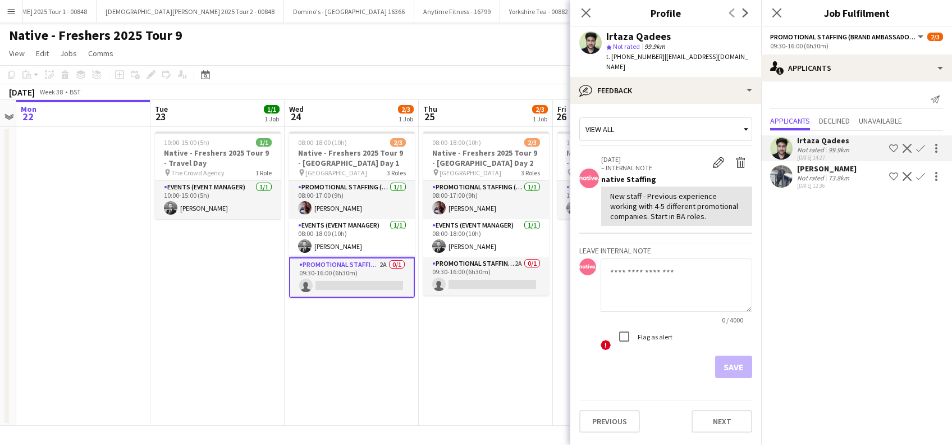
click at [813, 171] on div "[PERSON_NAME]" at bounding box center [826, 168] width 59 height 10
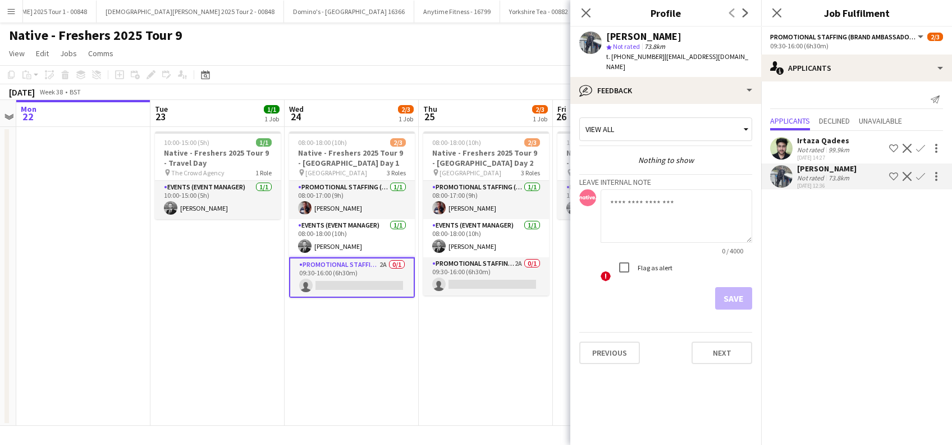
click at [921, 150] on app-icon "Confirm" at bounding box center [920, 148] width 9 height 9
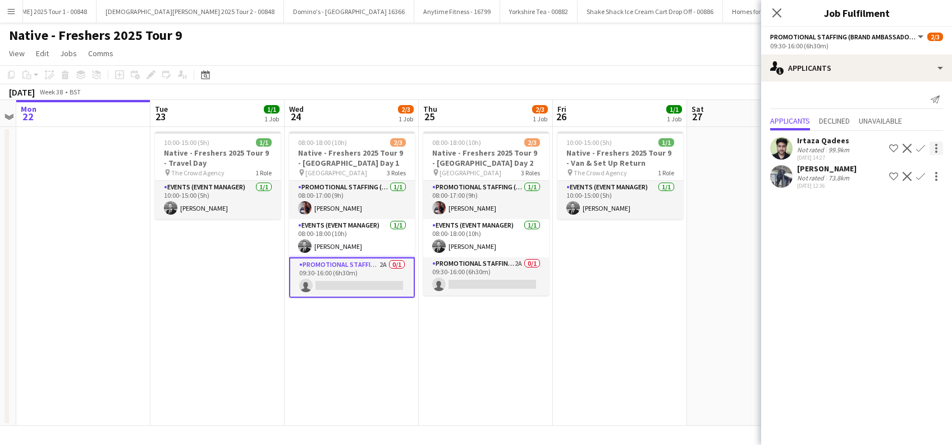
click at [922, 150] on app-icon "Confirm" at bounding box center [920, 148] width 9 height 9
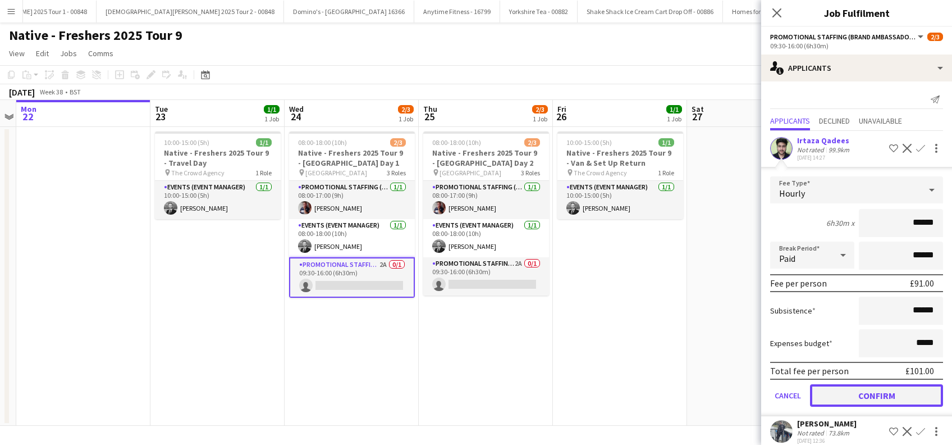
click at [853, 395] on button "Confirm" at bounding box center [876, 395] width 133 height 22
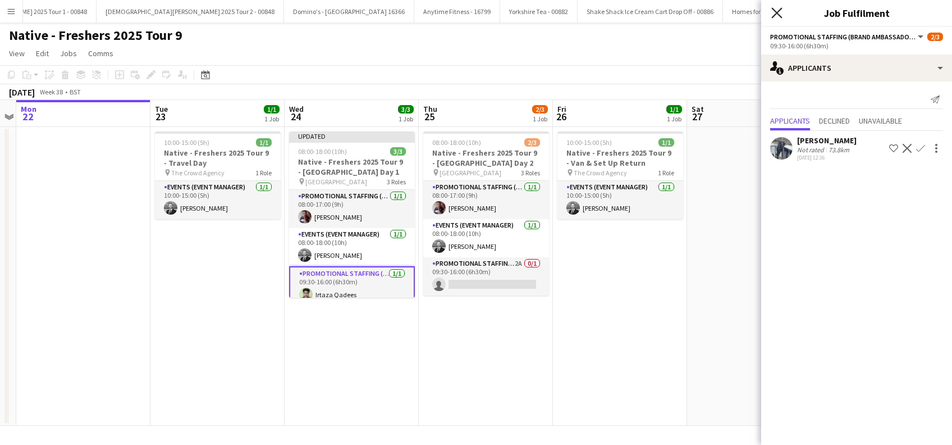
click at [777, 13] on icon at bounding box center [776, 12] width 11 height 11
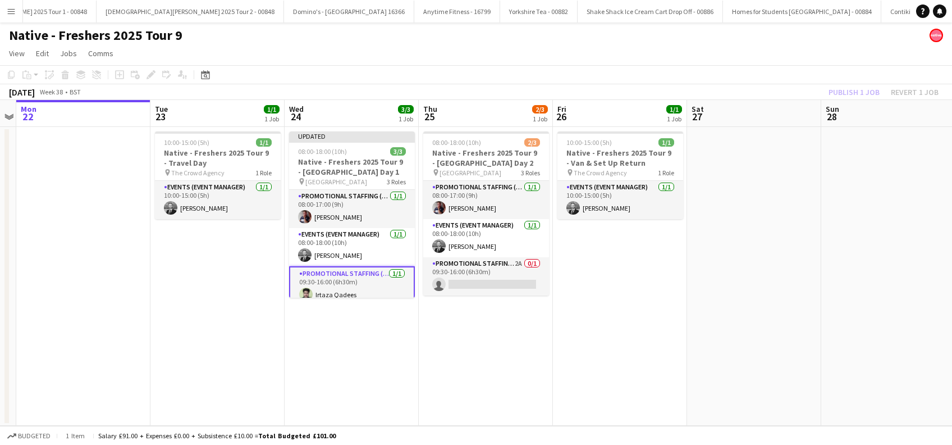
click at [612, 290] on app-date-cell "10:00-15:00 (5h) 1/1 Native - Freshers 2025 Tour 9 - Van & Set Up Return pin Th…" at bounding box center [620, 276] width 134 height 299
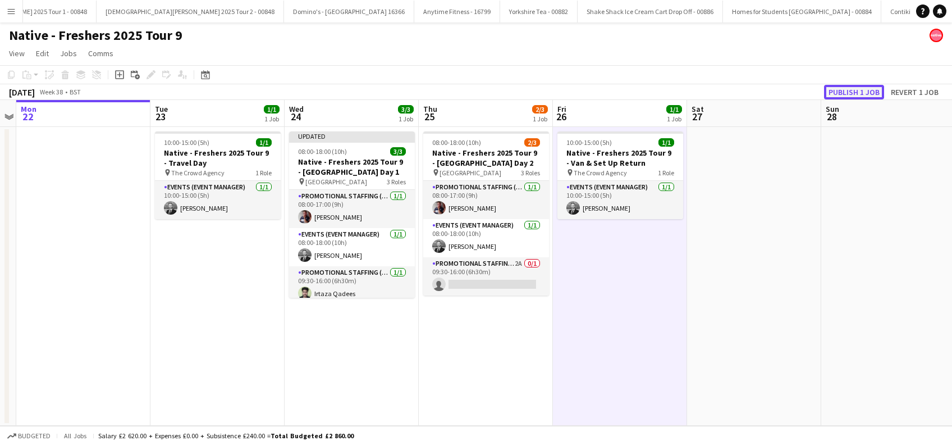
click at [848, 94] on button "Publish 1 job" at bounding box center [854, 92] width 60 height 15
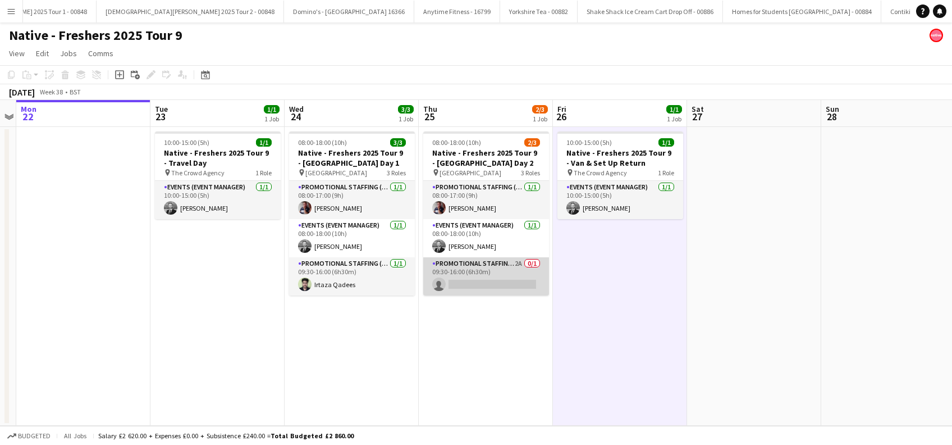
click at [483, 278] on app-card-role "Promotional Staffing (Brand Ambassadors) 2A 0/1 09:30-16:00 (6h30m) single-neut…" at bounding box center [486, 276] width 126 height 38
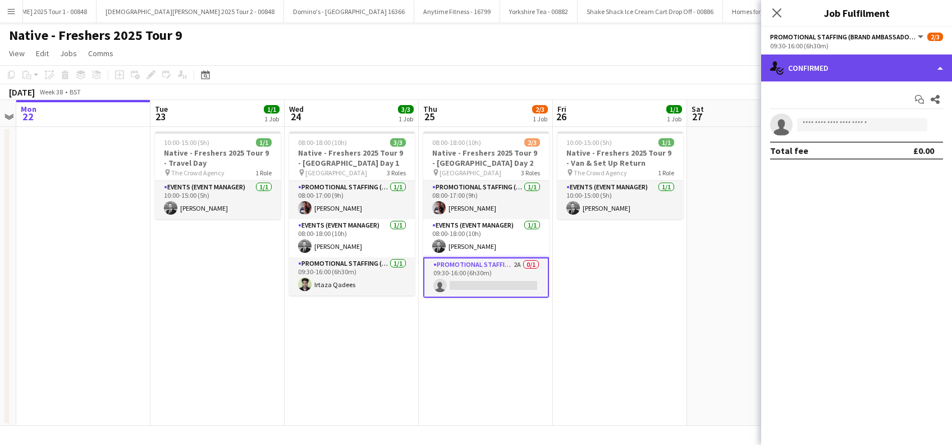
click at [871, 73] on div "single-neutral-actions-check-2 Confirmed" at bounding box center [856, 67] width 191 height 27
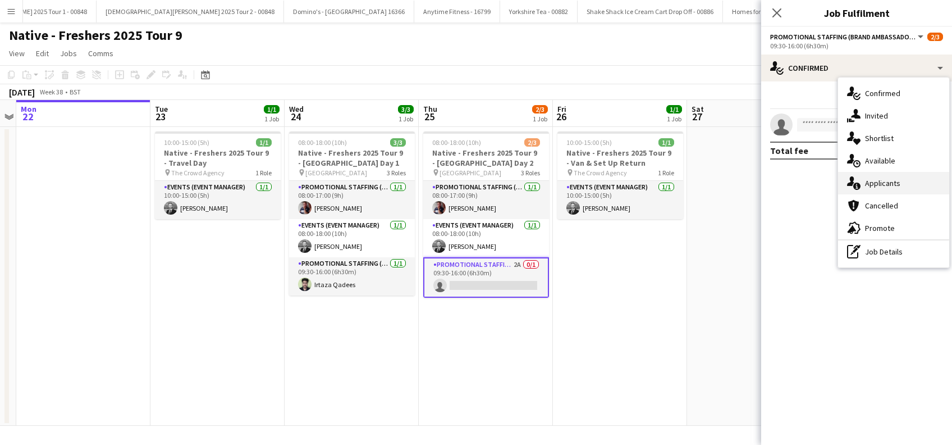
click at [880, 184] on span "Applicants" at bounding box center [882, 183] width 35 height 10
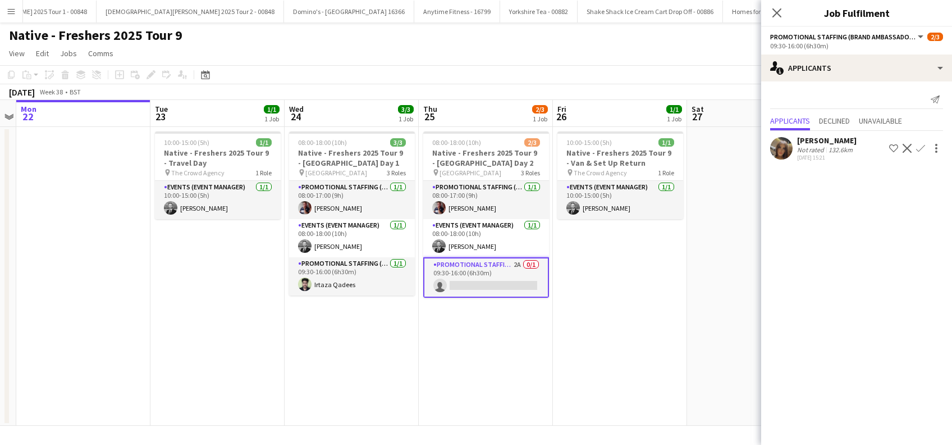
click at [921, 146] on app-icon "Confirm" at bounding box center [920, 148] width 9 height 9
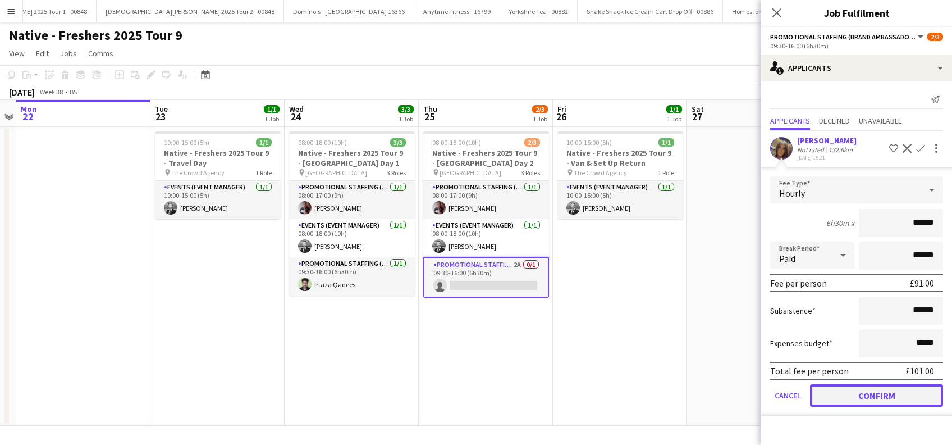
click at [871, 393] on button "Confirm" at bounding box center [876, 395] width 133 height 22
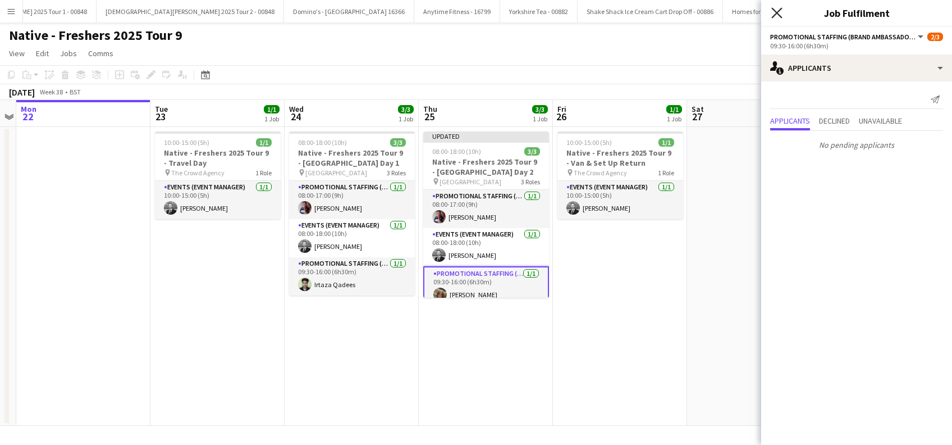
click at [776, 13] on icon at bounding box center [776, 12] width 11 height 11
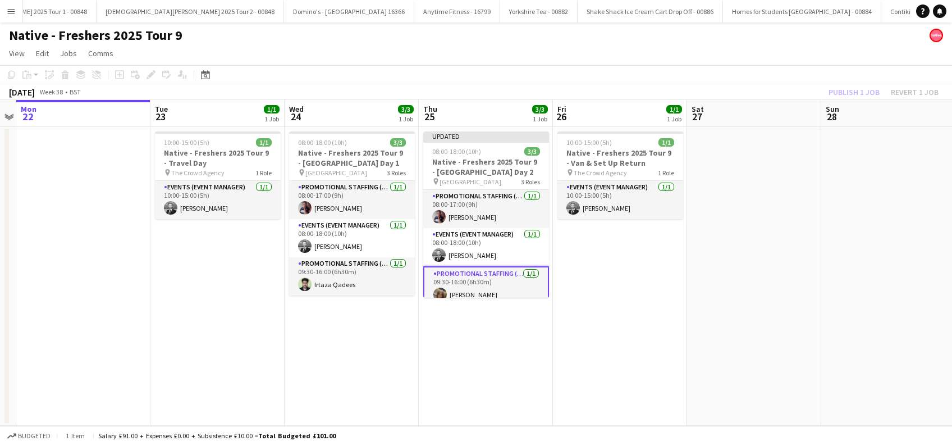
click at [699, 220] on app-date-cell at bounding box center [754, 276] width 134 height 299
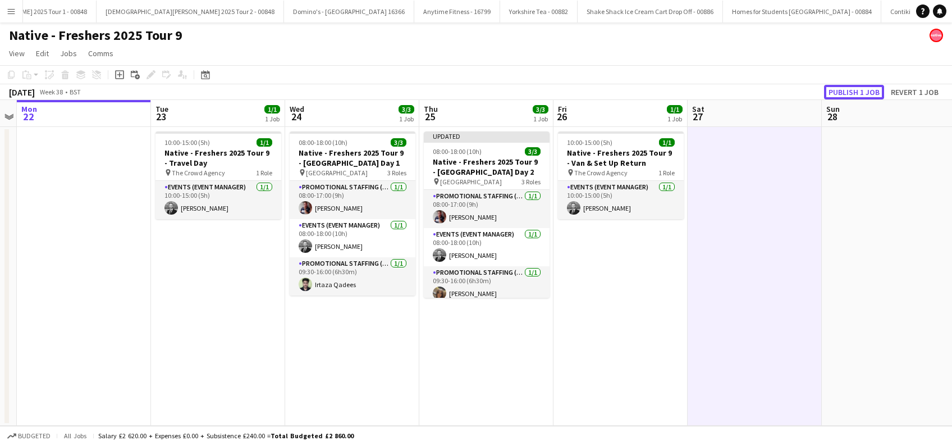
click at [856, 94] on button "Publish 1 job" at bounding box center [854, 92] width 60 height 15
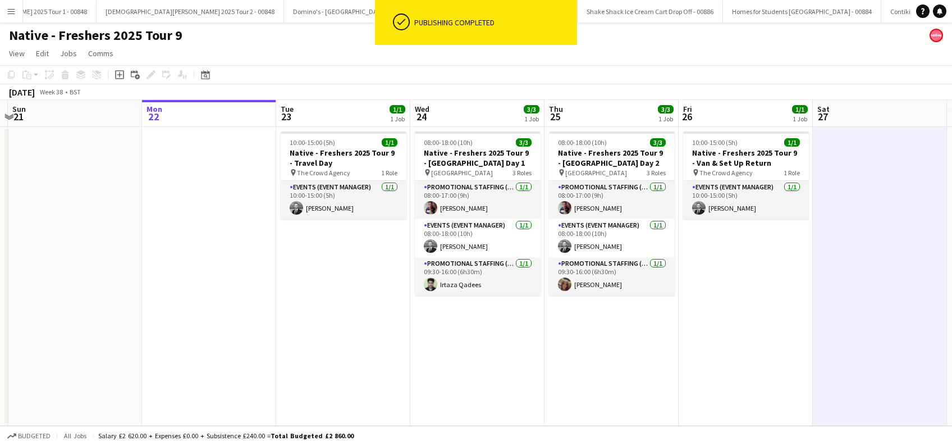
drag, startPoint x: 451, startPoint y: 385, endPoint x: 575, endPoint y: 390, distance: 124.7
click at [575, 390] on app-calendar-viewport "Fri 19 1/1 1 Job Sat 20 Sun 21 Mon 22 Tue 23 1/1 1 Job Wed 24 3/3 1 Job Thu 25 …" at bounding box center [476, 263] width 952 height 326
click at [677, 381] on app-date-cell "08:00-18:00 (10h) 3/3 Native - Freshers 2025 Tour 9 - [GEOGRAPHIC_DATA] Day 2 p…" at bounding box center [611, 276] width 134 height 299
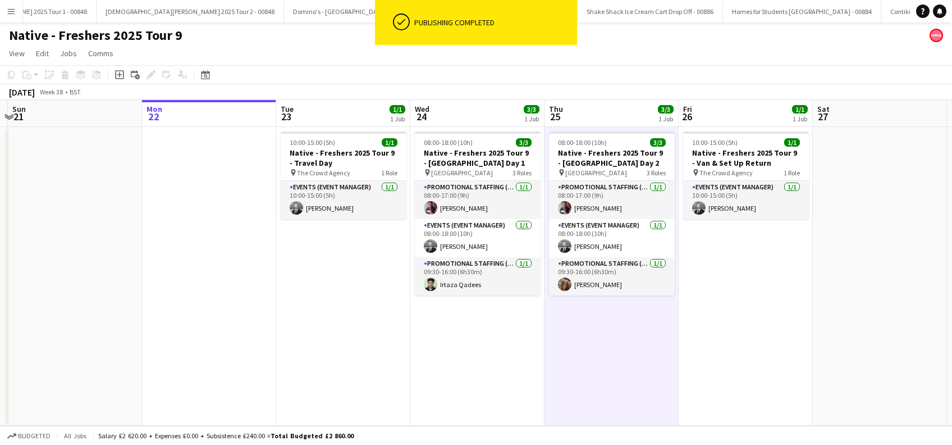
drag, startPoint x: 777, startPoint y: 336, endPoint x: 829, endPoint y: 332, distance: 52.3
click at [780, 337] on app-date-cell "10:00-15:00 (5h) 1/1 Native - Freshers 2025 Tour 9 - Van & Set Up Return pin Th…" at bounding box center [746, 276] width 134 height 299
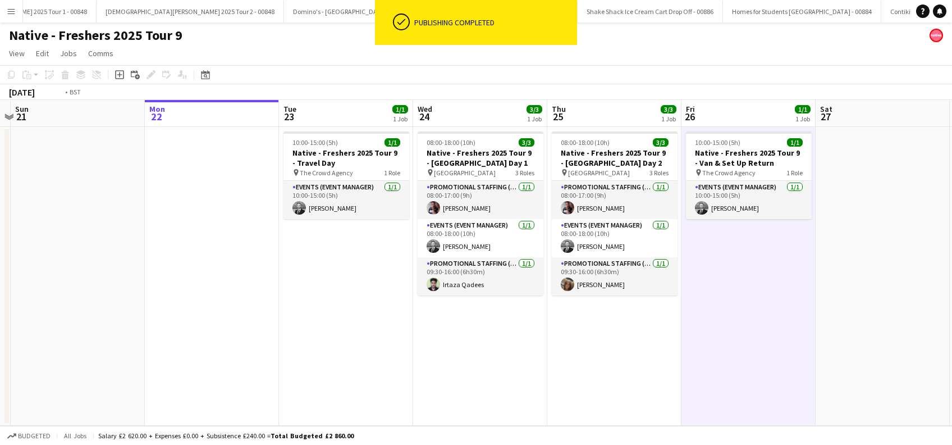
scroll to position [0, 537]
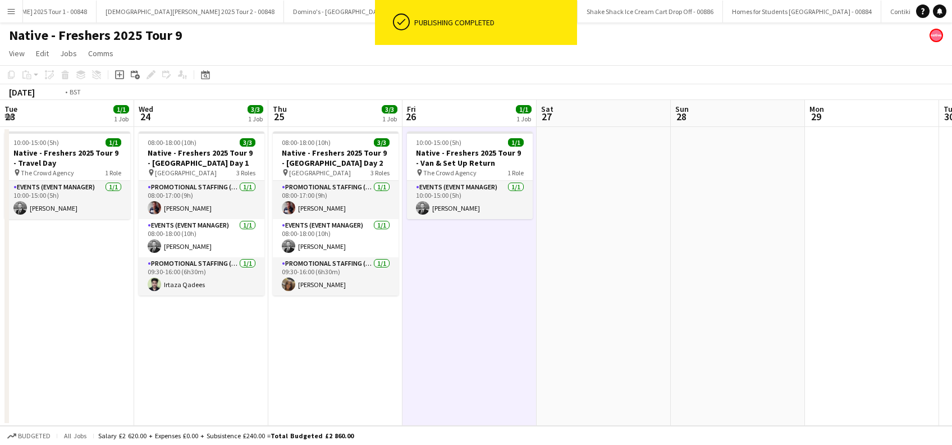
drag, startPoint x: 777, startPoint y: 358, endPoint x: 570, endPoint y: 382, distance: 208.5
click at [570, 382] on app-calendar-viewport "Fri 19 1/1 1 Job Sat 20 Sun 21 Mon 22 Tue 23 1/1 1 Job Wed 24 3/3 1 Job Thu 25 …" at bounding box center [476, 263] width 952 height 326
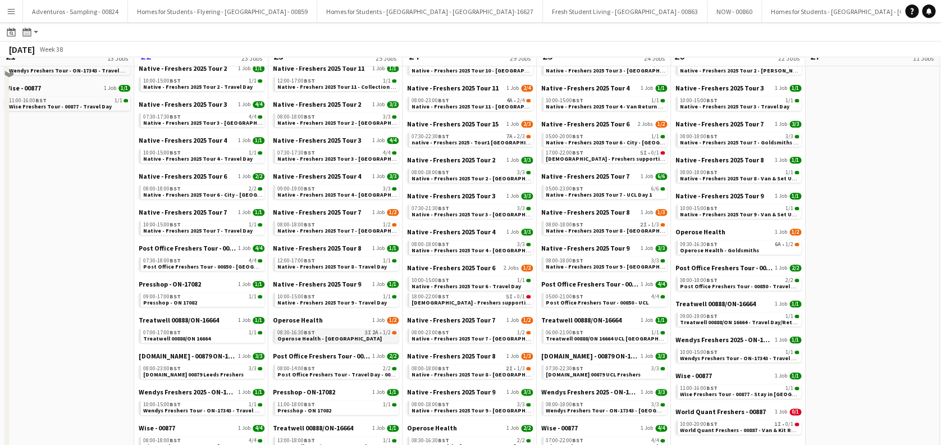
scroll to position [449, 0]
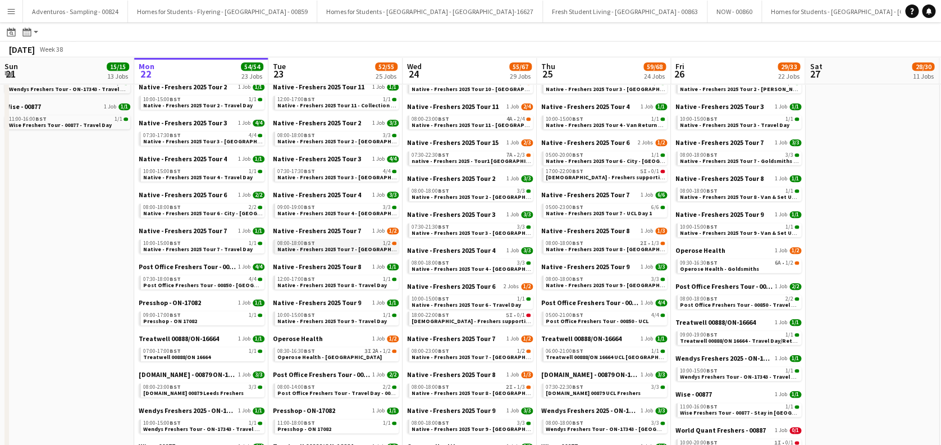
click at [344, 249] on span "Native - Freshers 2025 Tour 7 - [GEOGRAPHIC_DATA] Day 1" at bounding box center [353, 248] width 153 height 7
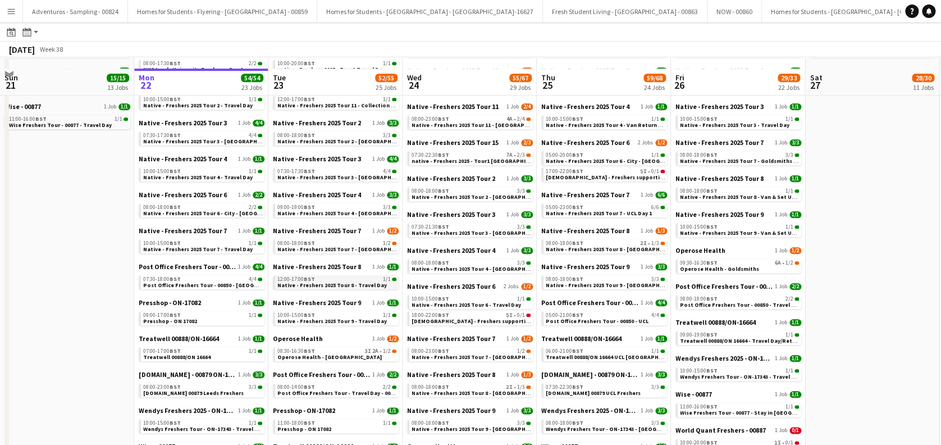
scroll to position [524, 0]
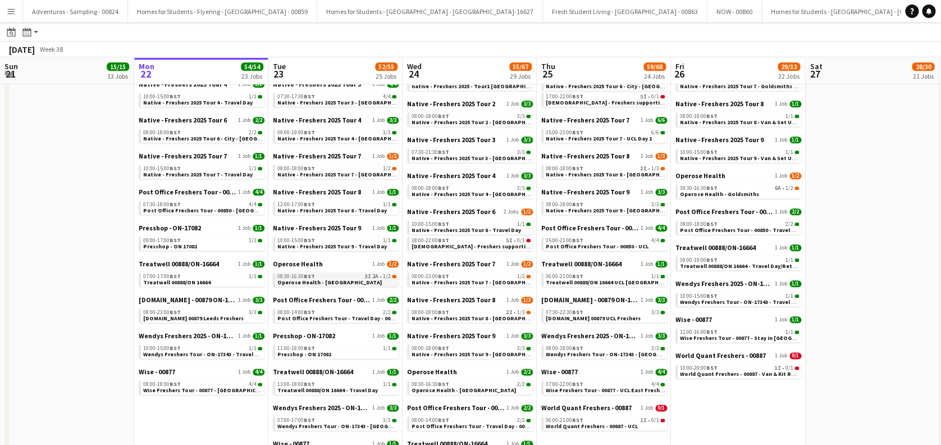
click at [331, 277] on div "08:30-16:30 BST 3I 2A • 1/2" at bounding box center [336, 276] width 119 height 6
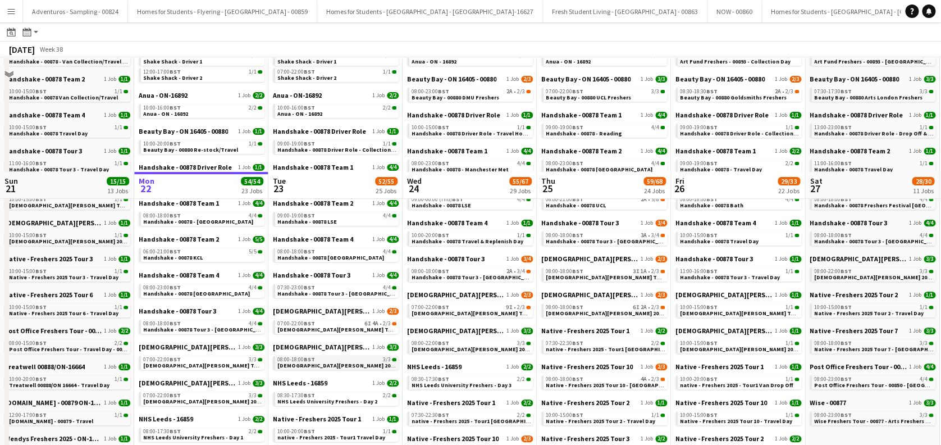
scroll to position [0, 0]
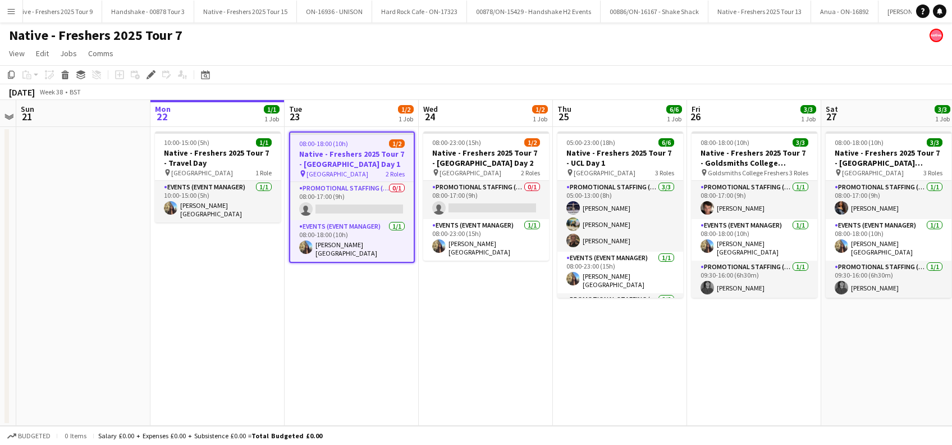
scroll to position [0, 6145]
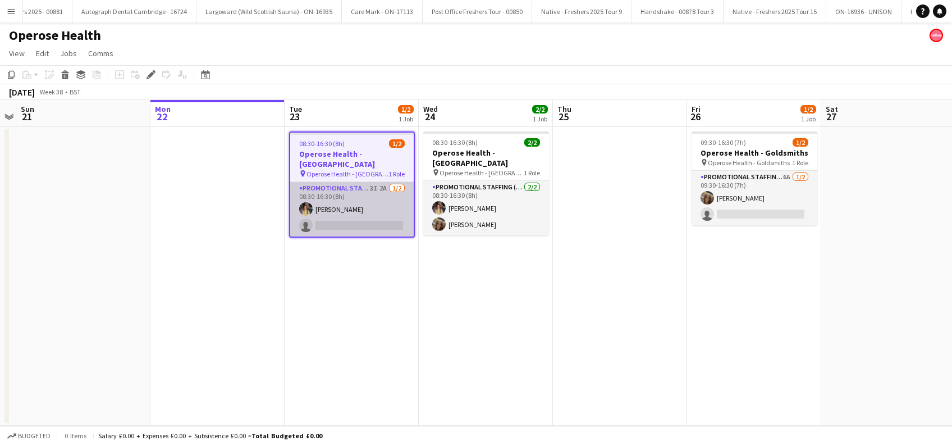
scroll to position [0, 4902]
click at [358, 208] on app-card-role "Promotional Staffing (Brand Ambassadors) 3I 2A [DATE] 08:30-16:30 (8h) [PERSON_…" at bounding box center [351, 209] width 123 height 54
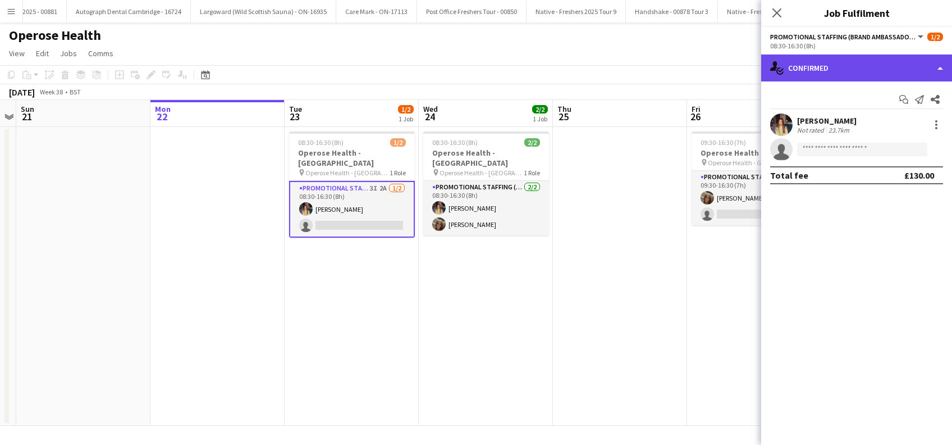
click at [865, 67] on div "single-neutral-actions-check-2 Confirmed" at bounding box center [856, 67] width 191 height 27
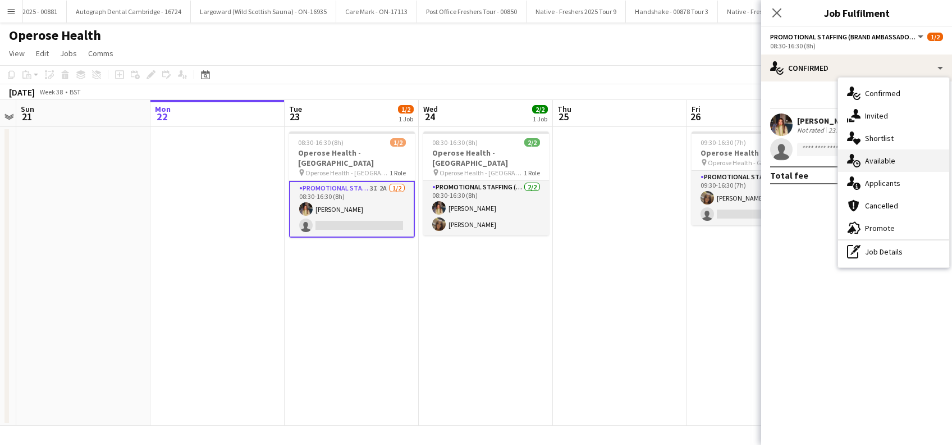
click at [885, 162] on span "Available" at bounding box center [880, 160] width 30 height 10
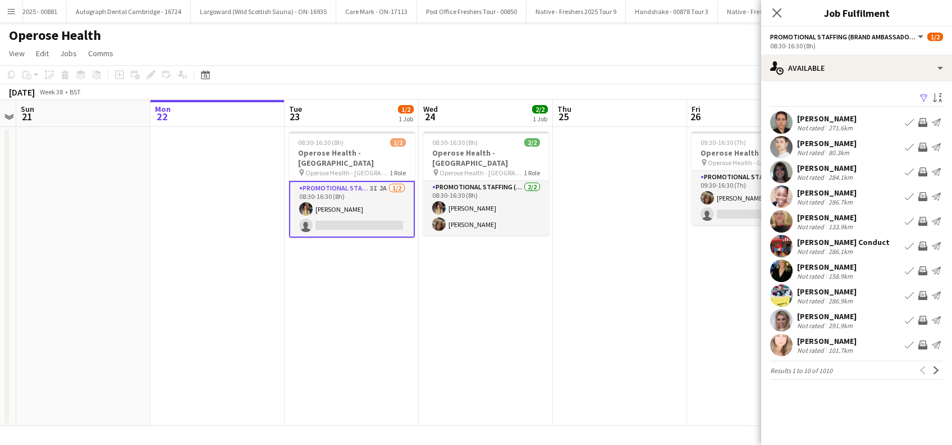
click at [924, 93] on app-icon "Filter" at bounding box center [923, 98] width 9 height 11
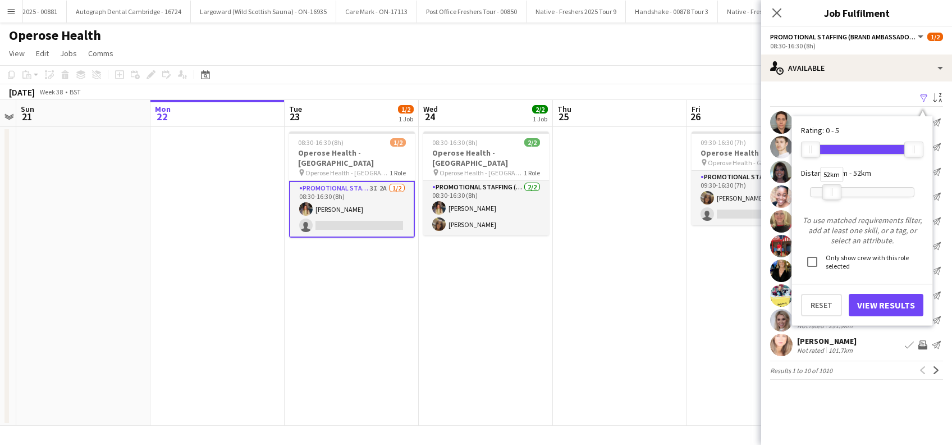
drag, startPoint x: 912, startPoint y: 189, endPoint x: 828, endPoint y: 193, distance: 83.8
click at [829, 193] on div at bounding box center [832, 192] width 18 height 15
click at [883, 308] on button "View Results" at bounding box center [886, 305] width 75 height 22
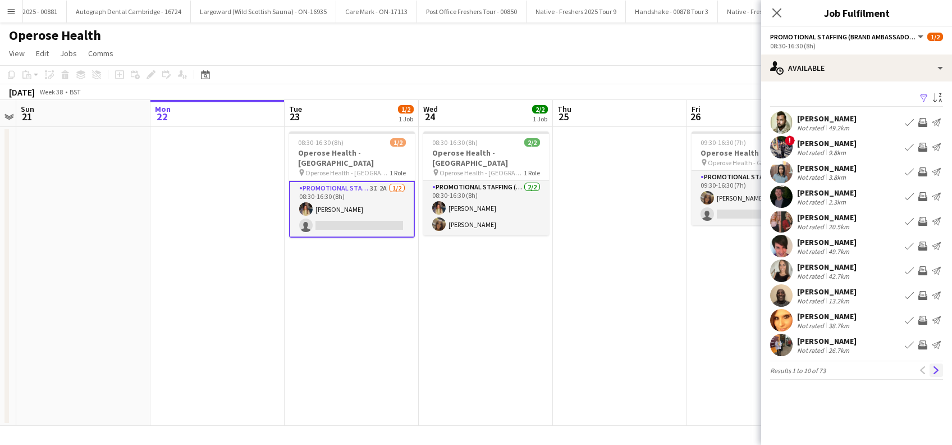
click at [938, 366] on app-icon "Next" at bounding box center [936, 370] width 8 height 8
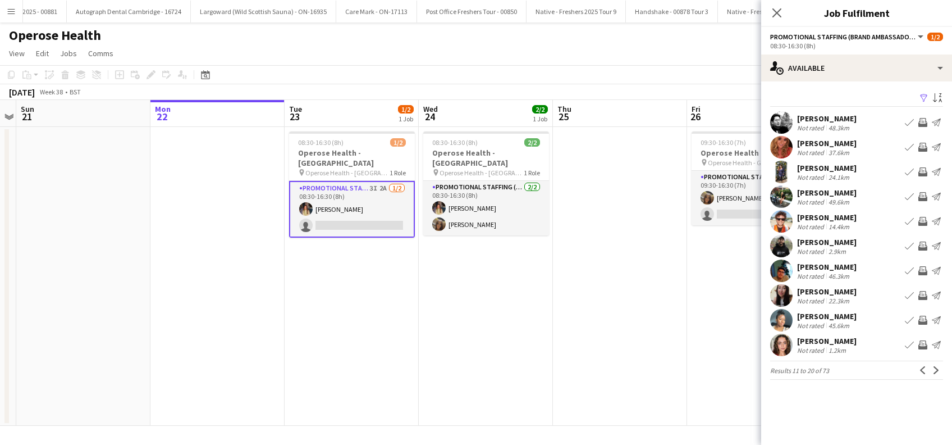
click at [938, 366] on app-icon "Next" at bounding box center [936, 370] width 8 height 8
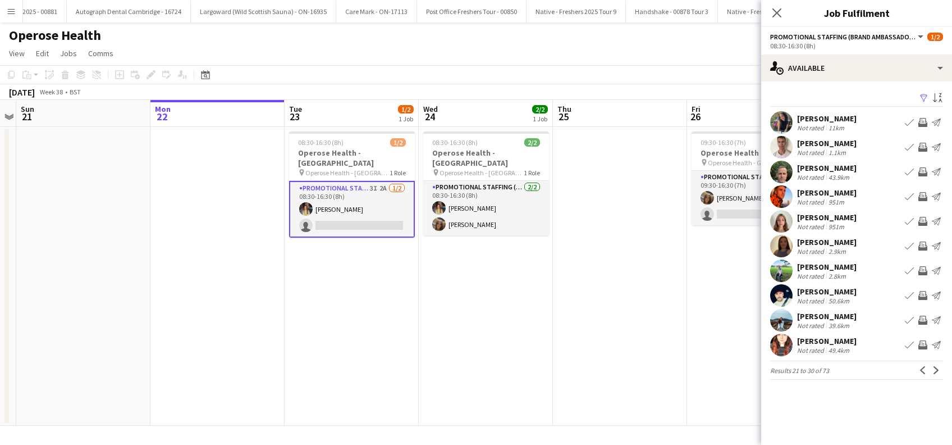
click at [835, 242] on div "Leah Buckley" at bounding box center [826, 242] width 59 height 10
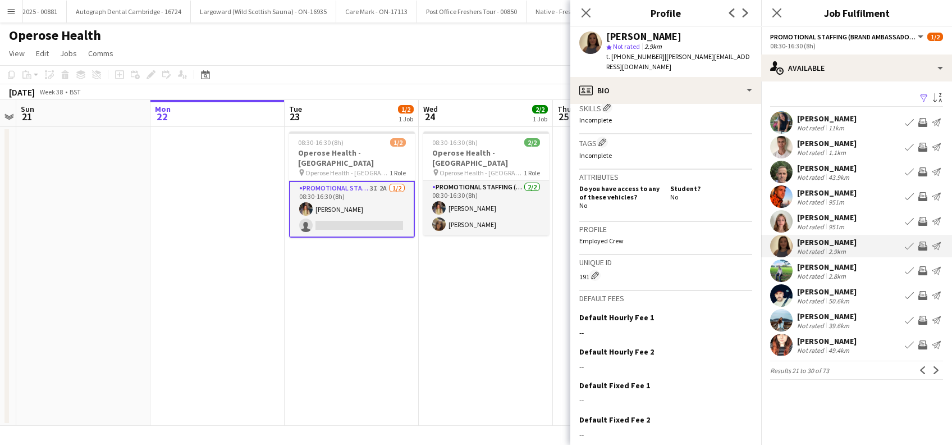
scroll to position [416, 0]
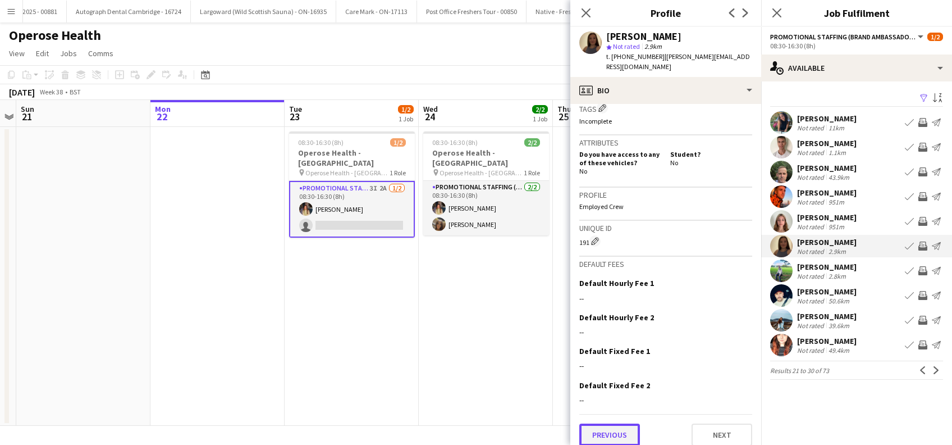
click at [603, 429] on button "Previous" at bounding box center [609, 434] width 61 height 22
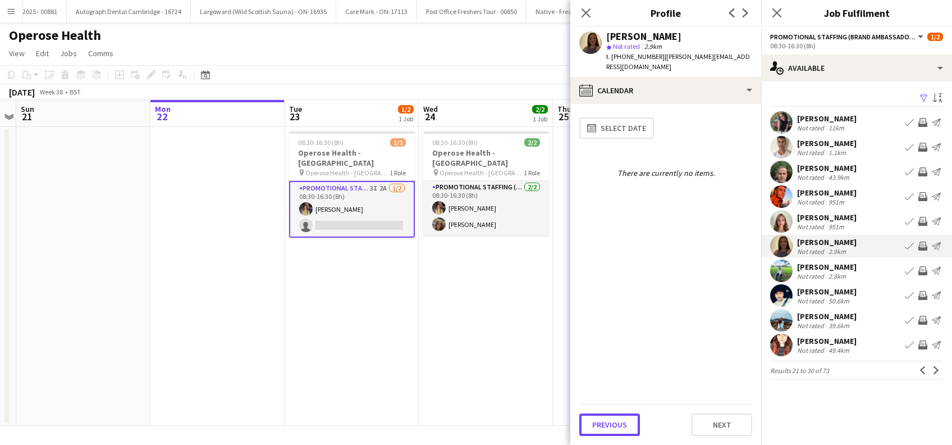
click at [603, 429] on button "Previous" at bounding box center [609, 424] width 61 height 22
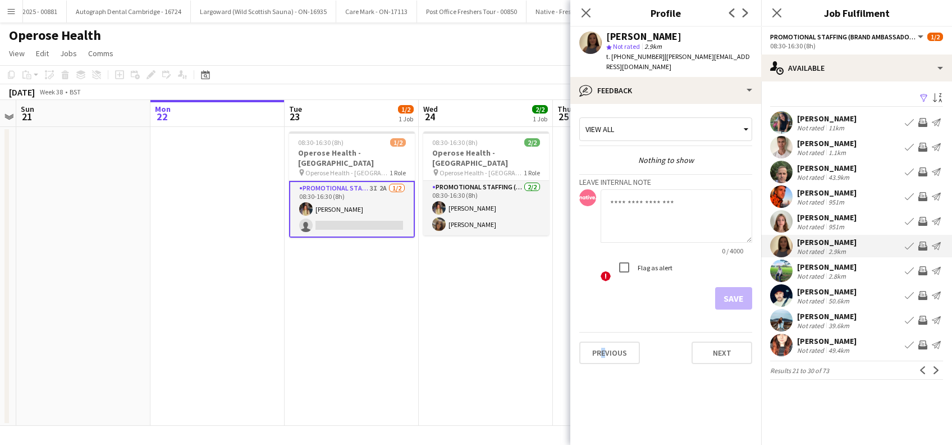
click at [600, 332] on div "Previous Next" at bounding box center [665, 348] width 173 height 32
drag, startPoint x: 600, startPoint y: 324, endPoint x: 591, endPoint y: 350, distance: 27.3
click at [591, 350] on button "Previous" at bounding box center [609, 352] width 61 height 22
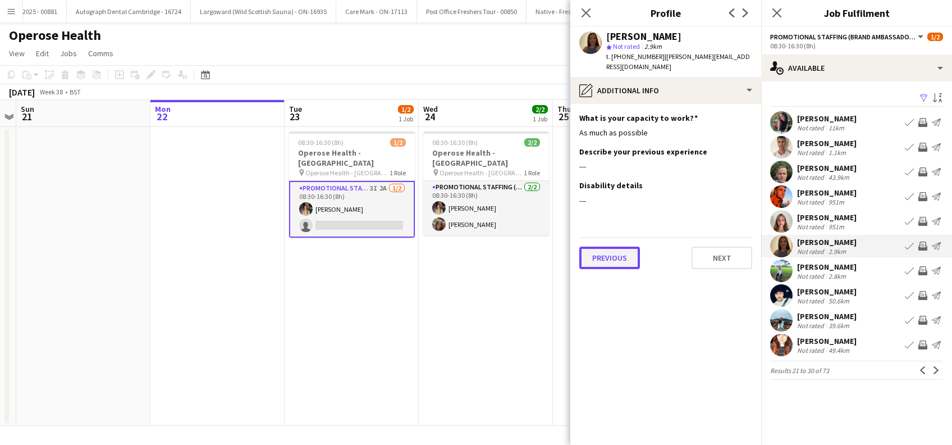
click at [604, 246] on button "Previous" at bounding box center [609, 257] width 61 height 22
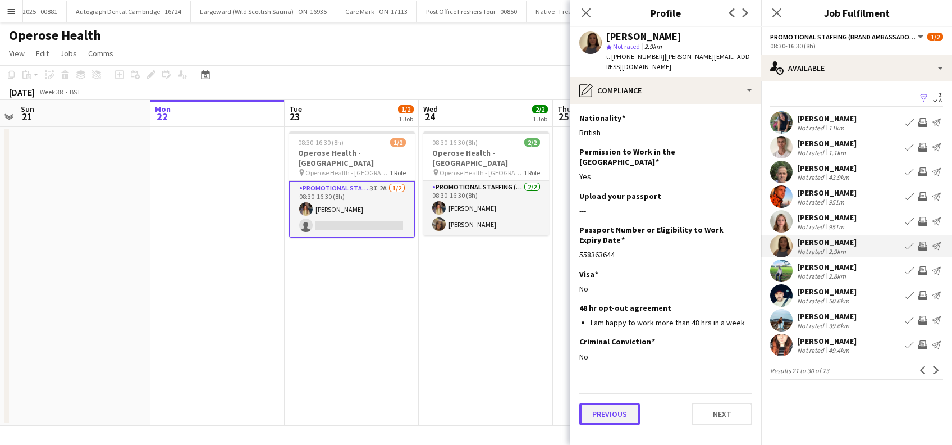
click at [608, 402] on button "Previous" at bounding box center [609, 413] width 61 height 22
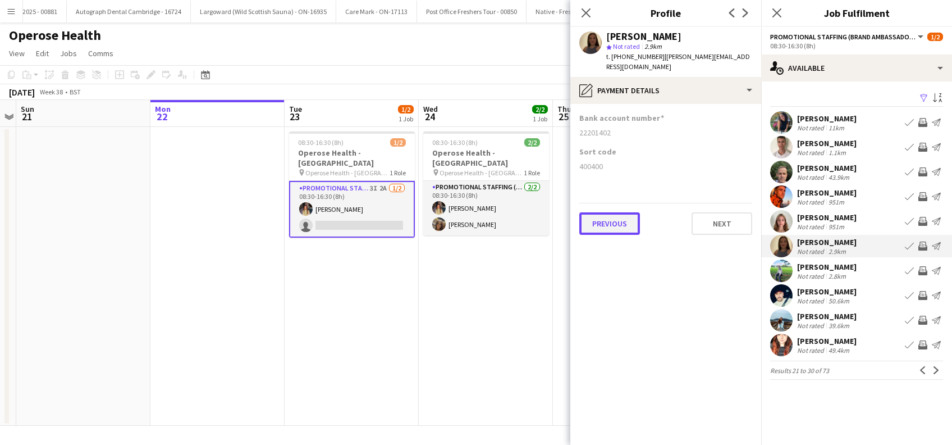
click at [606, 213] on button "Previous" at bounding box center [609, 223] width 61 height 22
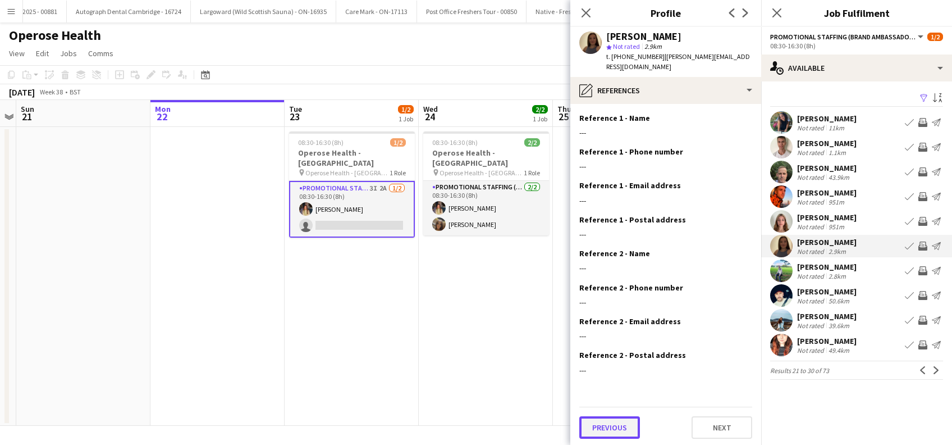
click at [614, 416] on button "Previous" at bounding box center [609, 427] width 61 height 22
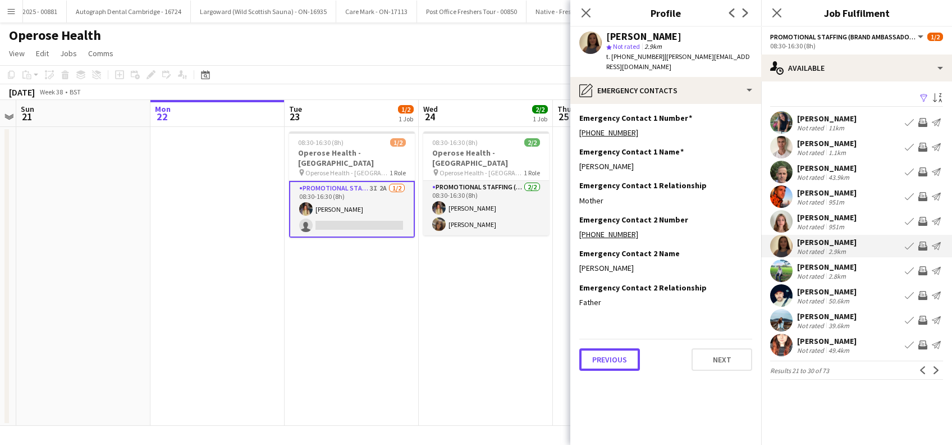
click at [607, 348] on button "Previous" at bounding box center [609, 359] width 61 height 22
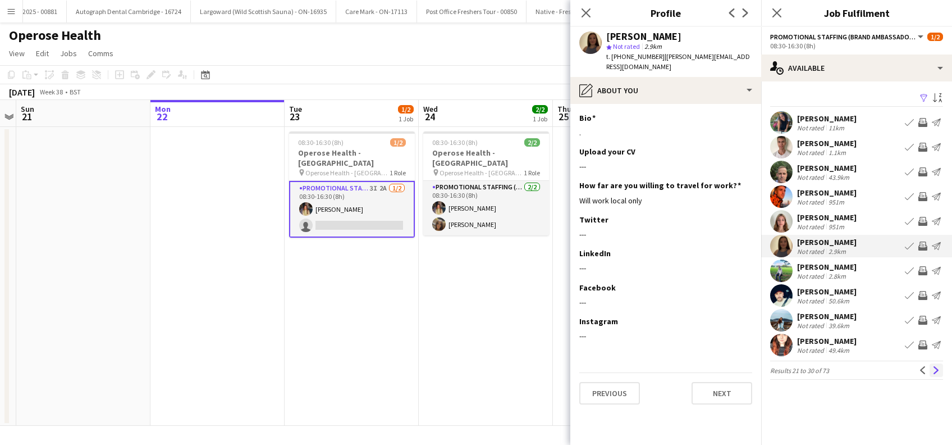
click at [935, 368] on app-icon "Next" at bounding box center [936, 370] width 8 height 8
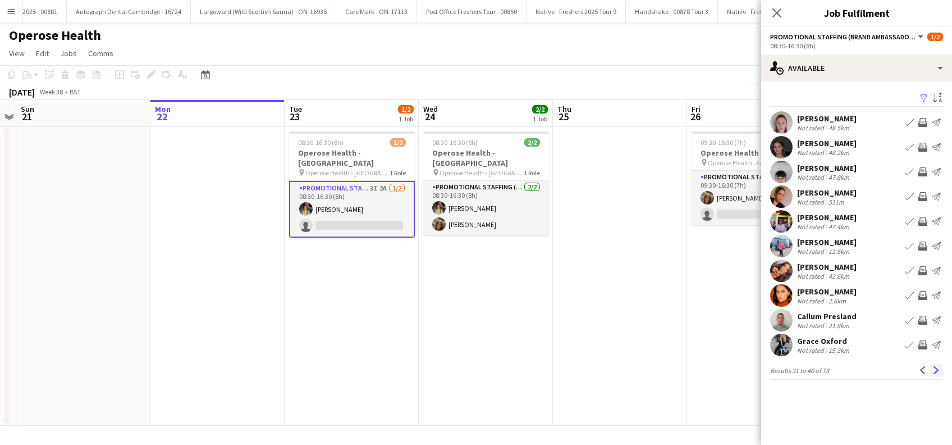
click at [935, 368] on app-icon "Next" at bounding box center [936, 370] width 8 height 8
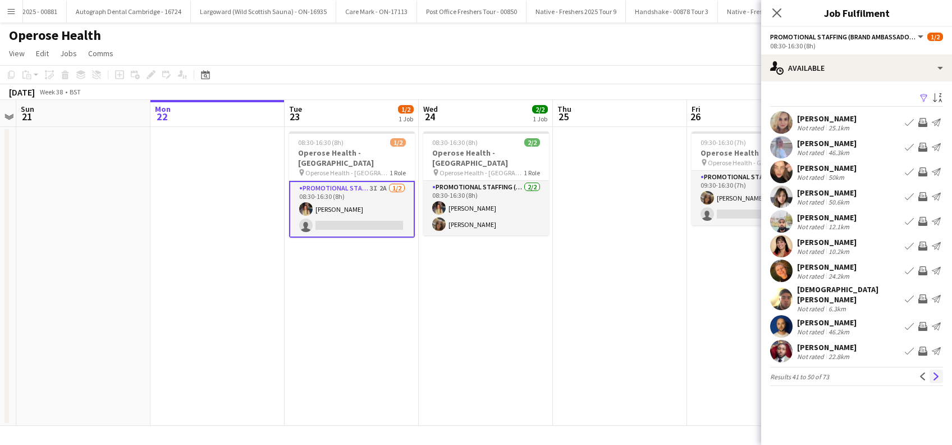
click at [932, 372] on app-icon "Next" at bounding box center [936, 376] width 8 height 8
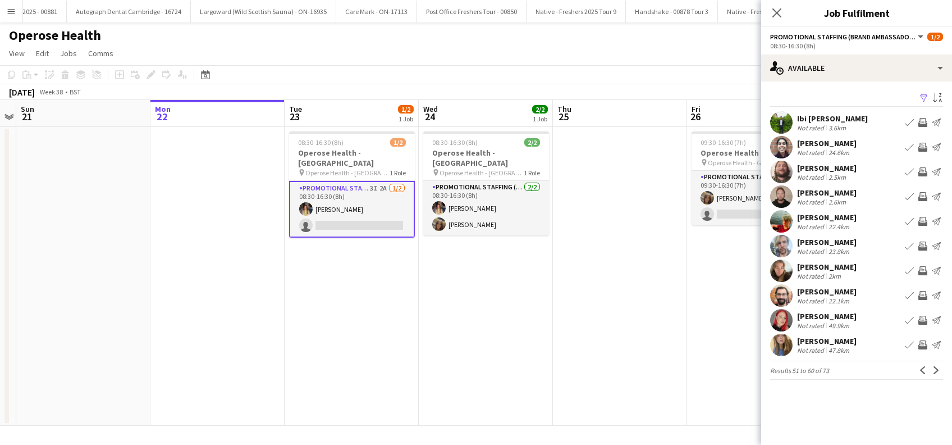
click at [932, 367] on app-icon "Next" at bounding box center [936, 370] width 8 height 8
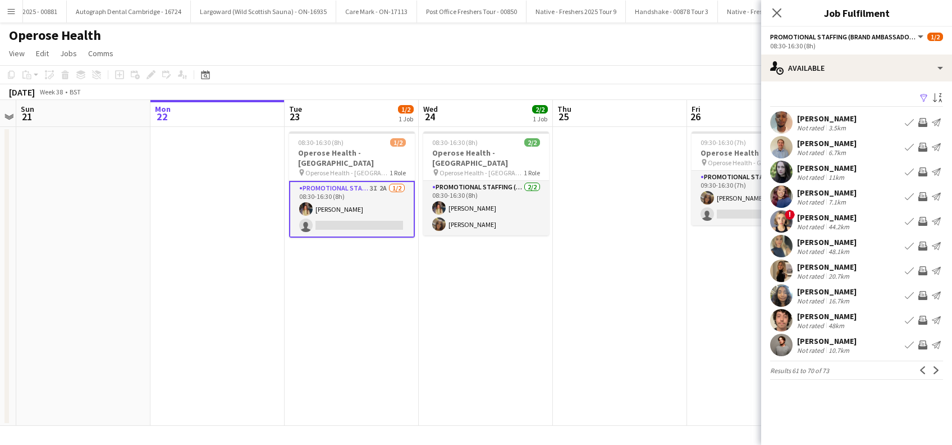
click at [932, 367] on app-icon "Next" at bounding box center [936, 370] width 8 height 8
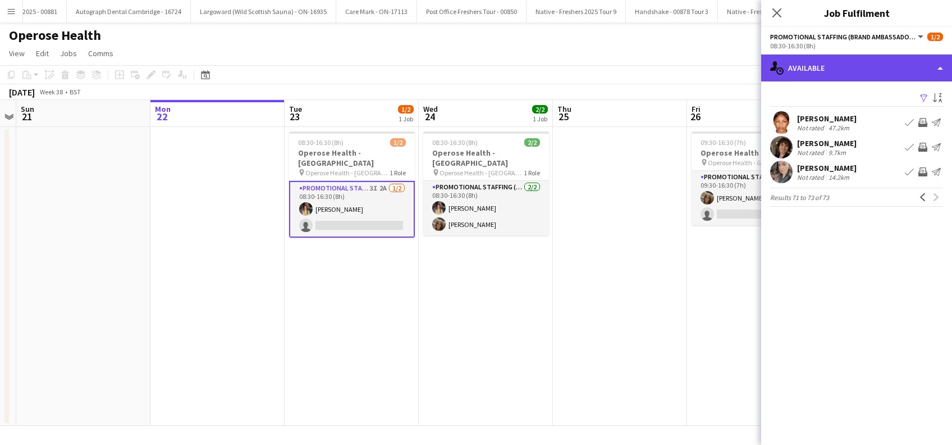
click at [871, 60] on div "single-neutral-actions-upload Available" at bounding box center [856, 67] width 191 height 27
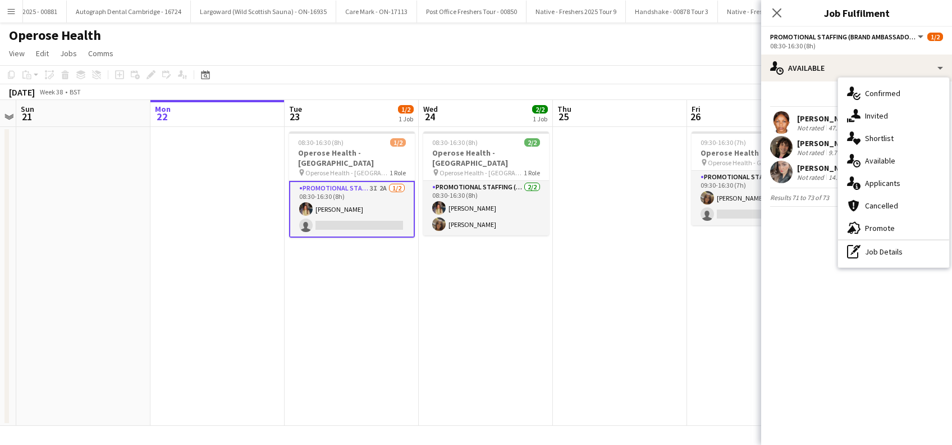
click at [880, 117] on span "Invited" at bounding box center [876, 116] width 23 height 10
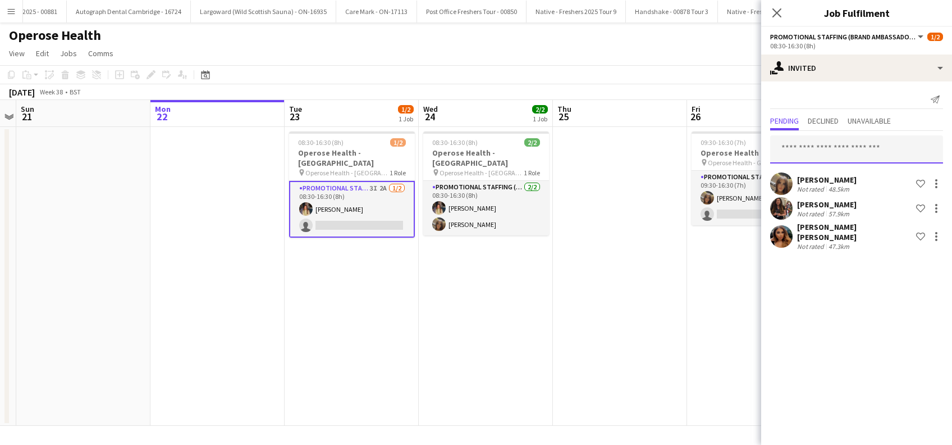
click at [809, 146] on input "text" at bounding box center [856, 149] width 173 height 28
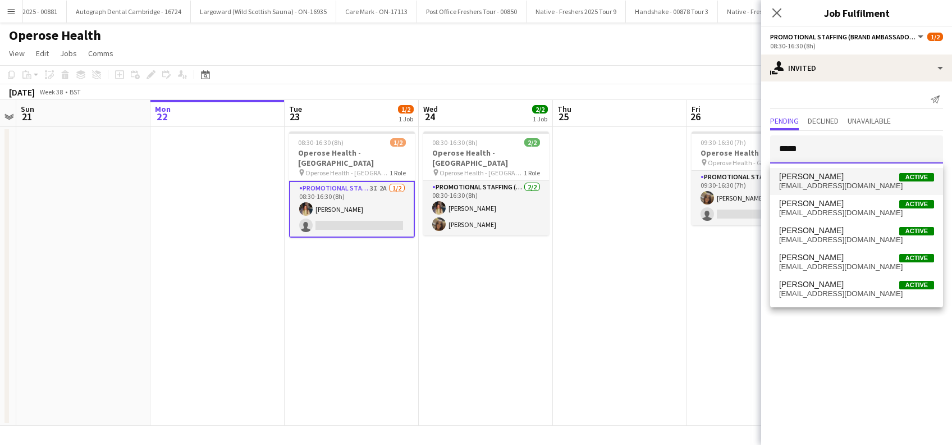
type input "*****"
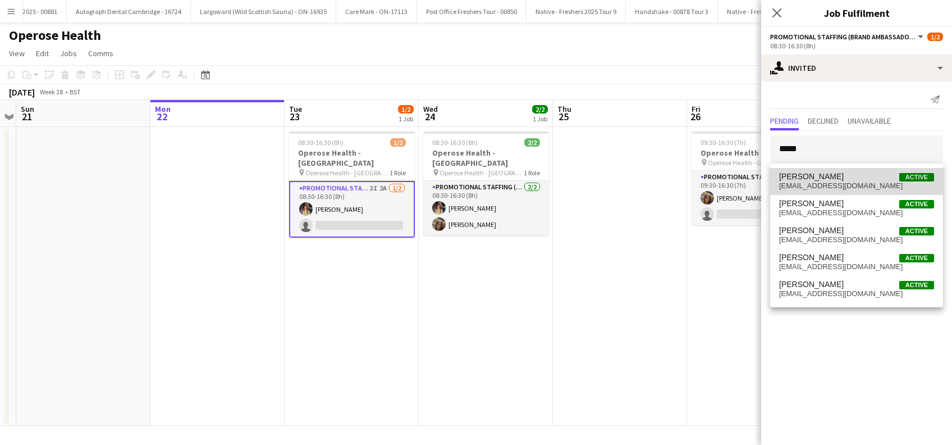
click at [813, 188] on span "sarahcahill89@gmail.com" at bounding box center [856, 185] width 155 height 9
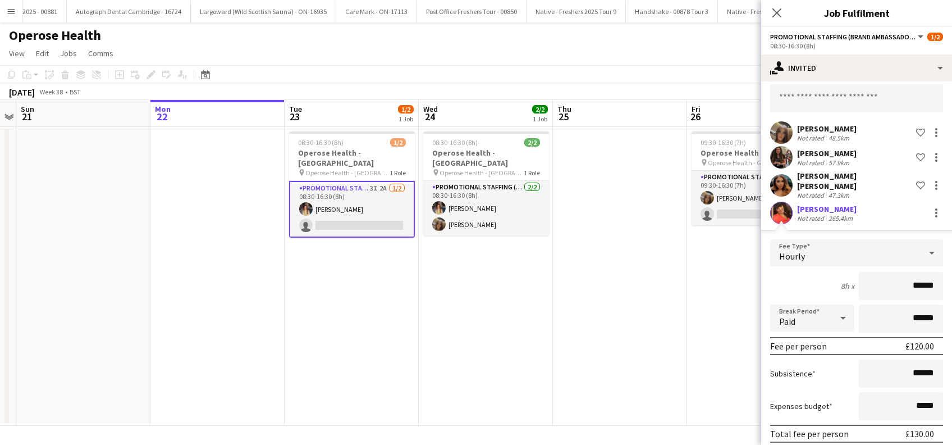
scroll to position [89, 0]
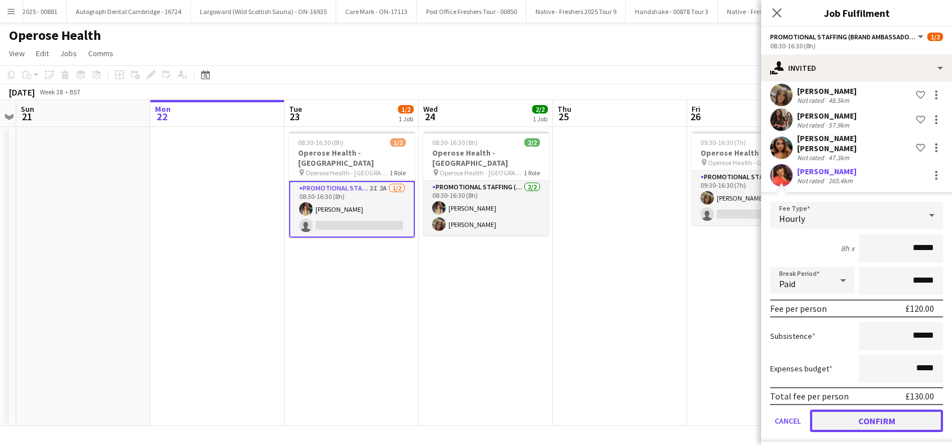
click at [880, 412] on button "Confirm" at bounding box center [876, 420] width 133 height 22
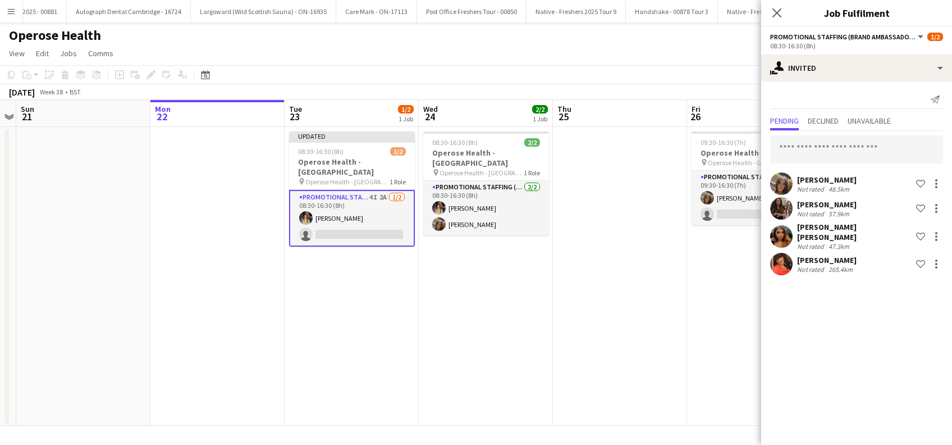
scroll to position [0, 0]
click at [786, 5] on div "Close pop-in" at bounding box center [776, 13] width 31 height 26
click at [777, 18] on icon "Close pop-in" at bounding box center [776, 12] width 11 height 11
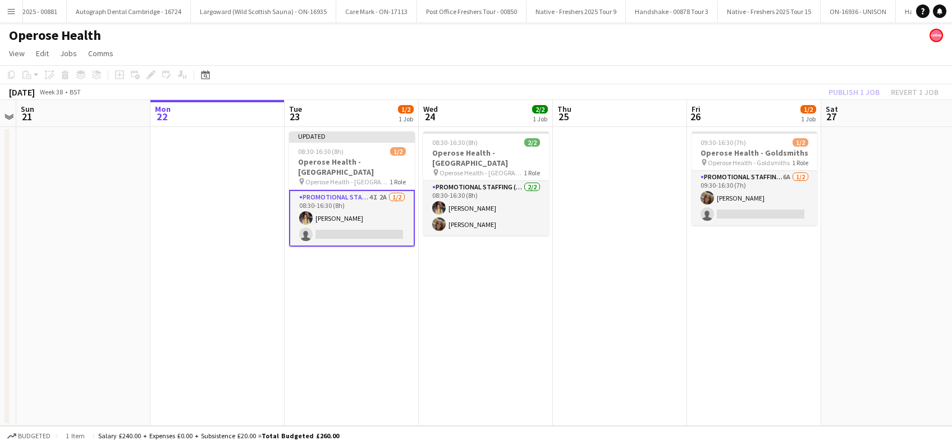
click at [601, 281] on app-date-cell at bounding box center [620, 276] width 134 height 299
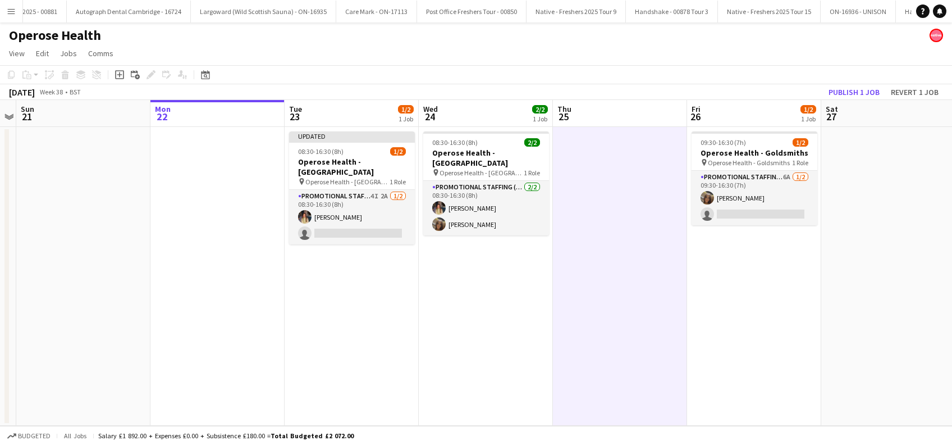
click at [848, 100] on app-board-header-date "Sat 27" at bounding box center [888, 113] width 134 height 27
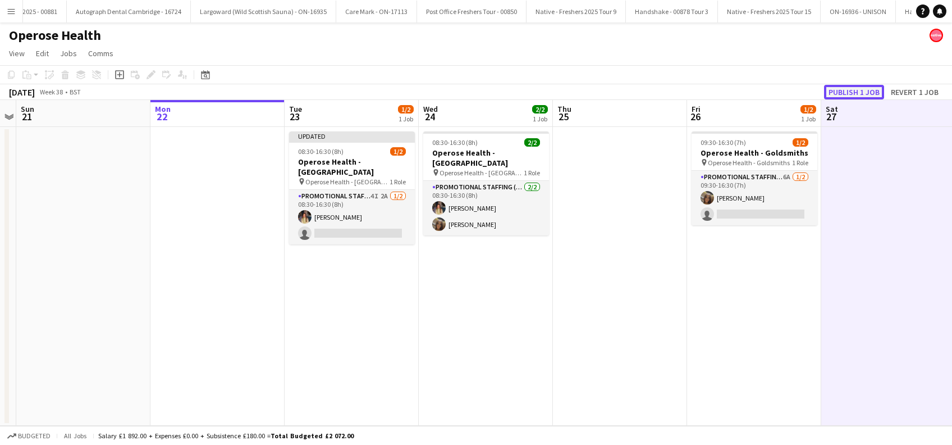
click at [851, 90] on button "Publish 1 job" at bounding box center [854, 92] width 60 height 15
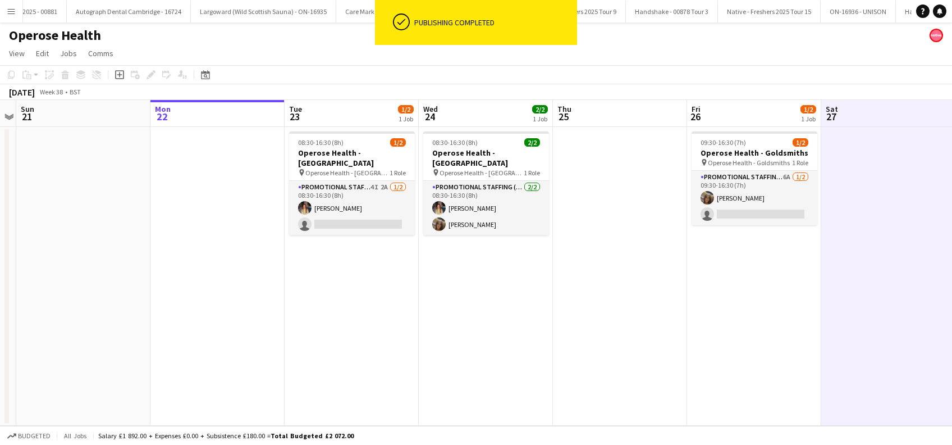
scroll to position [0, 329]
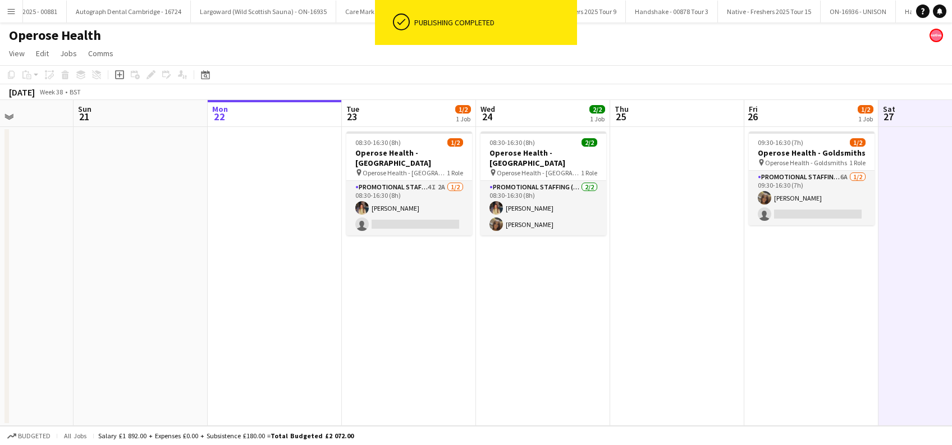
drag, startPoint x: 363, startPoint y: 305, endPoint x: 419, endPoint y: 286, distance: 59.5
click at [419, 286] on app-calendar-viewport "Thu 18 2/2 1 Job Fri 19 2/2 1 Job Sat 20 Sun 21 Mon 22 Tue 23 1/2 1 Job Wed 24 …" at bounding box center [476, 263] width 952 height 326
